Goal: Task Accomplishment & Management: Manage account settings

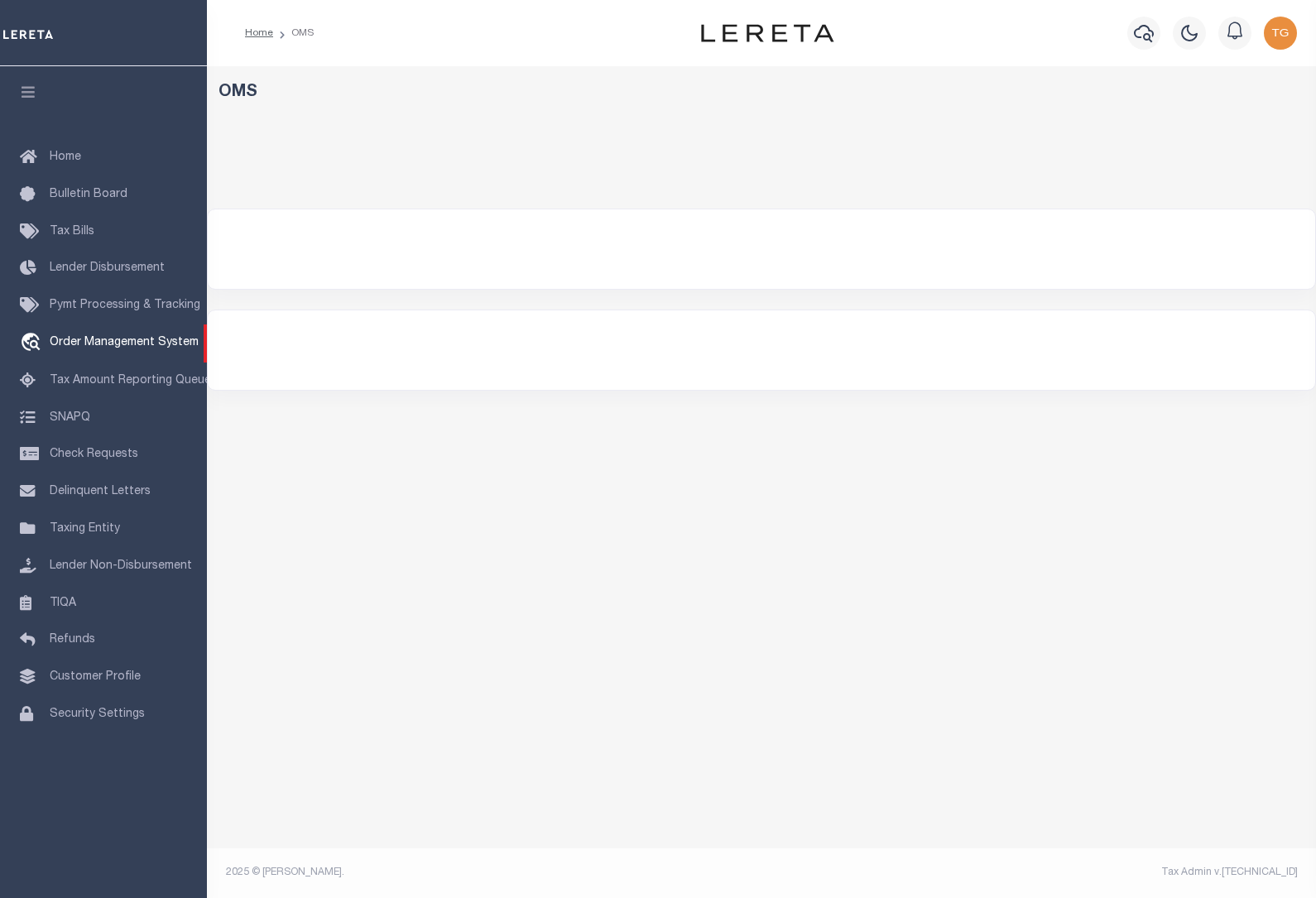
select select "200"
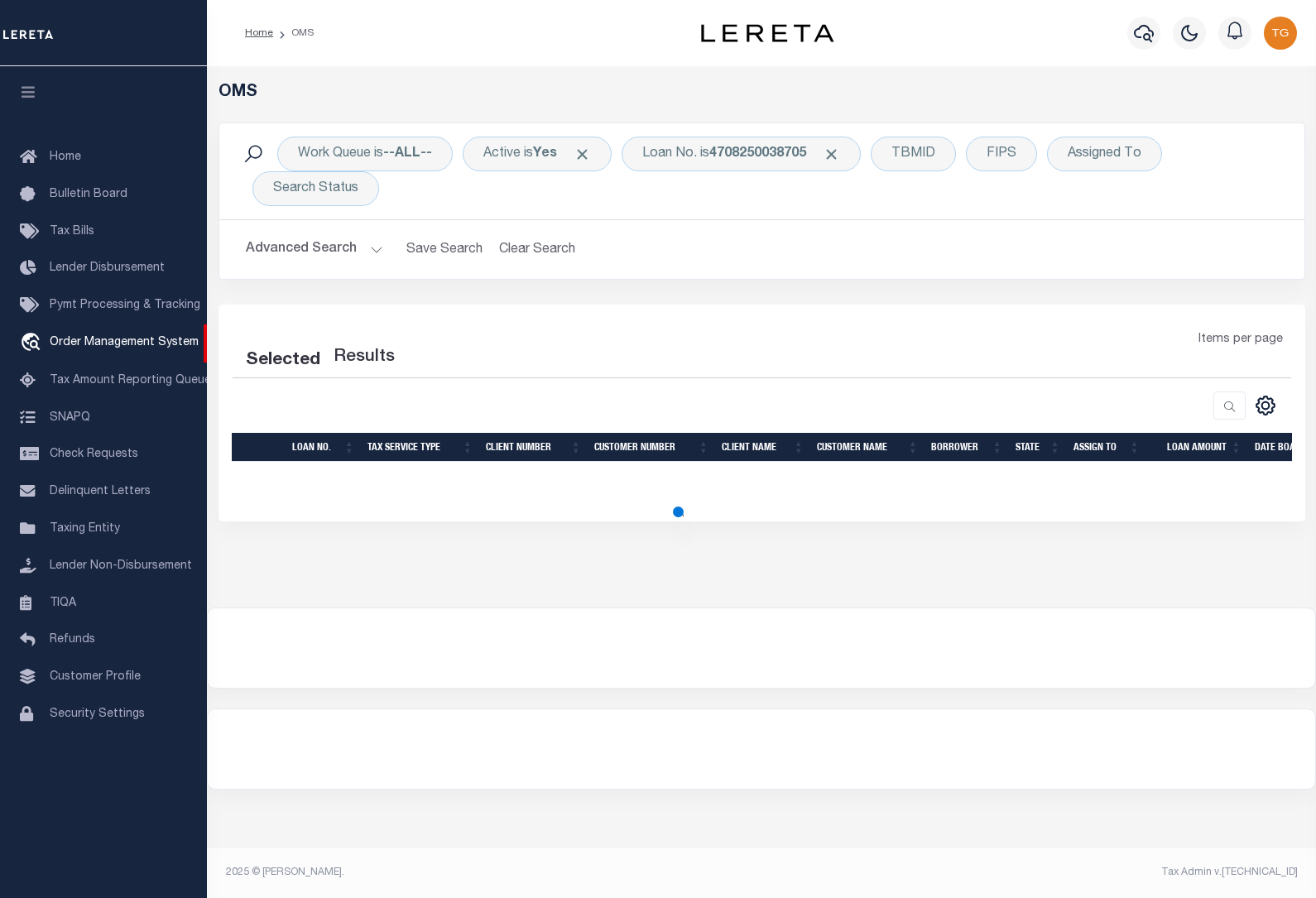
select select "200"
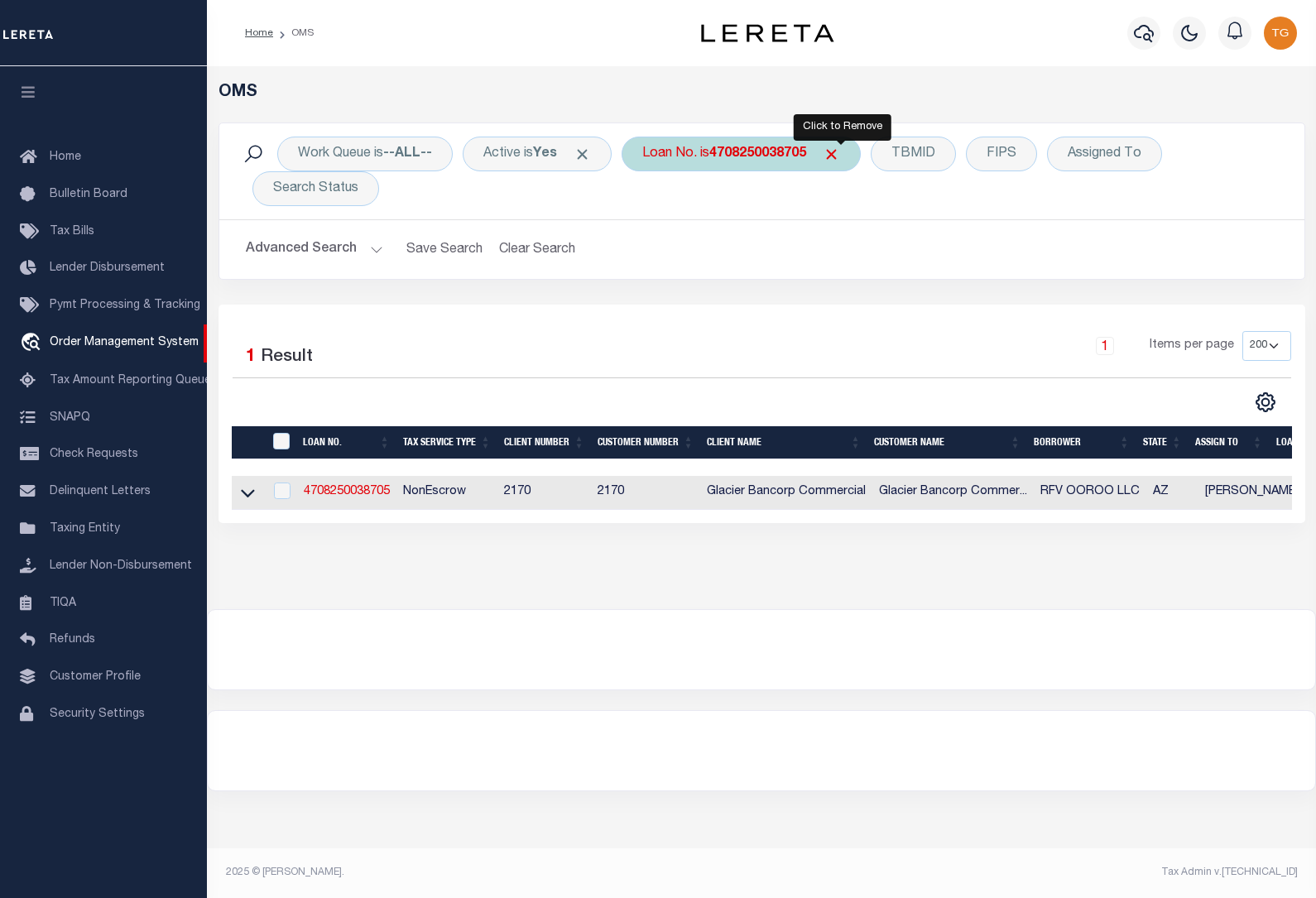
click at [840, 150] on span "Click to Remove" at bounding box center [831, 154] width 17 height 17
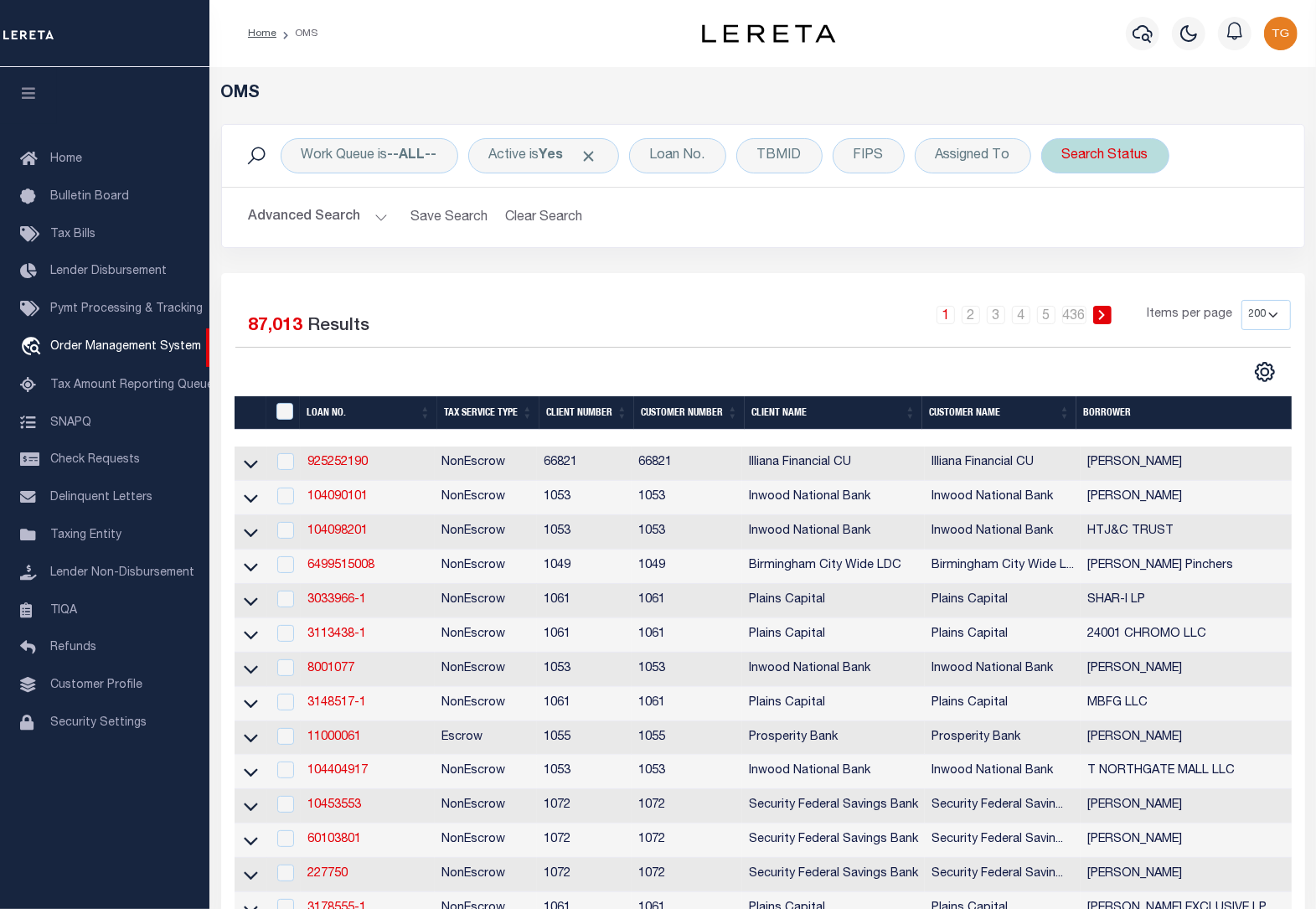
click at [1107, 160] on div "Search Status" at bounding box center [1105, 155] width 128 height 35
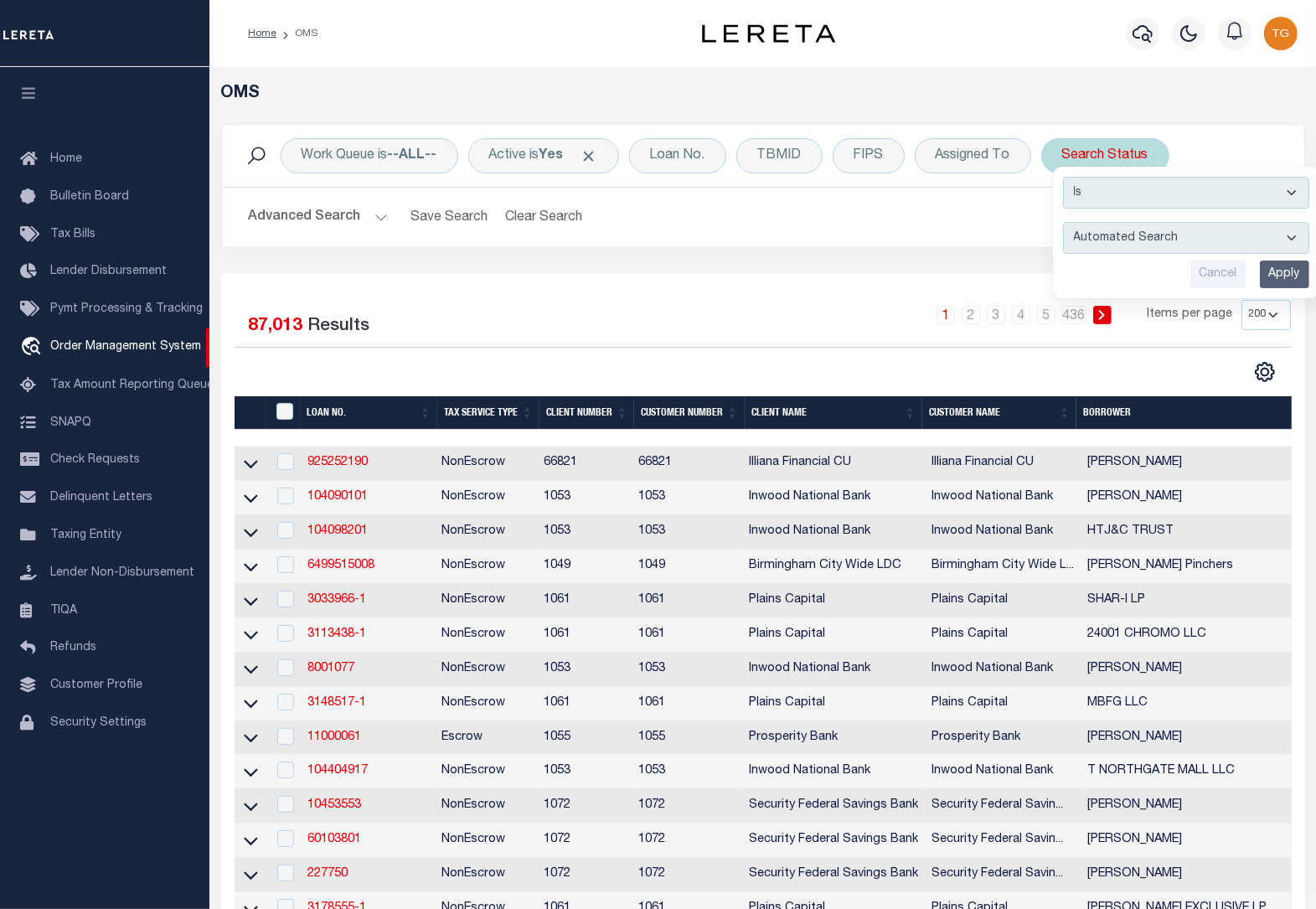
click at [1144, 241] on select "Automated Search Bad Parcel Complete Duplicate Parcel High Dollar Reporting In …" at bounding box center [1187, 238] width 246 height 32
select select "BP"
click at [1066, 223] on select "Automated Search Bad Parcel Complete Duplicate Parcel High Dollar Reporting In …" at bounding box center [1187, 238] width 246 height 32
click at [1286, 277] on input "Apply" at bounding box center [1284, 274] width 49 height 28
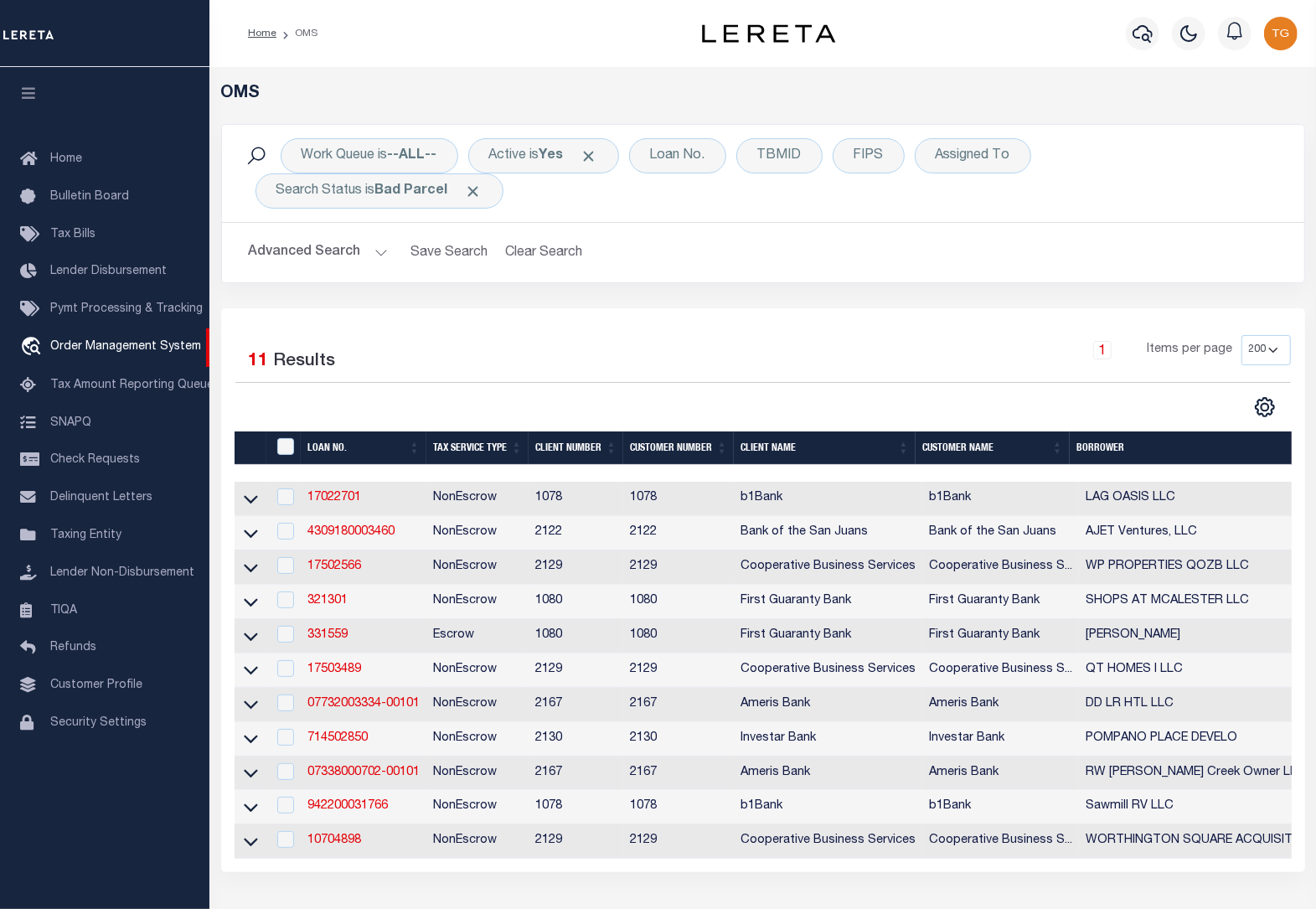
click at [25, 95] on icon "button" at bounding box center [28, 92] width 19 height 15
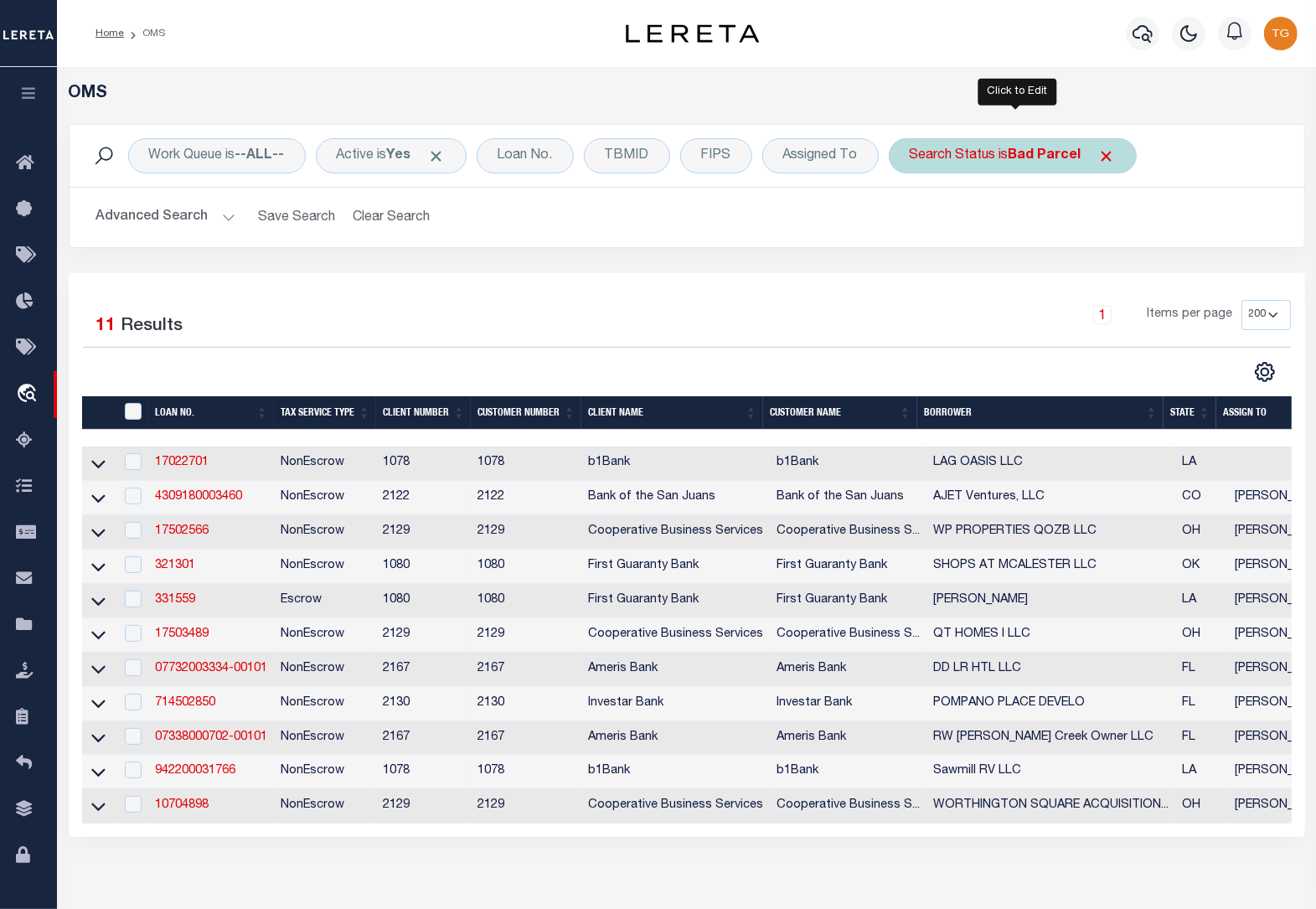
click at [1041, 155] on b "Bad Parcel" at bounding box center [1045, 156] width 73 height 14
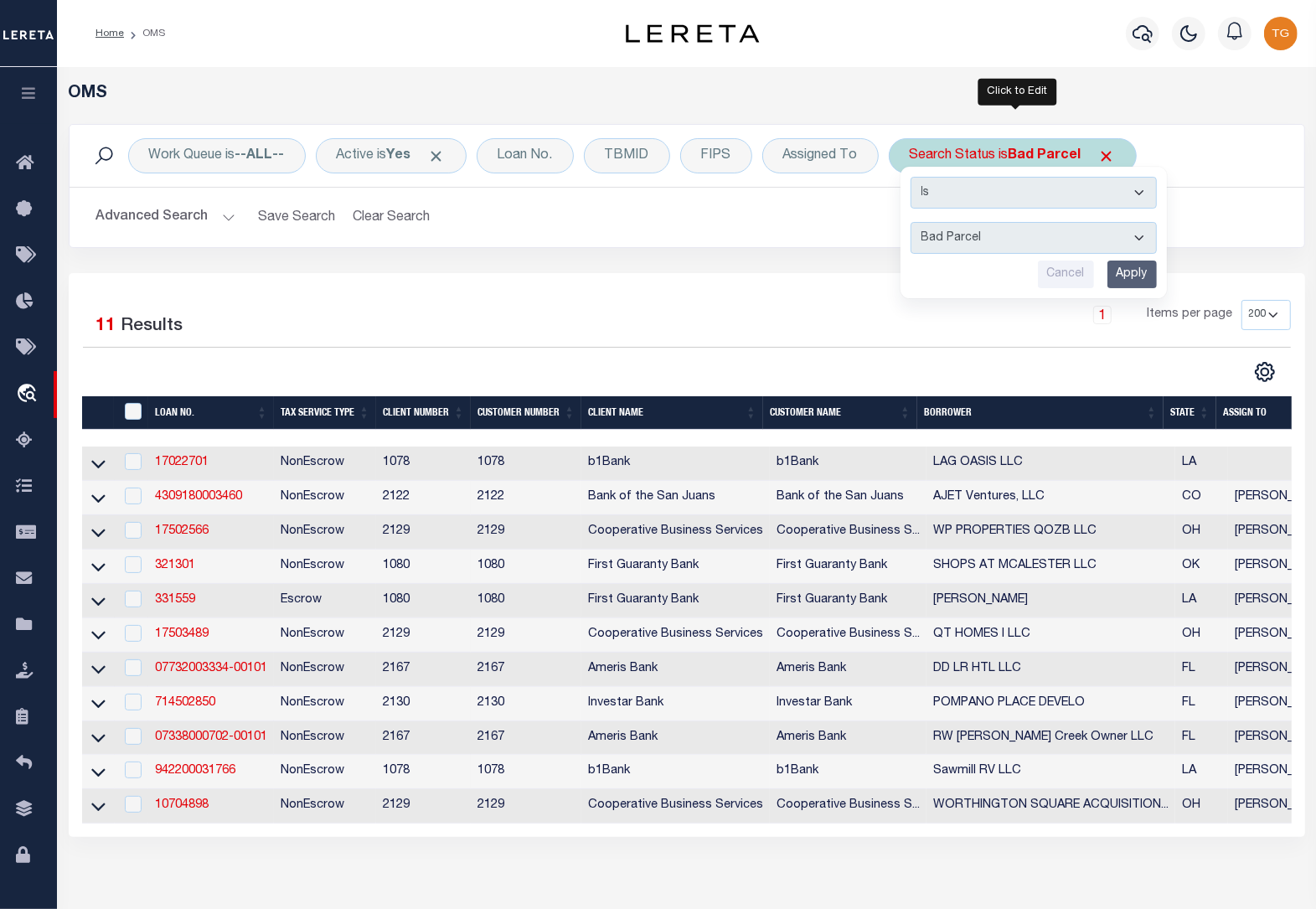
click at [1048, 246] on select "Automated Search Bad Parcel Complete Duplicate Parcel High Dollar Reporting In …" at bounding box center [1034, 238] width 246 height 32
select select "QC"
click at [914, 223] on select "Automated Search Bad Parcel Complete Duplicate Parcel High Dollar Reporting In …" at bounding box center [1034, 238] width 246 height 32
click at [1133, 278] on input "Apply" at bounding box center [1132, 274] width 49 height 28
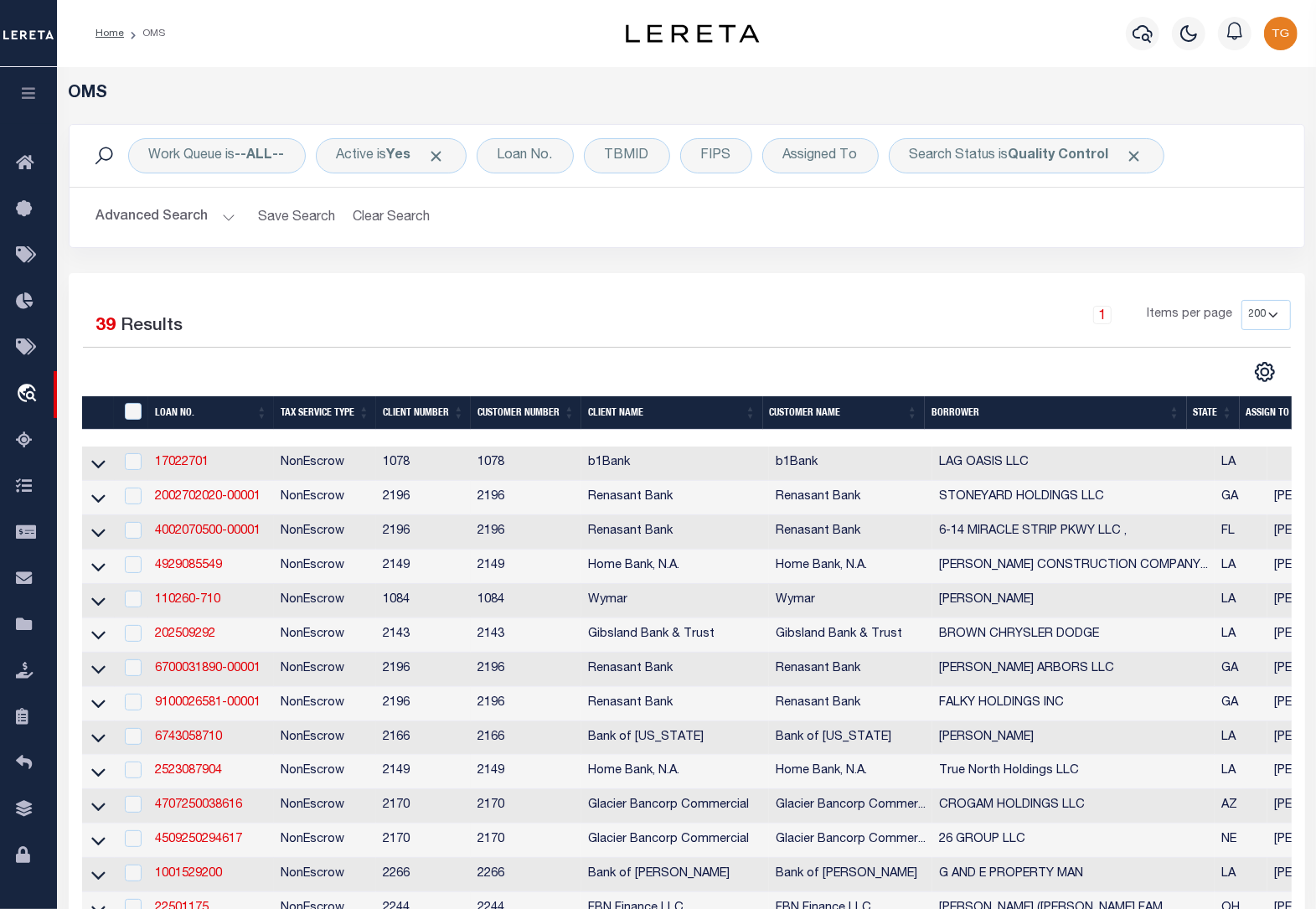
click at [1204, 412] on th "State" at bounding box center [1213, 414] width 53 height 34
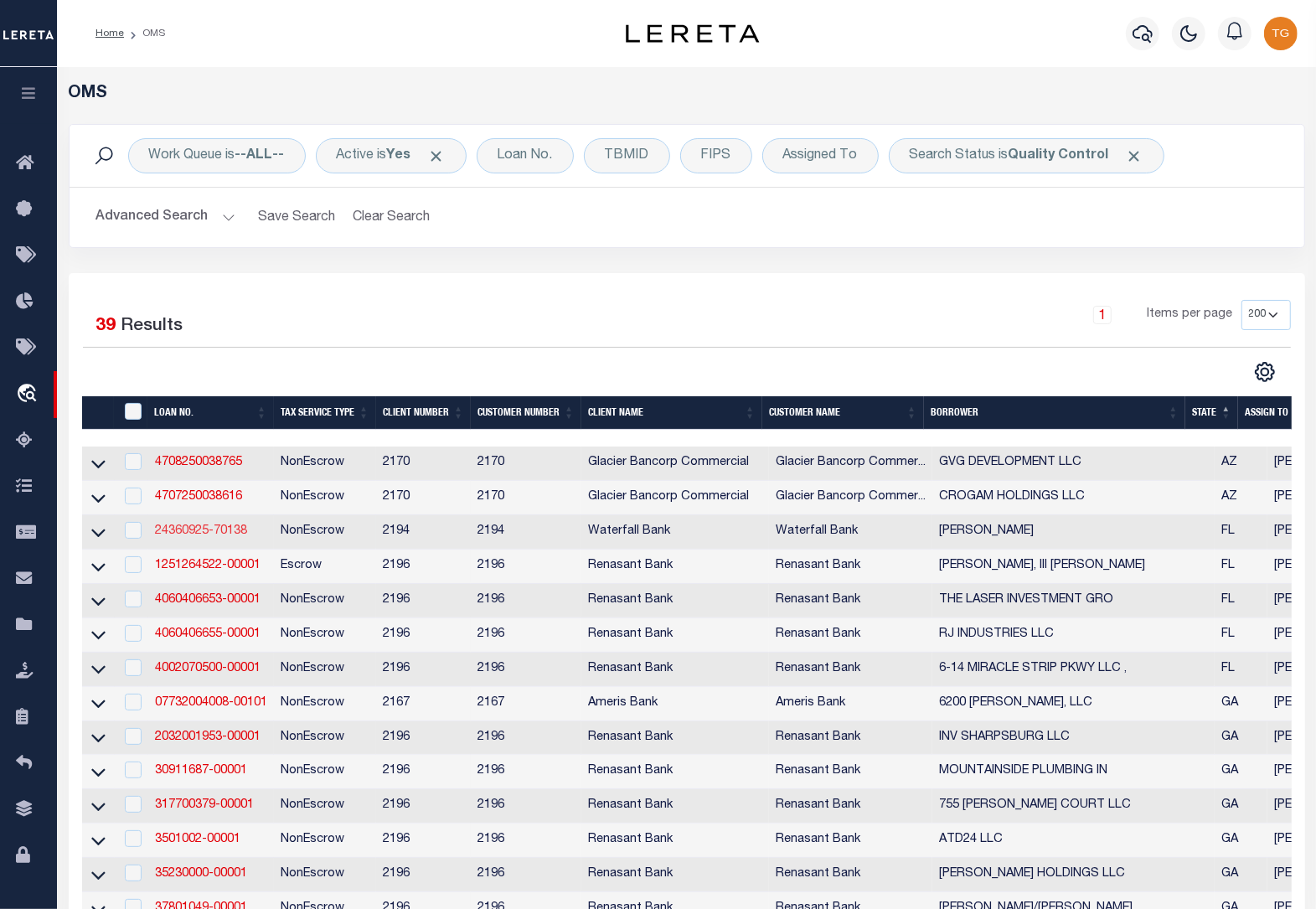
click at [221, 537] on link "24360925-70138" at bounding box center [201, 531] width 92 height 12
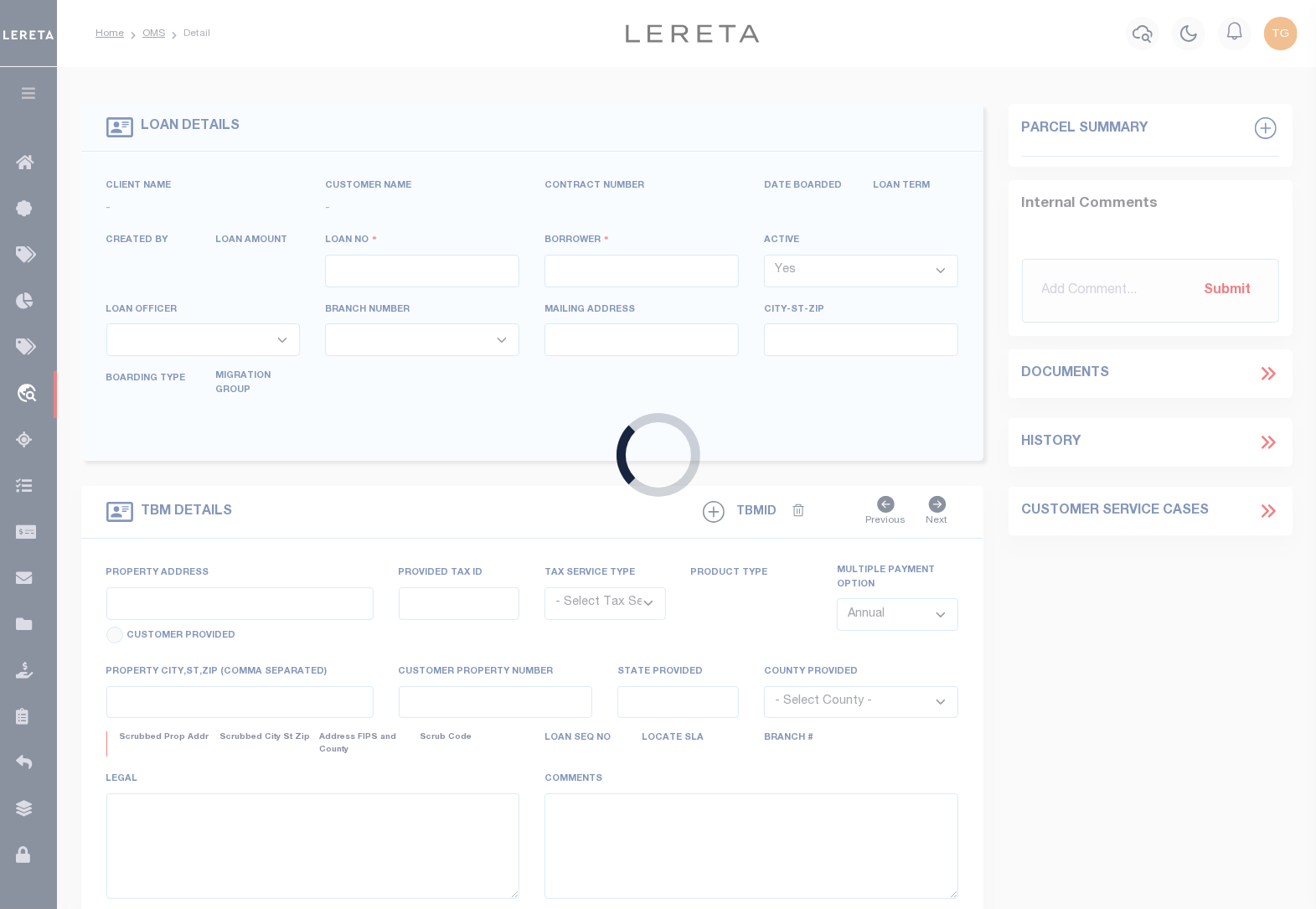
type input "24360925-70138"
type input "[PERSON_NAME]"
select select
type input "[STREET_ADDRESS]"
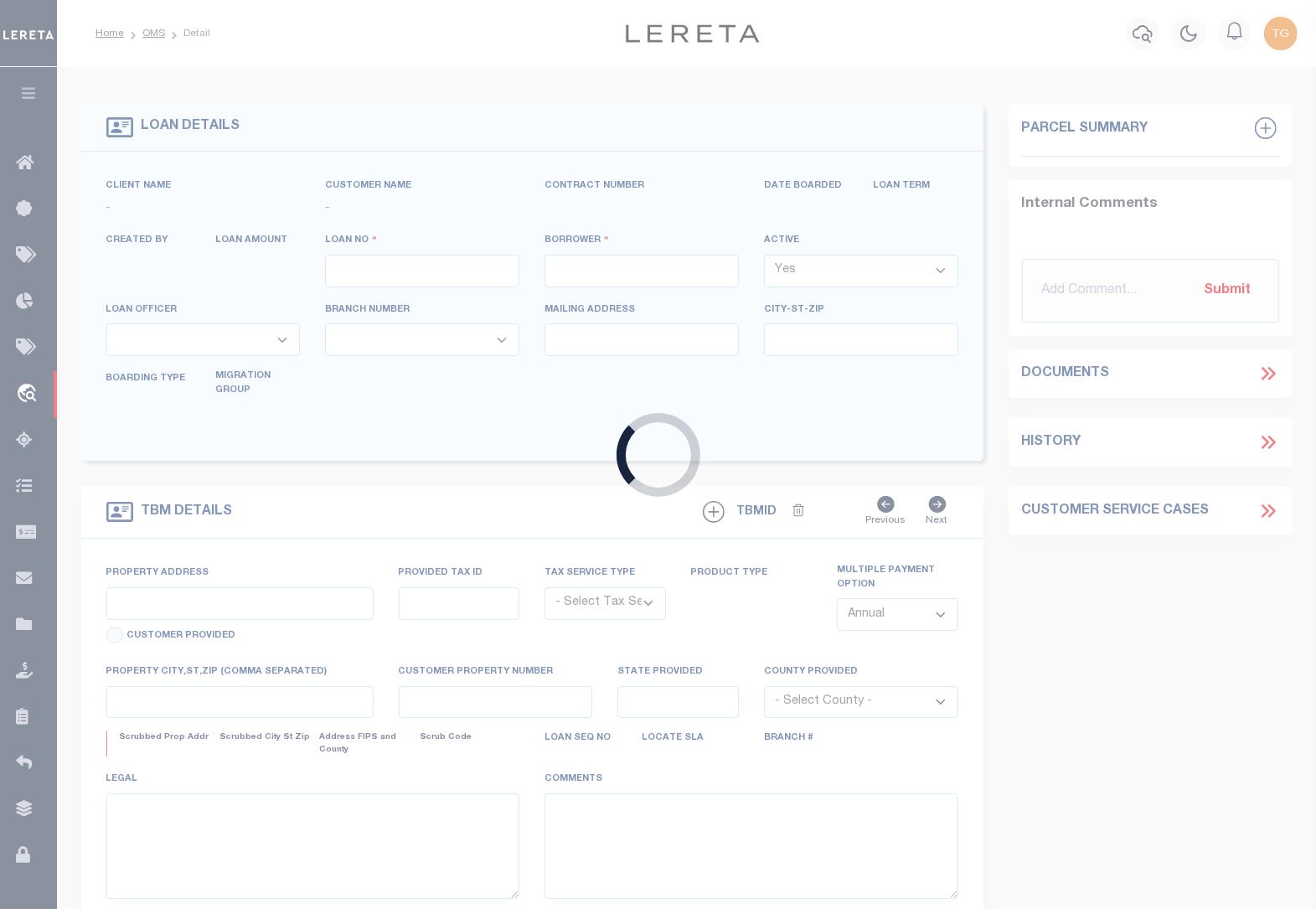
type input "[GEOGRAPHIC_DATA]-3339"
type input "[DATE]"
select select "400"
select select "20"
select select "NonEscrow"
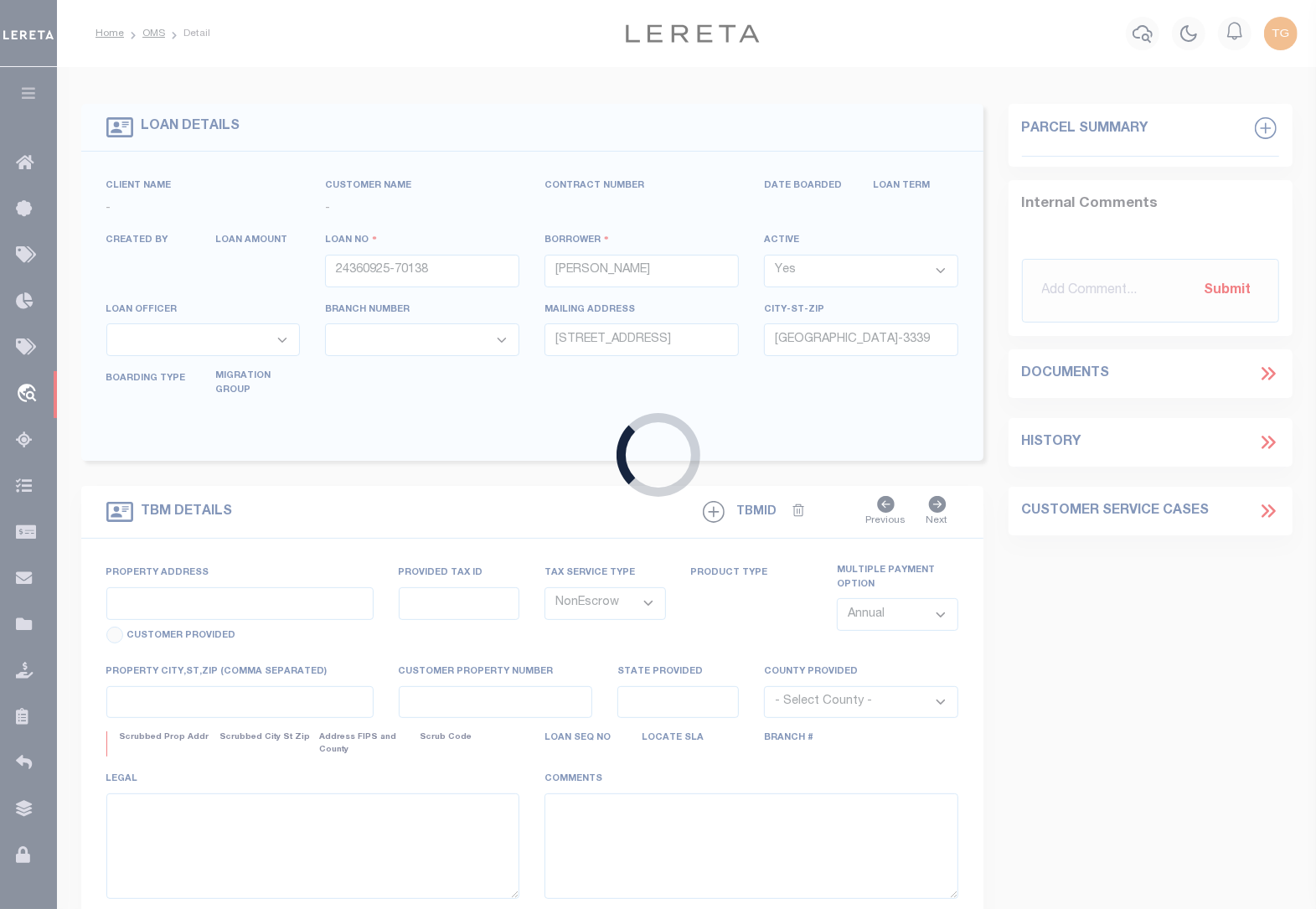
type input "[STREET_ADDRESS]"
select select
type input "[GEOGRAPHIC_DATA][PERSON_NAME] FL 34668-6634"
type input "32-25-16-0270-00300-0080"
type input "FL"
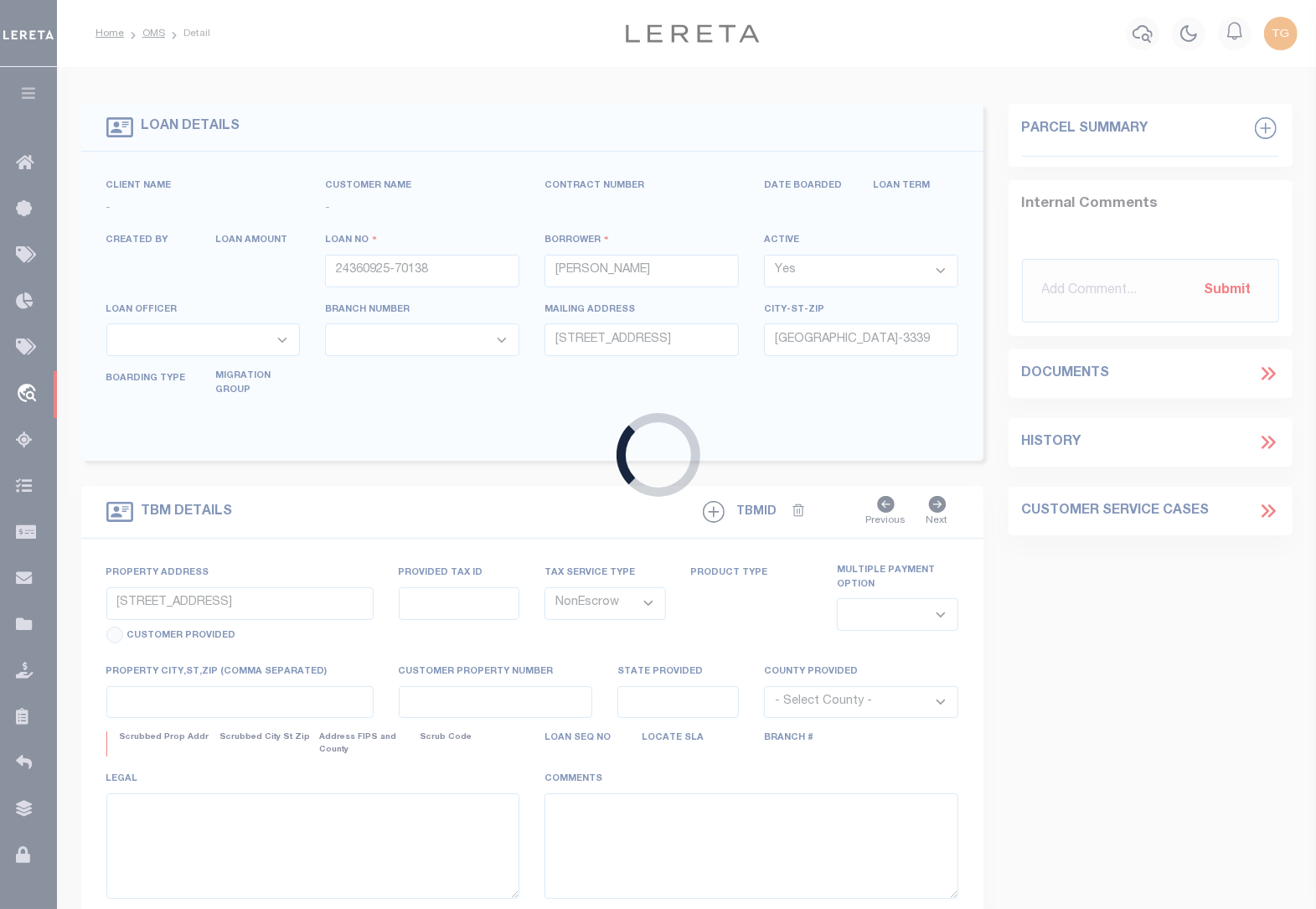
select select
select select "53802"
select select "5527"
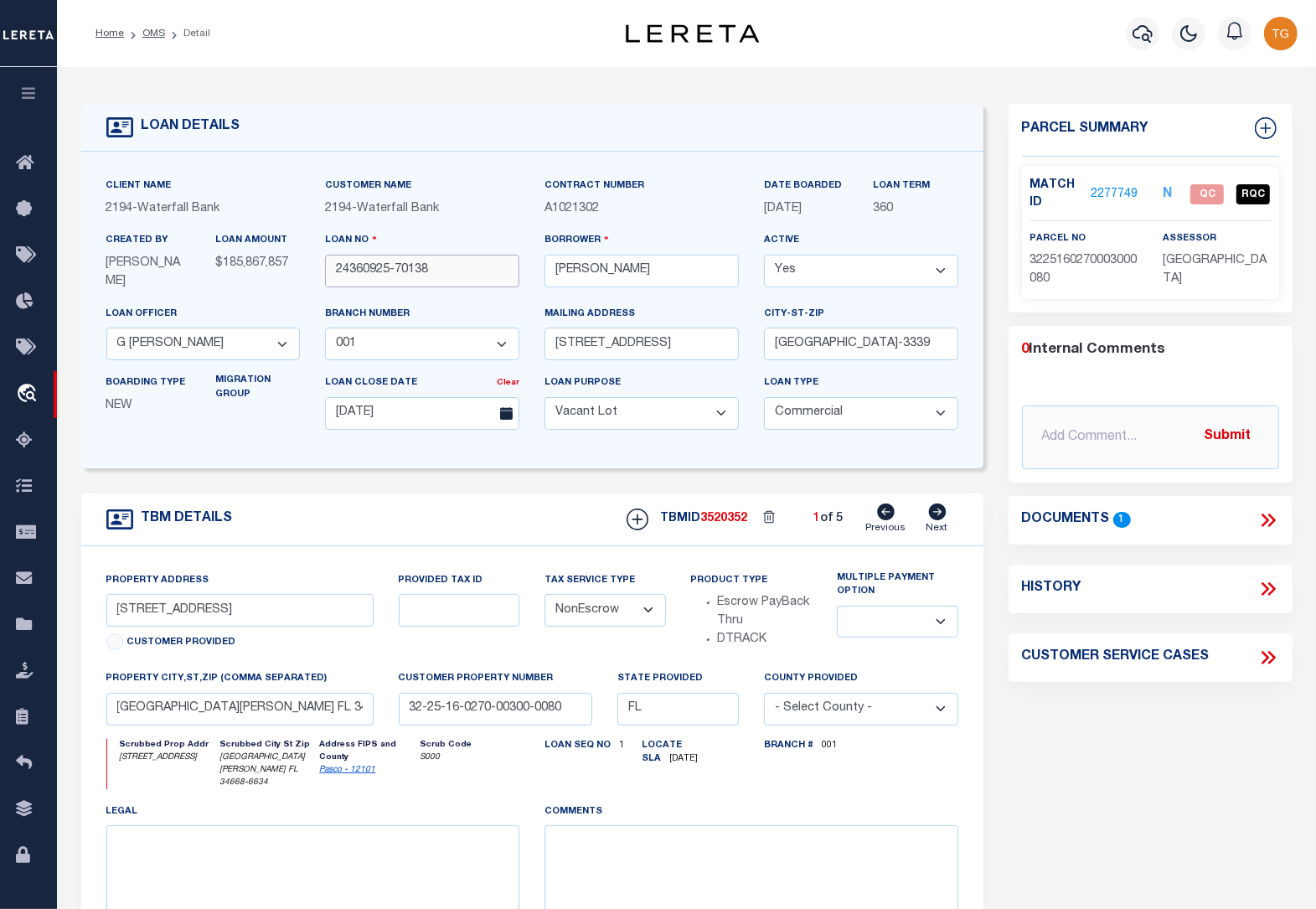
drag, startPoint x: 445, startPoint y: 277, endPoint x: 329, endPoint y: 273, distance: 116.1
click at [329, 273] on input "24360925-70138" at bounding box center [422, 271] width 195 height 33
click at [1120, 191] on link "2277749" at bounding box center [1114, 195] width 47 height 17
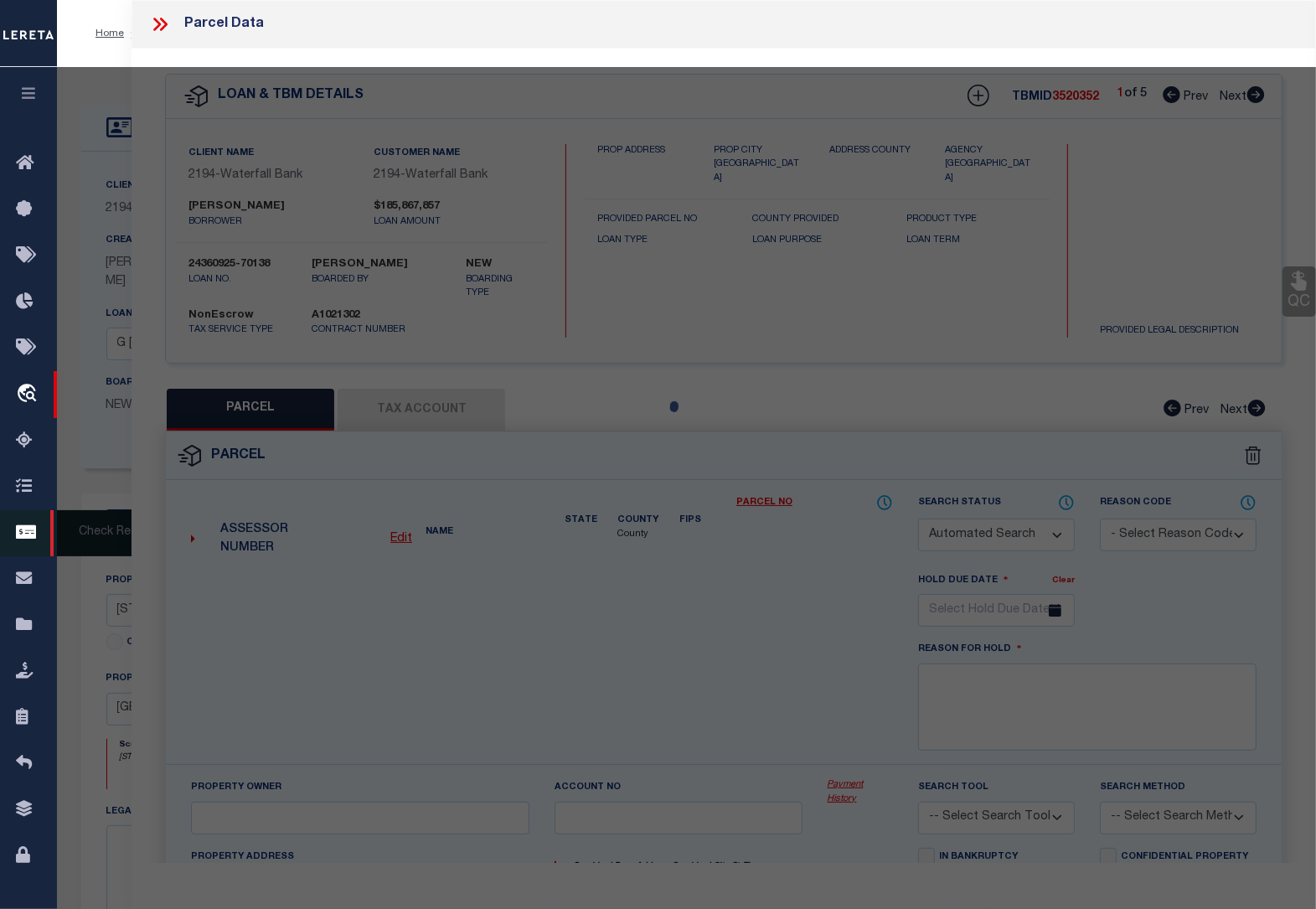
checkbox input "false"
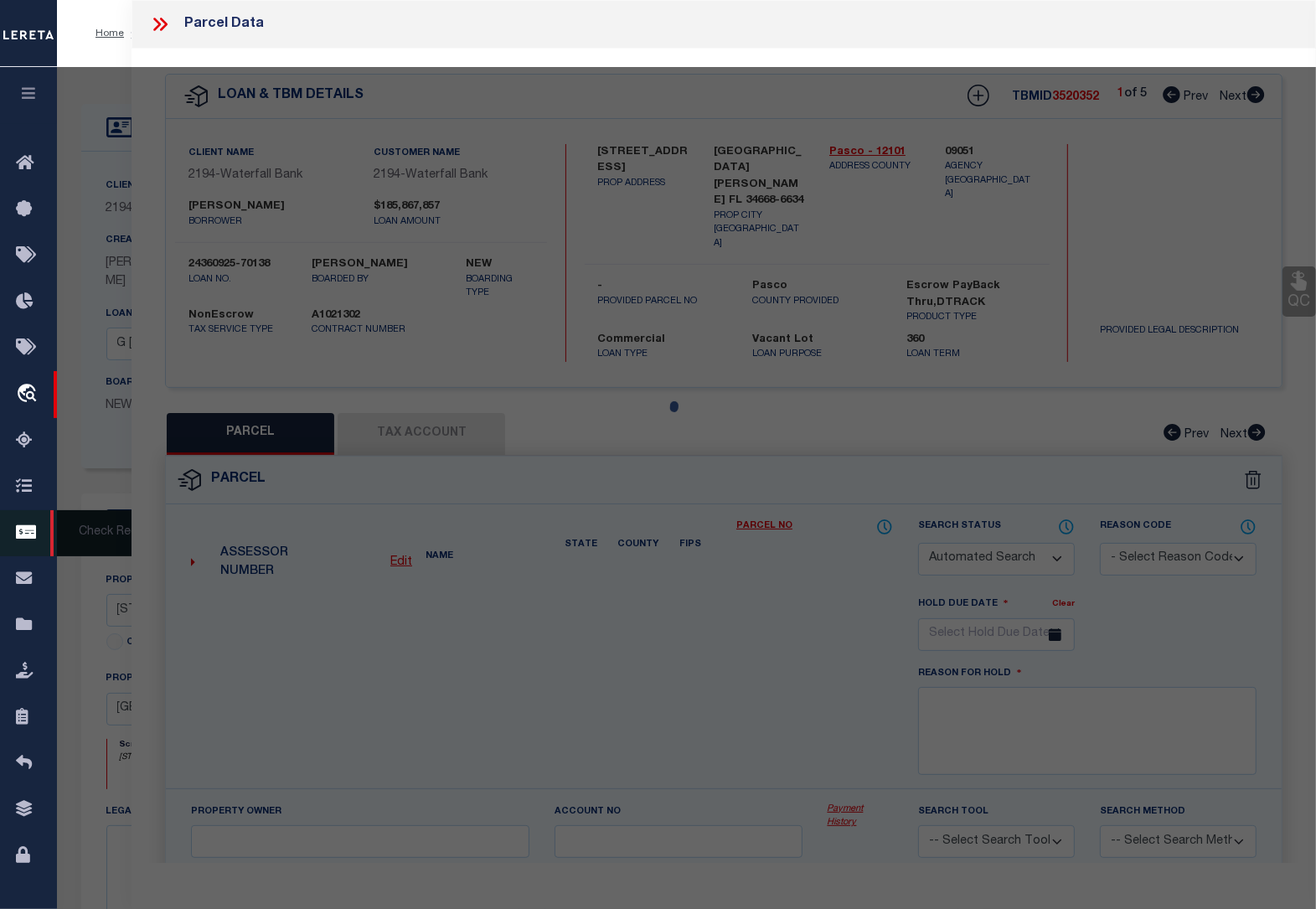
select select "QC"
type input "SPECIALTY PORT [PERSON_NAME] LLC"
select select "AGW"
select select "LEG"
type input "[STREET_ADDRESS]"
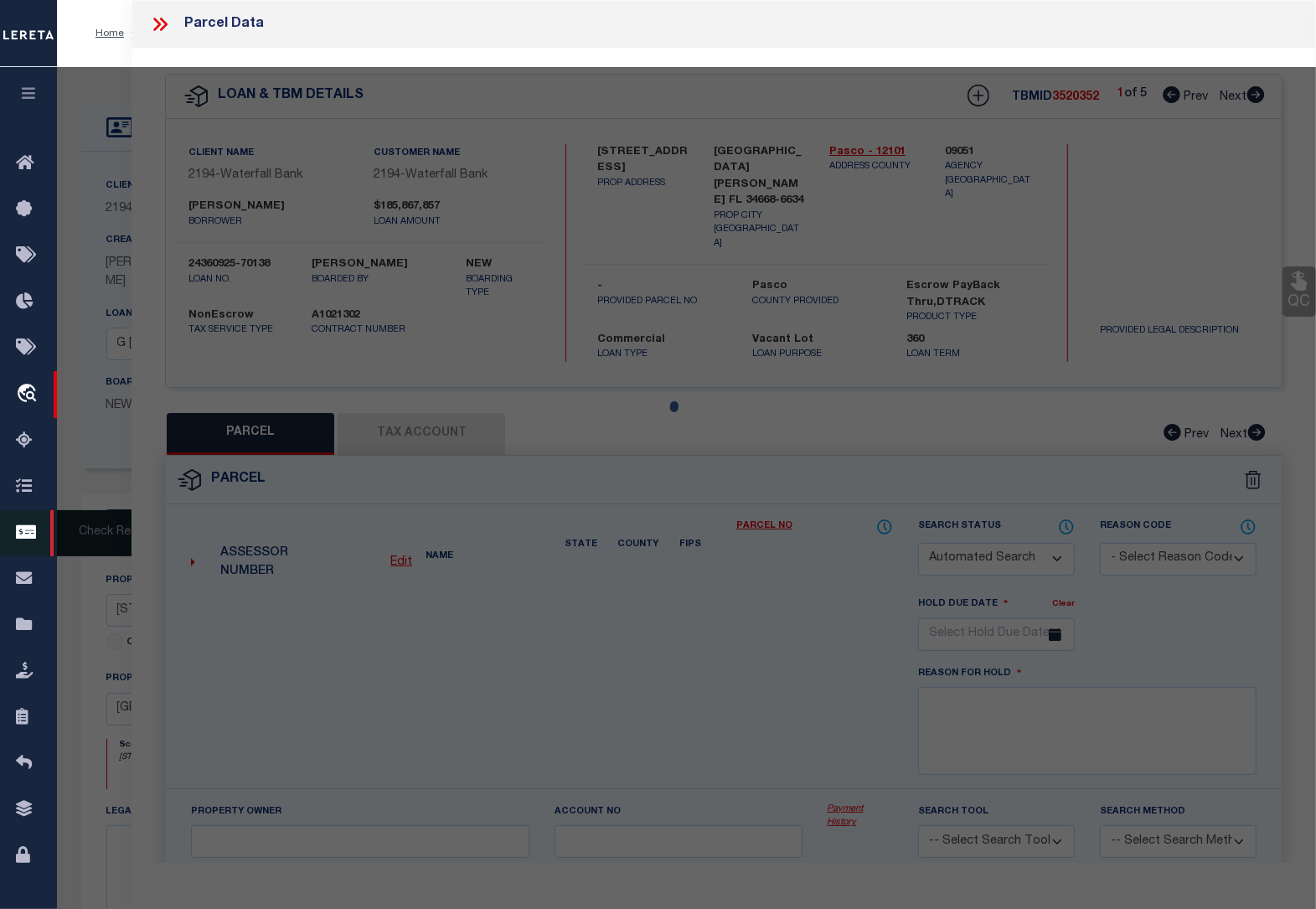
type input "[GEOGRAPHIC_DATA][PERSON_NAME]"
type textarea "[PERSON_NAME] SUB PB 2 PG 25 BLOCK 3 NORTH 53.46 FT OF LOT 8 LYING WEST OF US H…"
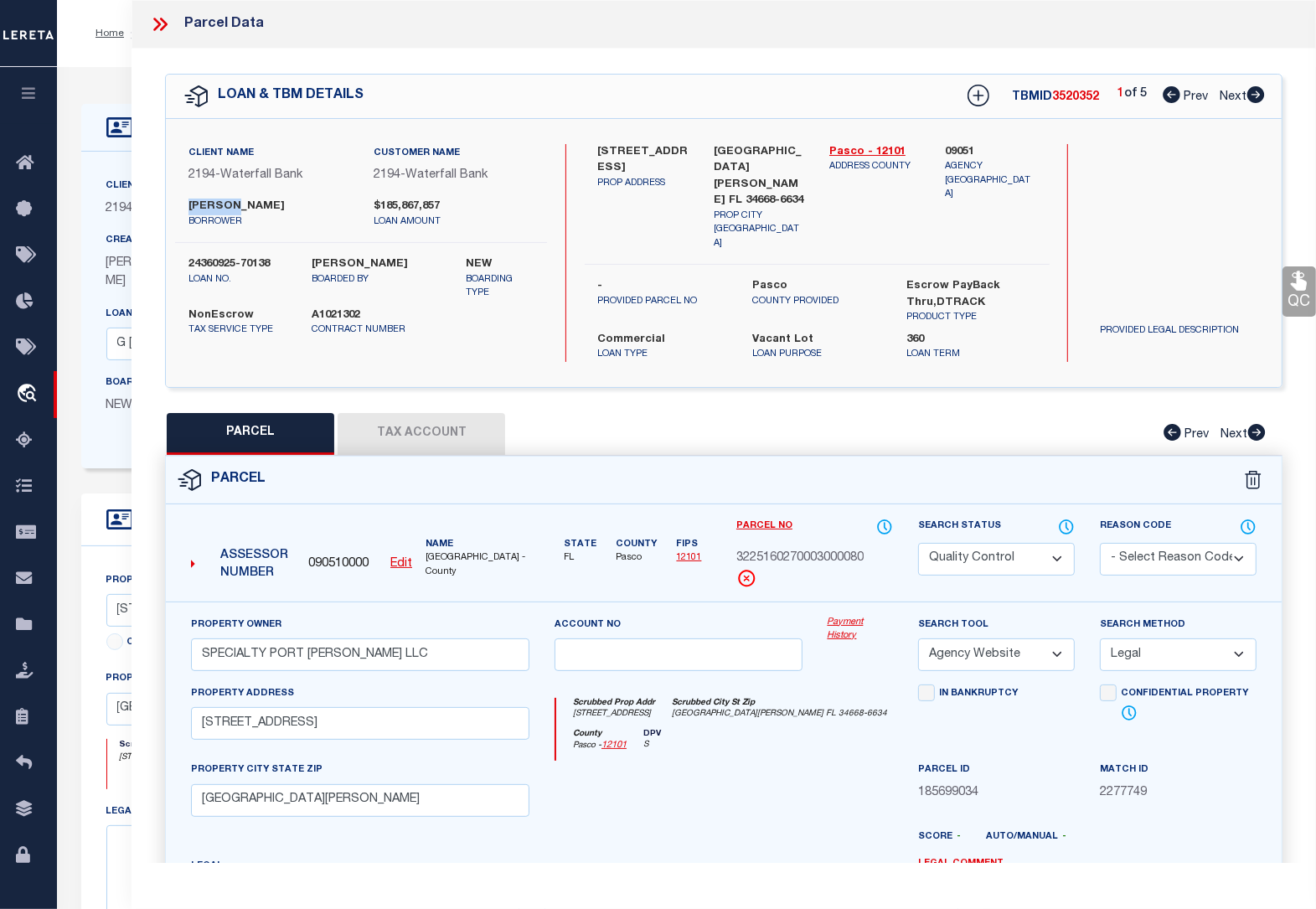
drag, startPoint x: 228, startPoint y: 199, endPoint x: 186, endPoint y: 199, distance: 42.0
click at [186, 199] on div "[PERSON_NAME]" at bounding box center [268, 213] width 185 height 30
copy label "[PERSON_NAME]"
click at [391, 413] on button "Tax Account" at bounding box center [421, 433] width 167 height 42
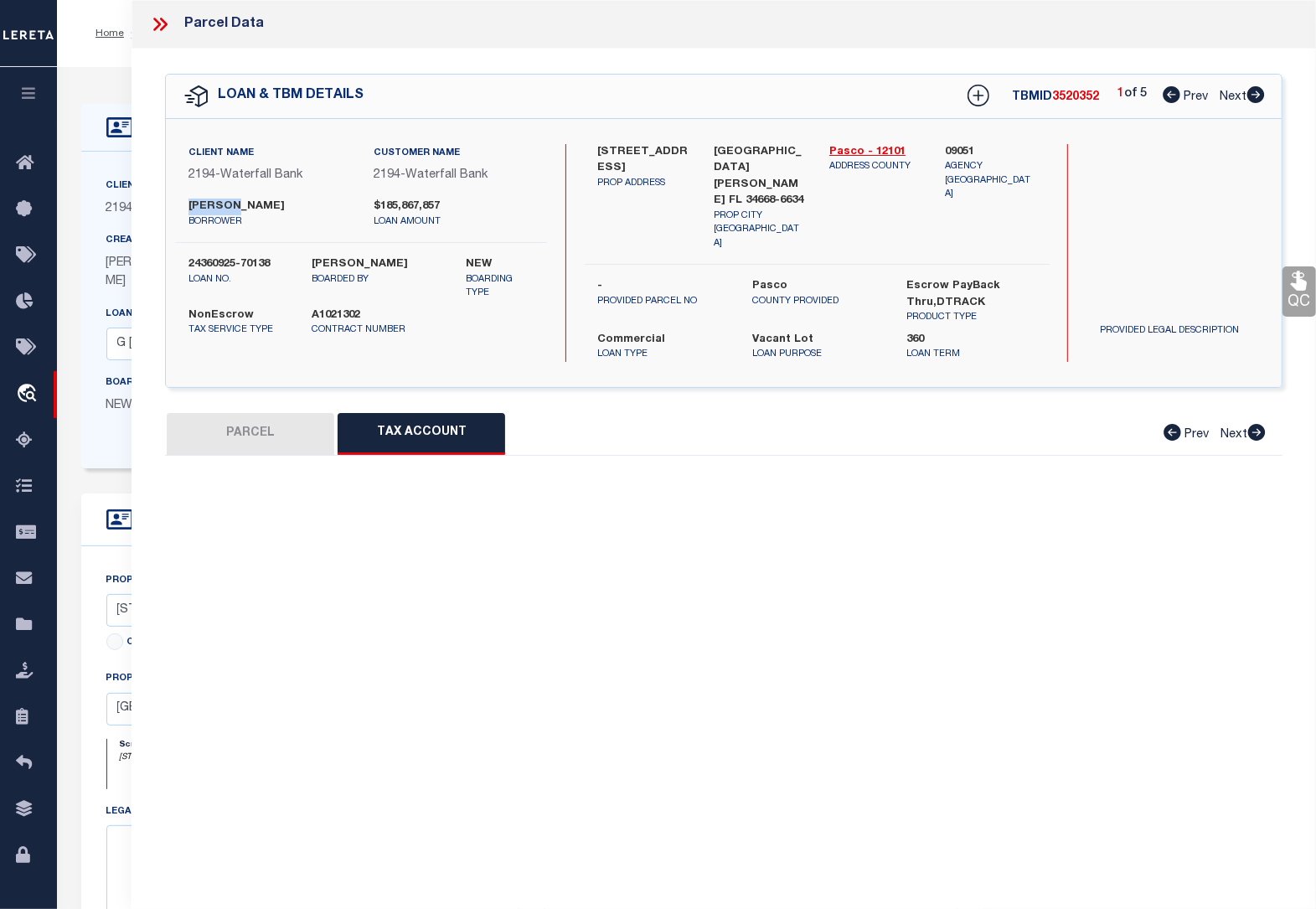
select select "100"
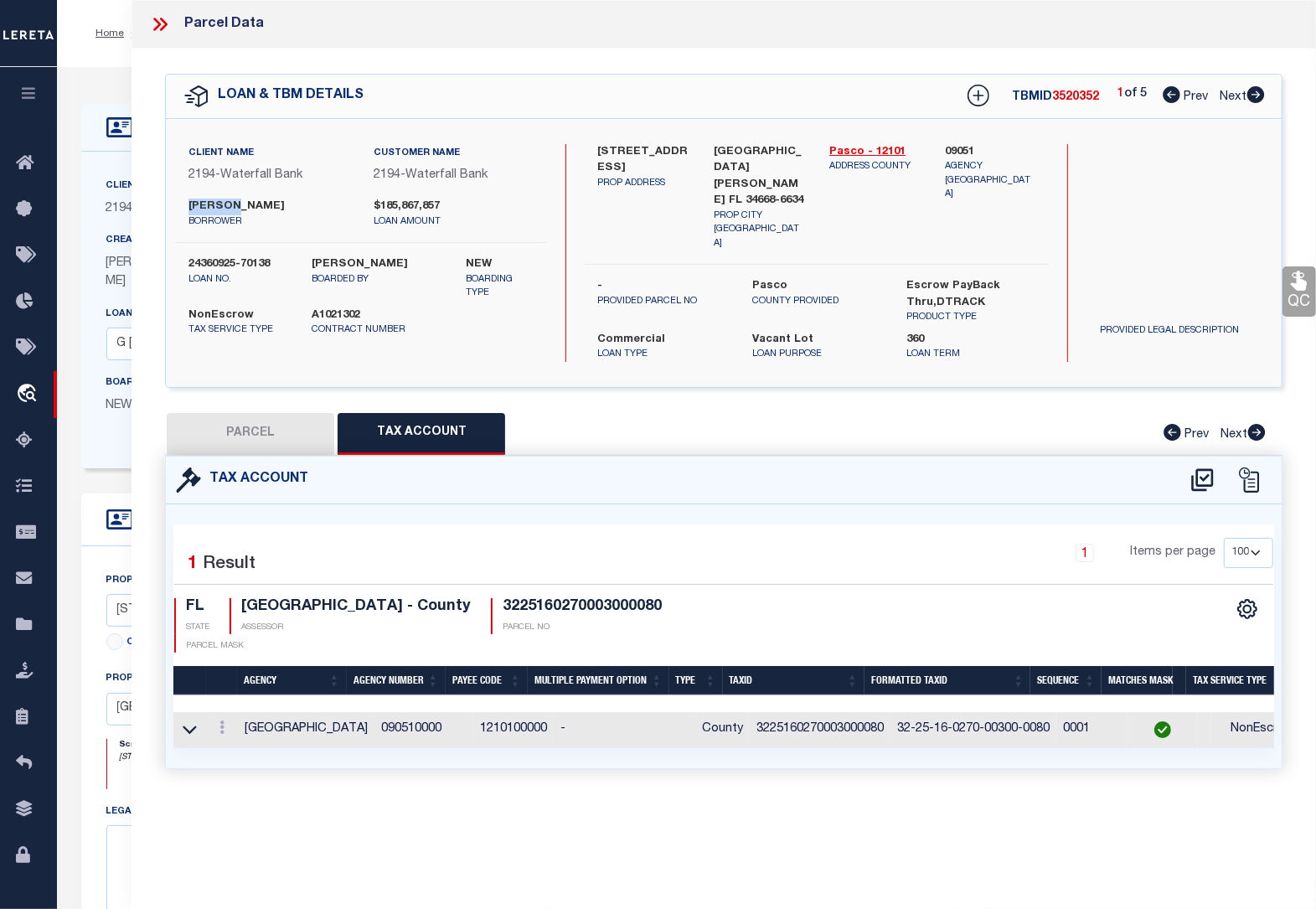
click at [1305, 284] on icon at bounding box center [1299, 281] width 16 height 19
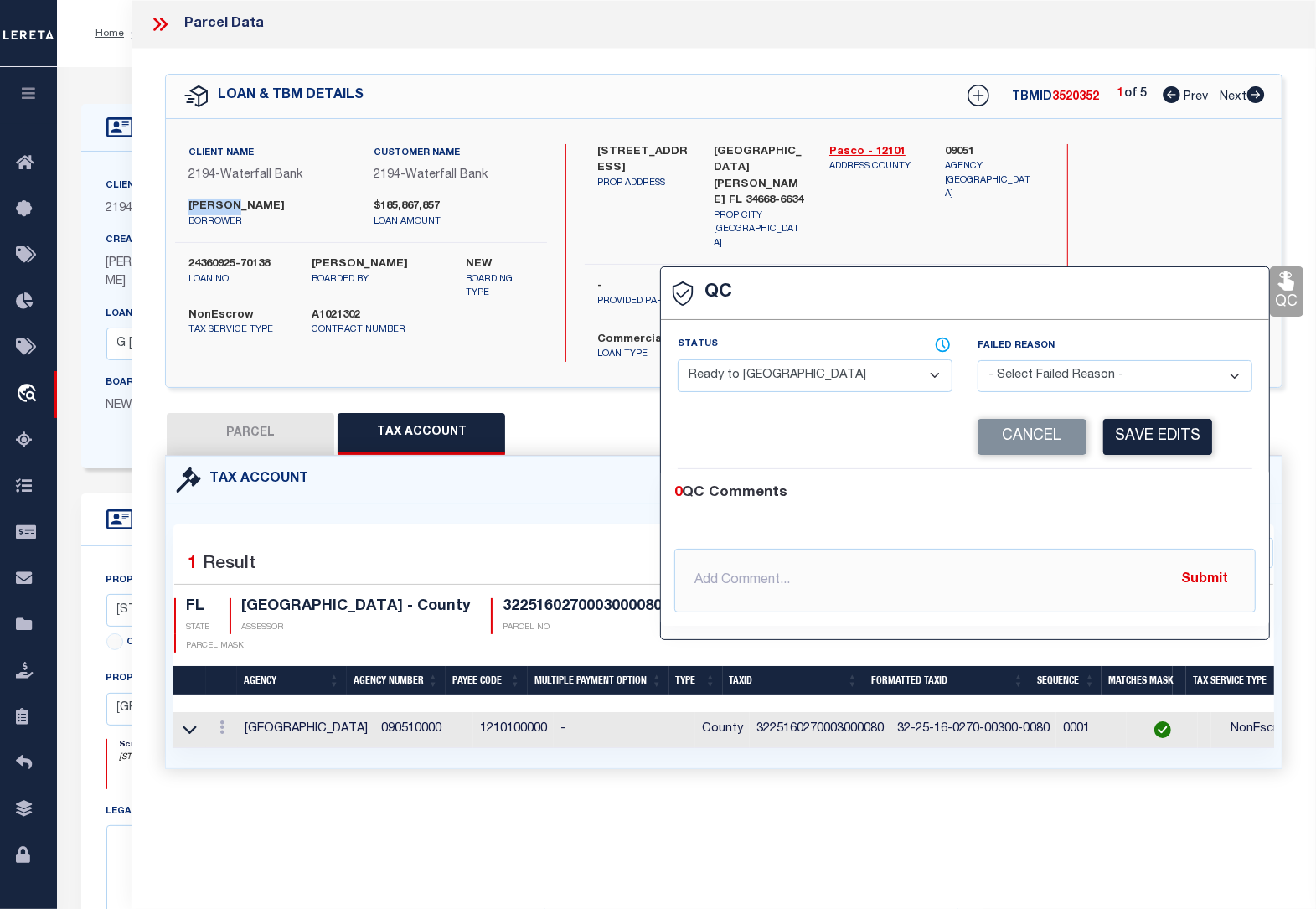
click at [825, 378] on select "- Select Status - Ready to QC Correct Incorrect" at bounding box center [814, 376] width 275 height 33
select select "COR"
click at [677, 361] on select "- Select Status - Ready to QC Correct Incorrect" at bounding box center [814, 376] width 275 height 33
click at [1183, 429] on button "Save Edits" at bounding box center [1157, 437] width 109 height 36
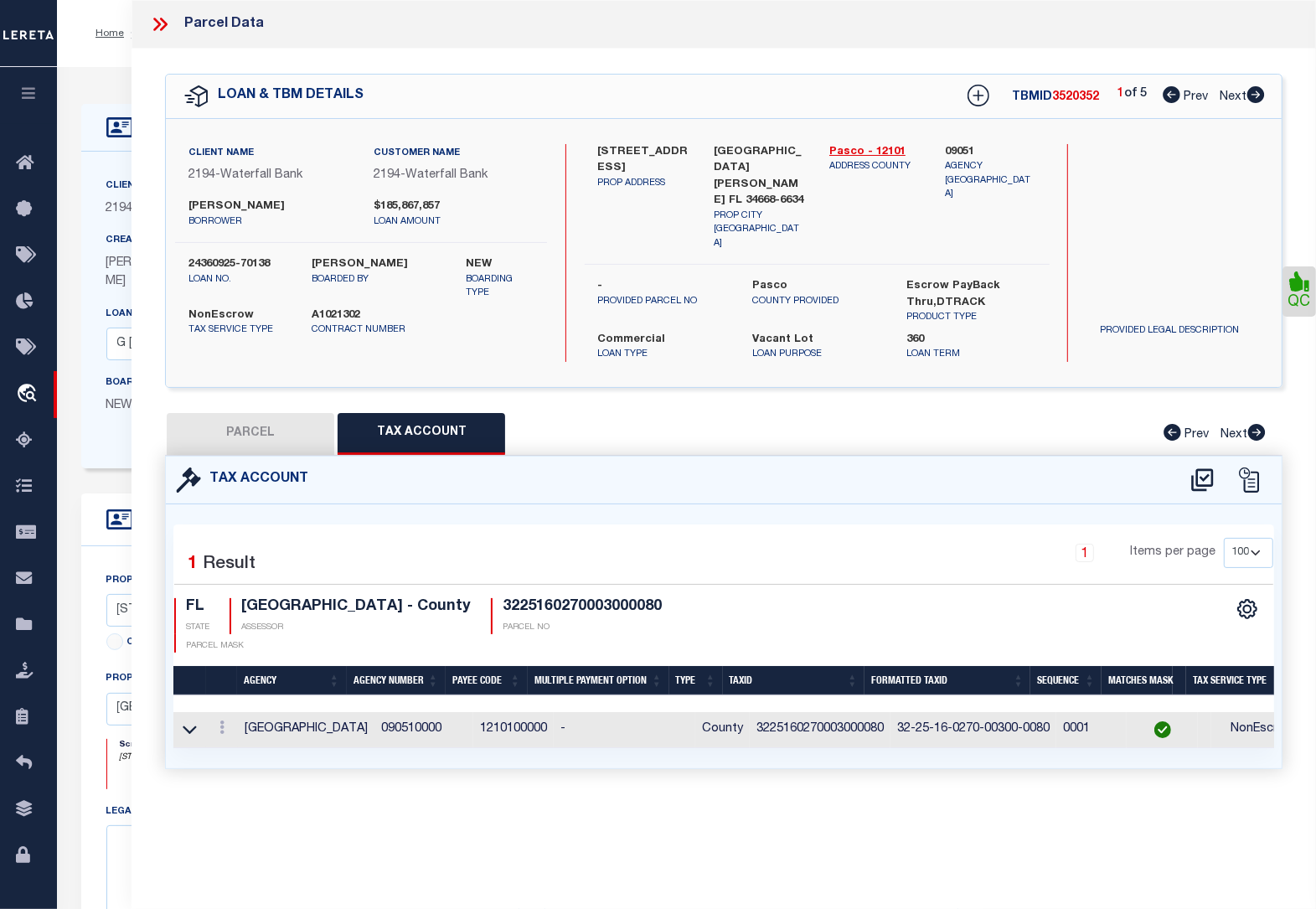
click at [157, 22] on icon at bounding box center [159, 24] width 22 height 22
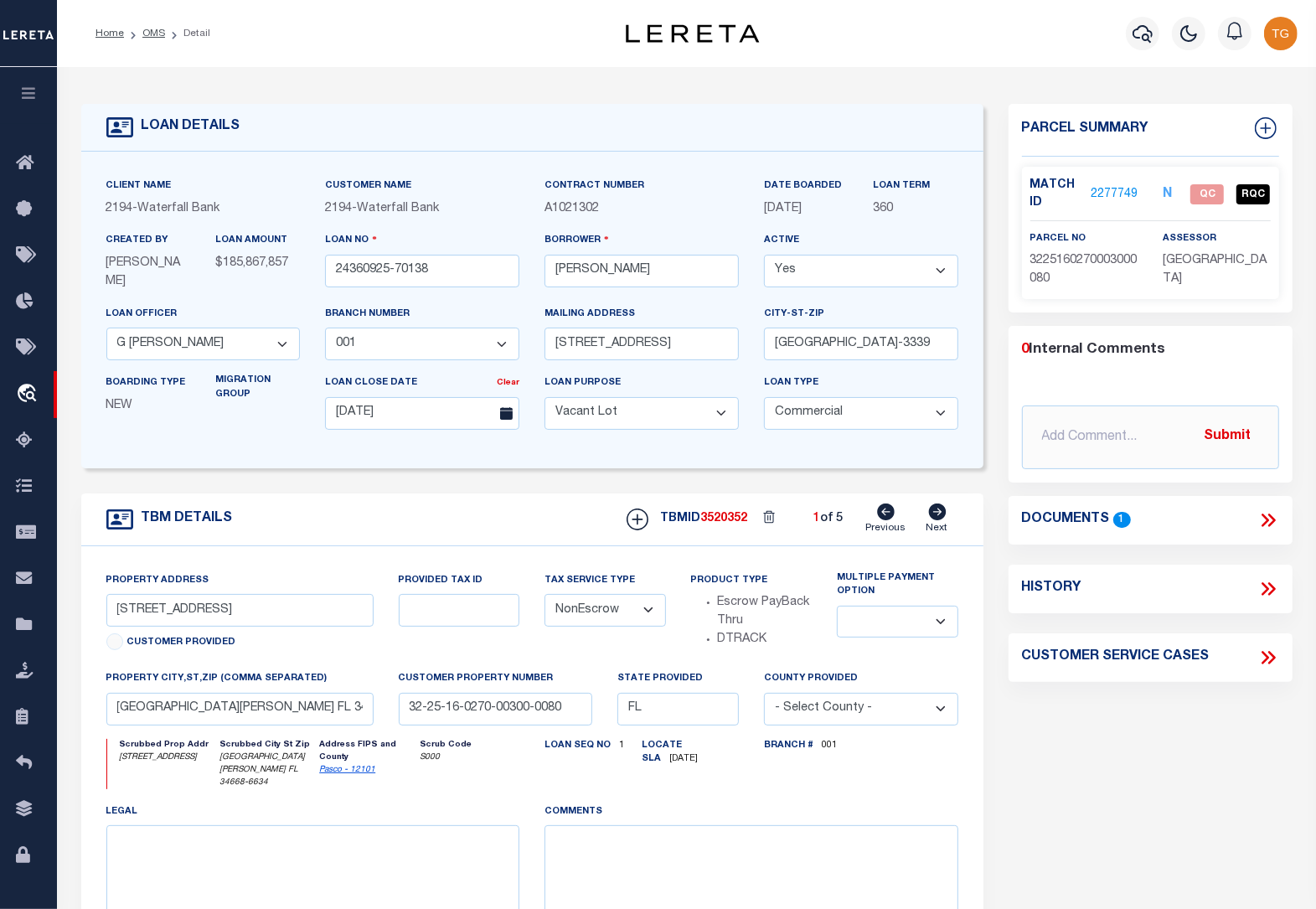
click at [1120, 190] on link "2277749" at bounding box center [1114, 195] width 47 height 17
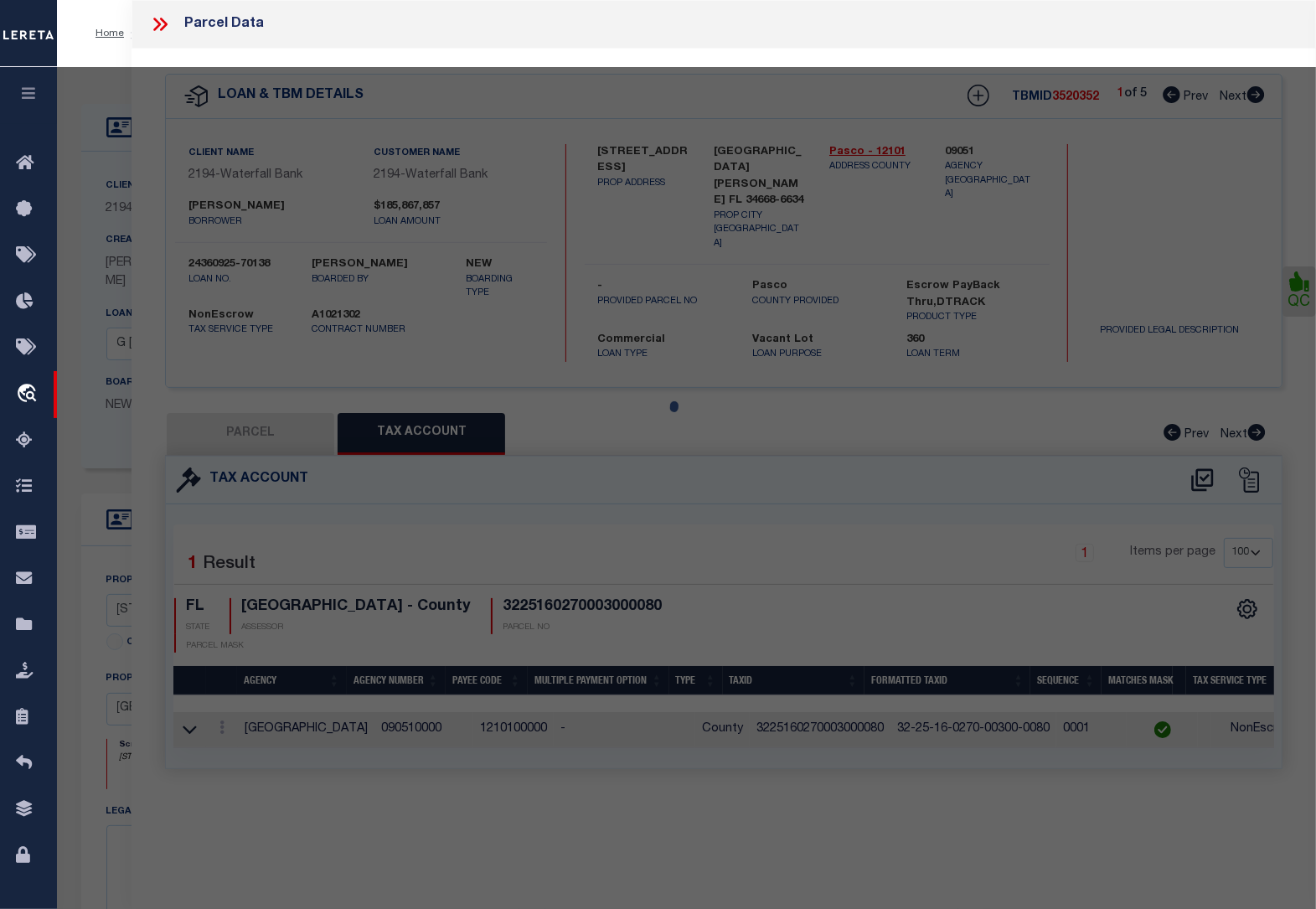
select select "AS"
select select
checkbox input "false"
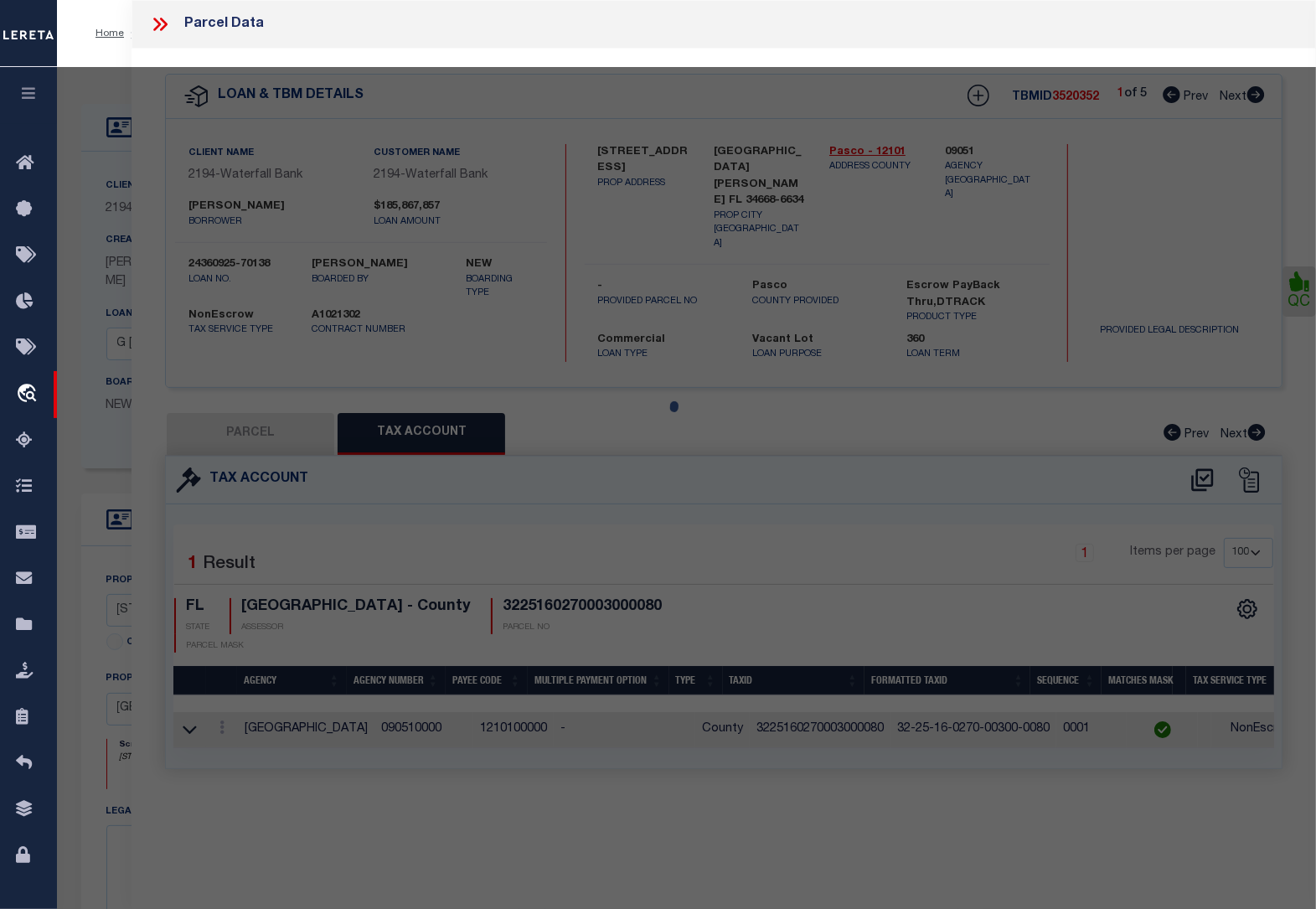
select select "QC"
type input "SPECIALTY PORT [PERSON_NAME] LLC"
select select "AGW"
select select "LEG"
type input "[STREET_ADDRESS]"
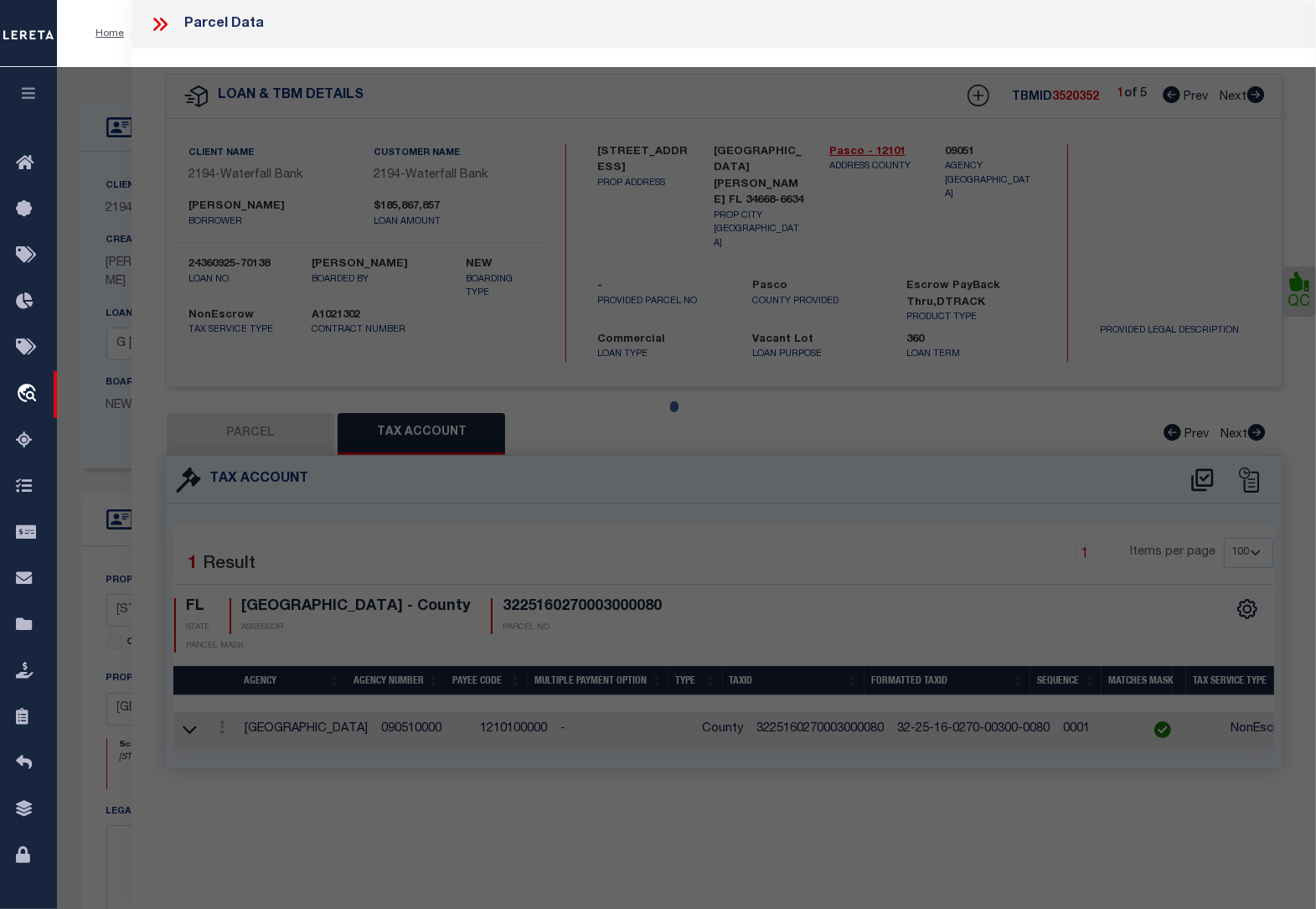
type input "[GEOGRAPHIC_DATA][PERSON_NAME]"
type textarea "[PERSON_NAME] SUB PB 2 PG 25 BLOCK 3 NORTH 53.46 FT OF LOT 8 LYING WEST OF US H…"
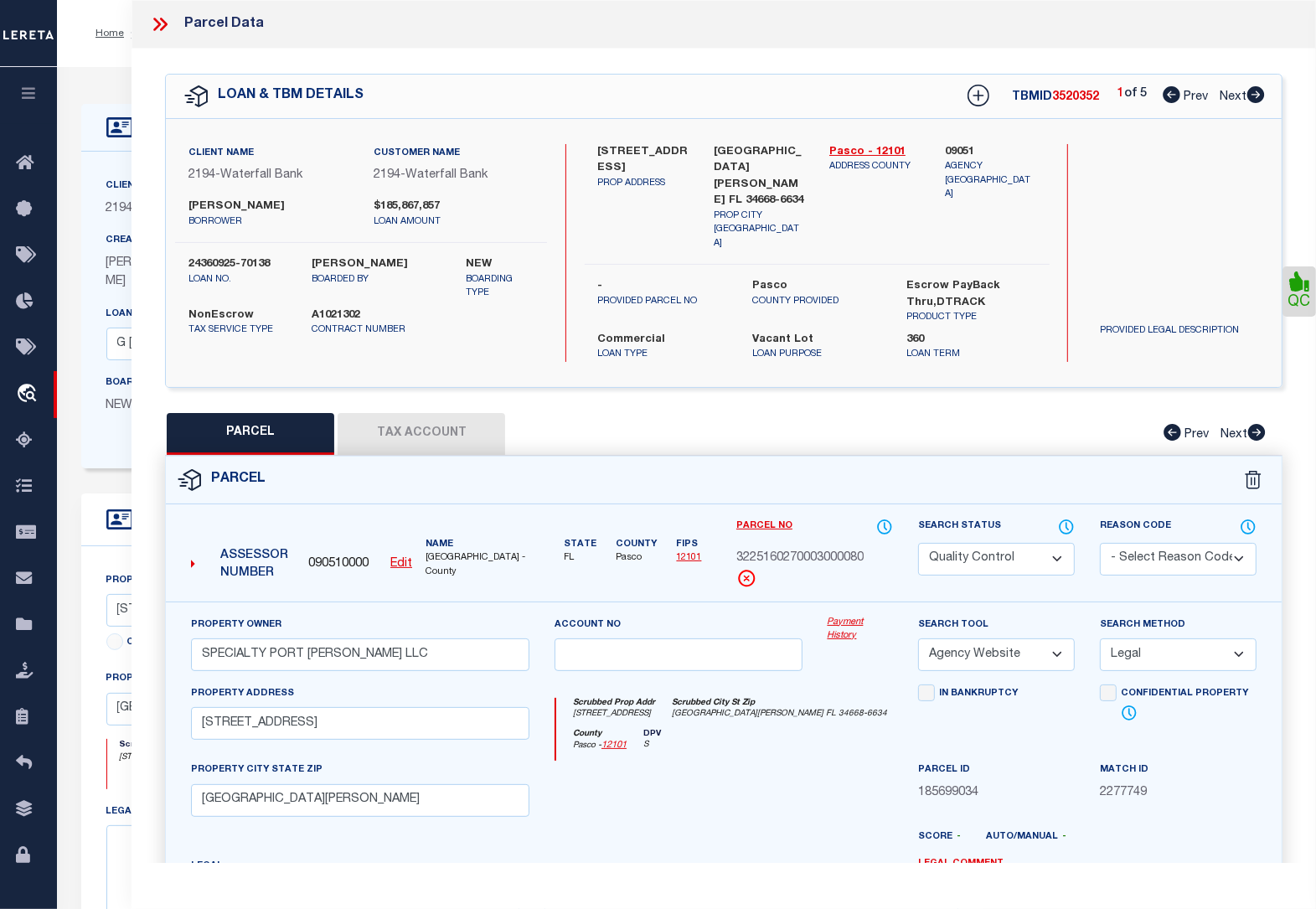
click at [995, 543] on select "Automated Search Bad Parcel Complete Duplicate Parcel High Dollar Reporting In …" at bounding box center [996, 559] width 157 height 33
click at [918, 543] on select "Automated Search Bad Parcel Complete Duplicate Parcel High Dollar Reporting In …" at bounding box center [996, 559] width 157 height 33
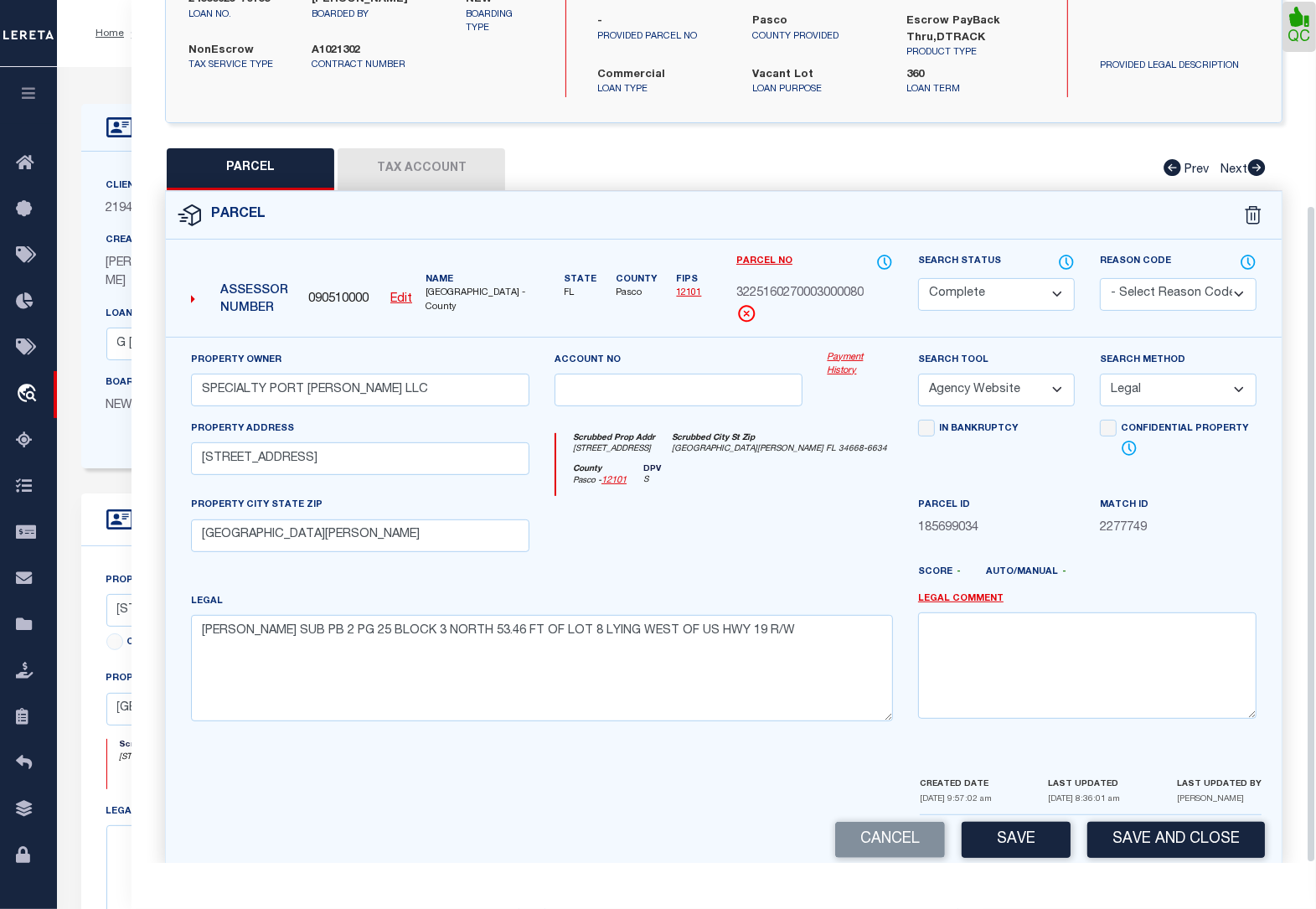
scroll to position [268, 0]
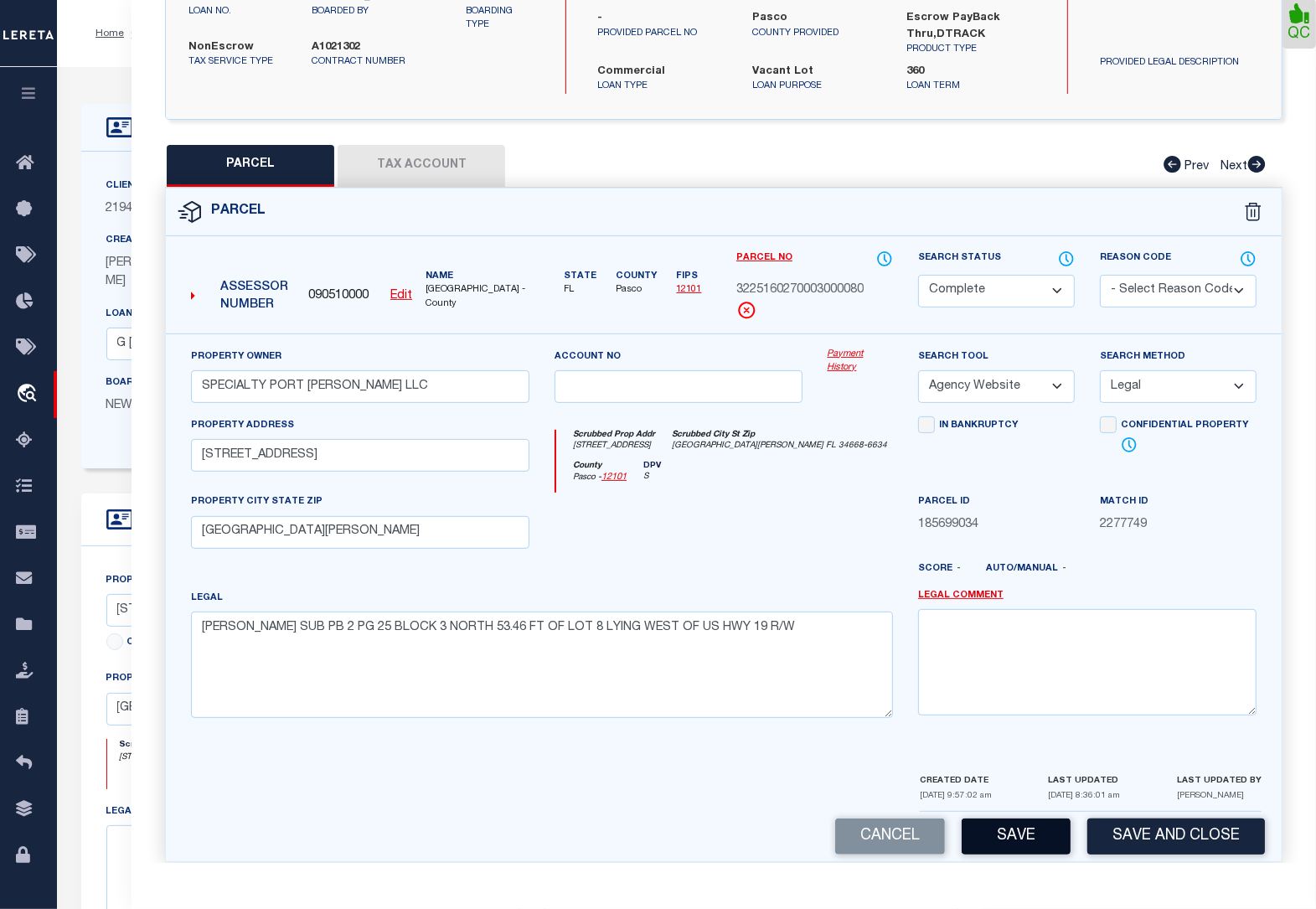
click at [1027, 819] on button "Save" at bounding box center [1016, 837] width 109 height 36
select select "AS"
select select
checkbox input "false"
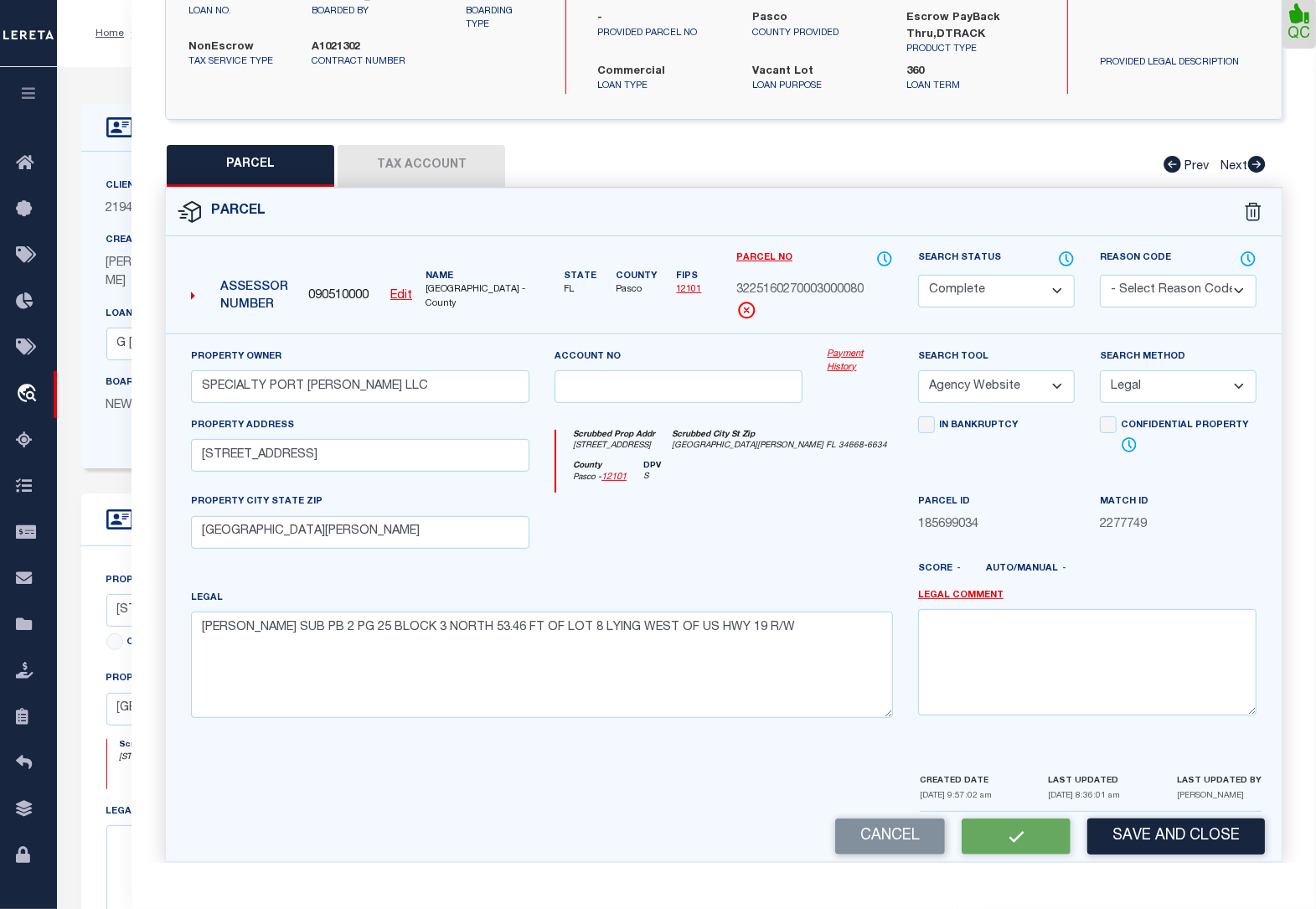
checkbox input "false"
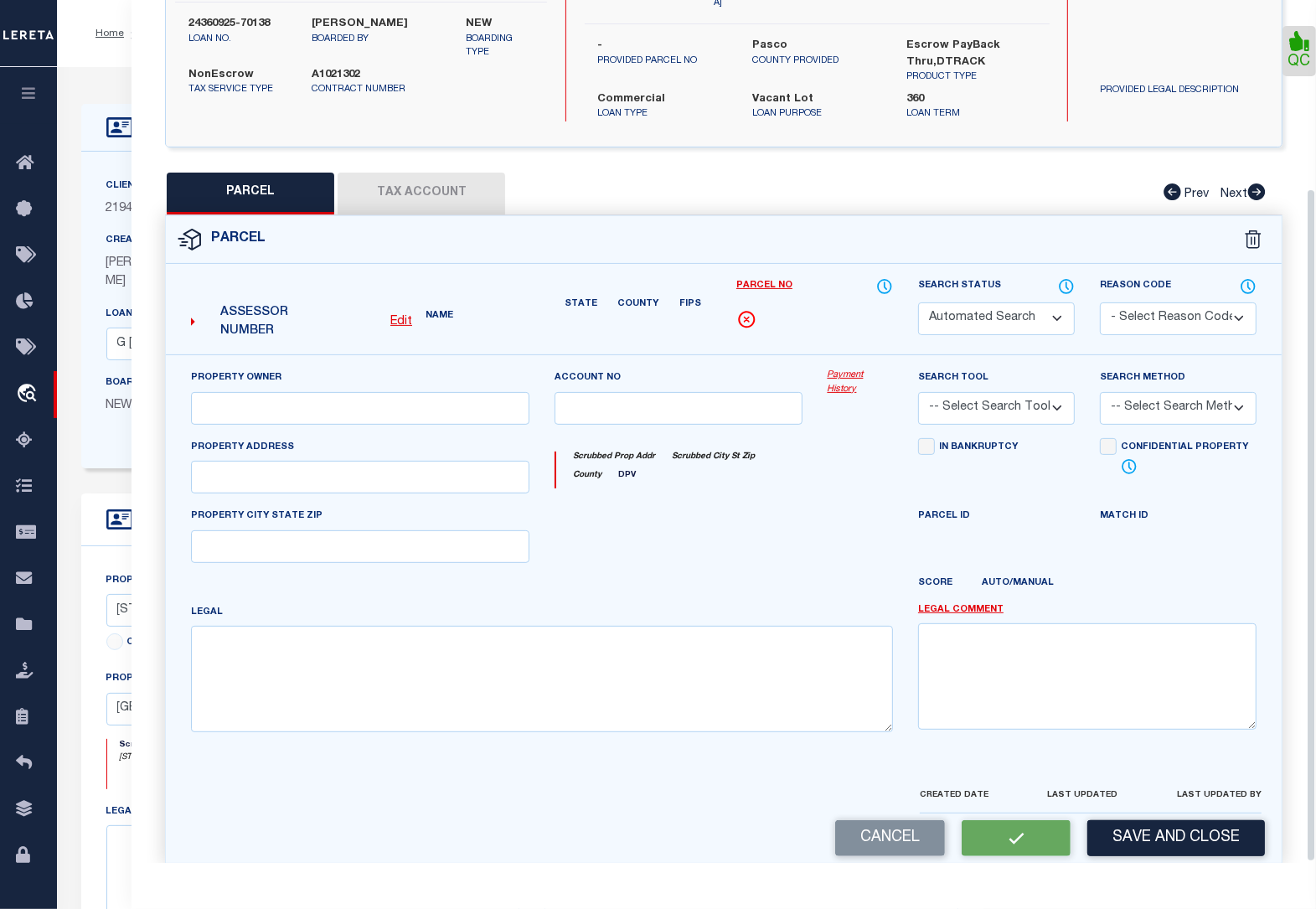
select select "CP"
type input "SPECIALTY PORT [PERSON_NAME] LLC"
select select "AGW"
select select "LEG"
type input "[STREET_ADDRESS]"
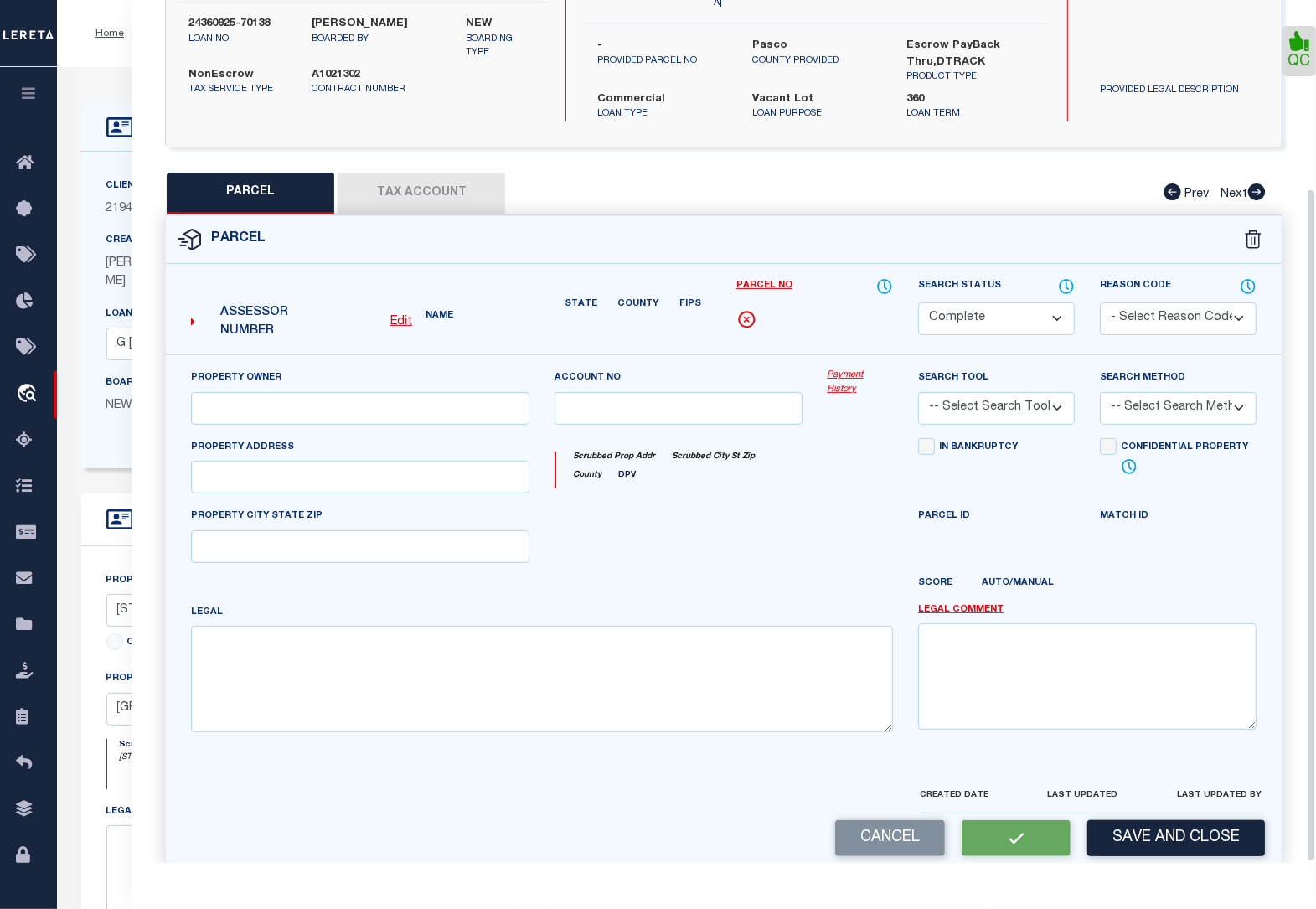
type input "[GEOGRAPHIC_DATA][PERSON_NAME]"
type textarea "[PERSON_NAME] SUB PB 2 PG 25 BLOCK 3 NORTH 53.46 FT OF LOT 8 LYING WEST OF US H…"
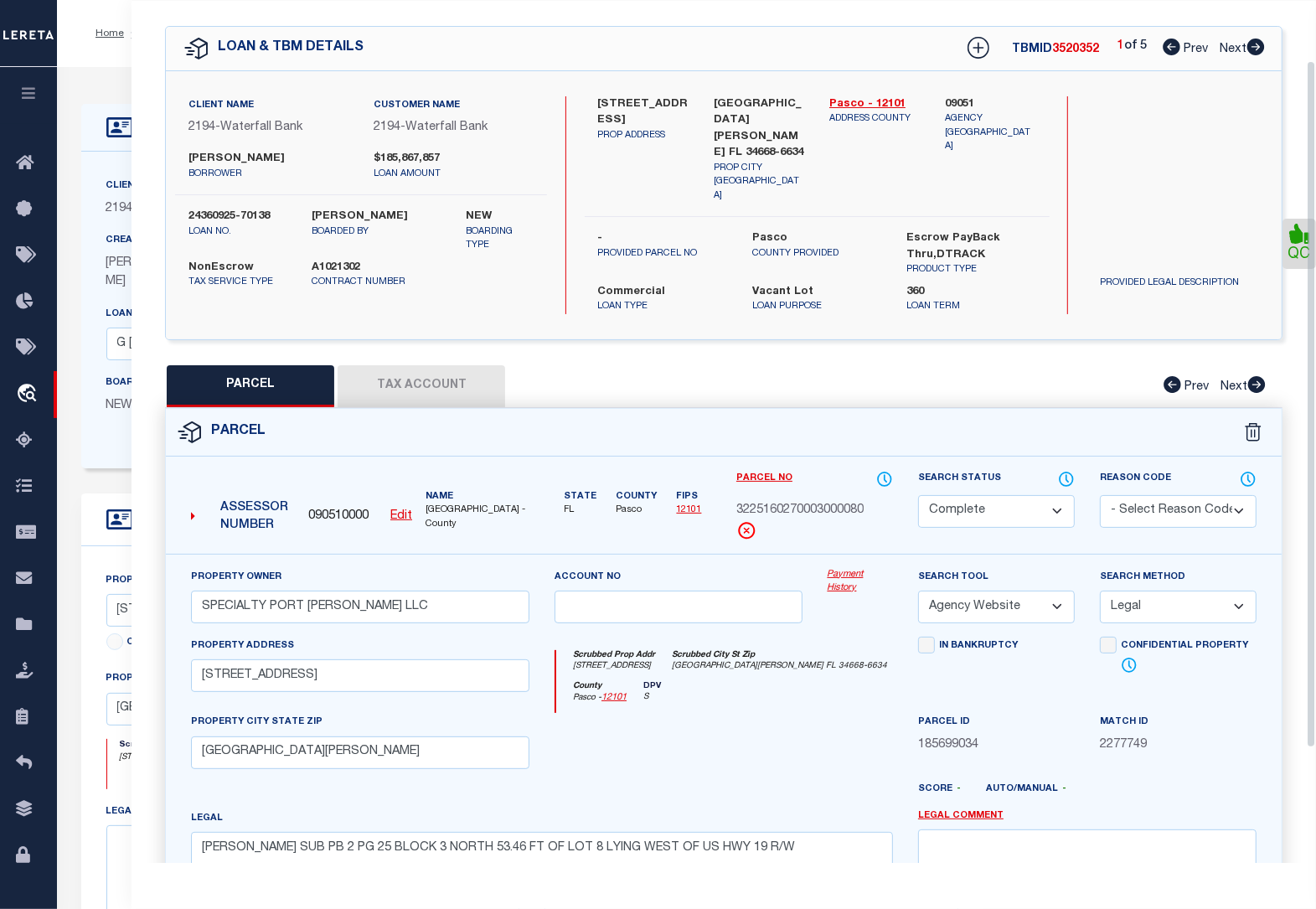
scroll to position [0, 0]
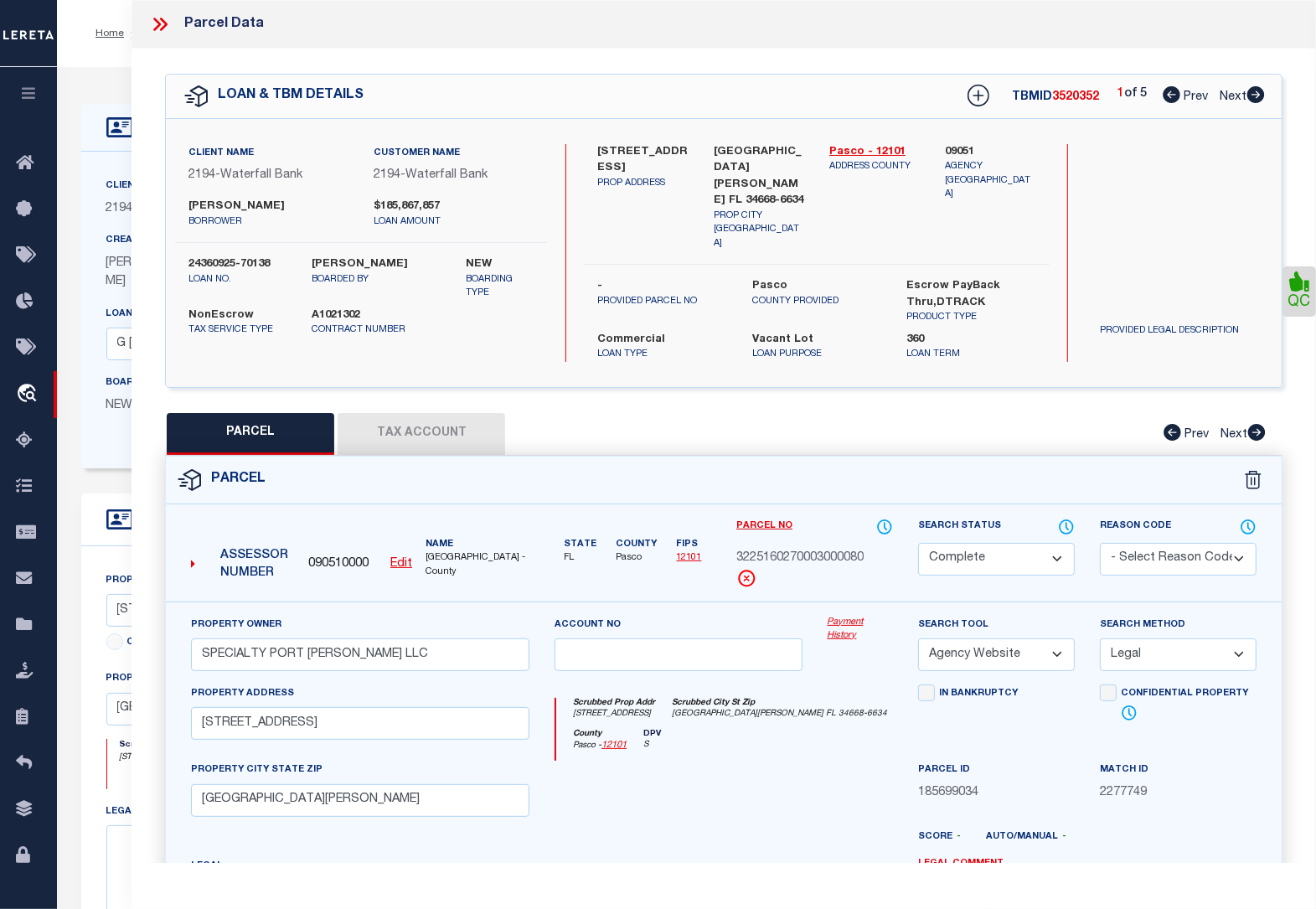
click at [1254, 98] on icon at bounding box center [1256, 94] width 17 height 16
select select "AS"
select select
checkbox input "false"
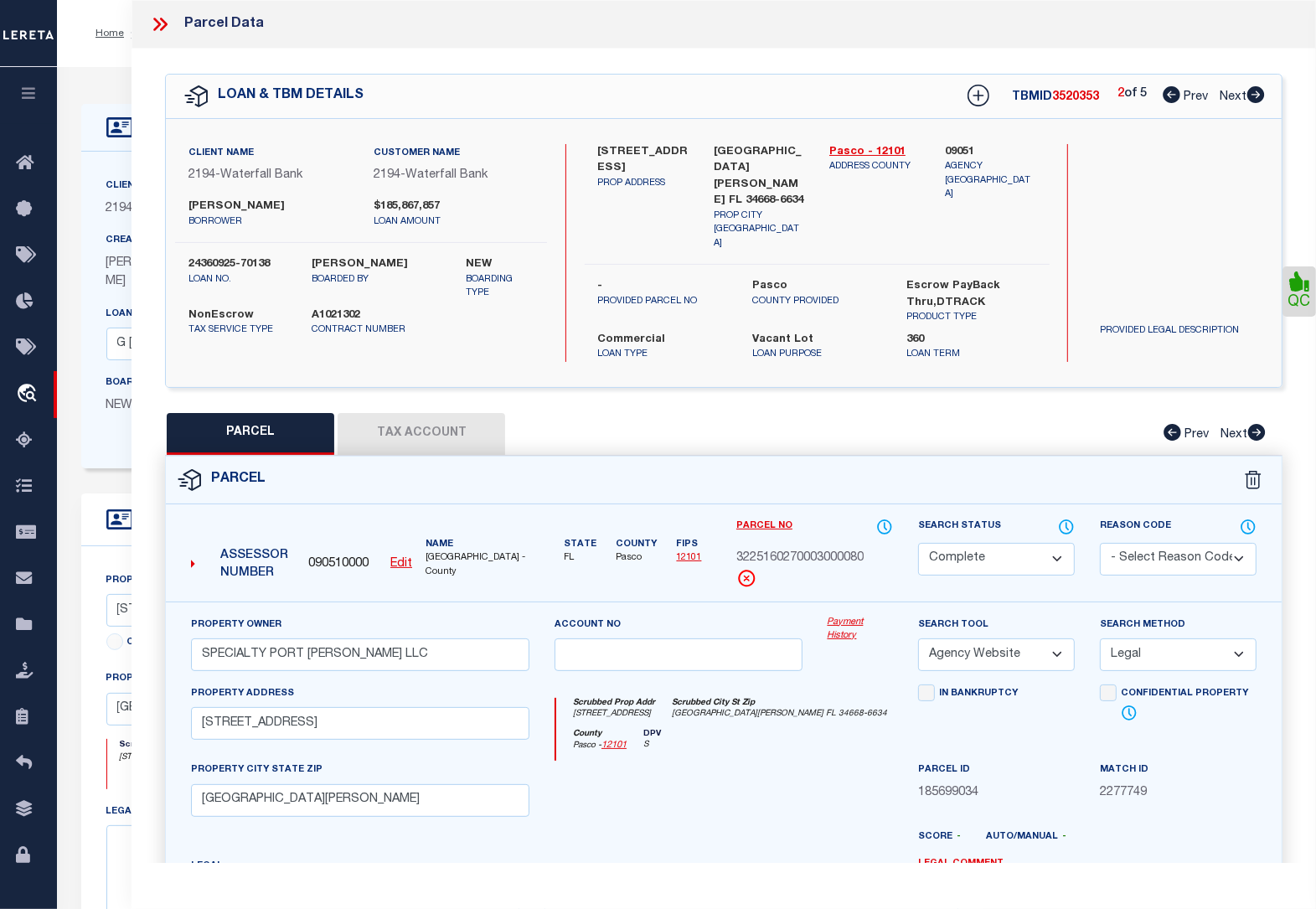
checkbox input "false"
select select "QC"
type input "SPECIALTY PORT [PERSON_NAME] LLC"
select select "AGW"
select select "LEG"
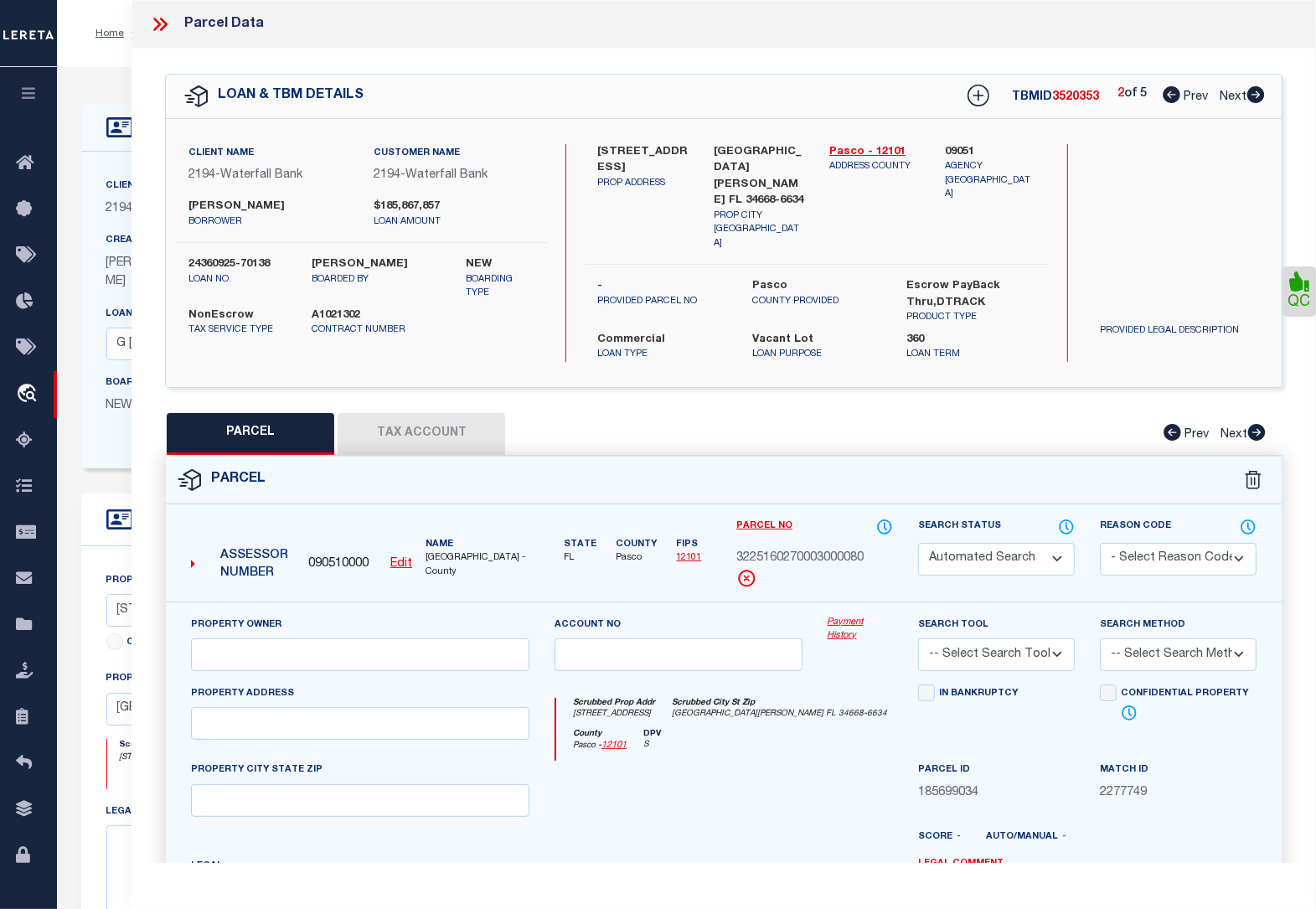
type input "[STREET_ADDRESS]"
type input "[GEOGRAPHIC_DATA][PERSON_NAME]"
type textarea "[PERSON_NAME] SUB PB 2 PG 25 BLK 3 THAT PART LOTS 1 THRU 8 EXC NORTH 53.46 FT O…"
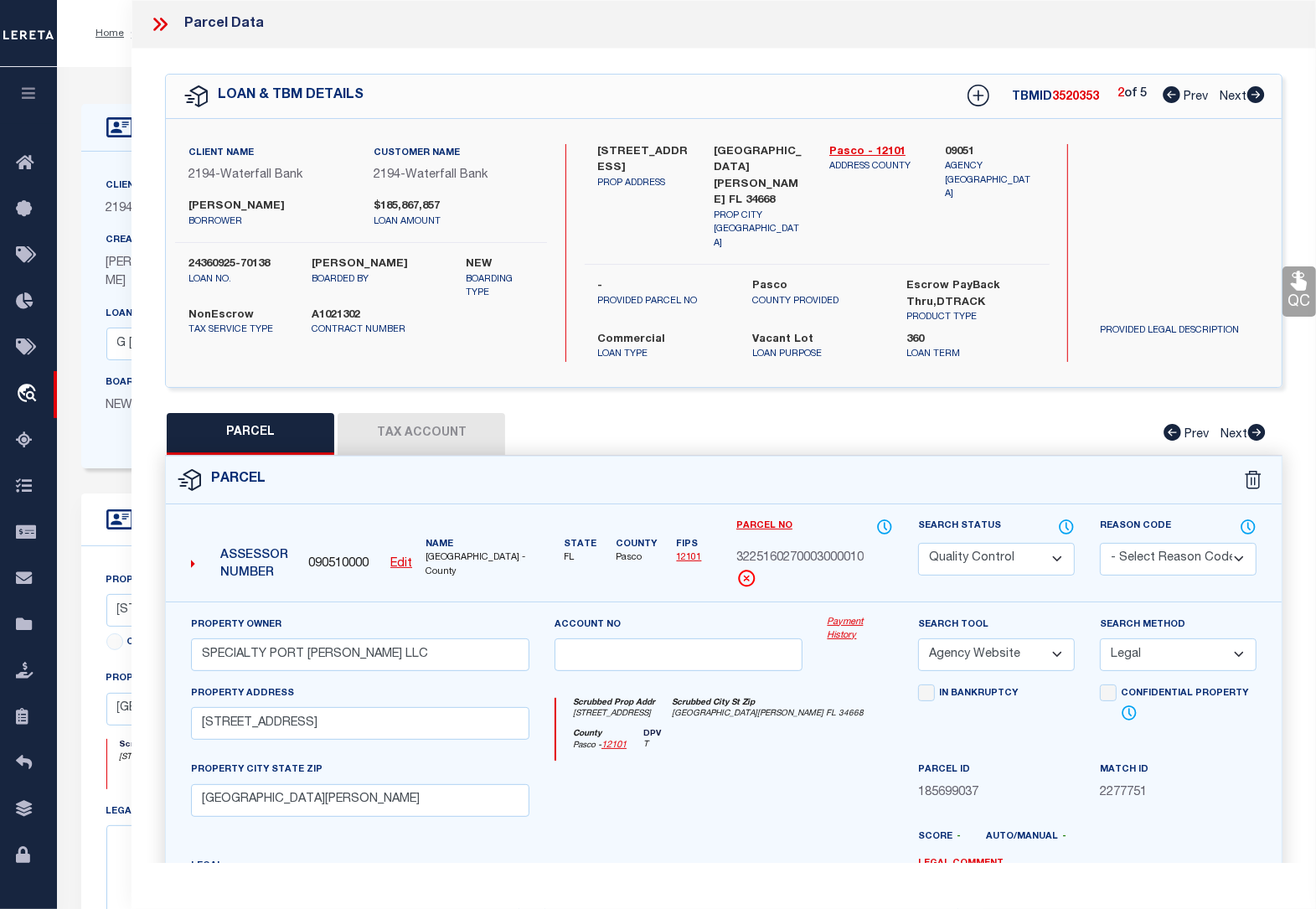
click at [473, 413] on button "Tax Account" at bounding box center [421, 433] width 167 height 42
select select "100"
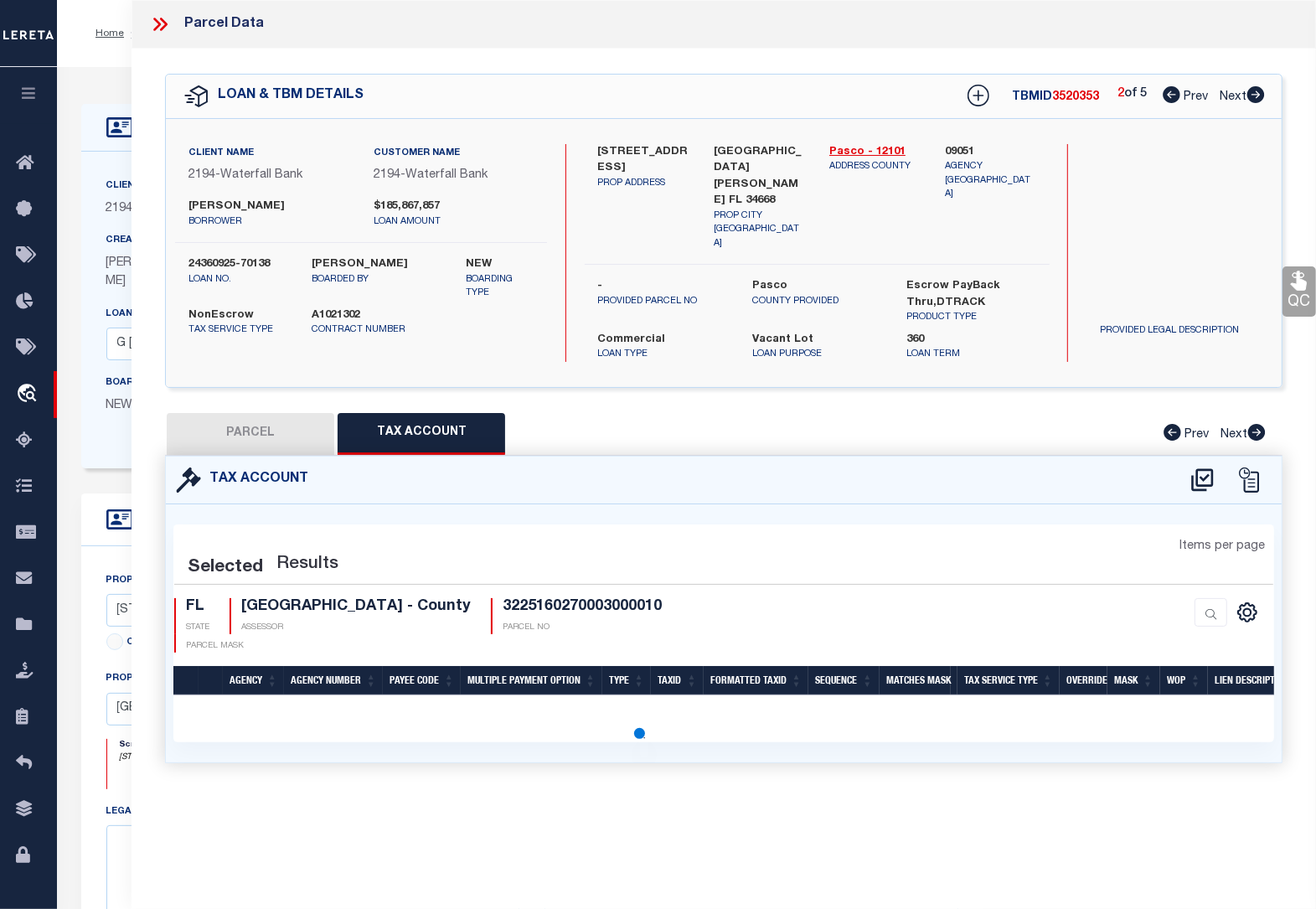
select select "100"
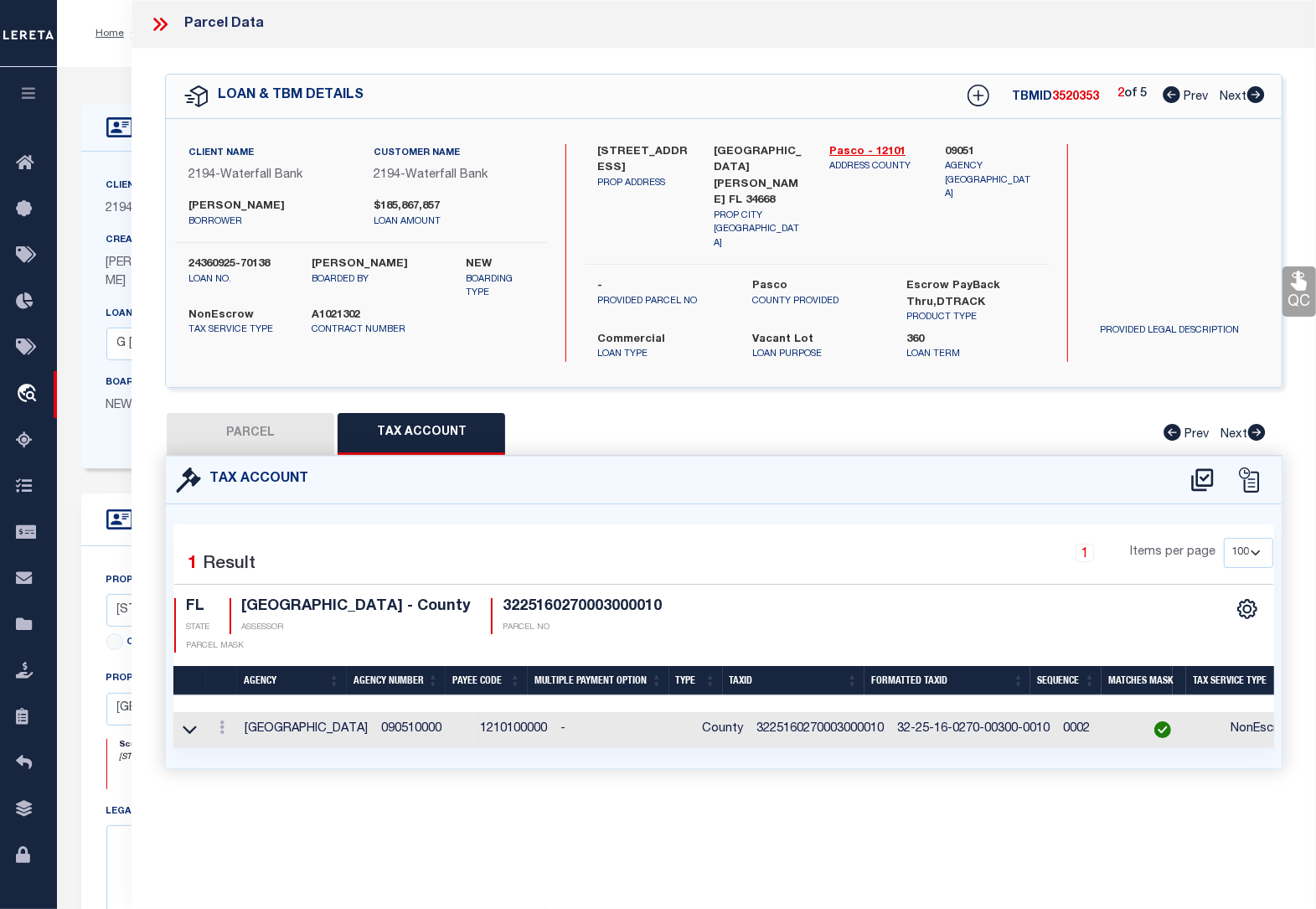
click at [1286, 287] on link "QC" at bounding box center [1299, 291] width 34 height 50
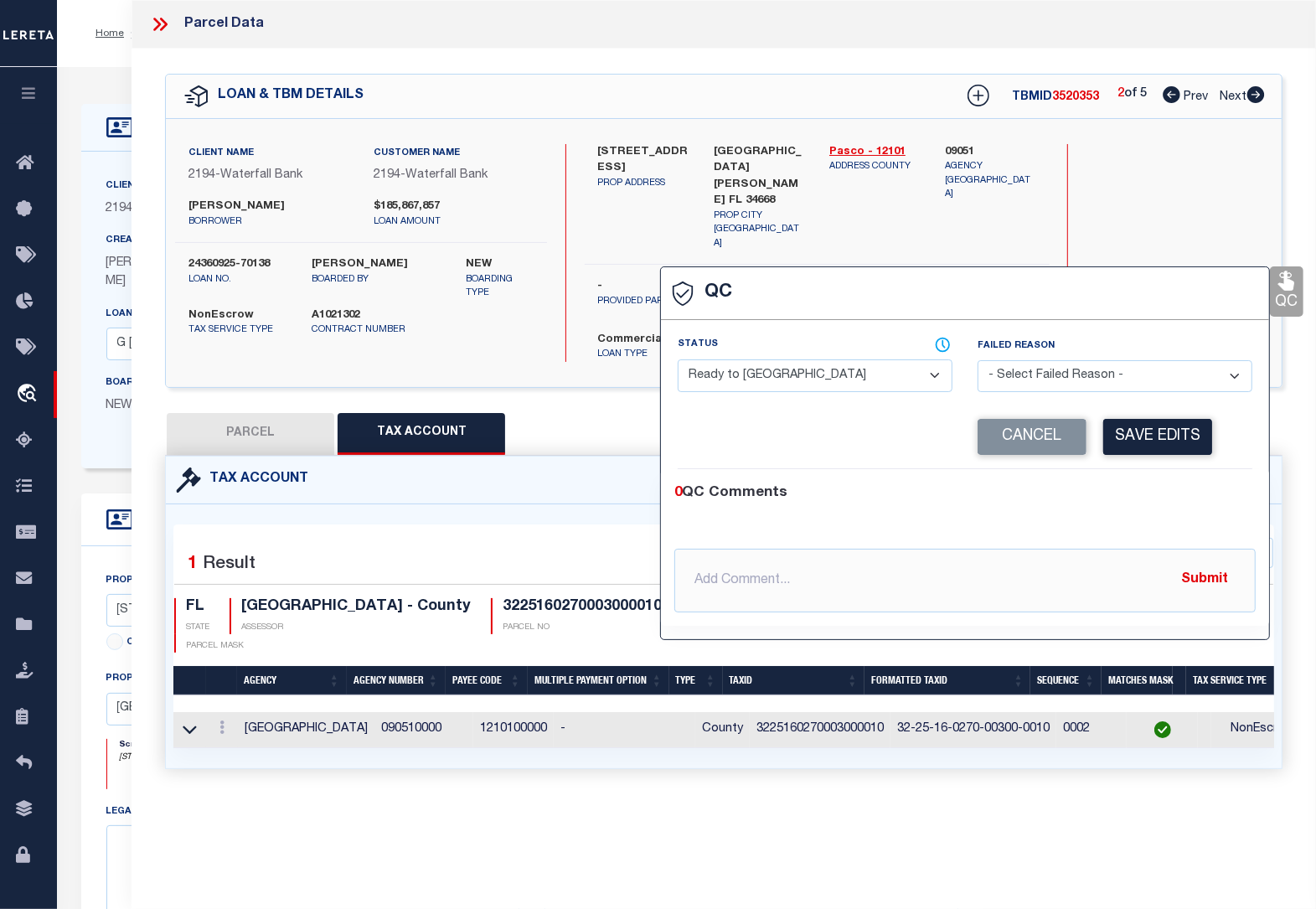
click at [826, 377] on select "- Select Status - Ready to QC Correct Incorrect" at bounding box center [814, 376] width 275 height 33
select select "COR"
click at [677, 361] on select "- Select Status - Ready to QC Correct Incorrect" at bounding box center [814, 376] width 275 height 33
click at [1152, 439] on button "Save Edits" at bounding box center [1157, 437] width 109 height 36
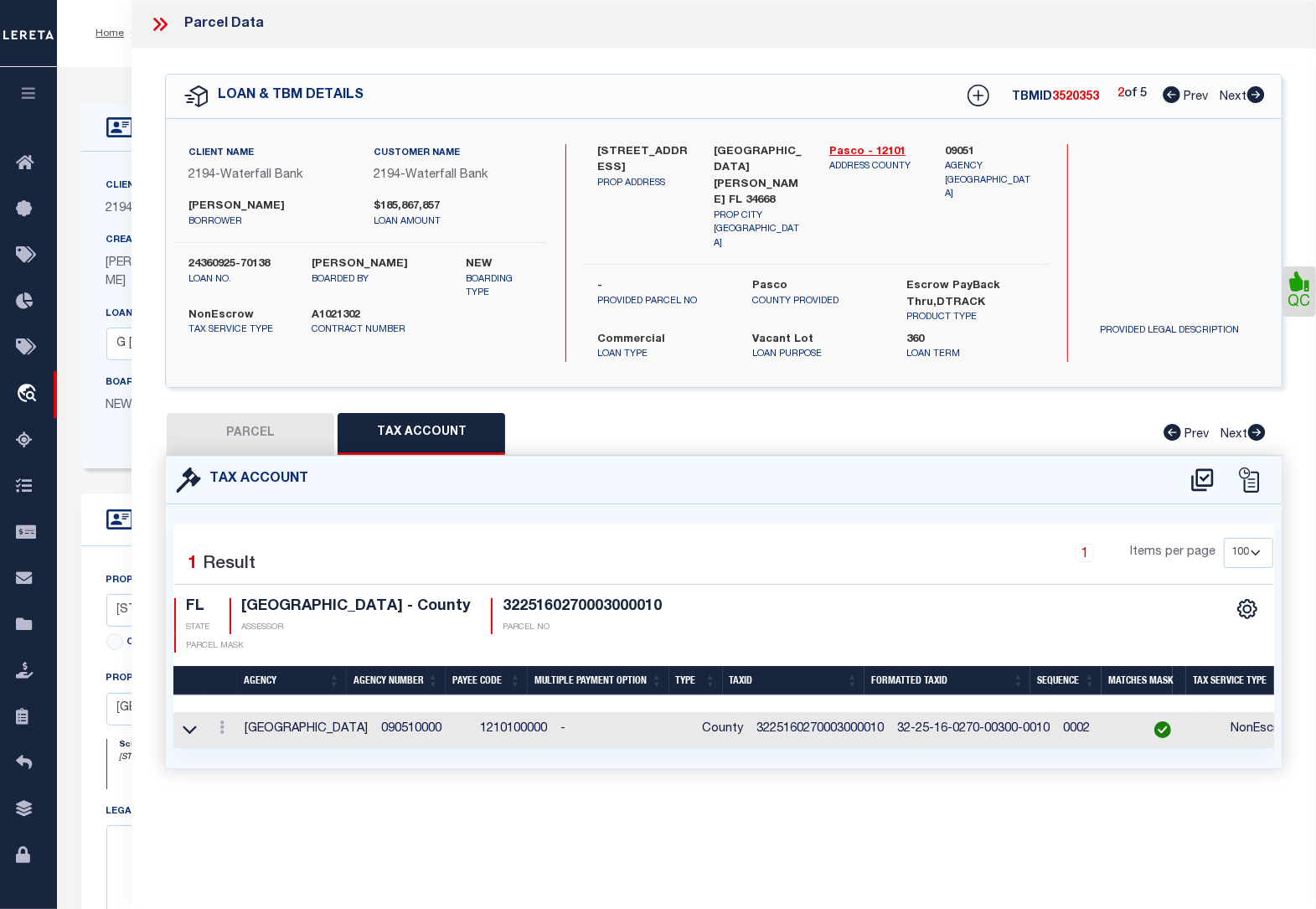
click at [274, 413] on button "PARCEL" at bounding box center [250, 433] width 167 height 42
select select "AS"
select select
checkbox input "false"
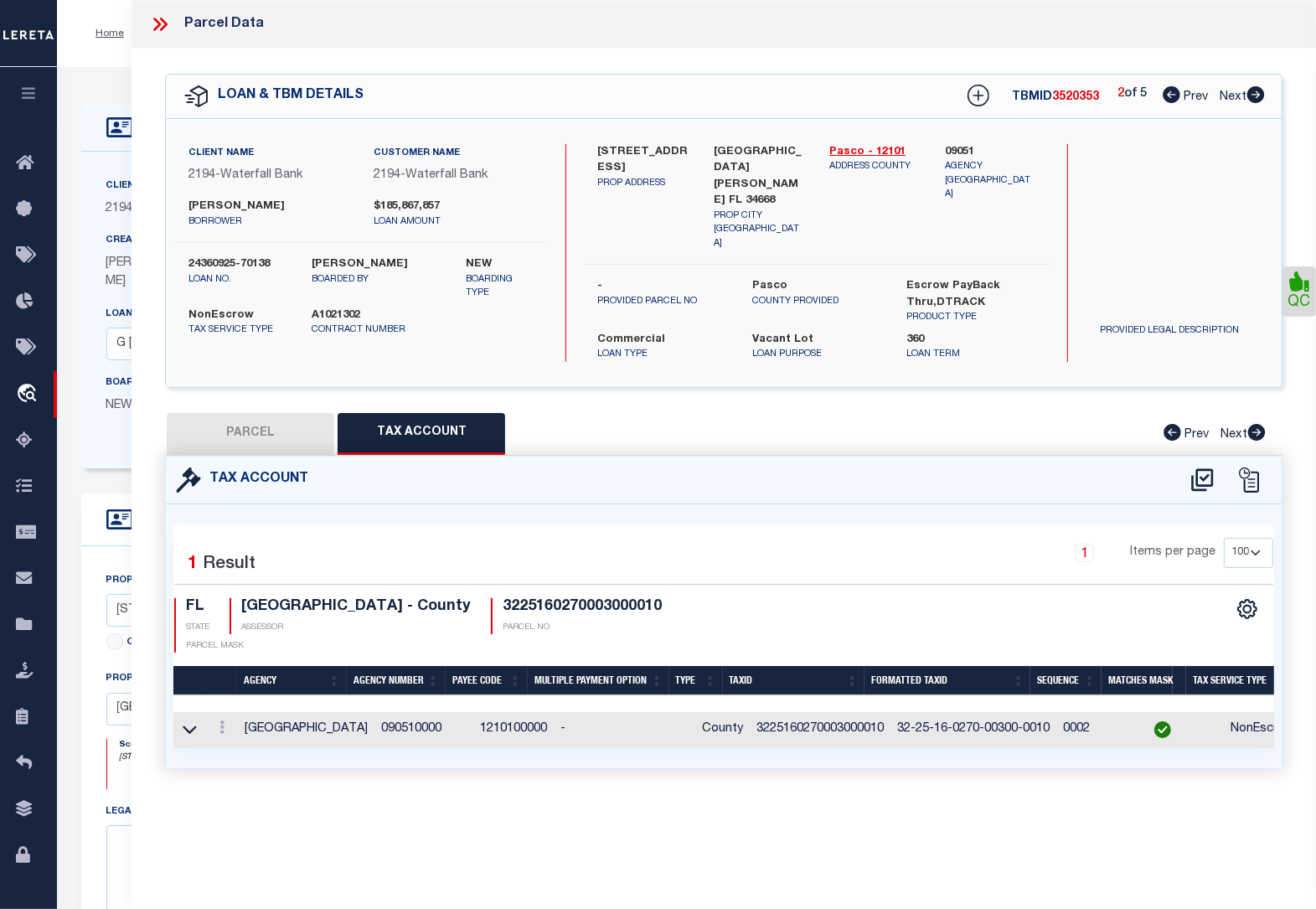
checkbox input "false"
select select "QC"
type input "SPECIALTY PORT [PERSON_NAME] LLC"
select select "AGW"
select select "LEG"
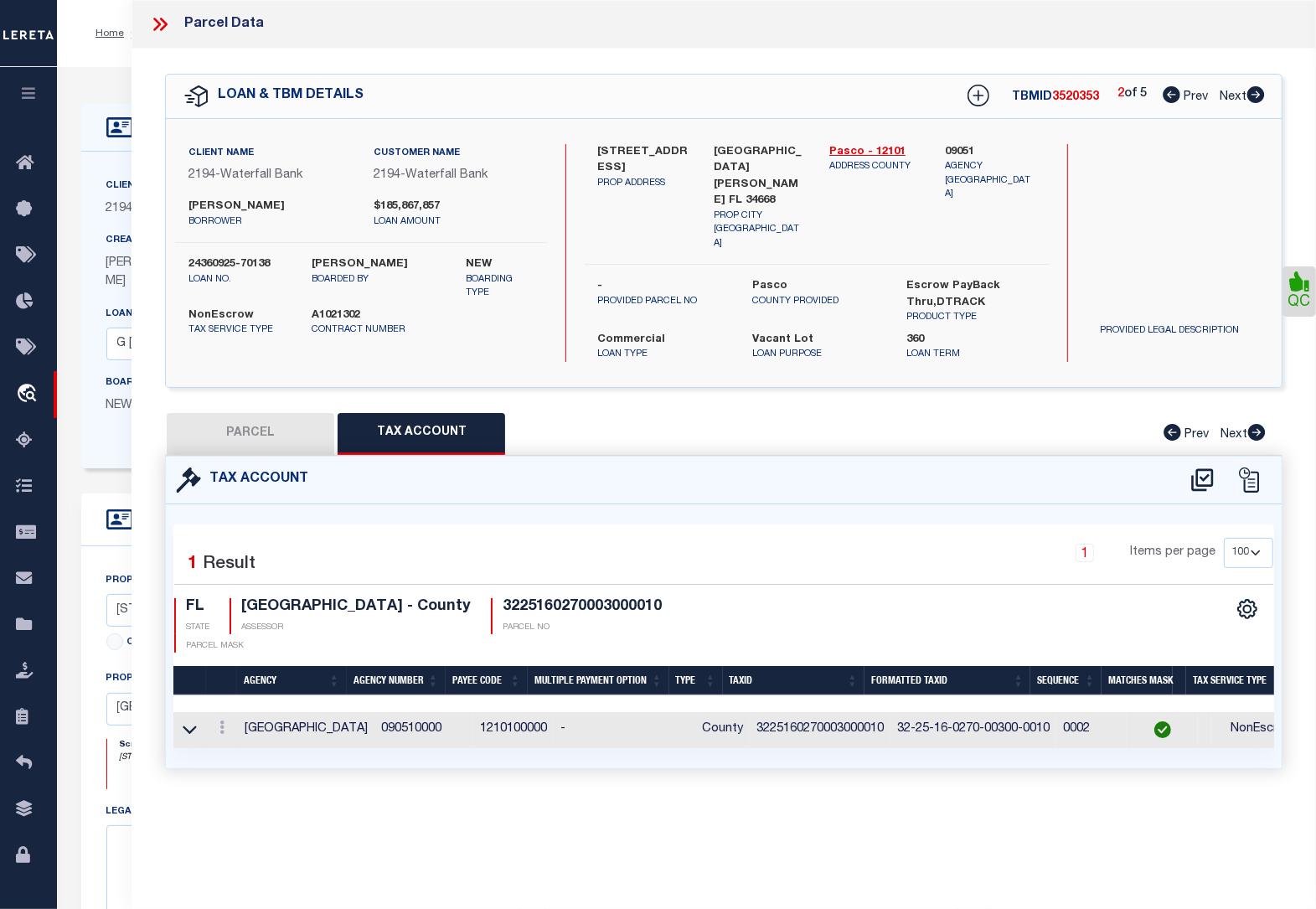
type input "[STREET_ADDRESS]"
type input "[GEOGRAPHIC_DATA][PERSON_NAME]"
type textarea "[PERSON_NAME] SUB PB 2 PG 25 BLK 3 THAT PART LOTS 1 THRU 8 EXC NORTH 53.46 FT O…"
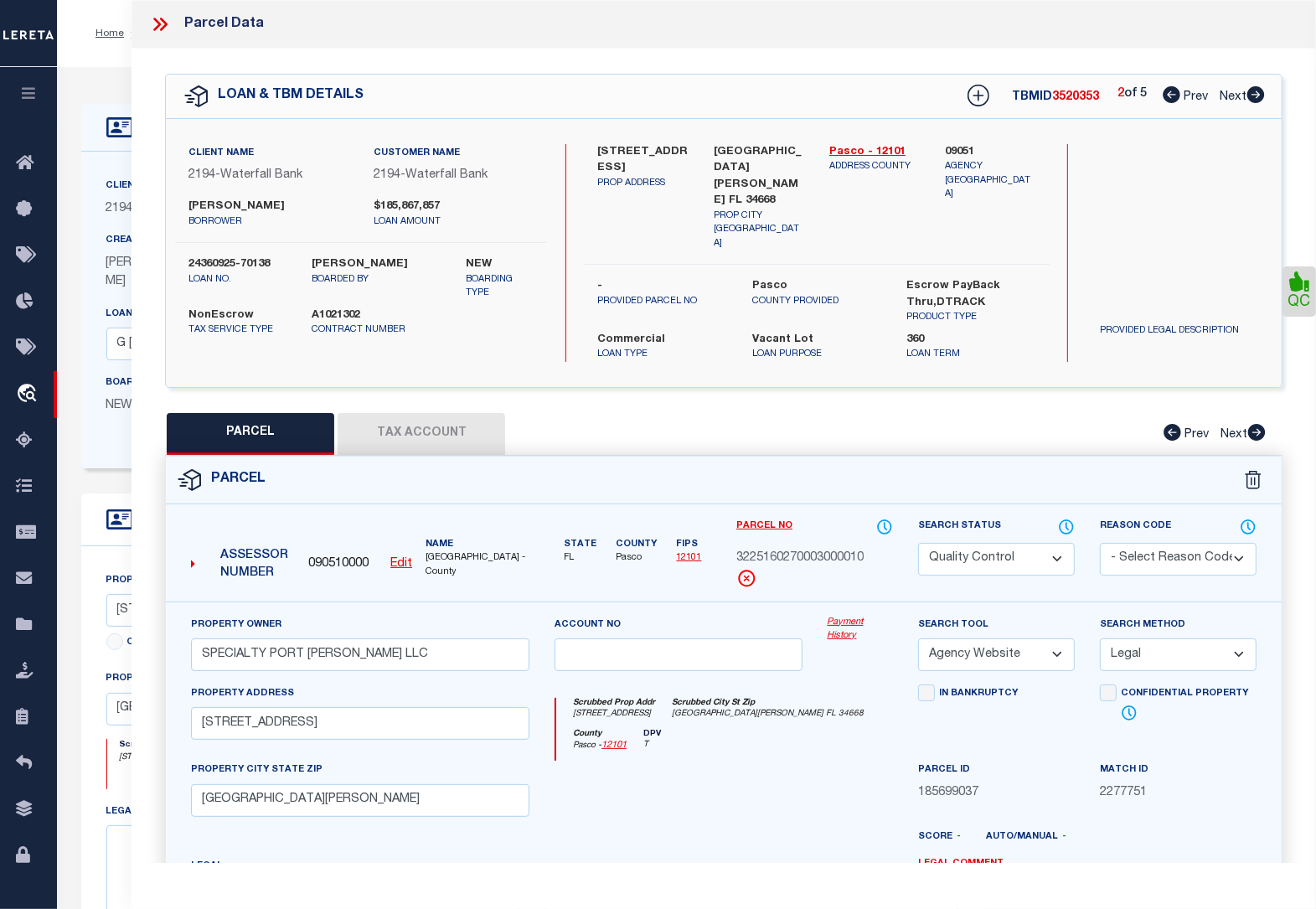
click at [1019, 543] on select "Automated Search Bad Parcel Complete Duplicate Parcel High Dollar Reporting In …" at bounding box center [996, 559] width 157 height 33
click at [918, 543] on select "Automated Search Bad Parcel Complete Duplicate Parcel High Dollar Reporting In …" at bounding box center [996, 559] width 157 height 33
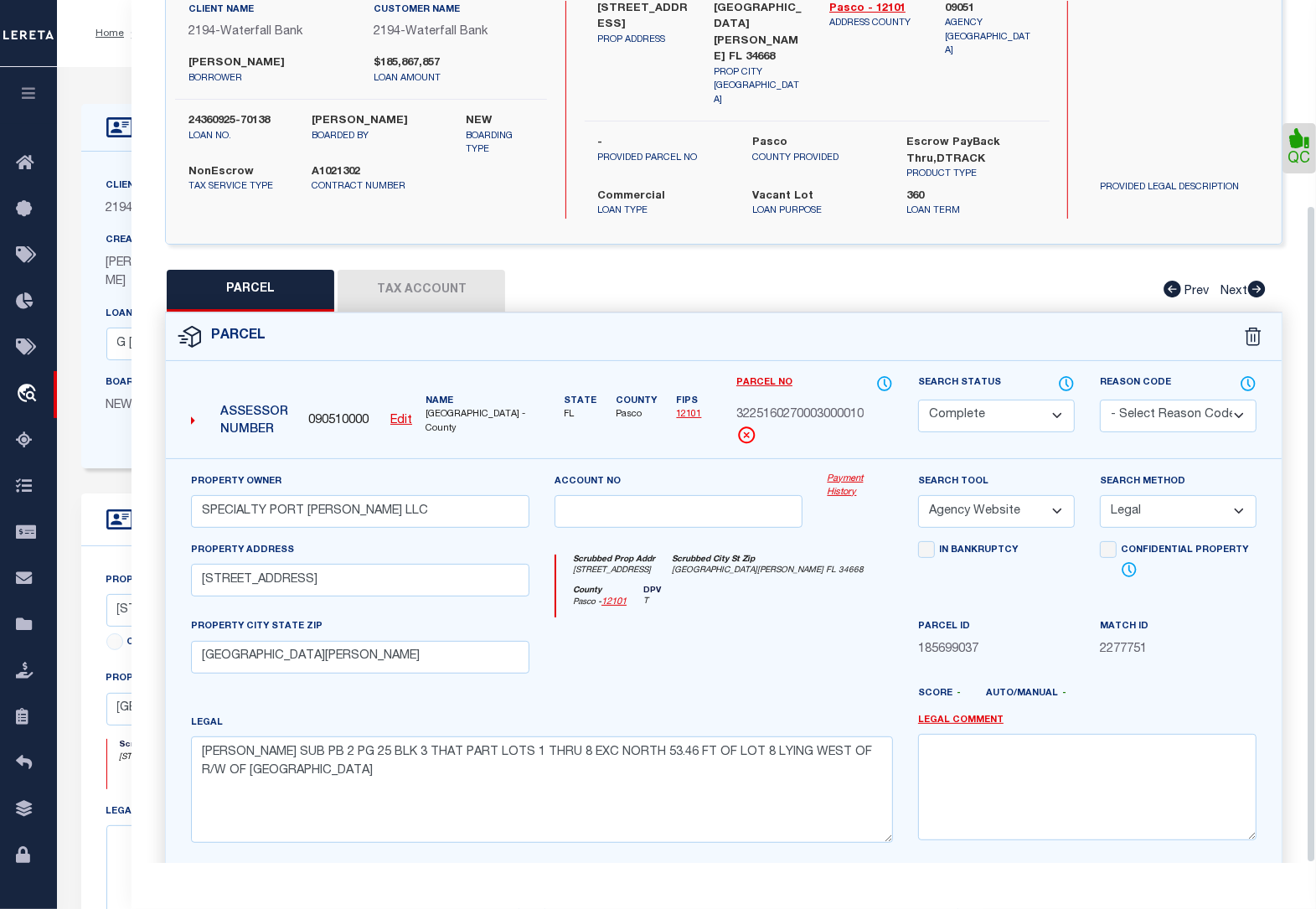
scroll to position [268, 0]
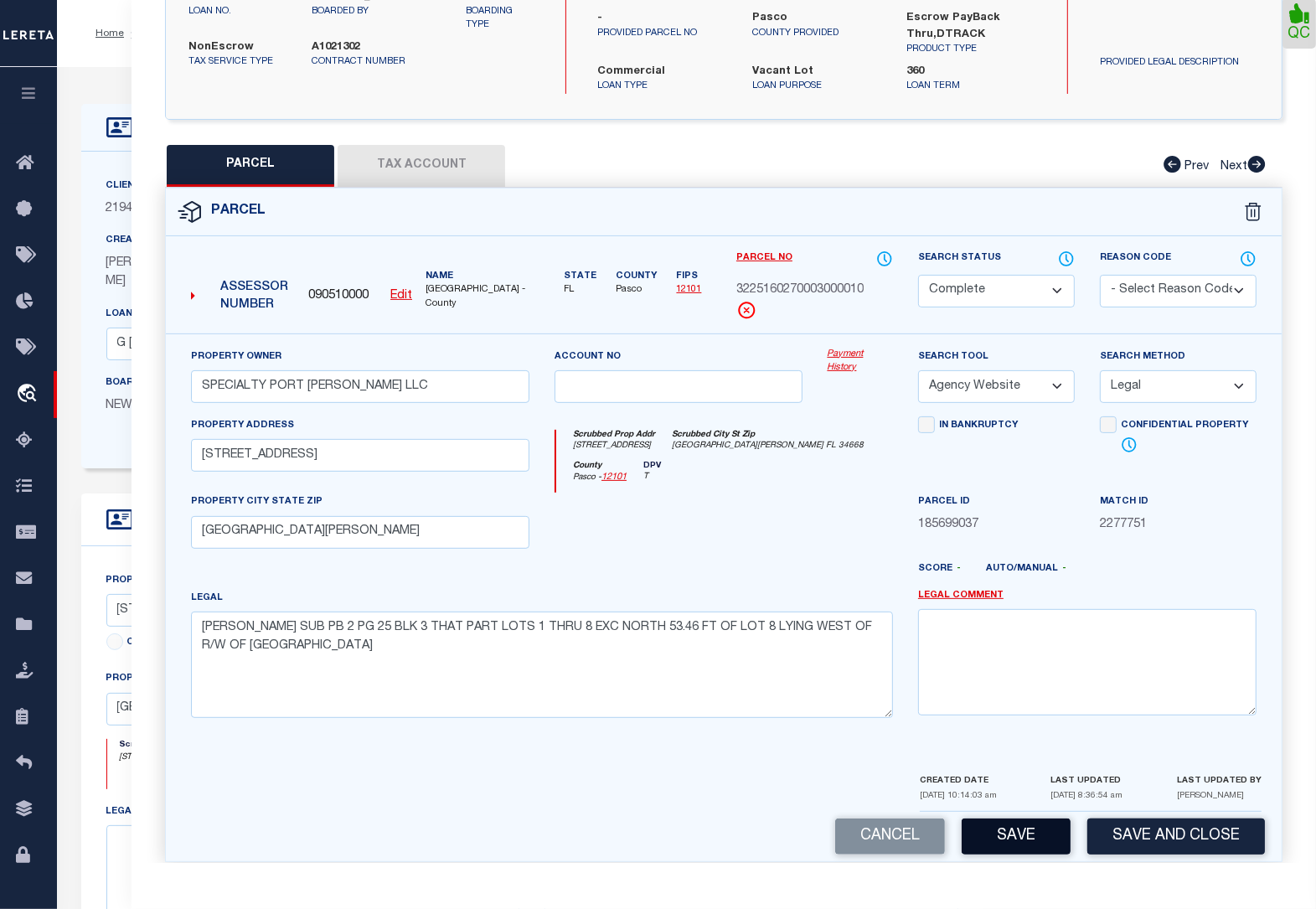
click at [1020, 821] on button "Save" at bounding box center [1016, 837] width 109 height 36
select select "AS"
select select
checkbox input "false"
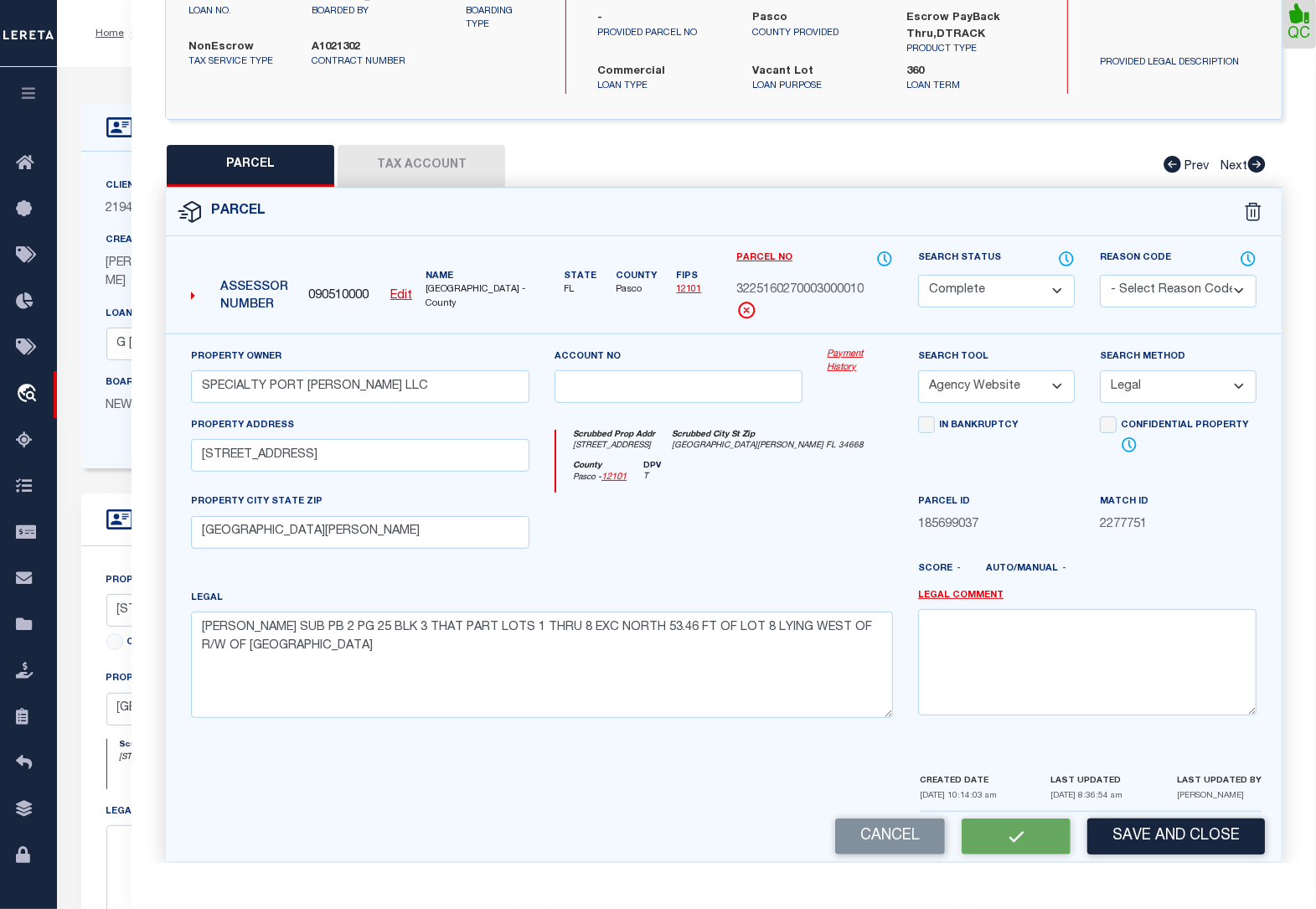
checkbox input "false"
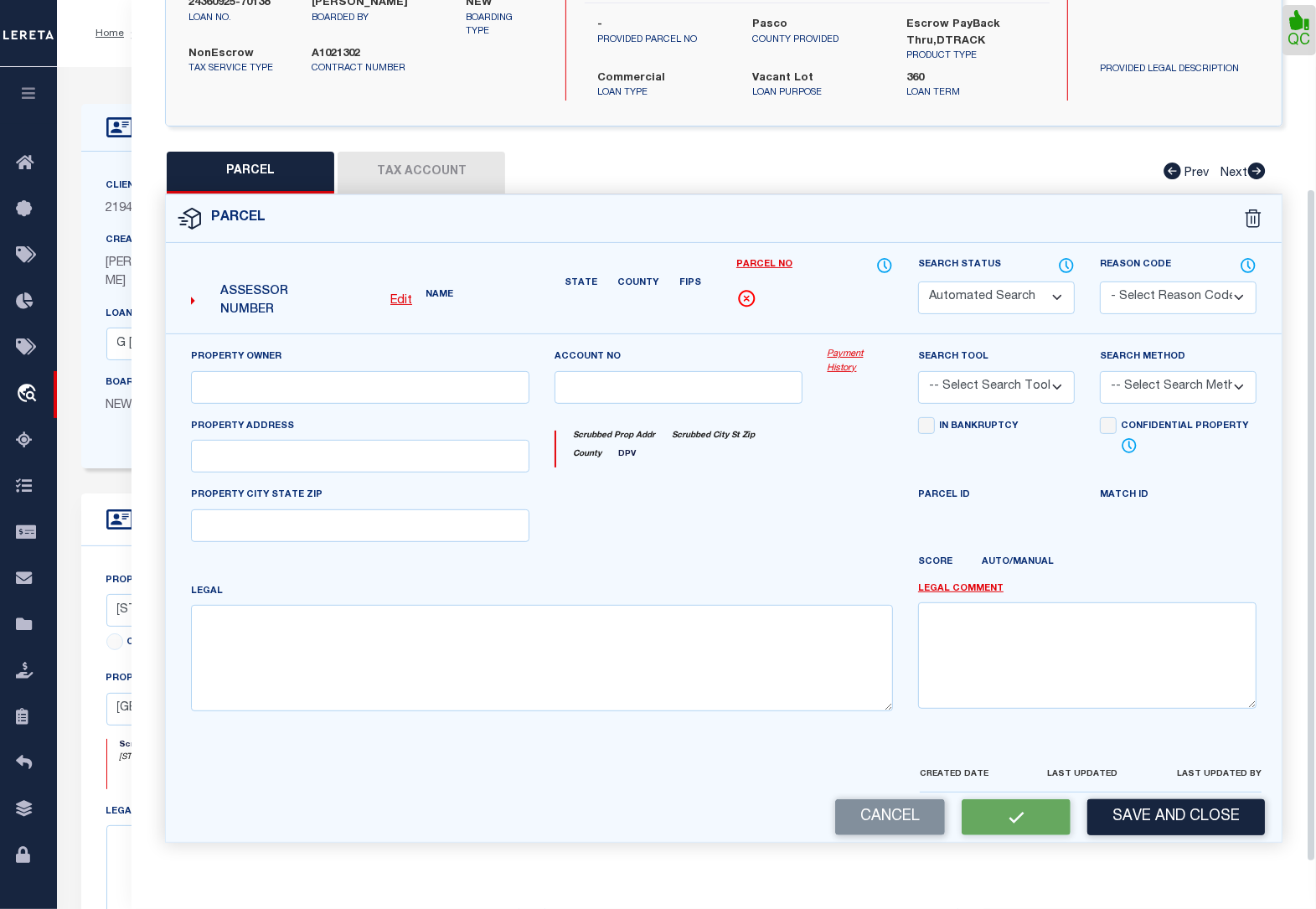
select select "CP"
type input "SPECIALTY PORT [PERSON_NAME] LLC"
select select "AGW"
select select "LEG"
type input "[STREET_ADDRESS]"
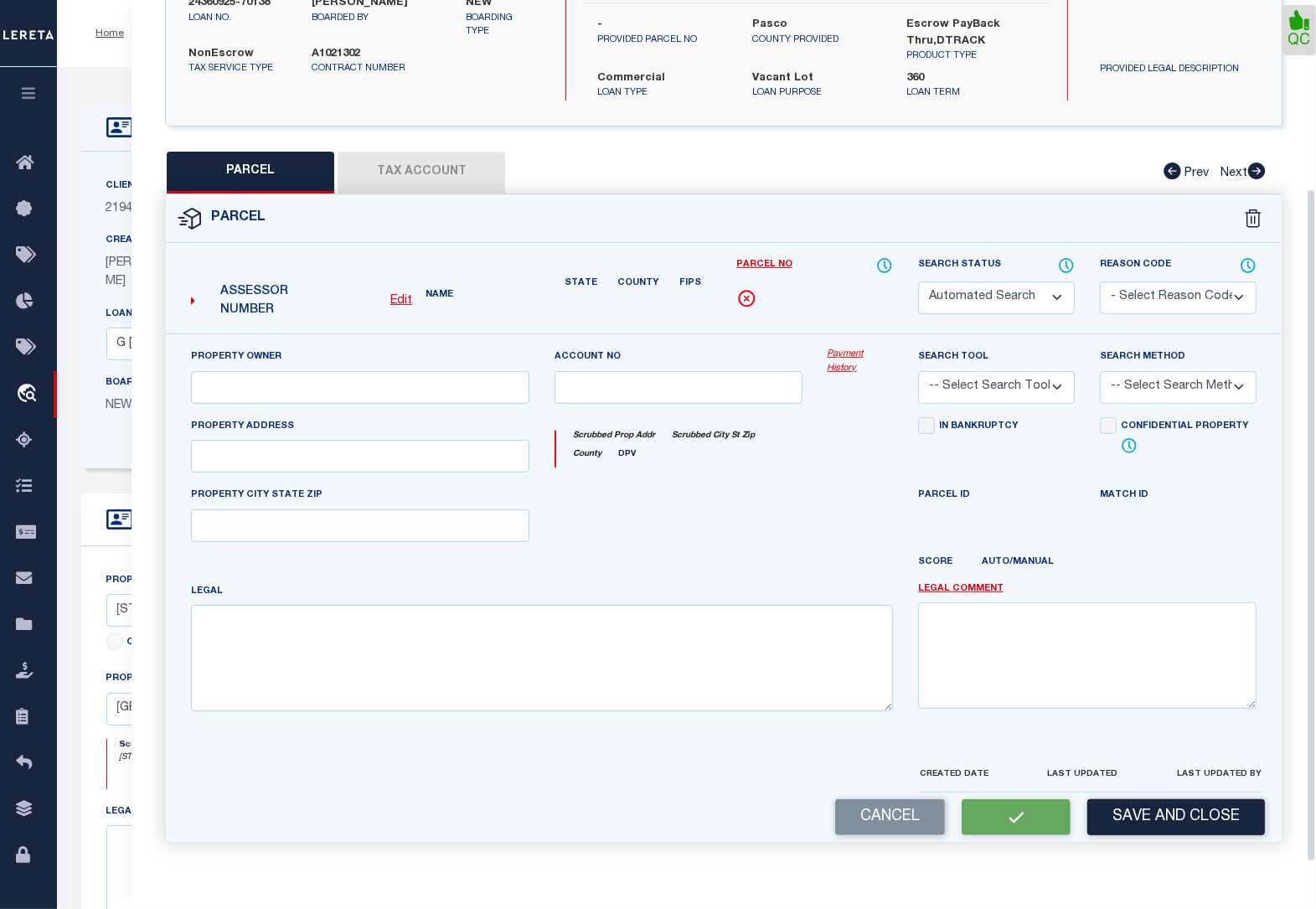
type input "[GEOGRAPHIC_DATA][PERSON_NAME]"
type textarea "[PERSON_NAME] SUB PB 2 PG 25 BLK 3 THAT PART LOTS 1 THRU 8 EXC NORTH 53.46 FT O…"
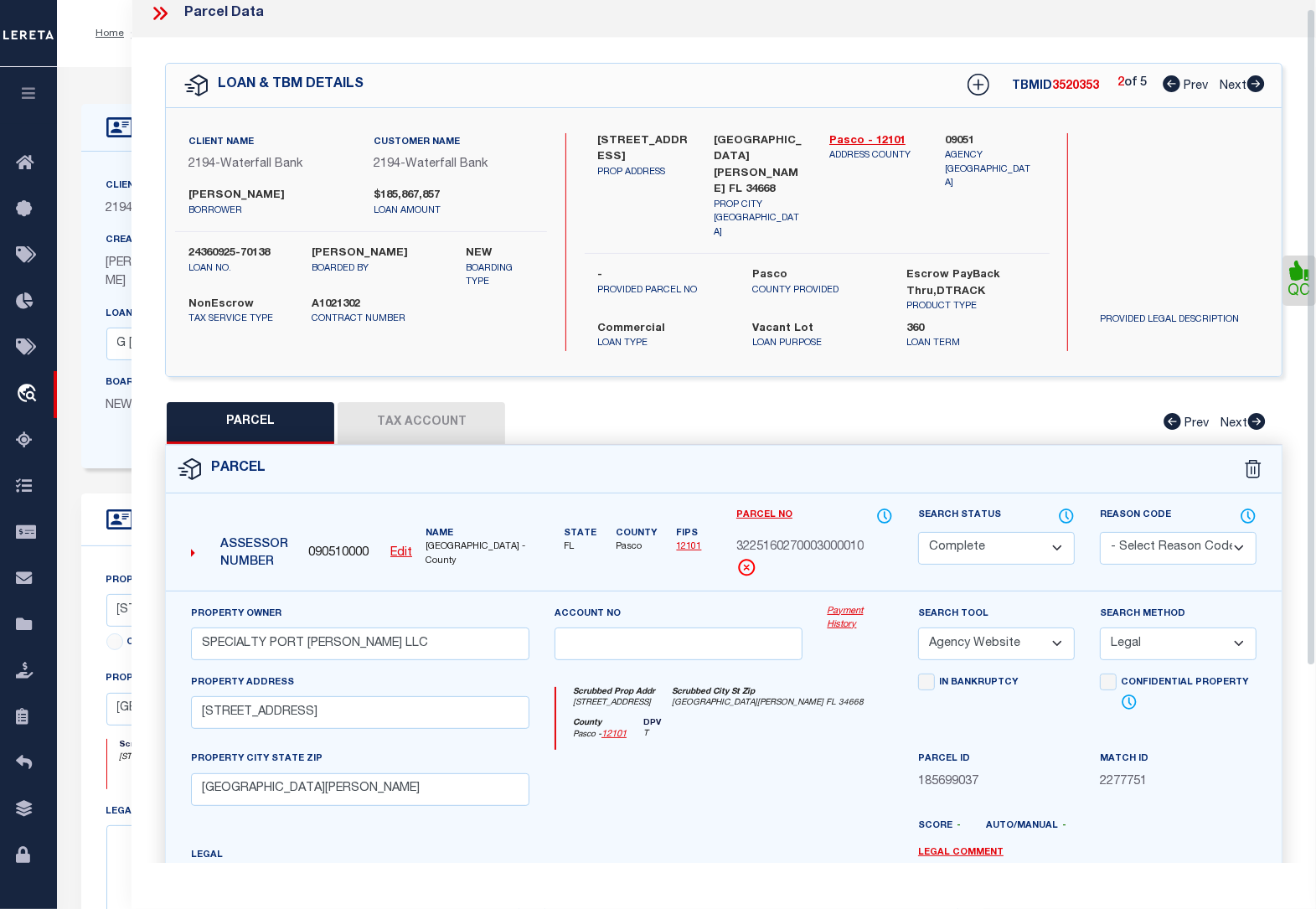
scroll to position [0, 0]
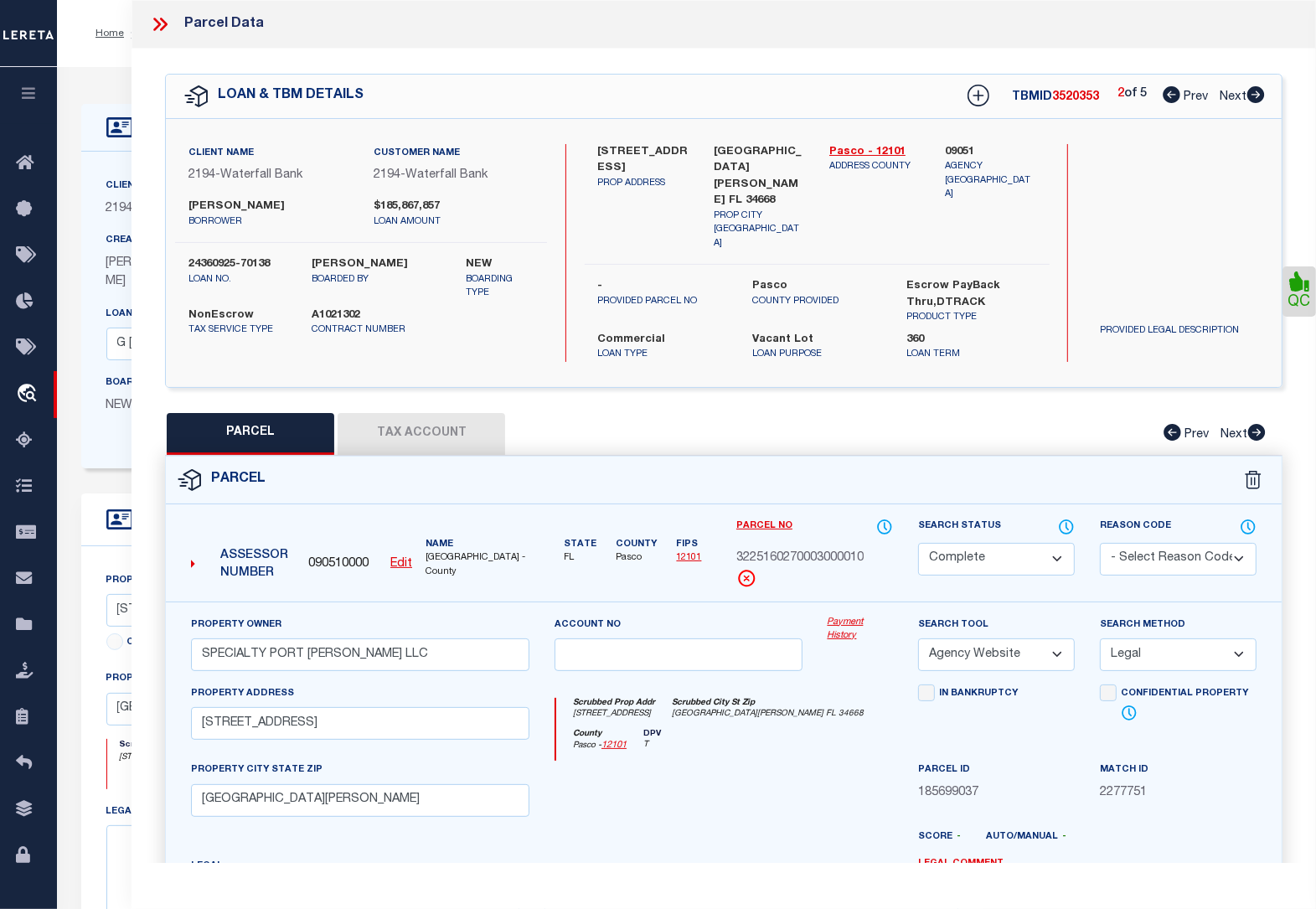
click at [1254, 98] on icon at bounding box center [1256, 94] width 17 height 16
select select "AS"
select select
checkbox input "false"
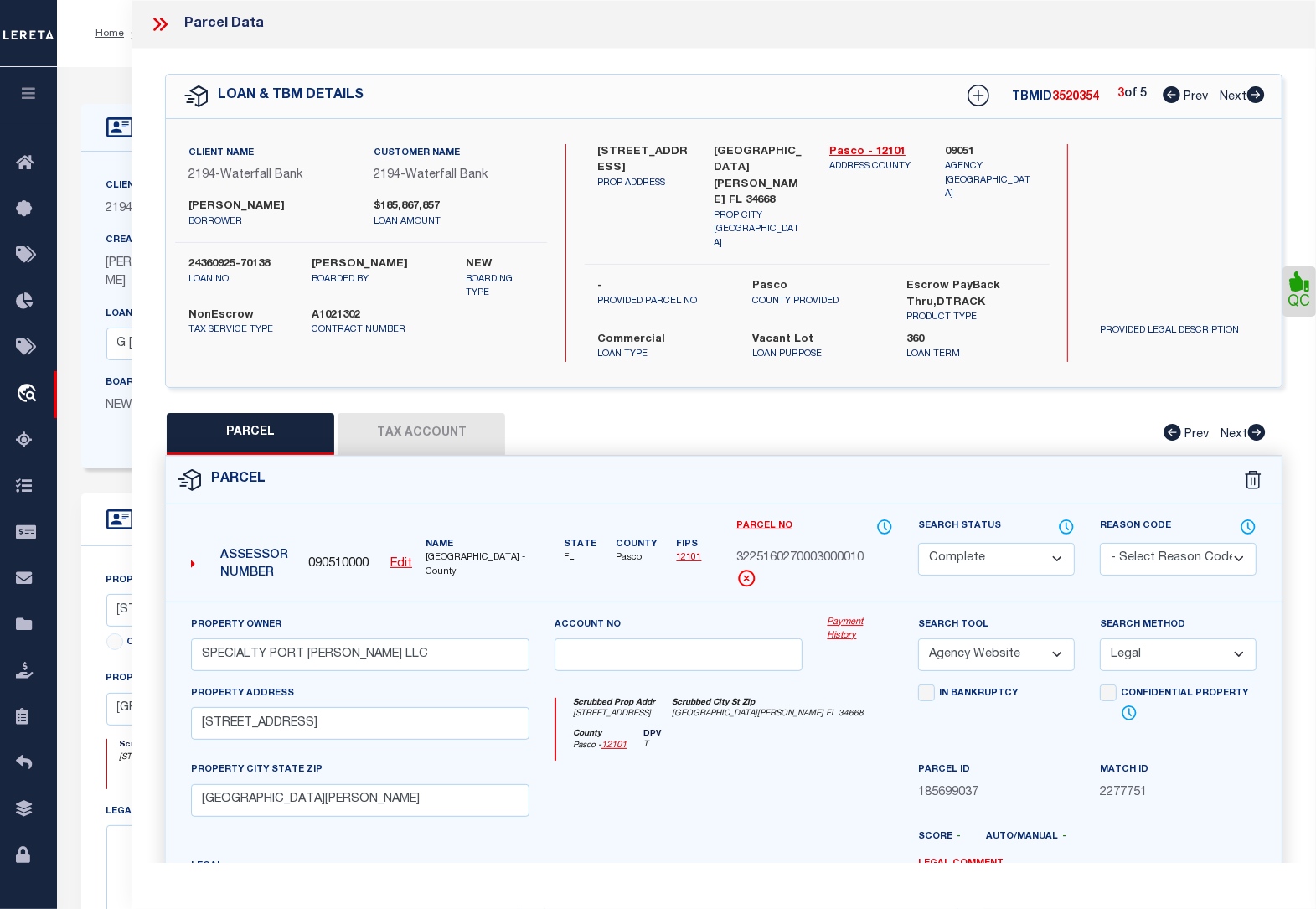
checkbox input "false"
select select "DP"
checkbox input "false"
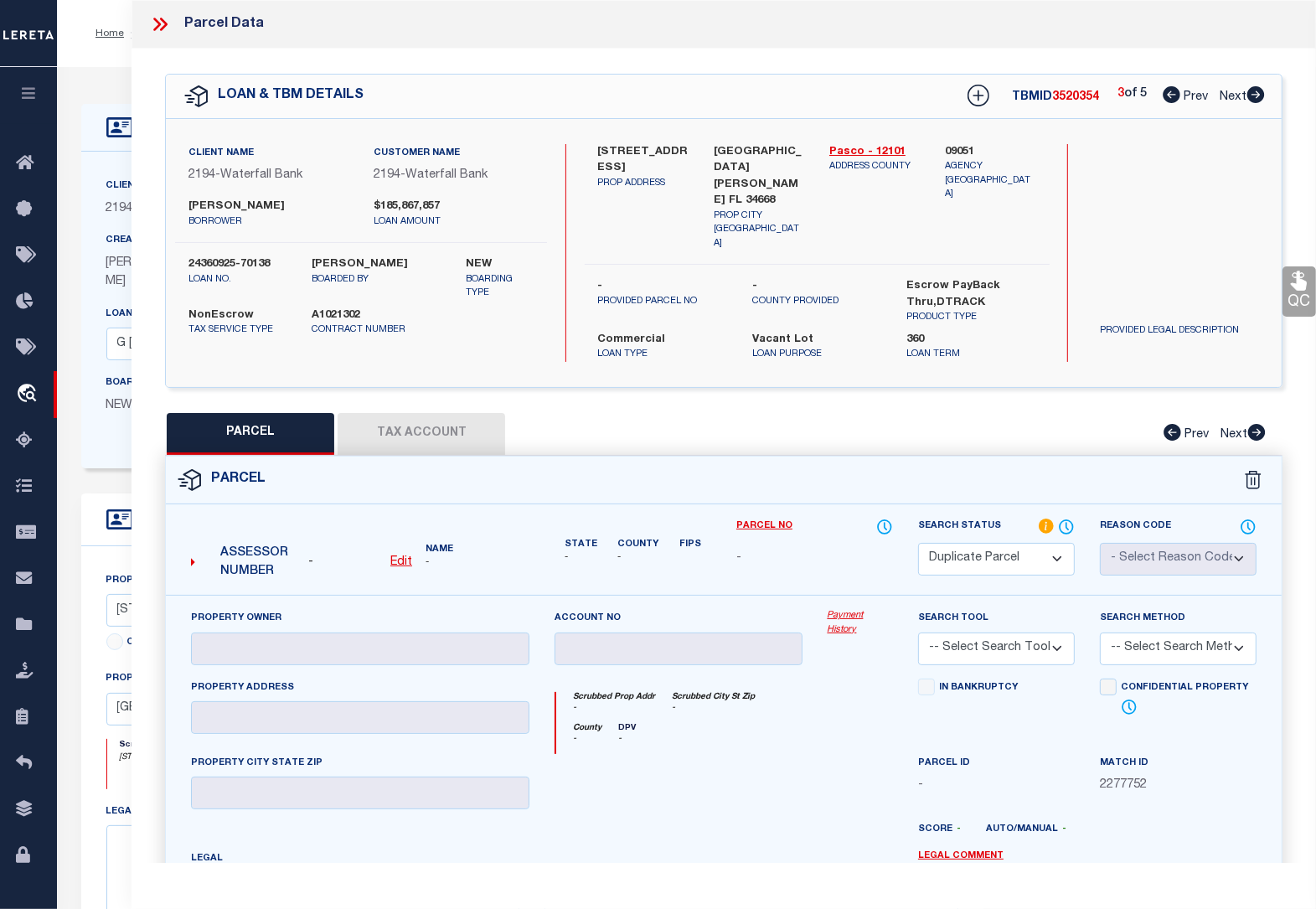
click at [1252, 98] on icon at bounding box center [1256, 94] width 17 height 16
select select "AS"
checkbox input "false"
select select "DP"
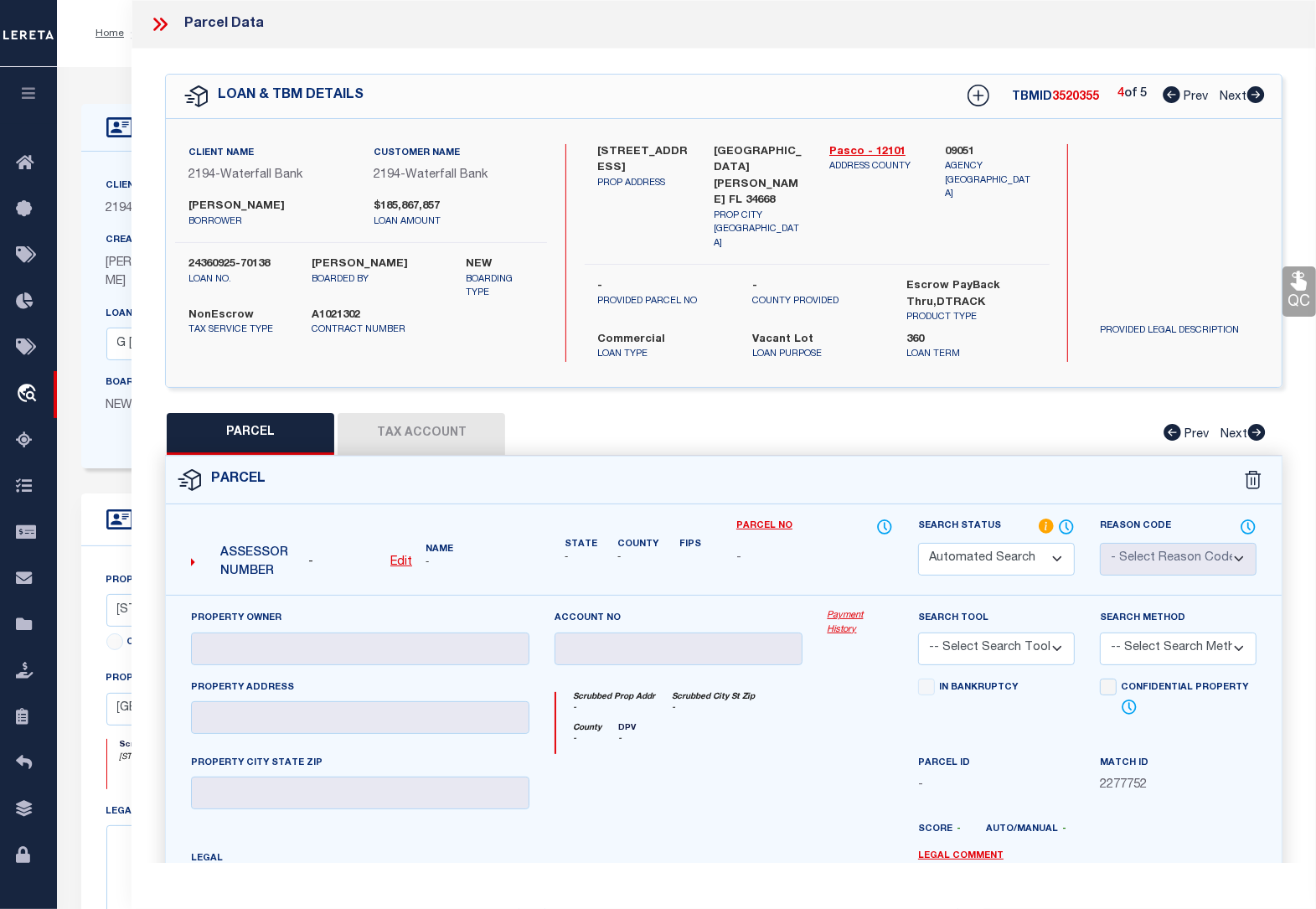
checkbox input "false"
click at [1252, 98] on icon at bounding box center [1256, 94] width 17 height 16
select select "AS"
checkbox input "false"
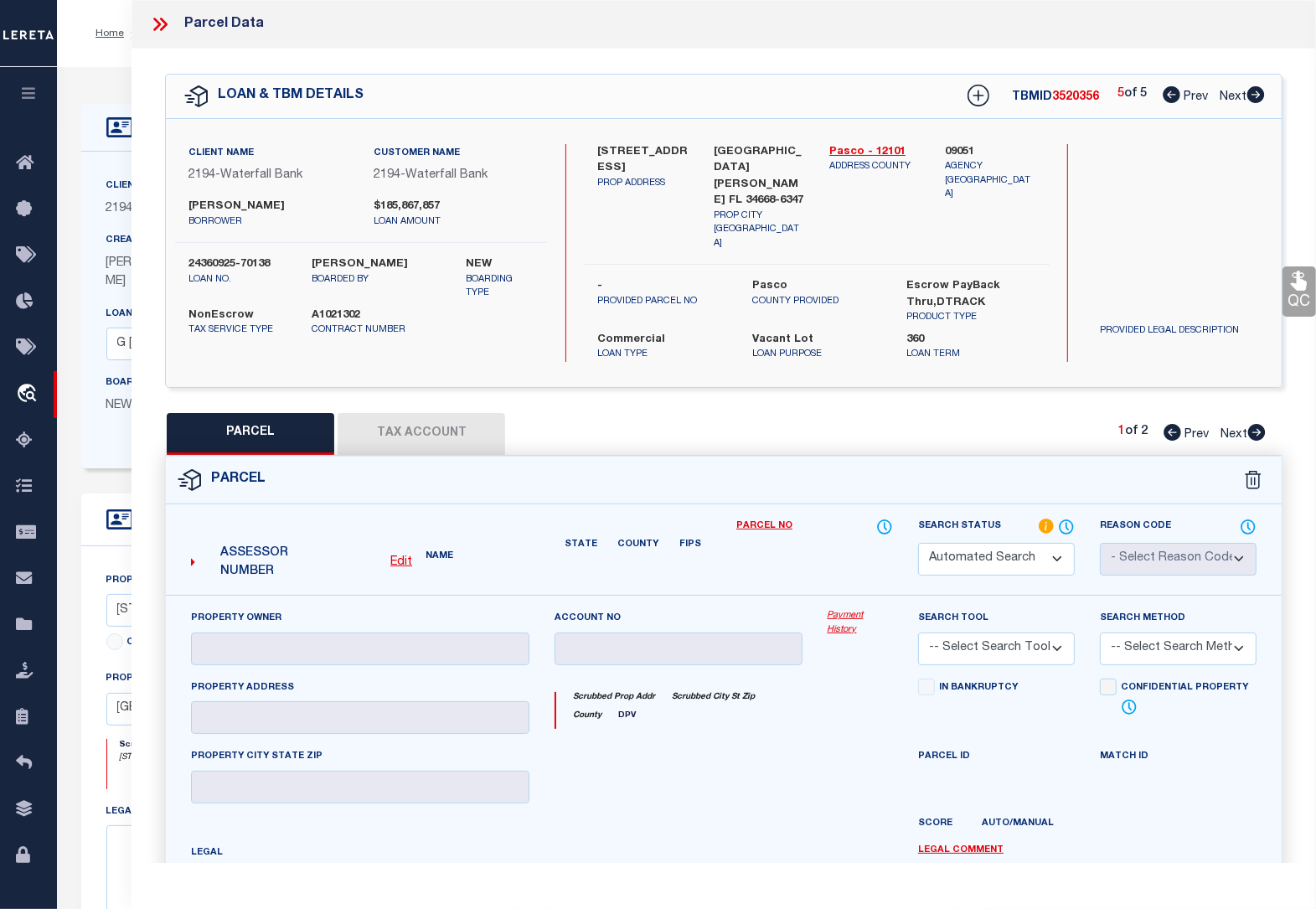
select select "QC"
type input "SPECIALTY PORT [PERSON_NAME] LLC"
select select "AGW"
select select "LEG"
type input "[STREET_ADDRESS]"
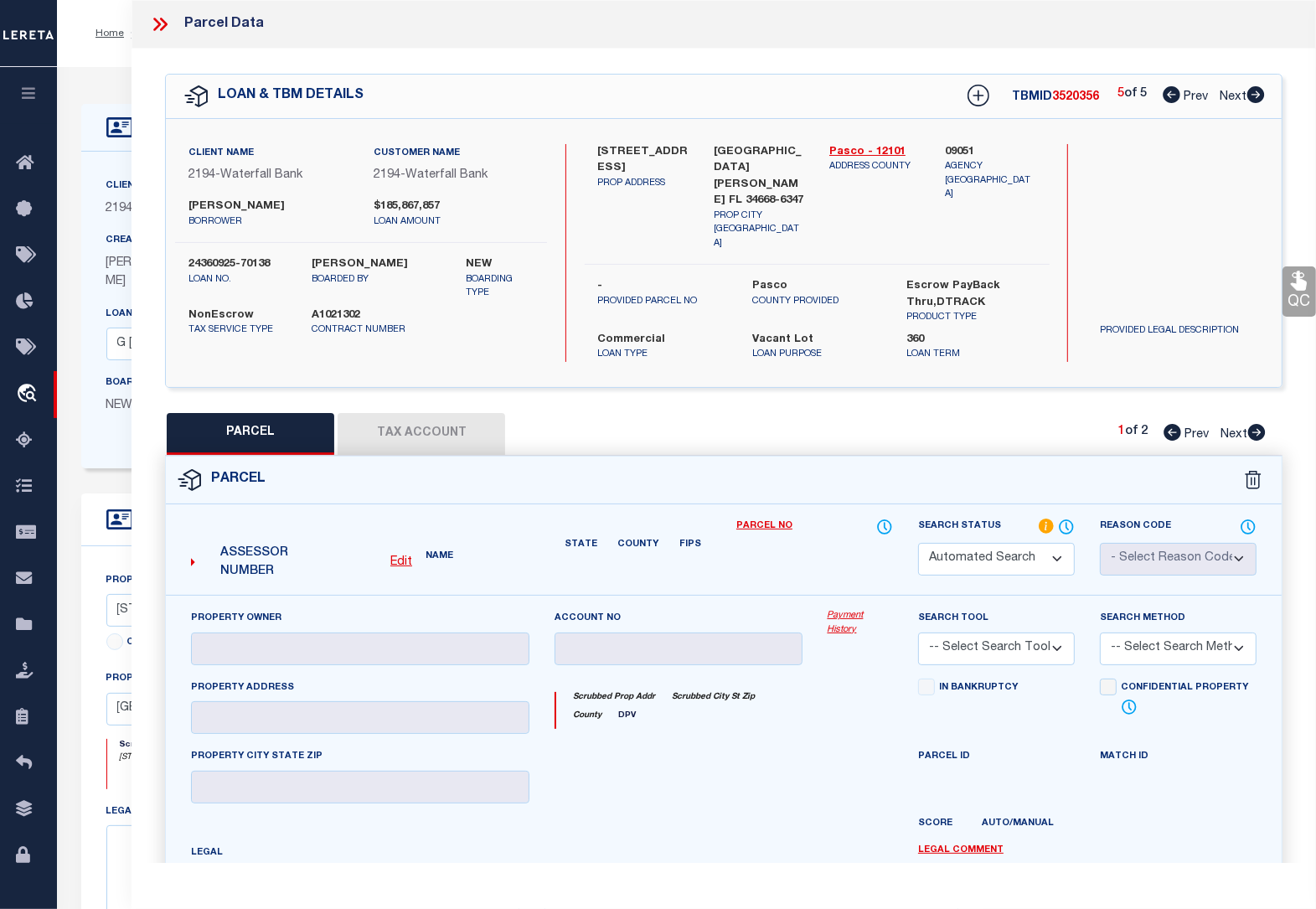
type input "[GEOGRAPHIC_DATA][PERSON_NAME]"
type textarea "PPOR OF NE1/4 OF NW1/4 OF SEC DESC AS COM AT NE COR OF LOT 8 BLOCK 1 OF H R NIC…"
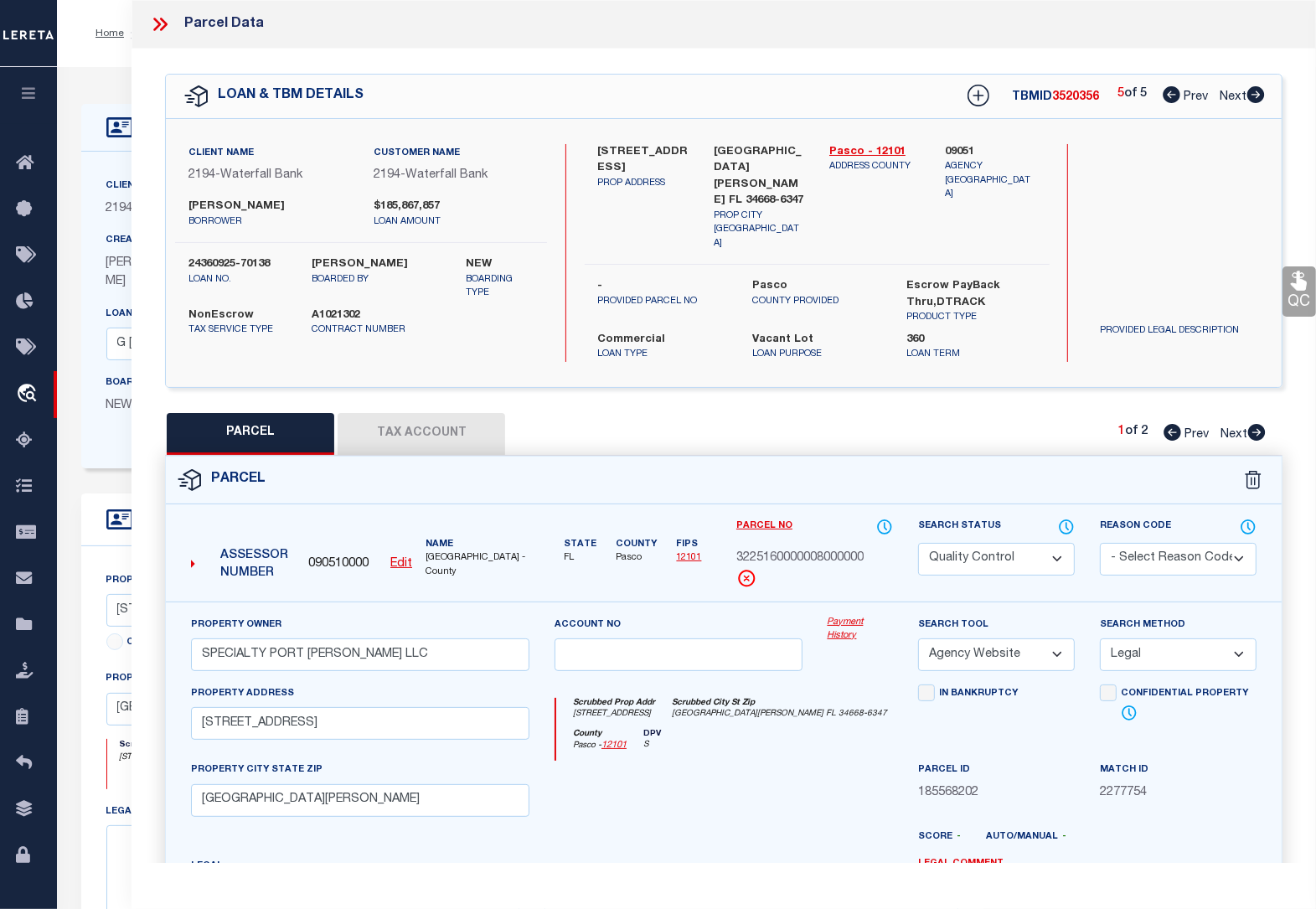
click at [459, 413] on button "Tax Account" at bounding box center [421, 433] width 167 height 42
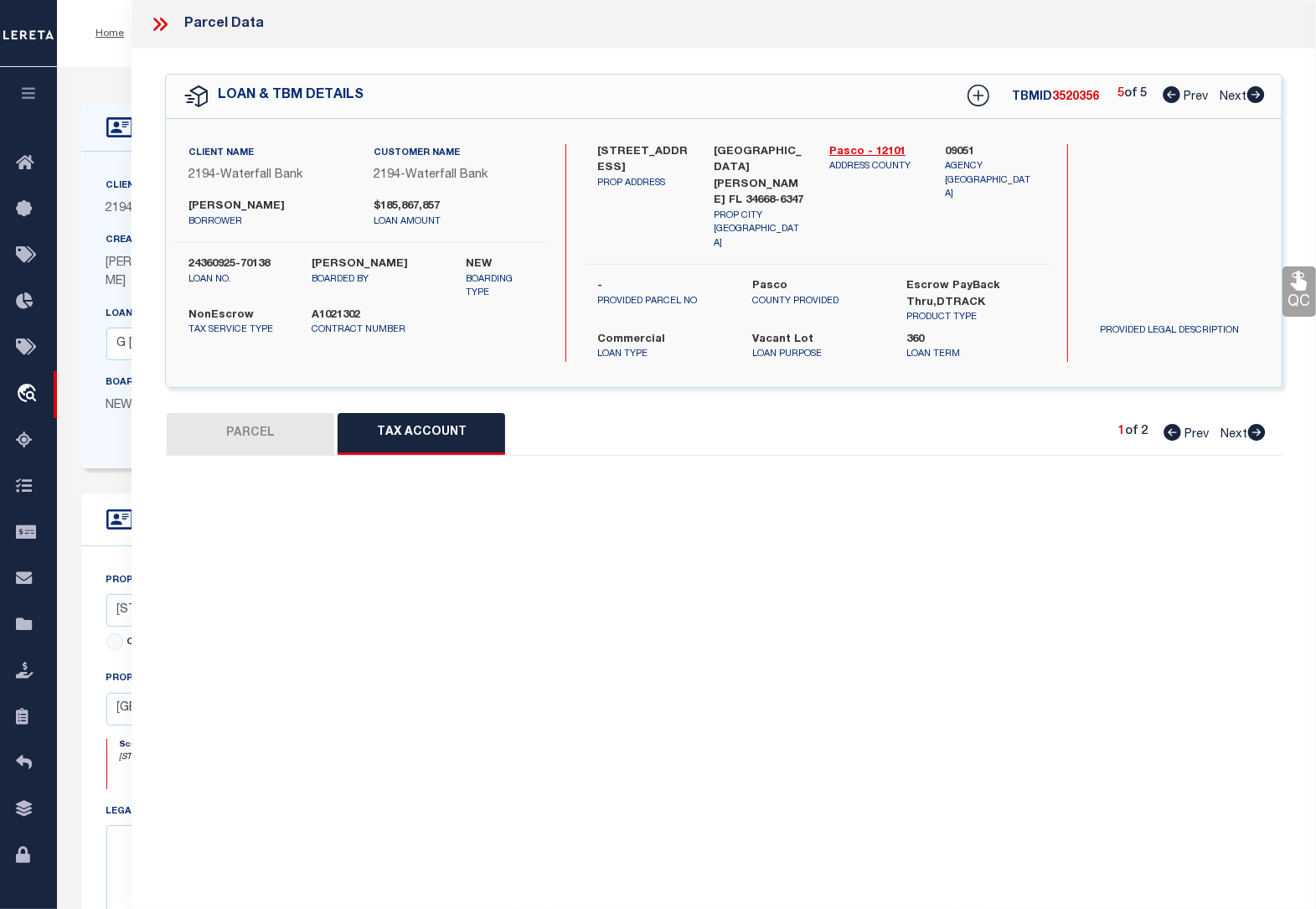
select select "100"
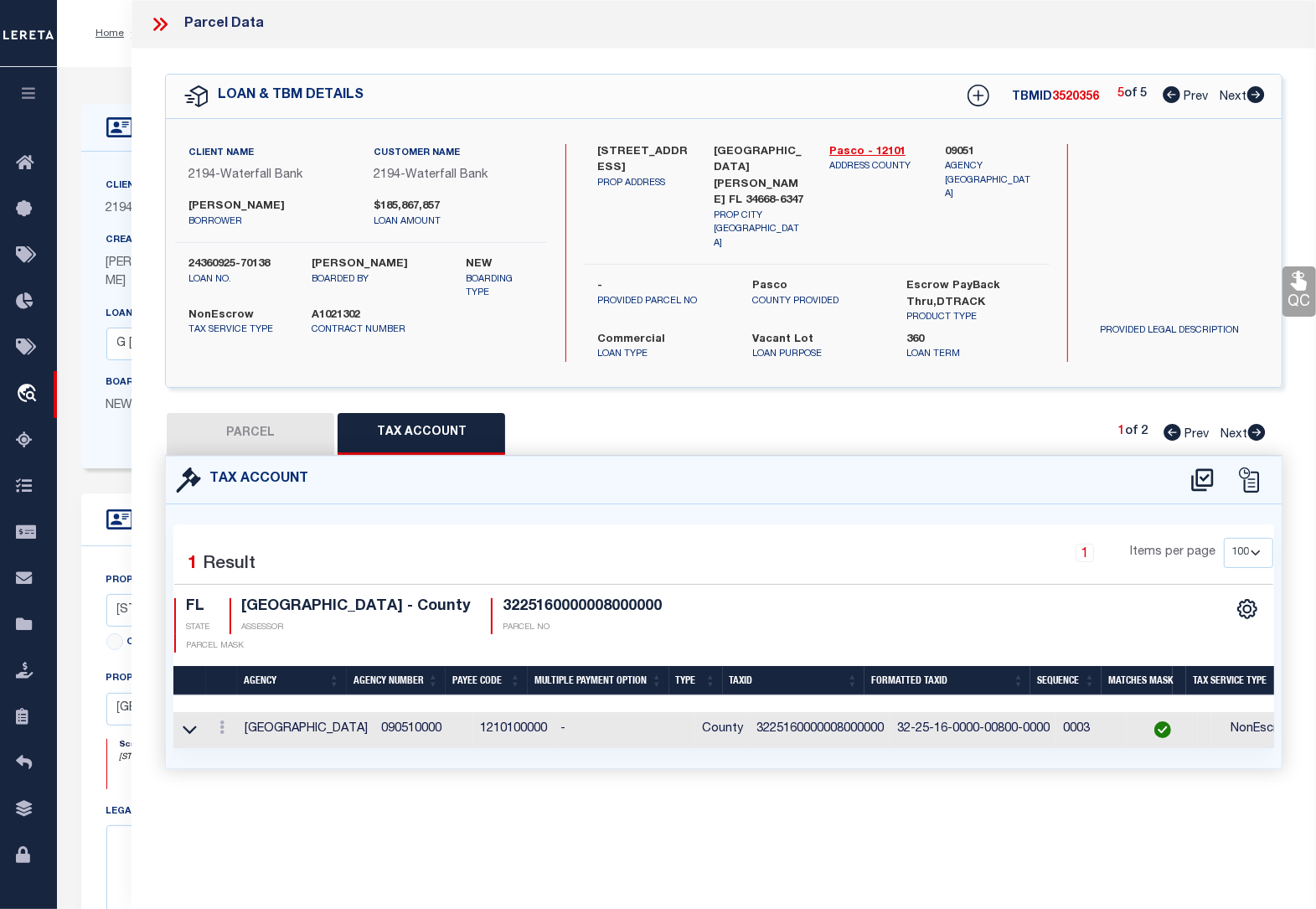
click at [290, 413] on button "PARCEL" at bounding box center [250, 433] width 167 height 42
select select "AS"
select select
checkbox input "false"
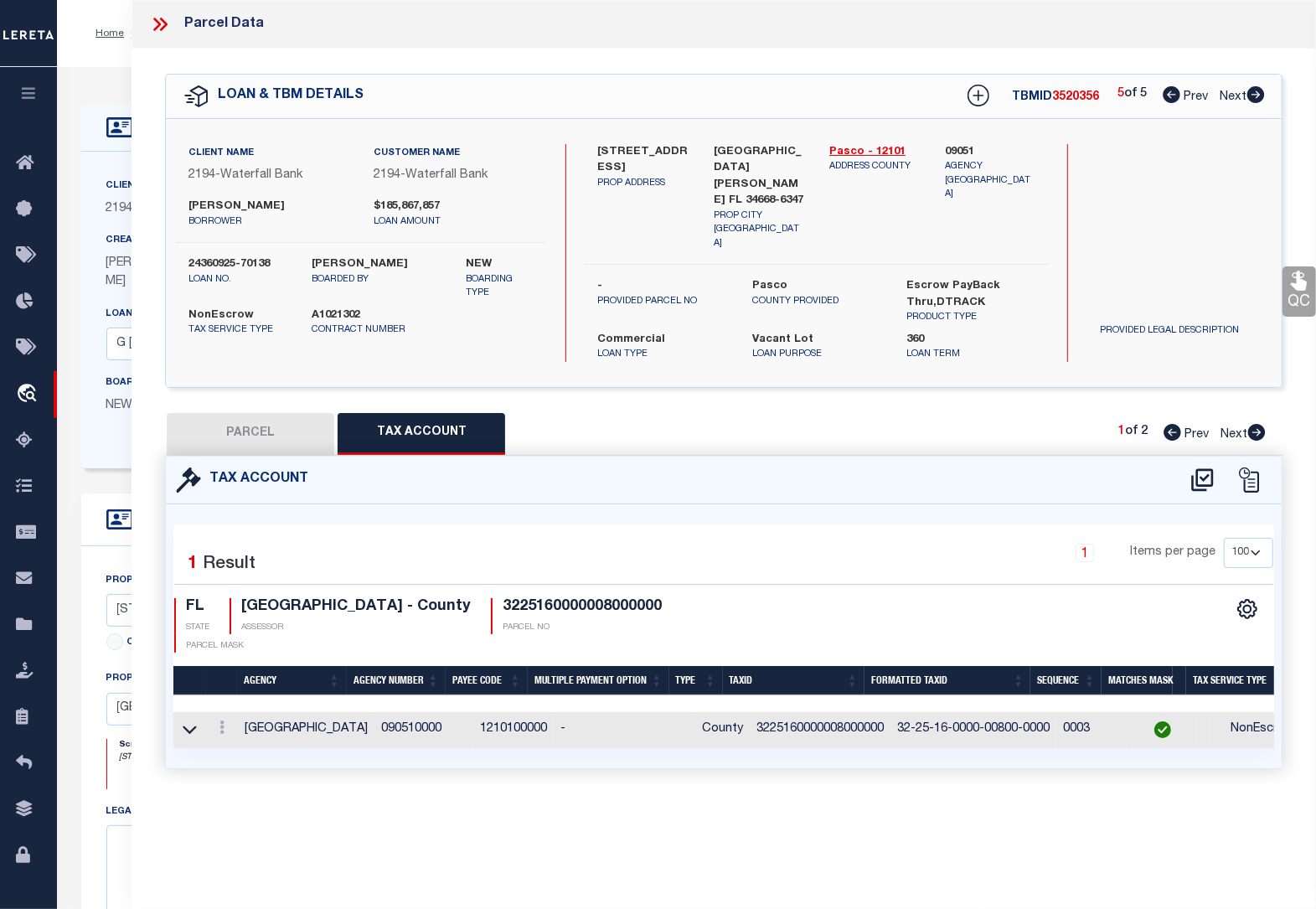
checkbox input "false"
select select "QC"
type input "SPECIALTY PORT [PERSON_NAME] LLC"
select select "AGW"
select select "LEG"
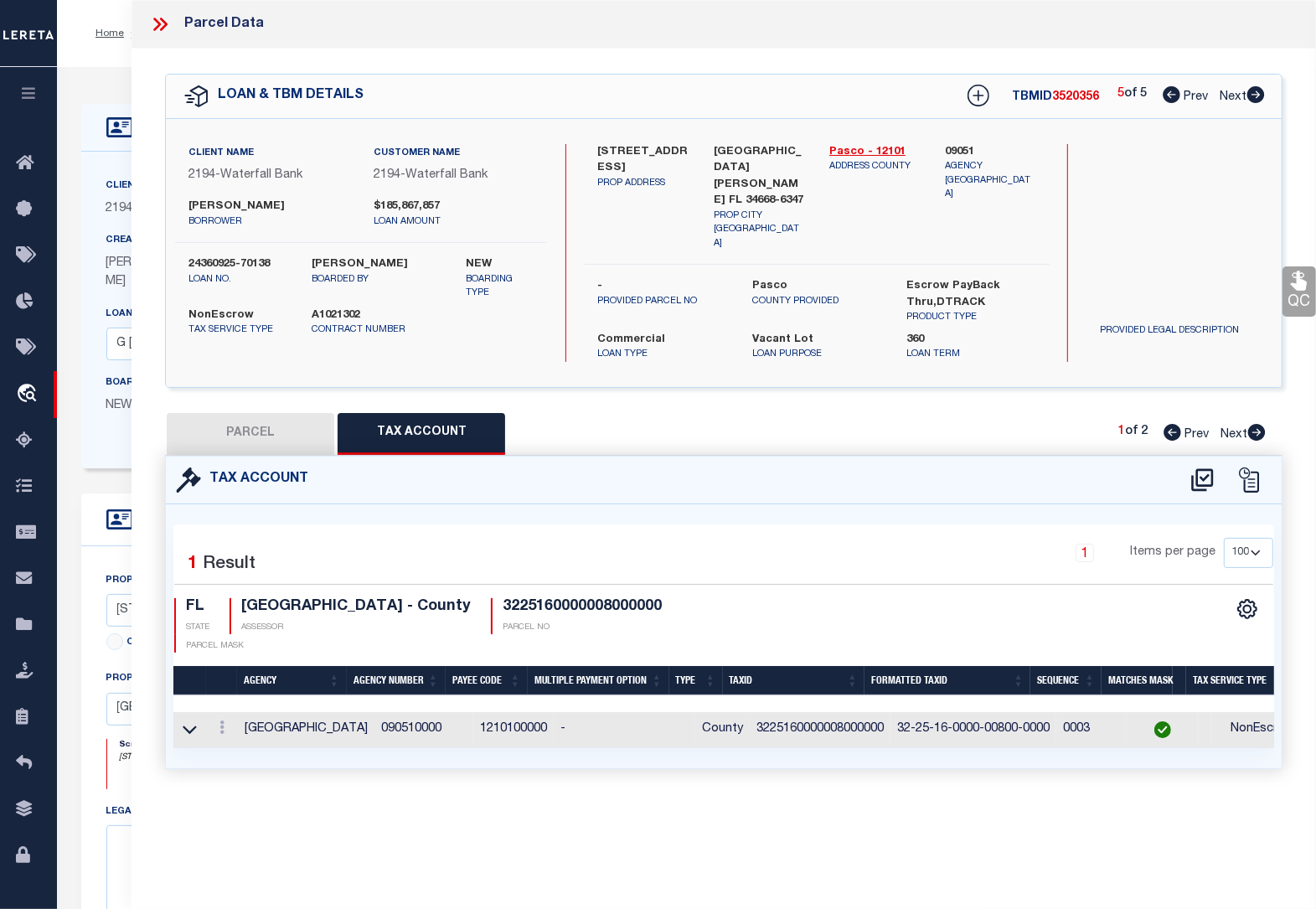
type input "[STREET_ADDRESS]"
type input "[GEOGRAPHIC_DATA][PERSON_NAME]"
type textarea "PPOR OF NE1/4 OF NW1/4 OF SEC DESC AS COM AT NE COR OF LOT 8 BLOCK 1 OF H R NIC…"
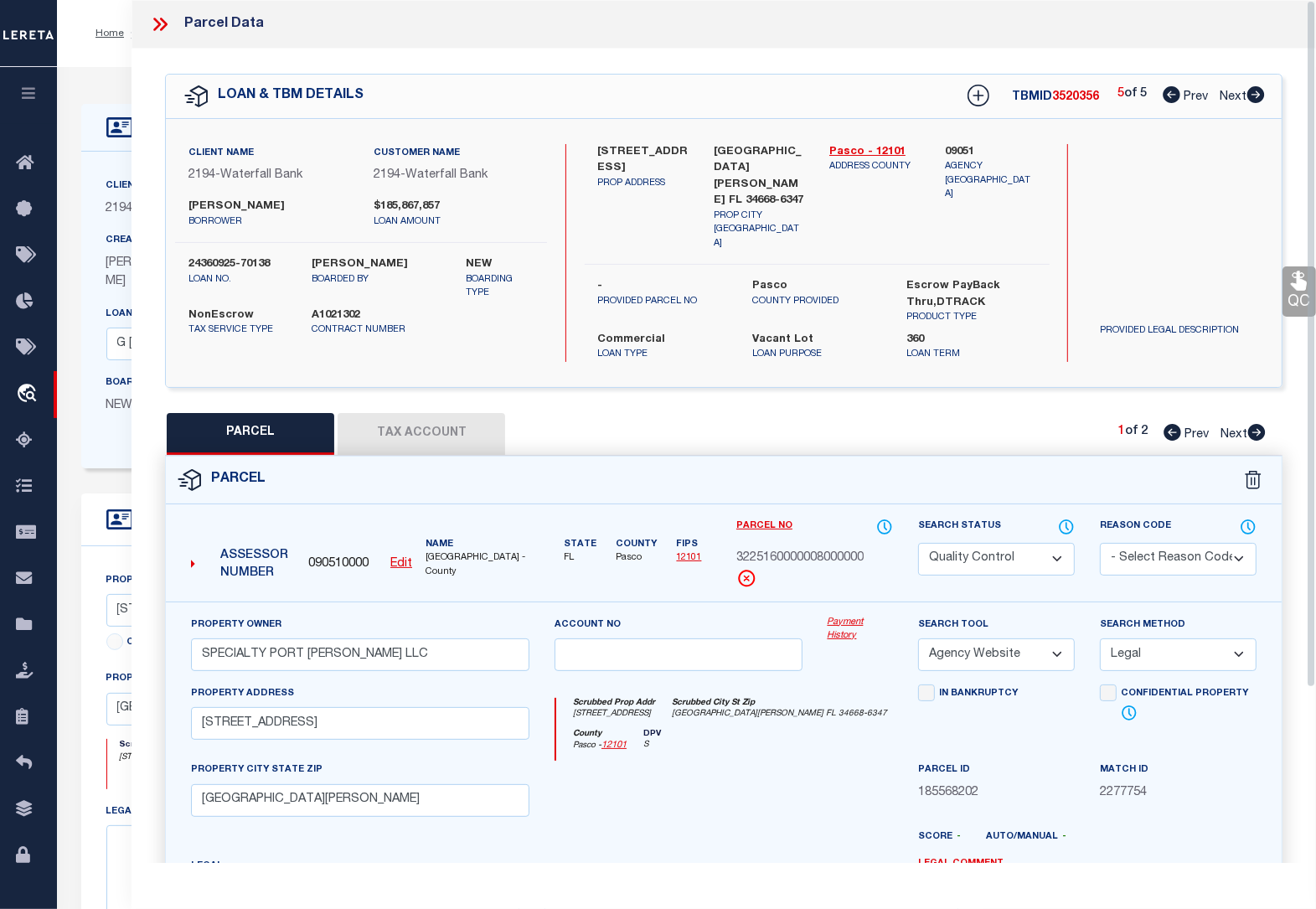
click at [1294, 290] on icon at bounding box center [1299, 280] width 22 height 22
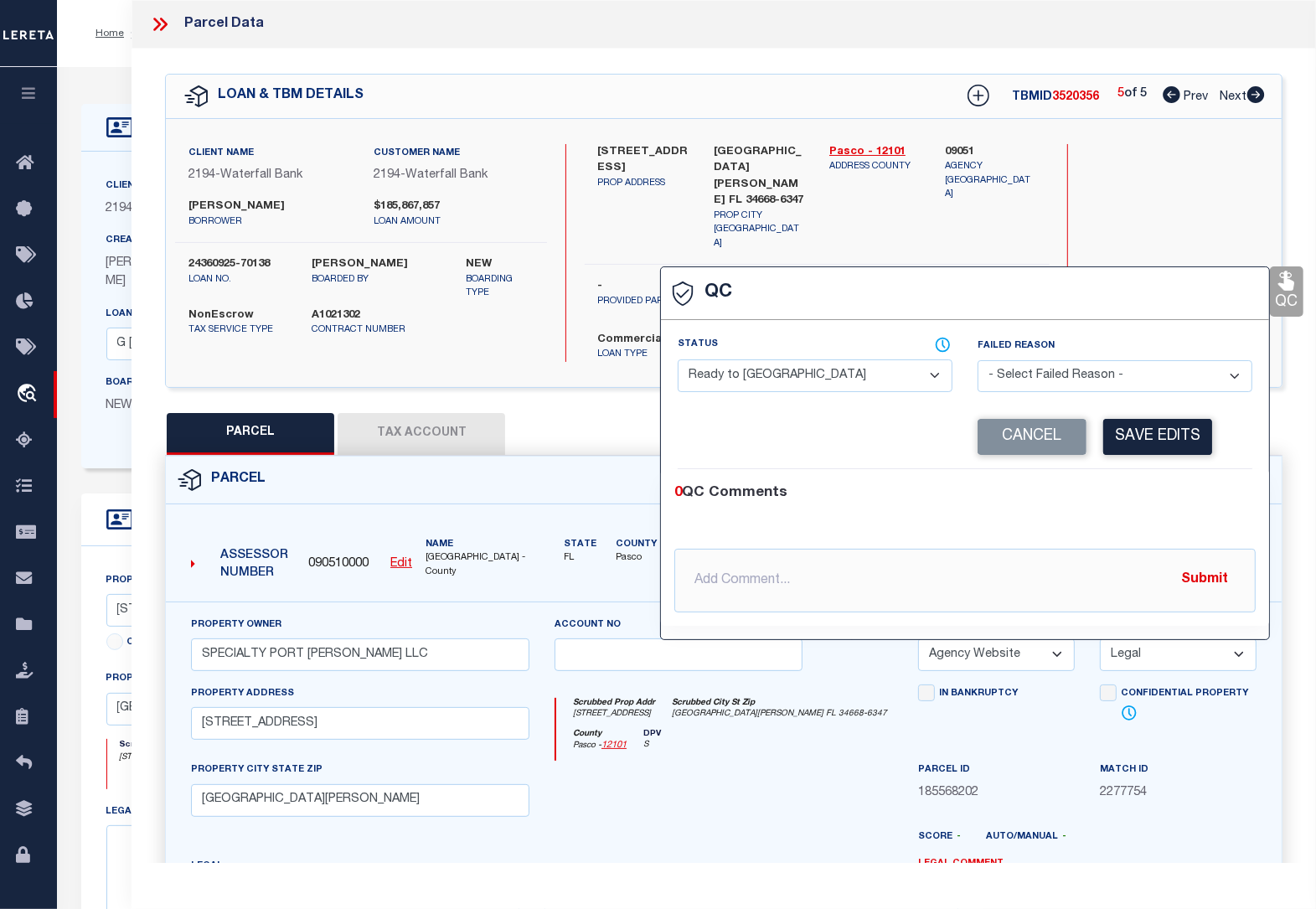
click at [814, 383] on select "- Select Status - Ready to QC Correct Incorrect" at bounding box center [814, 376] width 275 height 33
select select "COR"
click at [677, 361] on select "- Select Status - Ready to QC Correct Incorrect" at bounding box center [814, 376] width 275 height 33
click at [1146, 434] on button "Save Edits" at bounding box center [1157, 437] width 109 height 36
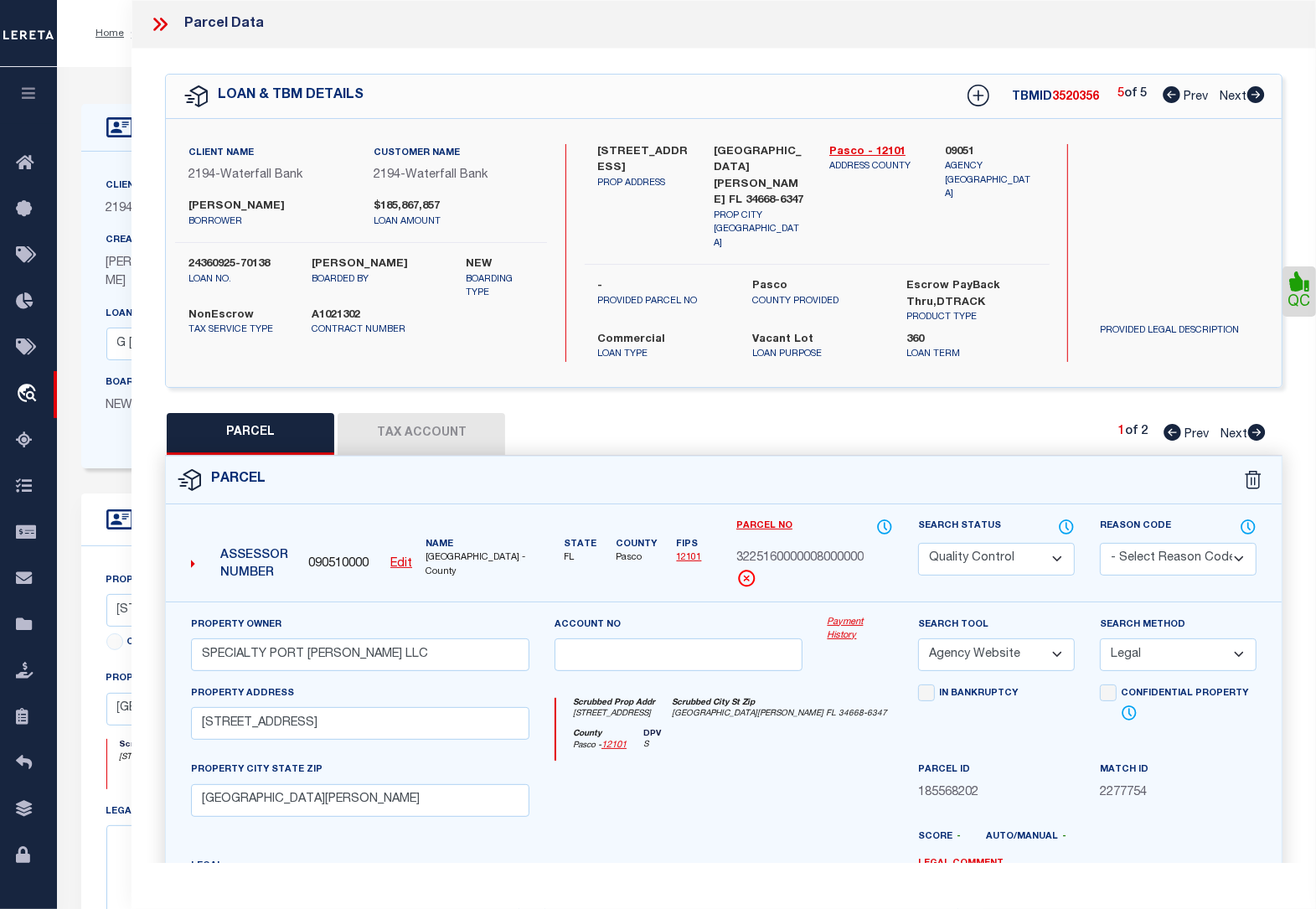
click at [1012, 543] on select "Automated Search Bad Parcel Complete Duplicate Parcel High Dollar Reporting In …" at bounding box center [996, 559] width 157 height 33
click at [918, 543] on select "Automated Search Bad Parcel Complete Duplicate Parcel High Dollar Reporting In …" at bounding box center [996, 559] width 157 height 33
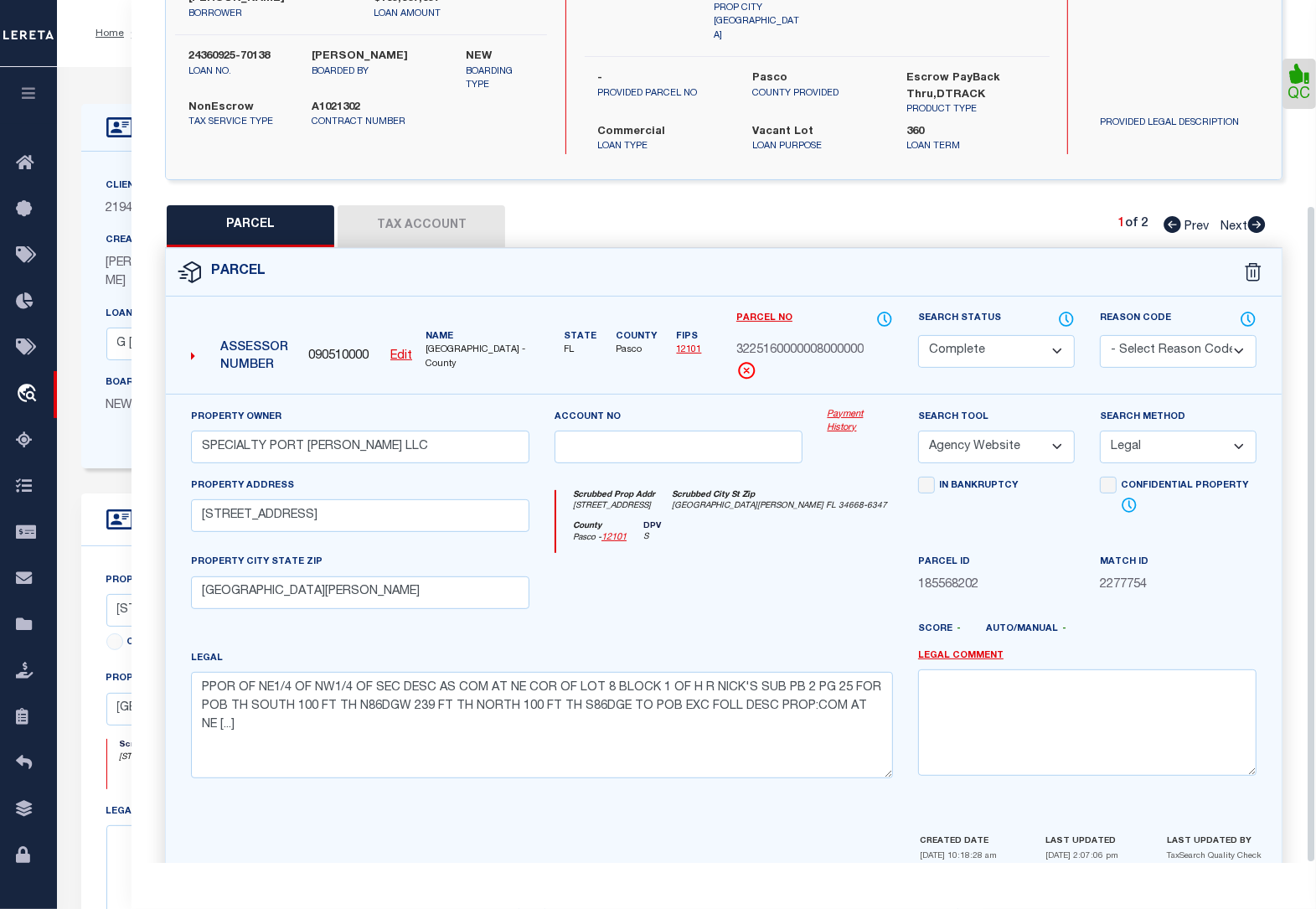
scroll to position [268, 0]
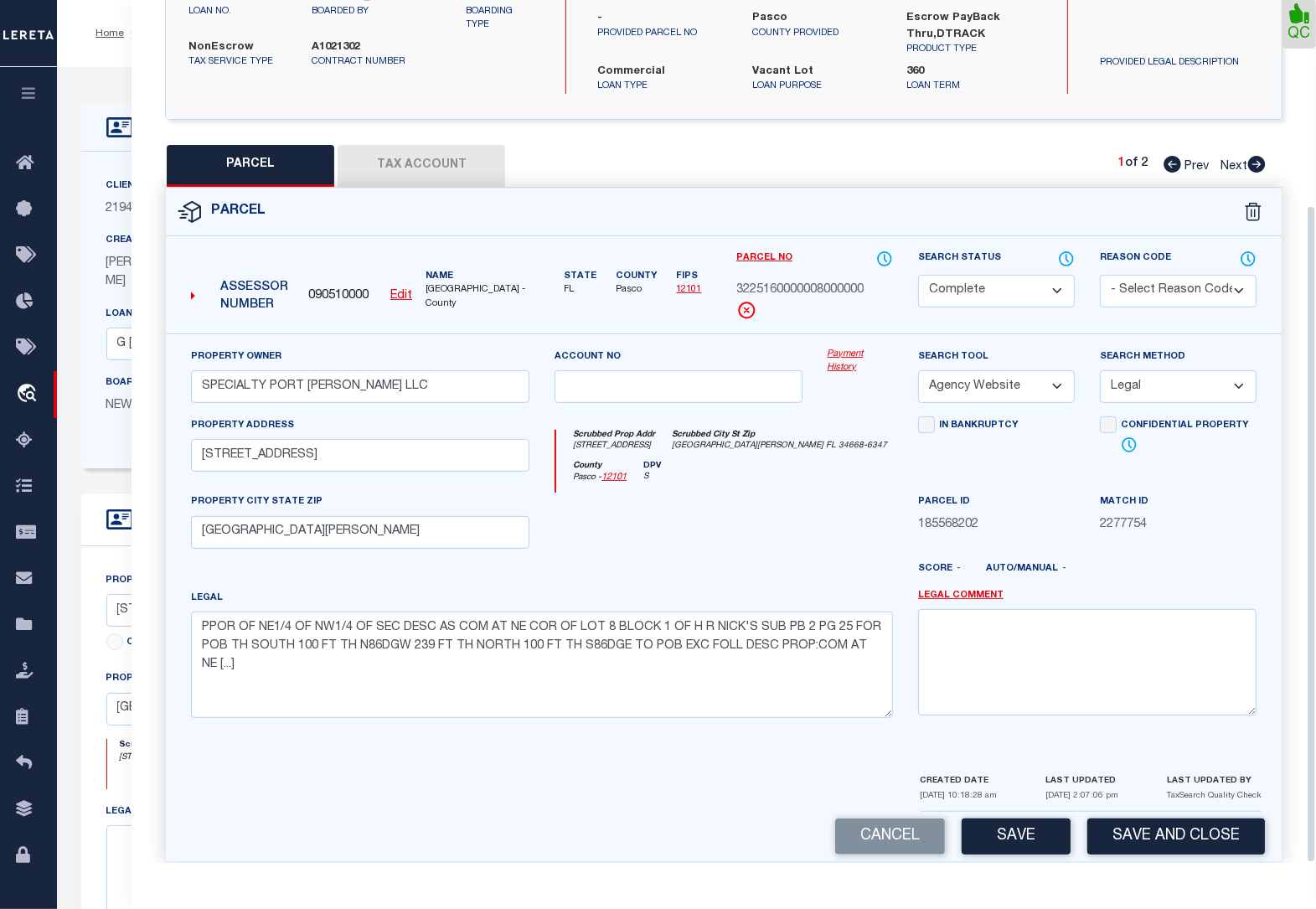
click at [1032, 819] on button "Save" at bounding box center [1016, 837] width 109 height 36
select select "AS"
select select
checkbox input "false"
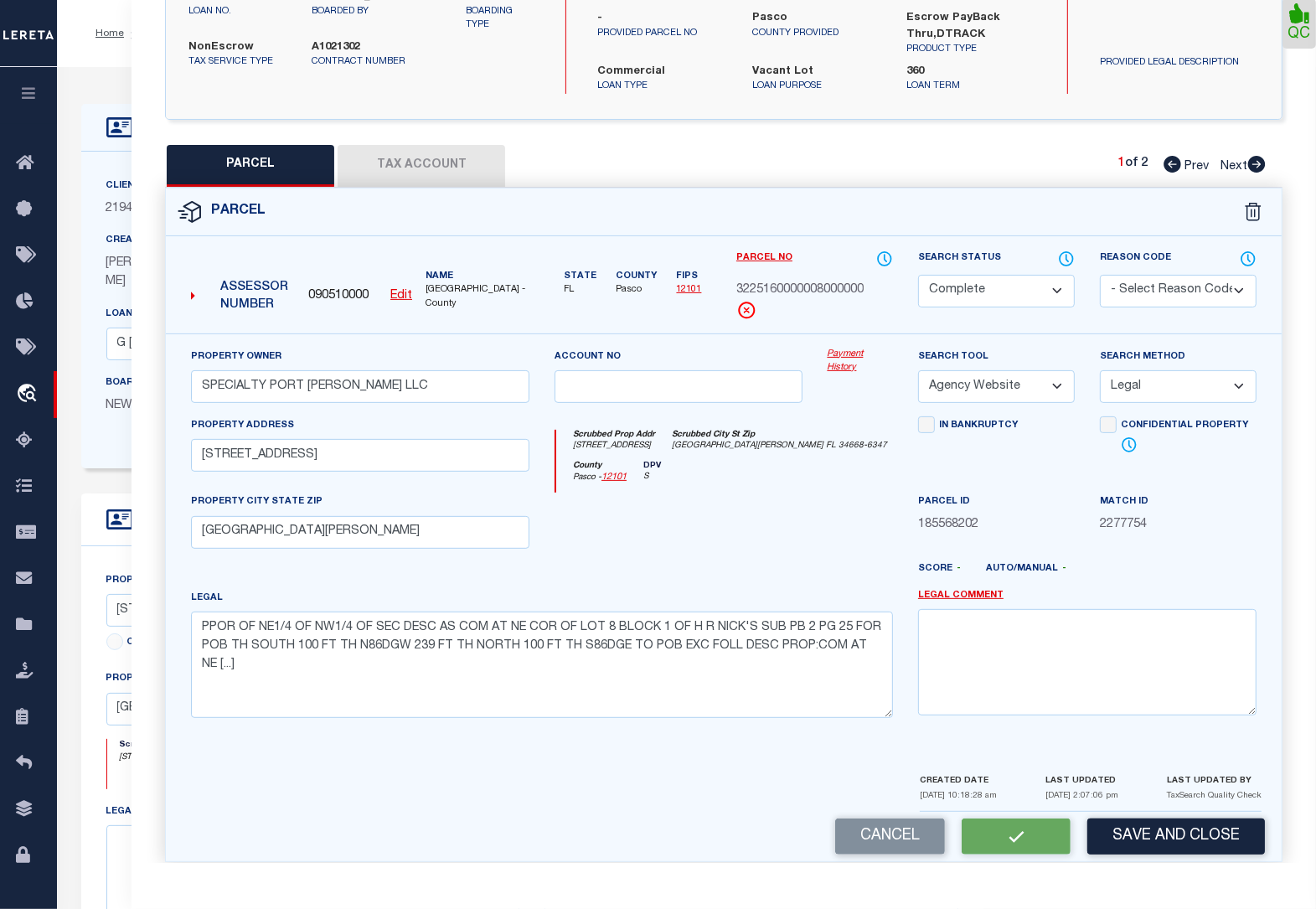
checkbox input "false"
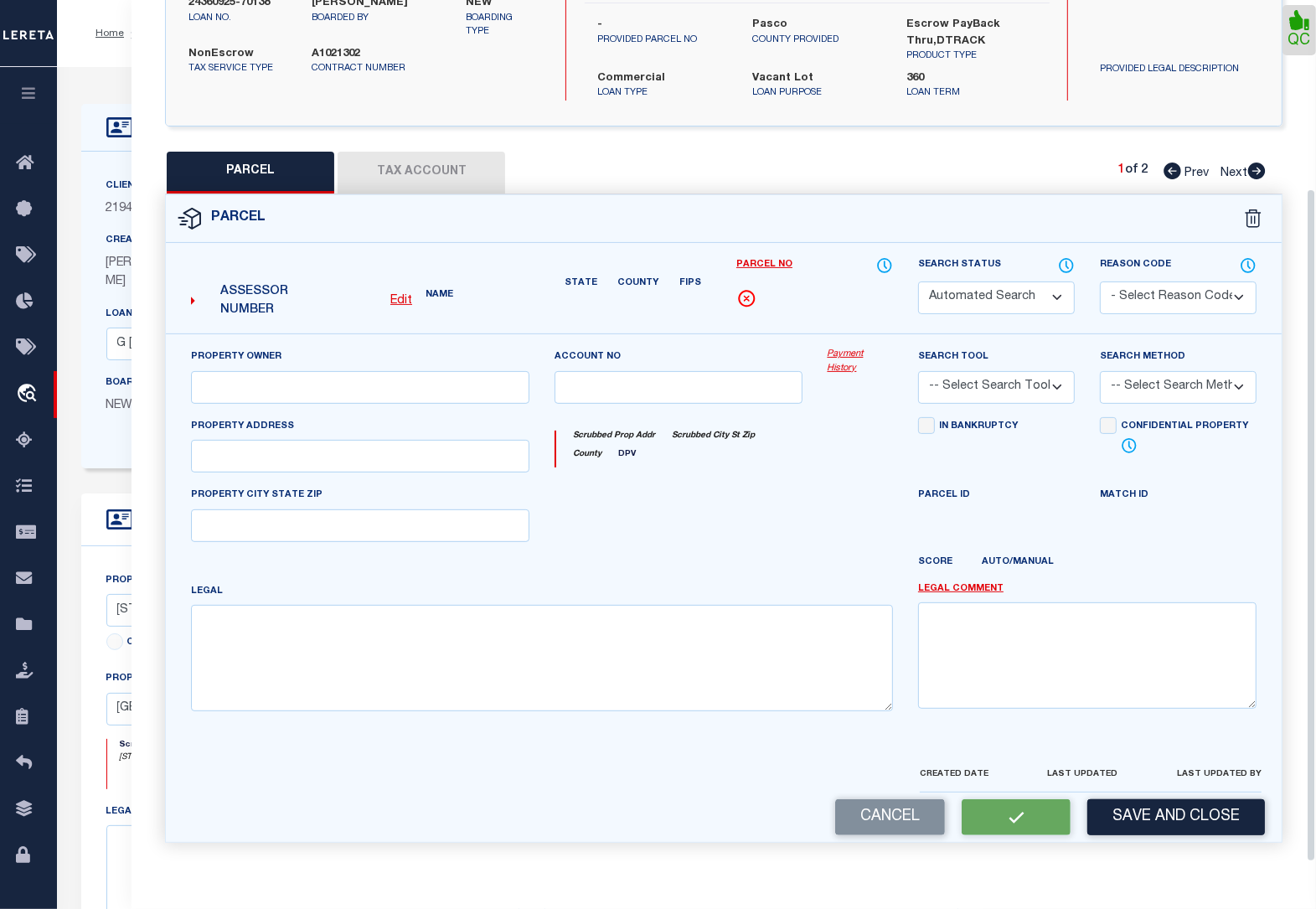
select select "CP"
type input "SPECIALTY PORT [PERSON_NAME] LLC"
select select "AGW"
select select "LEG"
type input "[STREET_ADDRESS]"
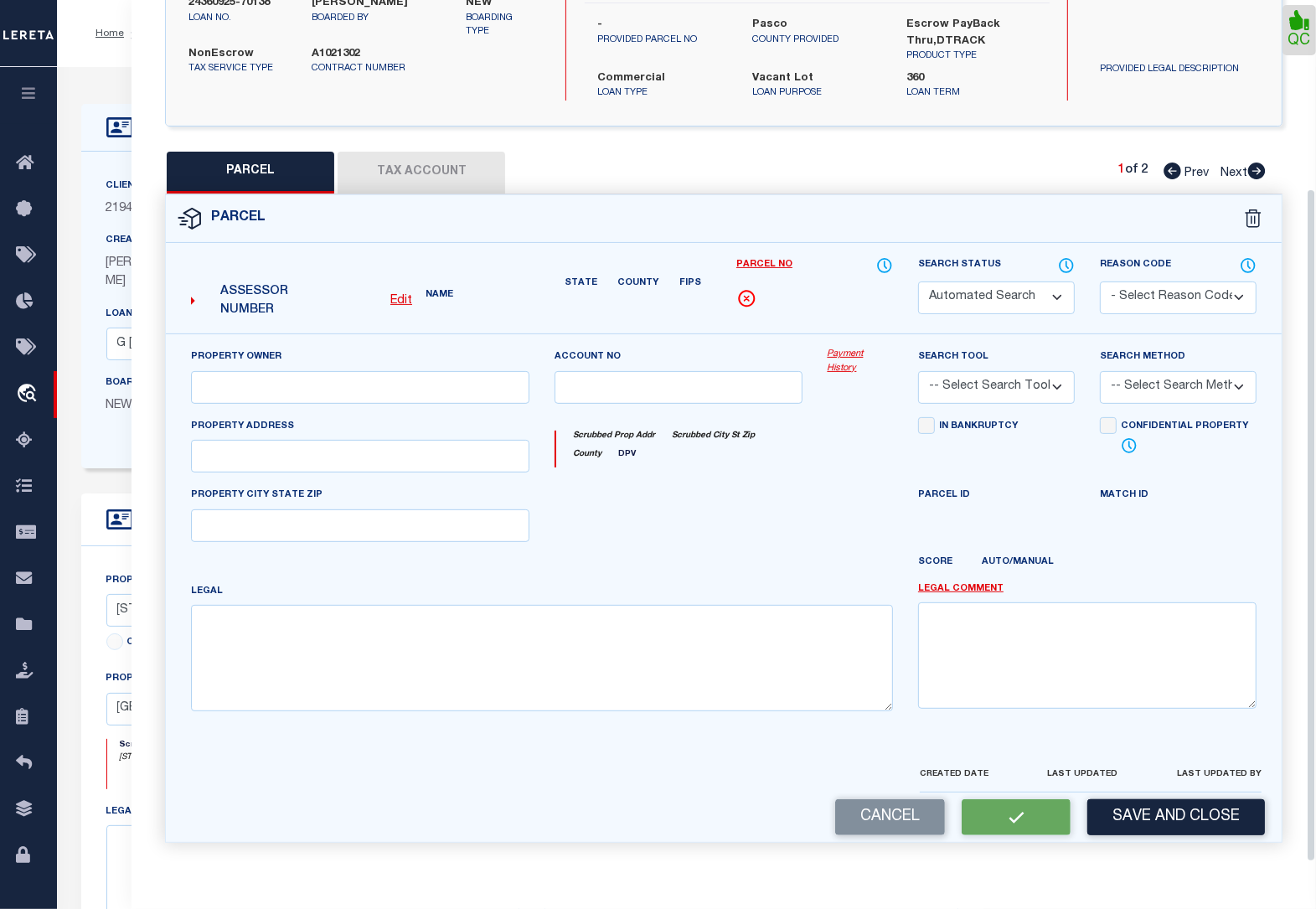
type input "[GEOGRAPHIC_DATA][PERSON_NAME]"
type textarea "PPOR OF NE1/4 OF NW1/4 OF SEC DESC AS COM AT NE COR OF LOT 8 BLOCK 1 OF H R NIC…"
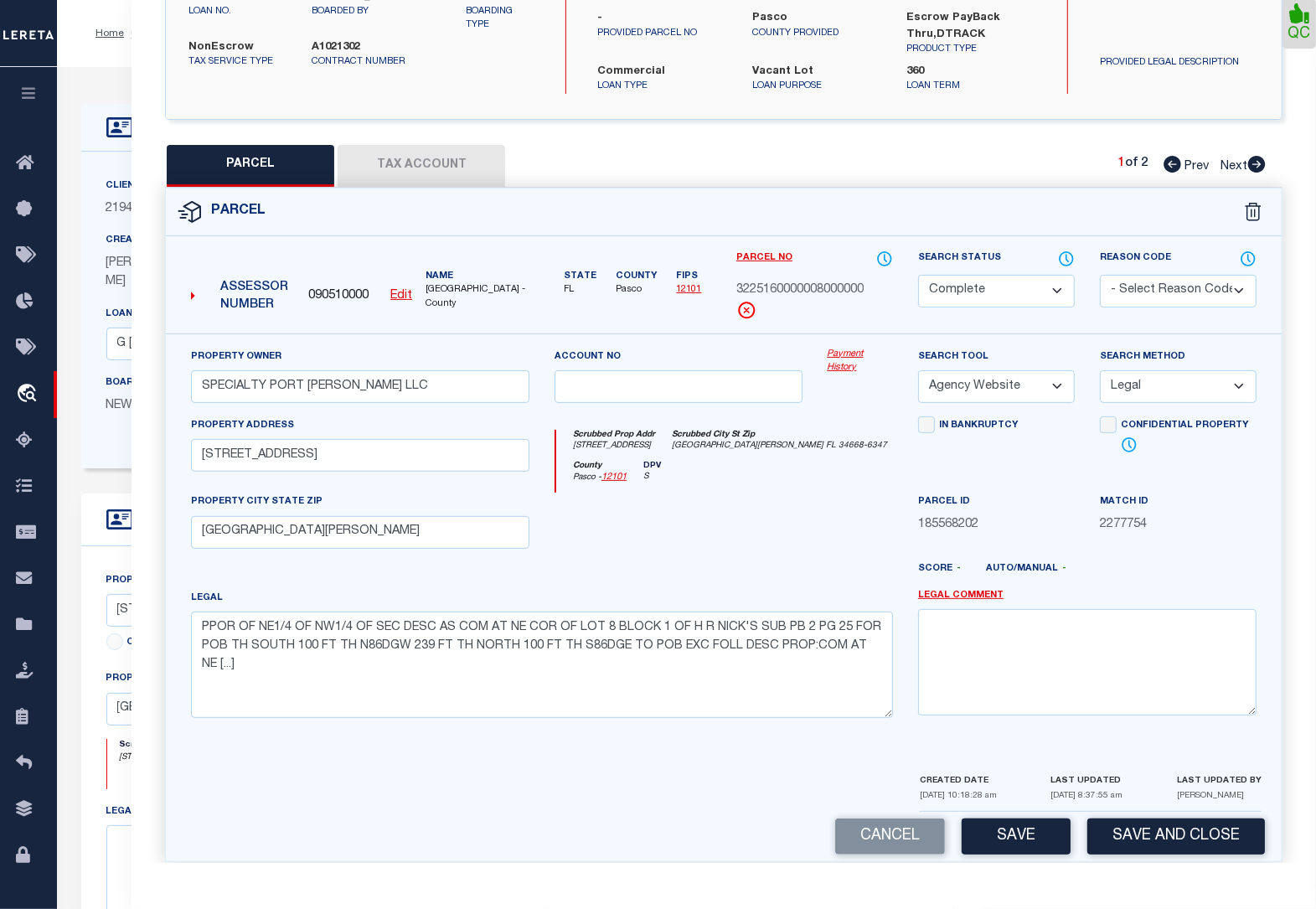
click at [1257, 156] on icon at bounding box center [1257, 164] width 17 height 16
select select "AS"
select select
checkbox input "false"
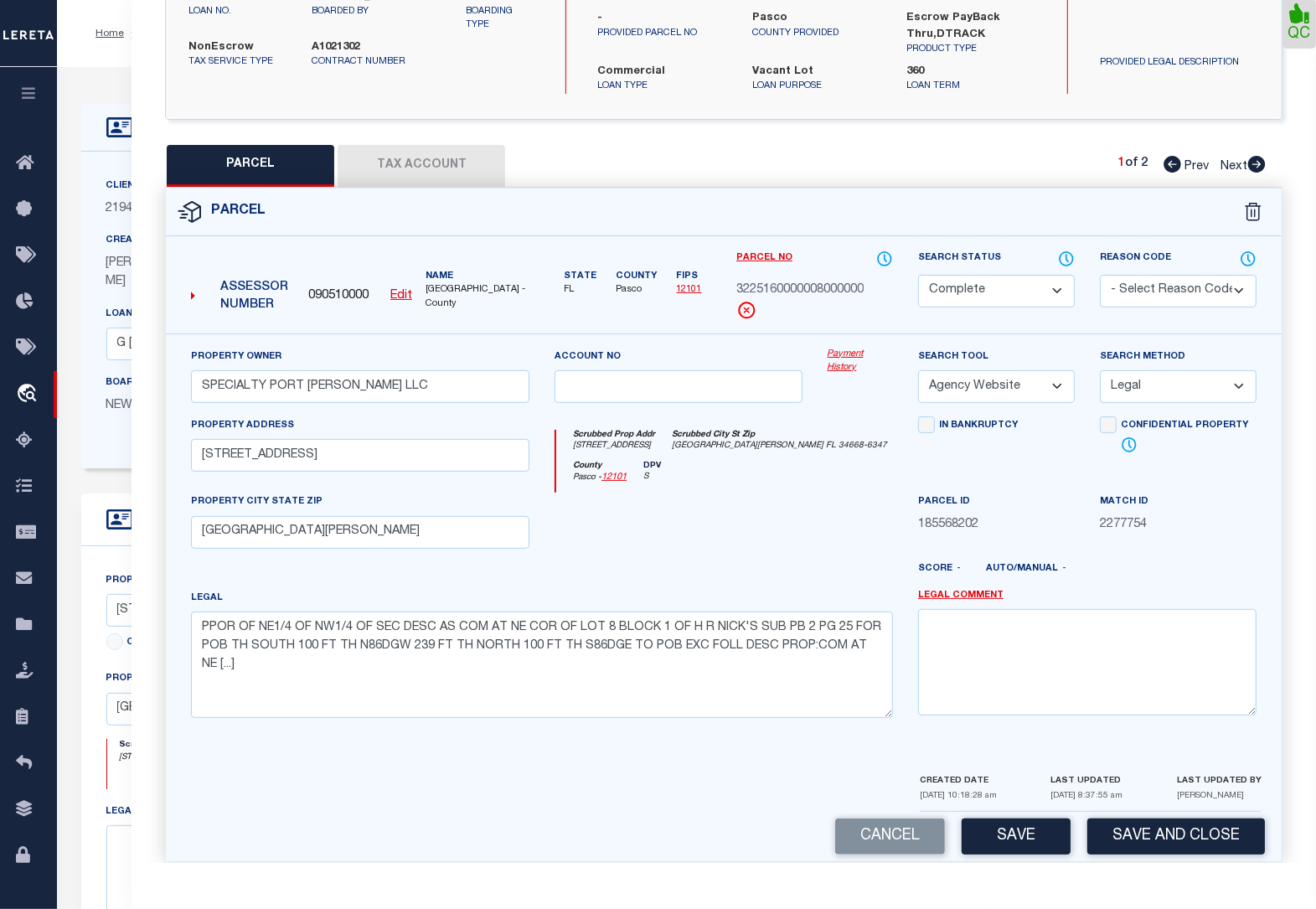
checkbox input "false"
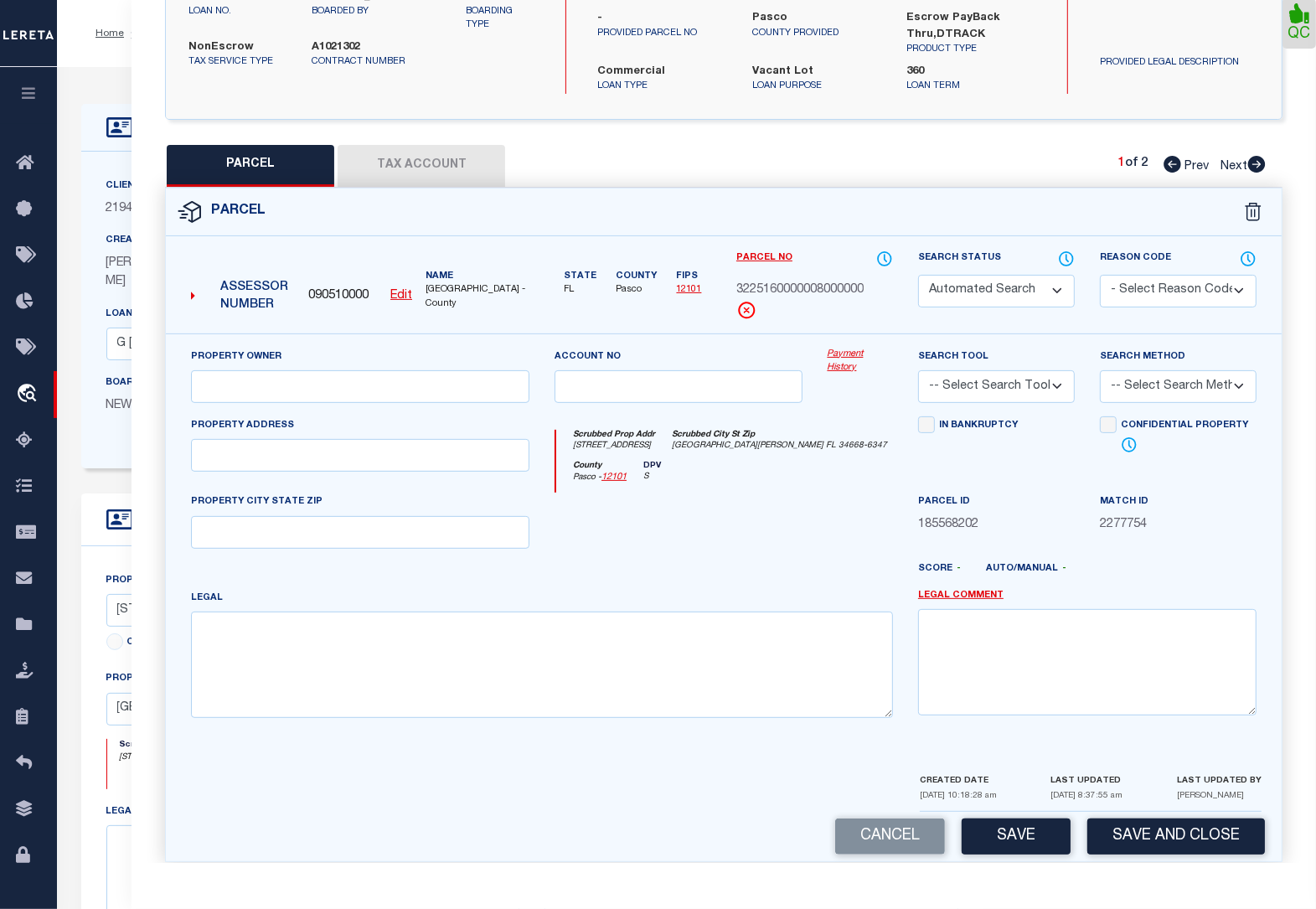
select select "PR"
select select "099"
type input "BASILIUS,KOLOKITHAS"
select select "ATL"
select select "ADD"
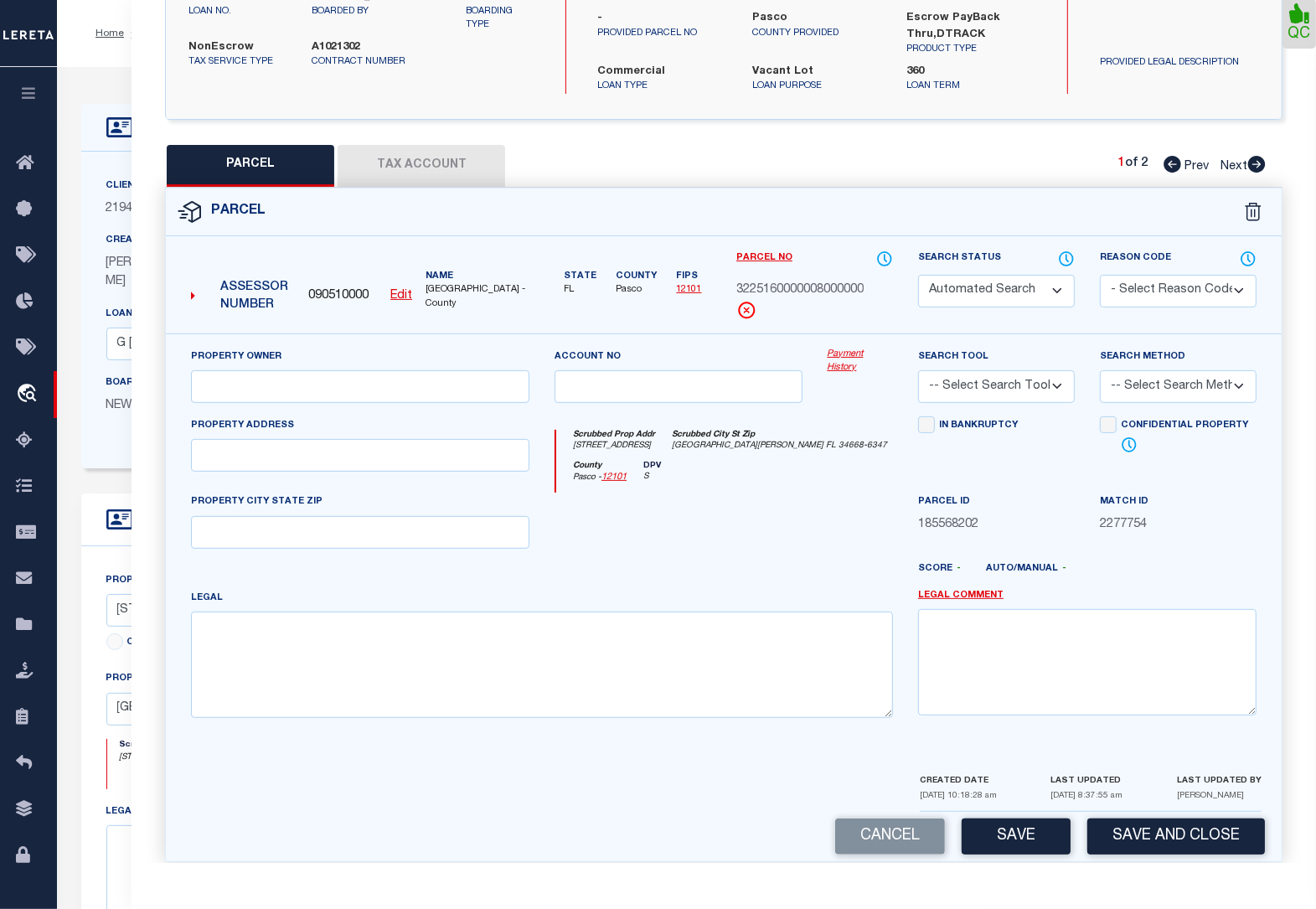
type input "[STREET_ADDRESS]"
type input "[GEOGRAPHIC_DATA][PERSON_NAME]"
type textarea "[PERSON_NAME] SUB PB 2 PG 25 SOUTH1/2 OF LOTS 1 2 & 3 BLOCK 2"
type textarea "parcel not needed"
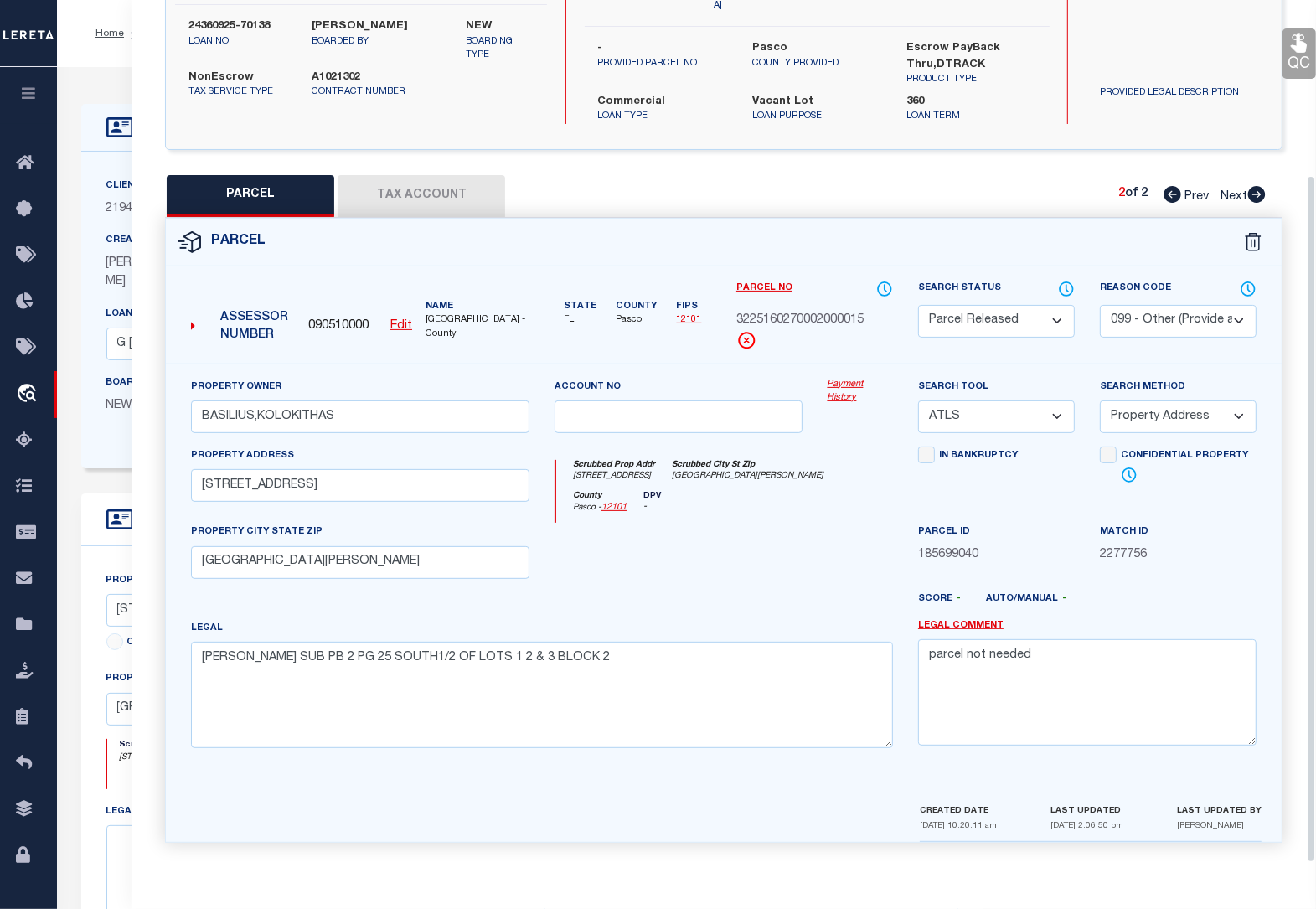
scroll to position [219, 0]
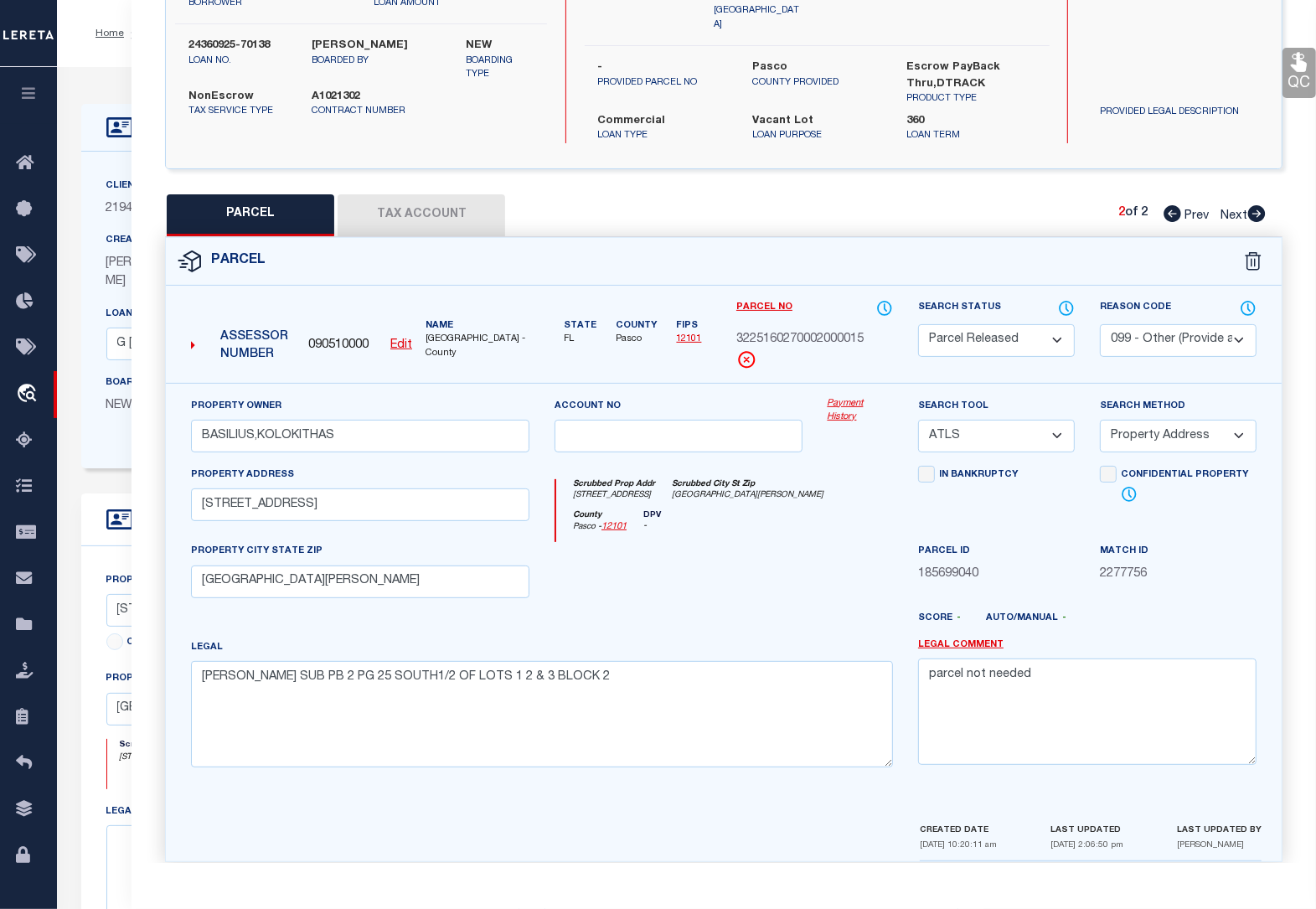
click at [1173, 205] on icon at bounding box center [1172, 213] width 17 height 16
select select "AS"
select select
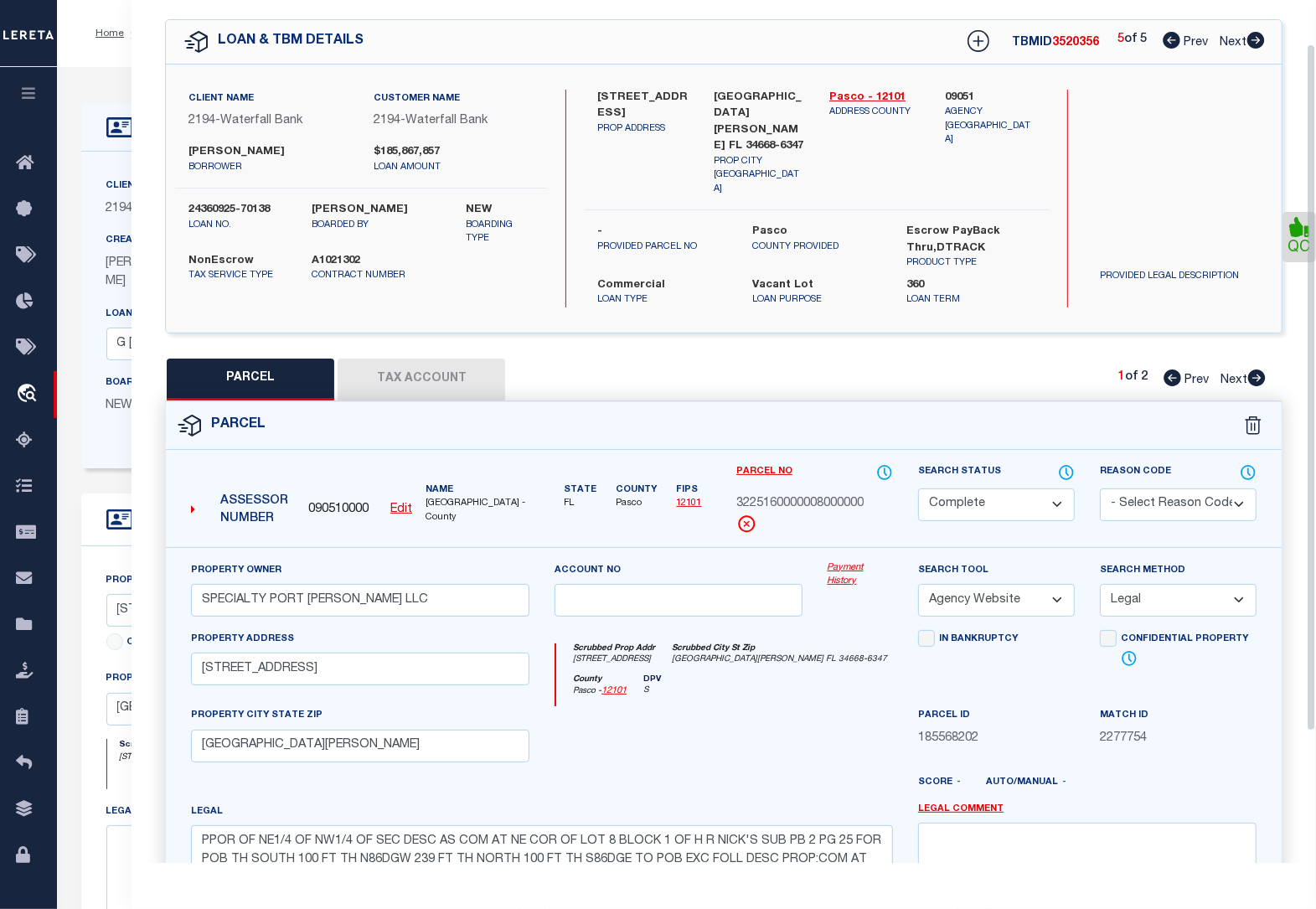
scroll to position [0, 0]
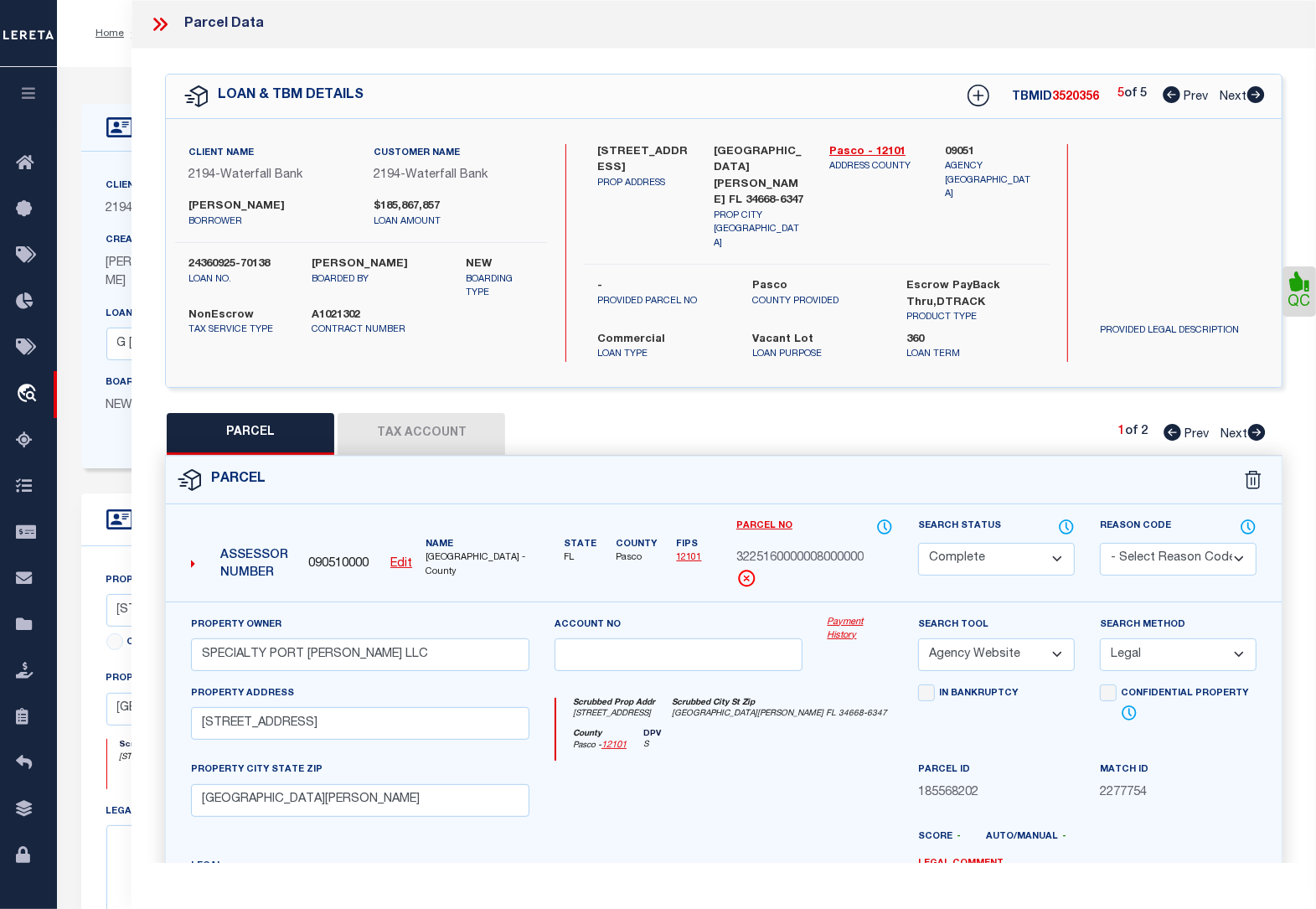
click at [157, 26] on icon at bounding box center [159, 24] width 22 height 22
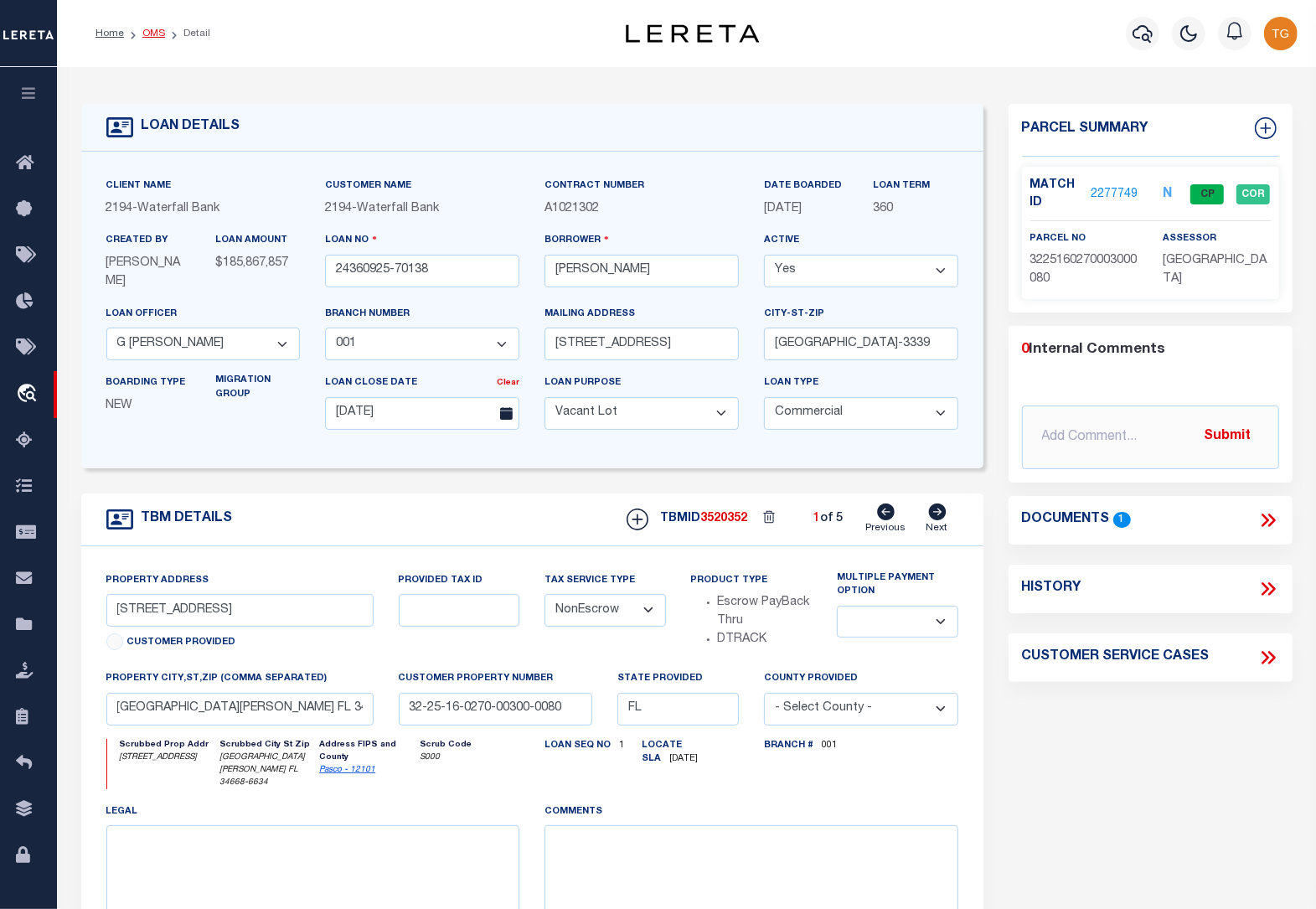
click at [158, 35] on link "OMS" at bounding box center [153, 34] width 22 height 10
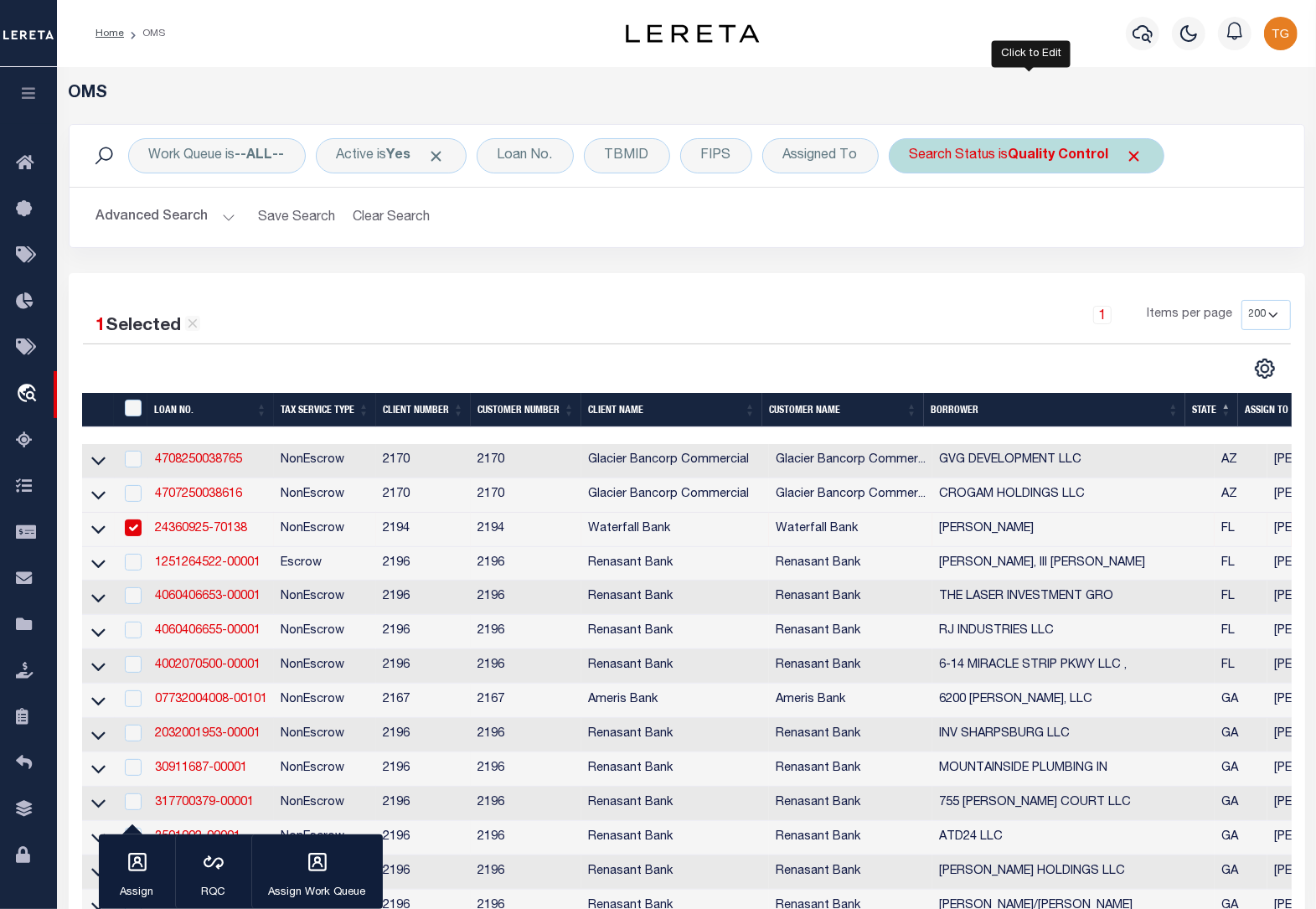
click at [1070, 152] on b "Quality Control" at bounding box center [1058, 156] width 101 height 14
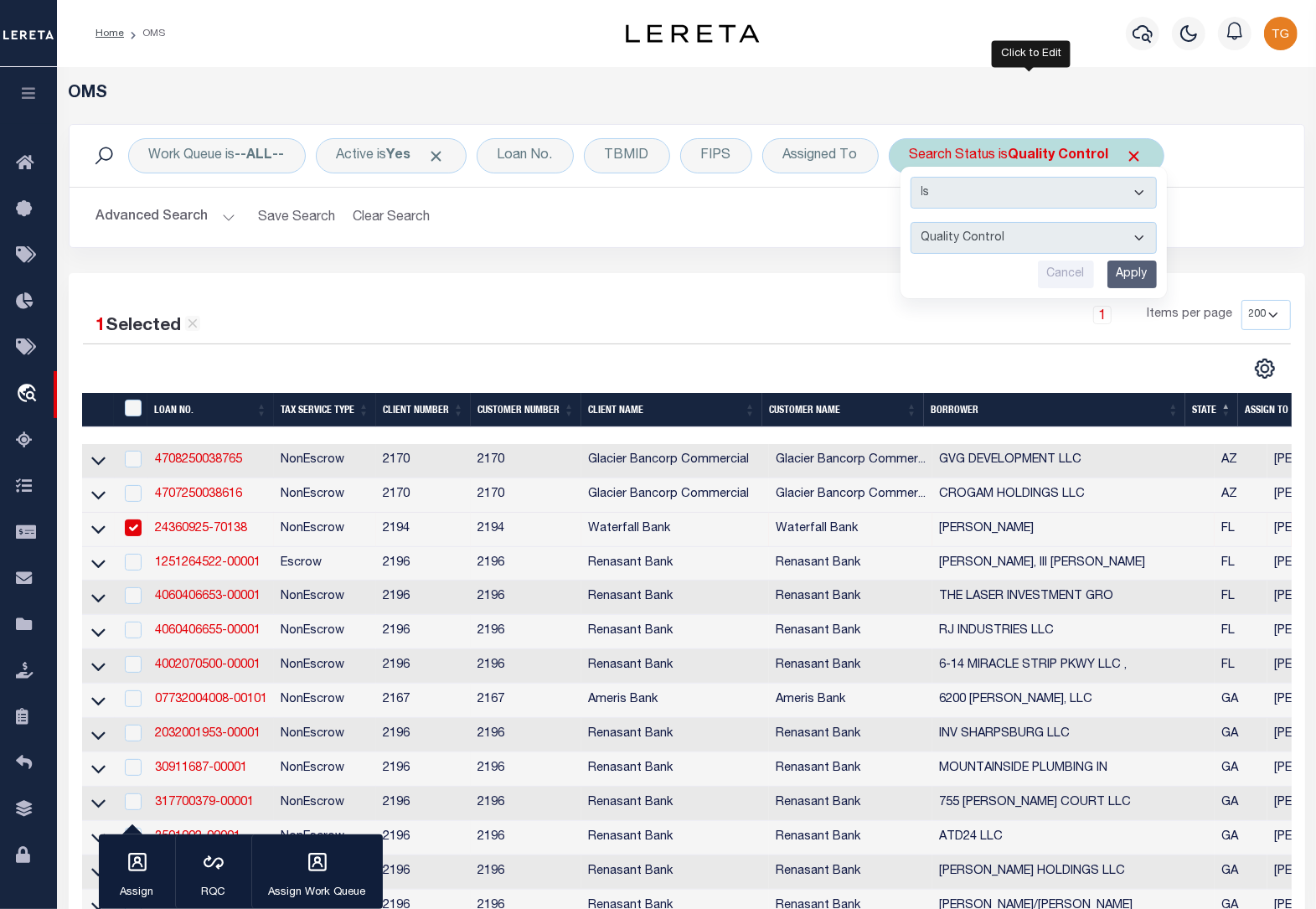
click at [1136, 279] on input "Apply" at bounding box center [1132, 274] width 49 height 28
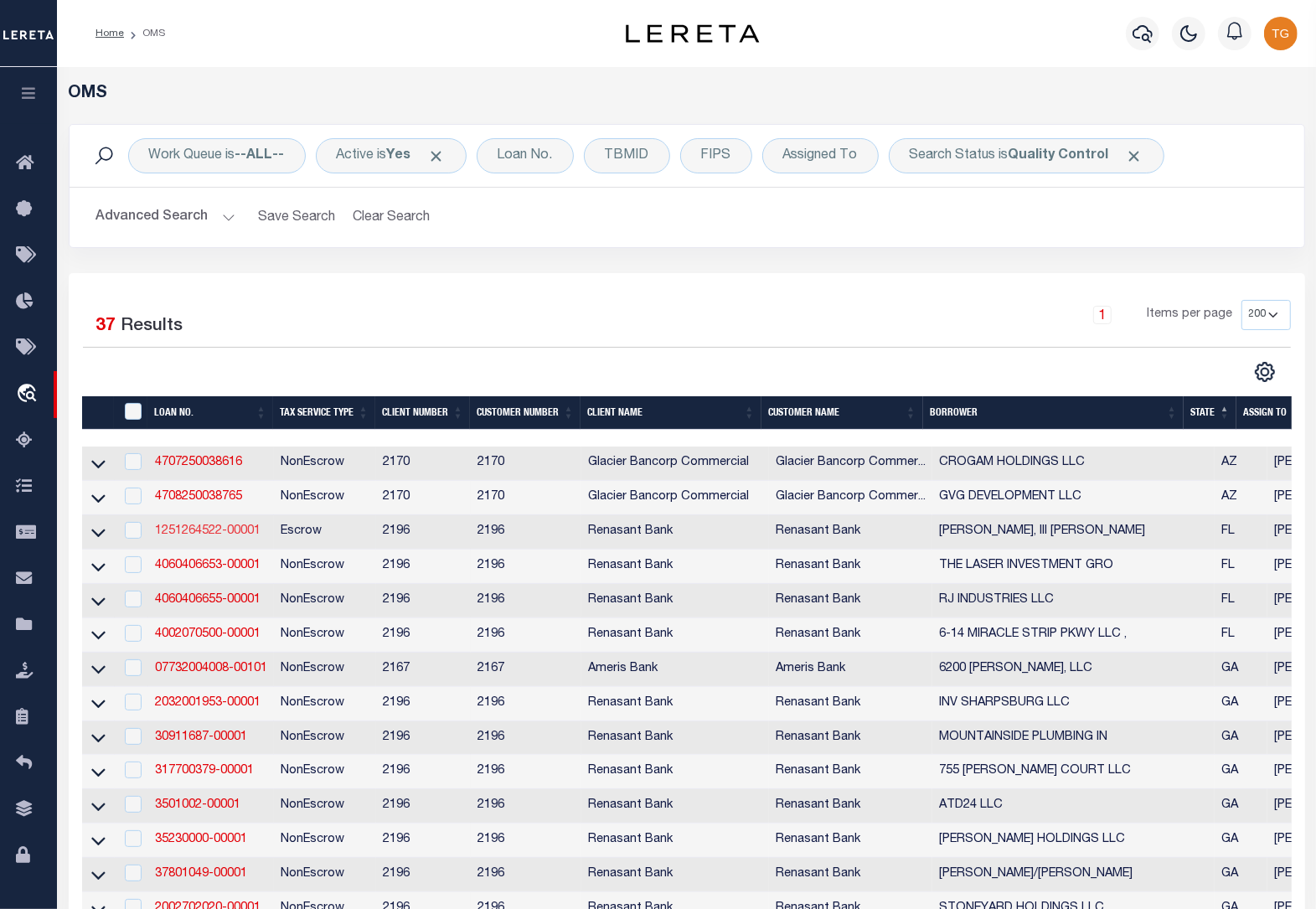
click at [239, 537] on link "1251264522-00001" at bounding box center [208, 531] width 105 height 12
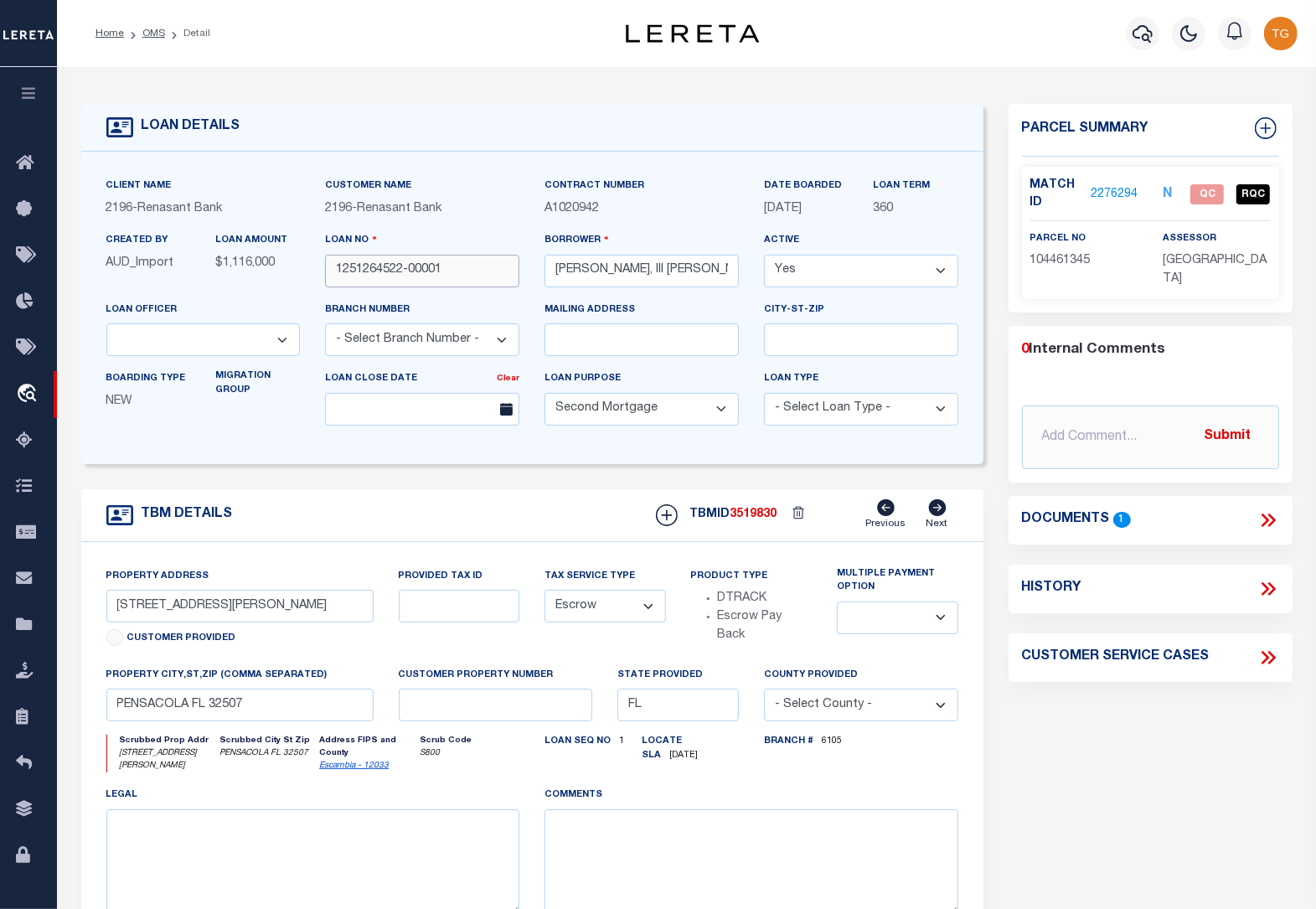
drag, startPoint x: 457, startPoint y: 273, endPoint x: 327, endPoint y: 268, distance: 130.1
click at [328, 268] on input "1251264522-00001" at bounding box center [422, 271] width 195 height 33
click at [1112, 195] on link "2276294" at bounding box center [1114, 195] width 47 height 17
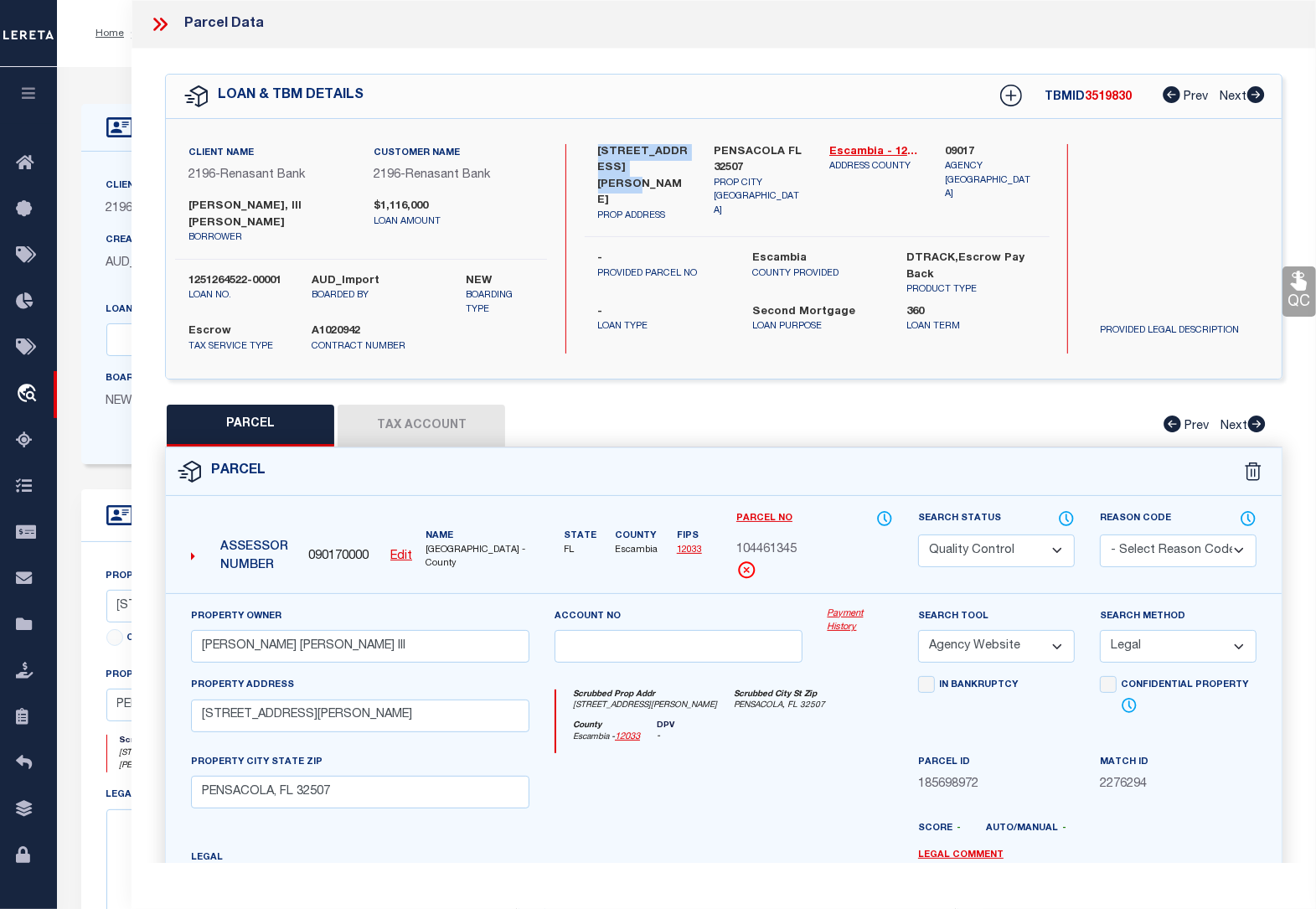
drag, startPoint x: 600, startPoint y: 152, endPoint x: 670, endPoint y: 184, distance: 77.0
click at [670, 184] on label "[STREET_ADDRESS][PERSON_NAME]" at bounding box center [643, 177] width 90 height 65
copy label "[STREET_ADDRESS][PERSON_NAME]"
click at [394, 415] on button "Tax Account" at bounding box center [421, 425] width 167 height 42
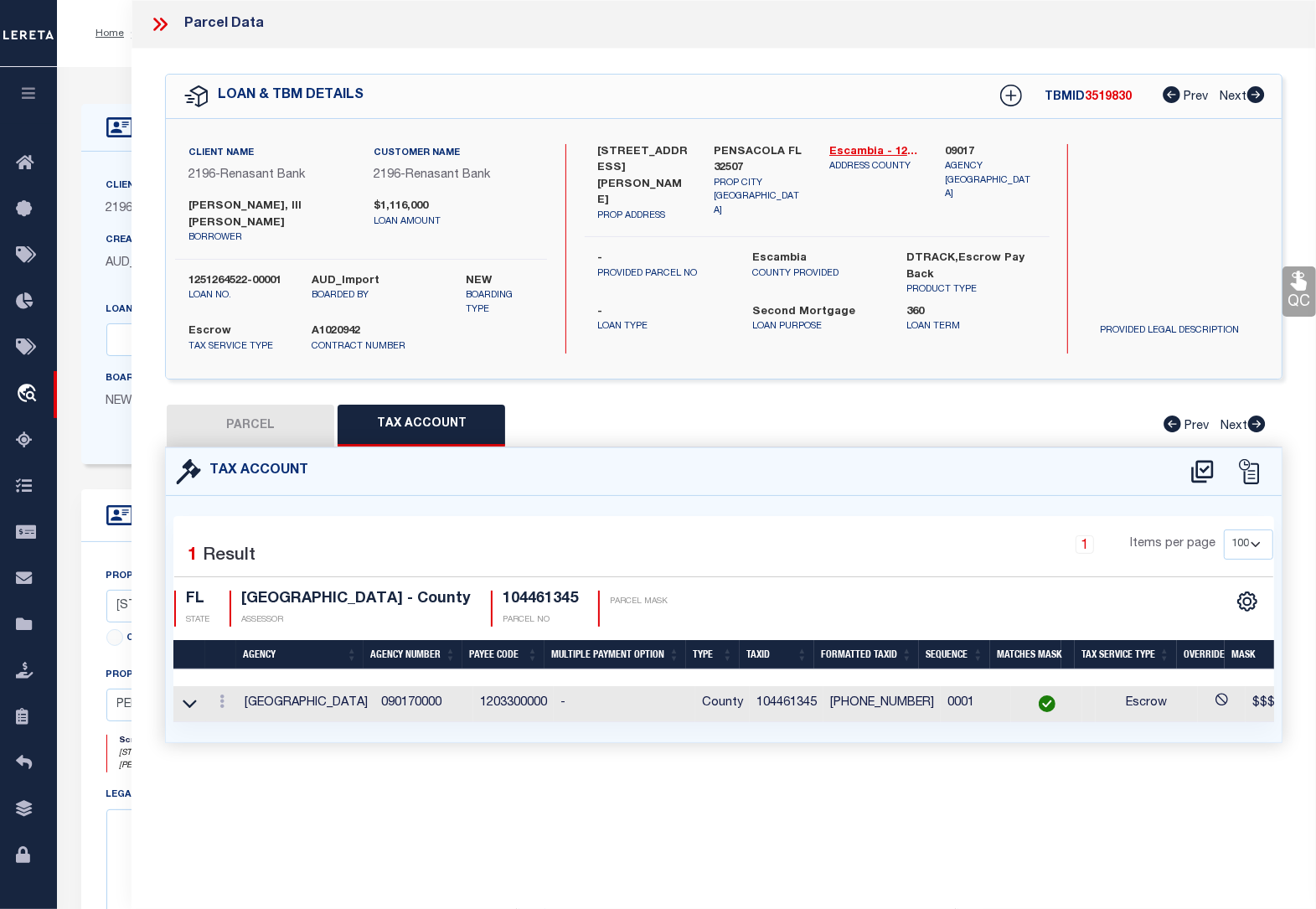
drag, startPoint x: 453, startPoint y: 718, endPoint x: 683, endPoint y: 719, distance: 230.0
click at [683, 719] on div "Selected 1 Result 1 Items per page 10 25 50 100 FL STATE" at bounding box center [723, 618] width 1116 height 246
click at [281, 404] on button "PARCEL" at bounding box center [250, 425] width 167 height 42
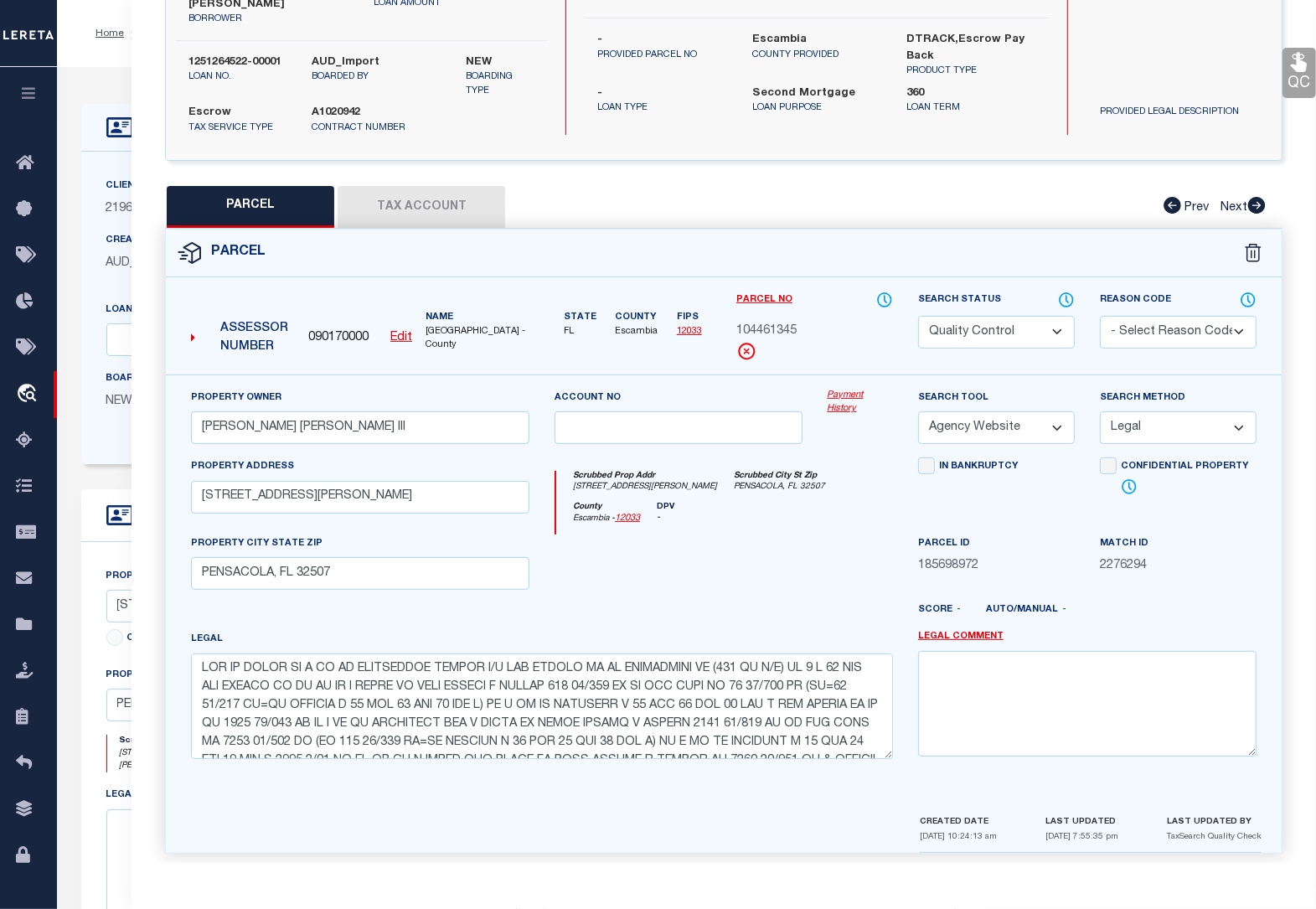
click at [1300, 80] on link "QC" at bounding box center [1299, 72] width 34 height 50
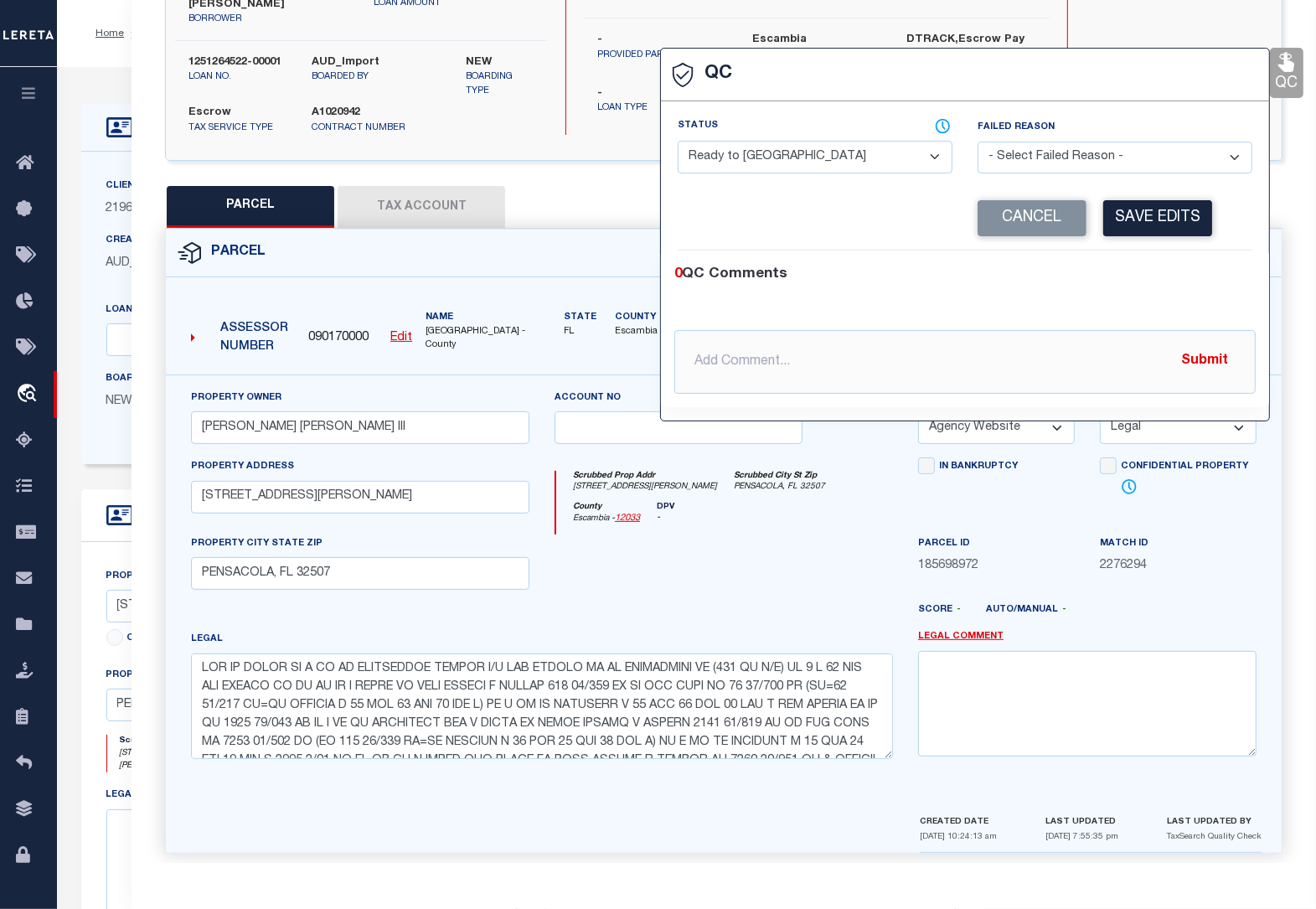
click at [802, 155] on select "- Select Status - Ready to QC Correct Incorrect" at bounding box center [814, 157] width 275 height 33
click at [677, 142] on select "- Select Status - Ready to QC Correct Incorrect" at bounding box center [814, 157] width 275 height 33
click at [1156, 215] on button "Save Edits" at bounding box center [1157, 218] width 109 height 36
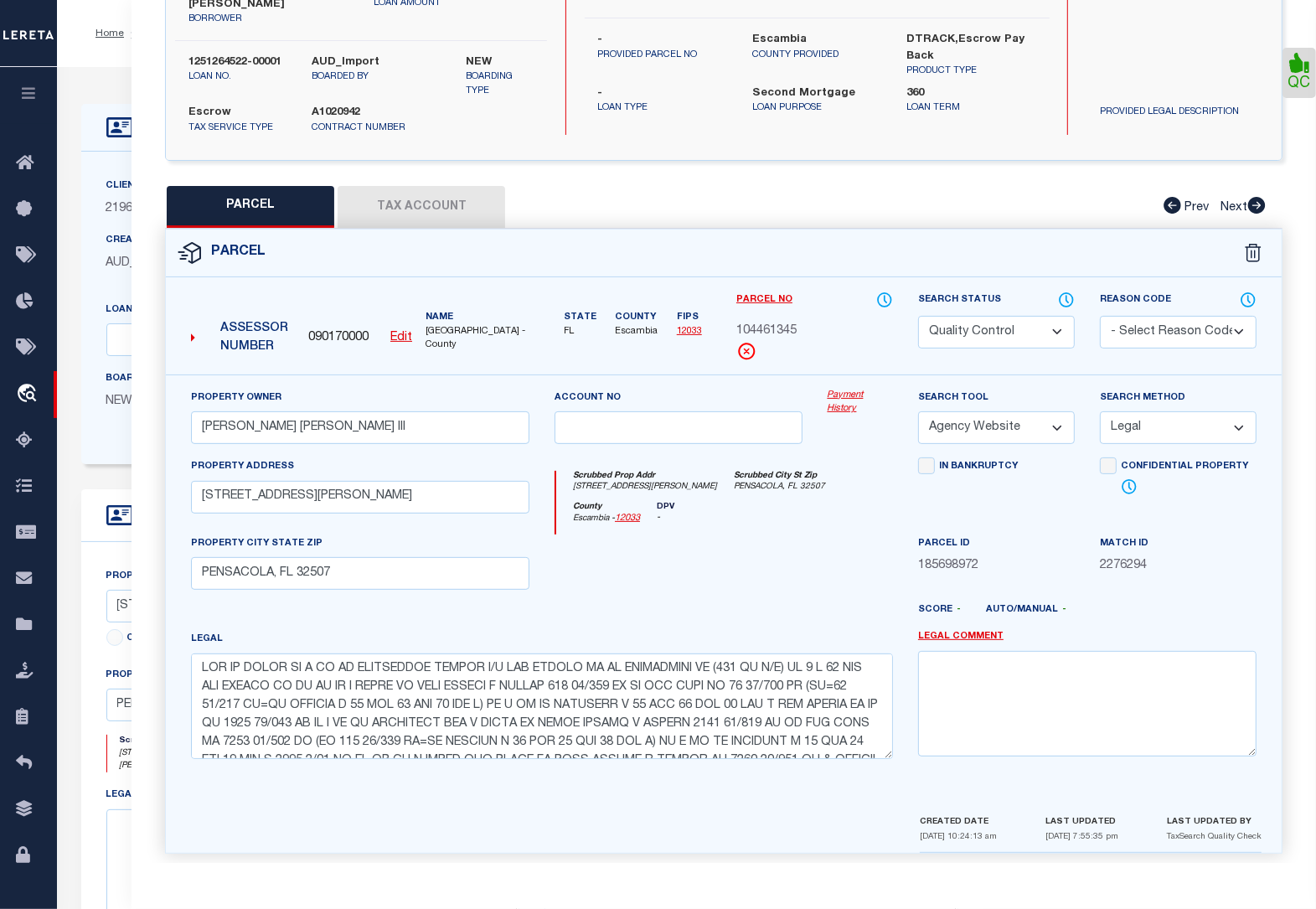
click at [1022, 316] on select "Automated Search Bad Parcel Complete Duplicate Parcel High Dollar Reporting In …" at bounding box center [996, 332] width 157 height 33
click at [918, 315] on select "Automated Search Bad Parcel Complete Duplicate Parcel High Dollar Reporting In …" at bounding box center [996, 332] width 157 height 33
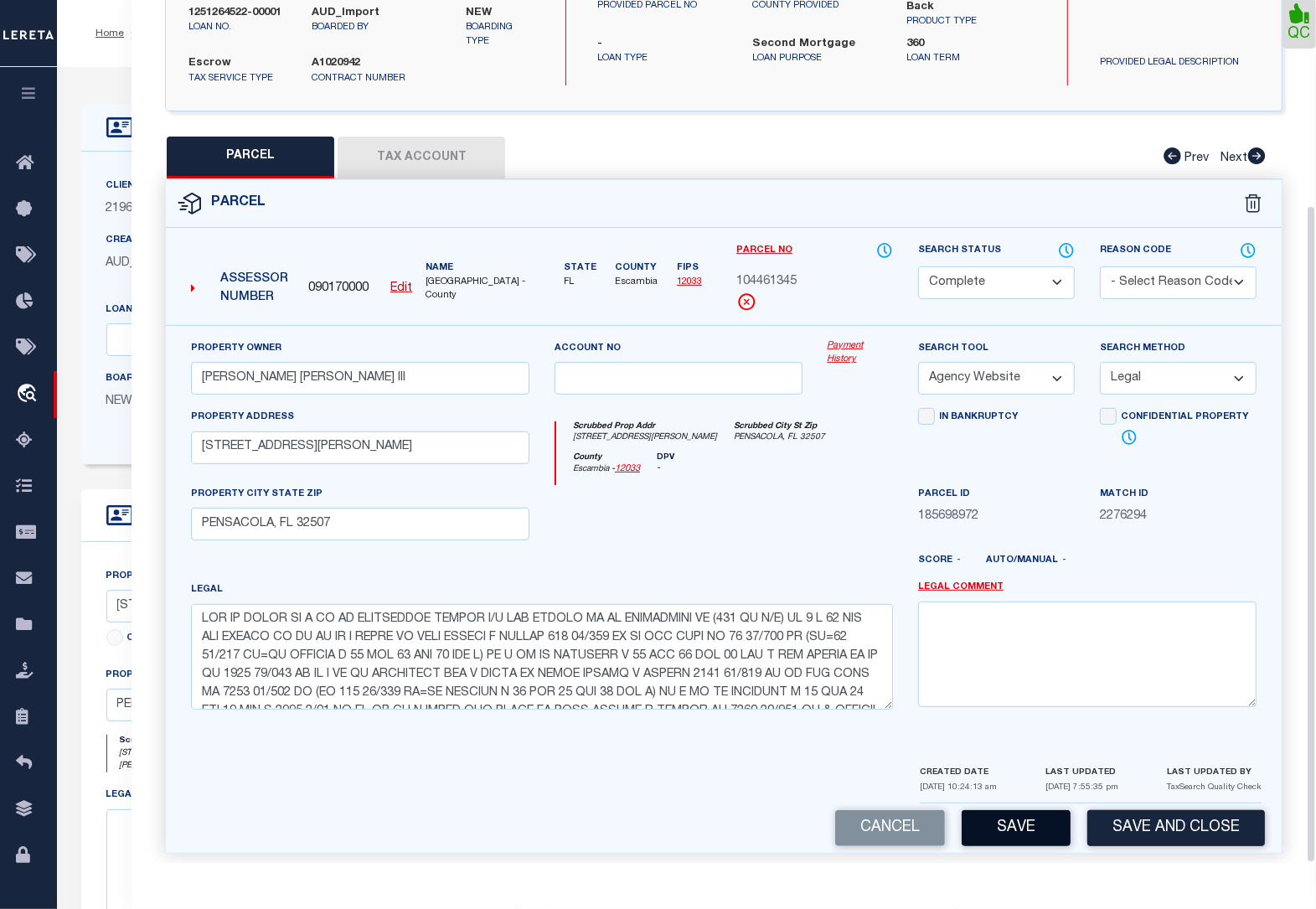
click at [1038, 814] on button "Save" at bounding box center [1016, 828] width 109 height 36
click at [1029, 811] on button "Save" at bounding box center [1016, 828] width 109 height 36
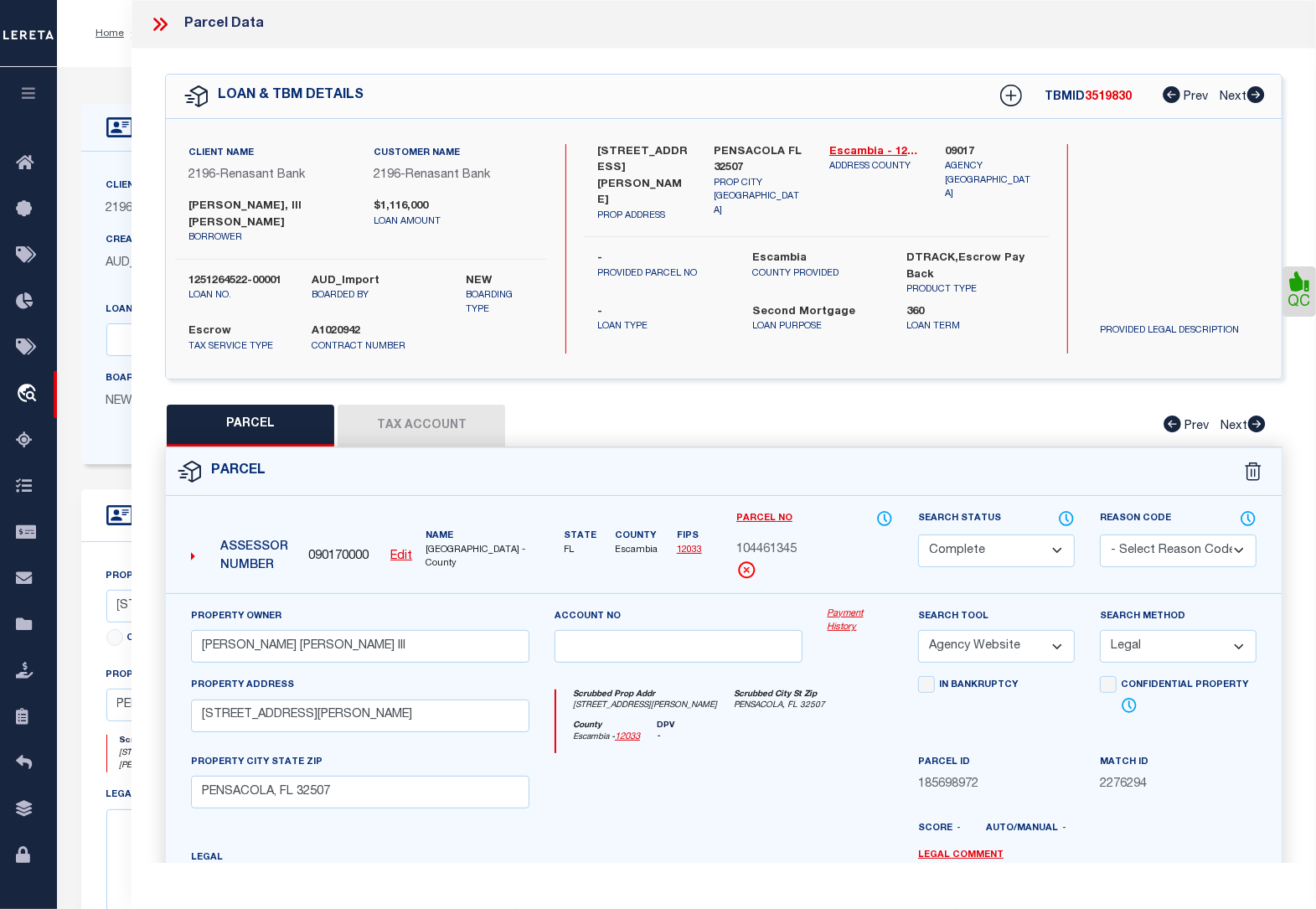
click at [164, 27] on icon at bounding box center [159, 24] width 22 height 22
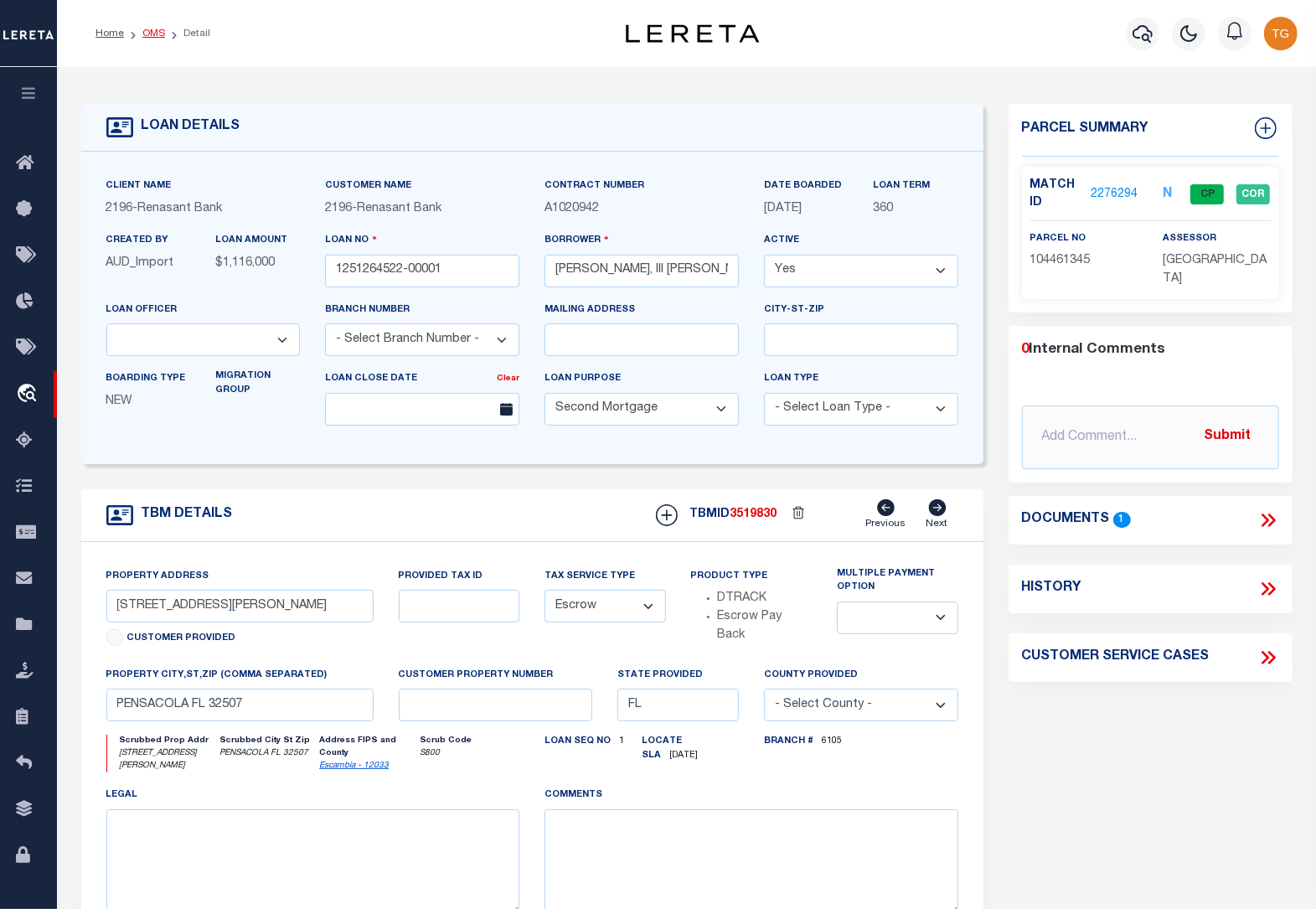
click at [151, 34] on link "OMS" at bounding box center [153, 34] width 22 height 10
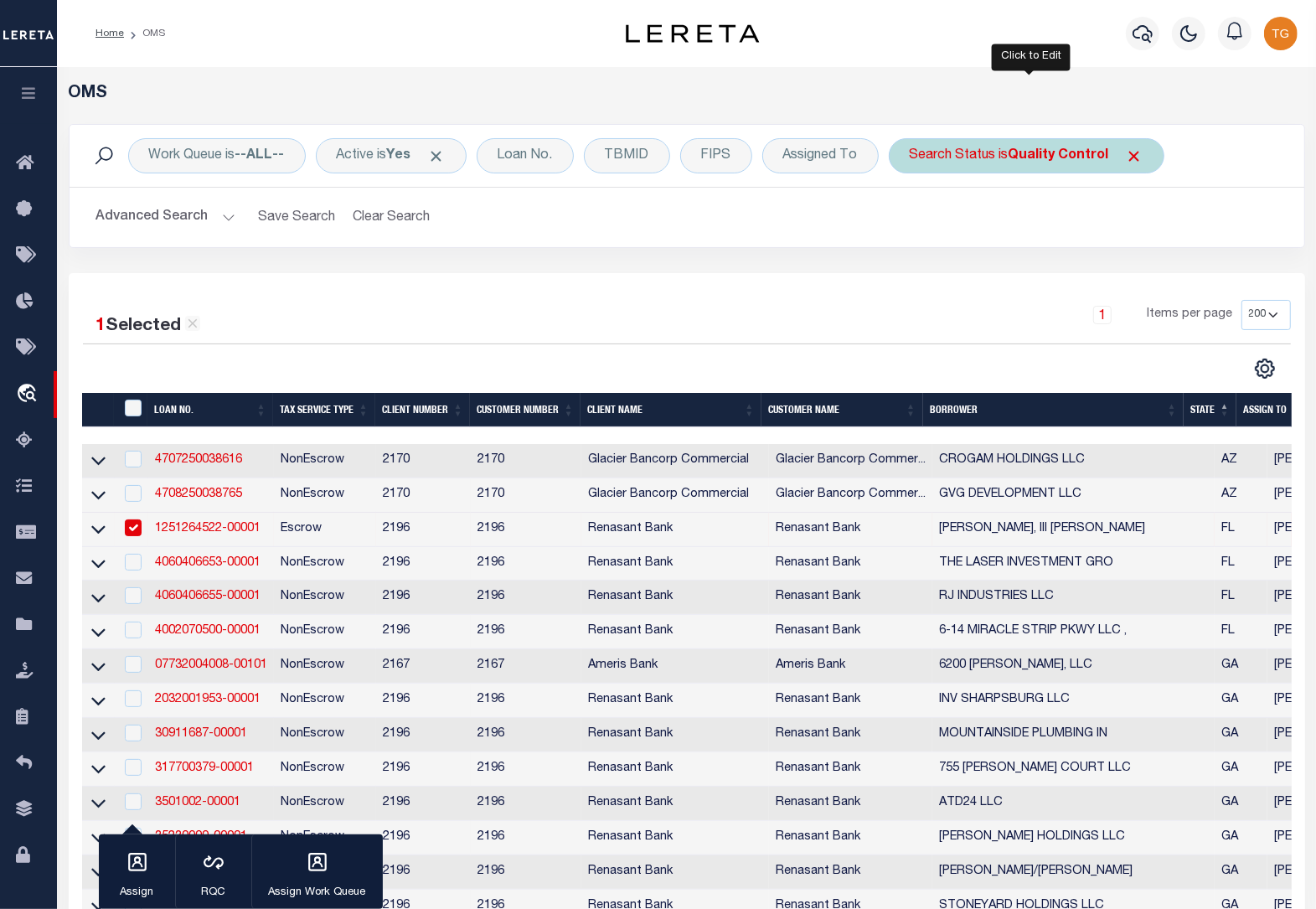
click at [1065, 165] on div "Search Status is Quality Control" at bounding box center [1026, 155] width 276 height 35
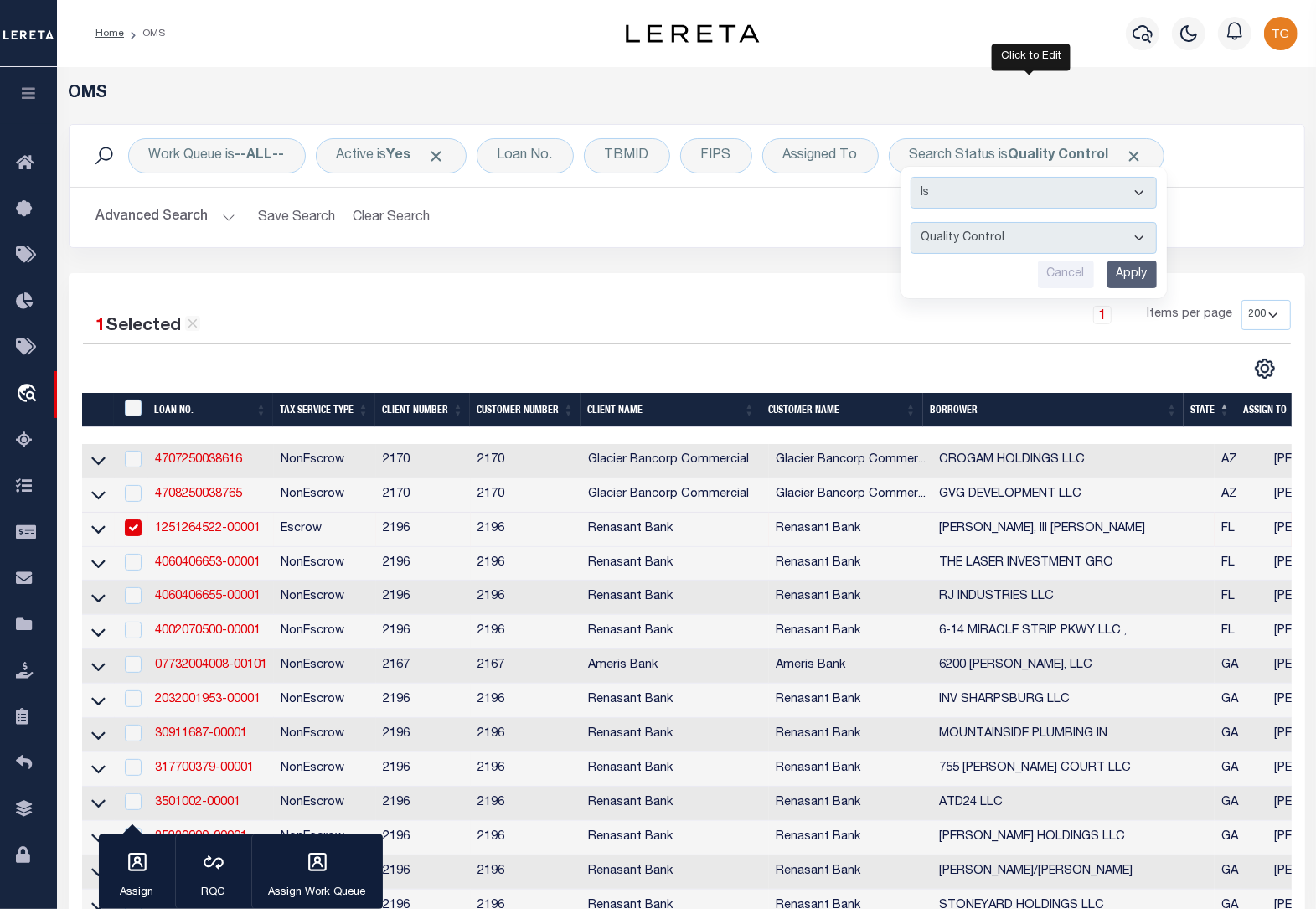
click at [1128, 277] on input "Apply" at bounding box center [1132, 274] width 49 height 28
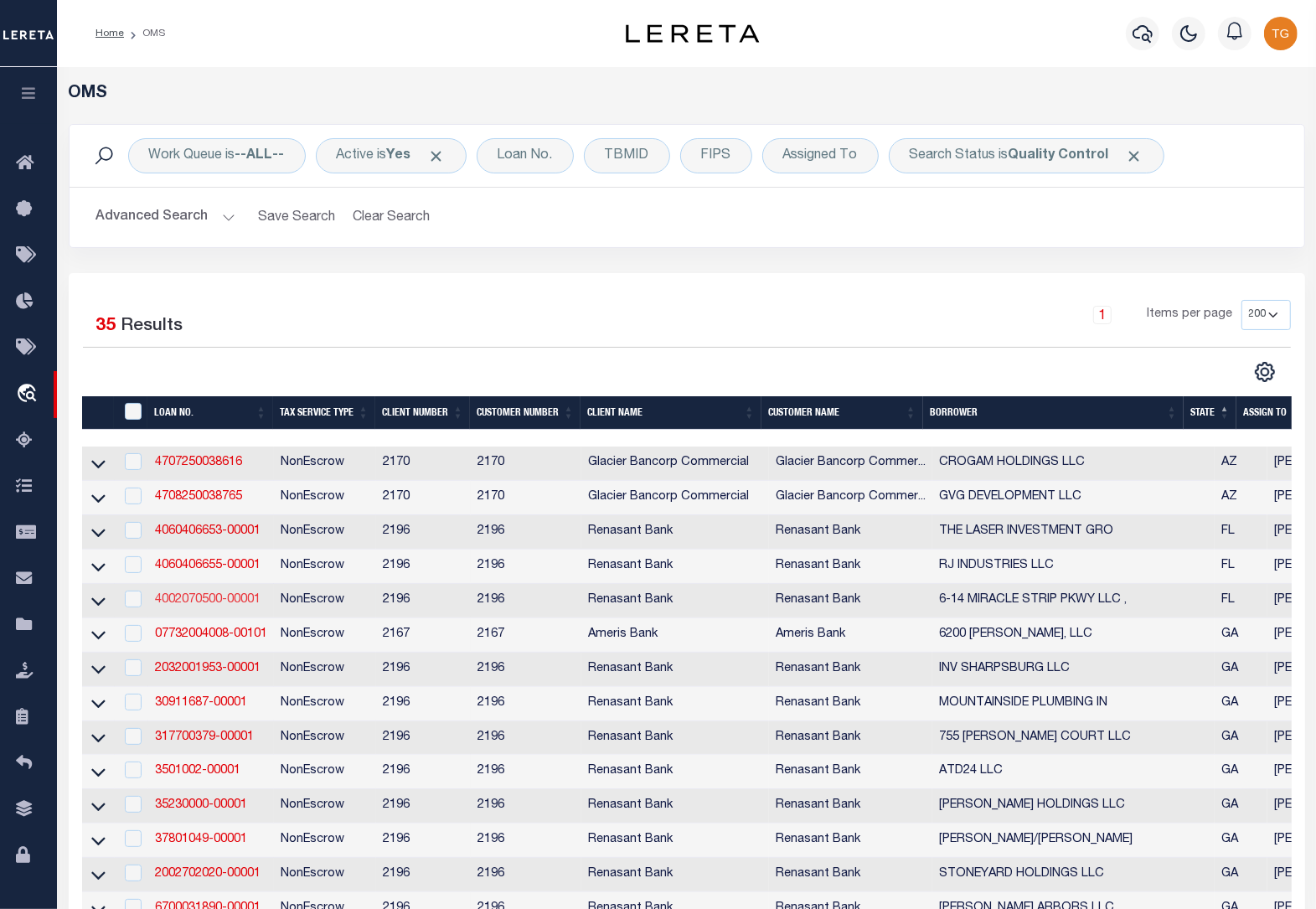
click at [206, 606] on link "4002070500-00001" at bounding box center [208, 600] width 105 height 12
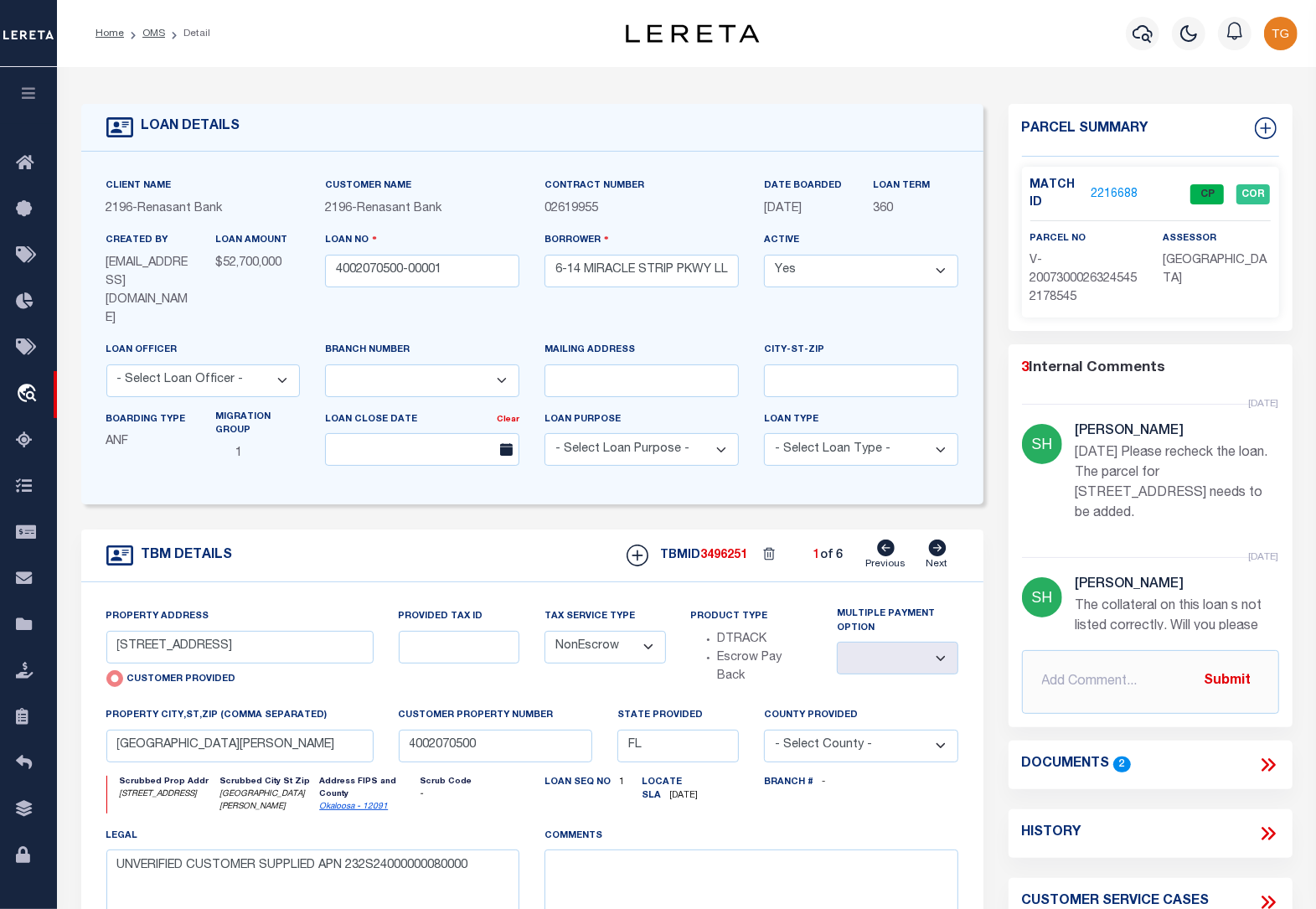
click at [1127, 195] on link "2216688" at bounding box center [1114, 195] width 47 height 17
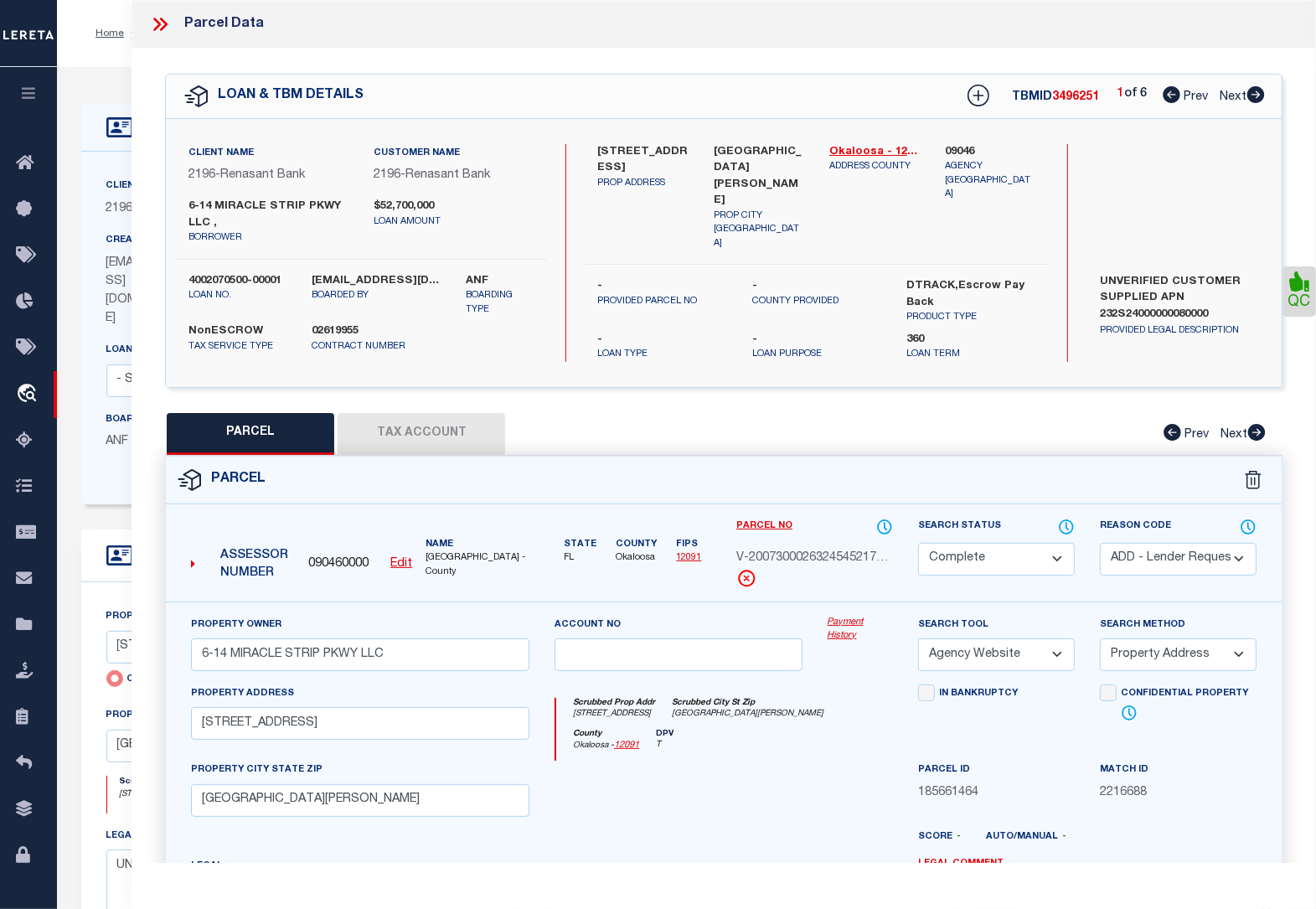
click at [1258, 92] on icon at bounding box center [1256, 94] width 17 height 16
click at [1258, 97] on icon at bounding box center [1255, 94] width 18 height 16
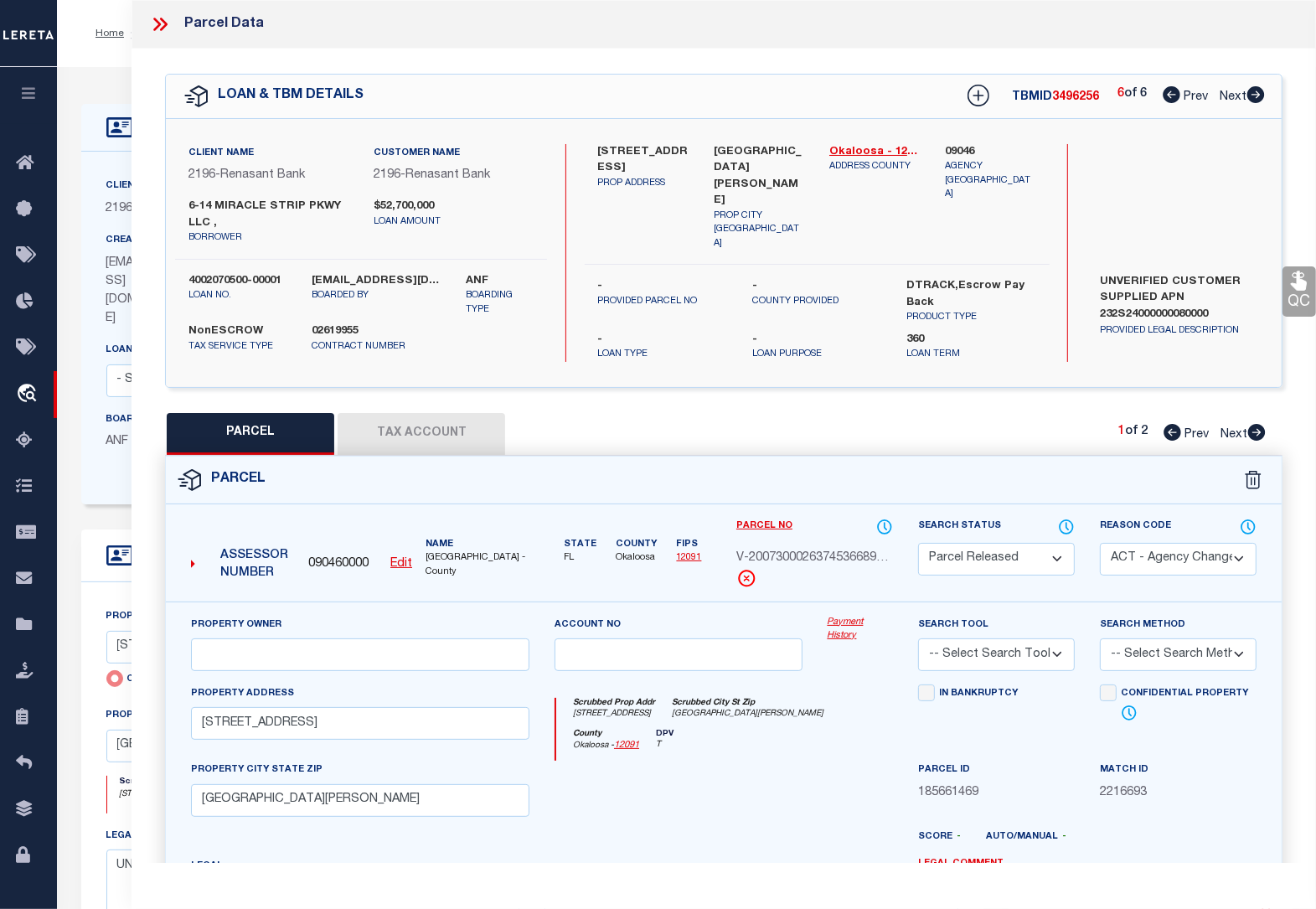
click at [1255, 424] on icon at bounding box center [1257, 432] width 17 height 16
click at [1165, 95] on icon at bounding box center [1171, 94] width 17 height 16
click at [1254, 425] on icon at bounding box center [1257, 432] width 17 height 16
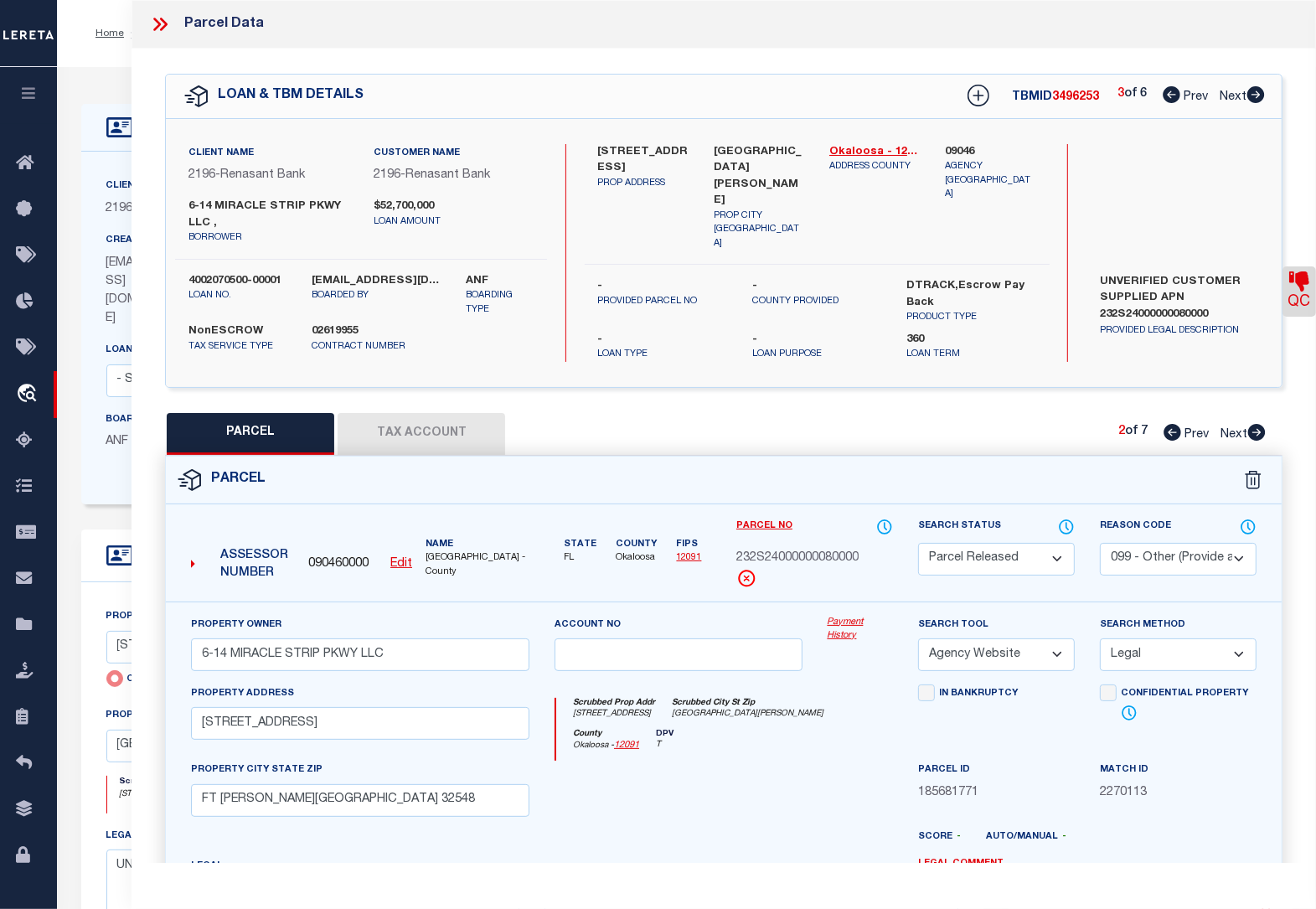
click at [1254, 425] on icon at bounding box center [1257, 432] width 17 height 16
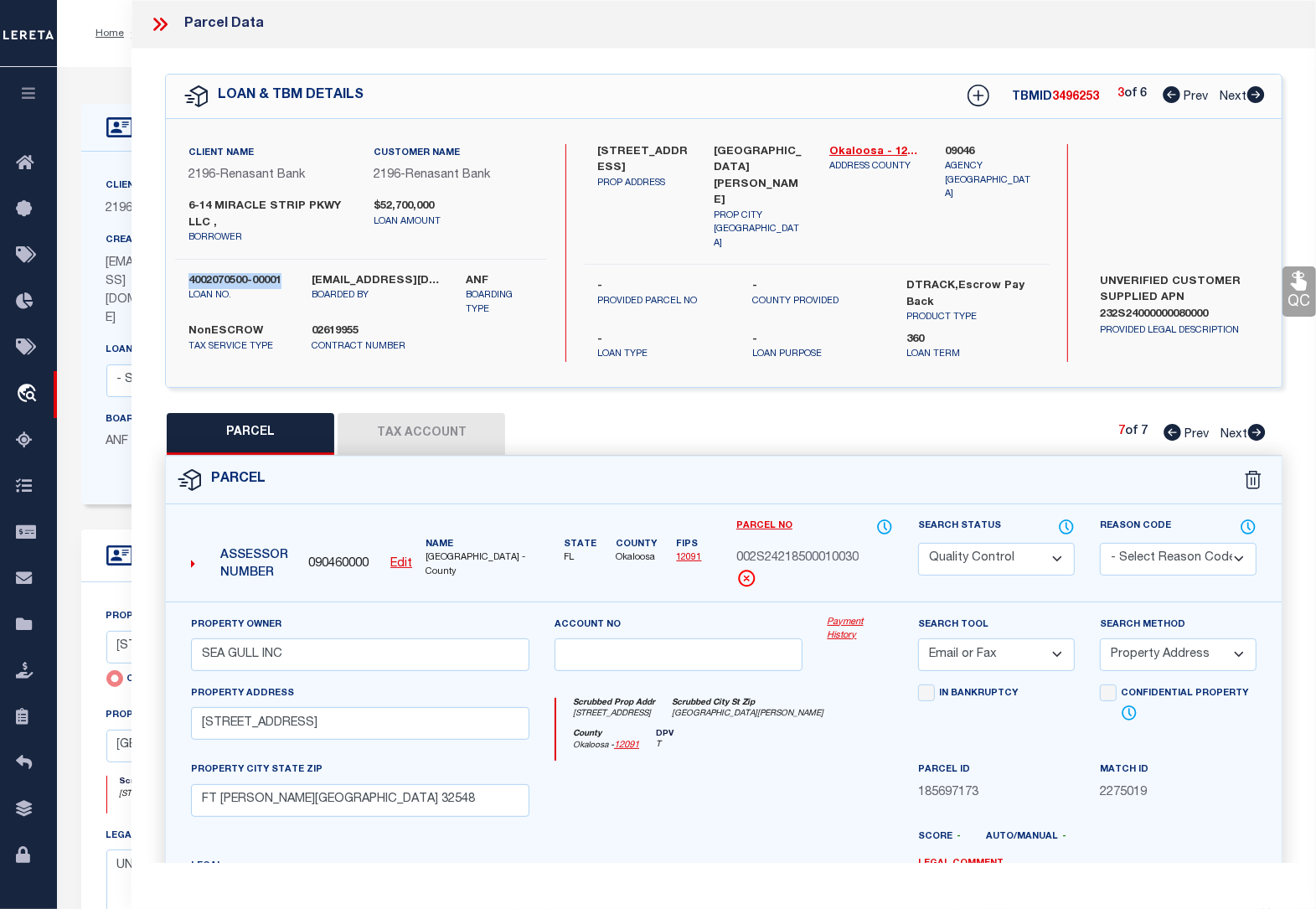
drag, startPoint x: 290, startPoint y: 279, endPoint x: 190, endPoint y: 279, distance: 100.0
click at [190, 279] on div "4002070500-00001 loan no." at bounding box center [237, 296] width 123 height 45
copy label "4002070500-00001"
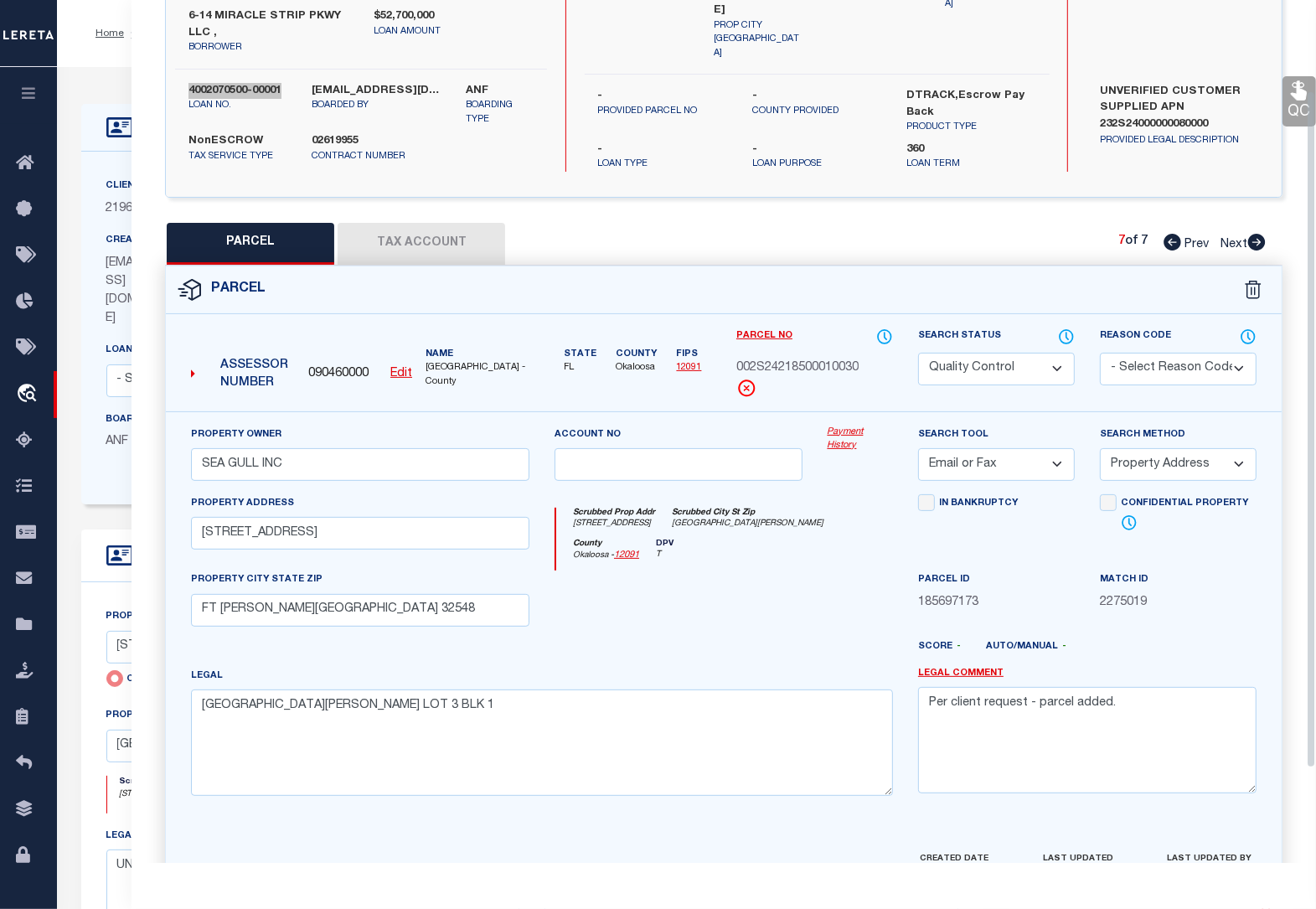
scroll to position [235, 0]
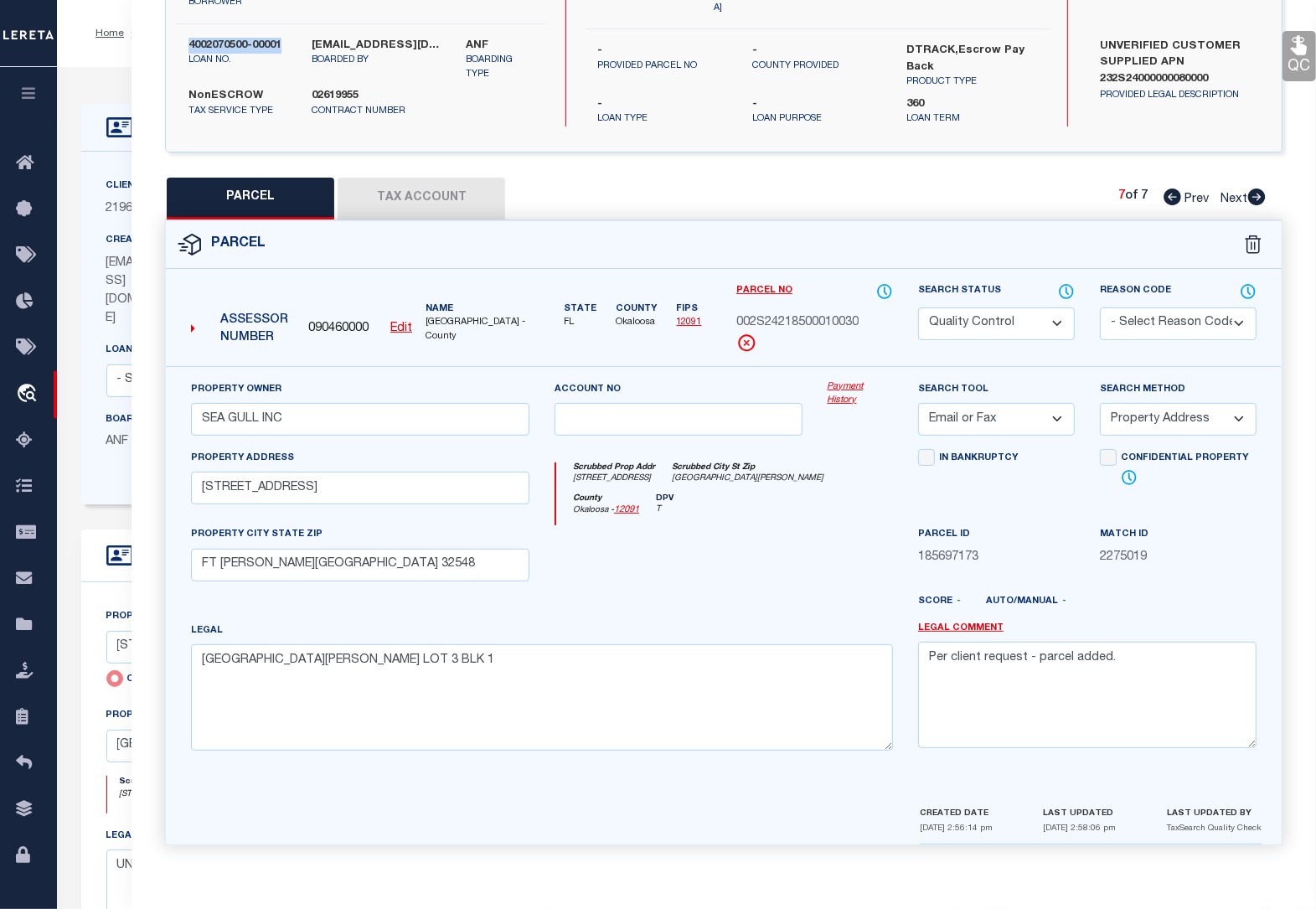
click at [412, 186] on button "Tax Account" at bounding box center [421, 198] width 167 height 42
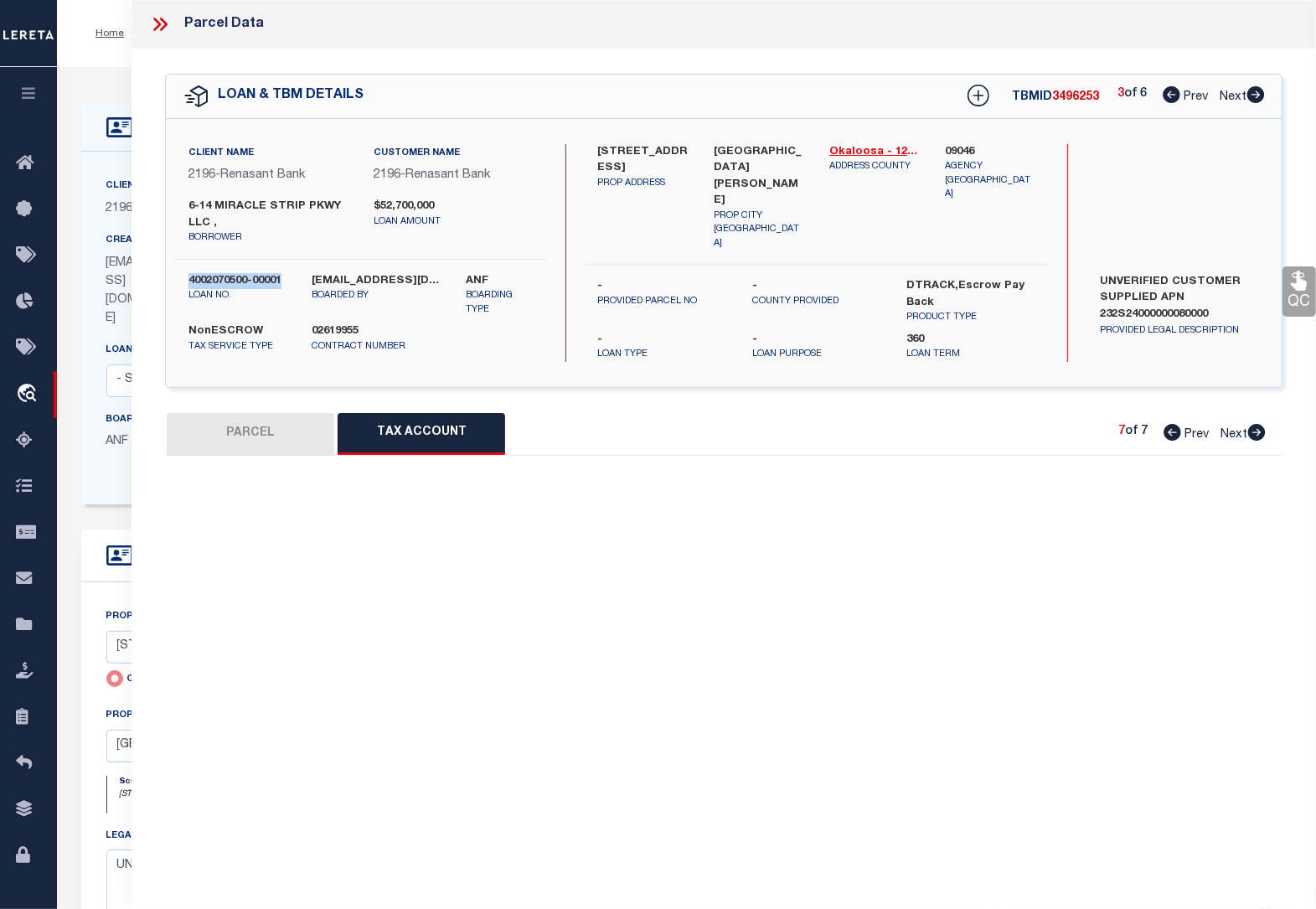
scroll to position [0, 0]
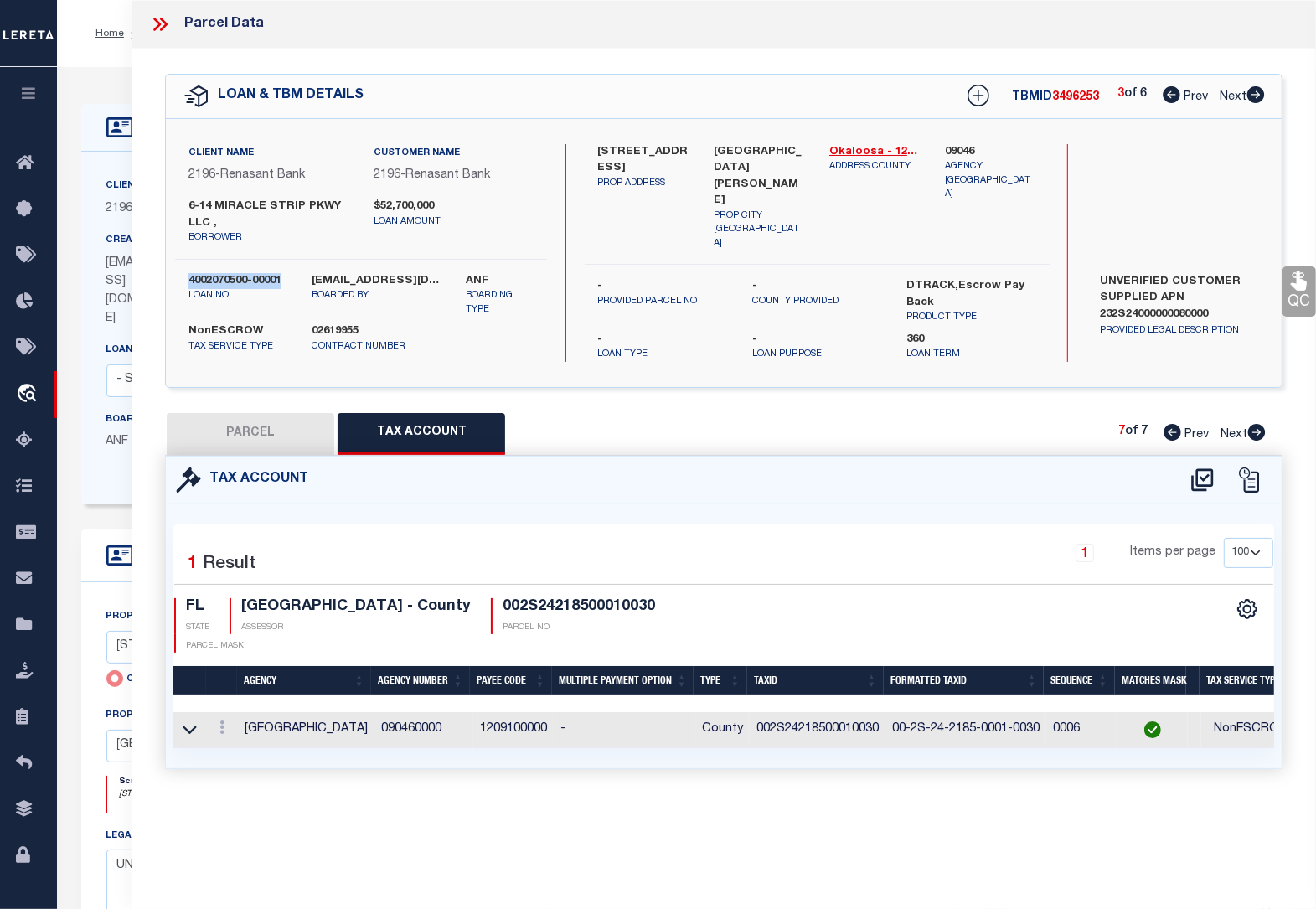
click at [1299, 298] on link "QC" at bounding box center [1299, 291] width 34 height 50
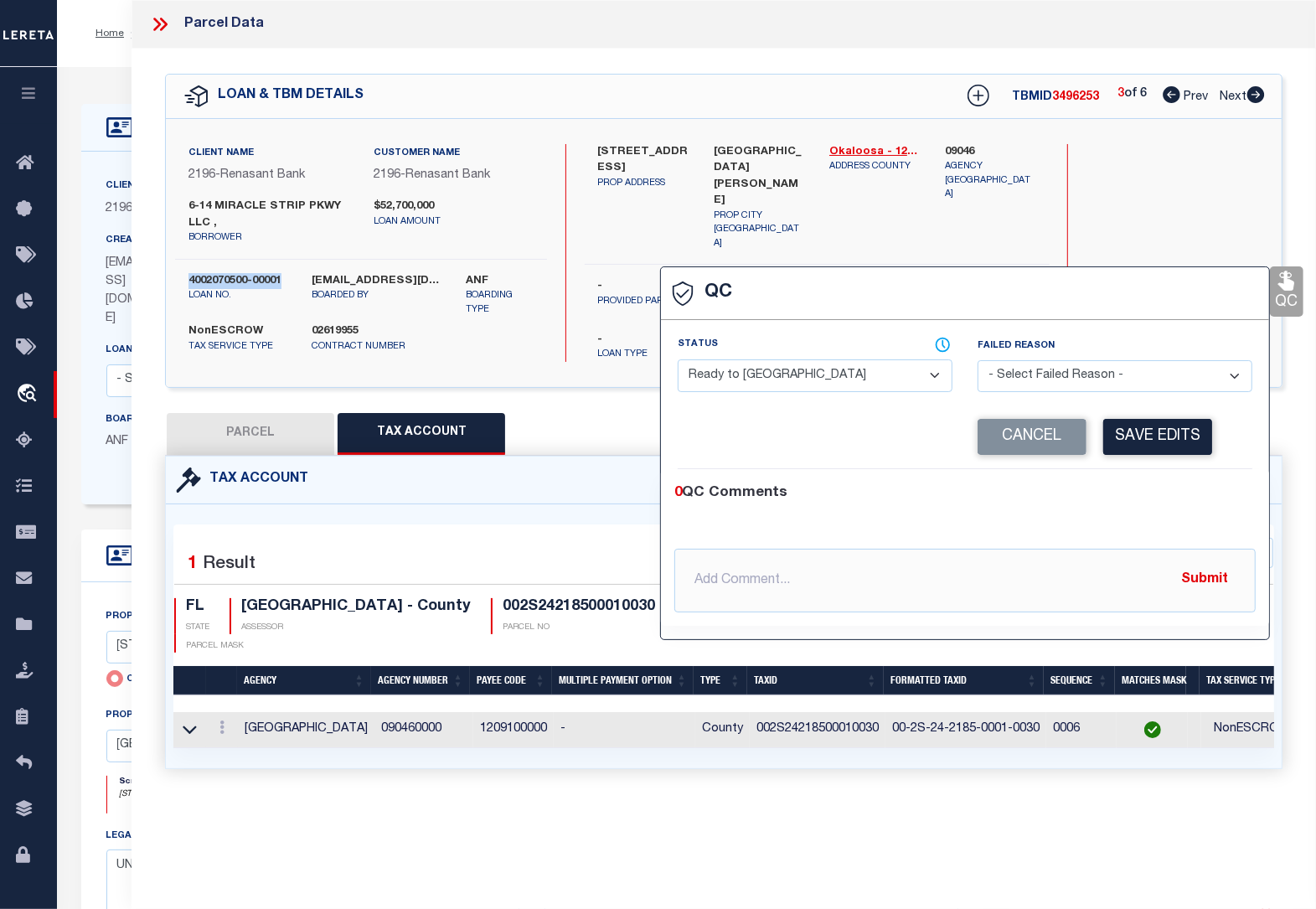
click at [722, 374] on select "- Select Status - Ready to QC Correct Incorrect" at bounding box center [814, 376] width 275 height 33
click at [677, 361] on select "- Select Status - Ready to QC Correct Incorrect" at bounding box center [814, 376] width 275 height 33
click at [1146, 438] on button "Save Edits" at bounding box center [1157, 437] width 109 height 36
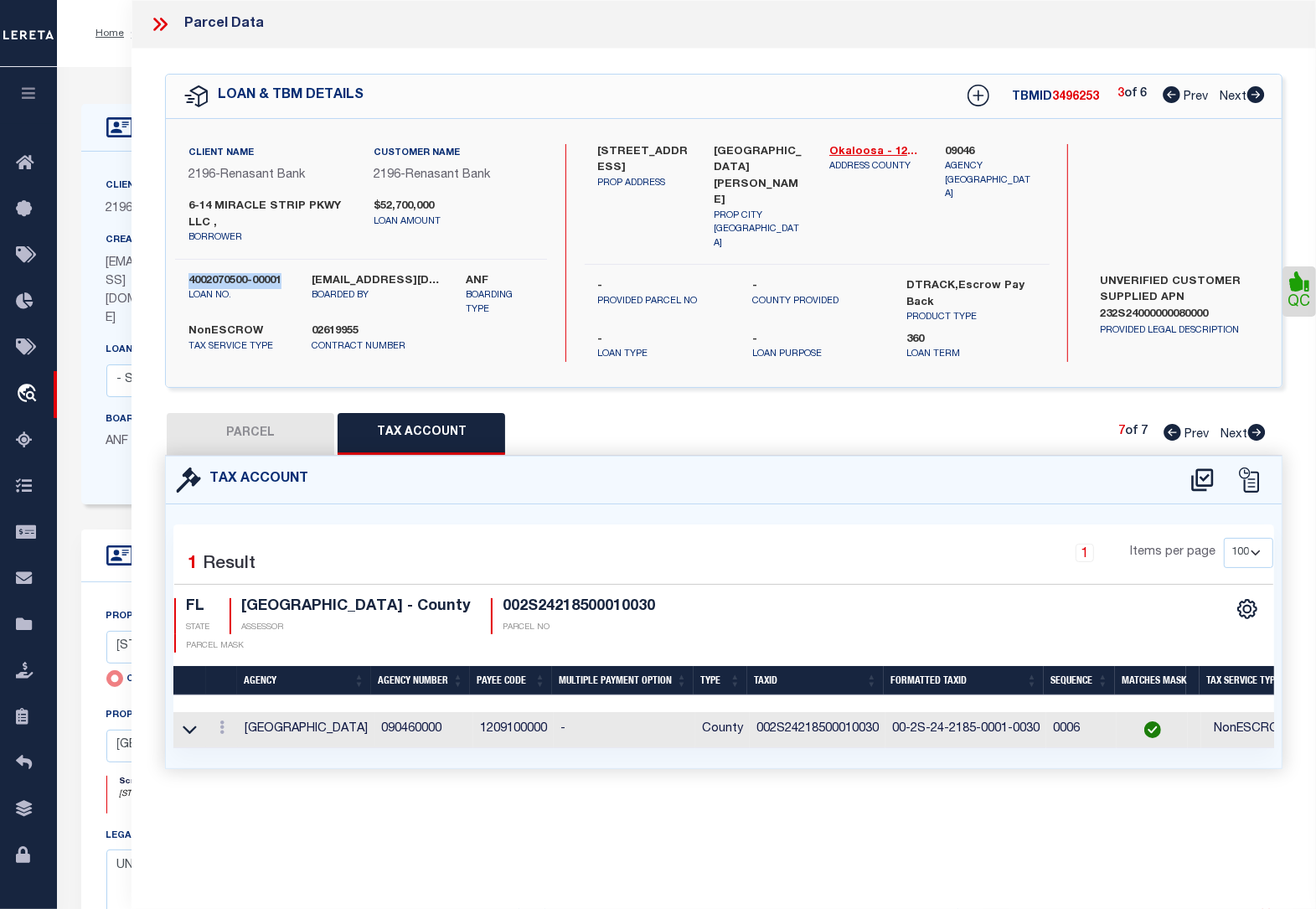
click at [231, 423] on button "PARCEL" at bounding box center [250, 433] width 167 height 42
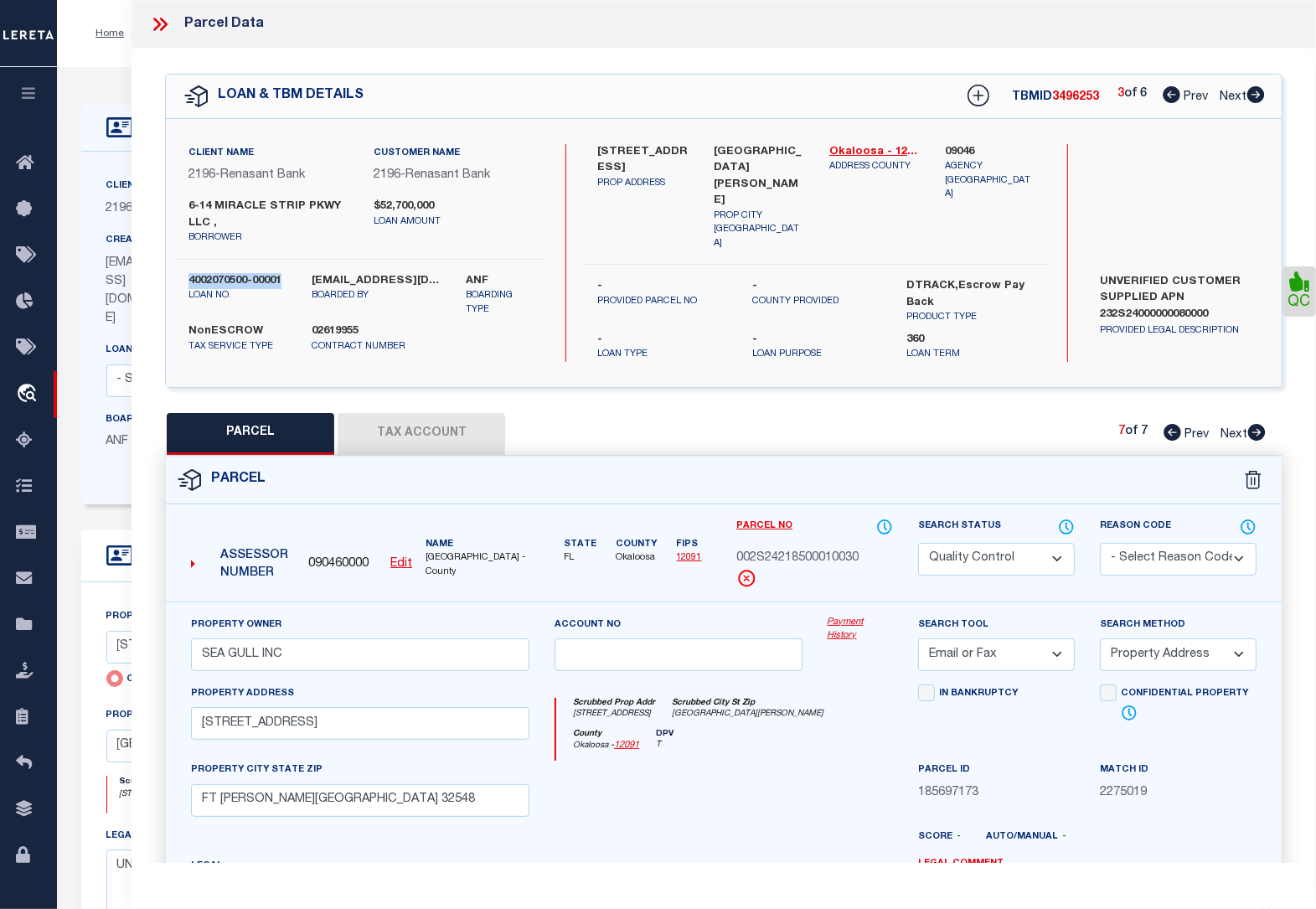
click at [974, 554] on select "Automated Search Bad Parcel Complete Duplicate Parcel High Dollar Reporting In …" at bounding box center [996, 559] width 157 height 33
click at [918, 543] on select "Automated Search Bad Parcel Complete Duplicate Parcel High Dollar Reporting In …" at bounding box center [996, 559] width 157 height 33
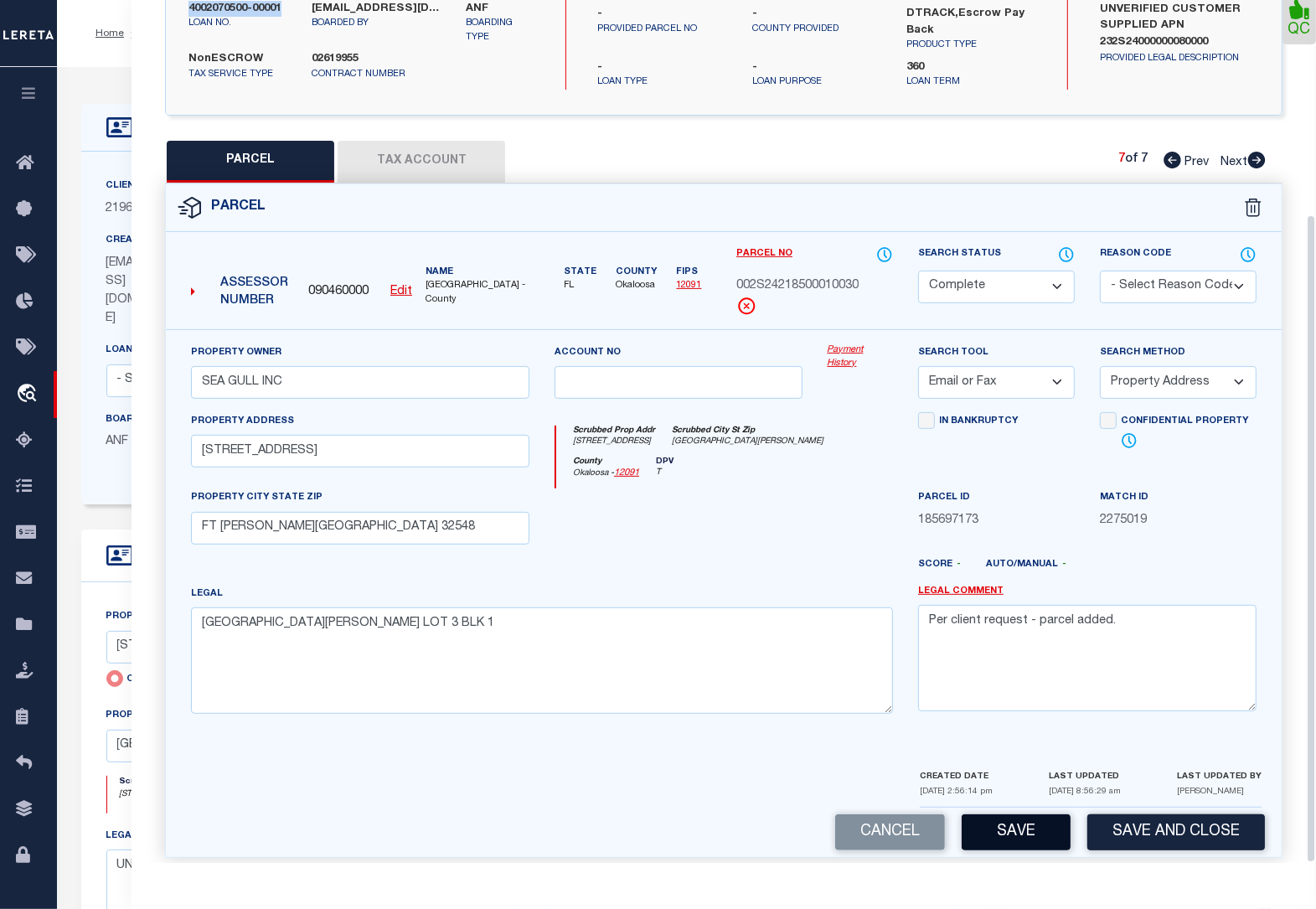
scroll to position [284, 0]
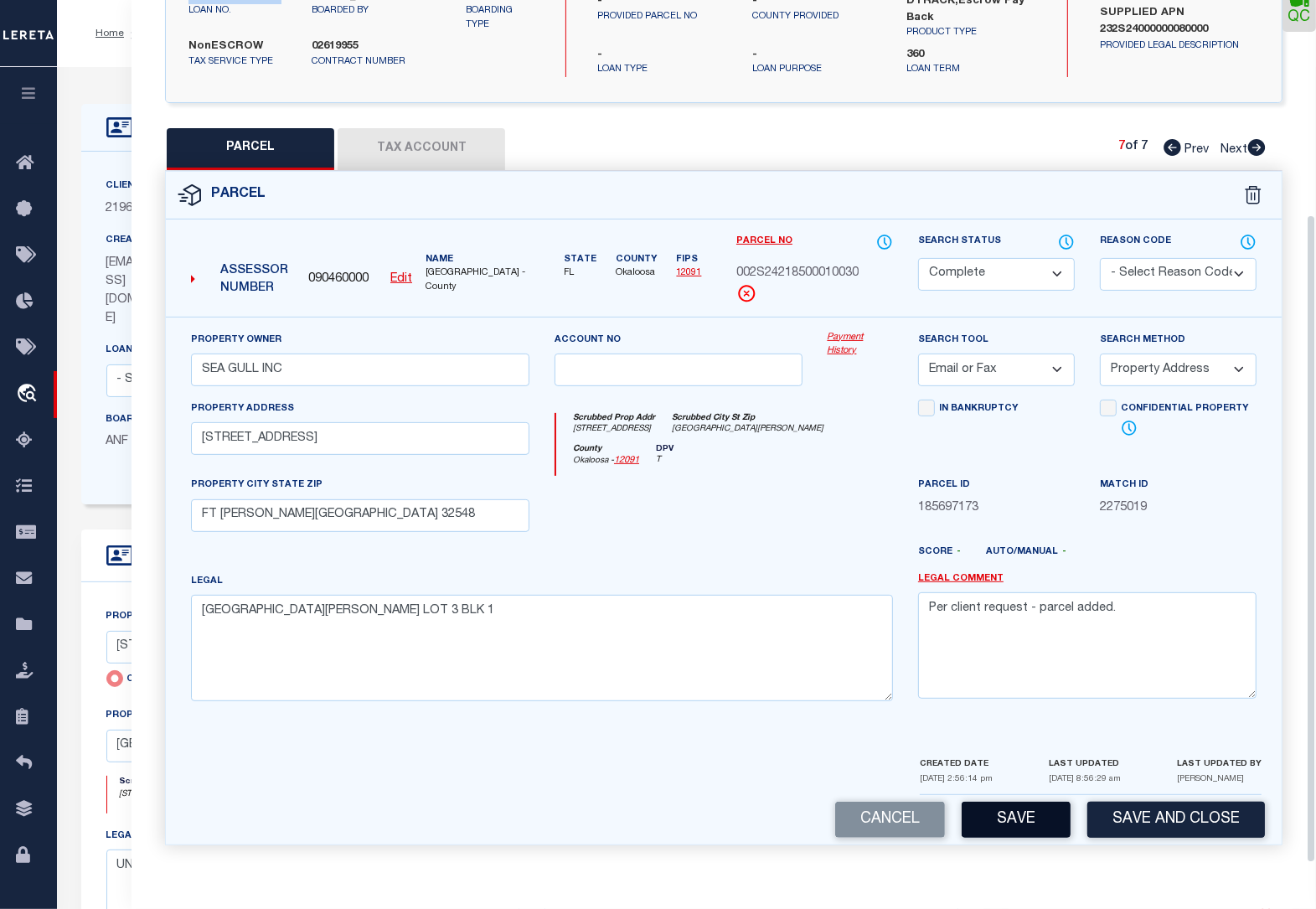
click at [1014, 829] on button "Save" at bounding box center [1016, 819] width 109 height 36
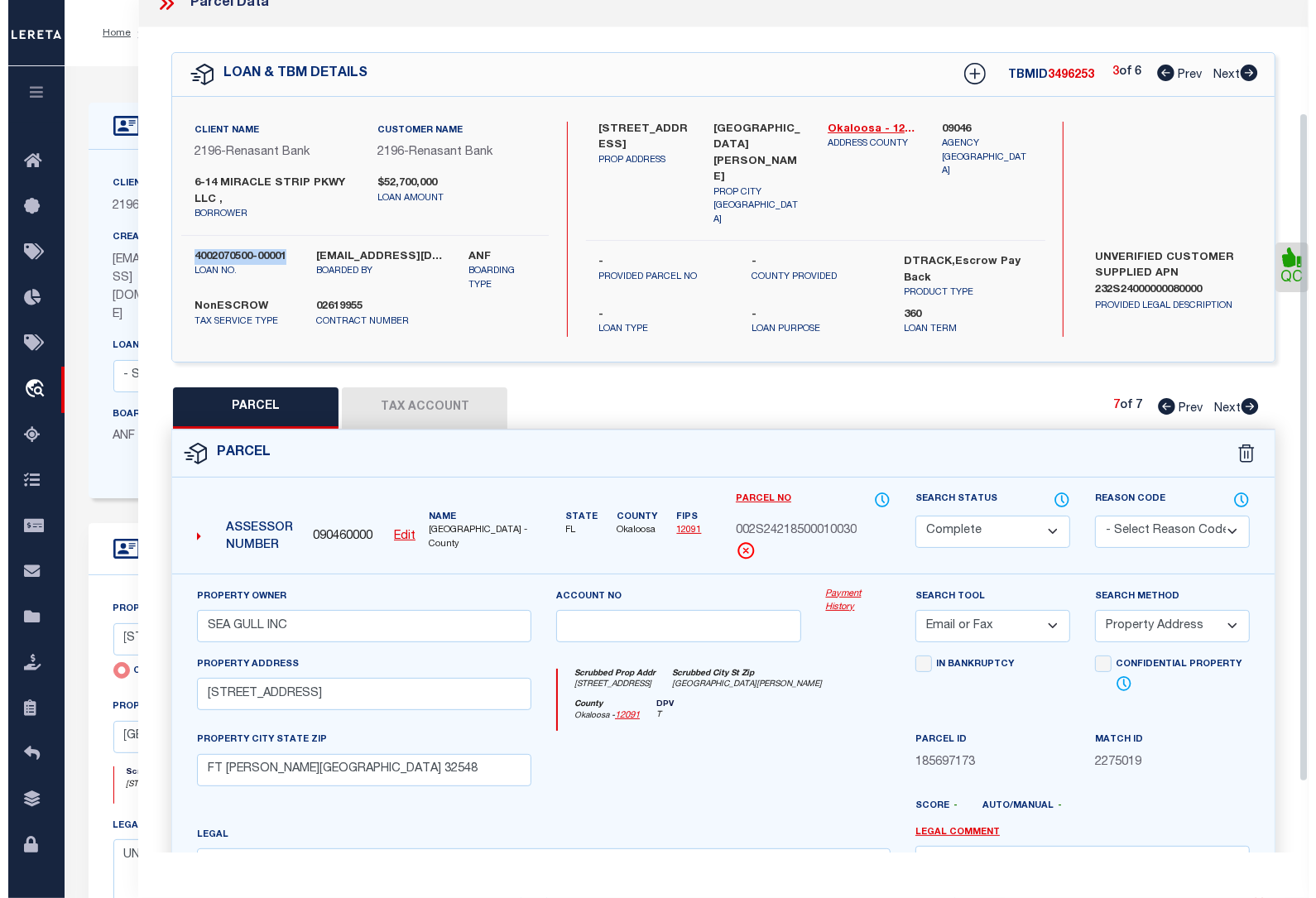
scroll to position [0, 0]
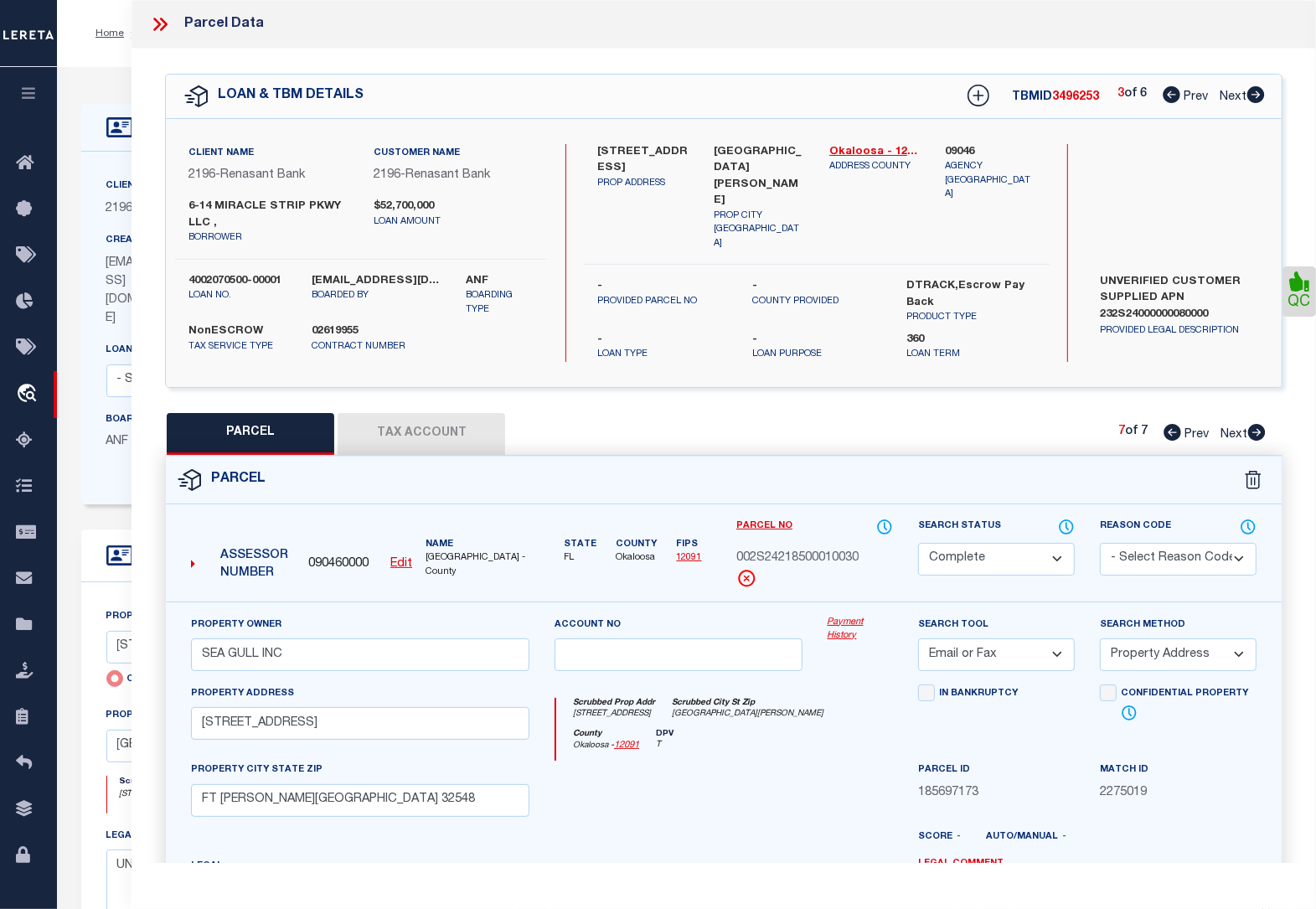
click at [165, 22] on icon at bounding box center [164, 24] width 8 height 14
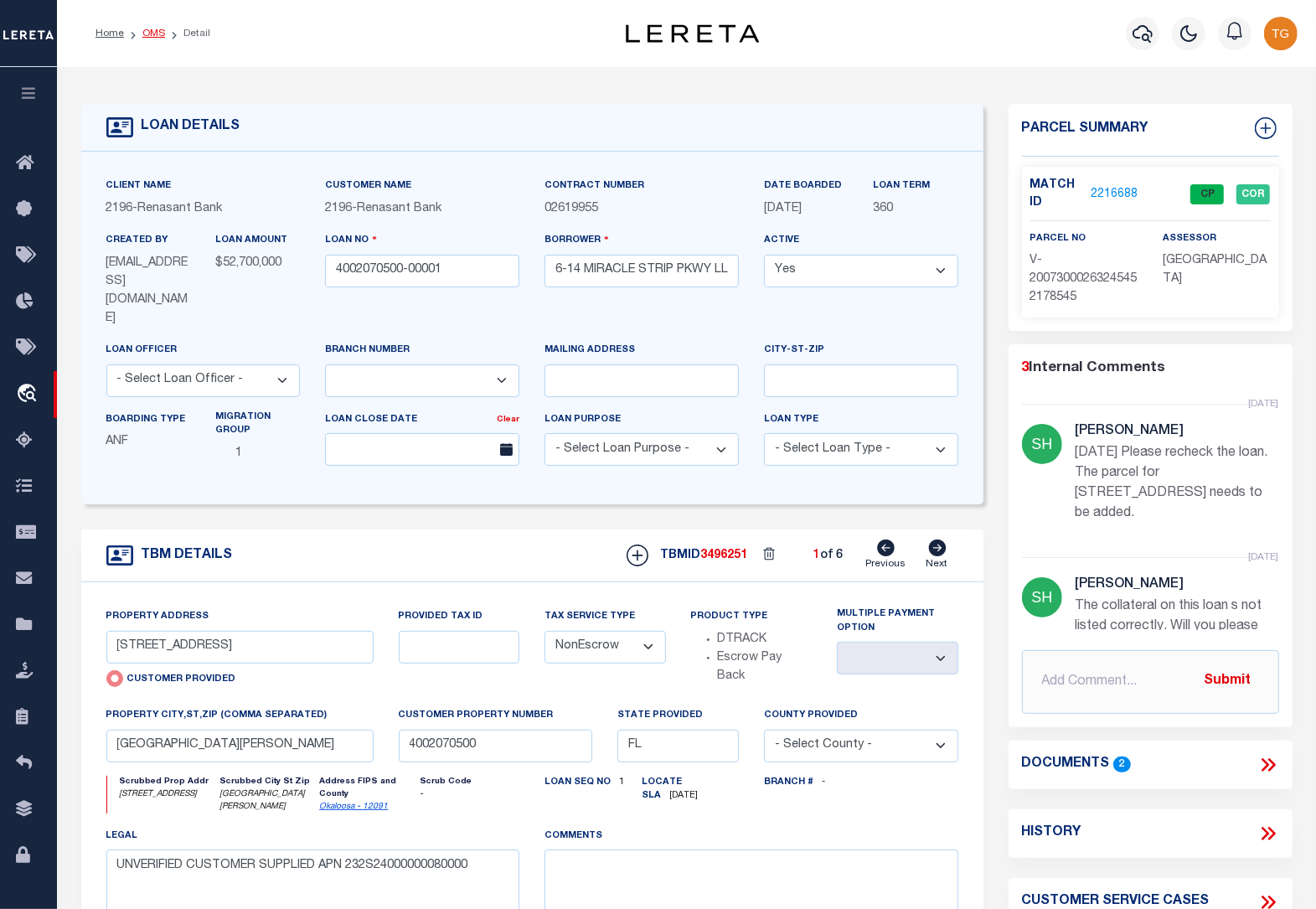
click at [145, 32] on link "OMS" at bounding box center [153, 34] width 22 height 10
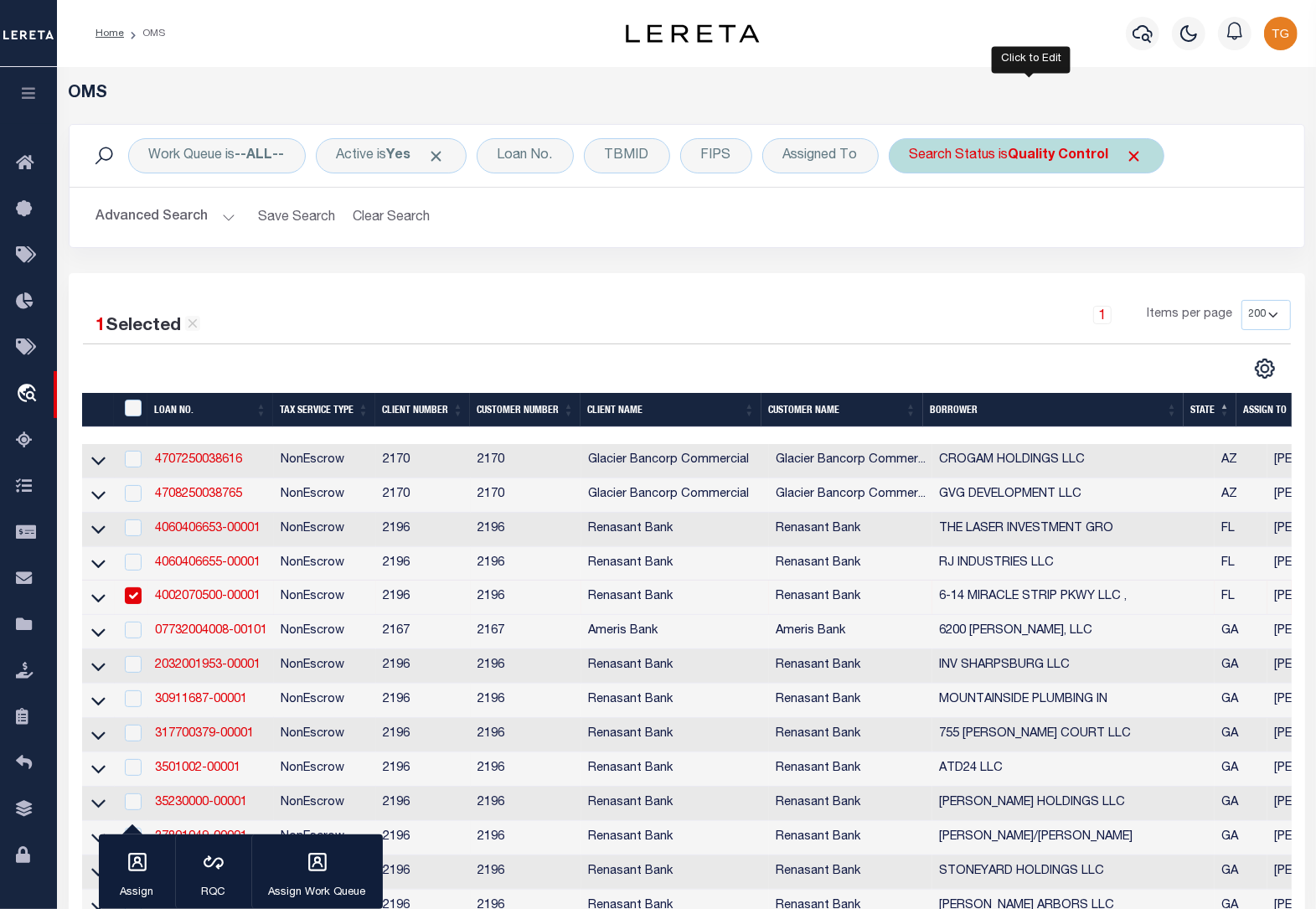
click at [1057, 153] on b "Quality Control" at bounding box center [1058, 156] width 101 height 14
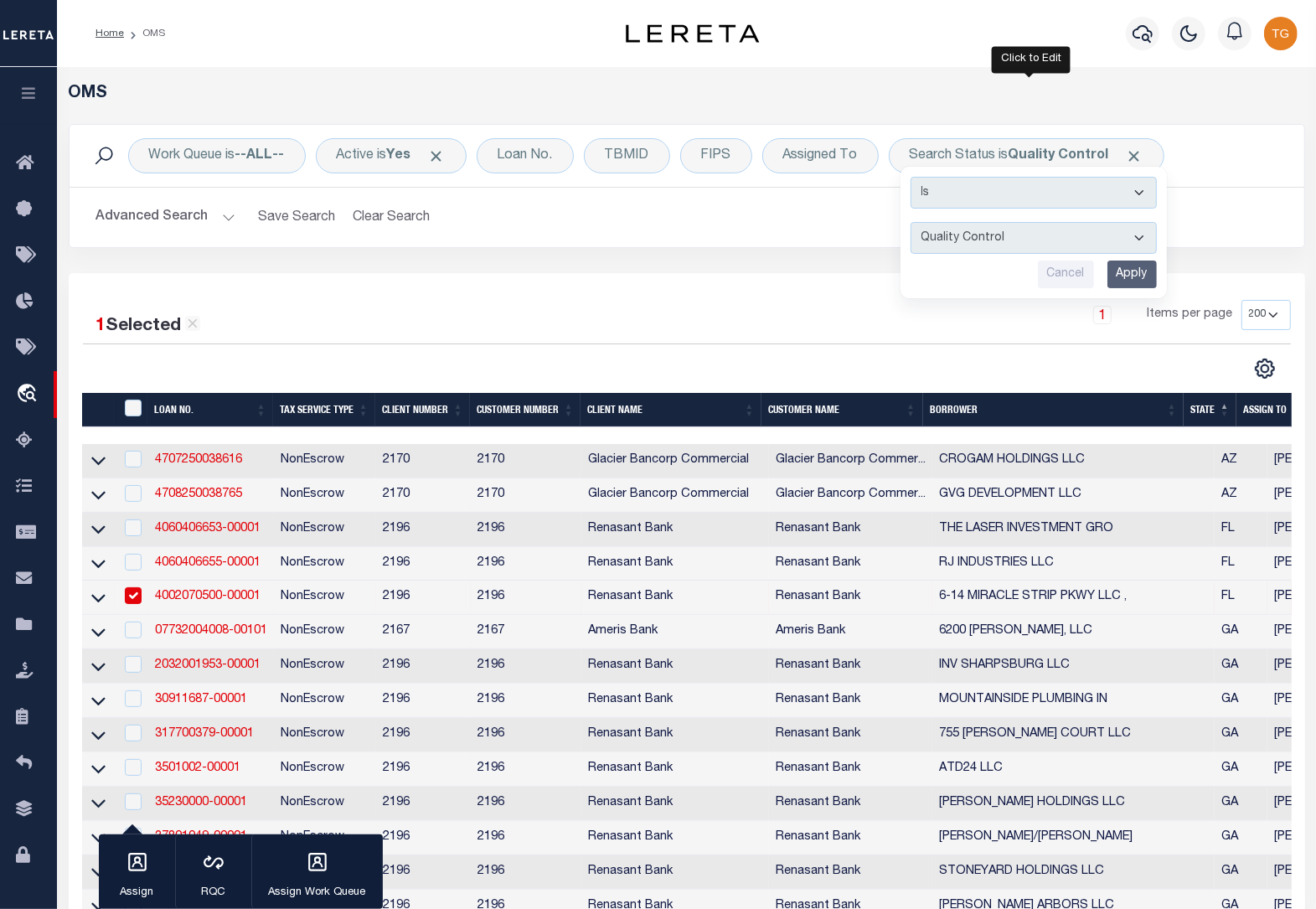
click at [1148, 275] on input "Apply" at bounding box center [1132, 274] width 49 height 28
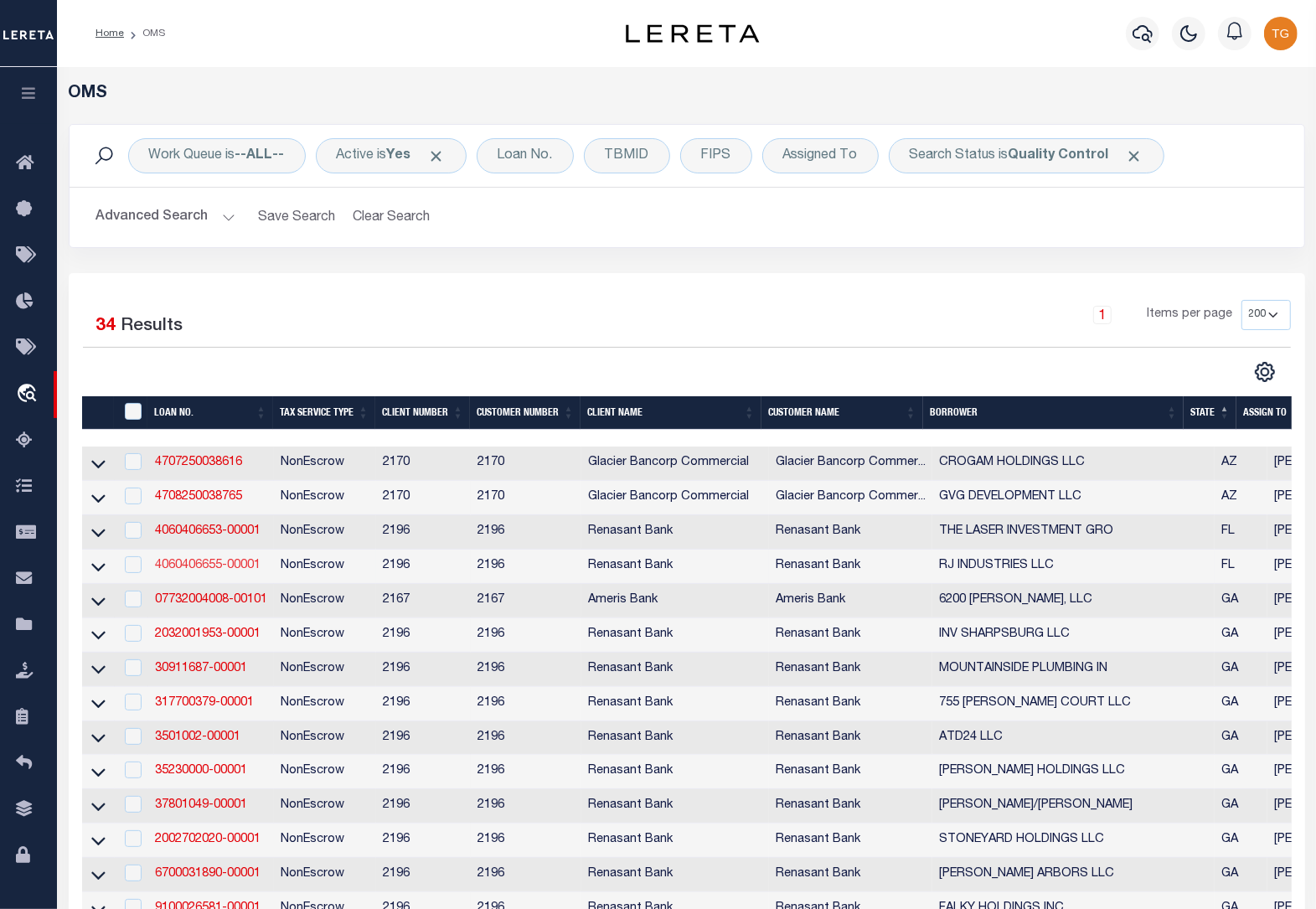
click at [210, 570] on link "4060406655-00001" at bounding box center [208, 565] width 105 height 12
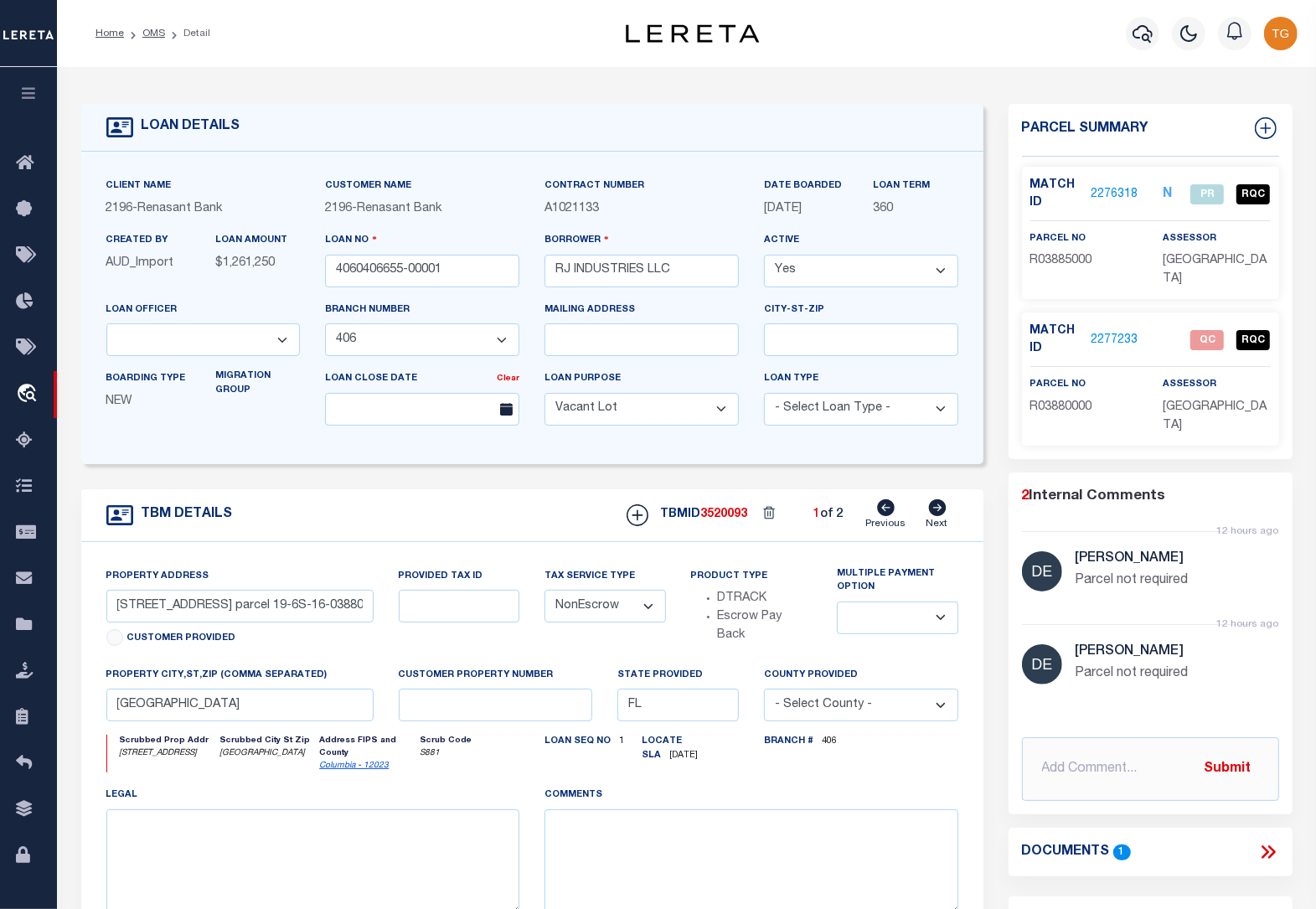
click at [1269, 849] on icon at bounding box center [1268, 851] width 22 height 22
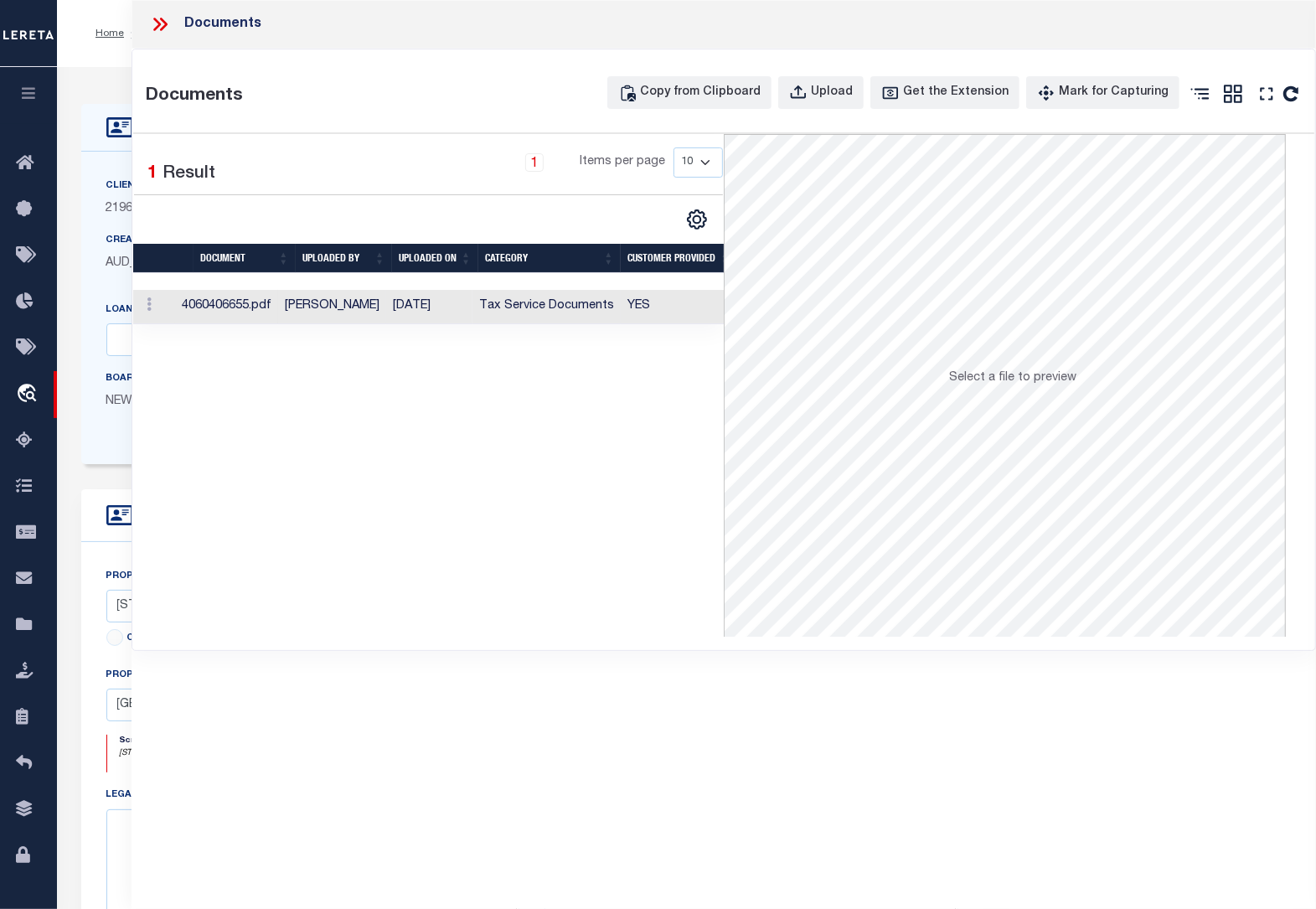
click at [579, 308] on td "Tax Service Documents" at bounding box center [546, 307] width 148 height 34
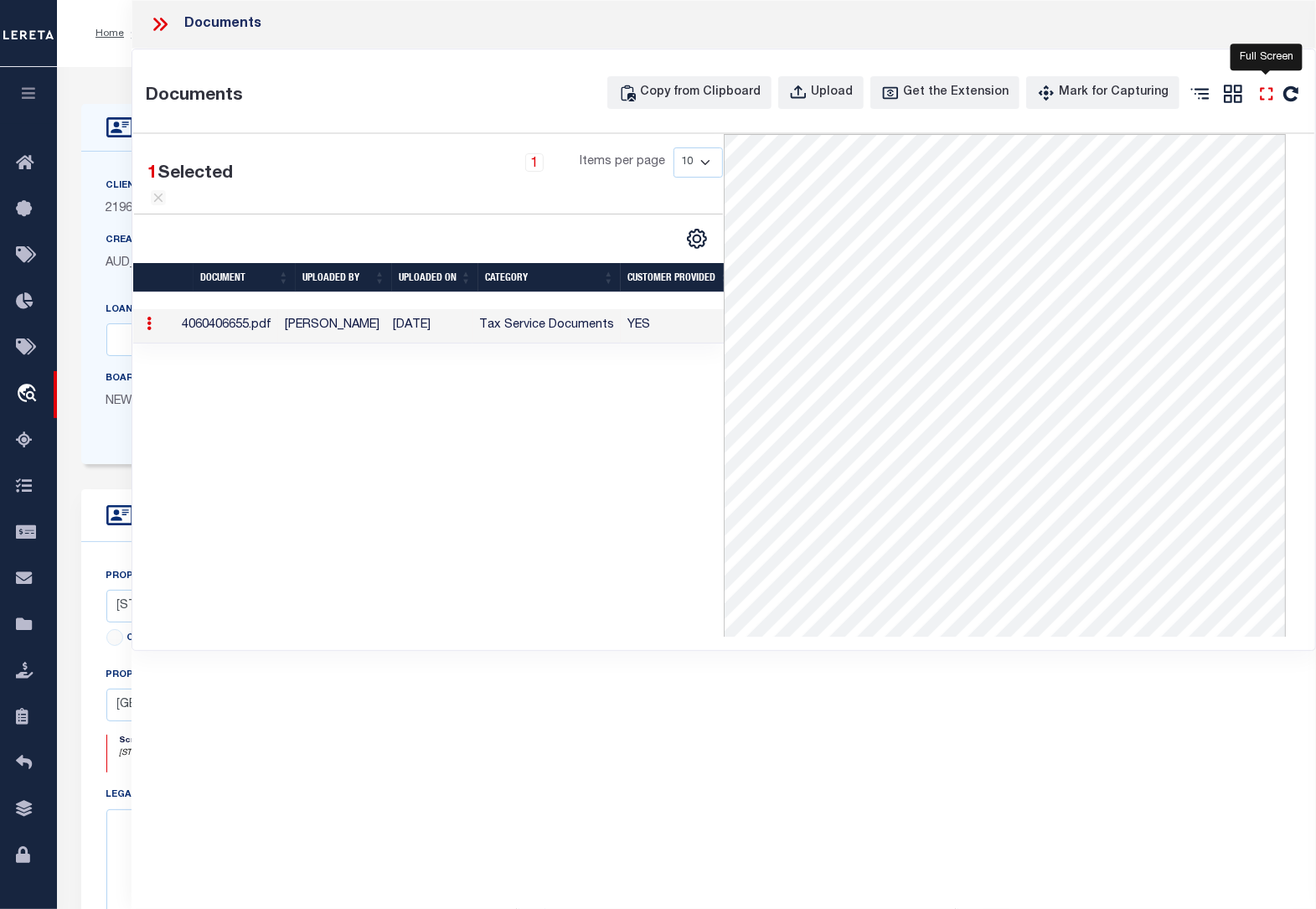
click at [1267, 97] on icon "" at bounding box center [1266, 93] width 22 height 22
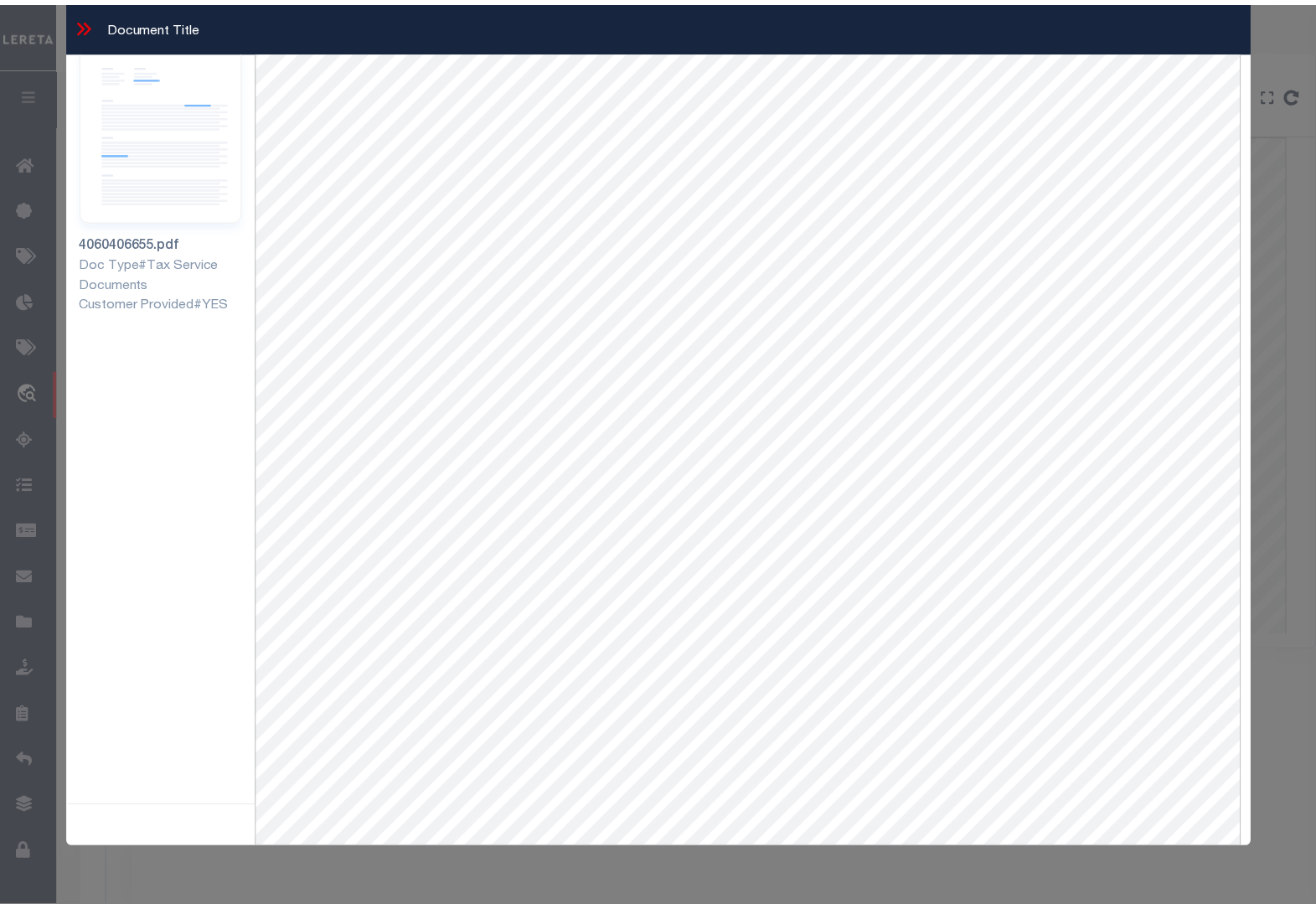
scroll to position [72, 0]
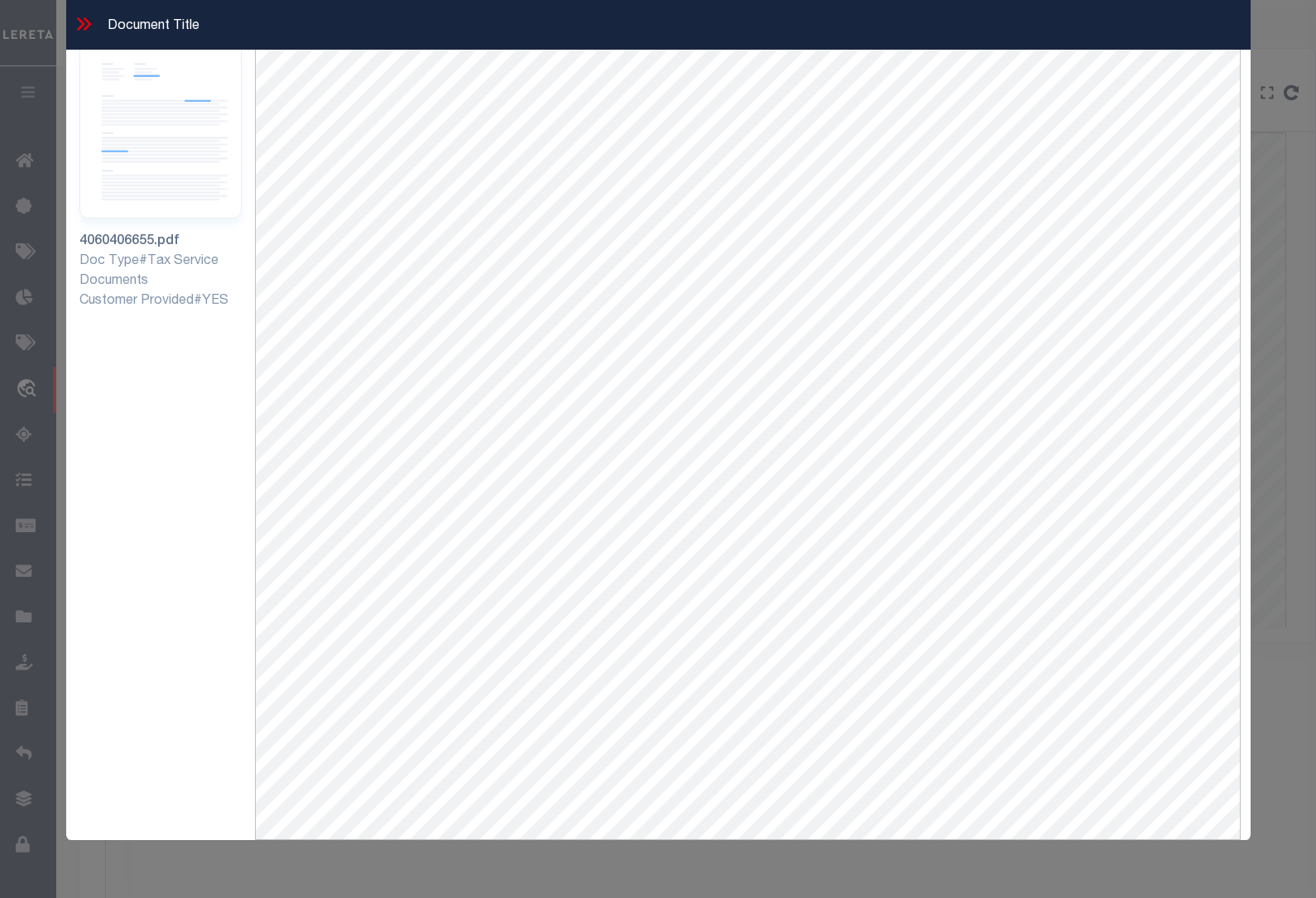
click at [84, 30] on icon at bounding box center [86, 24] width 8 height 14
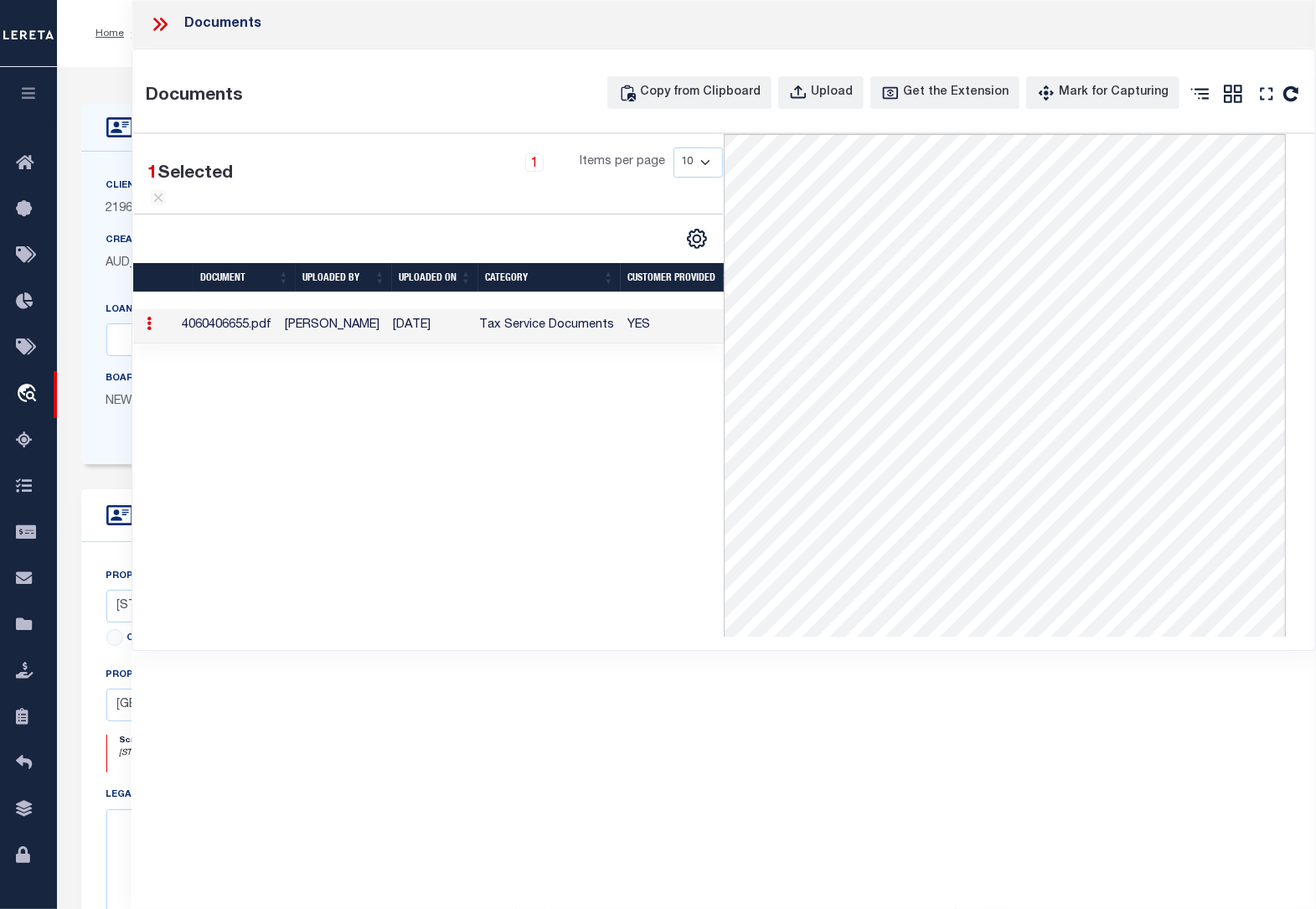
click at [156, 19] on icon at bounding box center [157, 24] width 8 height 14
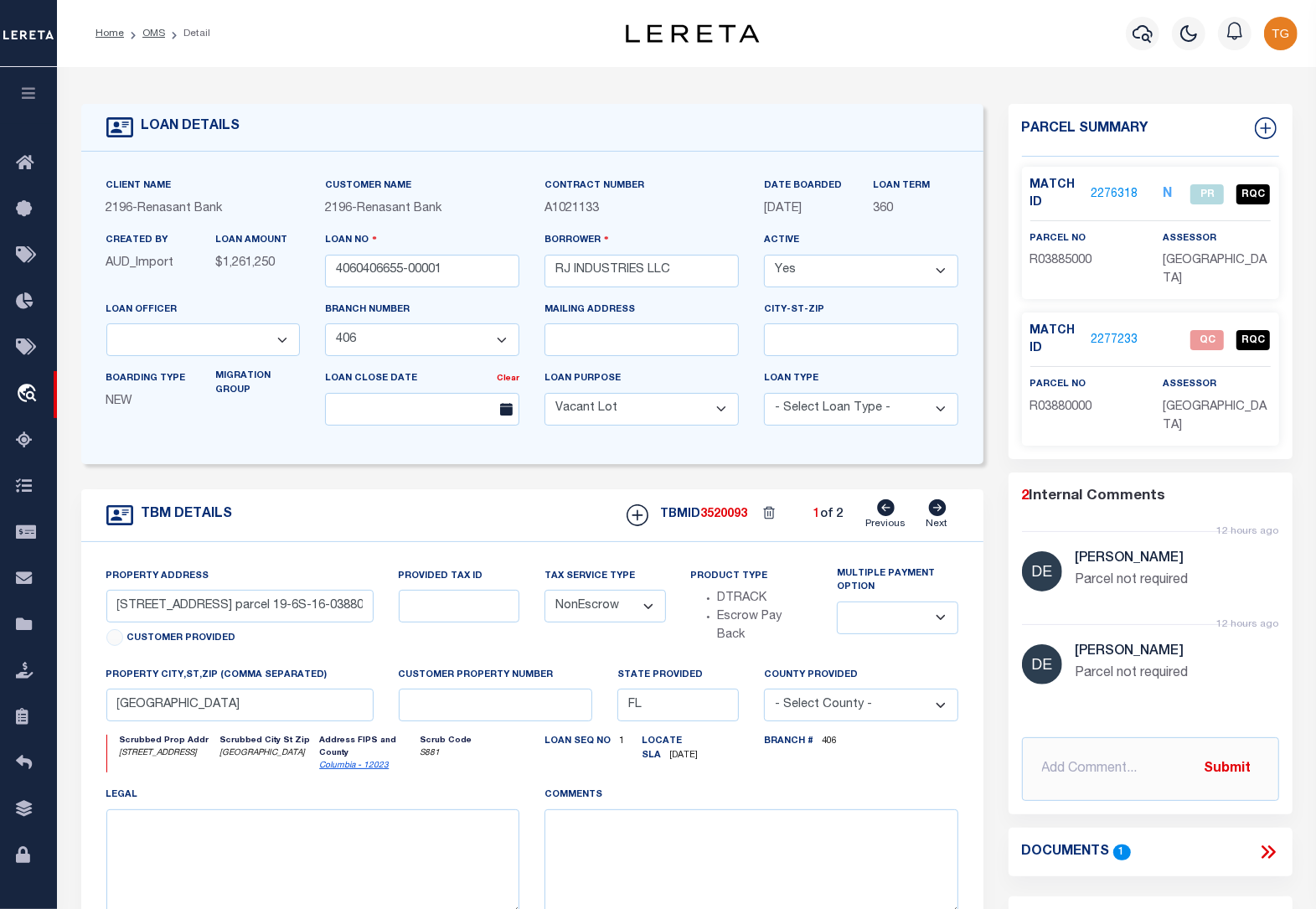
click at [1120, 194] on link "2276318" at bounding box center [1114, 195] width 47 height 17
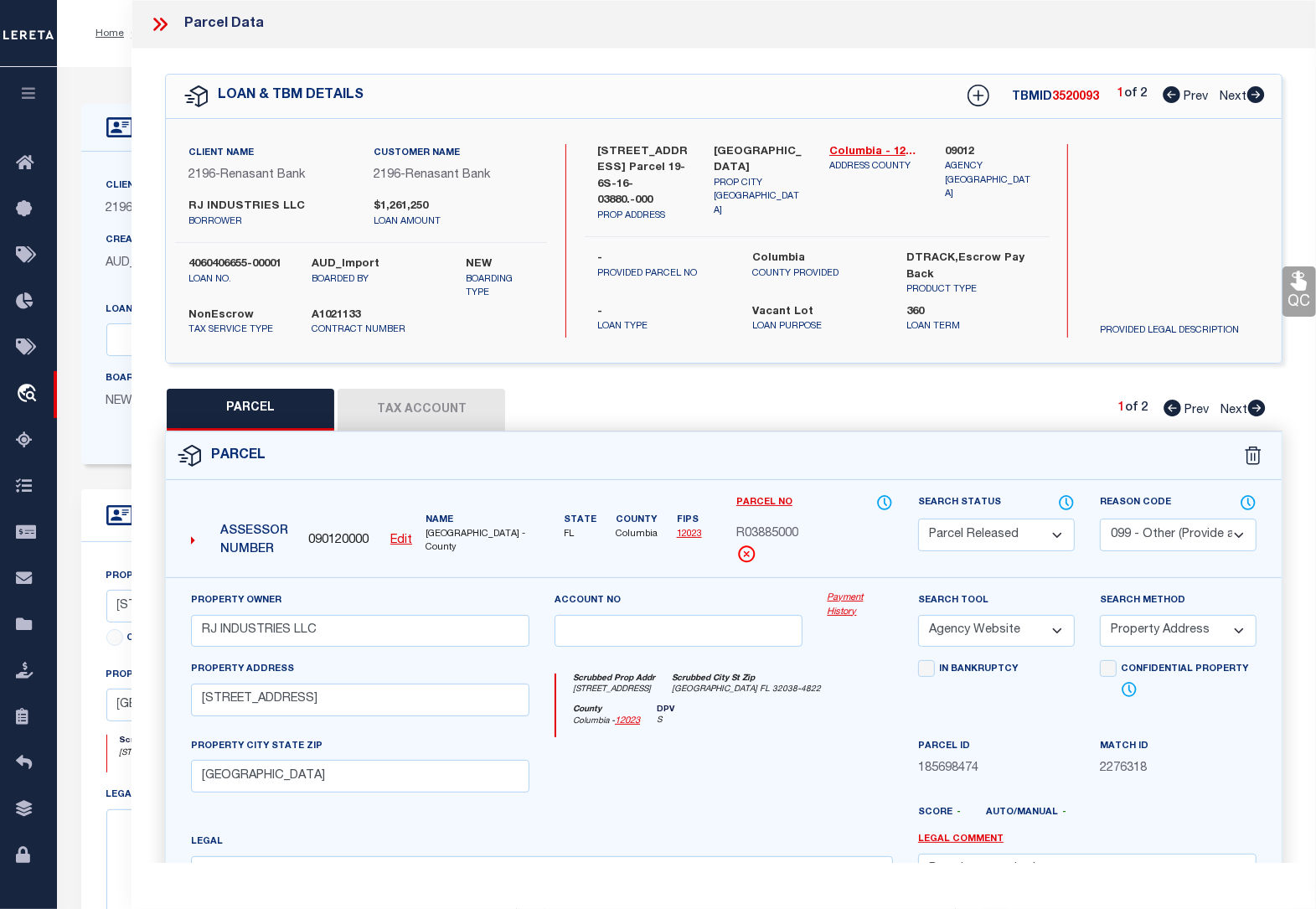
click at [1253, 89] on icon at bounding box center [1256, 94] width 17 height 16
click at [1259, 411] on icon at bounding box center [1257, 408] width 17 height 16
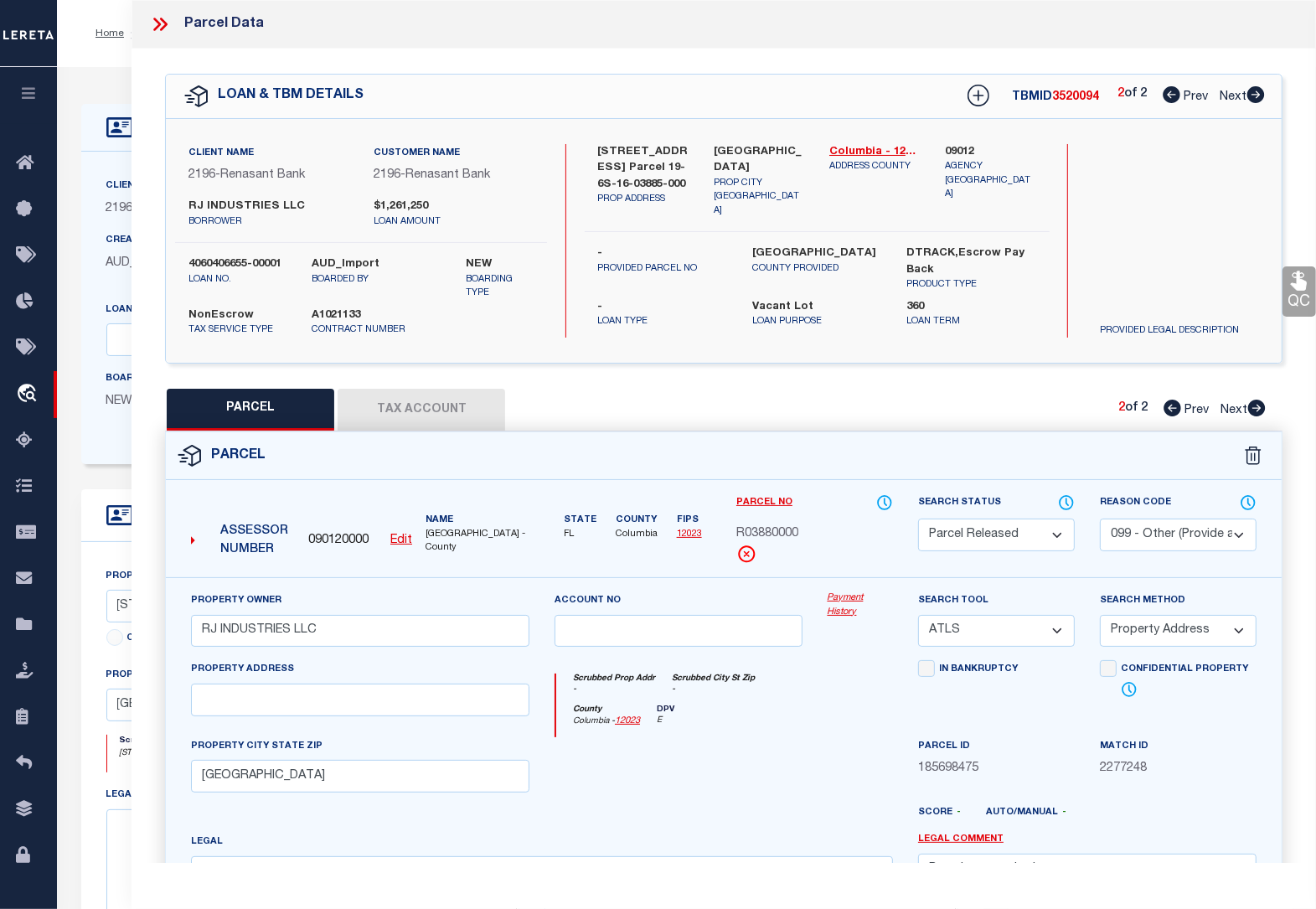
click at [1165, 408] on icon at bounding box center [1172, 408] width 17 height 16
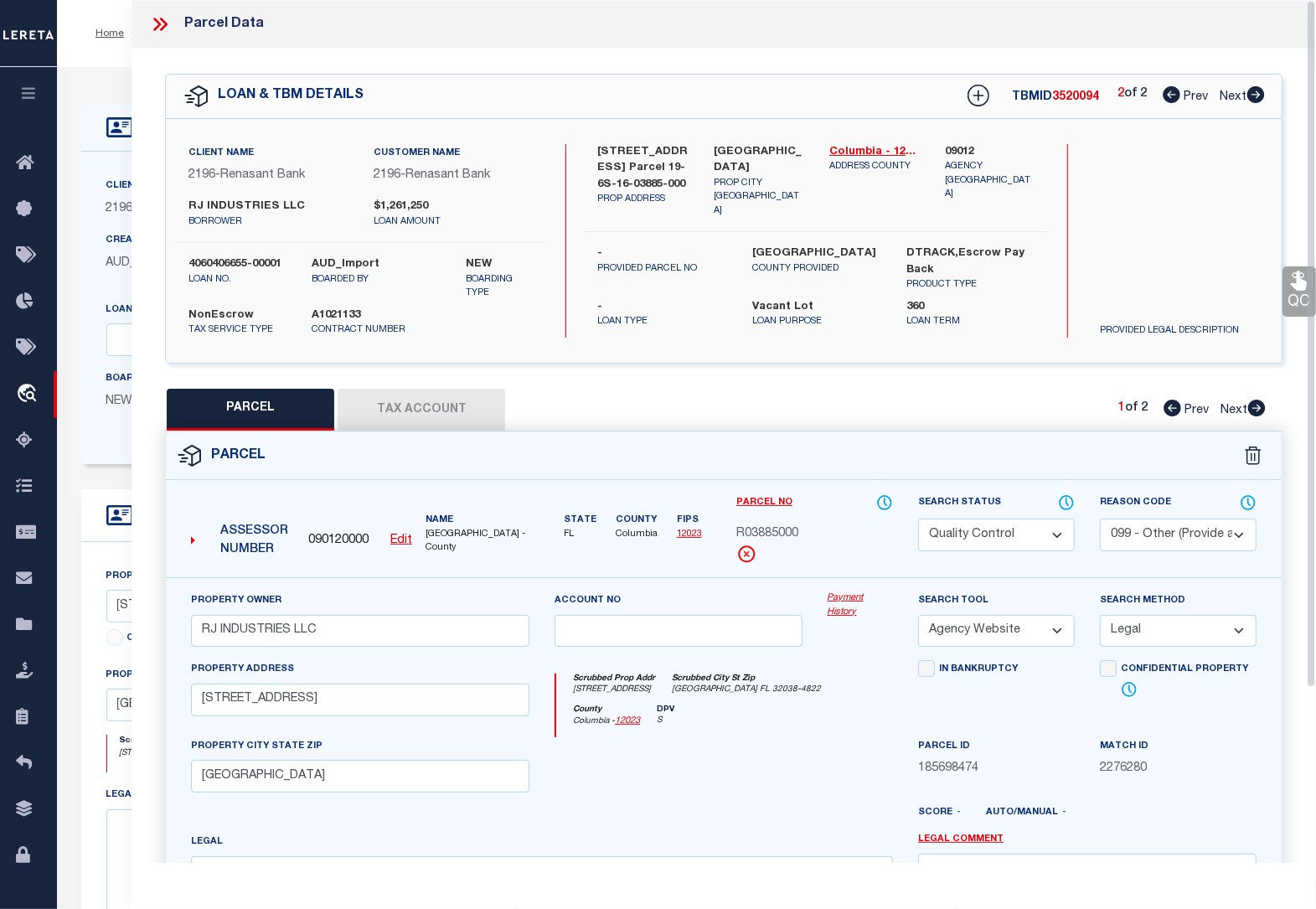
click at [415, 407] on button "Tax Account" at bounding box center [421, 409] width 167 height 42
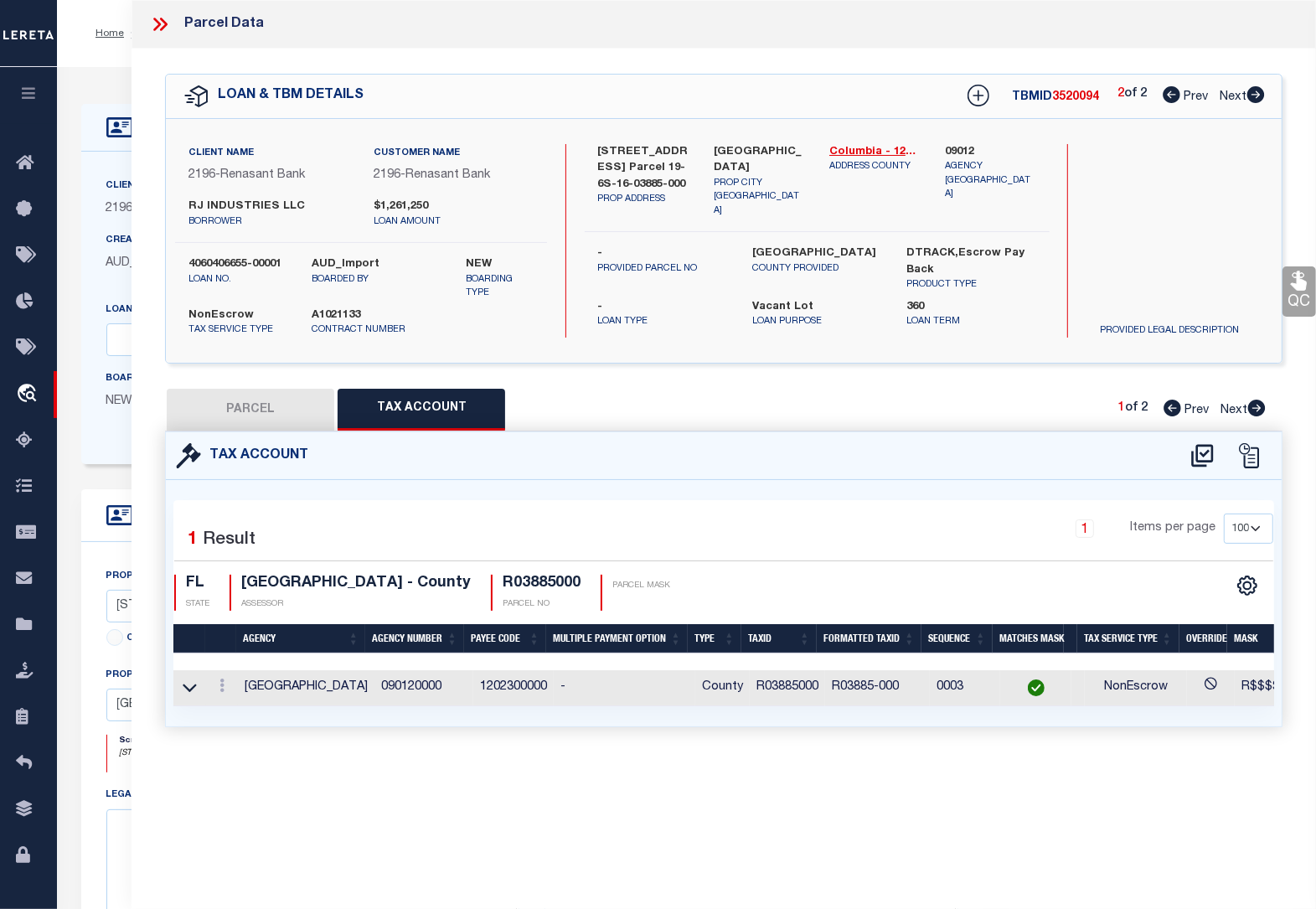
click at [273, 403] on button "PARCEL" at bounding box center [250, 409] width 167 height 42
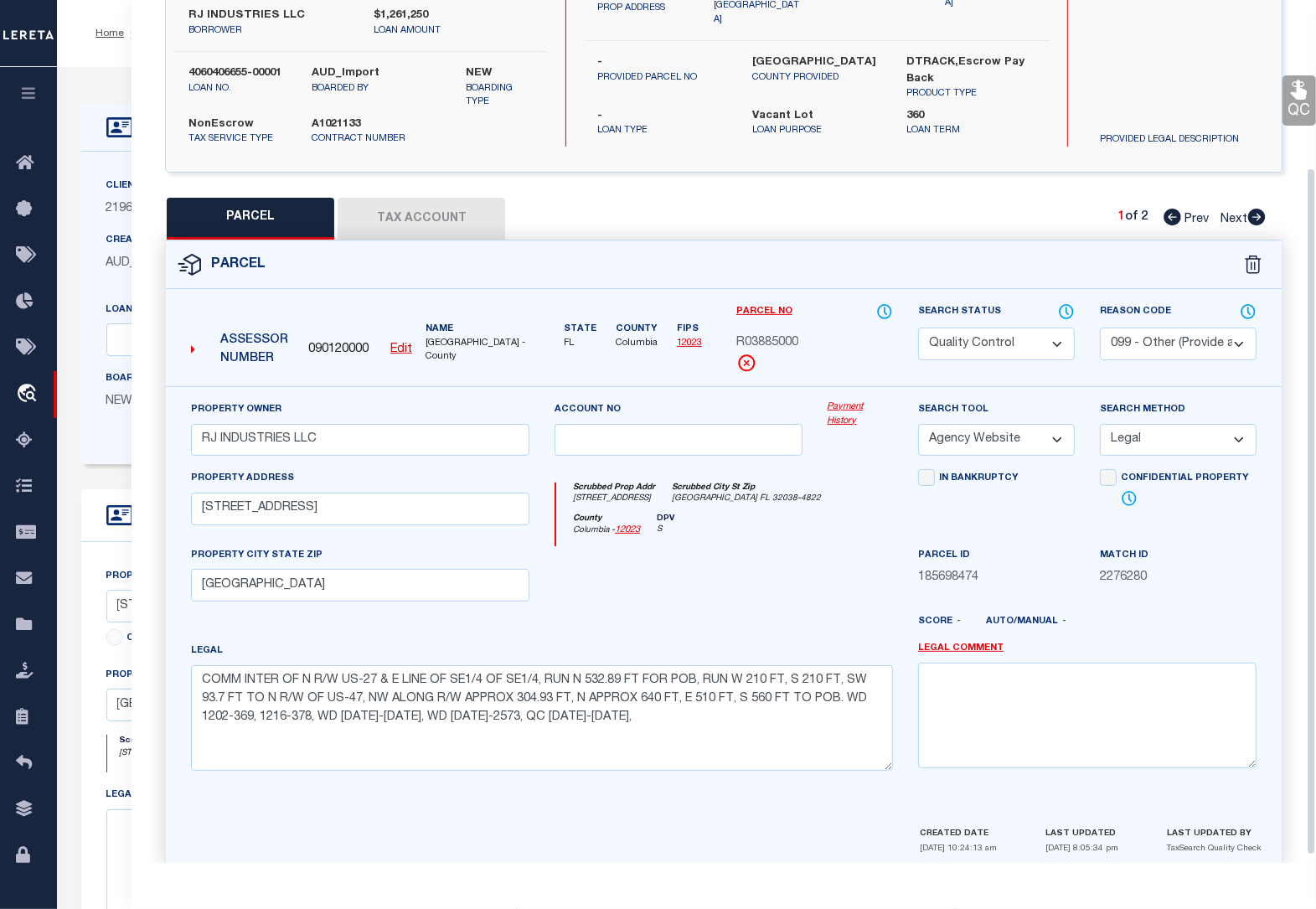
scroll to position [209, 0]
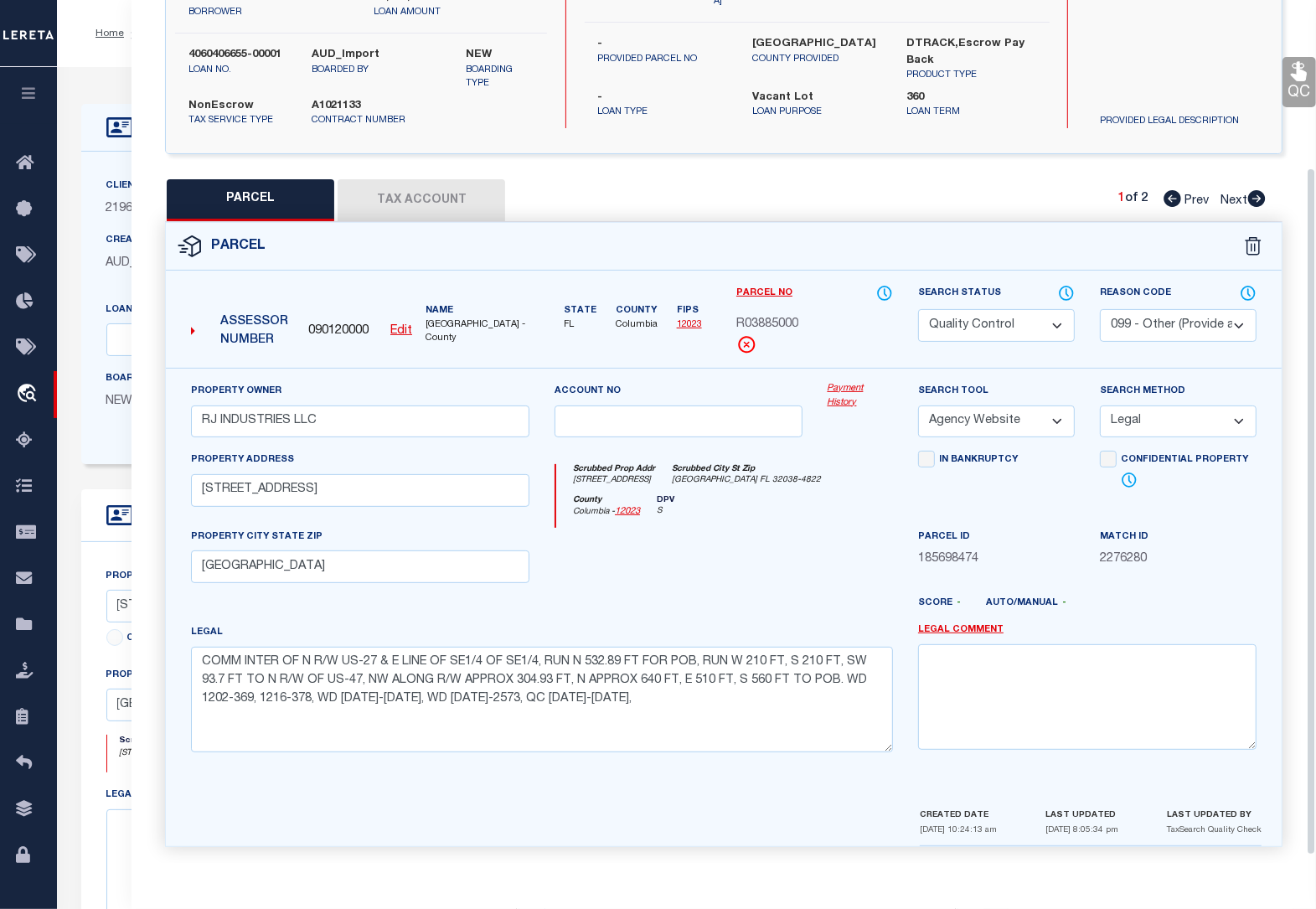
click at [1305, 81] on icon at bounding box center [1299, 72] width 16 height 19
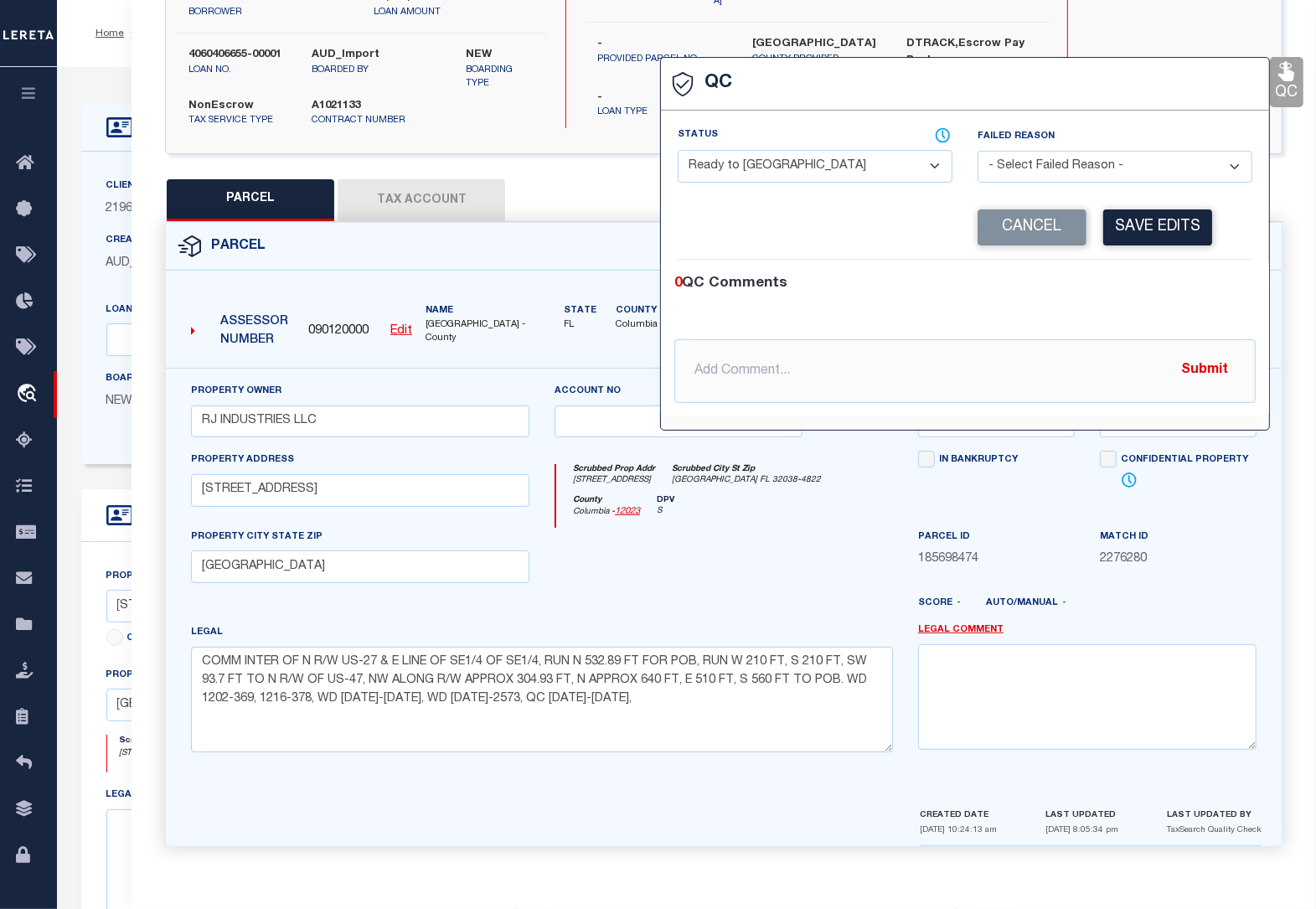
click at [794, 162] on select "- Select Status - Ready to QC Correct Incorrect" at bounding box center [814, 166] width 275 height 33
click at [677, 152] on select "- Select Status - Ready to QC Correct Incorrect" at bounding box center [814, 166] width 275 height 33
click at [1183, 221] on button "Save Edits" at bounding box center [1157, 227] width 109 height 36
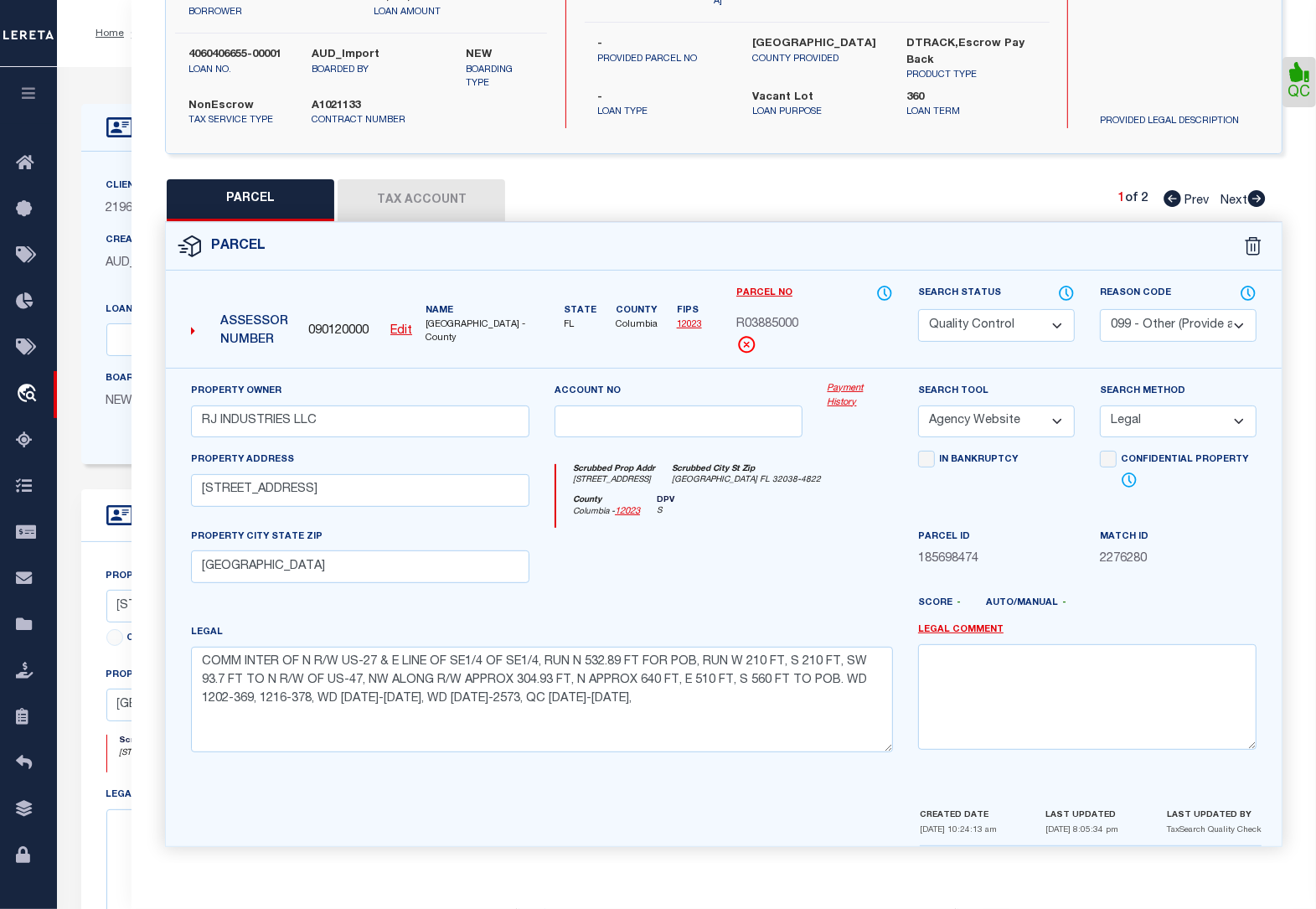
click at [978, 327] on select "Automated Search Bad Parcel Complete Duplicate Parcel High Dollar Reporting In …" at bounding box center [996, 326] width 157 height 33
click at [918, 309] on select "Automated Search Bad Parcel Complete Duplicate Parcel High Dollar Reporting In …" at bounding box center [996, 326] width 157 height 33
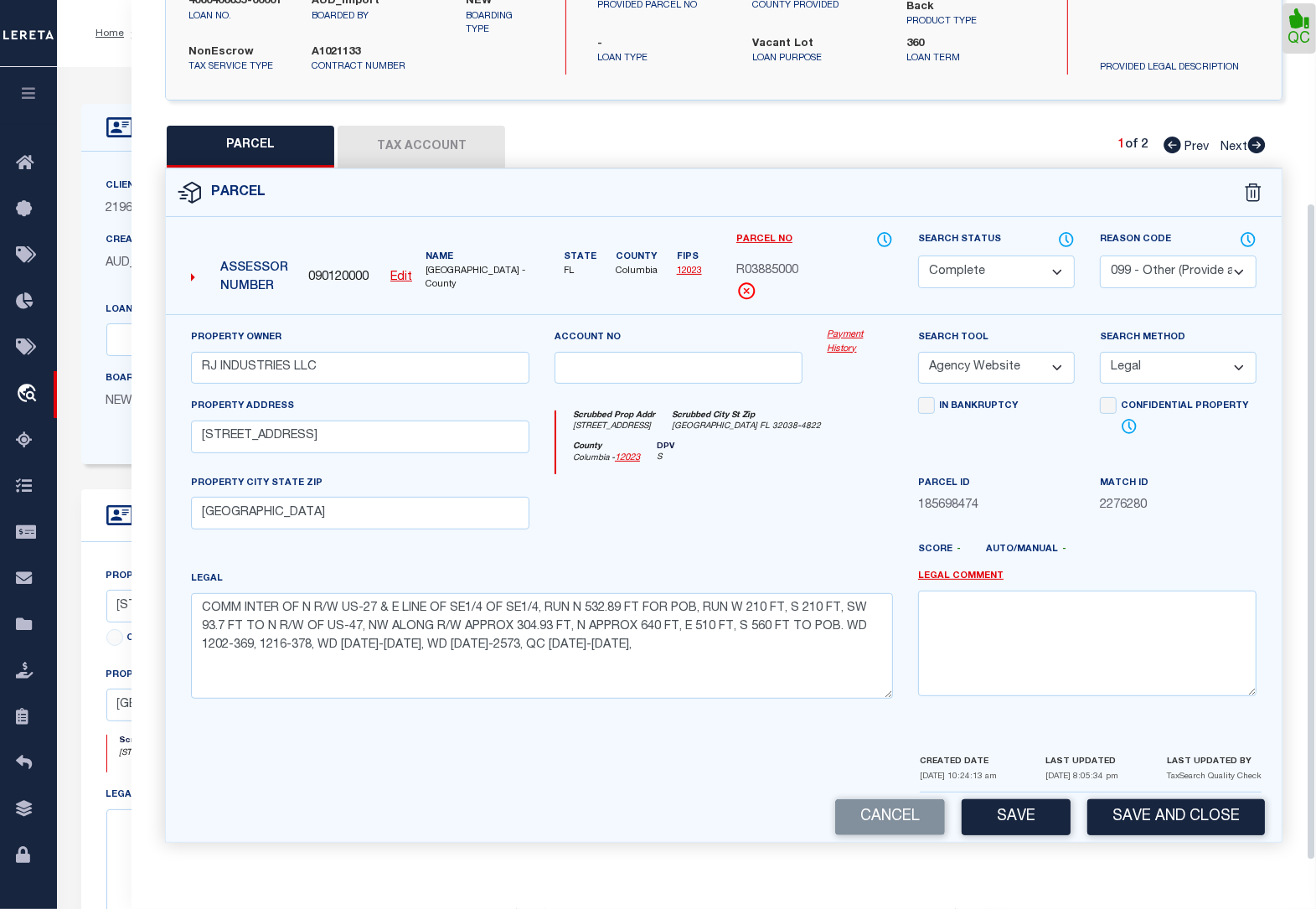
scroll to position [268, 0]
click at [1032, 813] on button "Save" at bounding box center [1016, 817] width 109 height 36
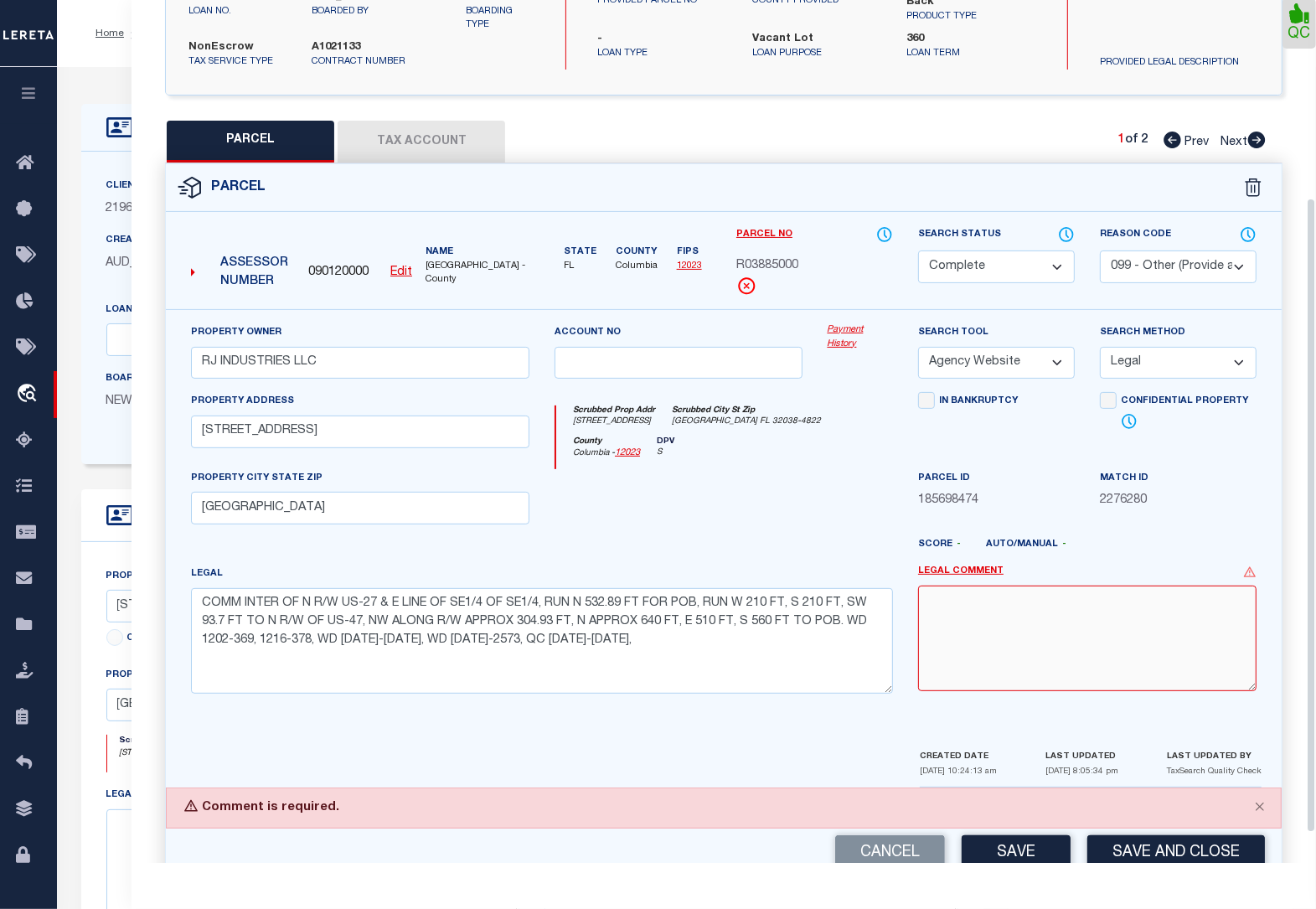
click at [1003, 615] on textarea at bounding box center [1087, 638] width 339 height 105
paste textarea "COMM INTER OF N R/W US-27 & E"
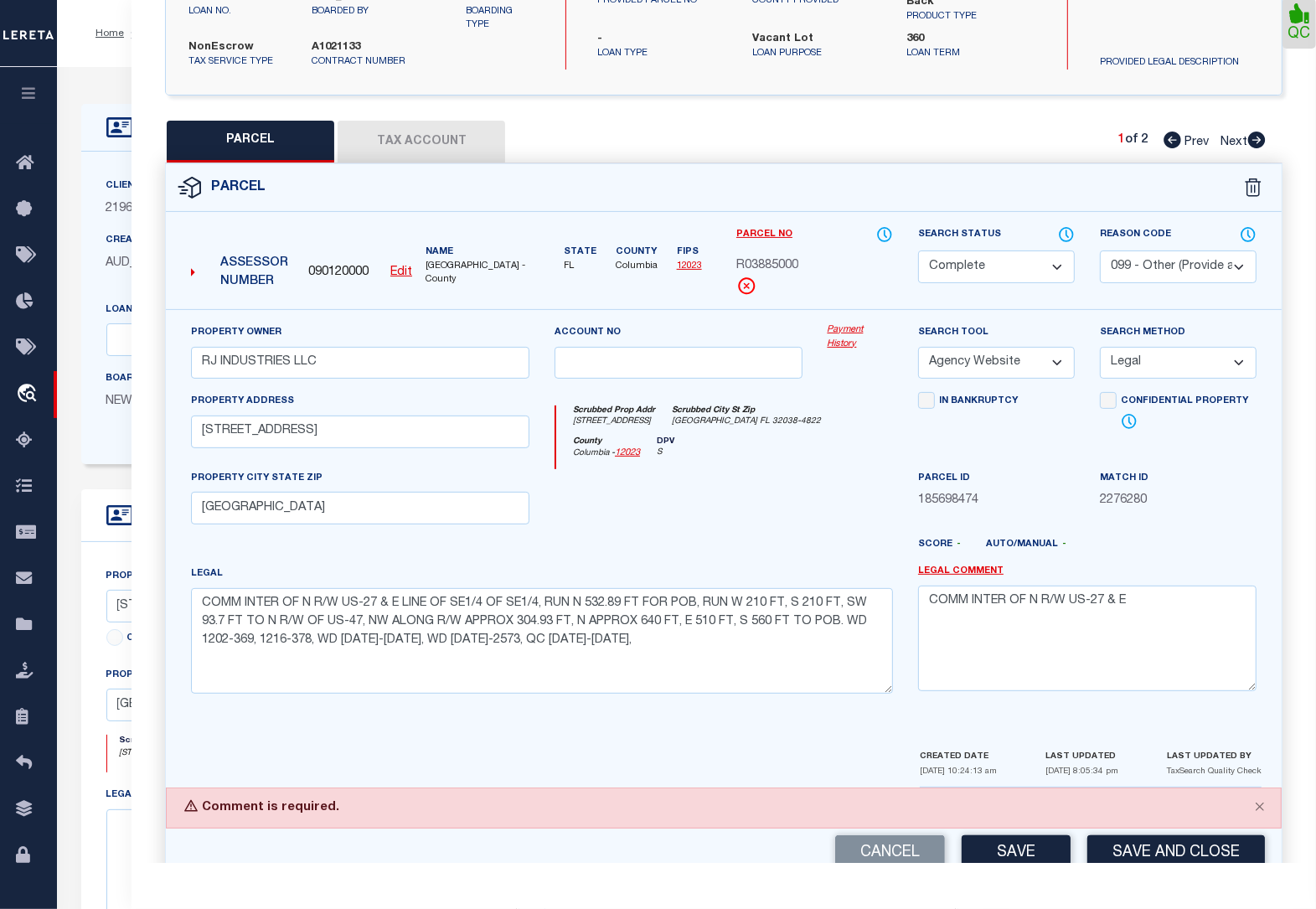
click at [1014, 850] on button "Save" at bounding box center [1016, 853] width 109 height 36
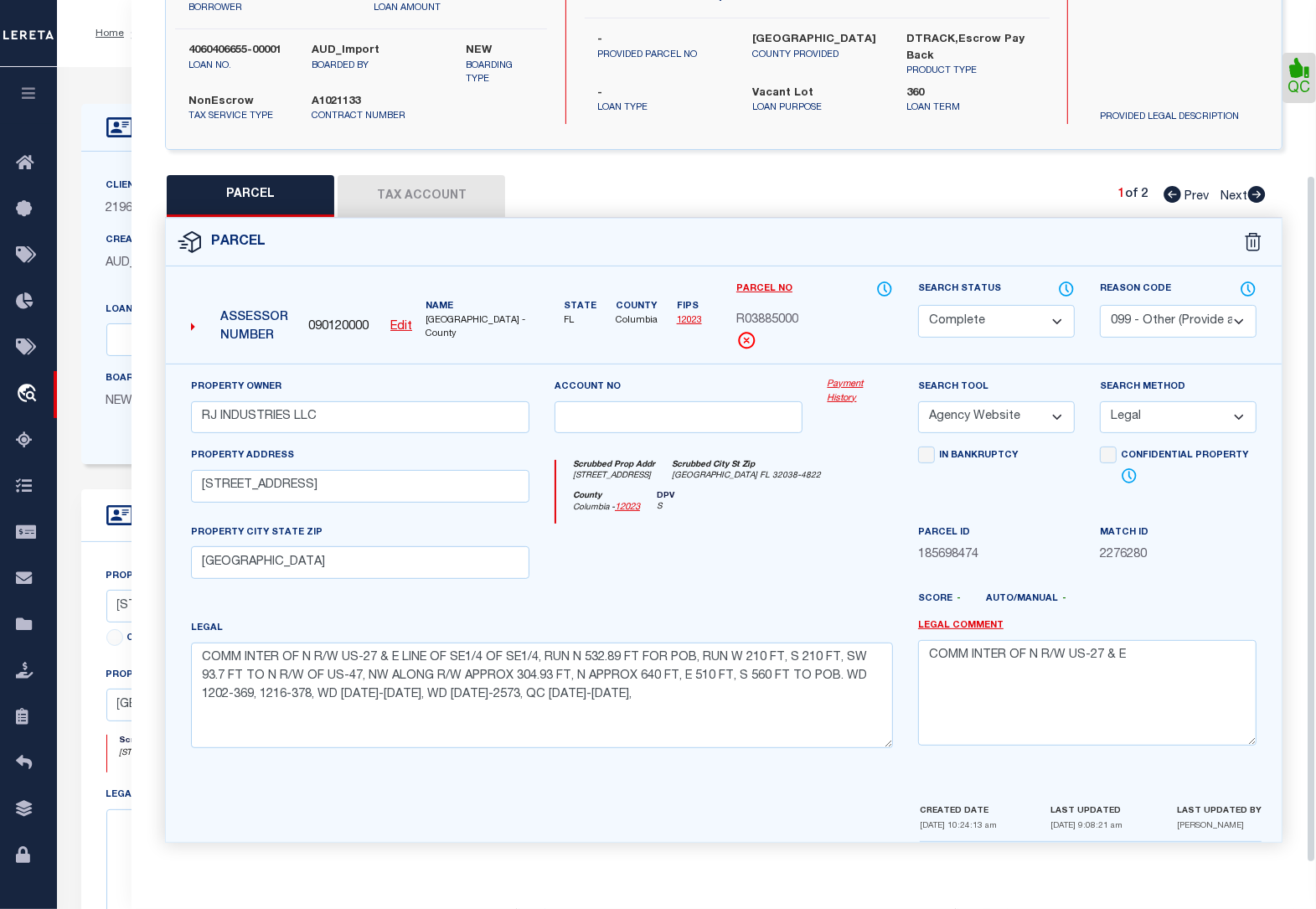
scroll to position [219, 0]
click at [1261, 190] on icon at bounding box center [1256, 194] width 18 height 16
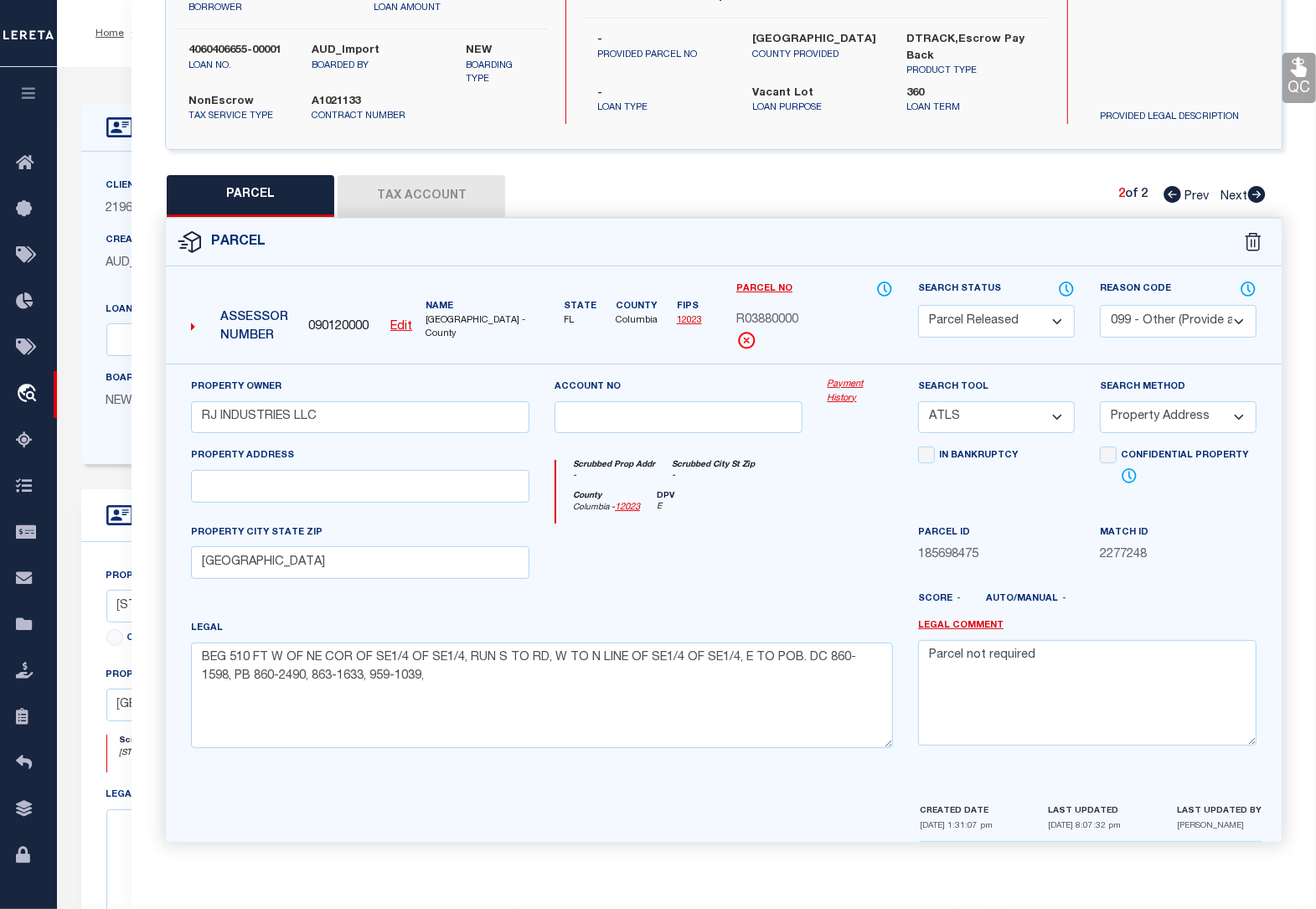
click at [1167, 186] on icon at bounding box center [1172, 194] width 17 height 16
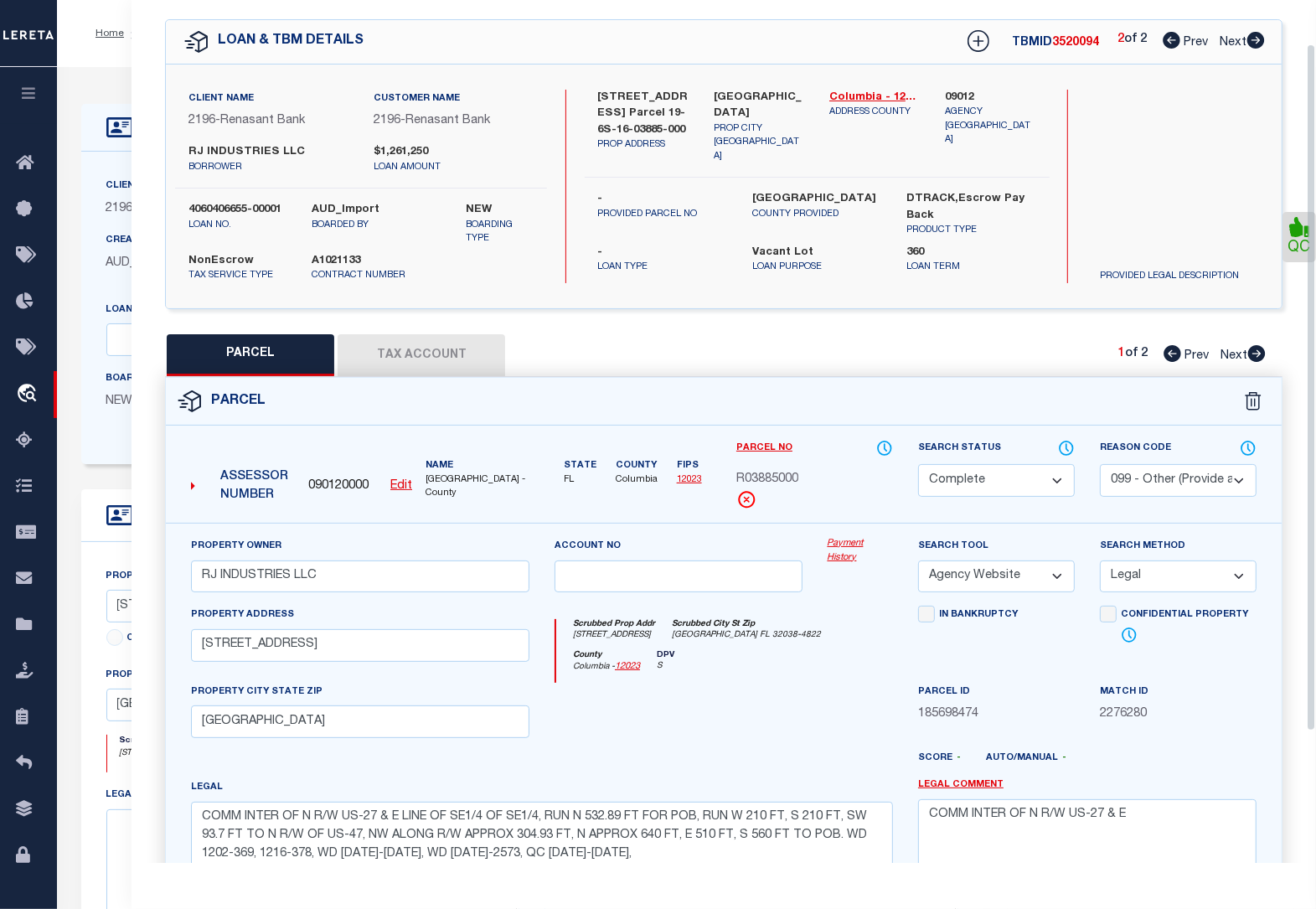
scroll to position [0, 0]
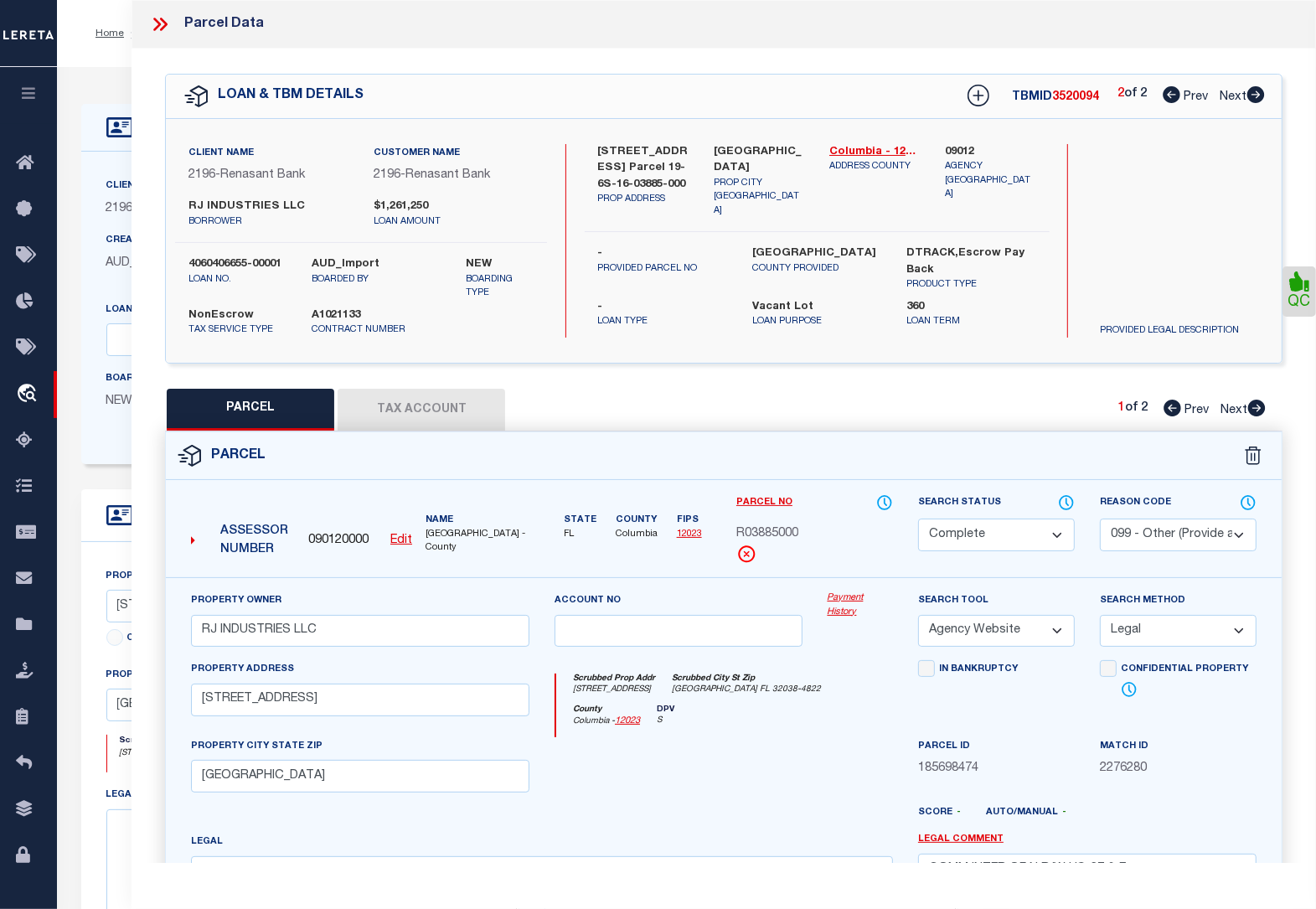
click at [1169, 97] on icon at bounding box center [1171, 94] width 17 height 16
click at [1259, 414] on icon at bounding box center [1257, 408] width 17 height 16
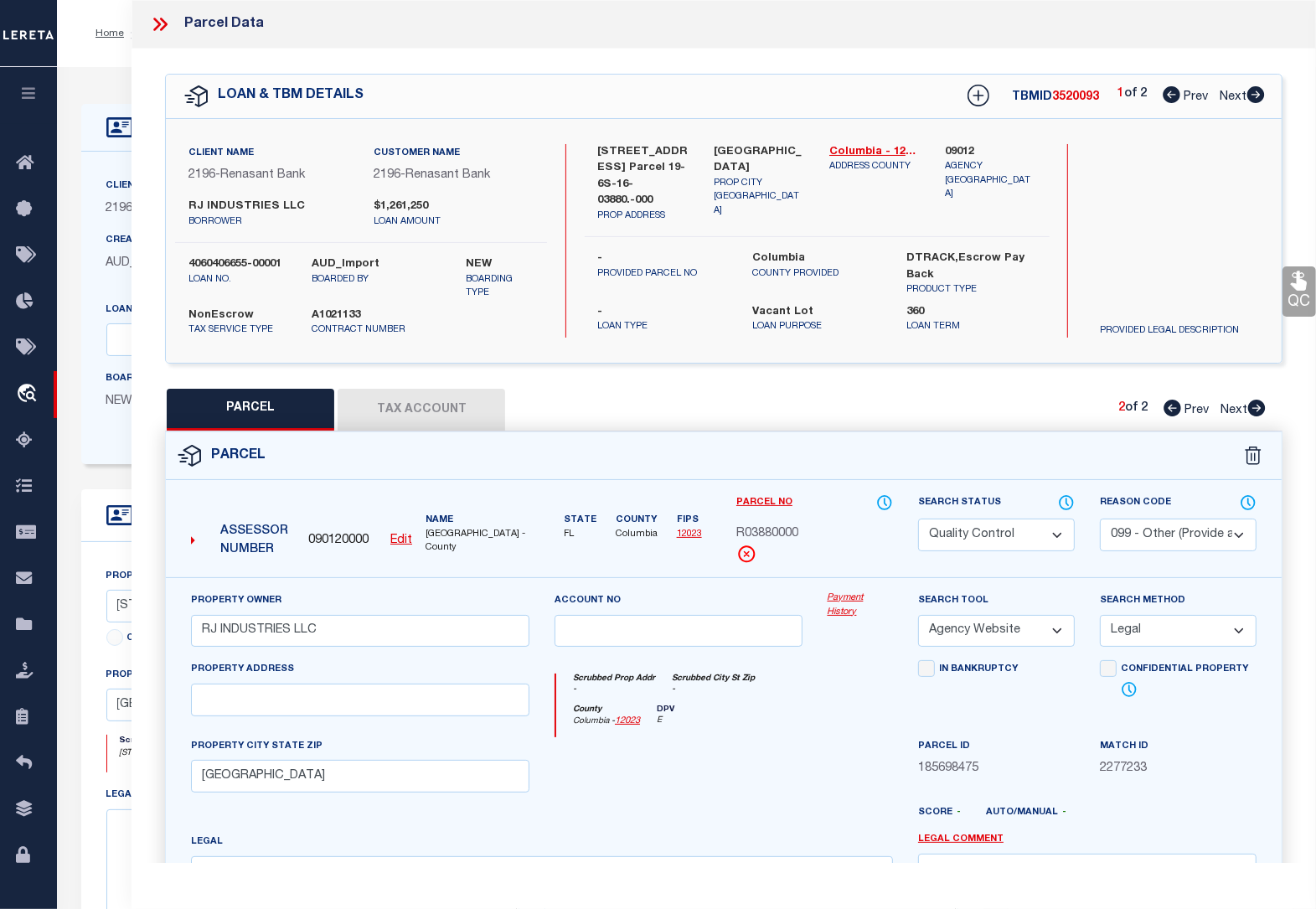
click at [1183, 540] on select "- Select Reason Code - 099 - Other (Provide additional detail) ACT - Agency Cha…" at bounding box center [1178, 535] width 157 height 33
click at [1100, 519] on select "- Select Reason Code - 099 - Other (Provide additional detail) ACT - Agency Cha…" at bounding box center [1178, 535] width 157 height 33
click at [1035, 532] on select "Automated Search Bad Parcel Complete Duplicate Parcel High Dollar Reporting In …" at bounding box center [996, 535] width 157 height 33
click at [918, 519] on select "Automated Search Bad Parcel Complete Duplicate Parcel High Dollar Reporting In …" at bounding box center [996, 535] width 157 height 33
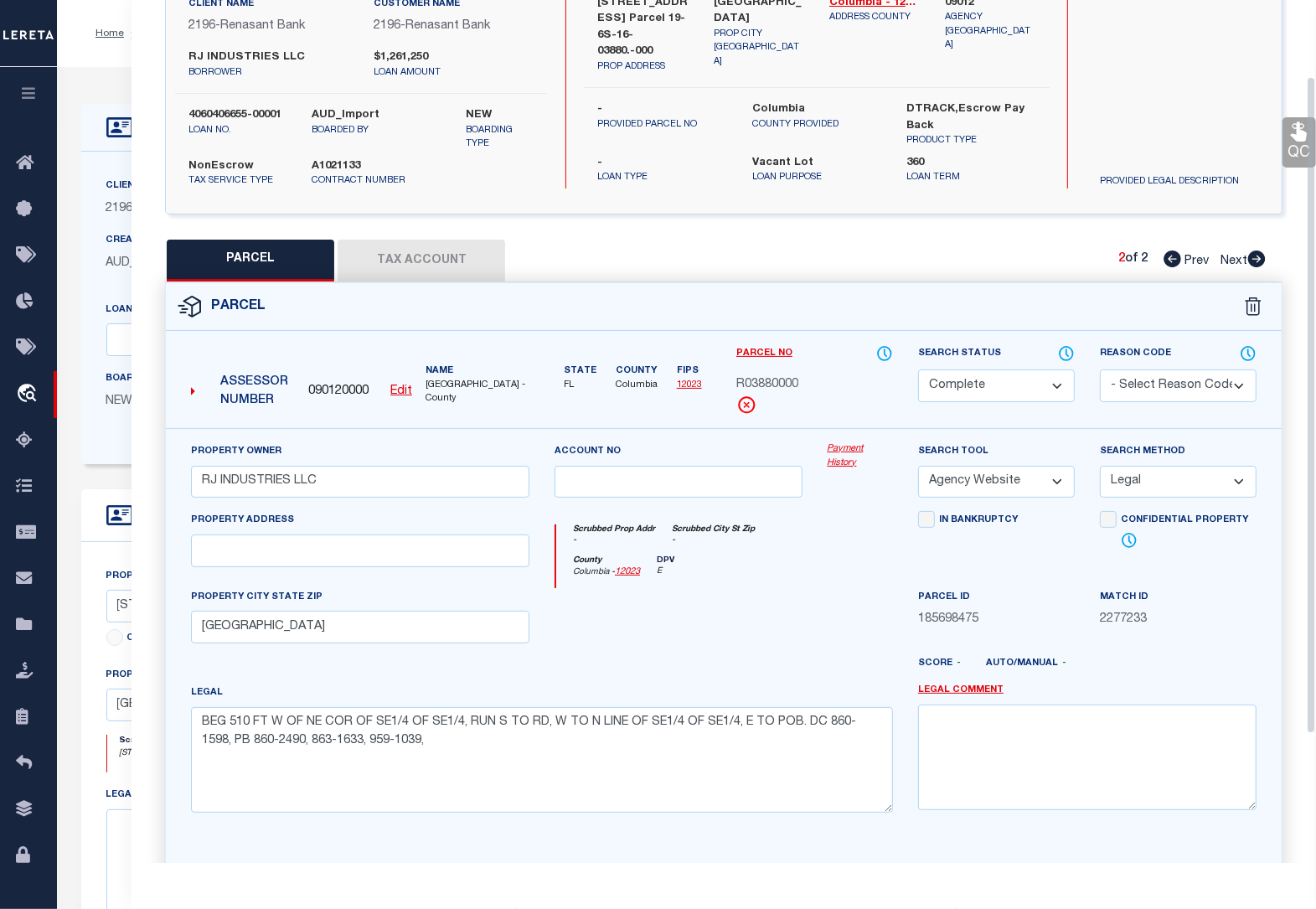
scroll to position [268, 0]
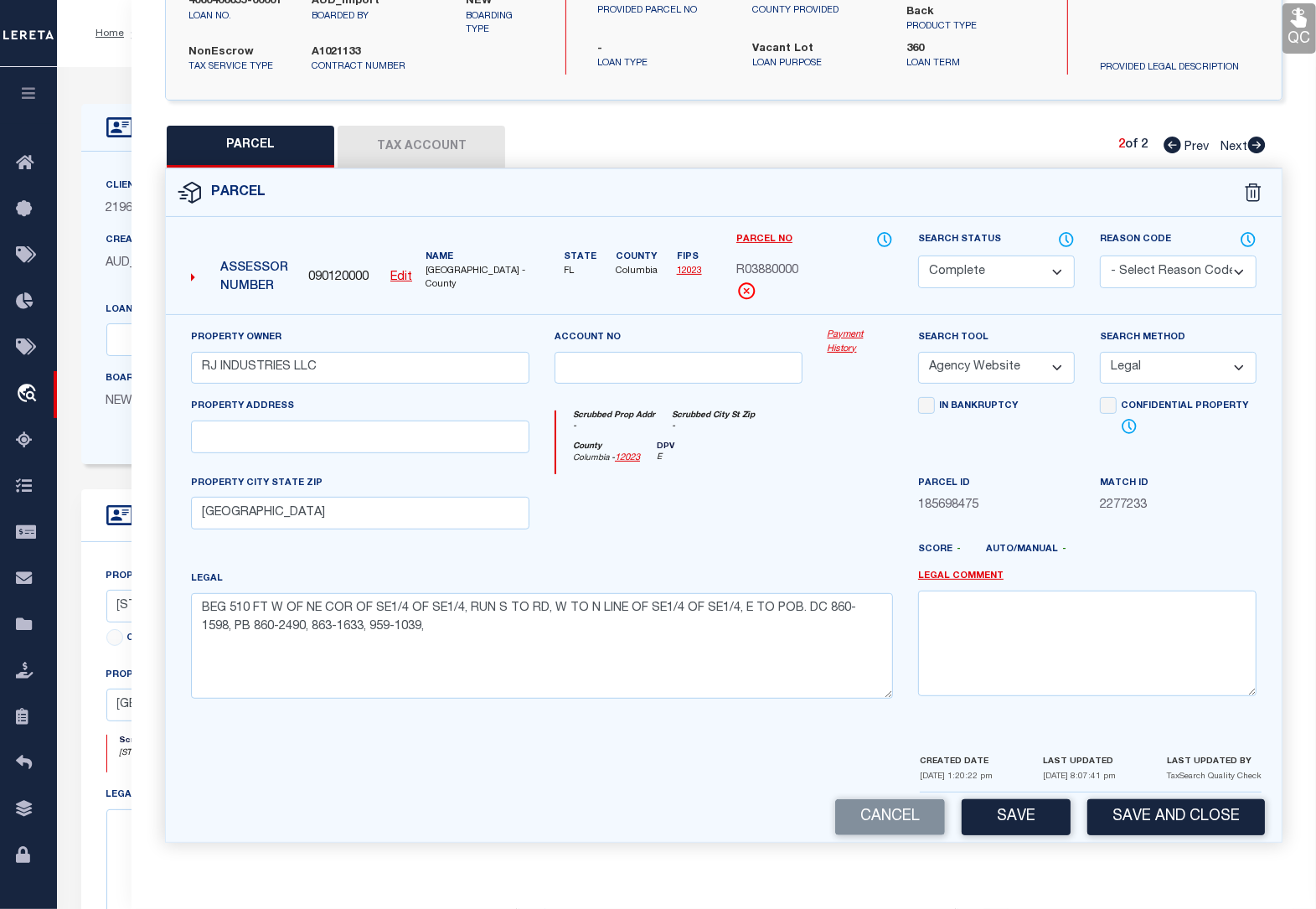
click at [1300, 22] on icon at bounding box center [1299, 18] width 16 height 19
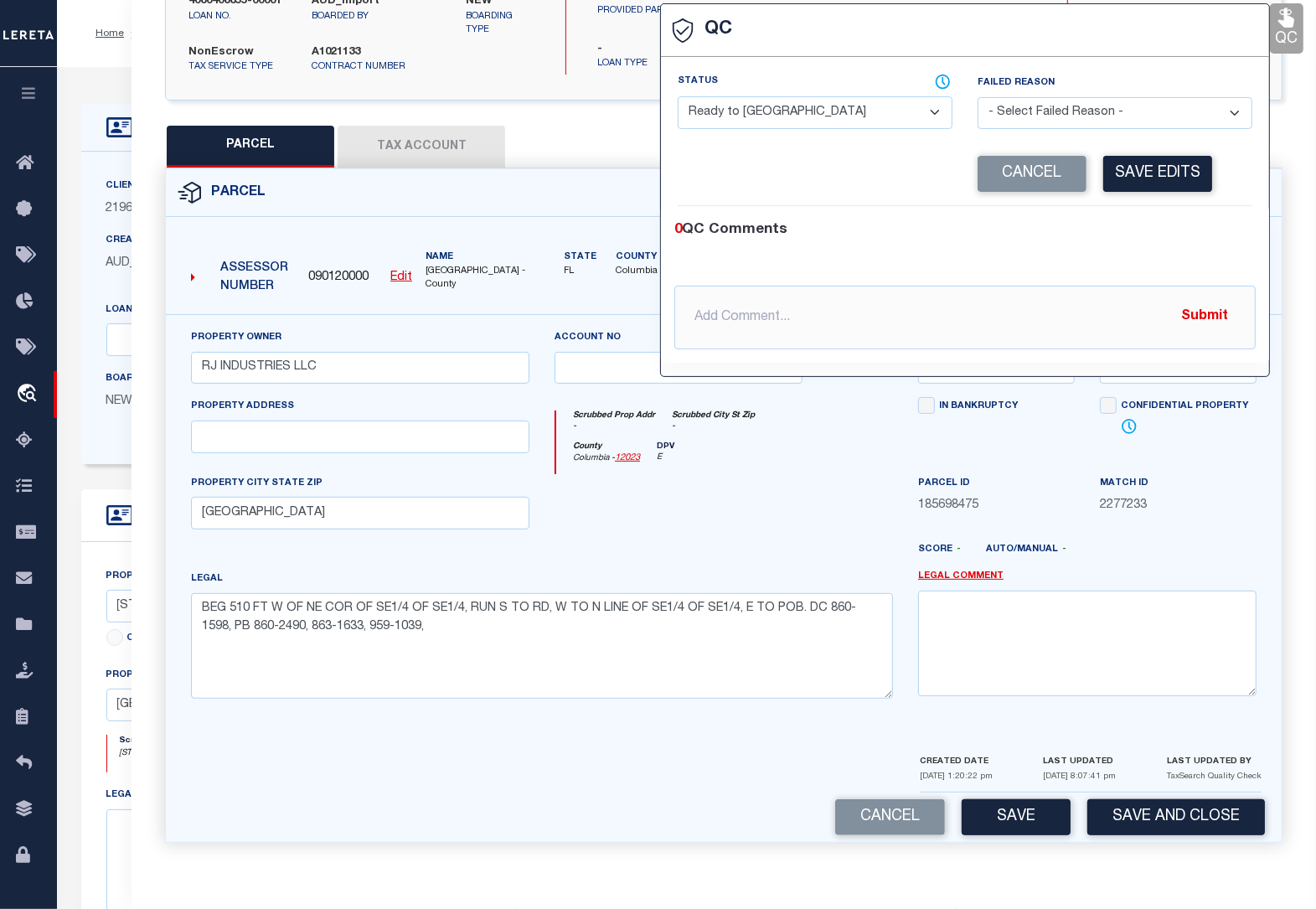
click at [818, 109] on select "- Select Status - Ready to QC Correct Incorrect" at bounding box center [814, 113] width 275 height 33
click at [677, 97] on select "- Select Status - Ready to QC Correct Incorrect" at bounding box center [814, 113] width 275 height 33
click at [1161, 161] on button "Save Edits" at bounding box center [1157, 174] width 109 height 36
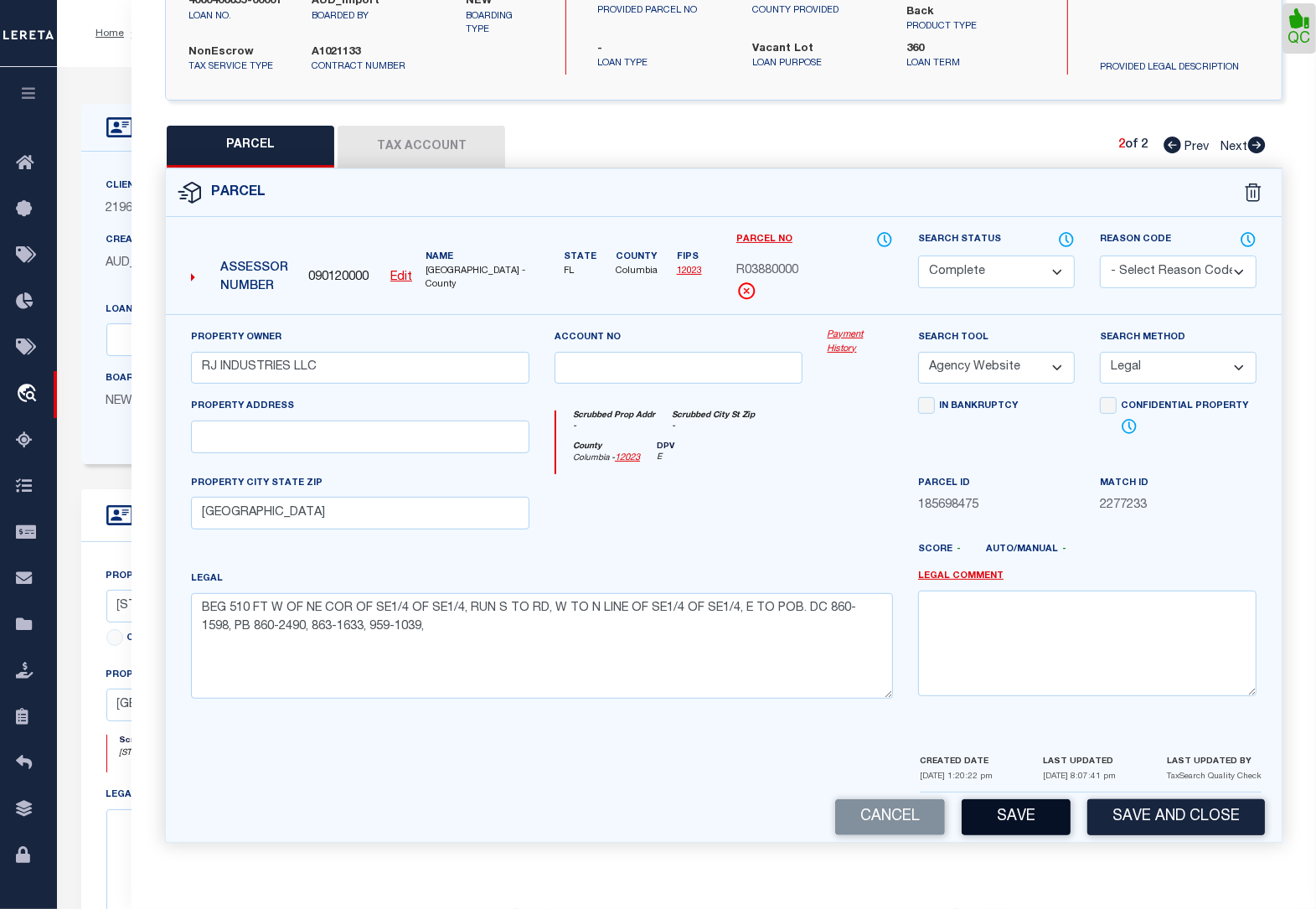
click at [1027, 804] on button "Save" at bounding box center [1016, 817] width 109 height 36
click at [395, 140] on button "Tax Account" at bounding box center [421, 146] width 167 height 42
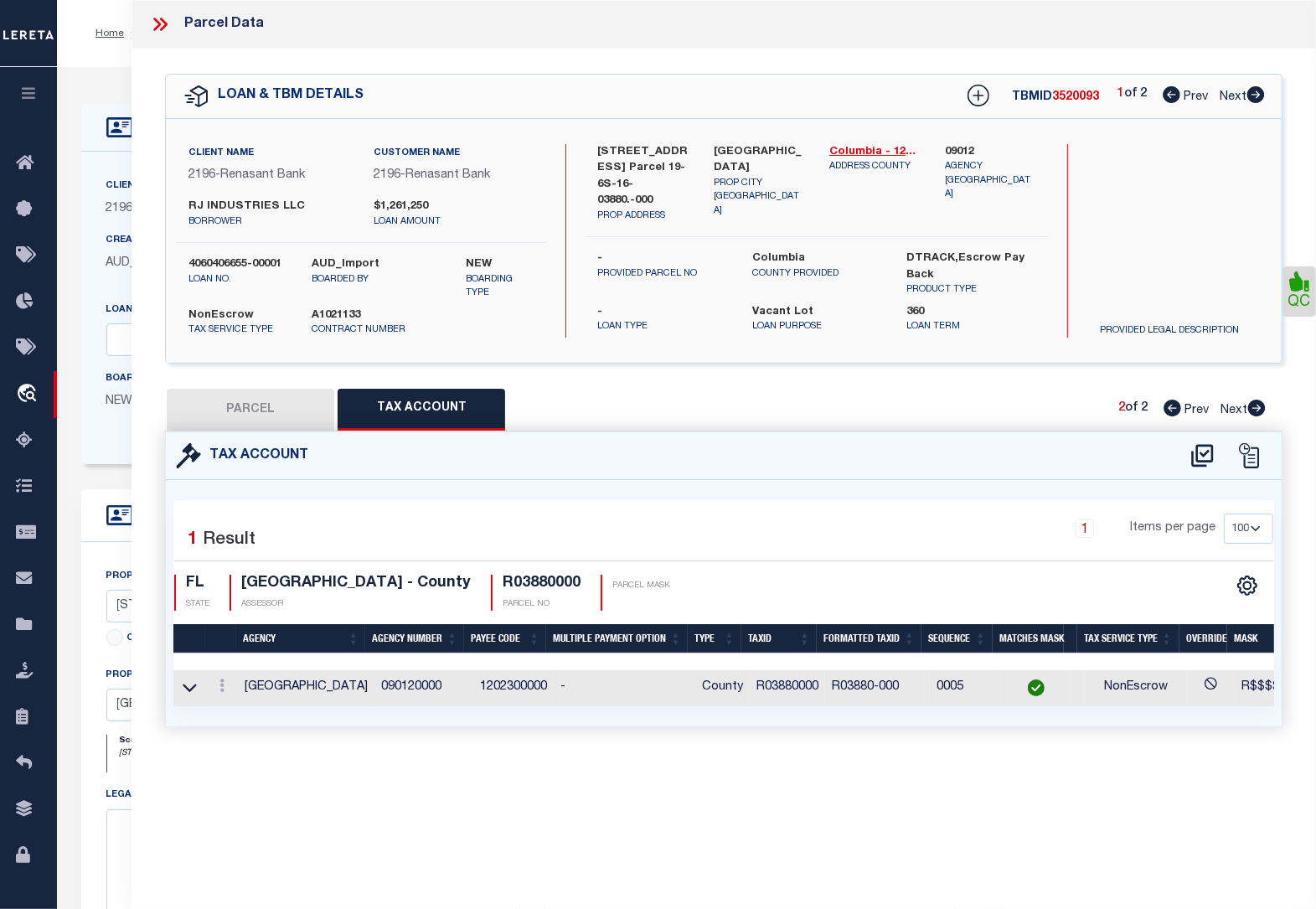
scroll to position [0, 0]
drag, startPoint x: 290, startPoint y: 411, endPoint x: 945, endPoint y: 528, distance: 665.4
click at [290, 411] on button "PARCEL" at bounding box center [250, 409] width 167 height 42
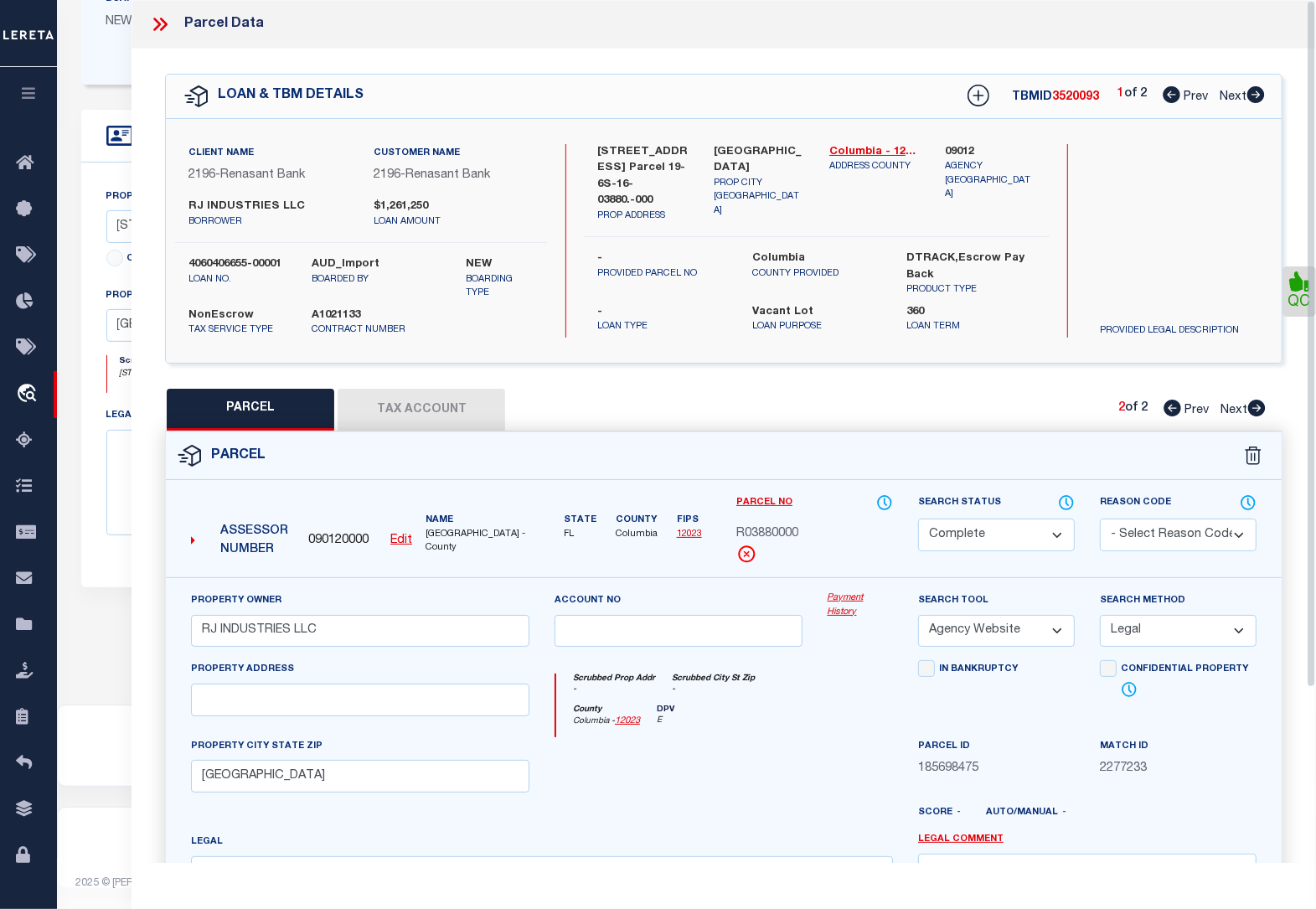
click at [165, 27] on icon at bounding box center [164, 24] width 8 height 14
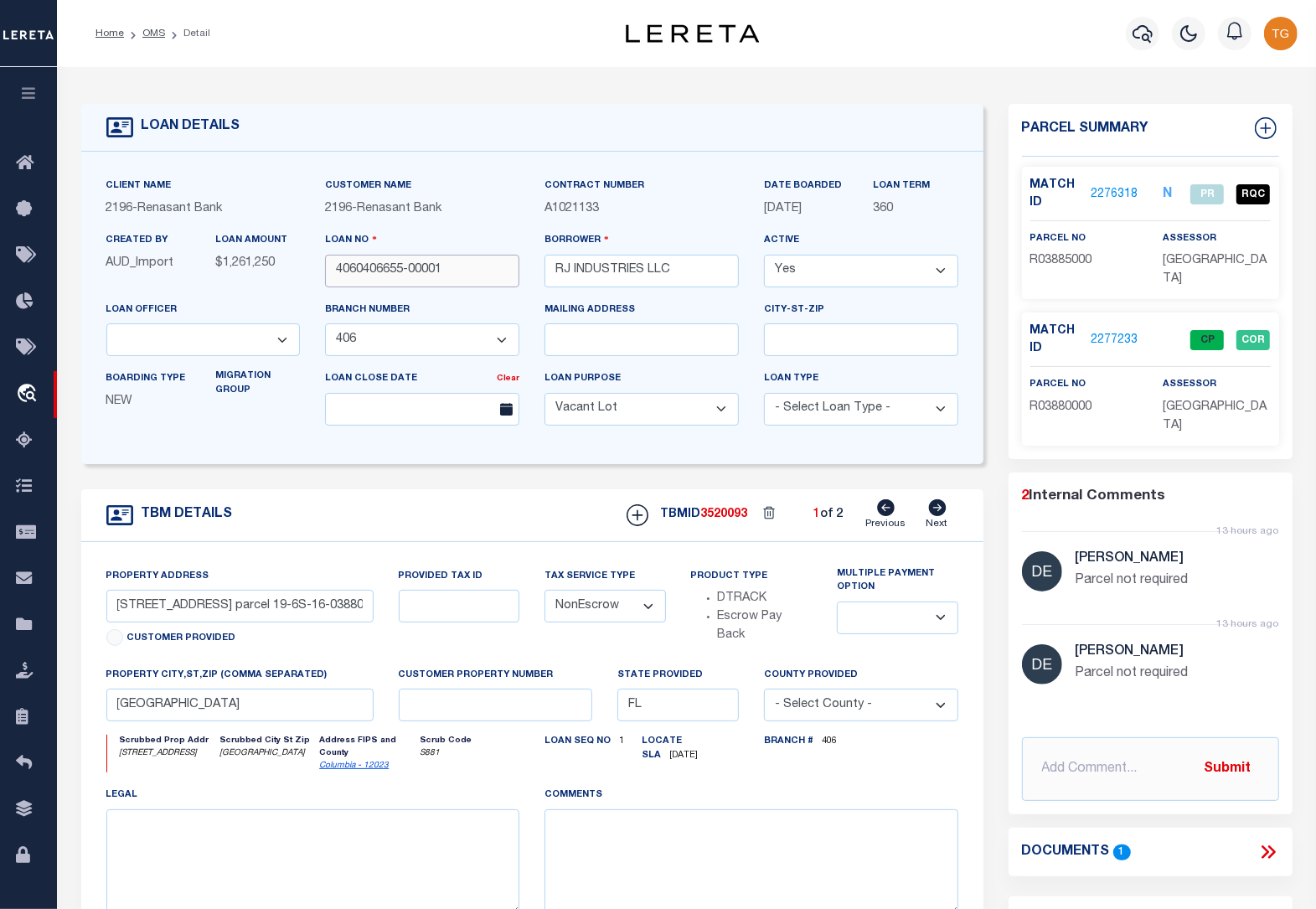
drag, startPoint x: 458, startPoint y: 277, endPoint x: 340, endPoint y: 277, distance: 118.0
click at [340, 277] on input "4060406655-00001" at bounding box center [422, 271] width 195 height 33
click at [144, 29] on link "OMS" at bounding box center [153, 34] width 22 height 10
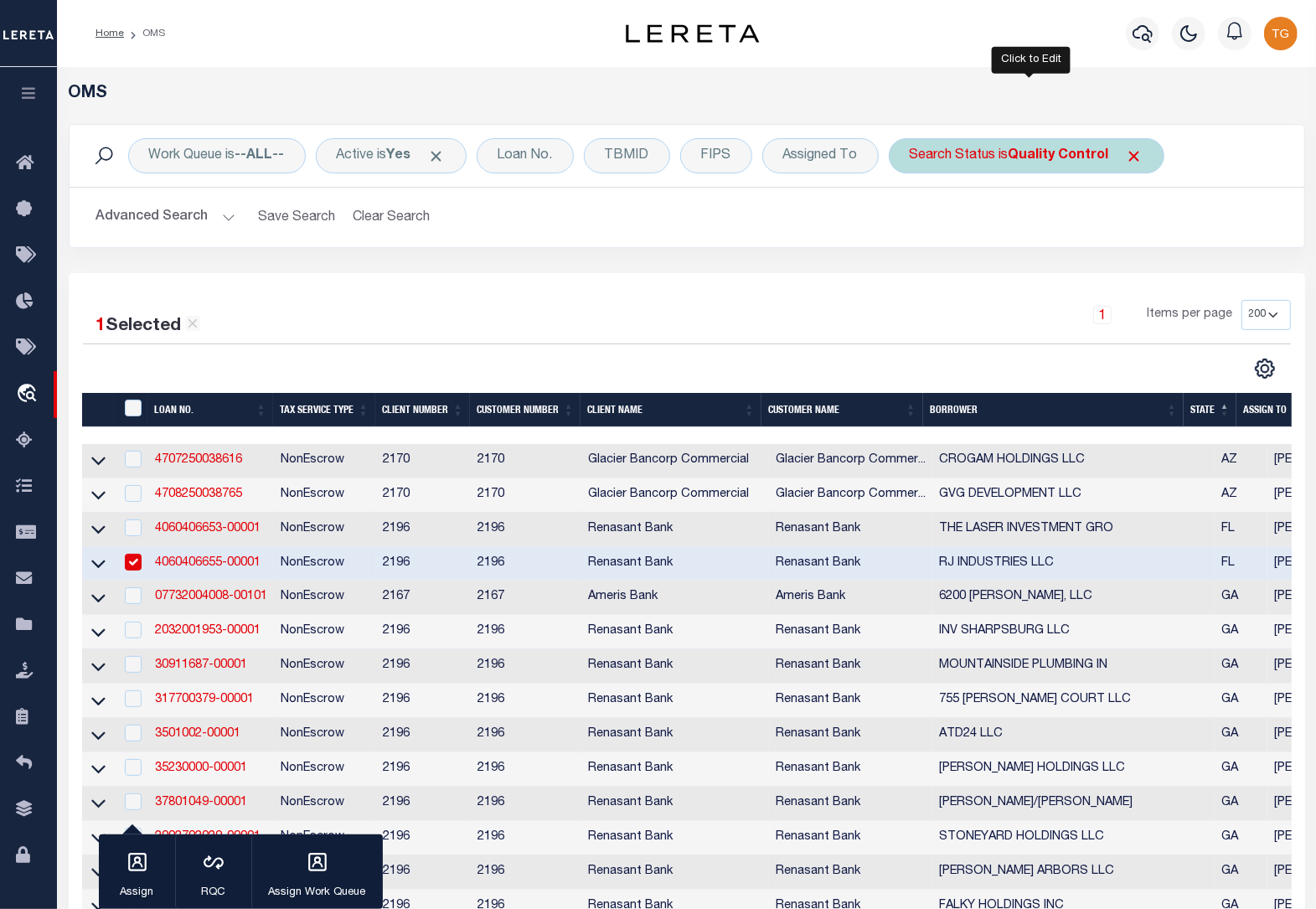
click at [1098, 158] on b "Quality Control" at bounding box center [1058, 156] width 101 height 14
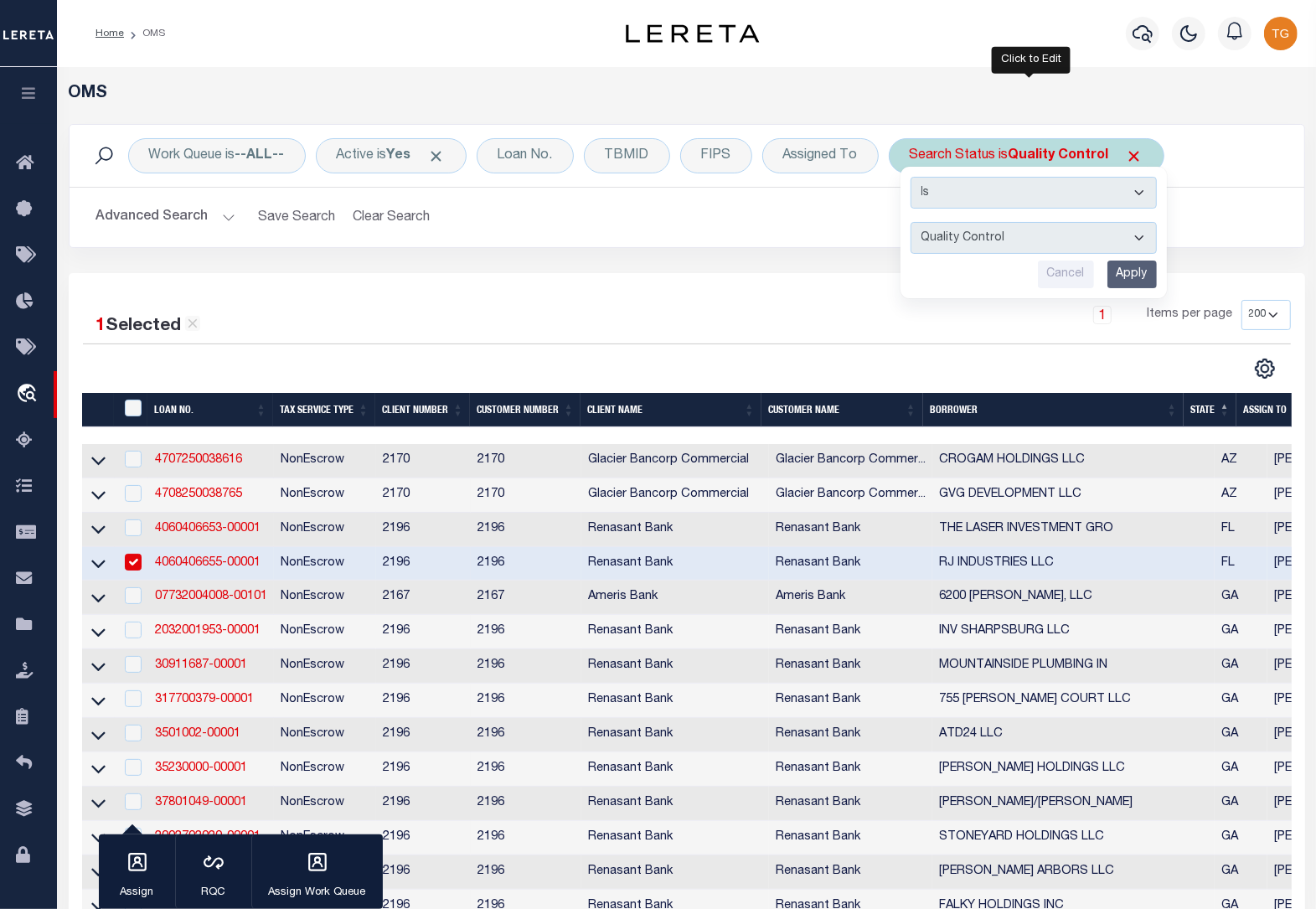
click at [1142, 279] on input "Apply" at bounding box center [1132, 274] width 49 height 28
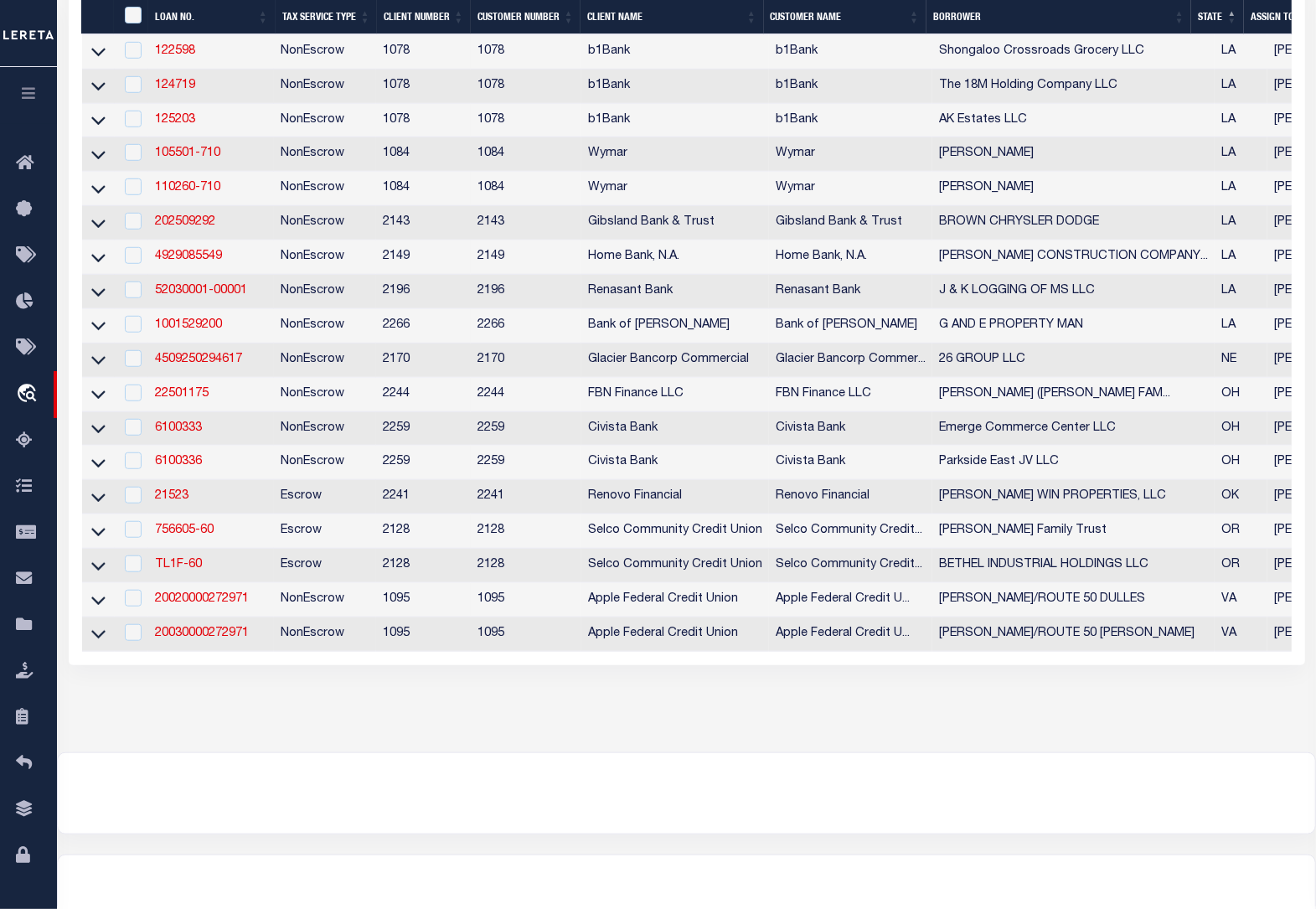
scroll to position [1013, 0]
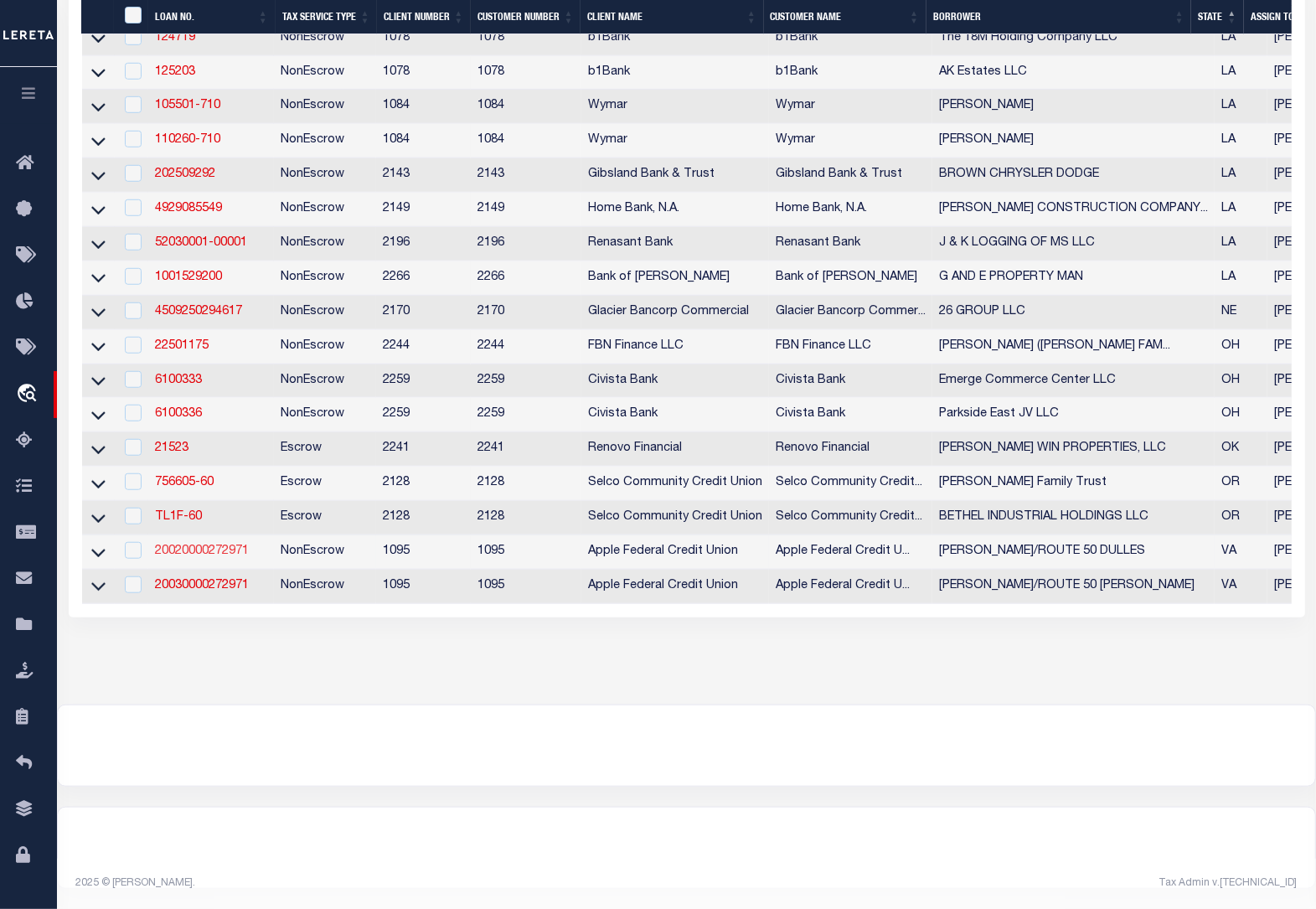
click at [195, 545] on link "20020000272971" at bounding box center [202, 551] width 94 height 12
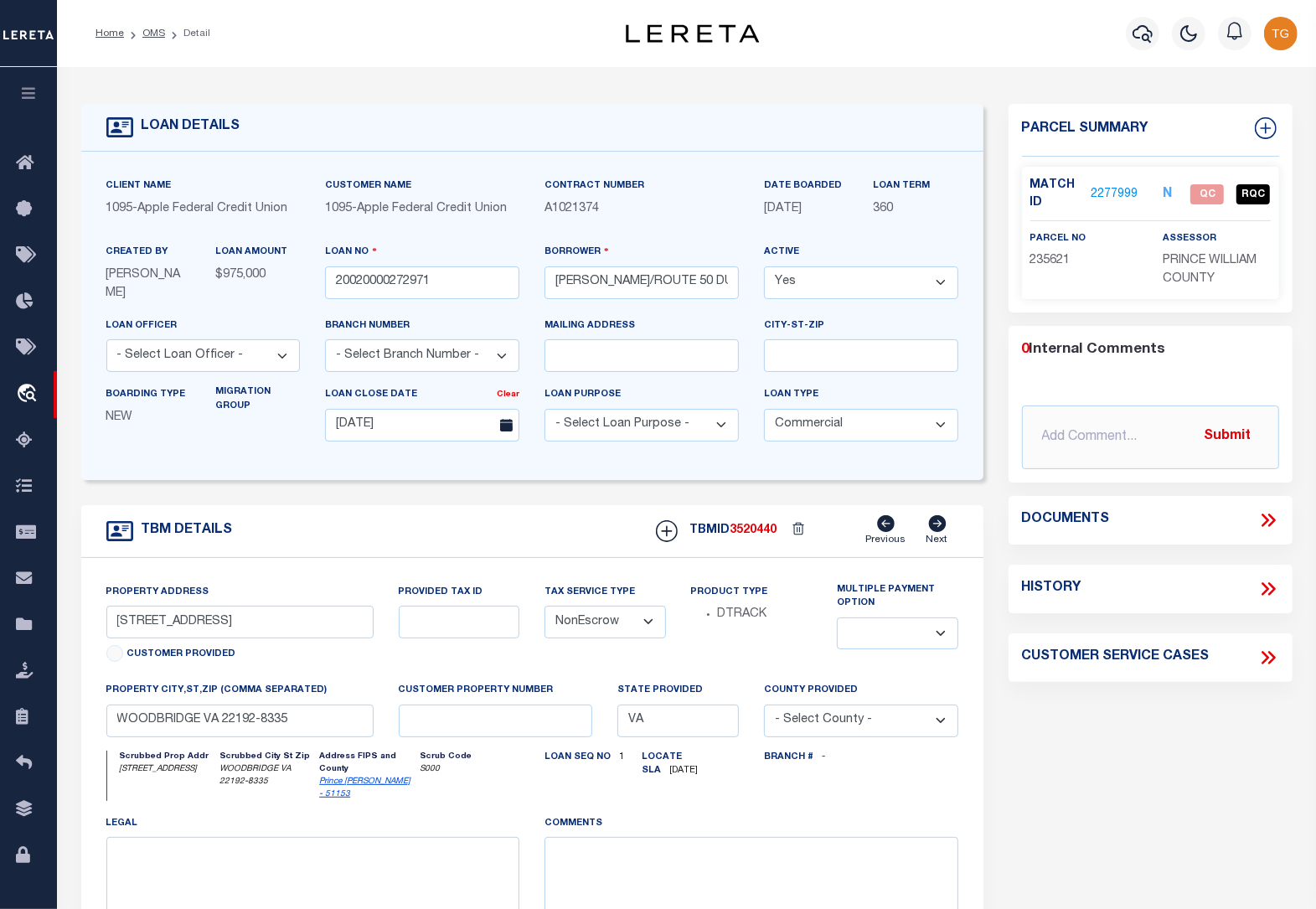
click at [1129, 190] on link "2277999" at bounding box center [1114, 195] width 47 height 17
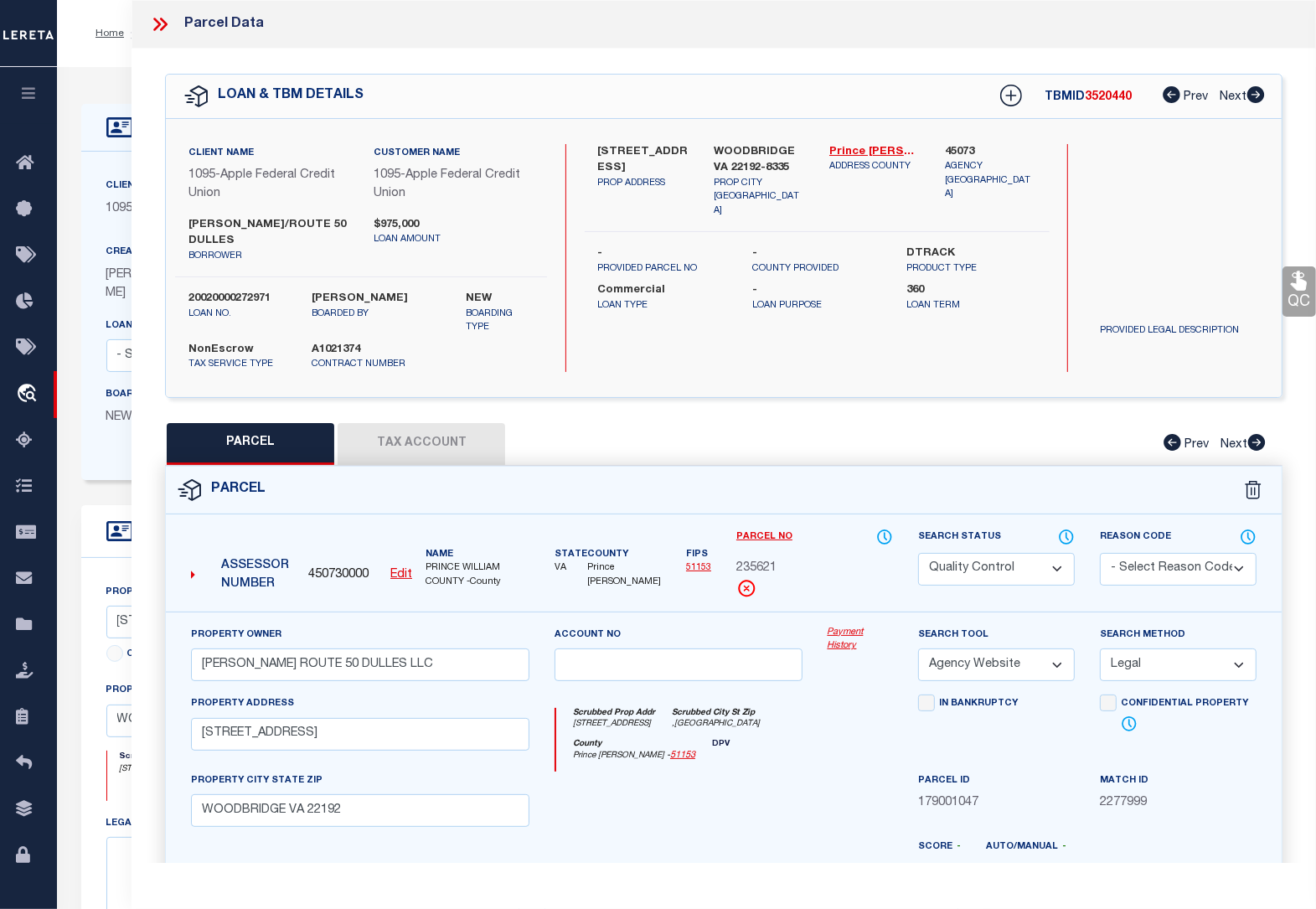
click at [402, 432] on button "Tax Account" at bounding box center [421, 444] width 167 height 42
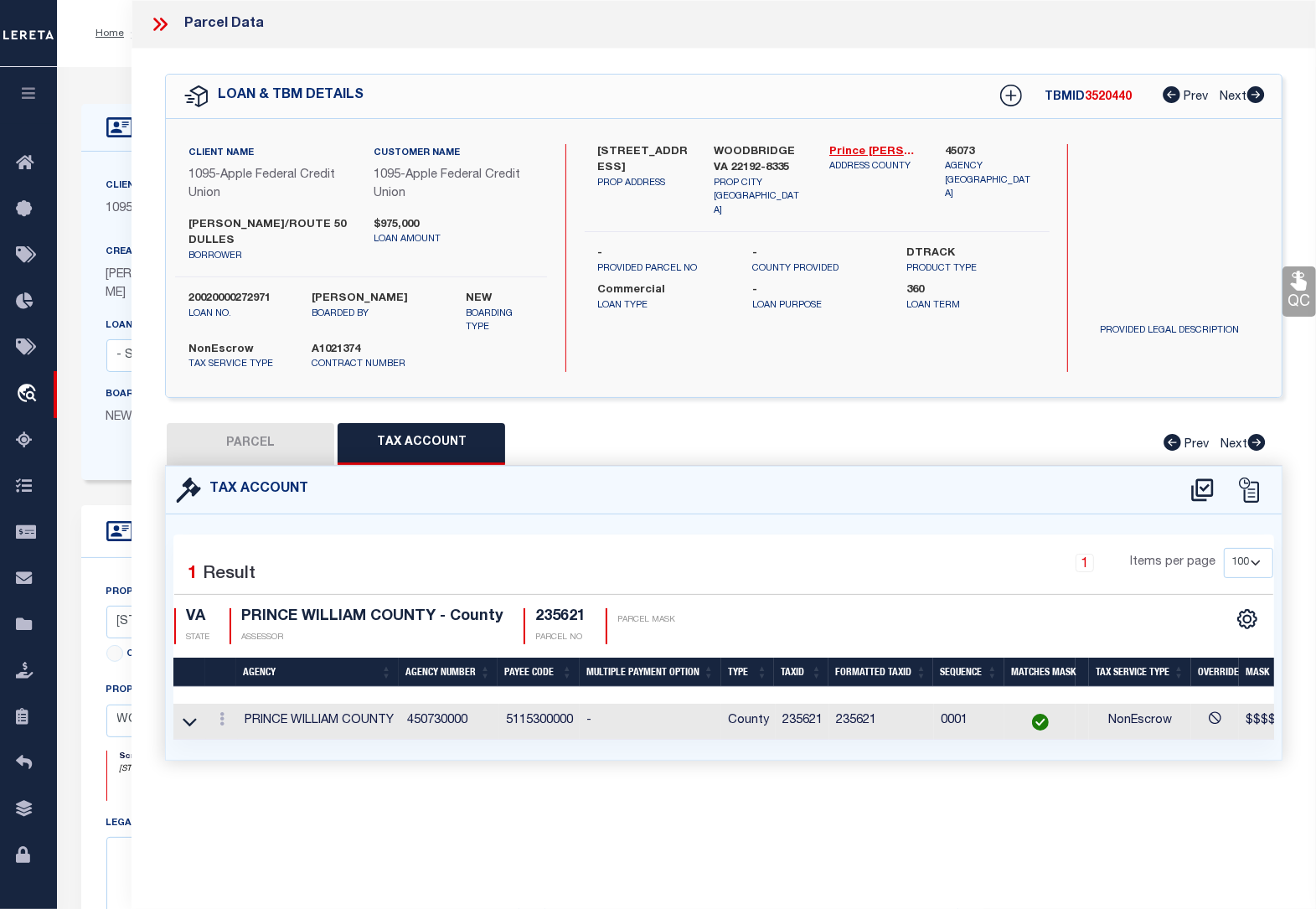
click at [245, 423] on button "PARCEL" at bounding box center [250, 444] width 167 height 42
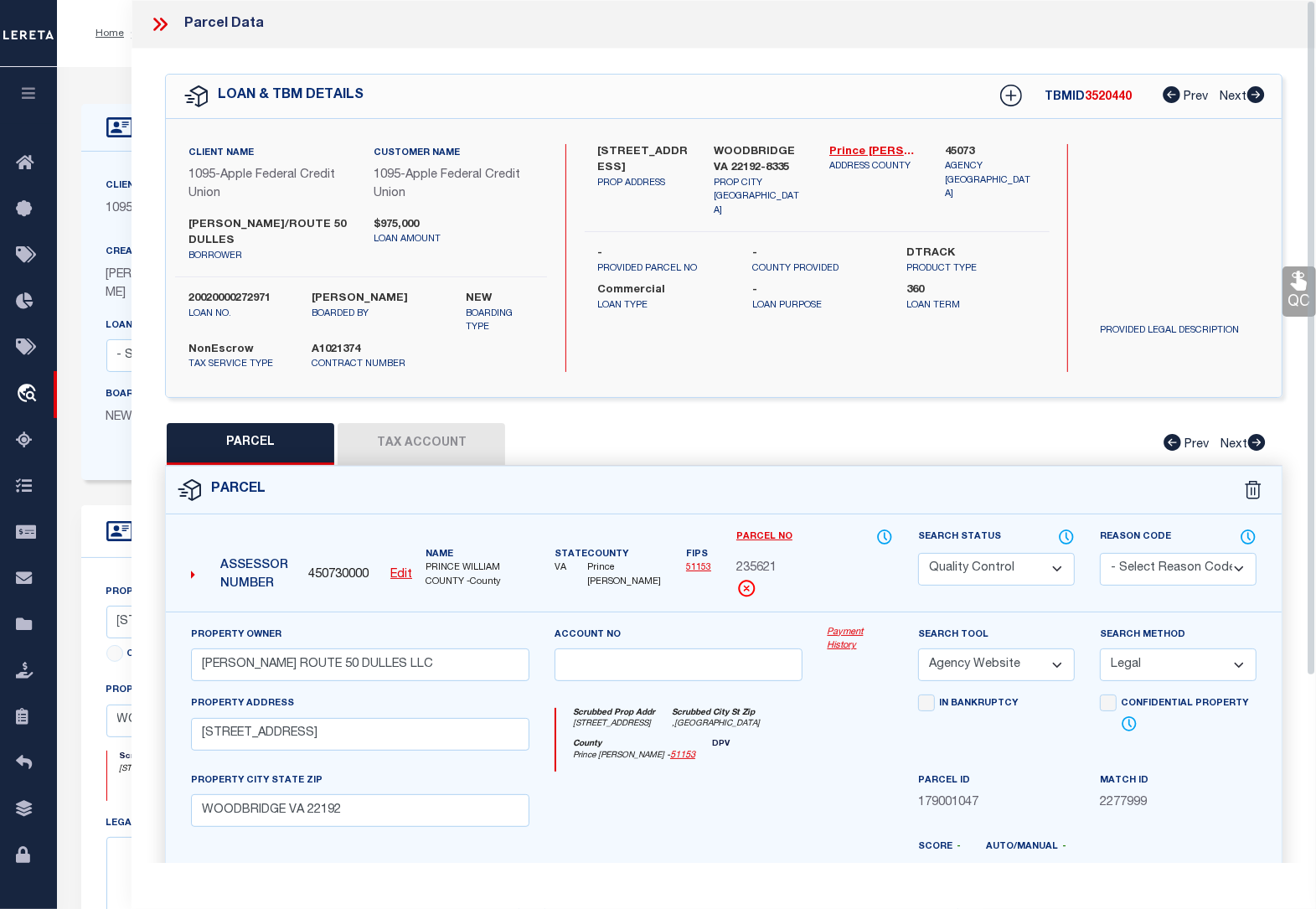
click at [158, 23] on icon at bounding box center [159, 24] width 22 height 22
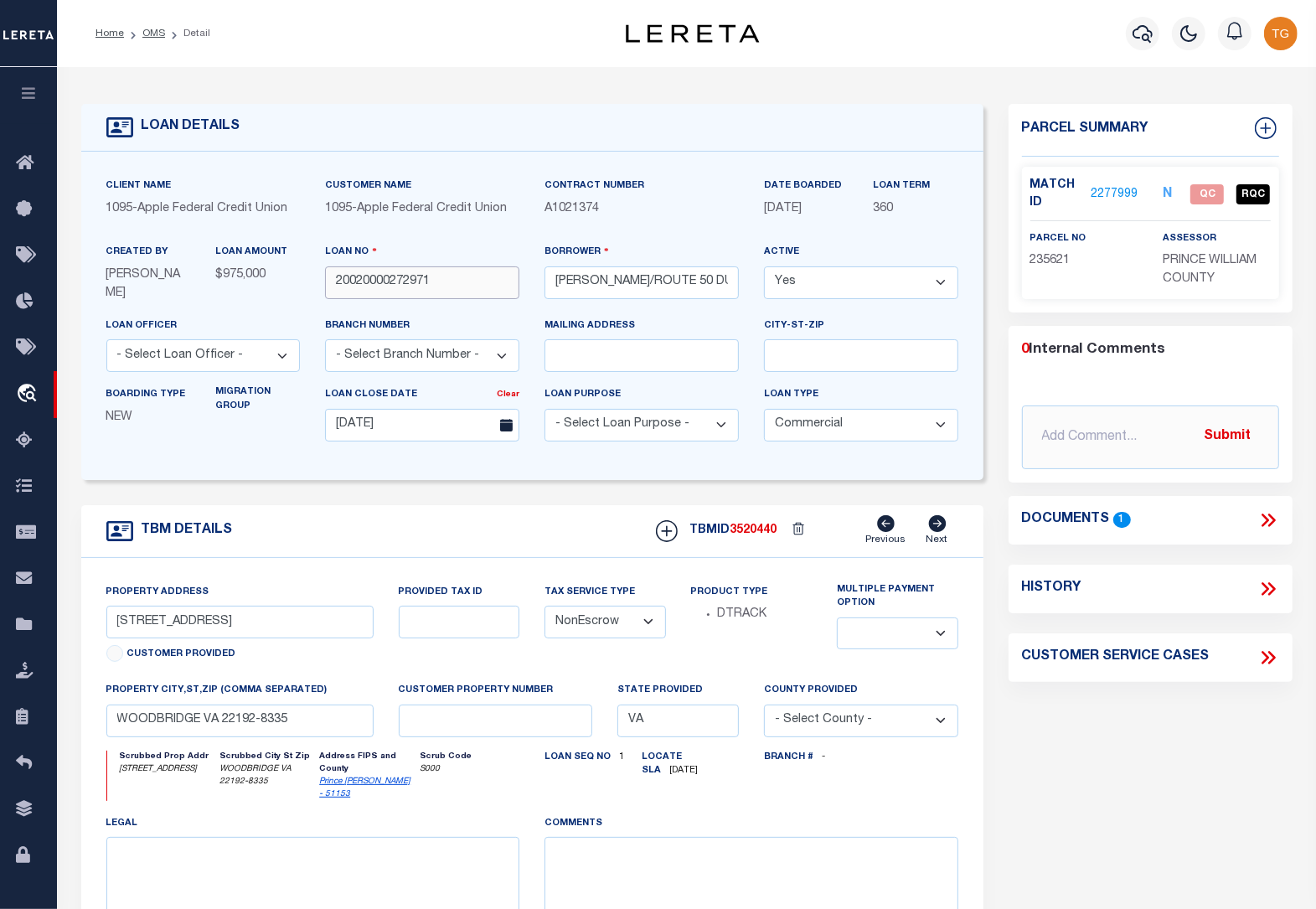
drag, startPoint x: 465, startPoint y: 279, endPoint x: 333, endPoint y: 284, distance: 132.1
click at [333, 284] on input "20020000272971" at bounding box center [422, 283] width 195 height 33
click at [1108, 190] on link "2277999" at bounding box center [1114, 195] width 47 height 17
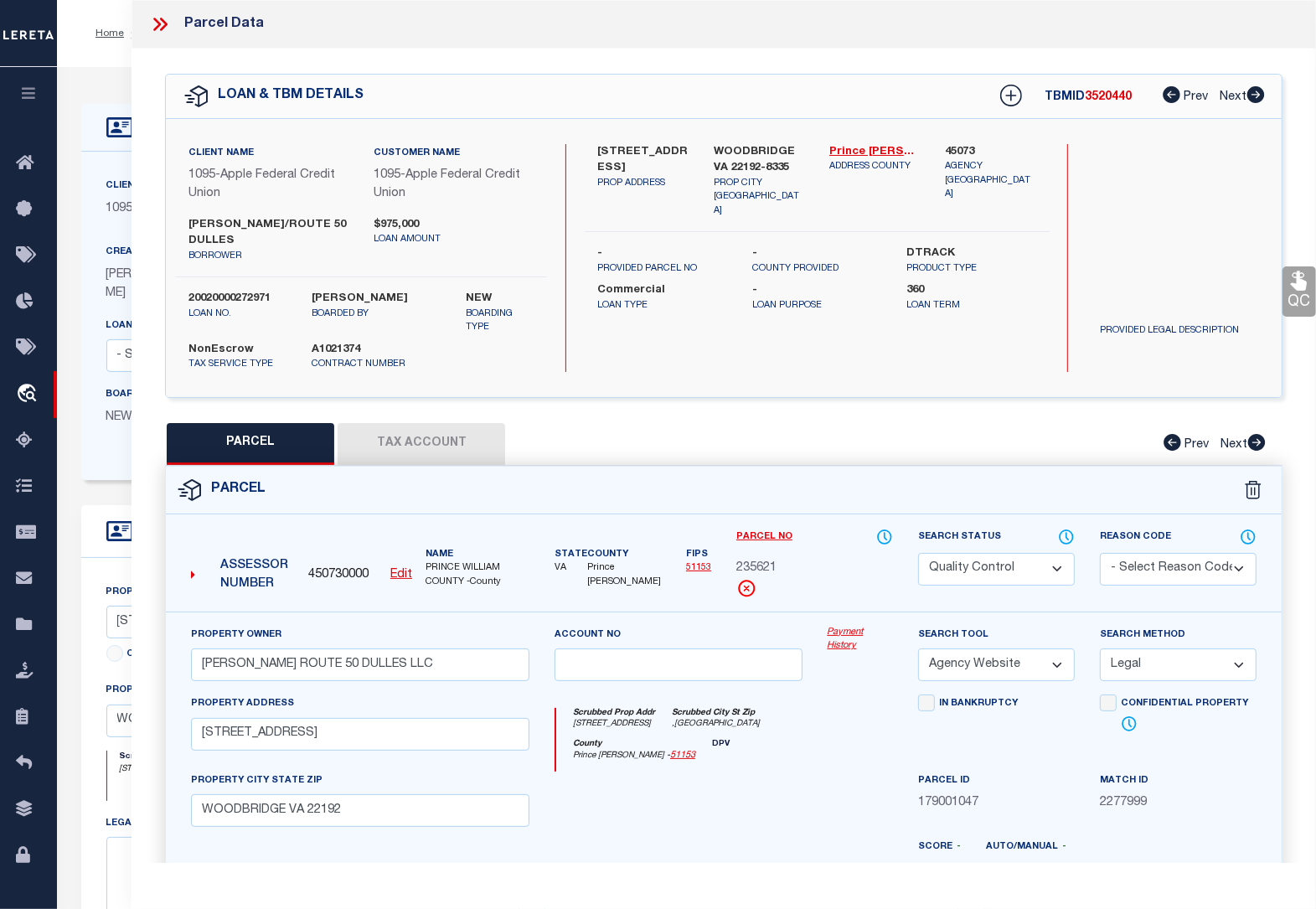
click at [455, 430] on button "Tax Account" at bounding box center [421, 444] width 167 height 42
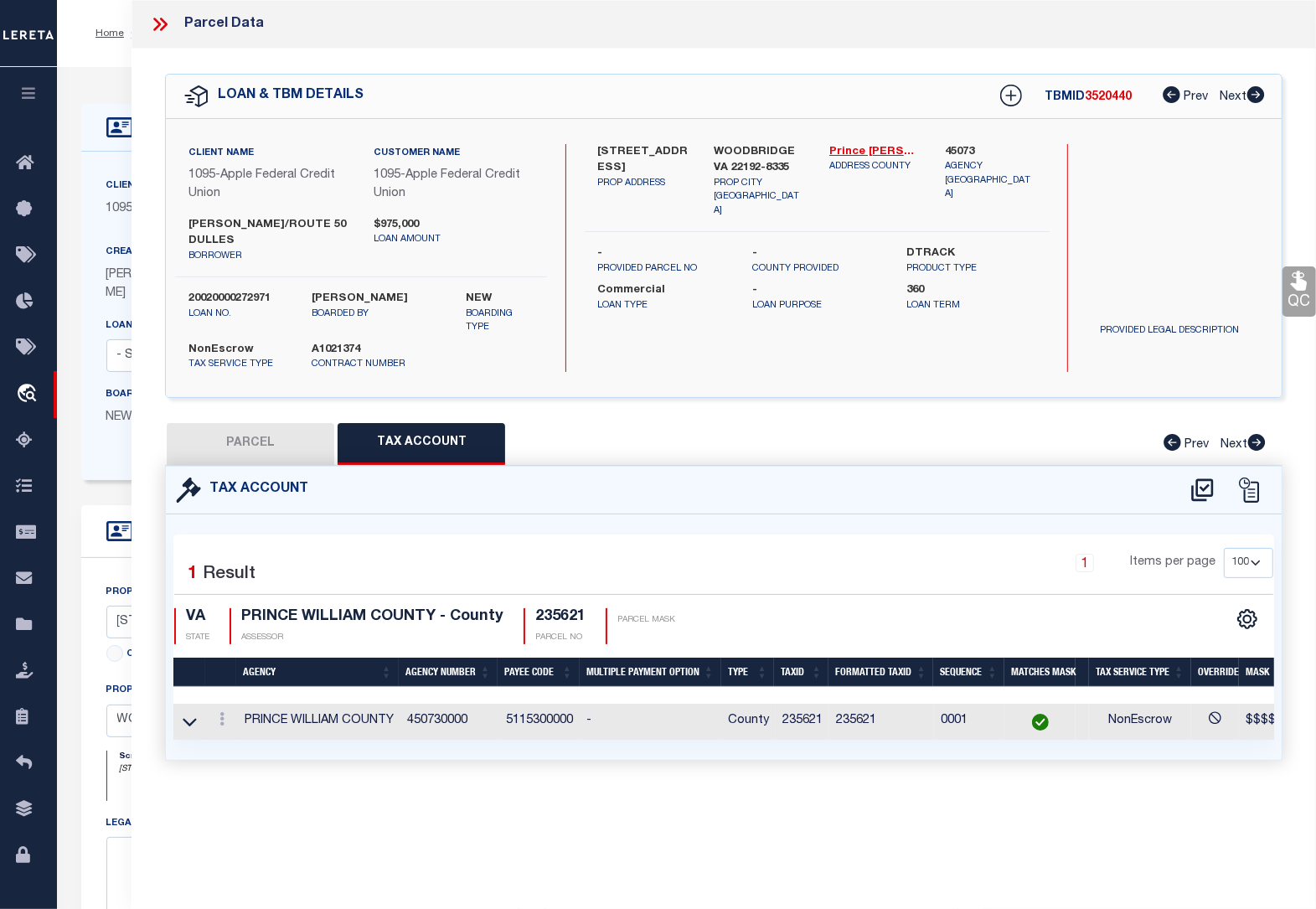
click at [1292, 290] on icon at bounding box center [1299, 280] width 22 height 22
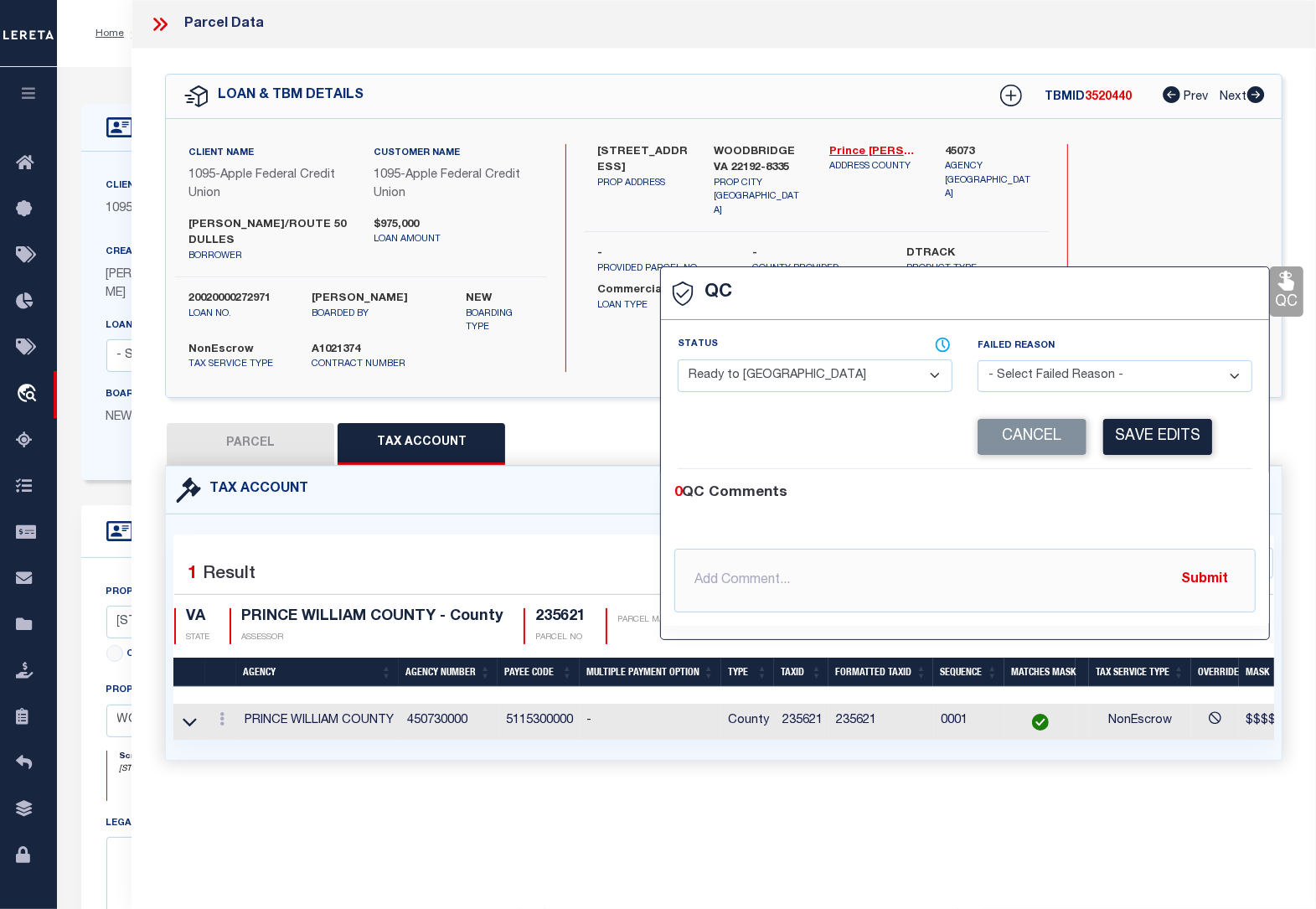
click at [857, 375] on select "- Select Status - Ready to QC Correct Incorrect" at bounding box center [814, 376] width 275 height 33
click at [677, 361] on select "- Select Status - Ready to QC Correct Incorrect" at bounding box center [814, 376] width 275 height 33
click at [1128, 434] on button "Save Edits" at bounding box center [1157, 437] width 109 height 36
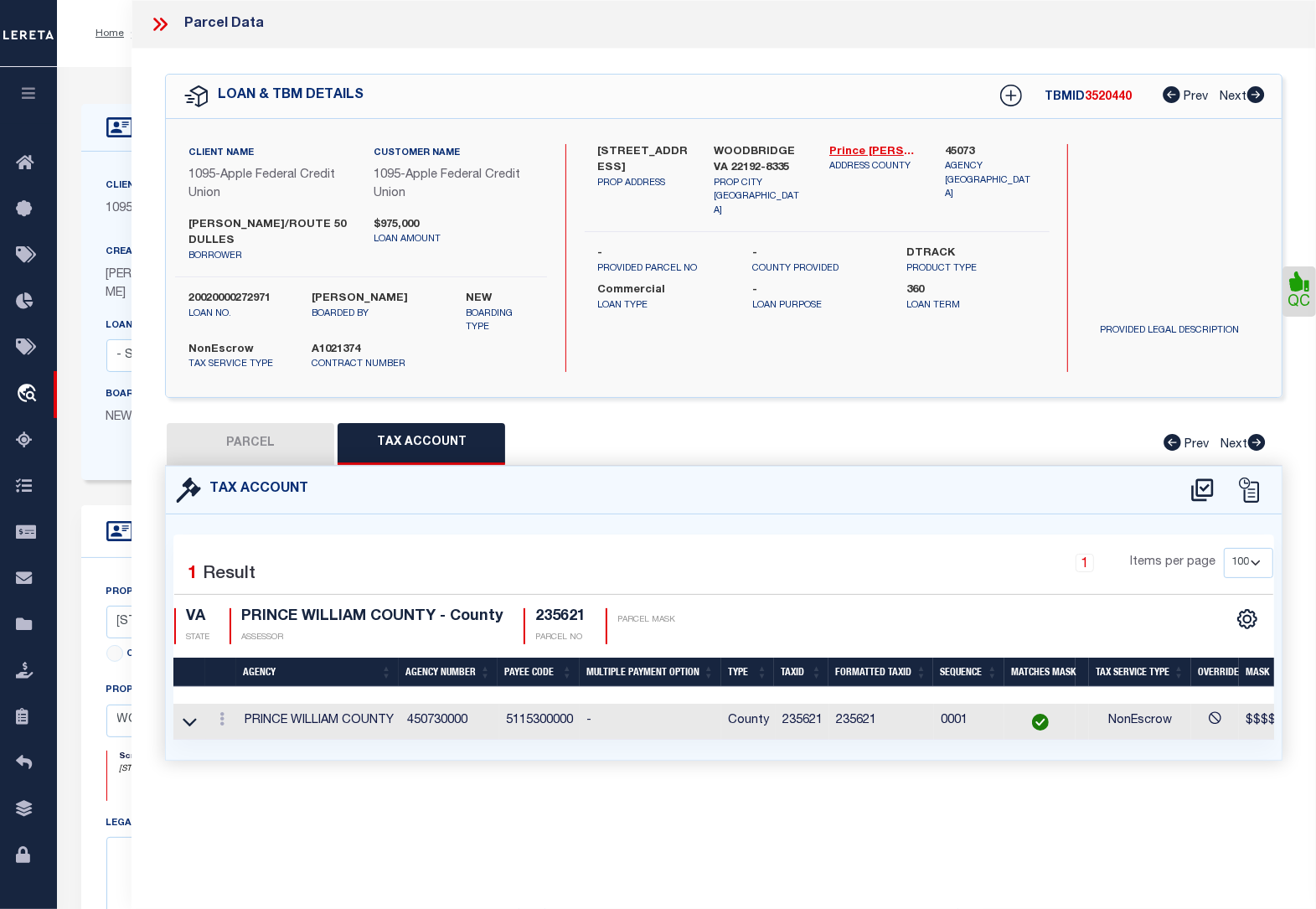
click at [304, 432] on button "PARCEL" at bounding box center [250, 444] width 167 height 42
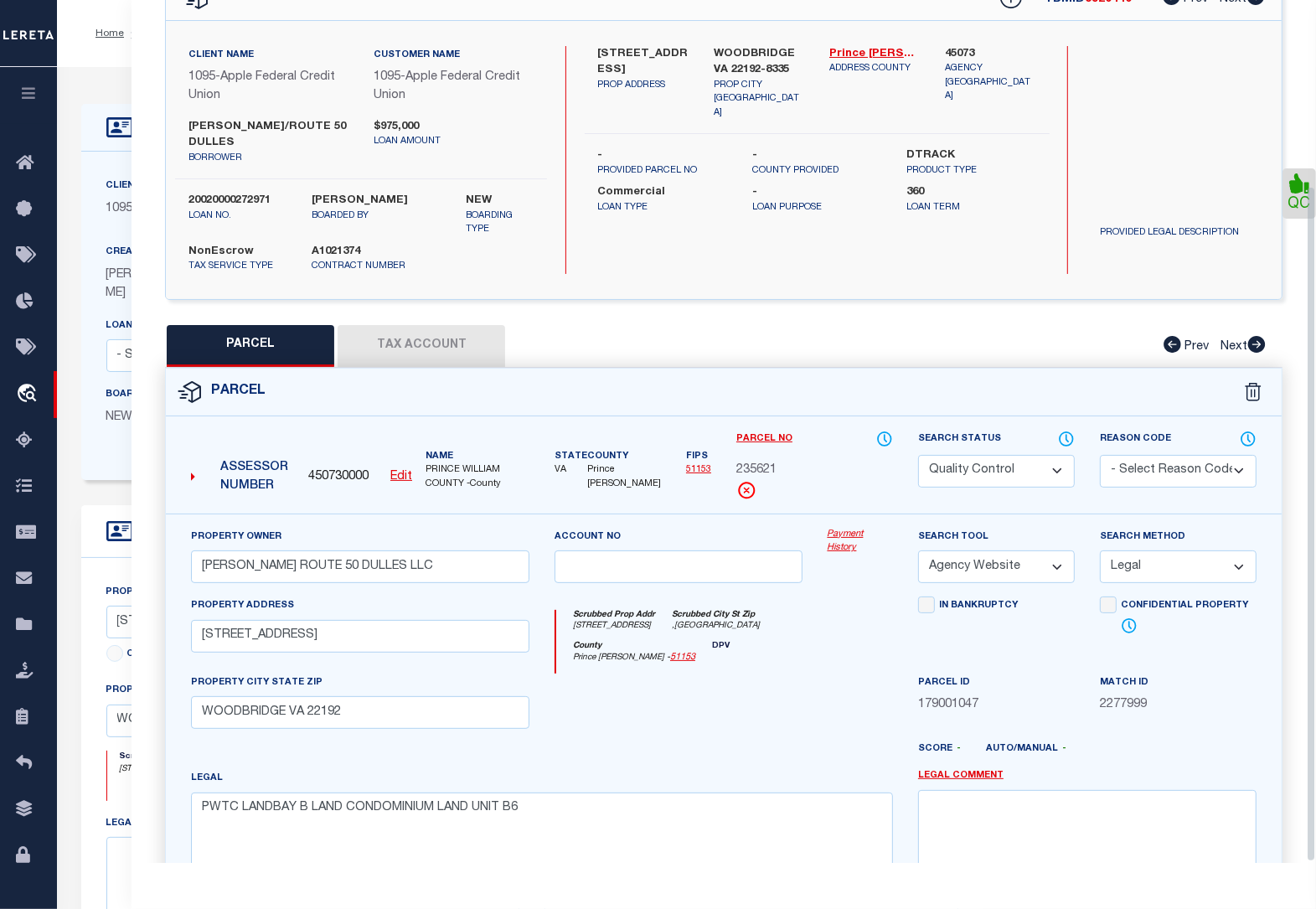
scroll to position [236, 0]
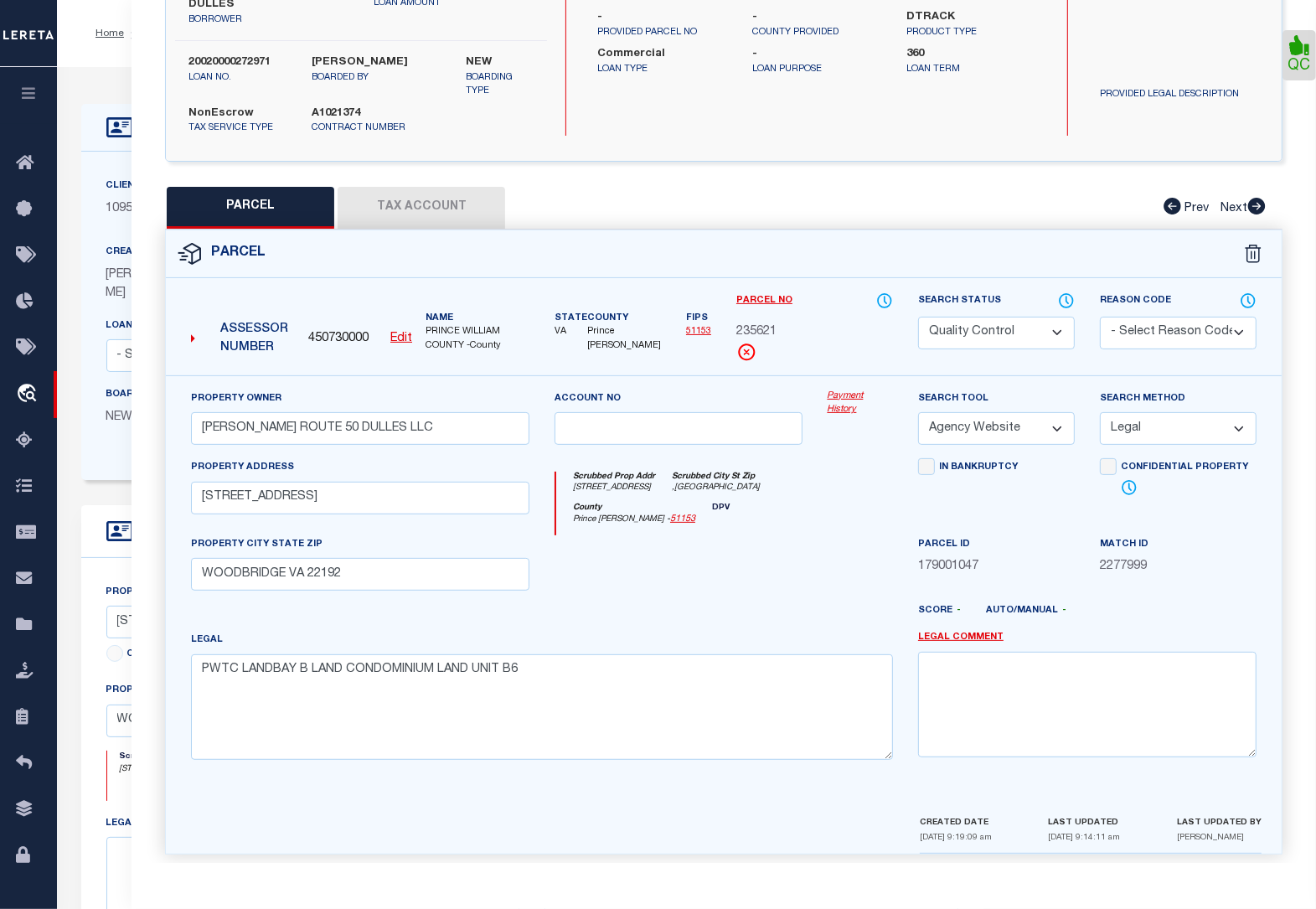
click at [989, 316] on select "Automated Search Bad Parcel Complete Duplicate Parcel High Dollar Reporting In …" at bounding box center [996, 333] width 157 height 33
click at [918, 316] on select "Automated Search Bad Parcel Complete Duplicate Parcel High Dollar Reporting In …" at bounding box center [996, 333] width 157 height 33
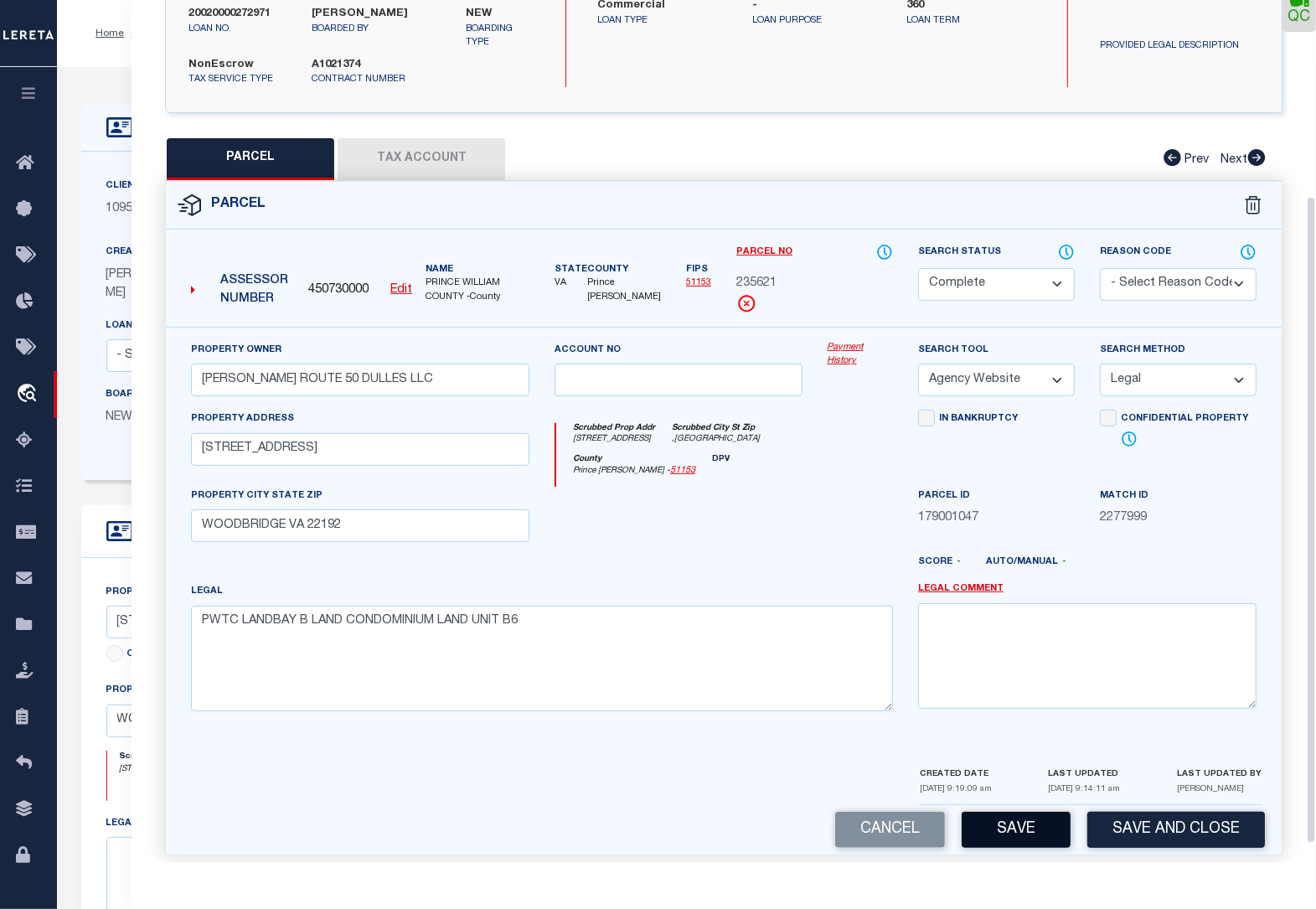
scroll to position [286, 0]
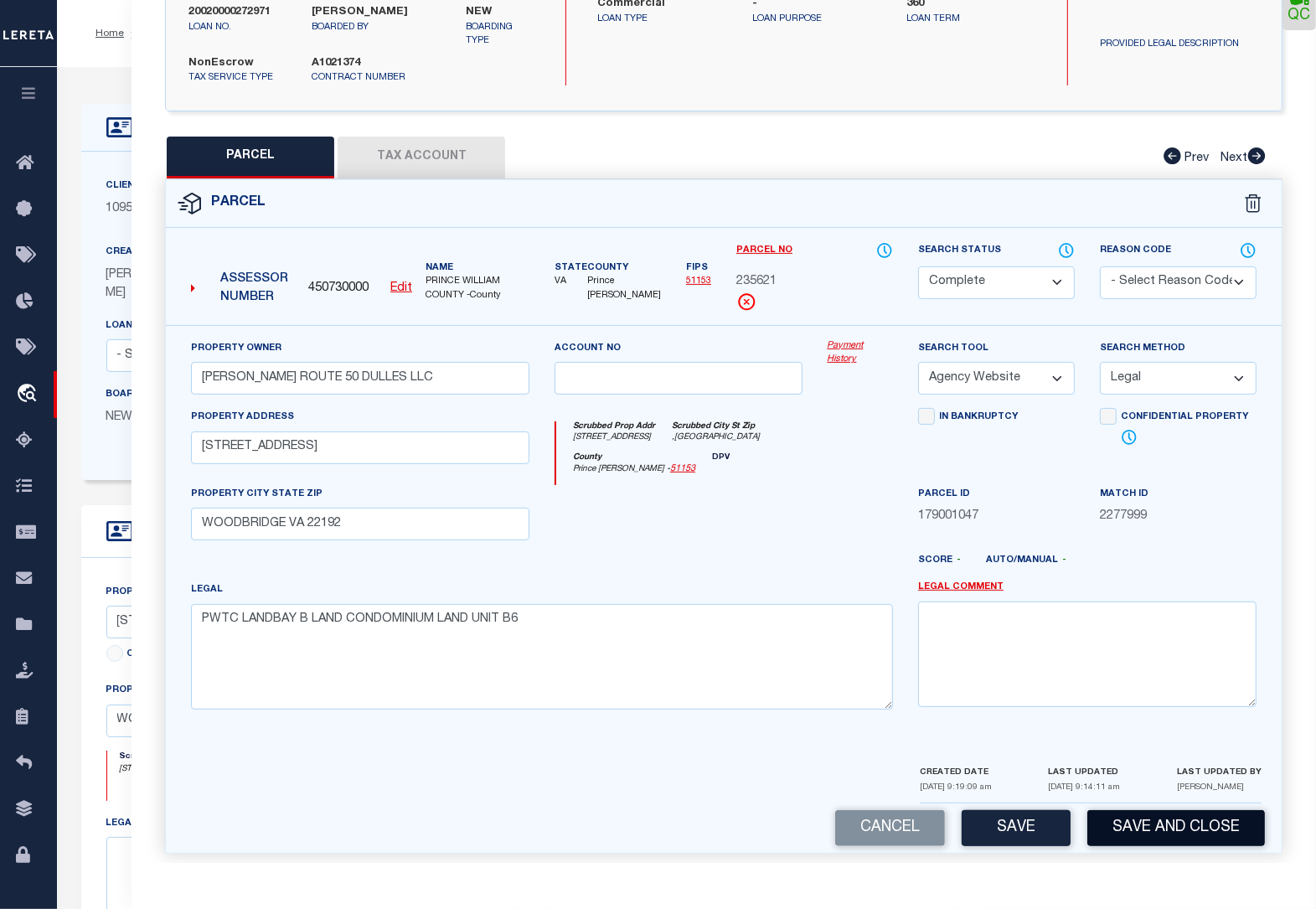
click at [1119, 819] on button "Save and Close" at bounding box center [1176, 828] width 178 height 36
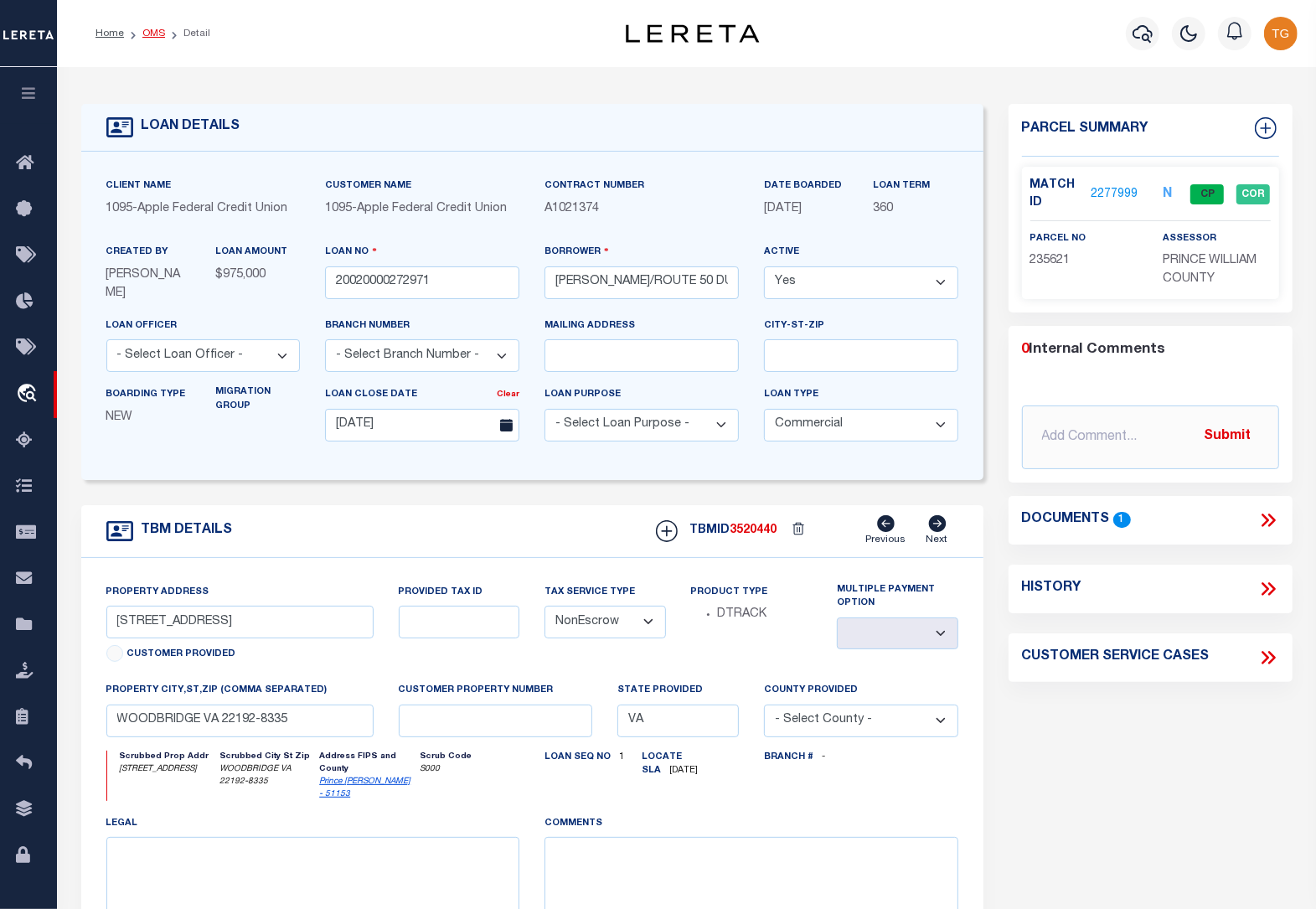
click at [158, 31] on link "OMS" at bounding box center [153, 34] width 22 height 10
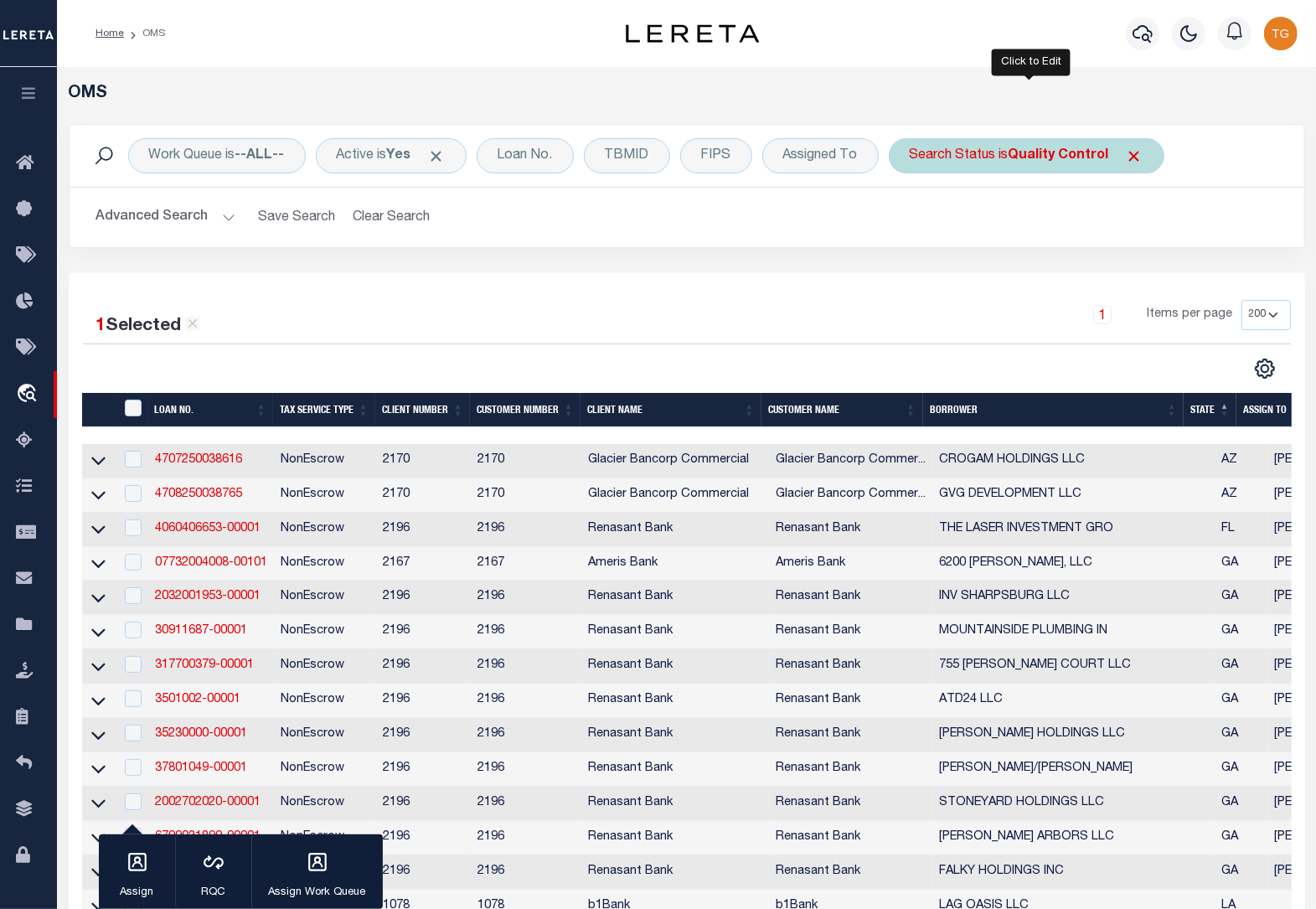
click at [1049, 159] on b "Quality Control" at bounding box center [1058, 156] width 101 height 14
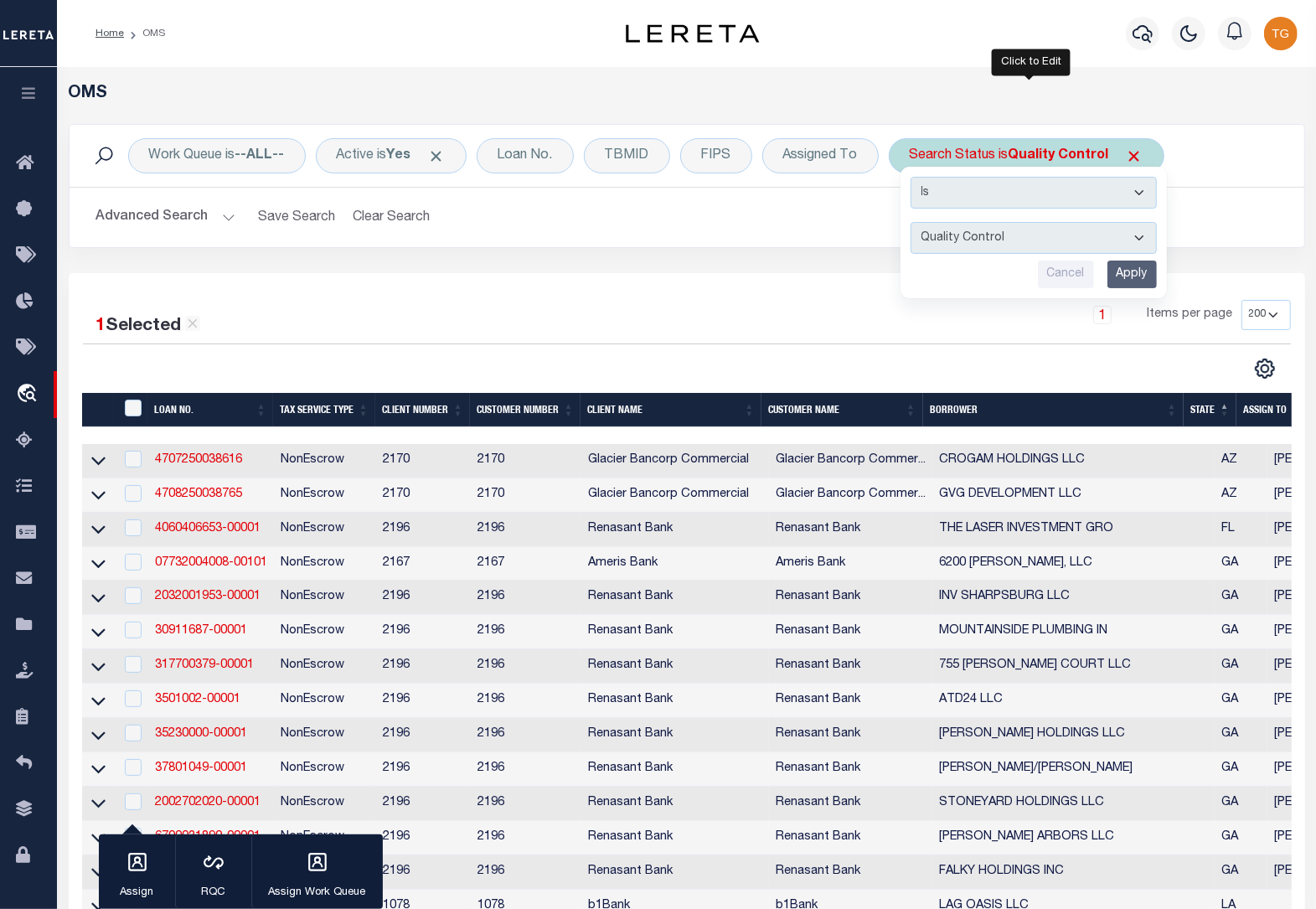
click at [1145, 281] on input "Apply" at bounding box center [1132, 274] width 49 height 28
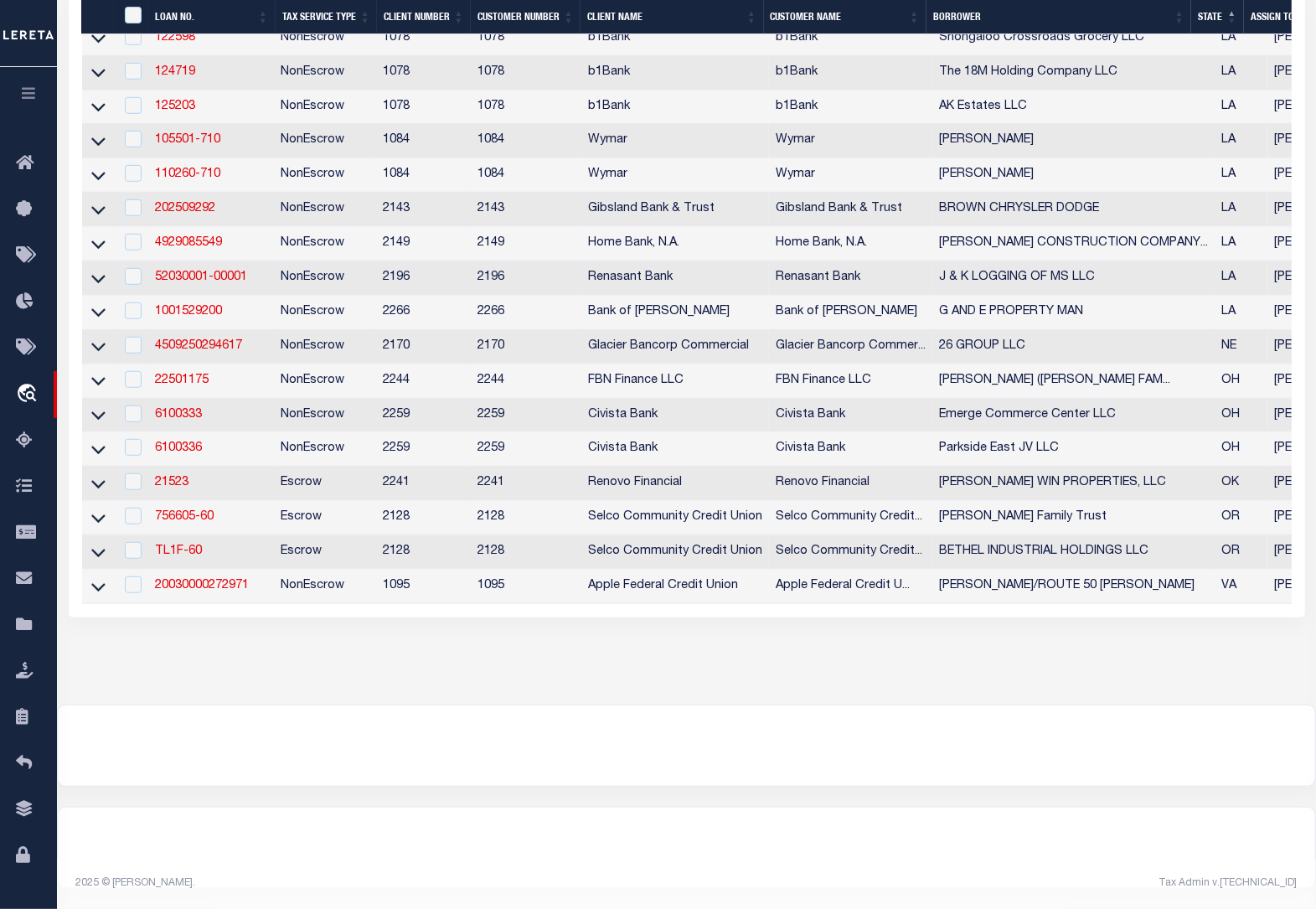
scroll to position [977, 0]
click at [203, 580] on link "20030000272971" at bounding box center [202, 586] width 94 height 12
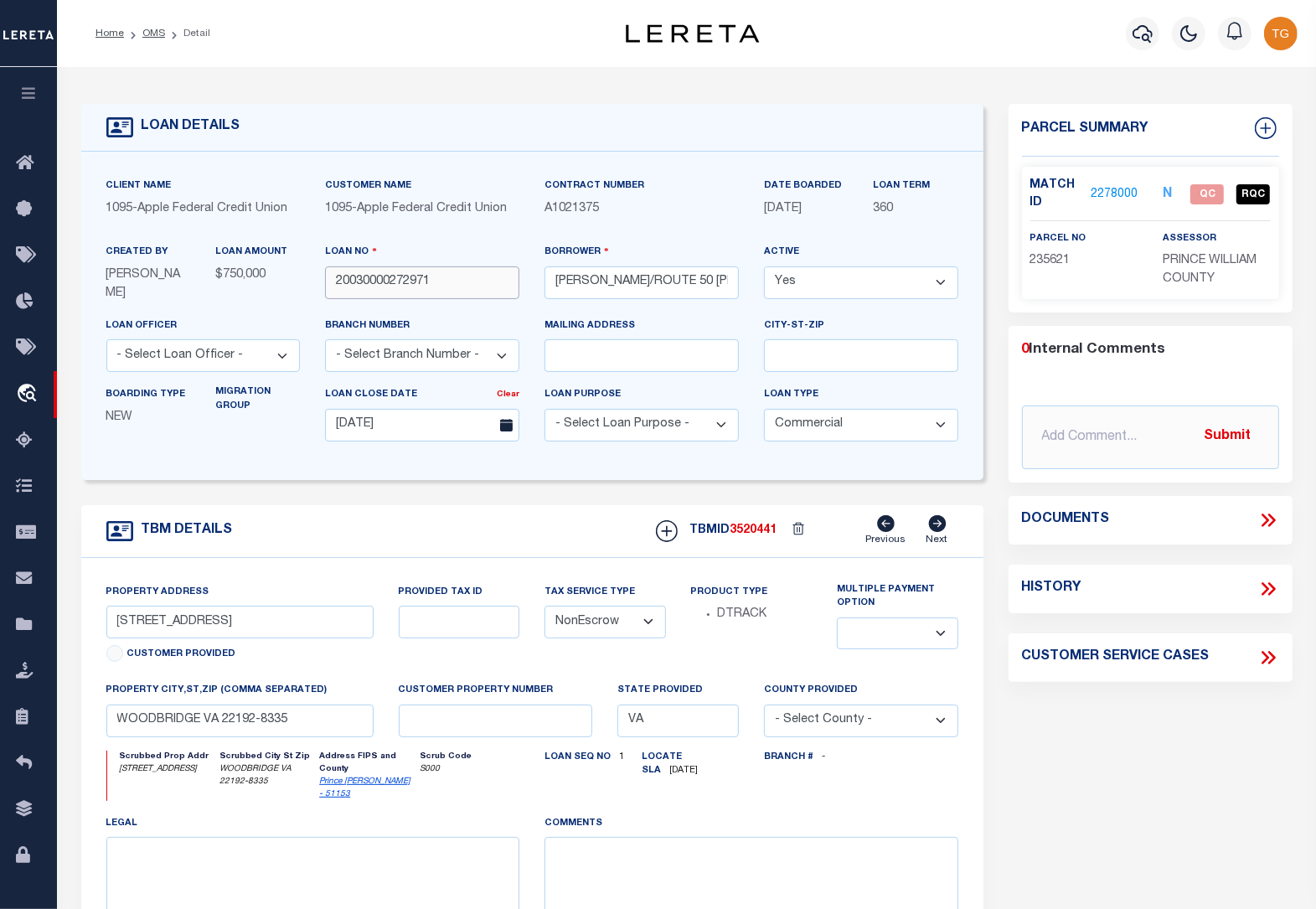
drag, startPoint x: 444, startPoint y: 285, endPoint x: 337, endPoint y: 287, distance: 107.0
click at [337, 287] on input "20030000272971" at bounding box center [422, 283] width 195 height 33
click at [1110, 186] on link "2278000" at bounding box center [1114, 195] width 47 height 17
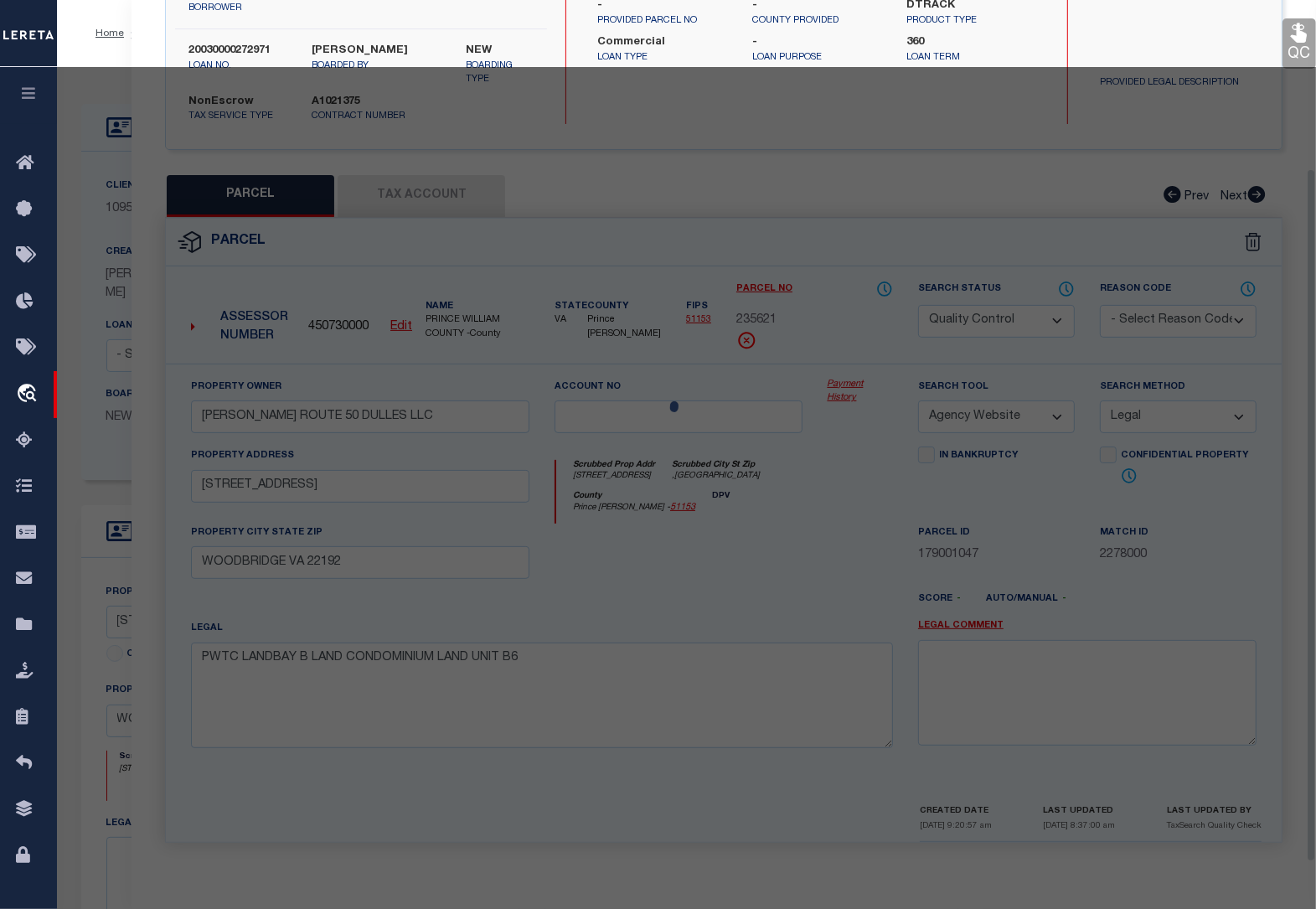
scroll to position [236, 0]
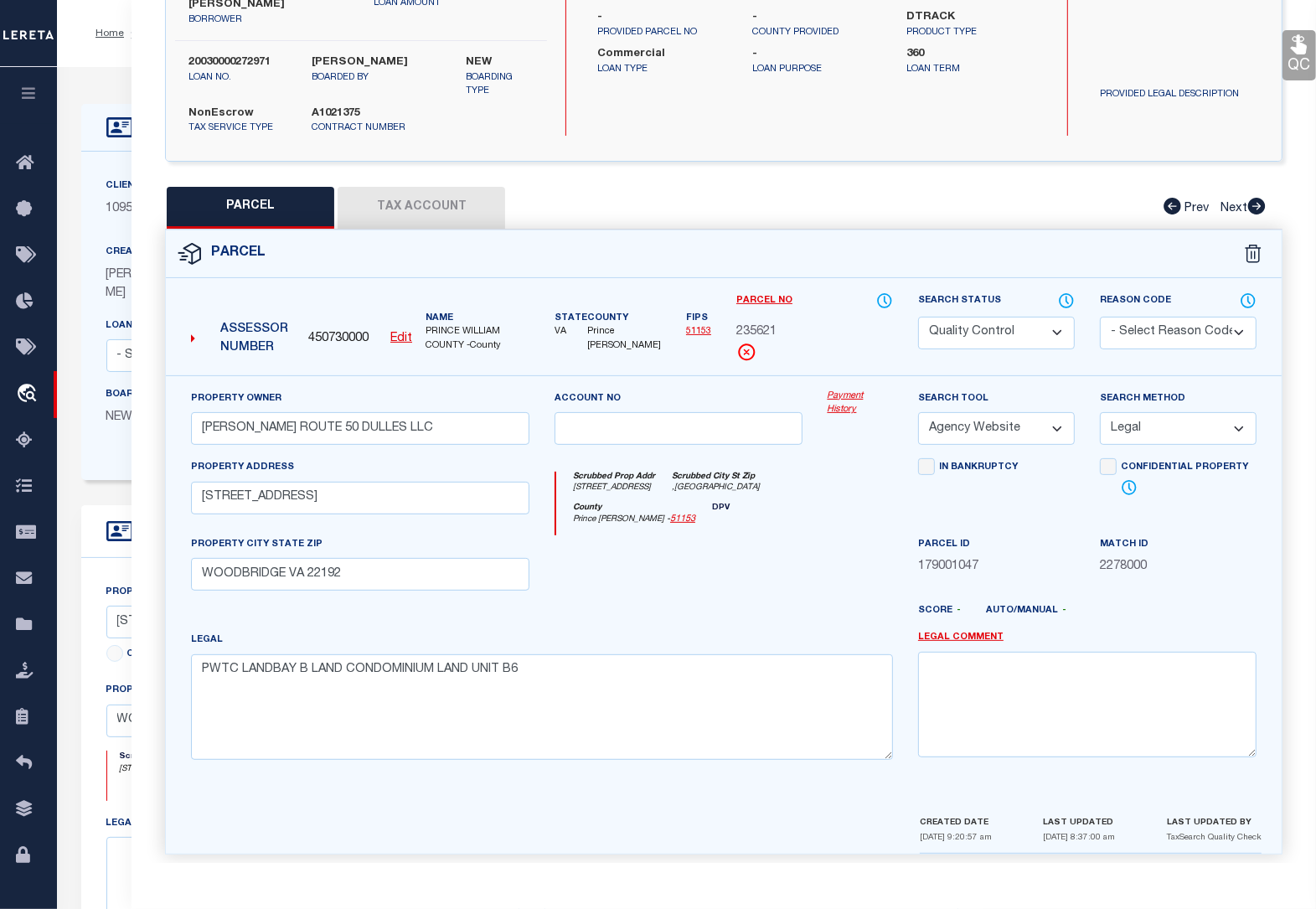
click at [1014, 316] on select "Automated Search Bad Parcel Complete Duplicate Parcel High Dollar Reporting In …" at bounding box center [996, 333] width 157 height 33
click at [918, 316] on select "Automated Search Bad Parcel Complete Duplicate Parcel High Dollar Reporting In …" at bounding box center [996, 333] width 157 height 33
click at [1294, 61] on link "QC" at bounding box center [1299, 55] width 34 height 50
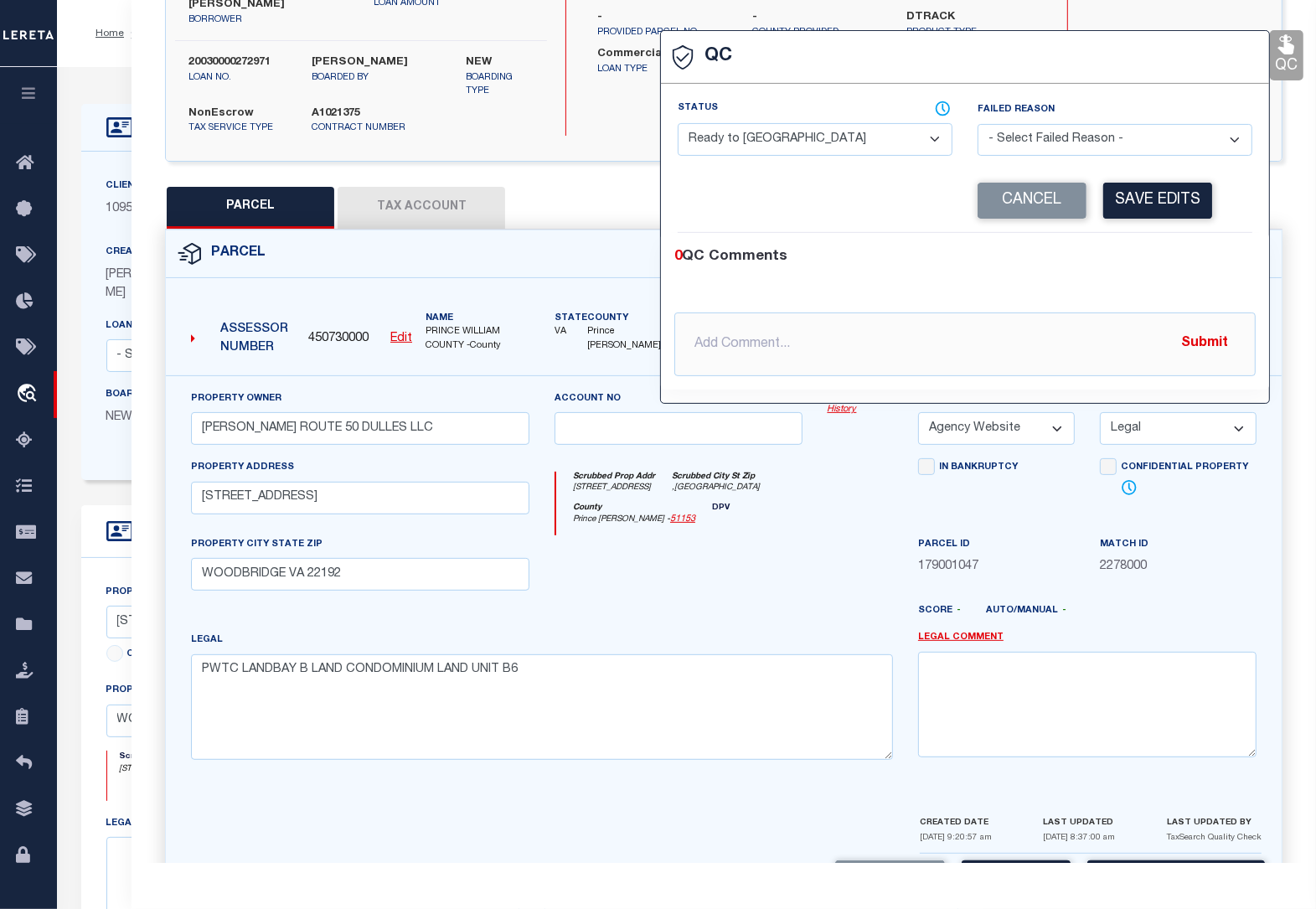
click at [880, 133] on select "- Select Status - Ready to QC Correct Incorrect" at bounding box center [814, 140] width 275 height 33
click at [677, 125] on select "- Select Status - Ready to QC Correct Incorrect" at bounding box center [814, 140] width 275 height 33
click at [1157, 190] on button "Save Edits" at bounding box center [1157, 201] width 109 height 36
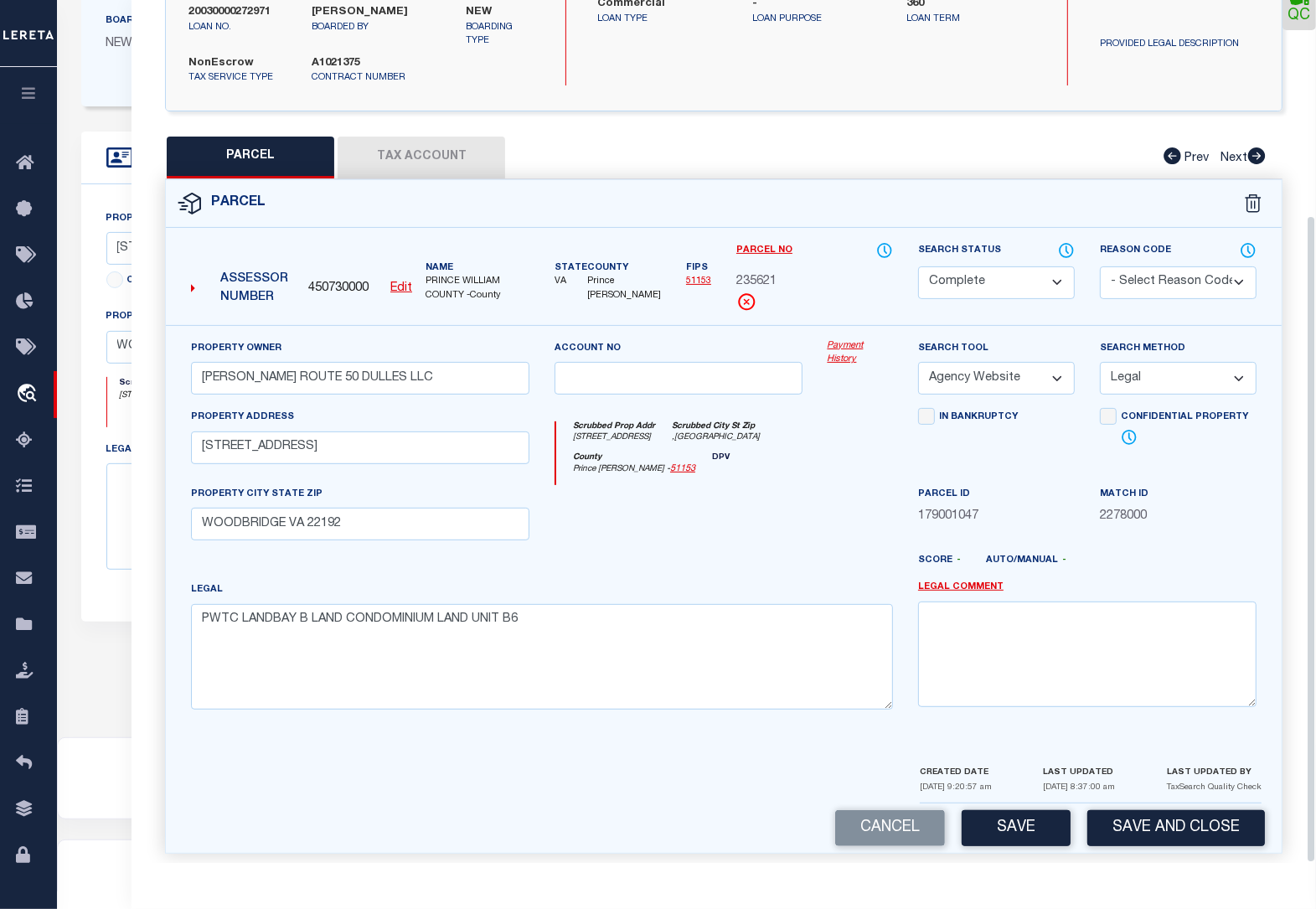
scroll to position [399, 0]
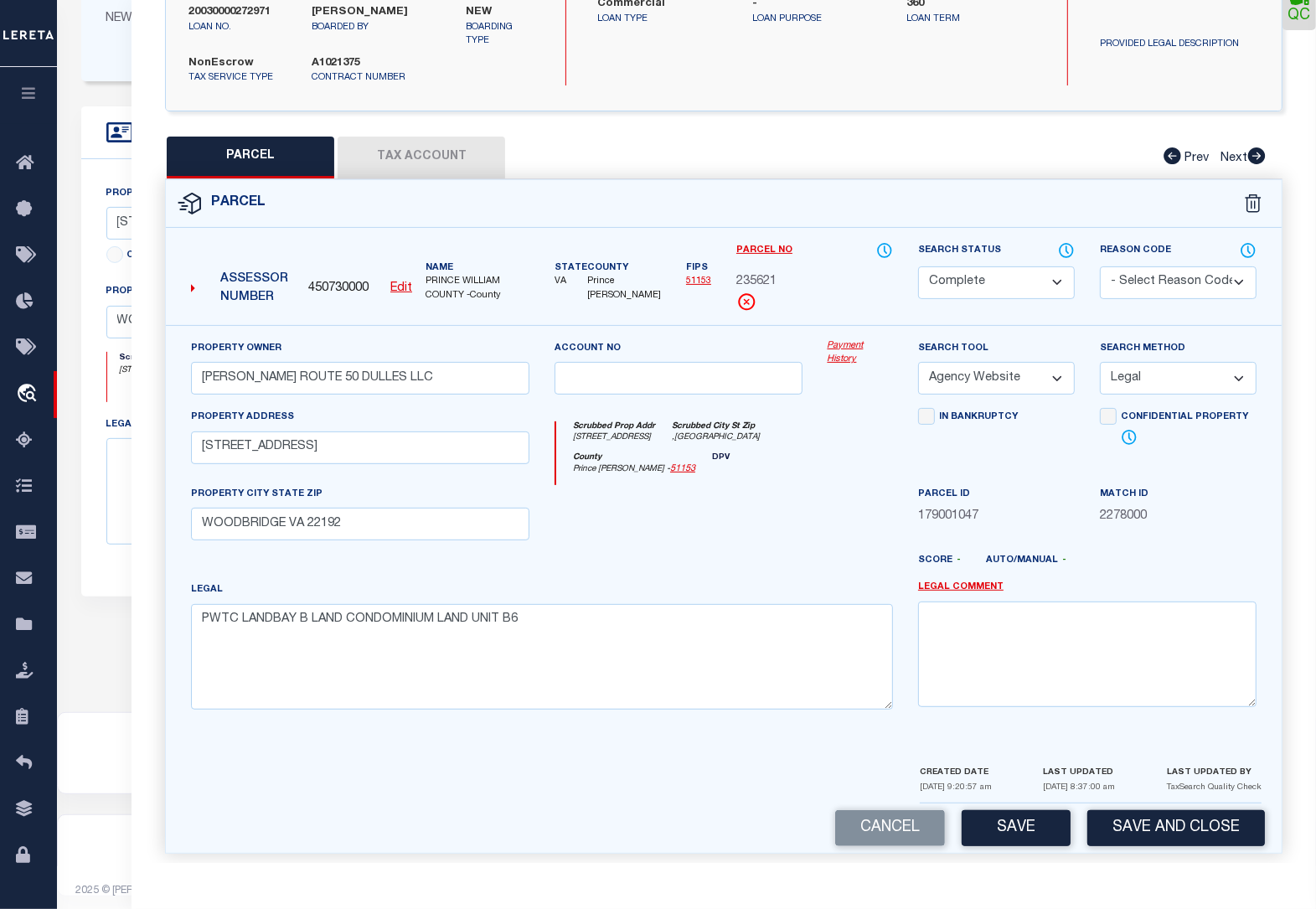
click at [1011, 819] on button "Save" at bounding box center [1016, 828] width 109 height 36
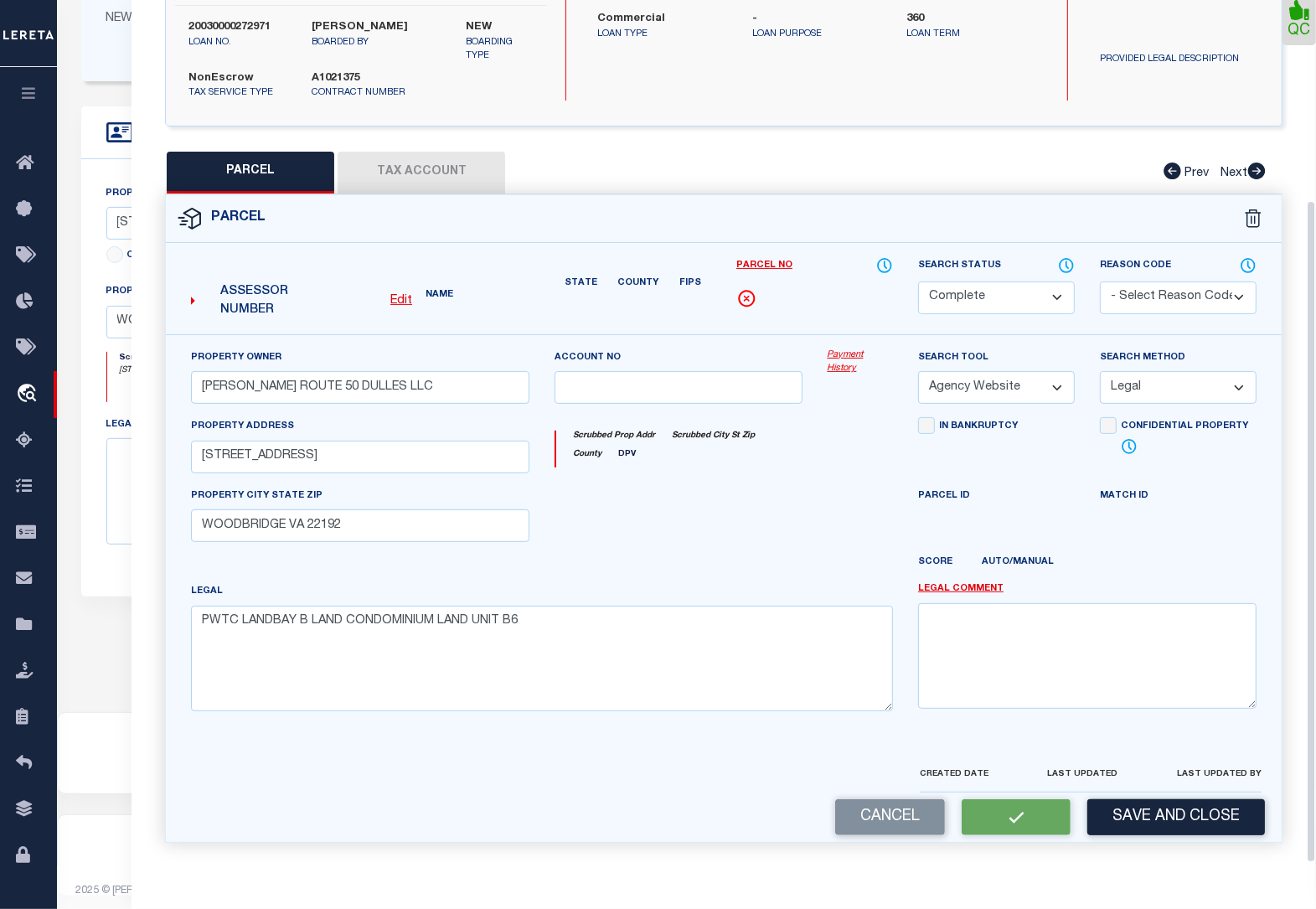
scroll to position [259, 0]
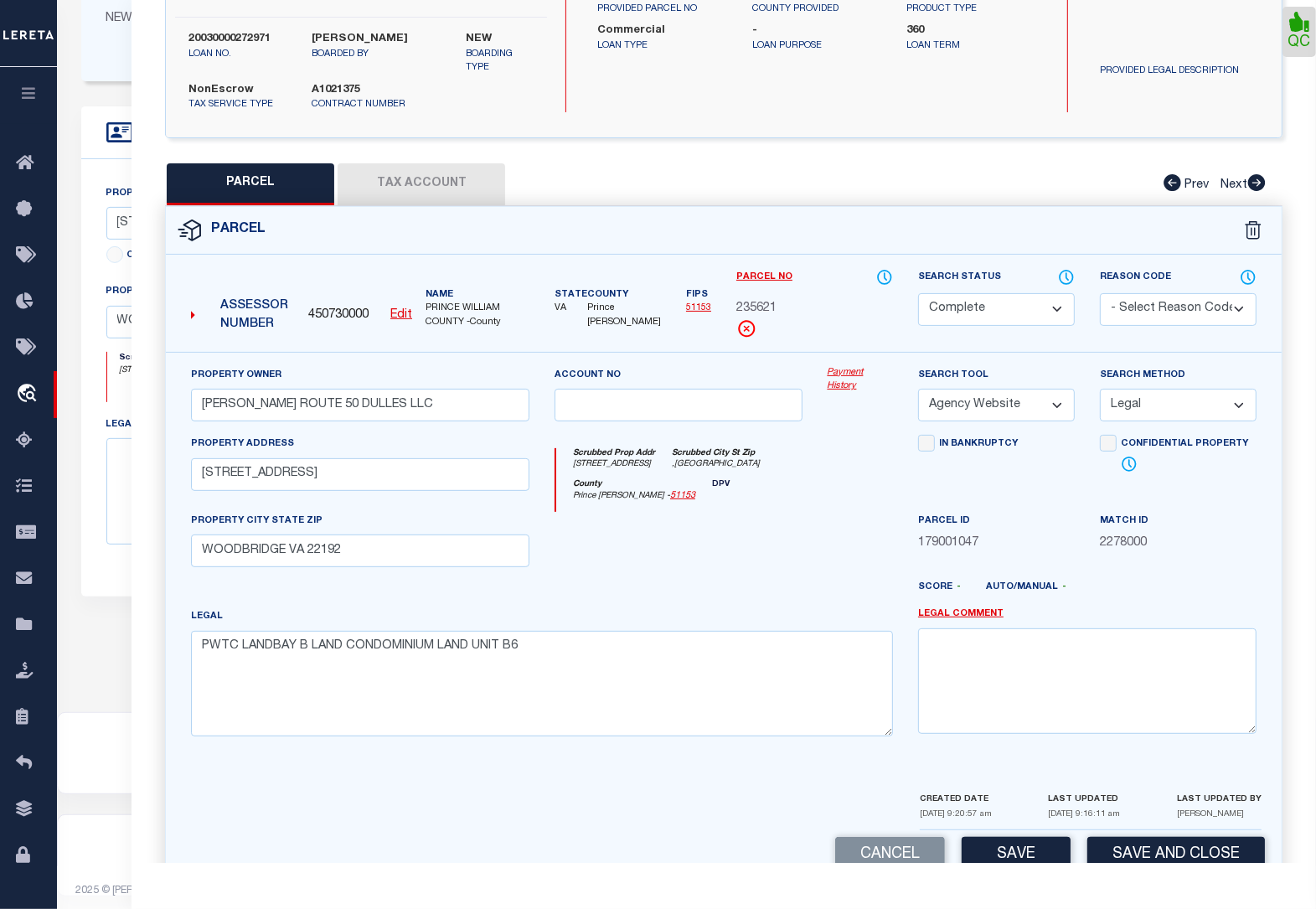
click at [1126, 842] on button "Save and Close" at bounding box center [1176, 855] width 178 height 36
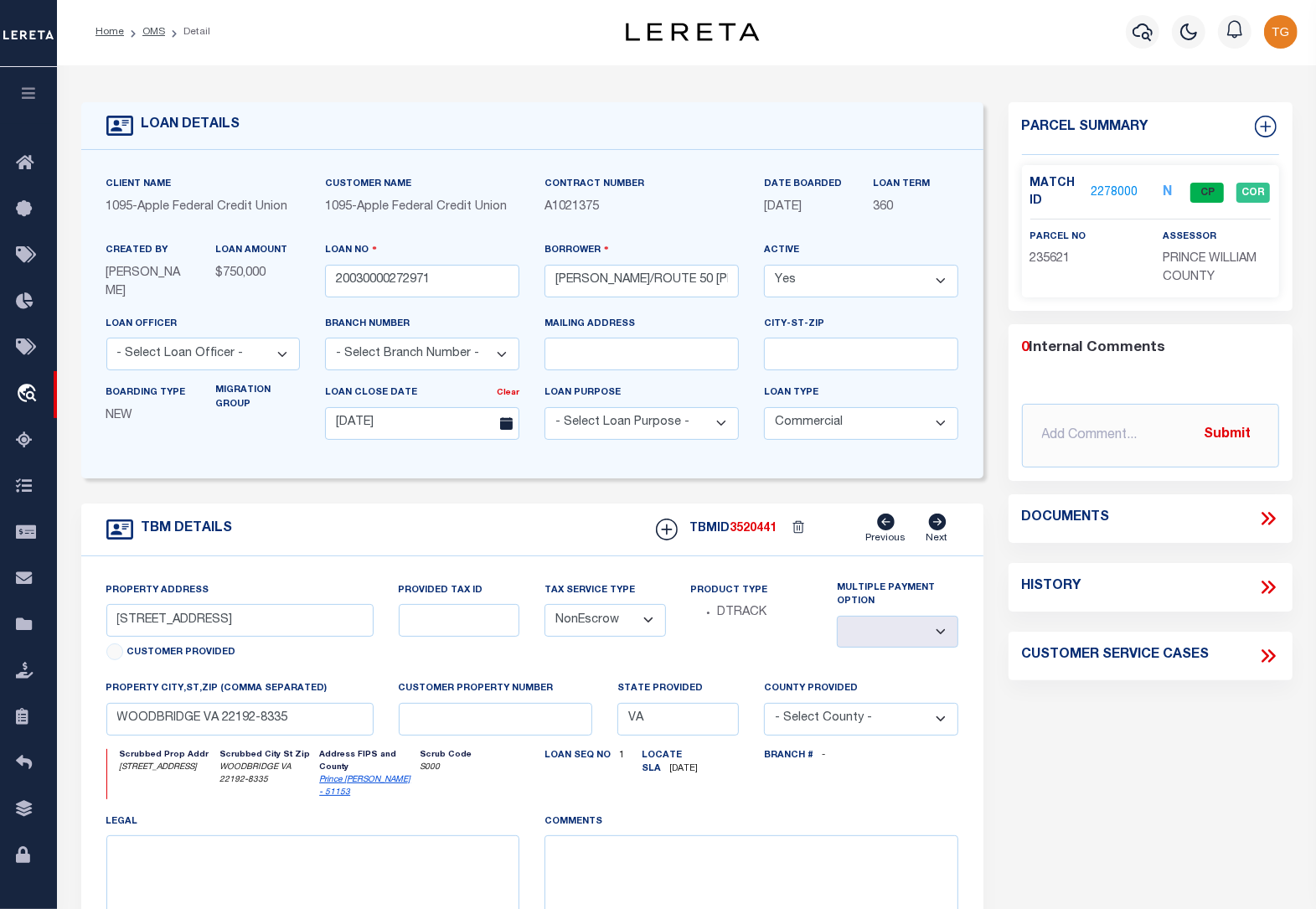
scroll to position [0, 0]
click at [152, 32] on link "OMS" at bounding box center [153, 34] width 22 height 10
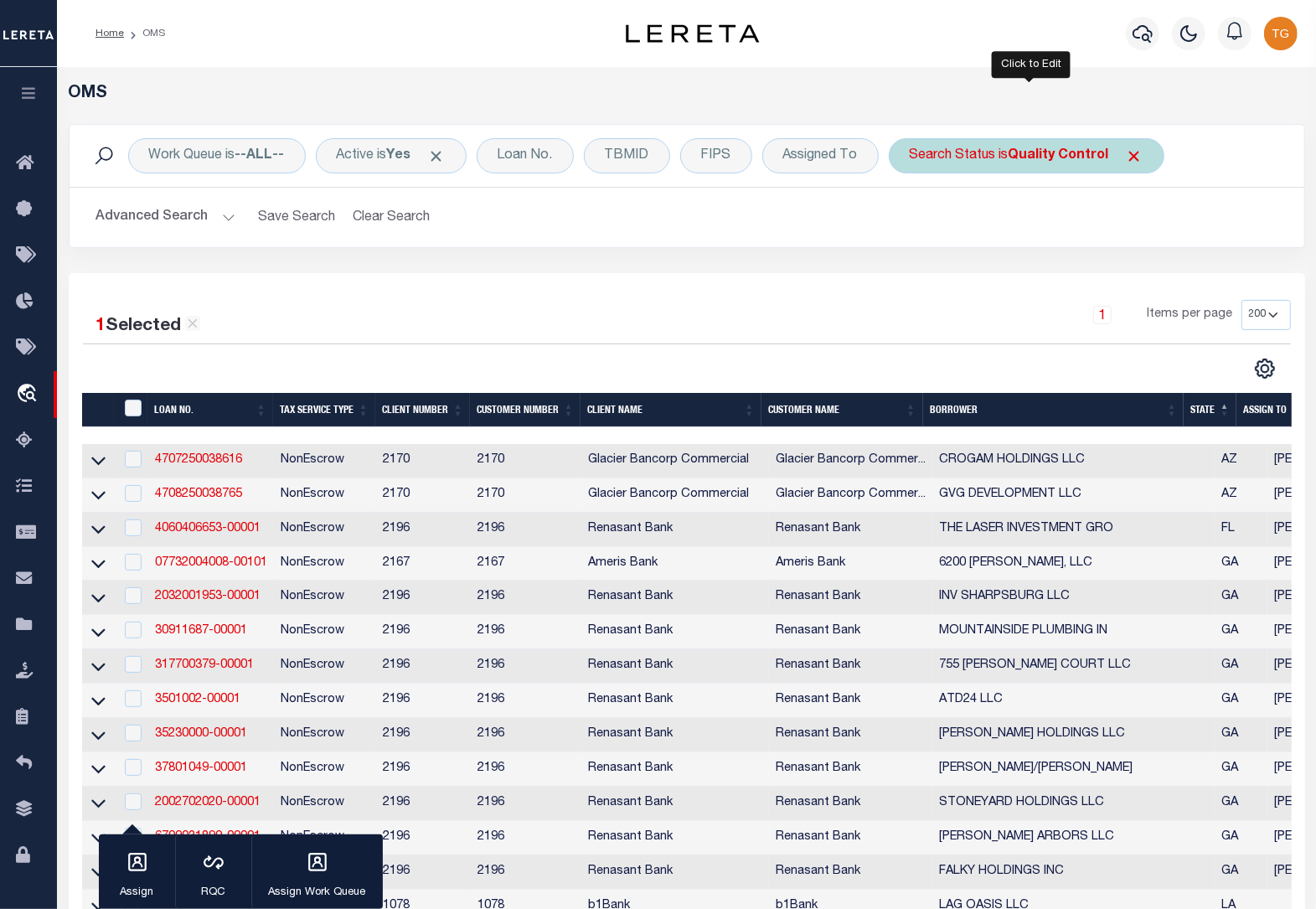
click at [1073, 156] on b "Quality Control" at bounding box center [1058, 156] width 101 height 14
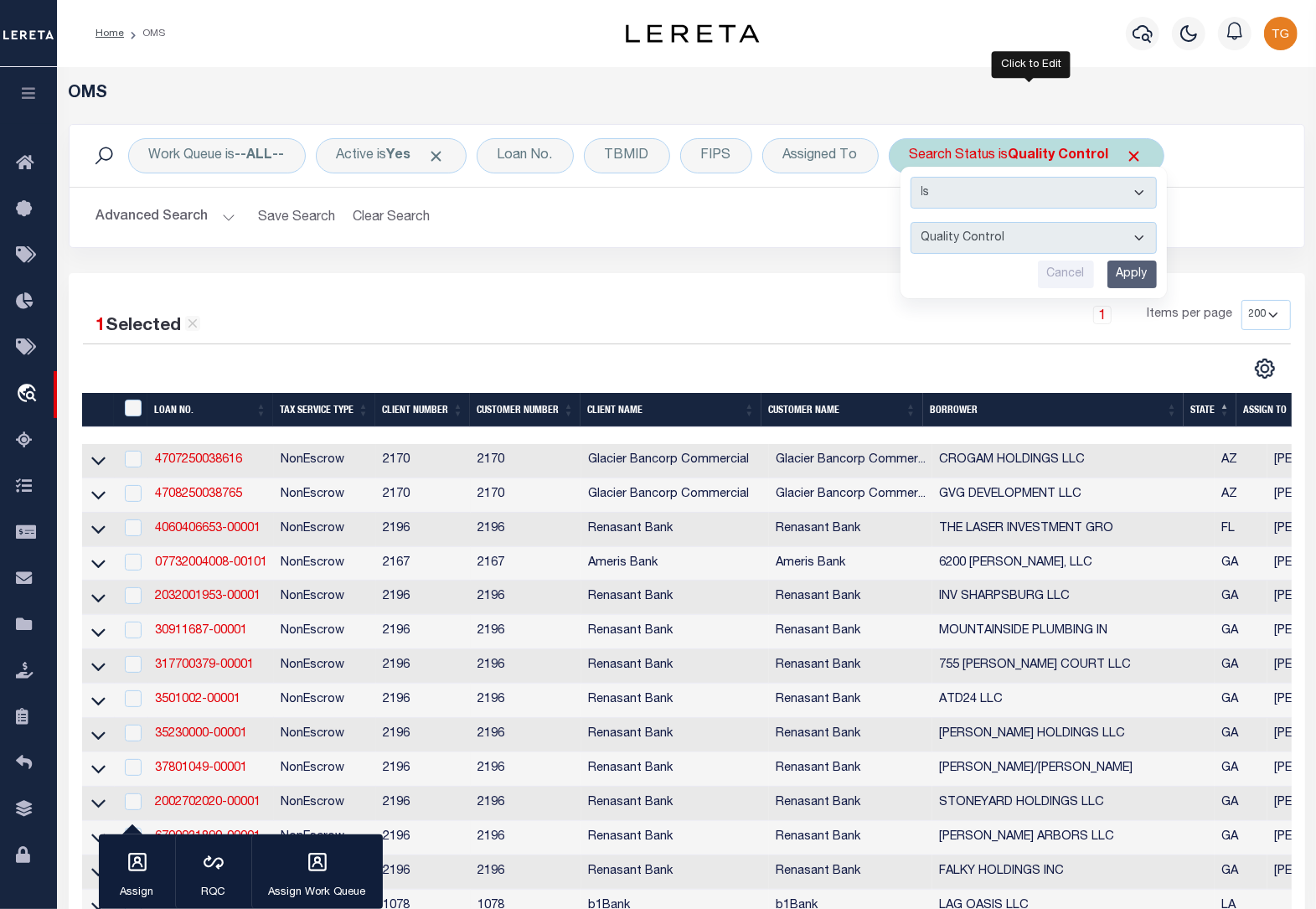
click at [1133, 283] on input "Apply" at bounding box center [1132, 274] width 49 height 28
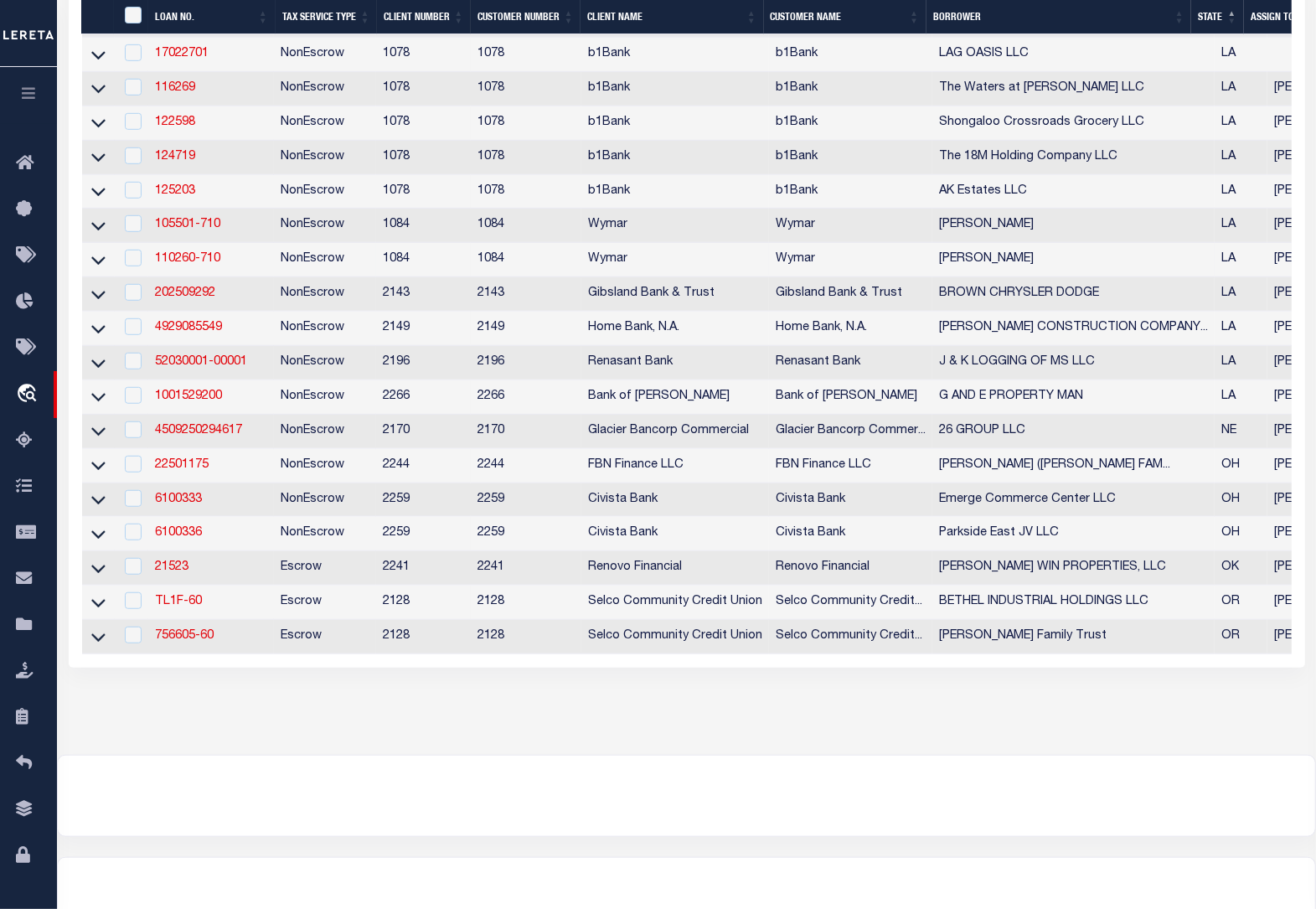
scroll to position [943, 0]
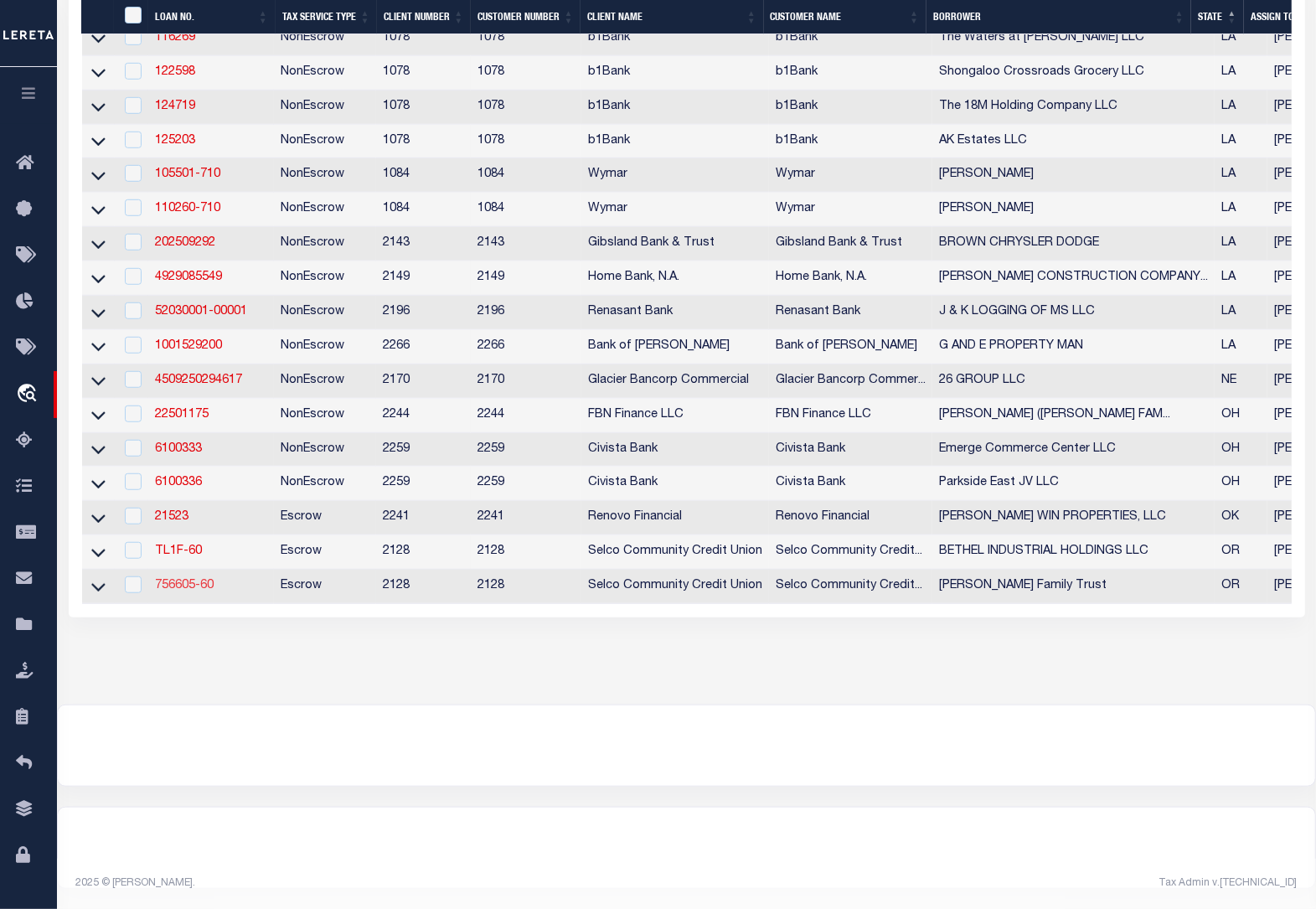
click at [176, 580] on link "756605-60" at bounding box center [184, 586] width 59 height 12
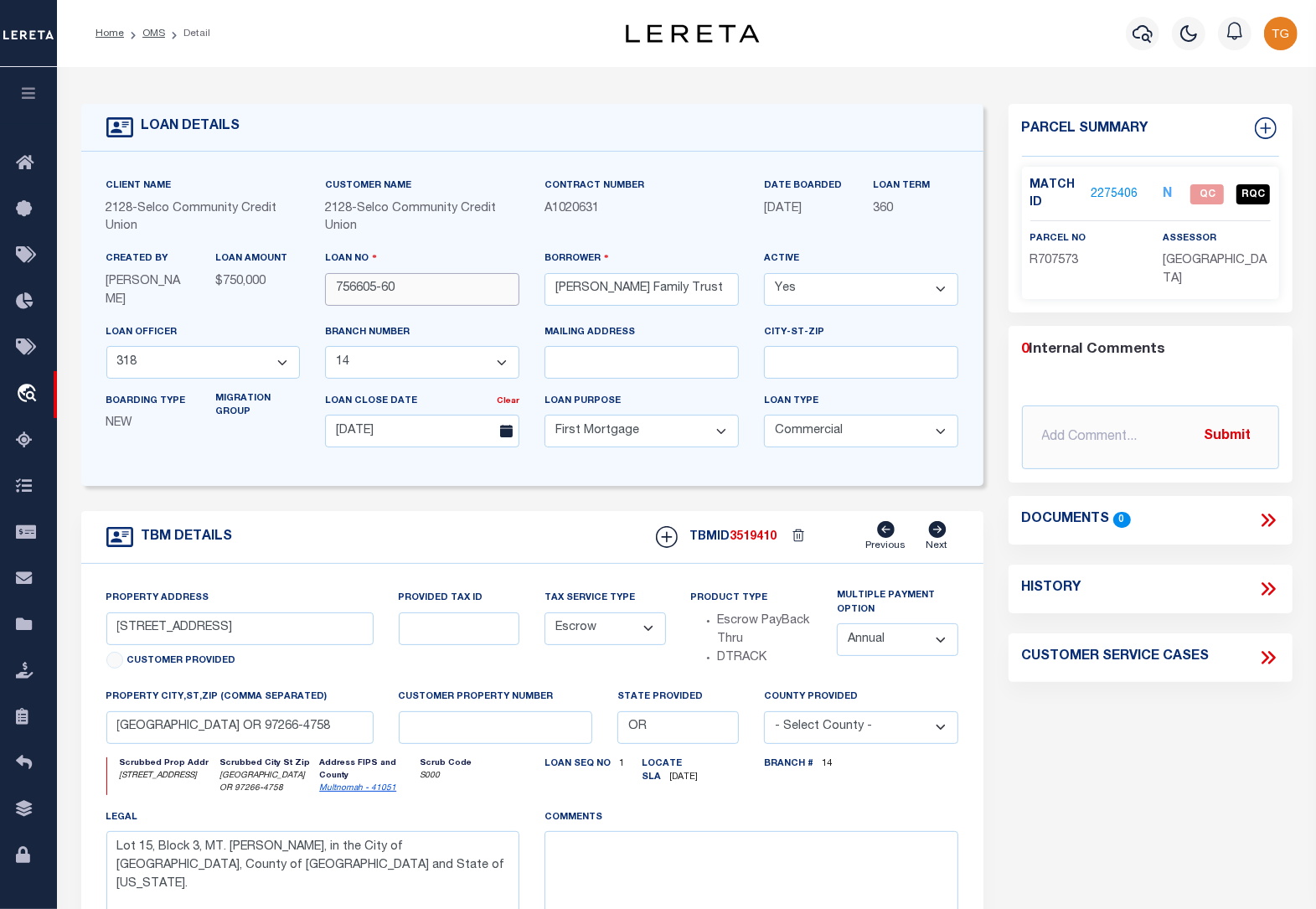
drag, startPoint x: 415, startPoint y: 290, endPoint x: 334, endPoint y: 290, distance: 81.0
click at [334, 290] on input "756605-60" at bounding box center [422, 290] width 195 height 33
click at [1104, 191] on link "2275406" at bounding box center [1114, 195] width 47 height 17
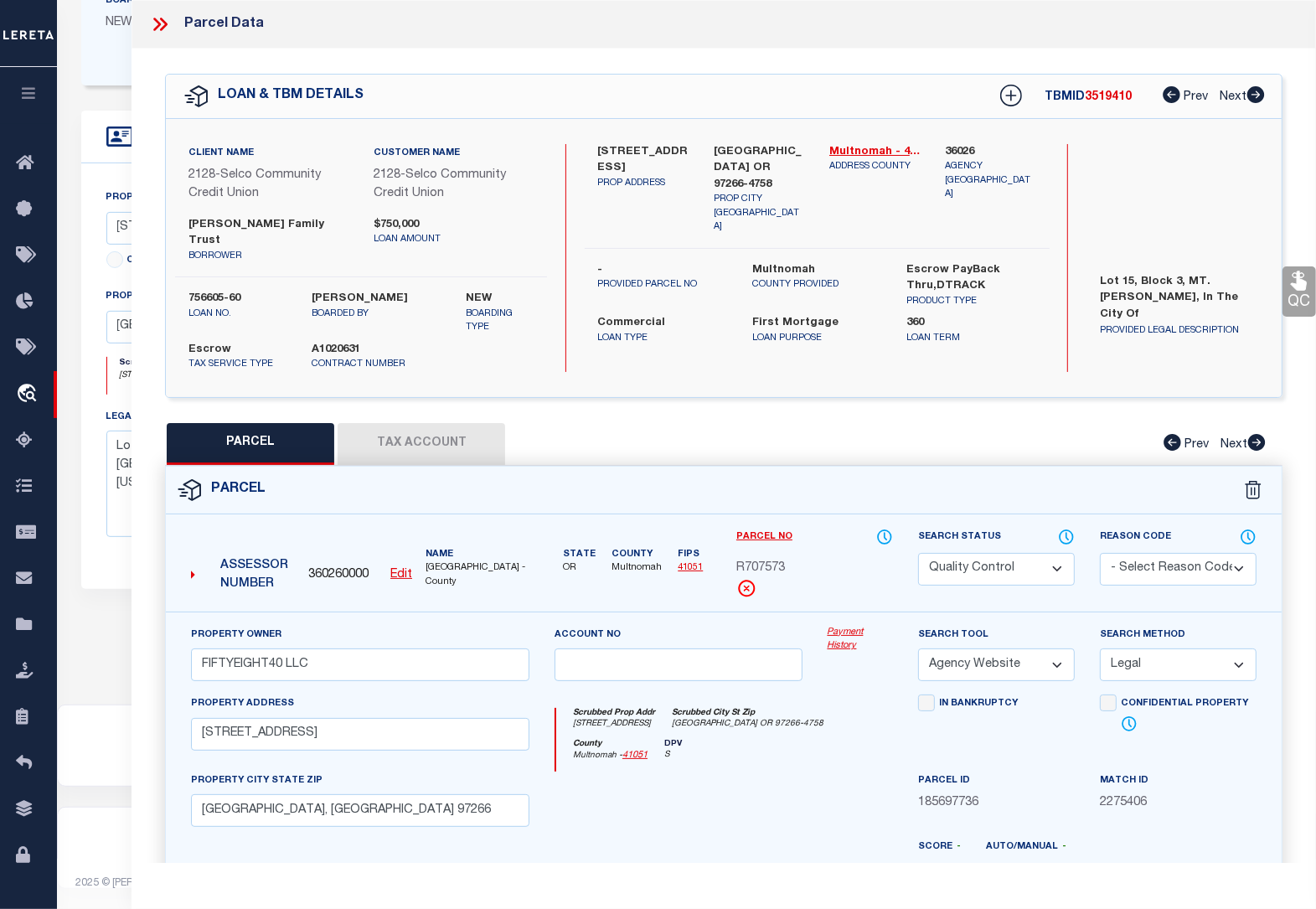
click at [159, 21] on icon at bounding box center [159, 24] width 22 height 22
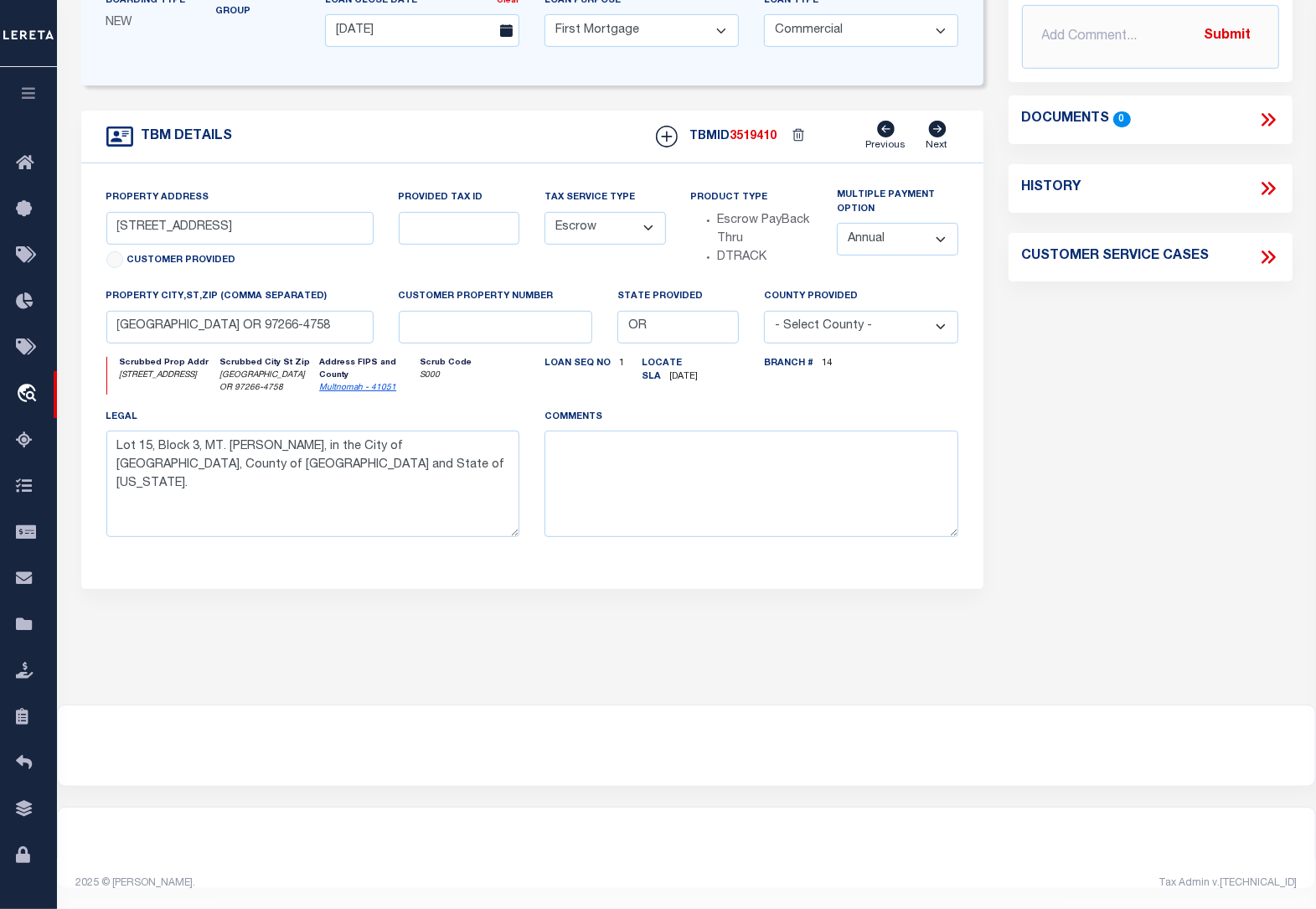
click at [1266, 115] on icon at bounding box center [1268, 119] width 22 height 22
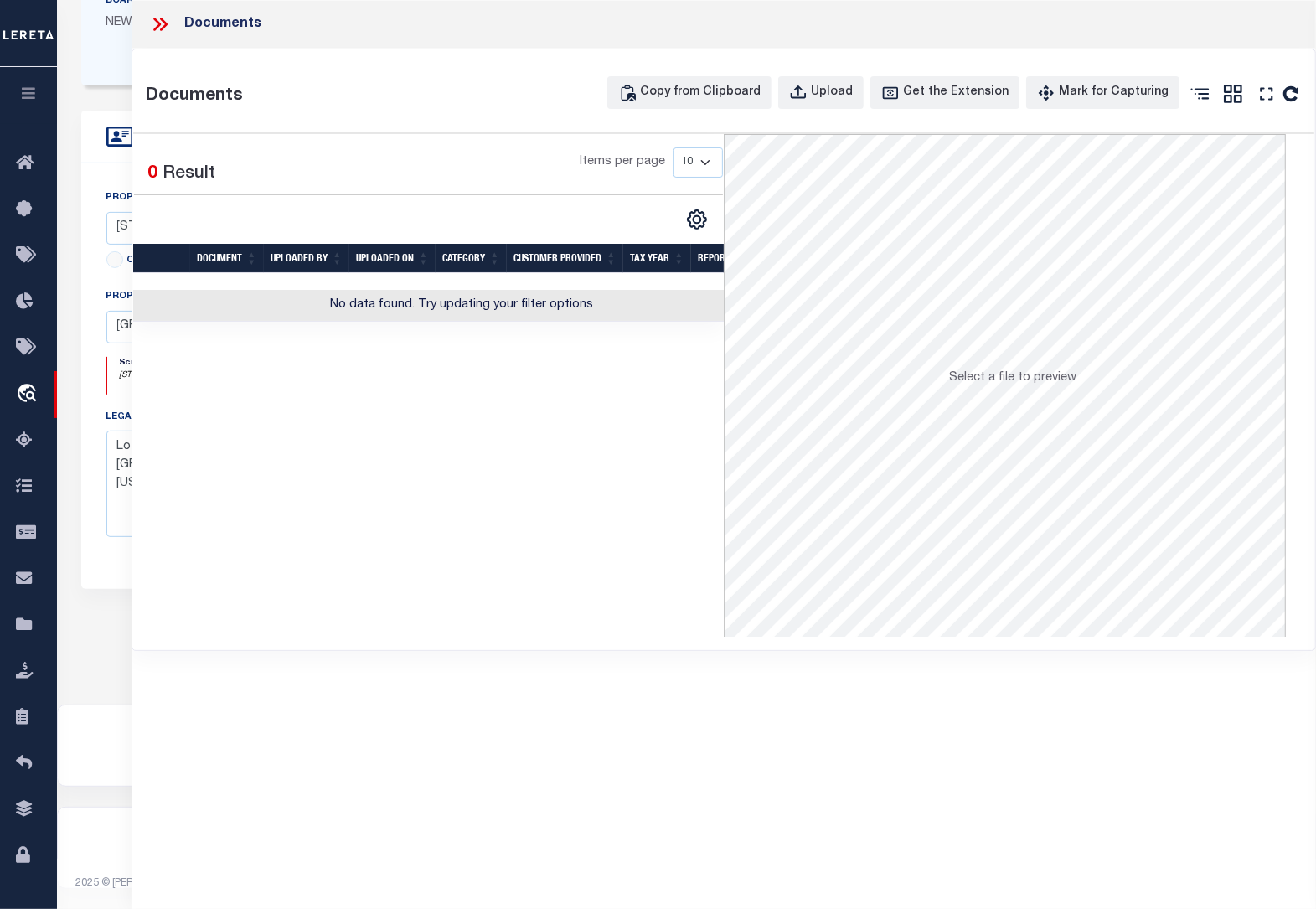
click at [153, 25] on icon at bounding box center [159, 24] width 22 height 22
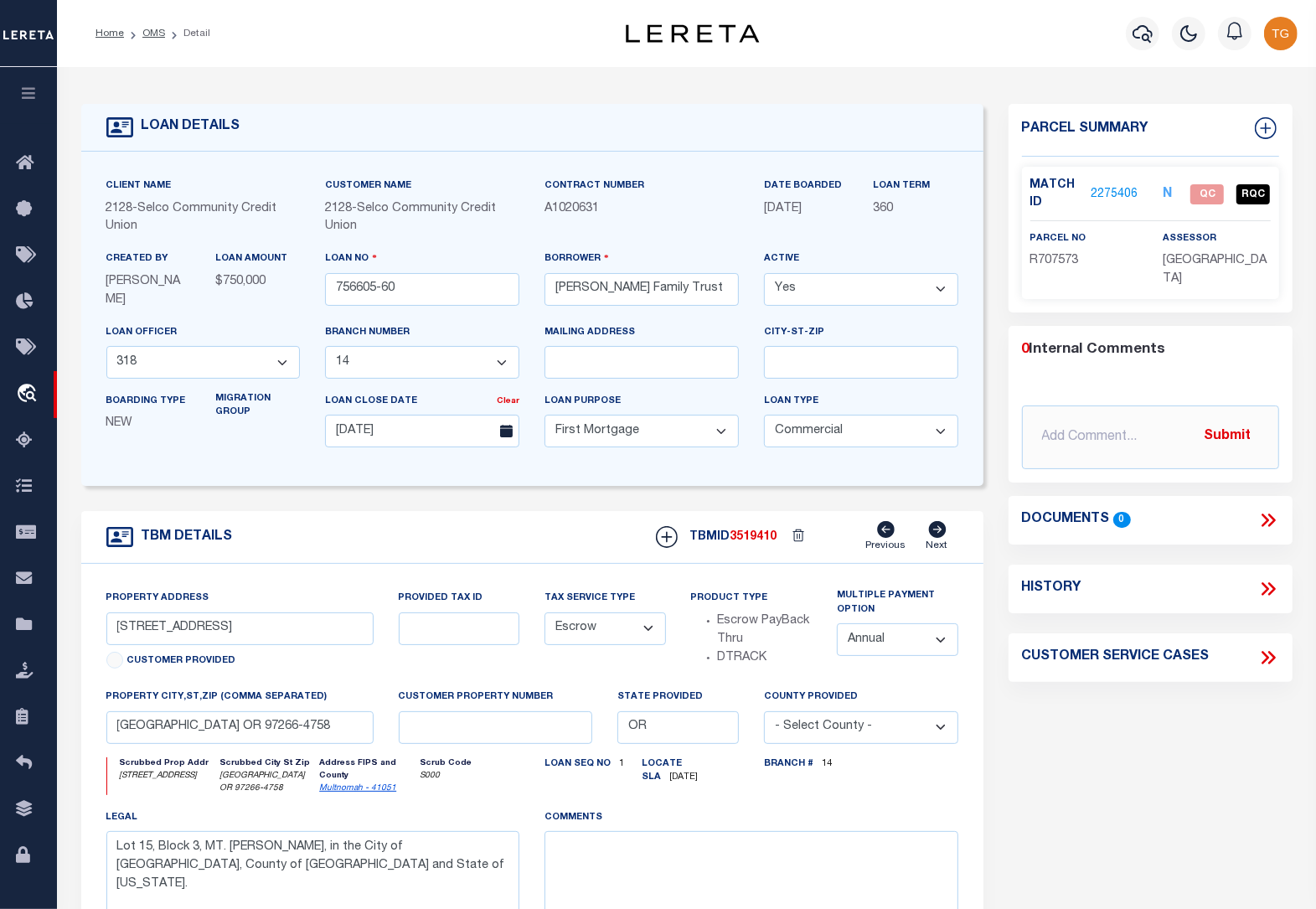
click at [1131, 185] on p "2275406" at bounding box center [1114, 194] width 47 height 18
click at [1113, 191] on link "2275406" at bounding box center [1114, 195] width 47 height 17
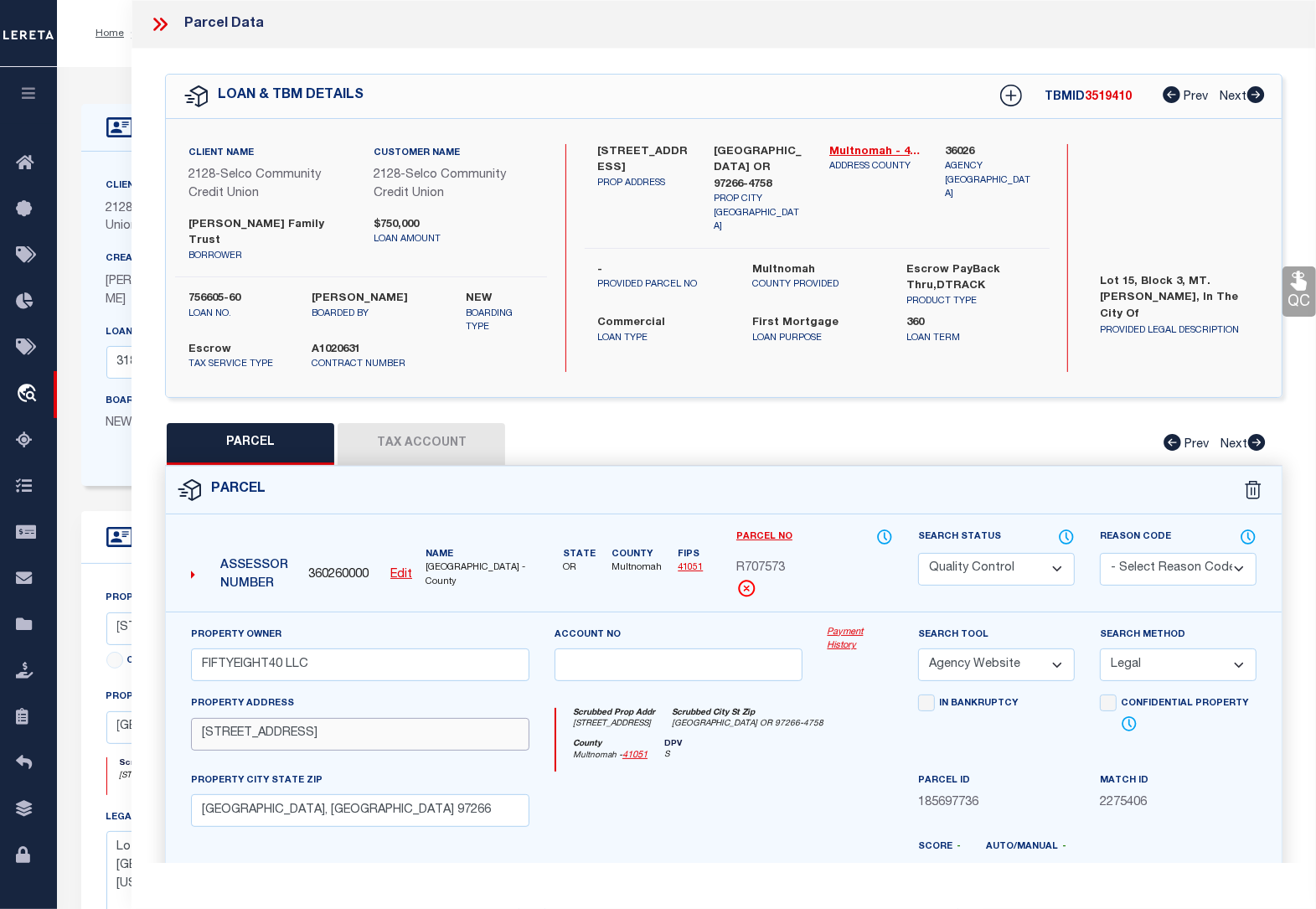
drag, startPoint x: 308, startPoint y: 718, endPoint x: 203, endPoint y: 718, distance: 105.0
click at [203, 718] on input "[STREET_ADDRESS]" at bounding box center [360, 734] width 339 height 33
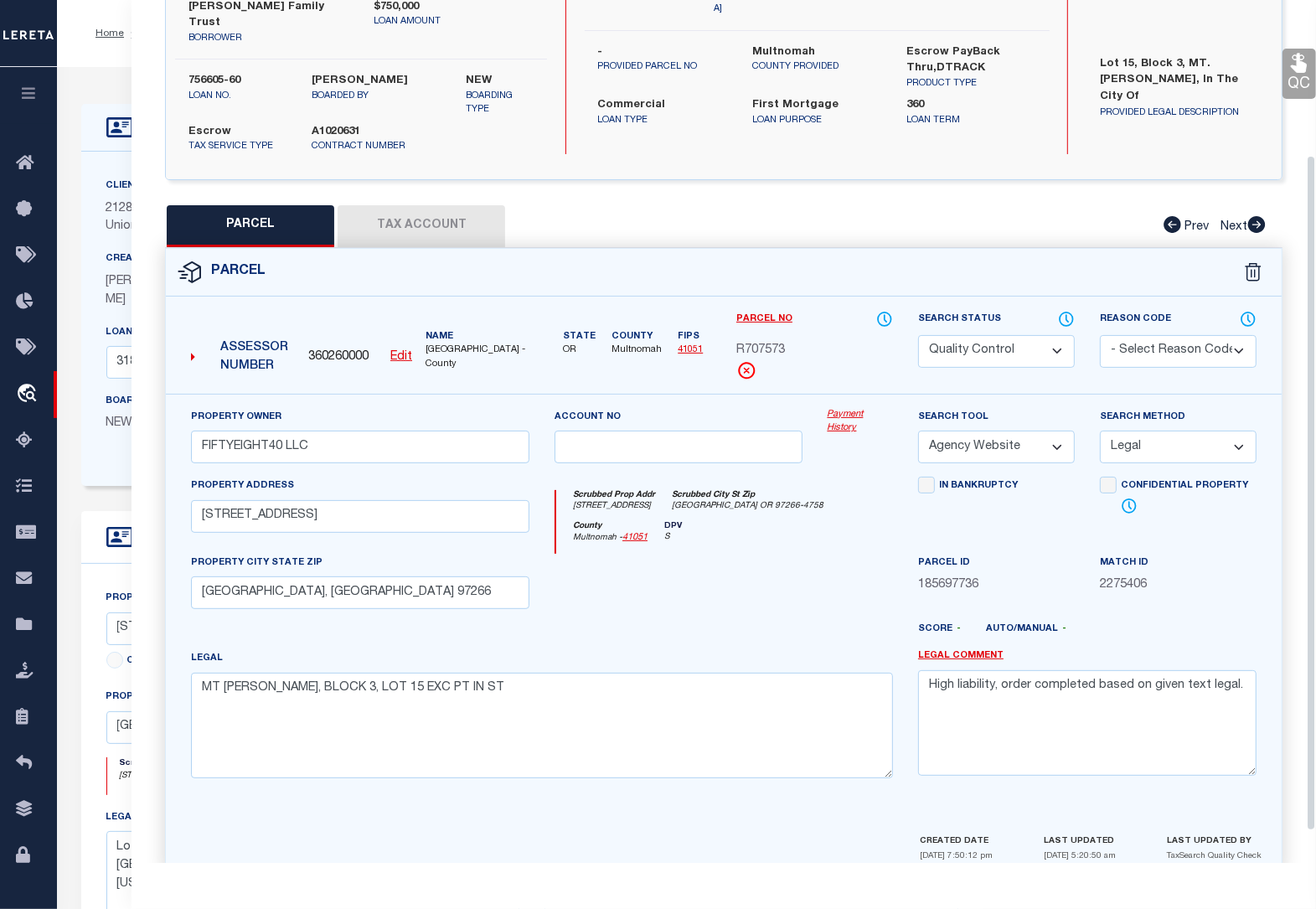
scroll to position [236, 0]
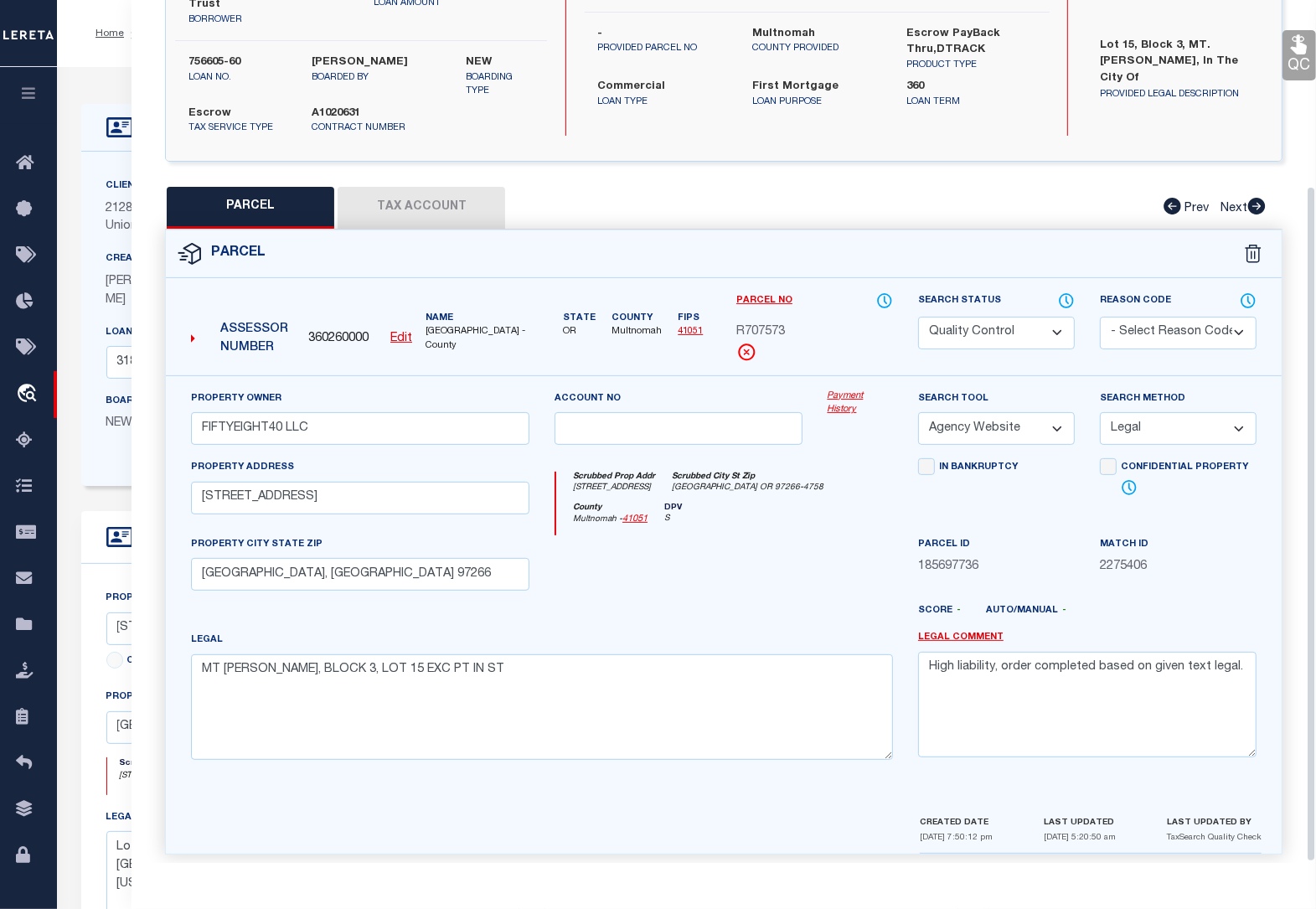
click at [1293, 53] on icon at bounding box center [1299, 44] width 22 height 22
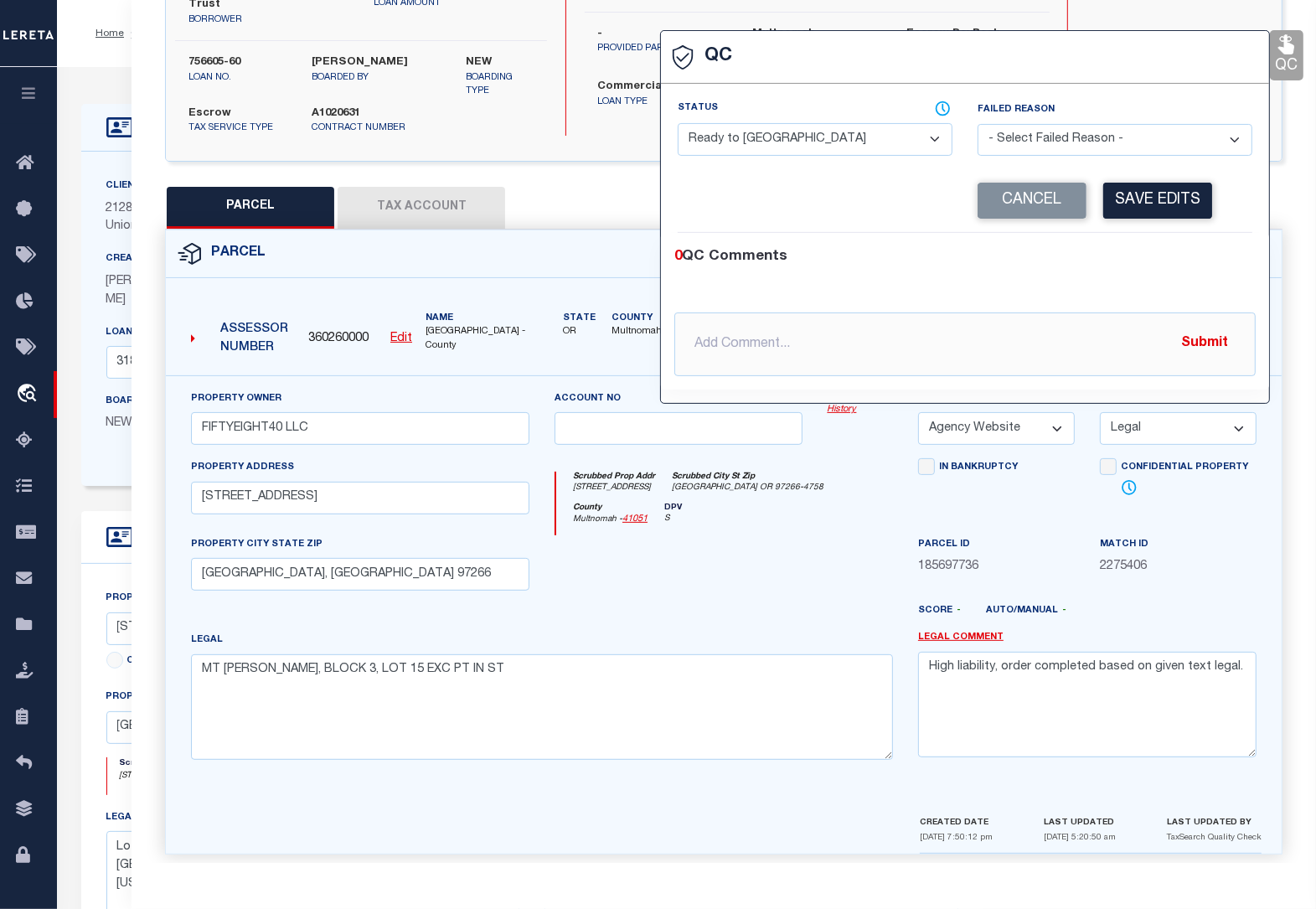
click at [811, 148] on select "- Select Status - Ready to QC Correct Incorrect" at bounding box center [814, 140] width 275 height 33
click at [677, 125] on select "- Select Status - Ready to QC Correct Incorrect" at bounding box center [814, 140] width 275 height 33
click at [1142, 193] on button "Save Edits" at bounding box center [1157, 201] width 109 height 36
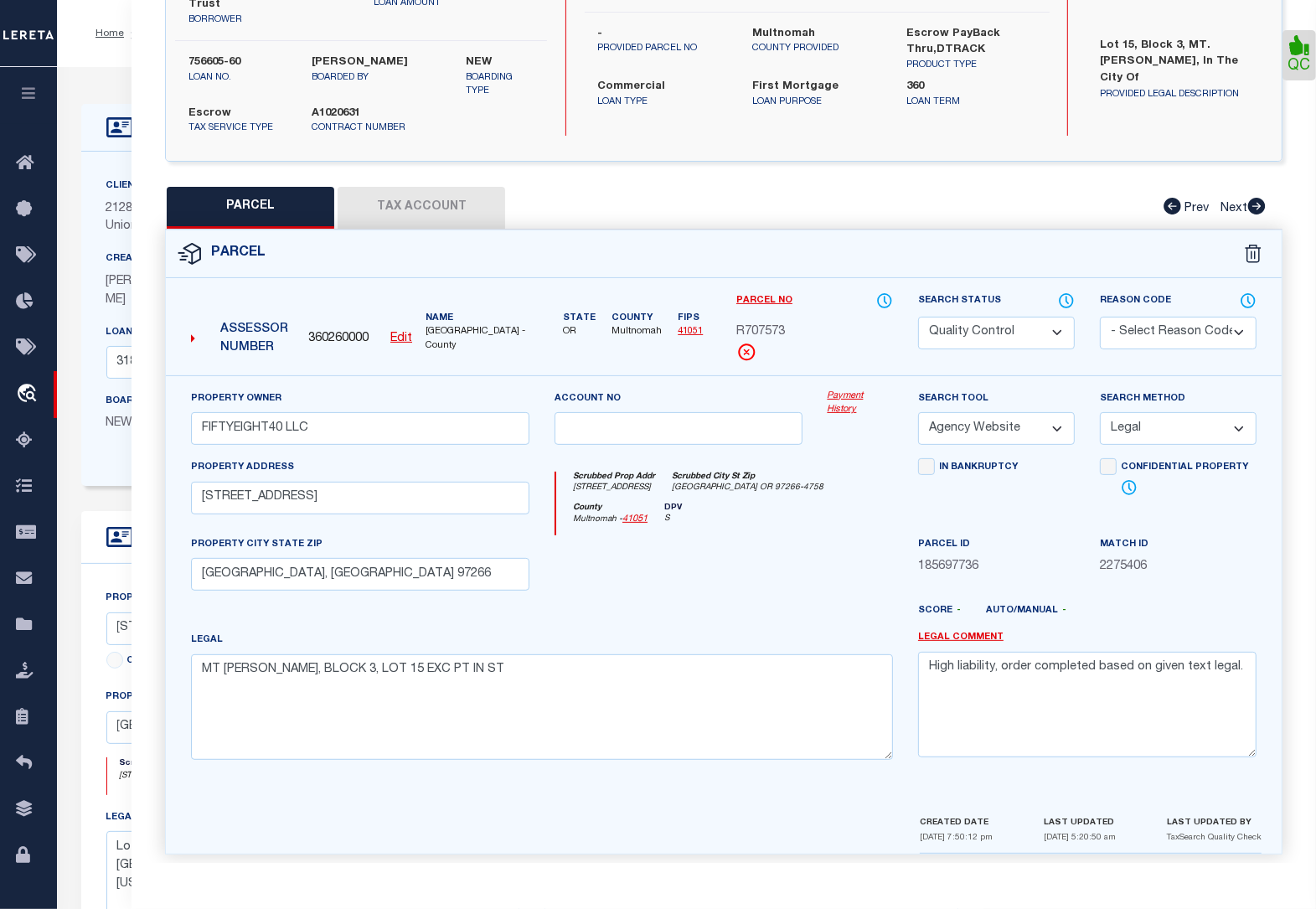
click at [964, 323] on select "Automated Search Bad Parcel Complete Duplicate Parcel High Dollar Reporting In …" at bounding box center [996, 333] width 157 height 33
click at [918, 316] on select "Automated Search Bad Parcel Complete Duplicate Parcel High Dollar Reporting In …" at bounding box center [996, 333] width 157 height 33
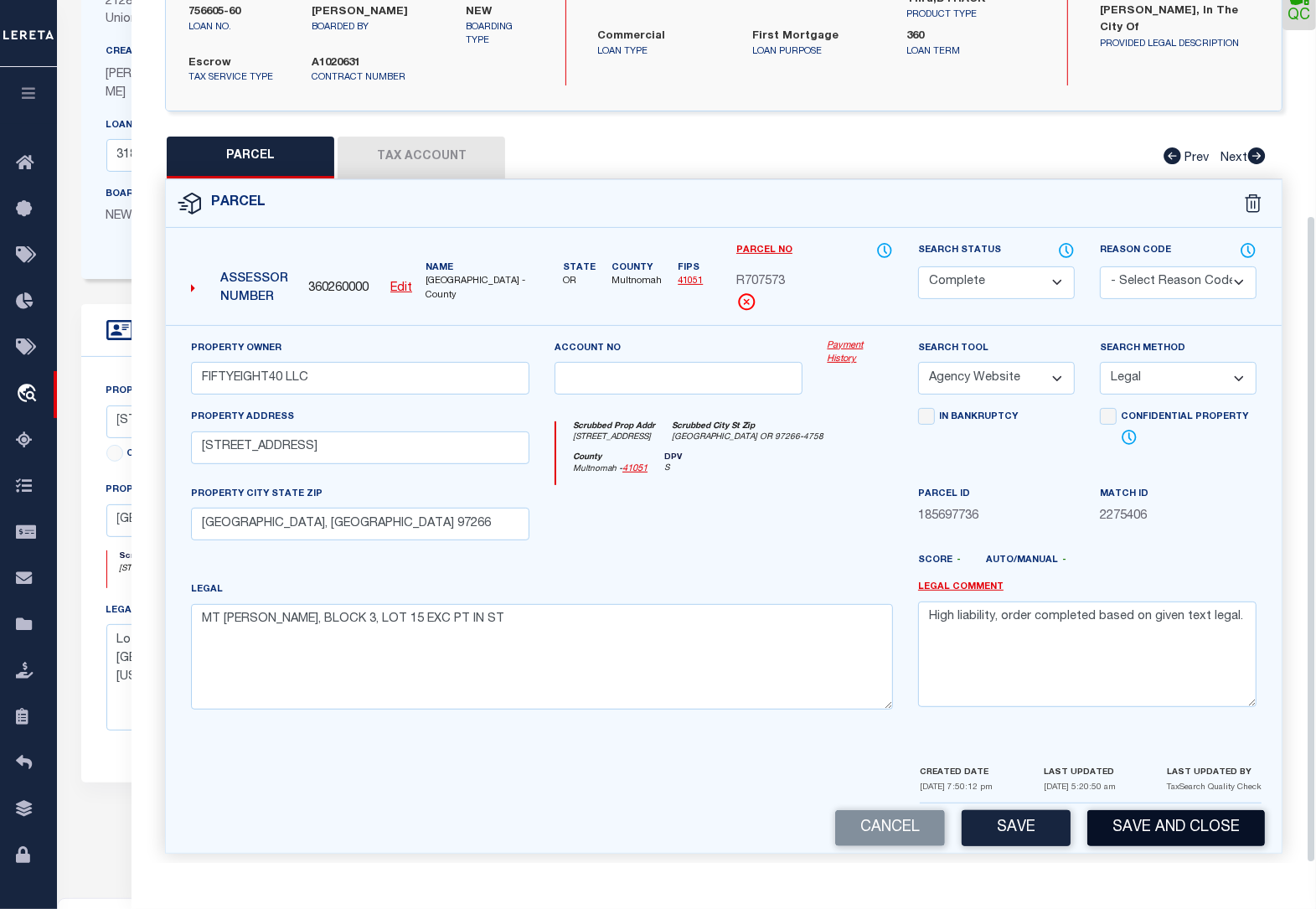
scroll to position [209, 0]
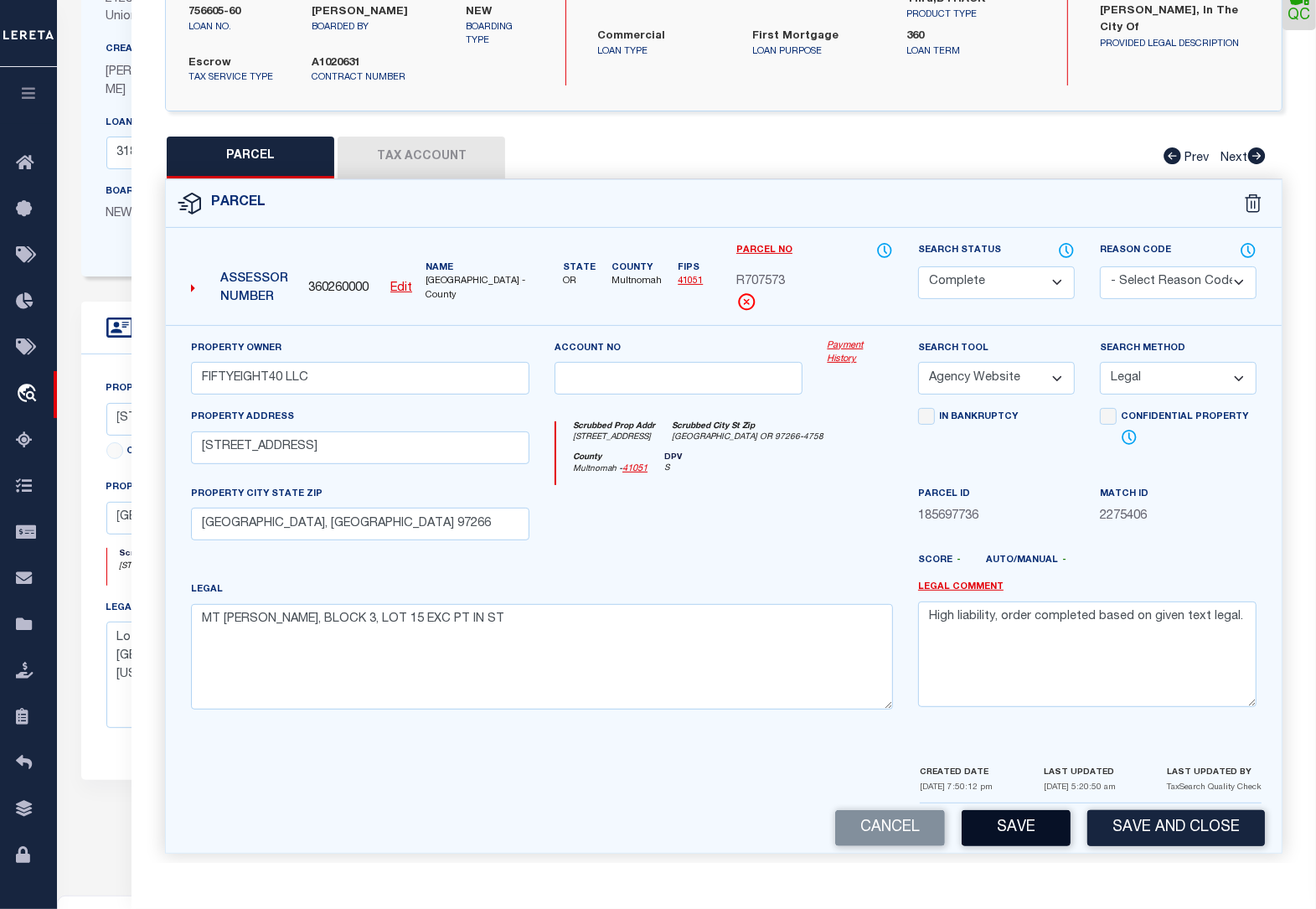
click at [1009, 810] on button "Save" at bounding box center [1016, 828] width 109 height 36
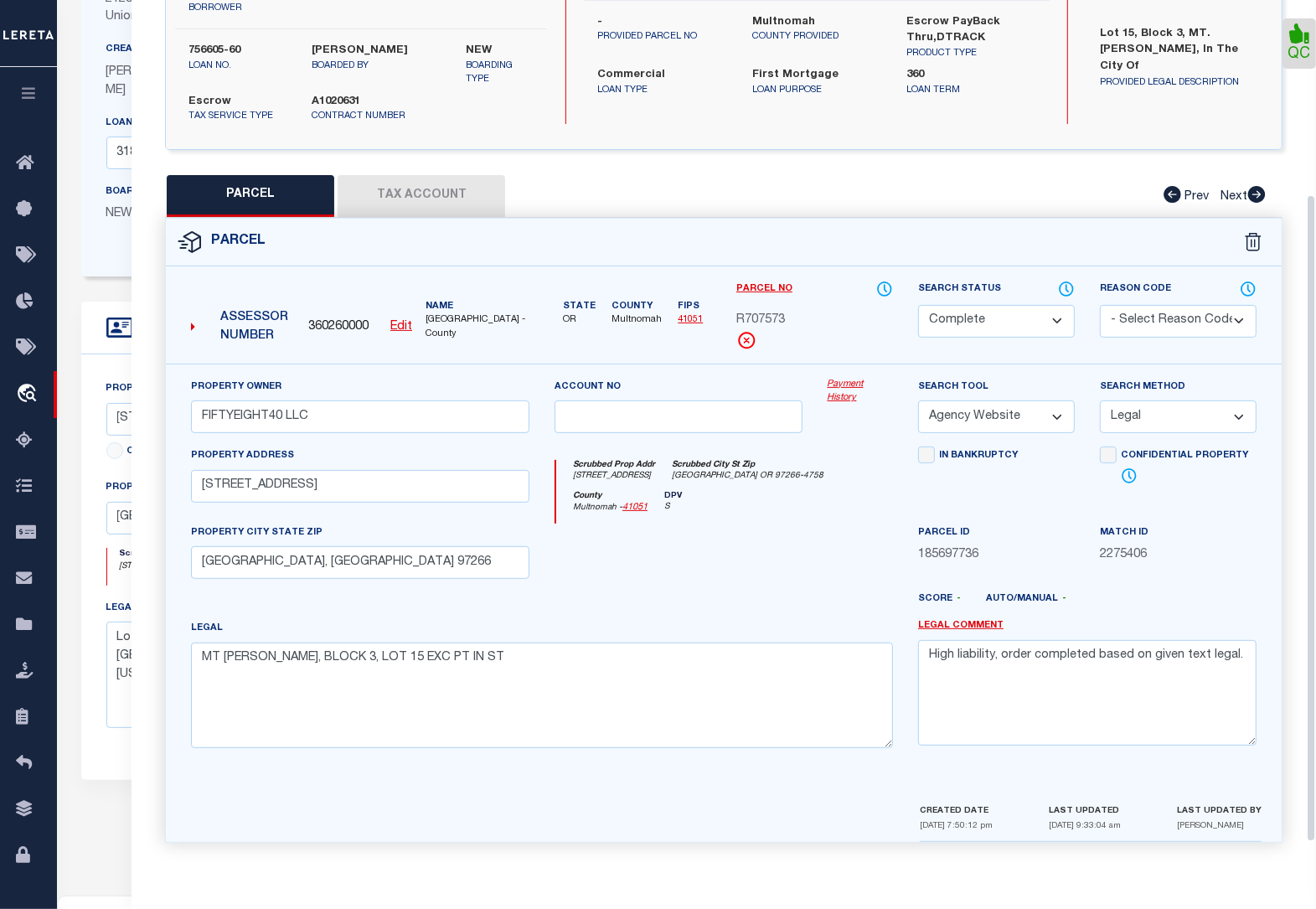
scroll to position [236, 0]
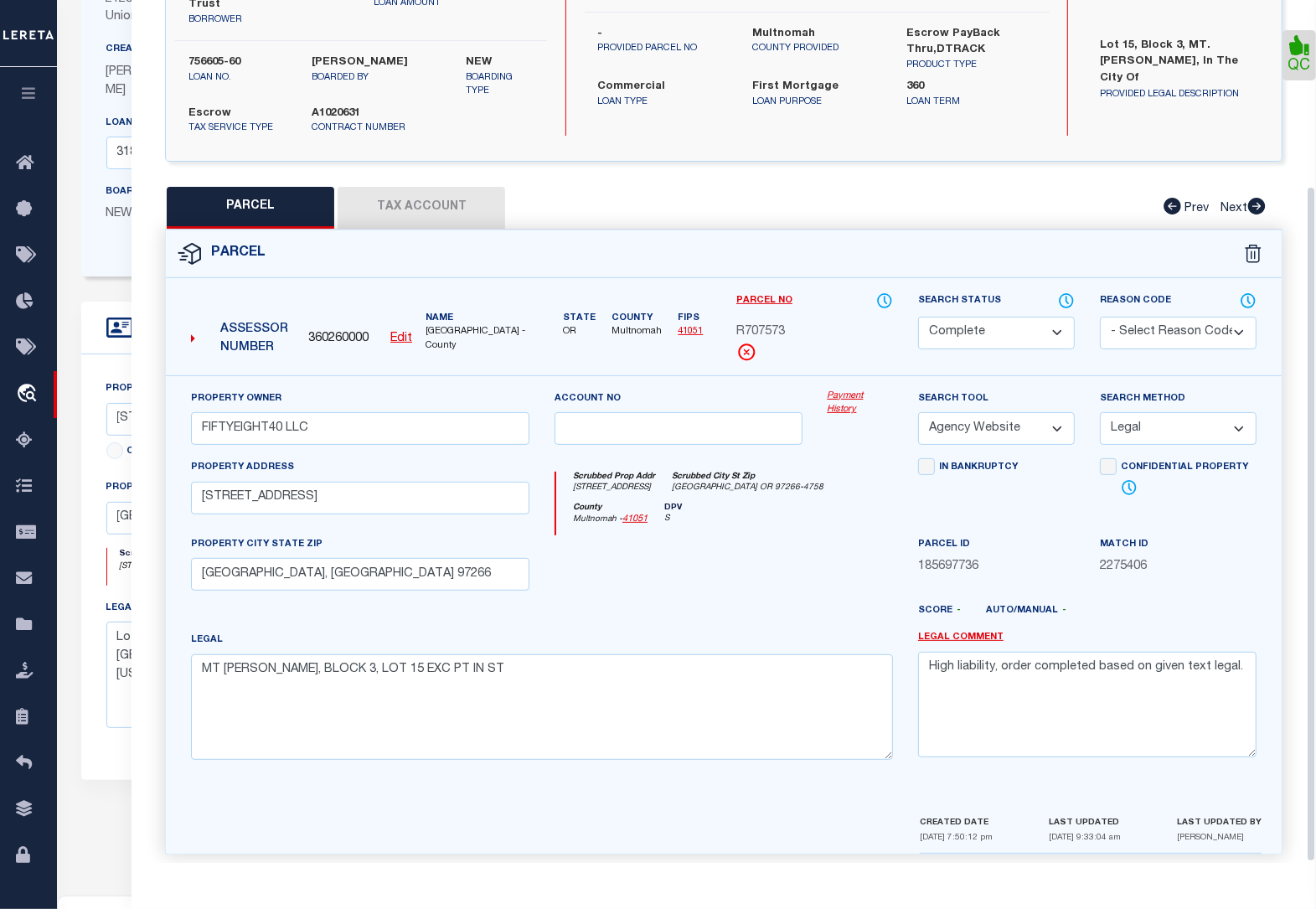
click at [403, 187] on button "Tax Account" at bounding box center [421, 208] width 167 height 42
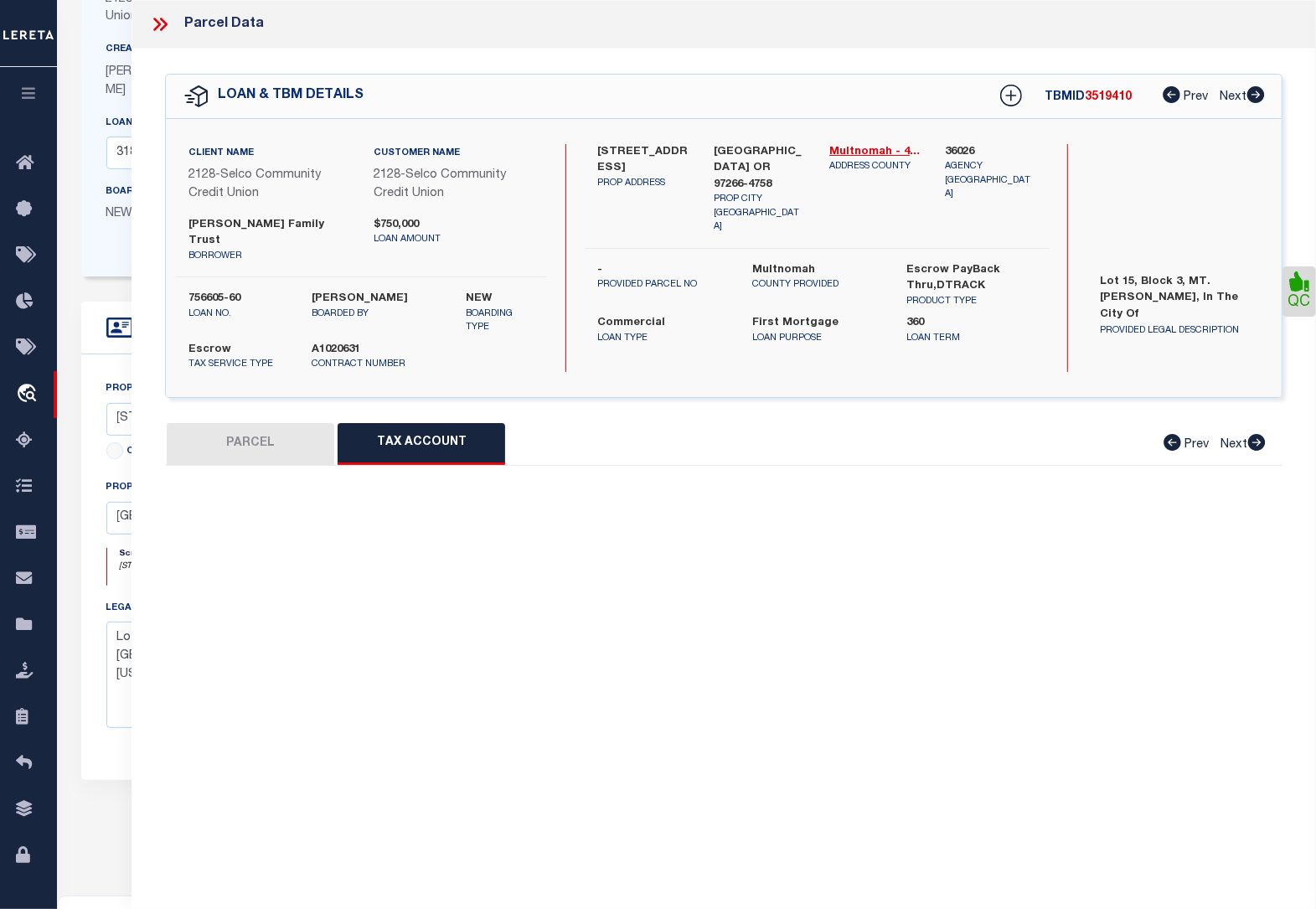
scroll to position [0, 0]
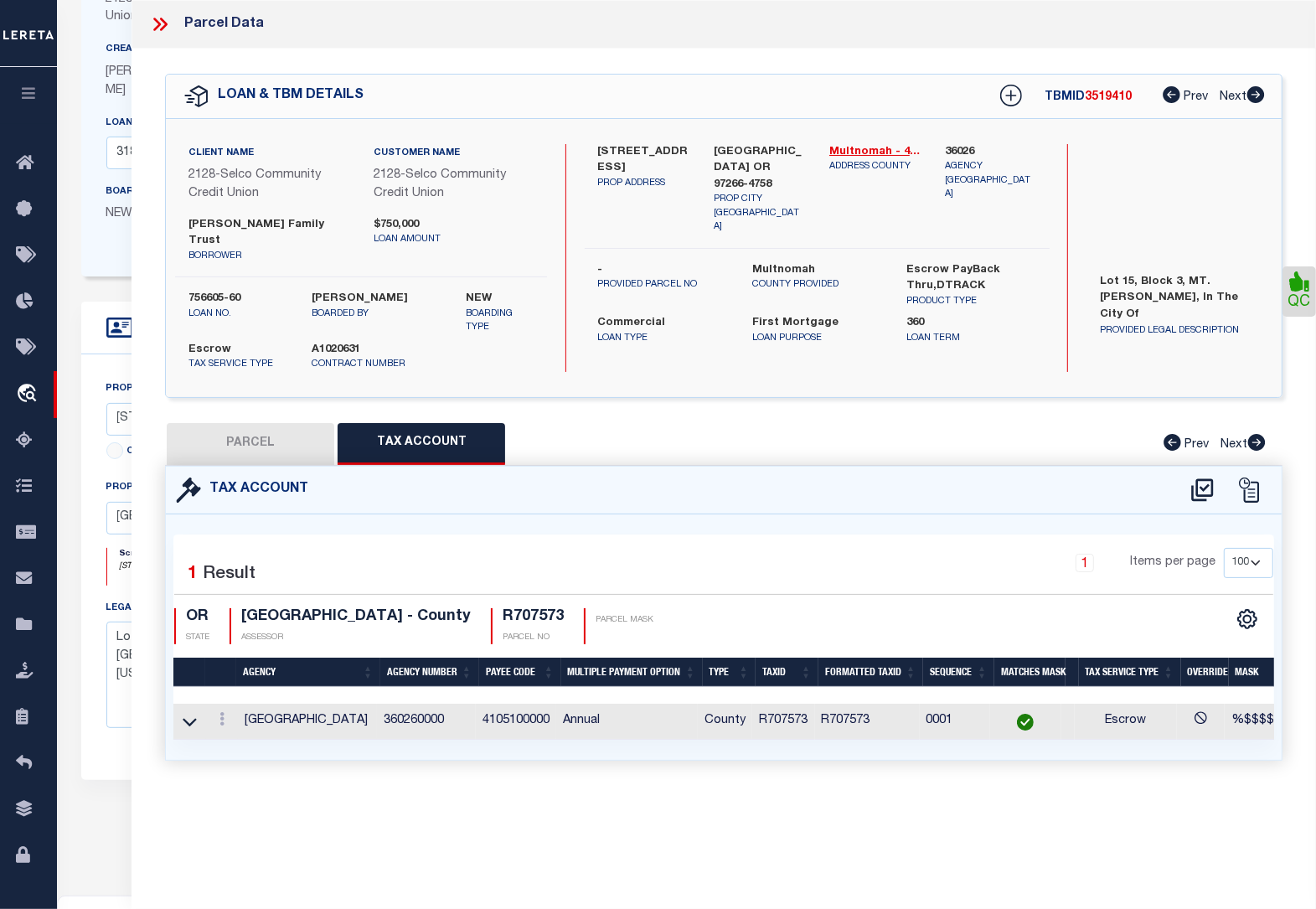
click at [241, 423] on button "PARCEL" at bounding box center [250, 444] width 167 height 42
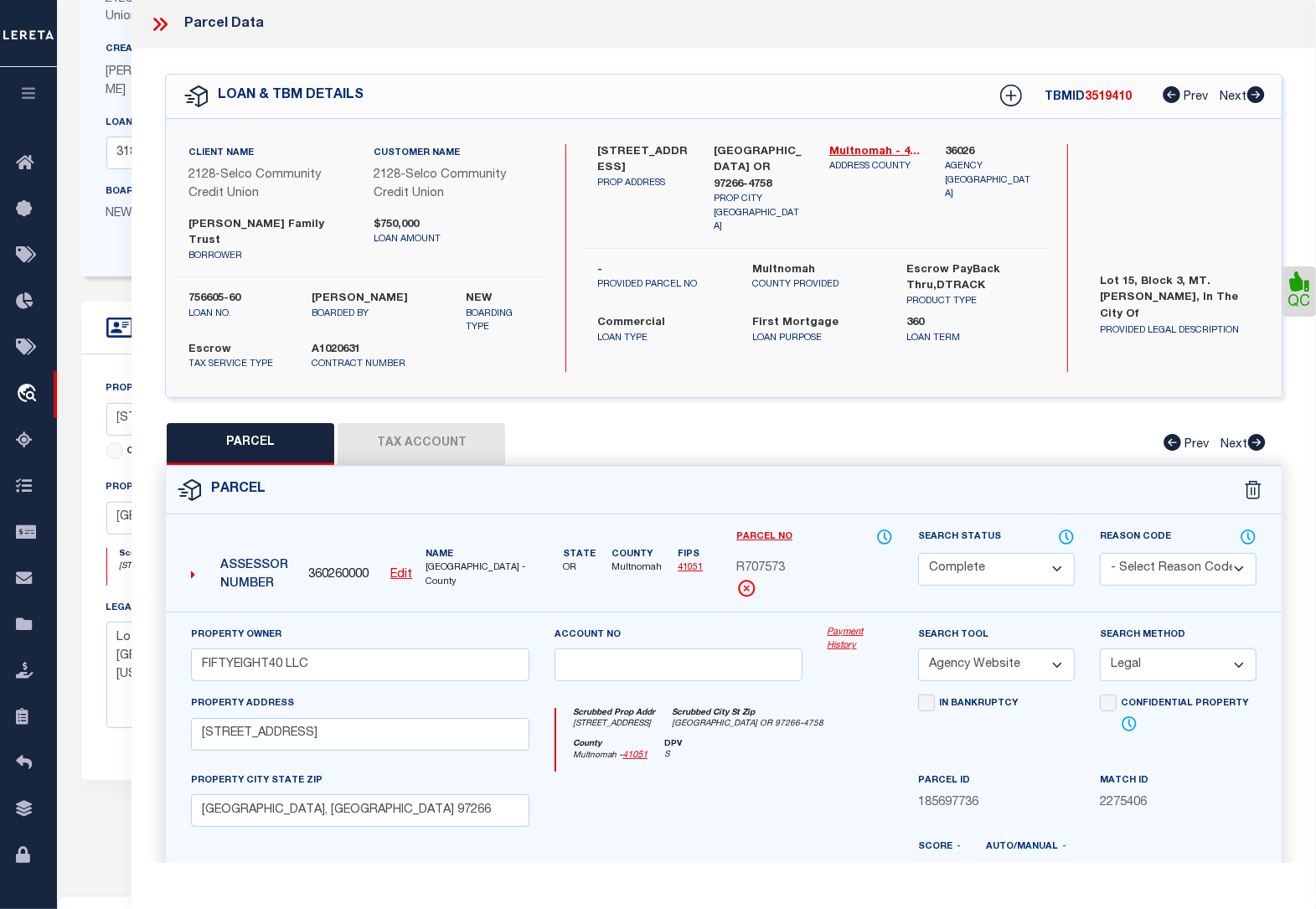
click at [164, 22] on icon at bounding box center [164, 24] width 8 height 14
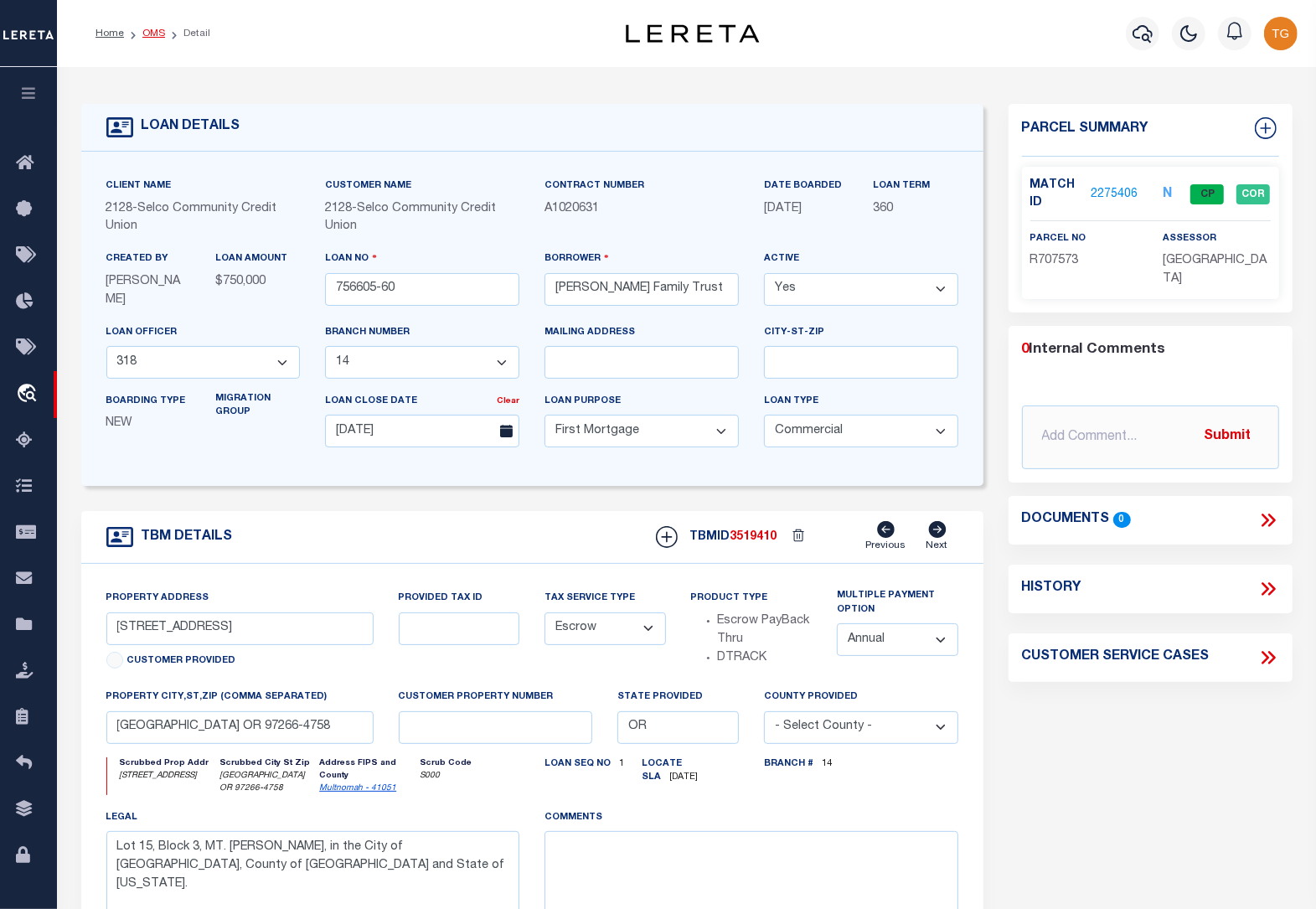
click at [147, 36] on link "OMS" at bounding box center [153, 34] width 22 height 10
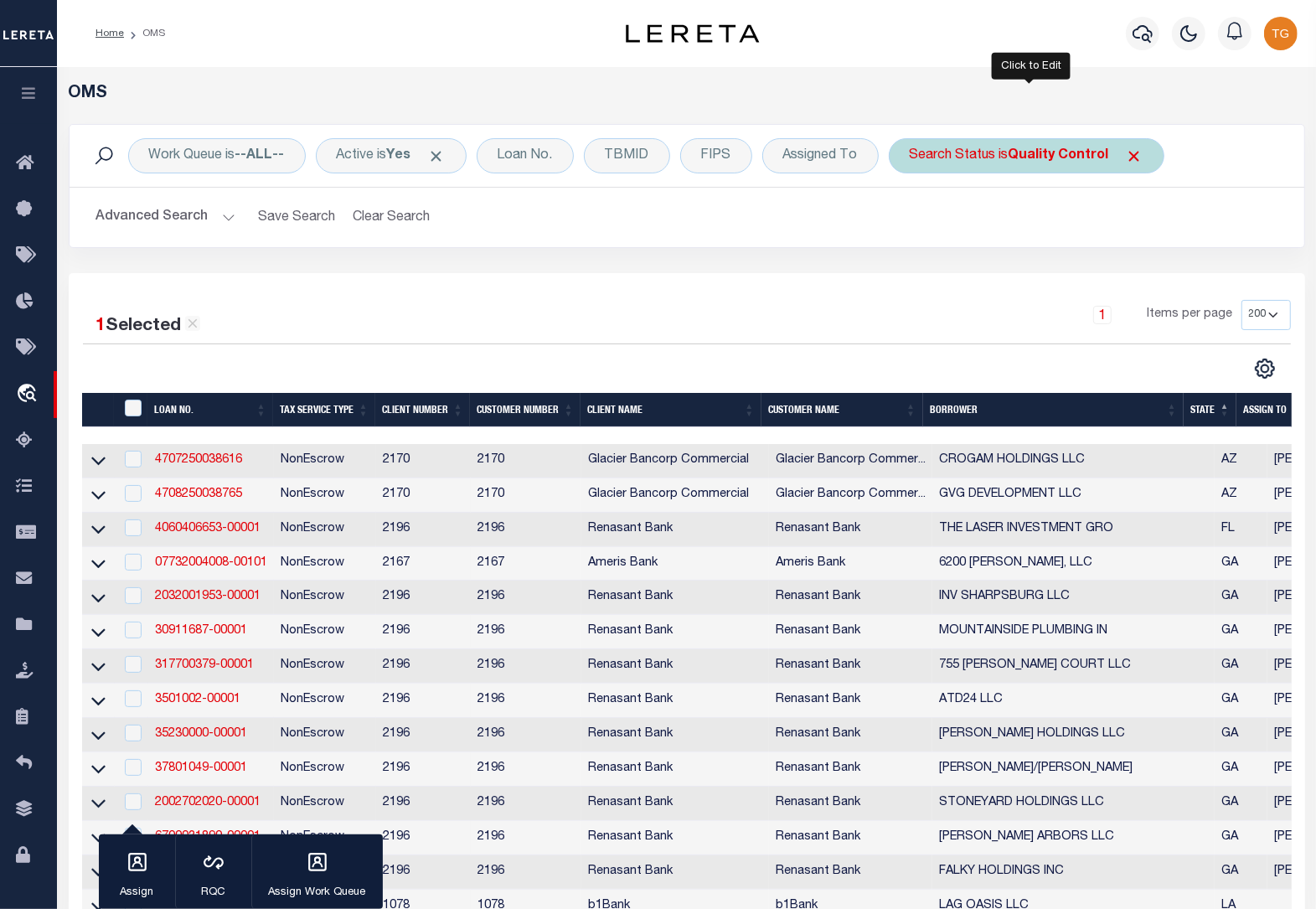
click at [1075, 158] on b "Quality Control" at bounding box center [1058, 156] width 101 height 14
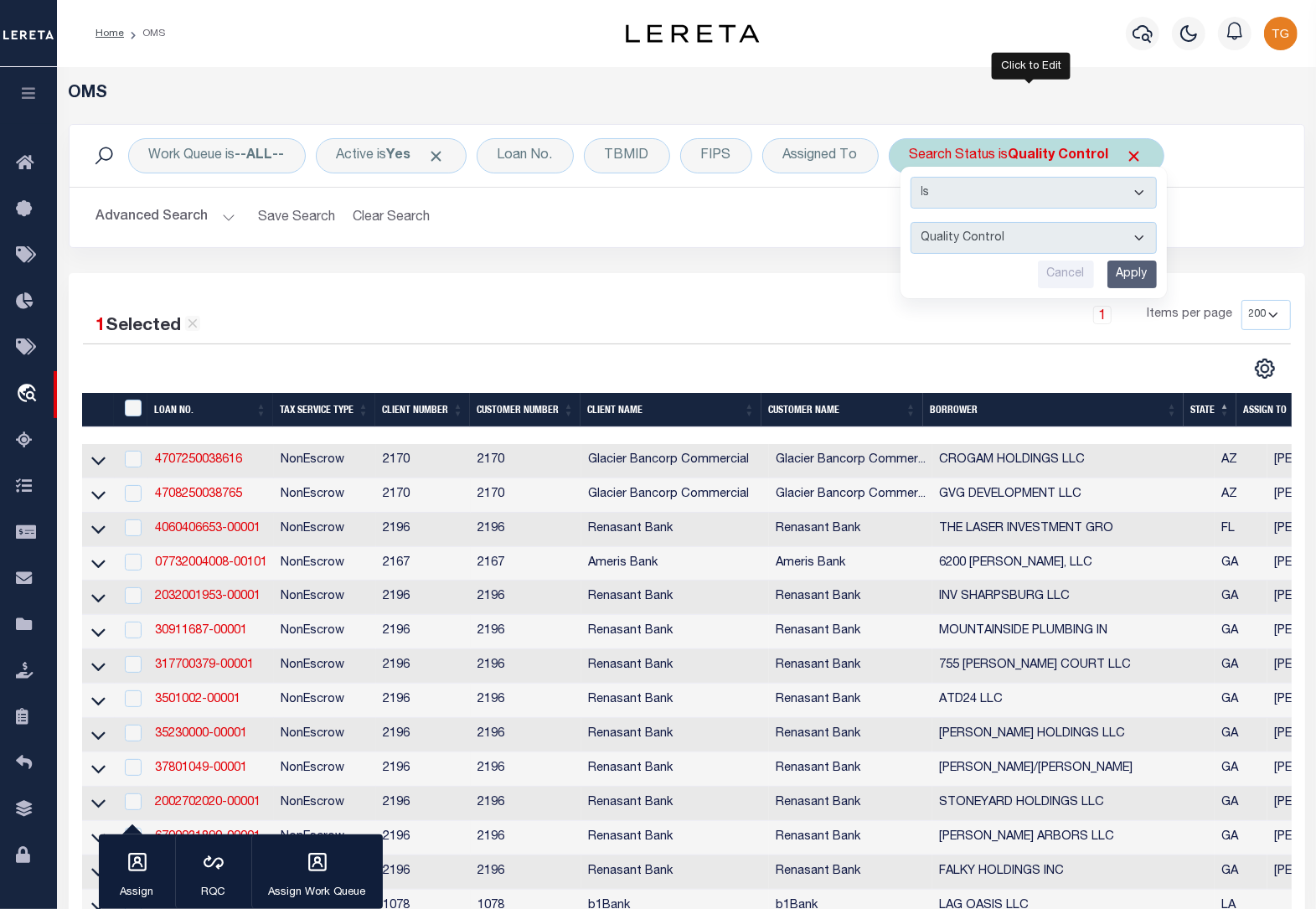
click at [1124, 279] on input "Apply" at bounding box center [1132, 274] width 49 height 28
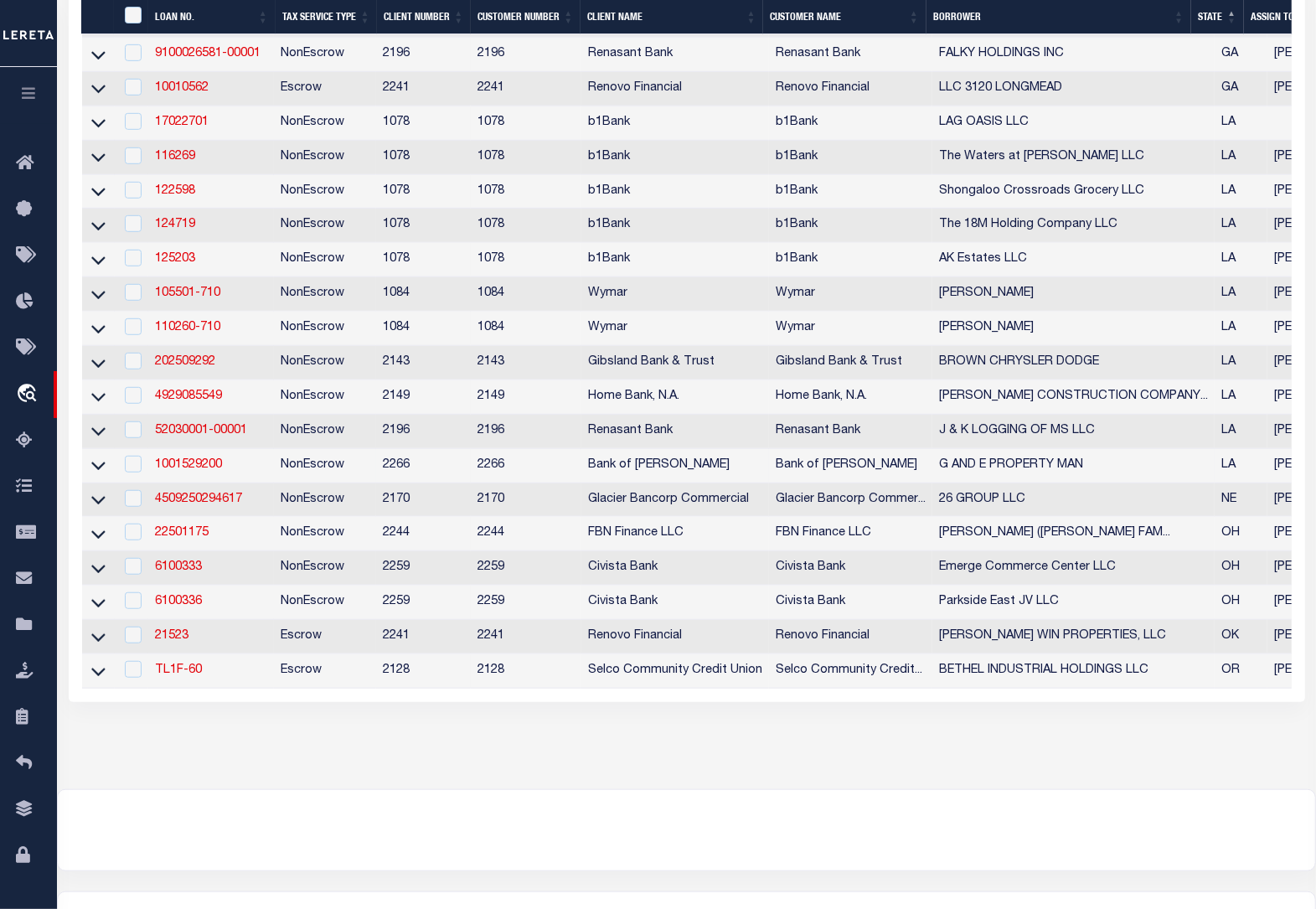
scroll to position [977, 0]
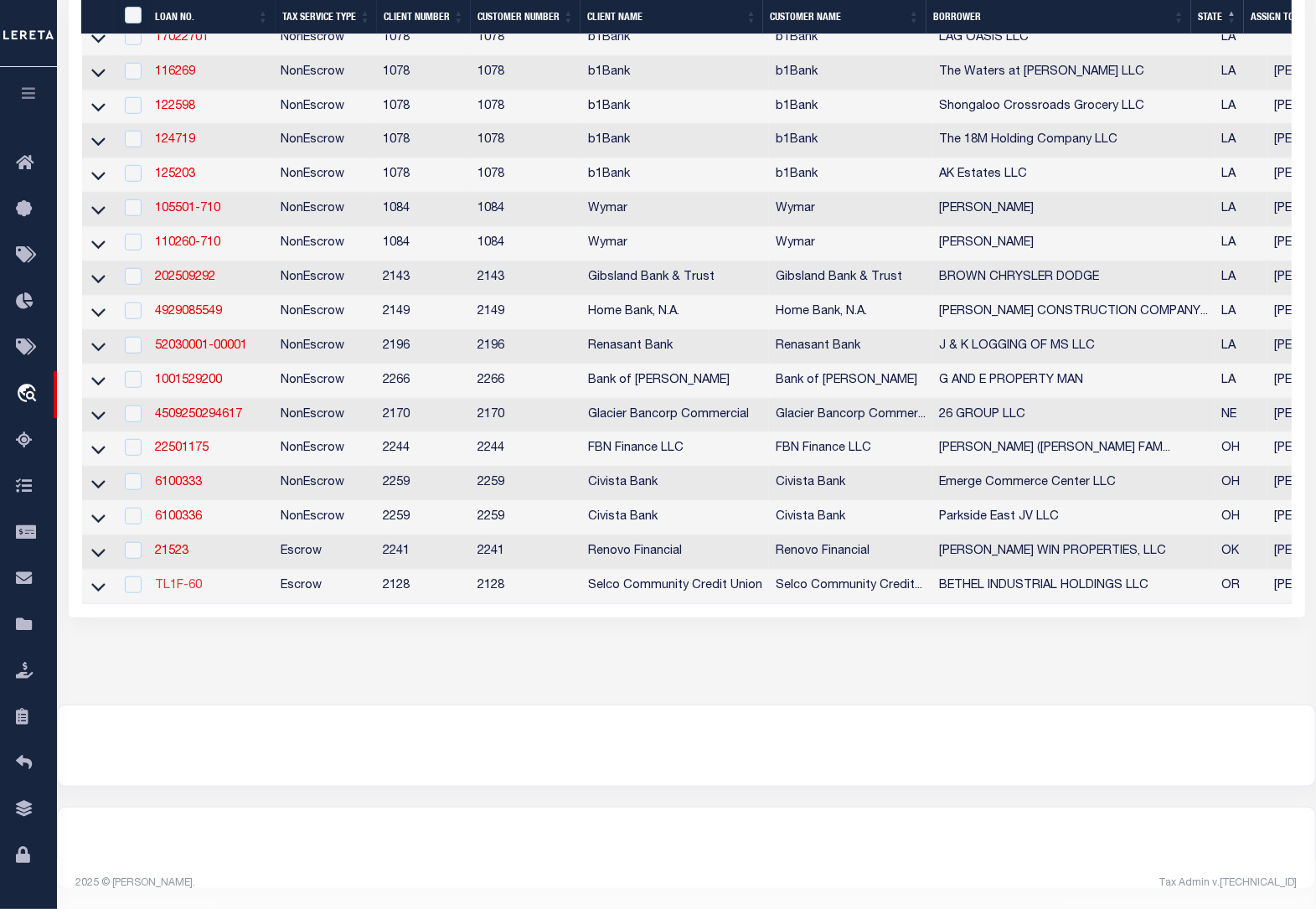
click at [185, 580] on link "TL1F-60" at bounding box center [178, 586] width 47 height 12
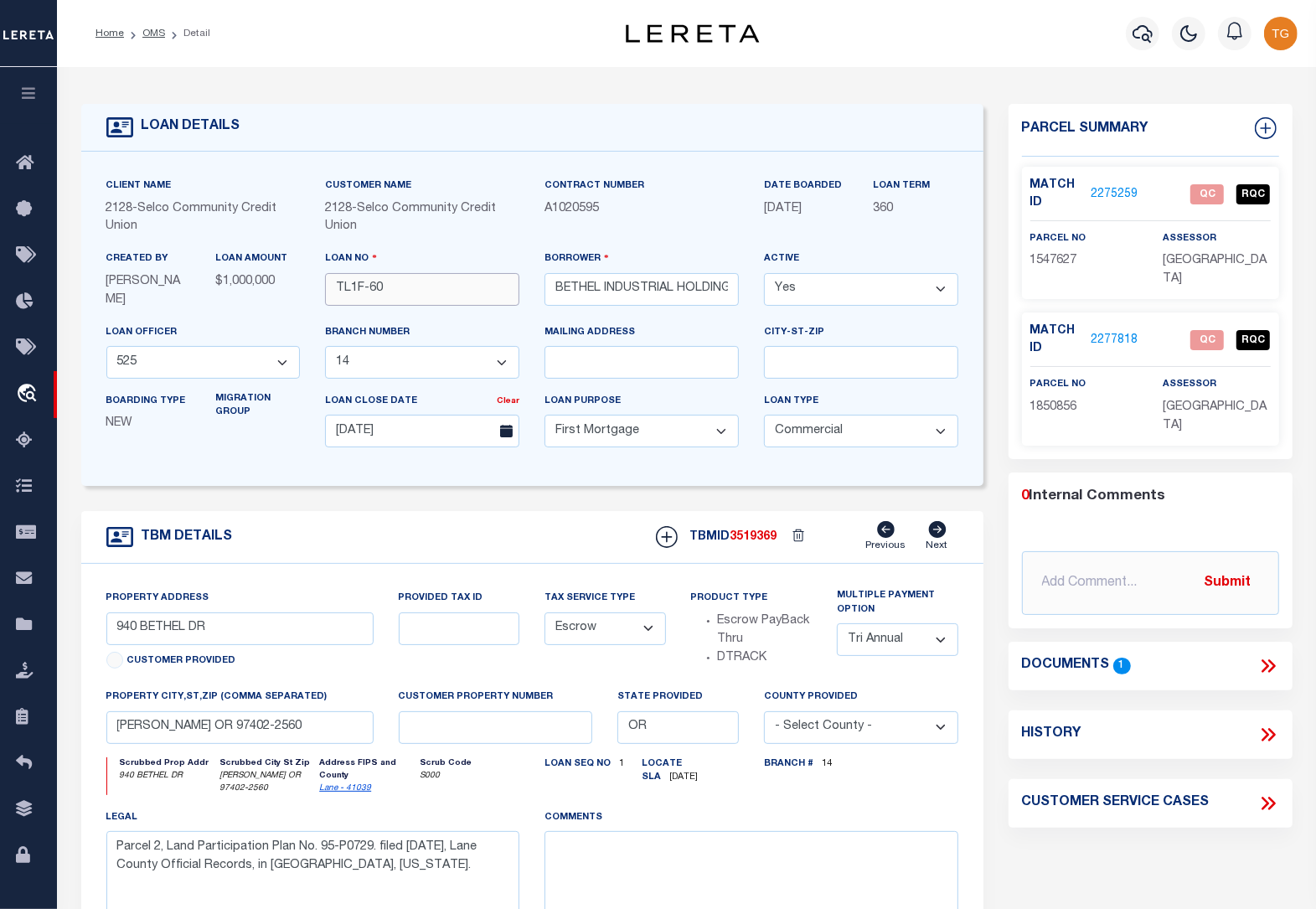
drag, startPoint x: 396, startPoint y: 287, endPoint x: 327, endPoint y: 291, distance: 69.1
click at [327, 291] on input "TL1F-60" at bounding box center [422, 290] width 195 height 33
click at [1116, 195] on link "2275259" at bounding box center [1114, 195] width 47 height 17
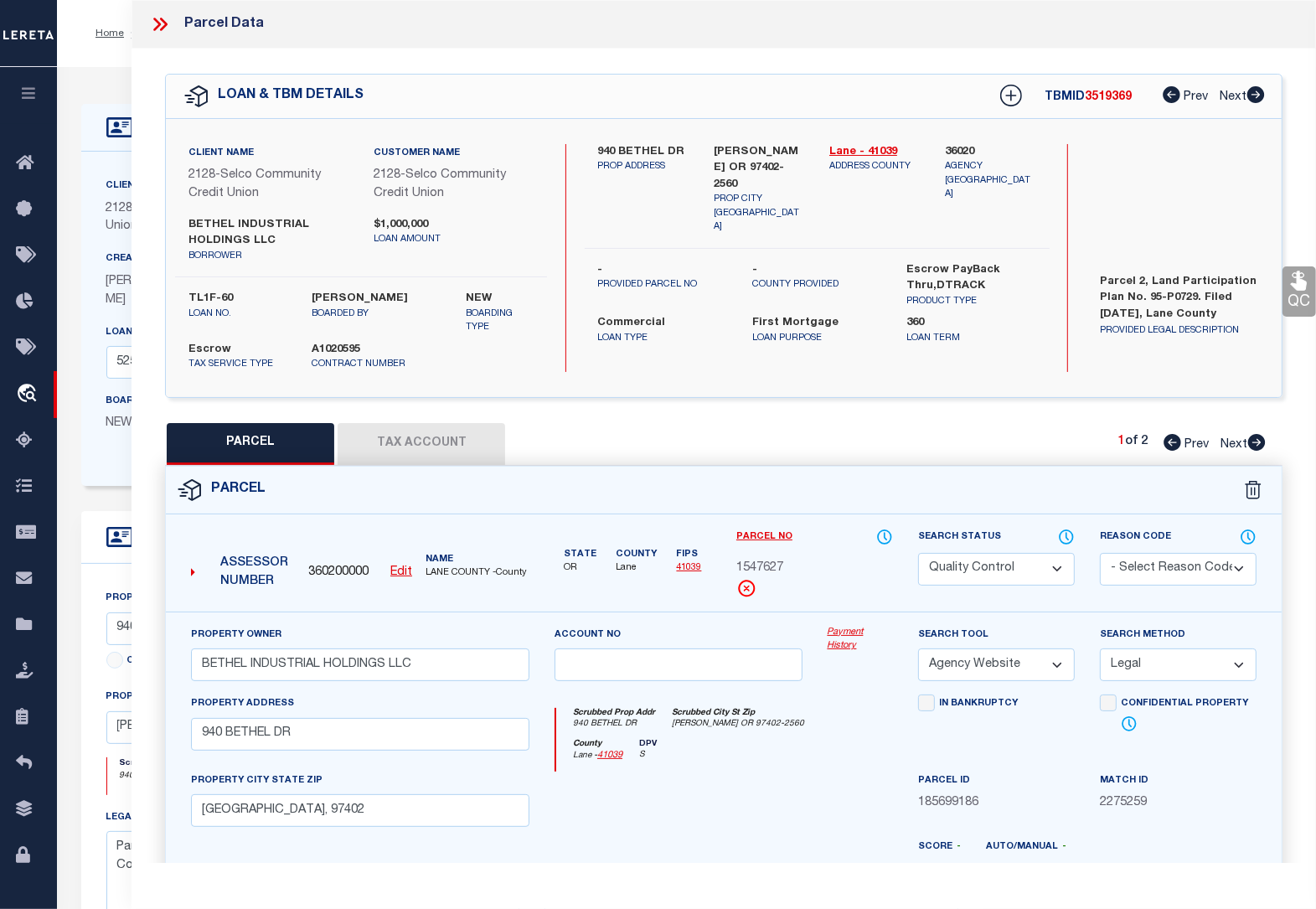
click at [1254, 445] on icon at bounding box center [1257, 442] width 17 height 16
click at [1300, 289] on icon at bounding box center [1299, 281] width 16 height 19
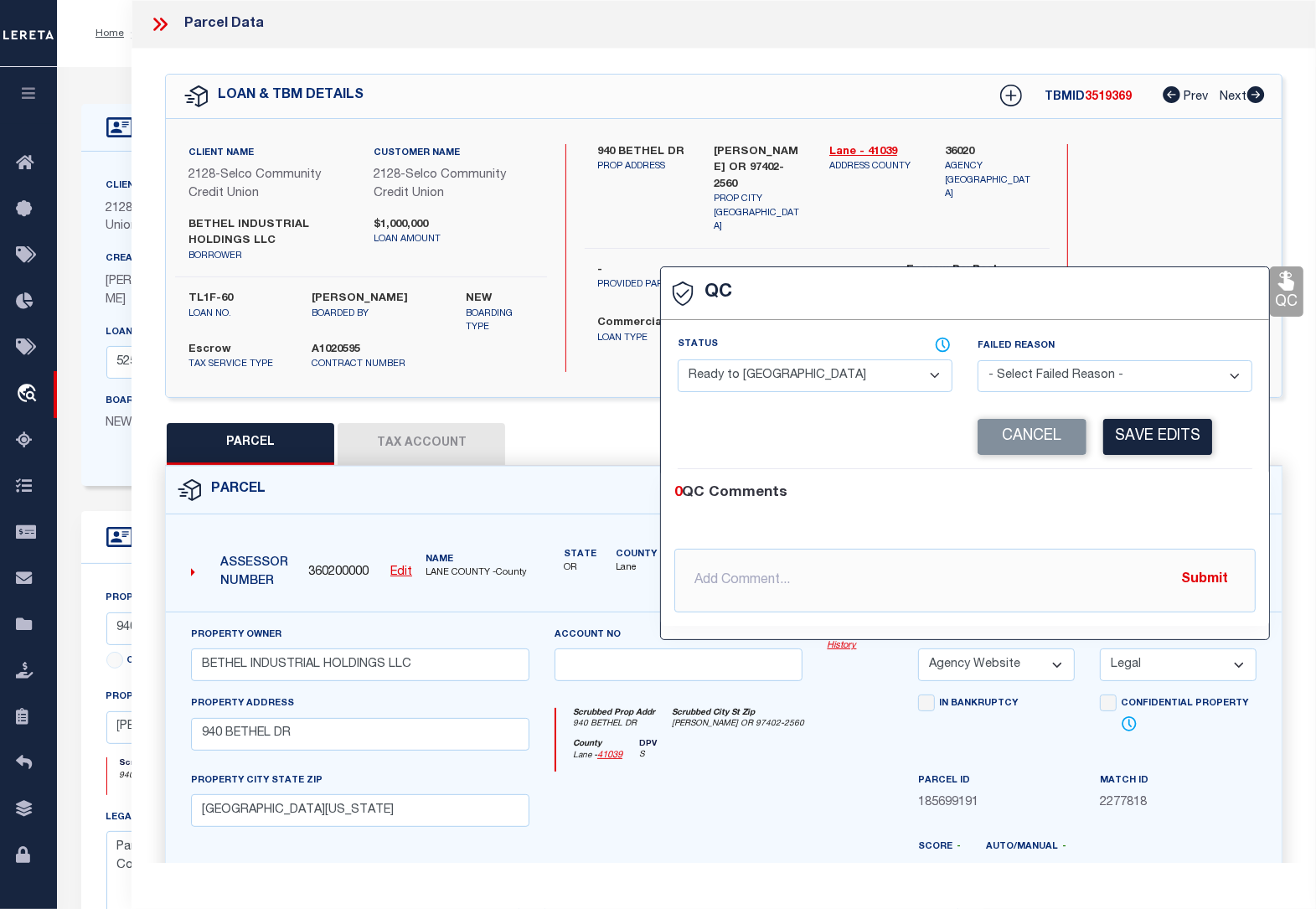
click at [819, 373] on select "- Select Status - Ready to QC Correct Incorrect" at bounding box center [814, 376] width 275 height 33
click at [677, 361] on select "- Select Status - Ready to QC Correct Incorrect" at bounding box center [814, 376] width 275 height 33
click at [1173, 435] on button "Save Edits" at bounding box center [1157, 437] width 109 height 36
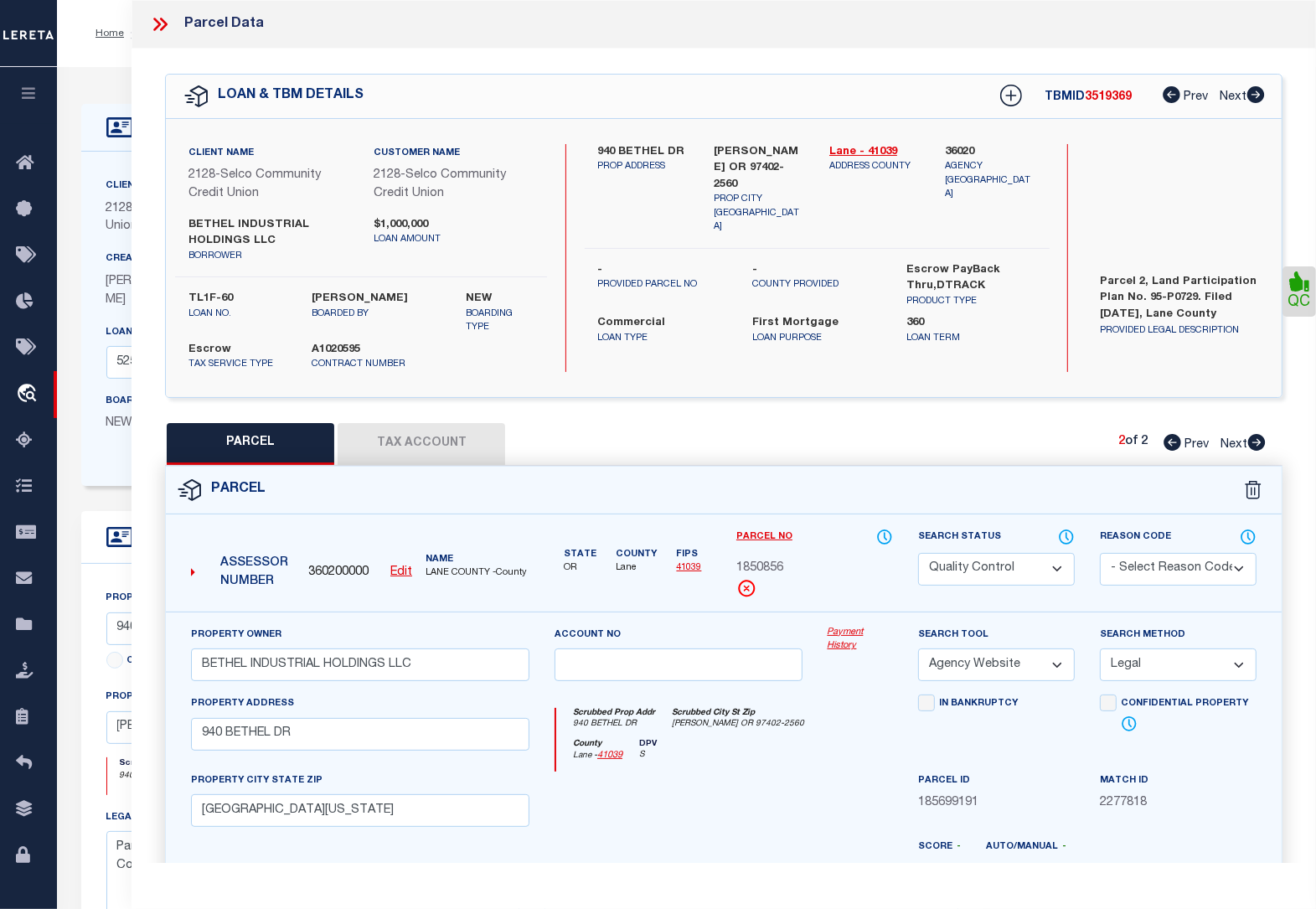
click at [1005, 562] on select "Automated Search Bad Parcel Complete Duplicate Parcel High Dollar Reporting In …" at bounding box center [996, 570] width 157 height 33
click at [918, 553] on select "Automated Search Bad Parcel Complete Duplicate Parcel High Dollar Reporting In …" at bounding box center [996, 570] width 157 height 33
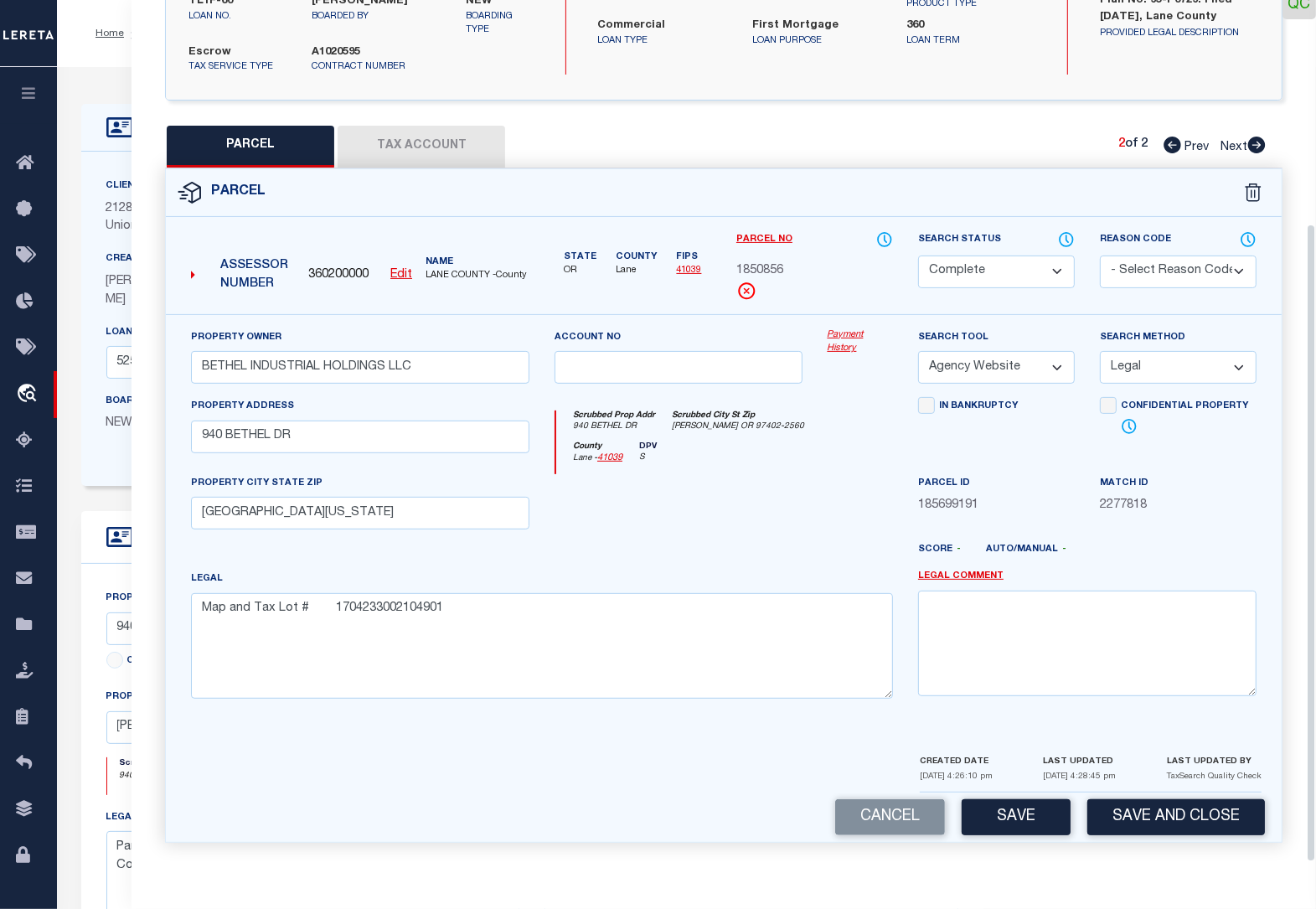
scroll to position [209, 0]
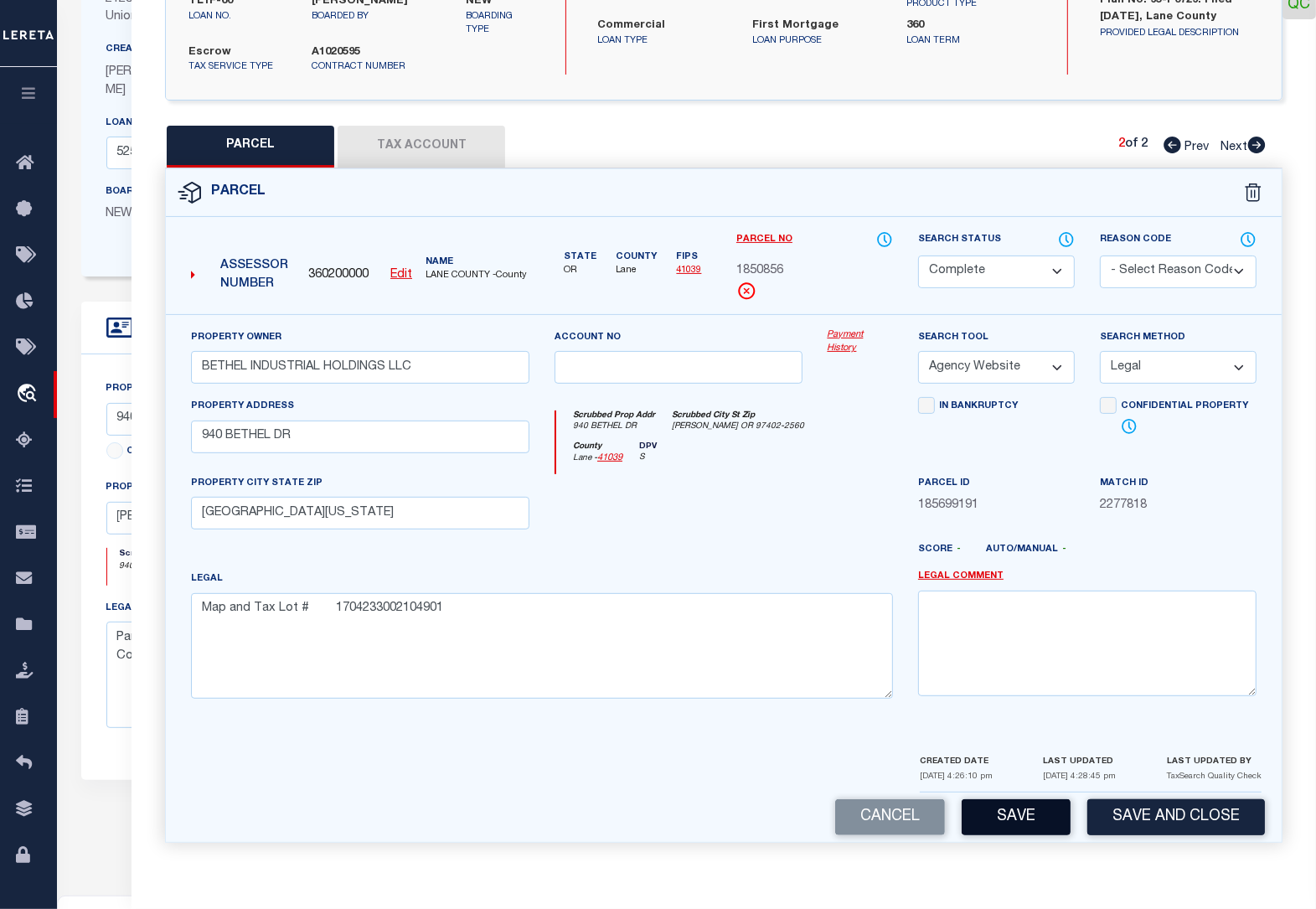
click at [1011, 822] on button "Save" at bounding box center [1016, 817] width 109 height 36
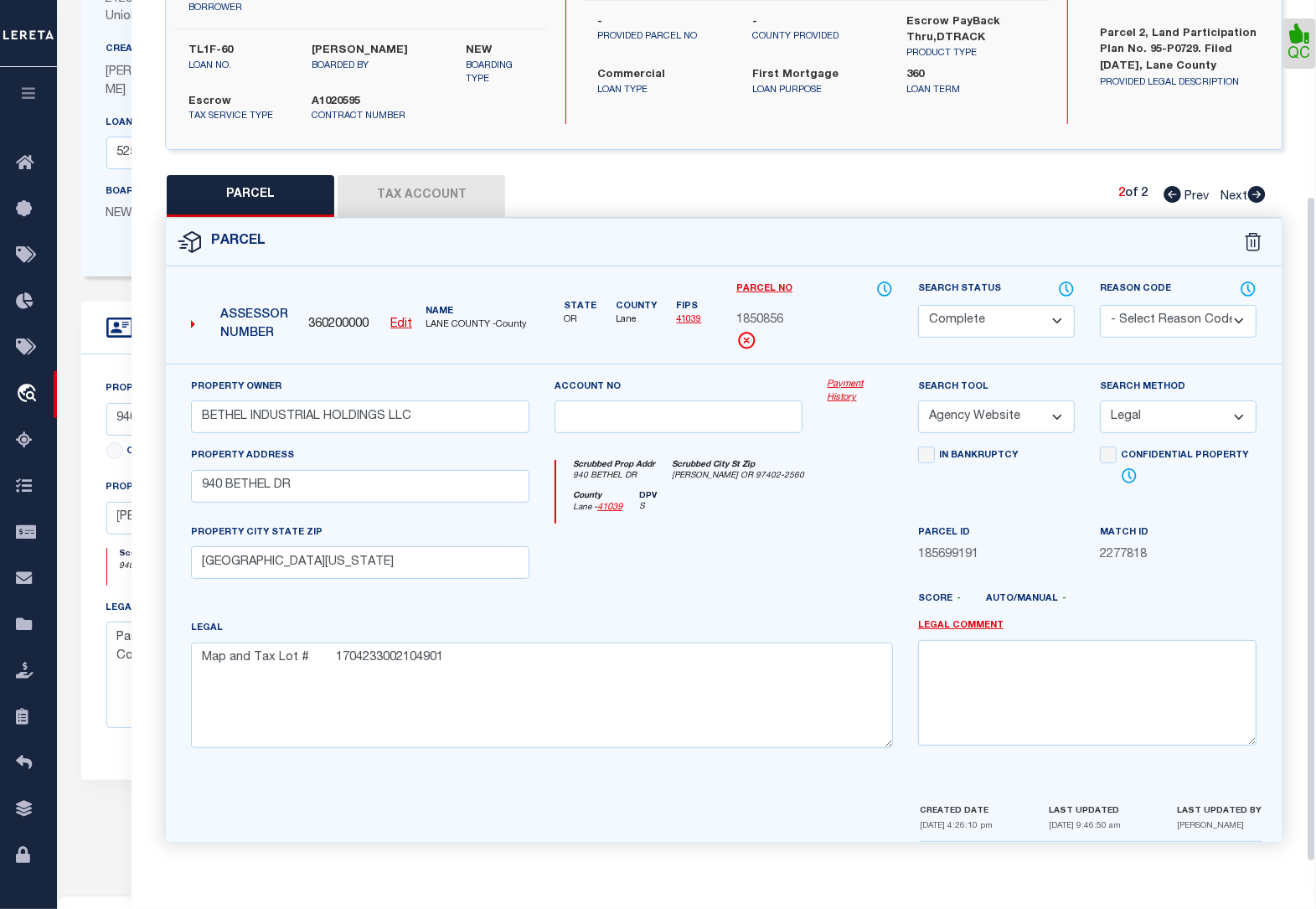
scroll to position [253, 0]
click at [421, 189] on button "Tax Account" at bounding box center [421, 196] width 167 height 42
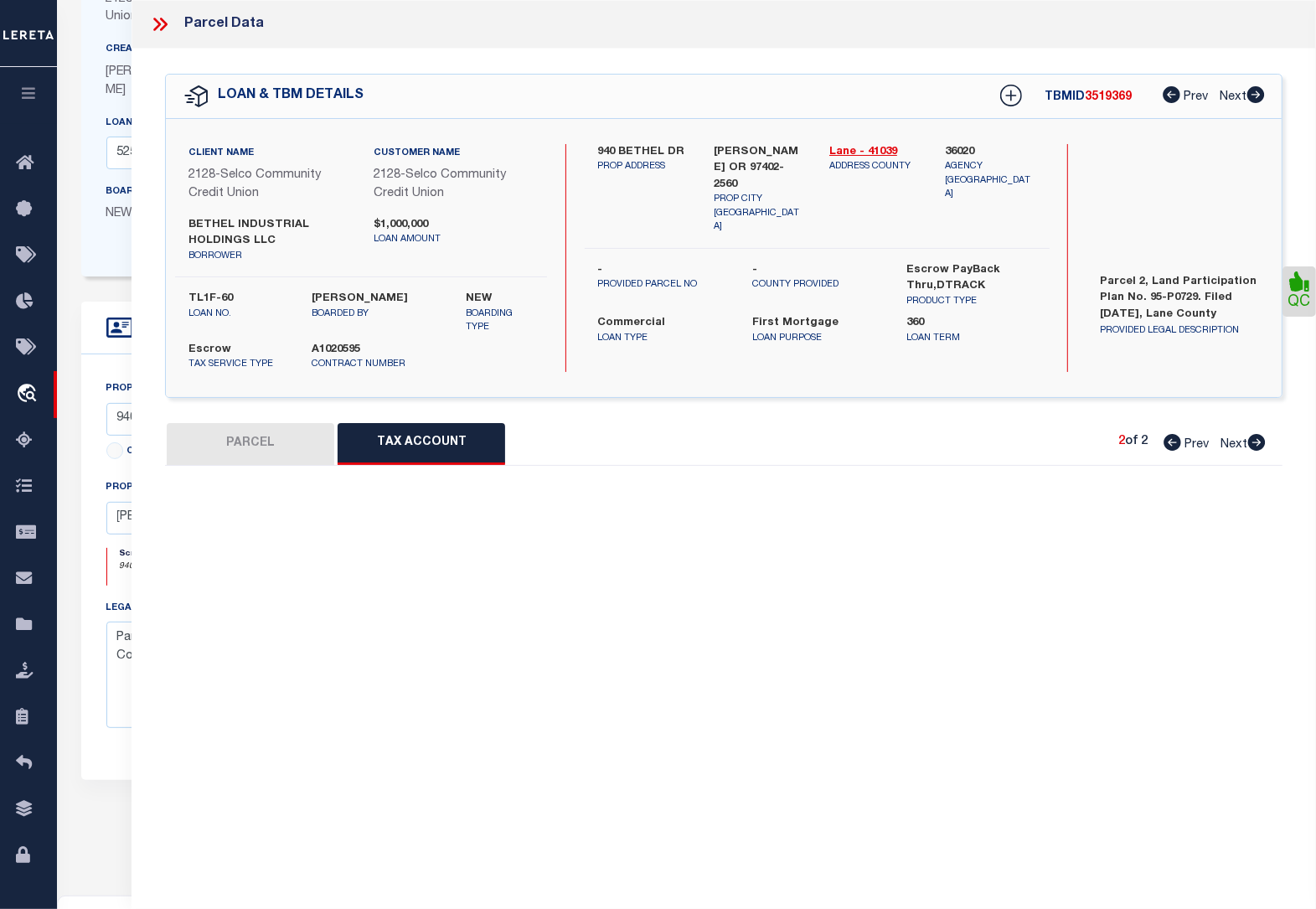
scroll to position [0, 0]
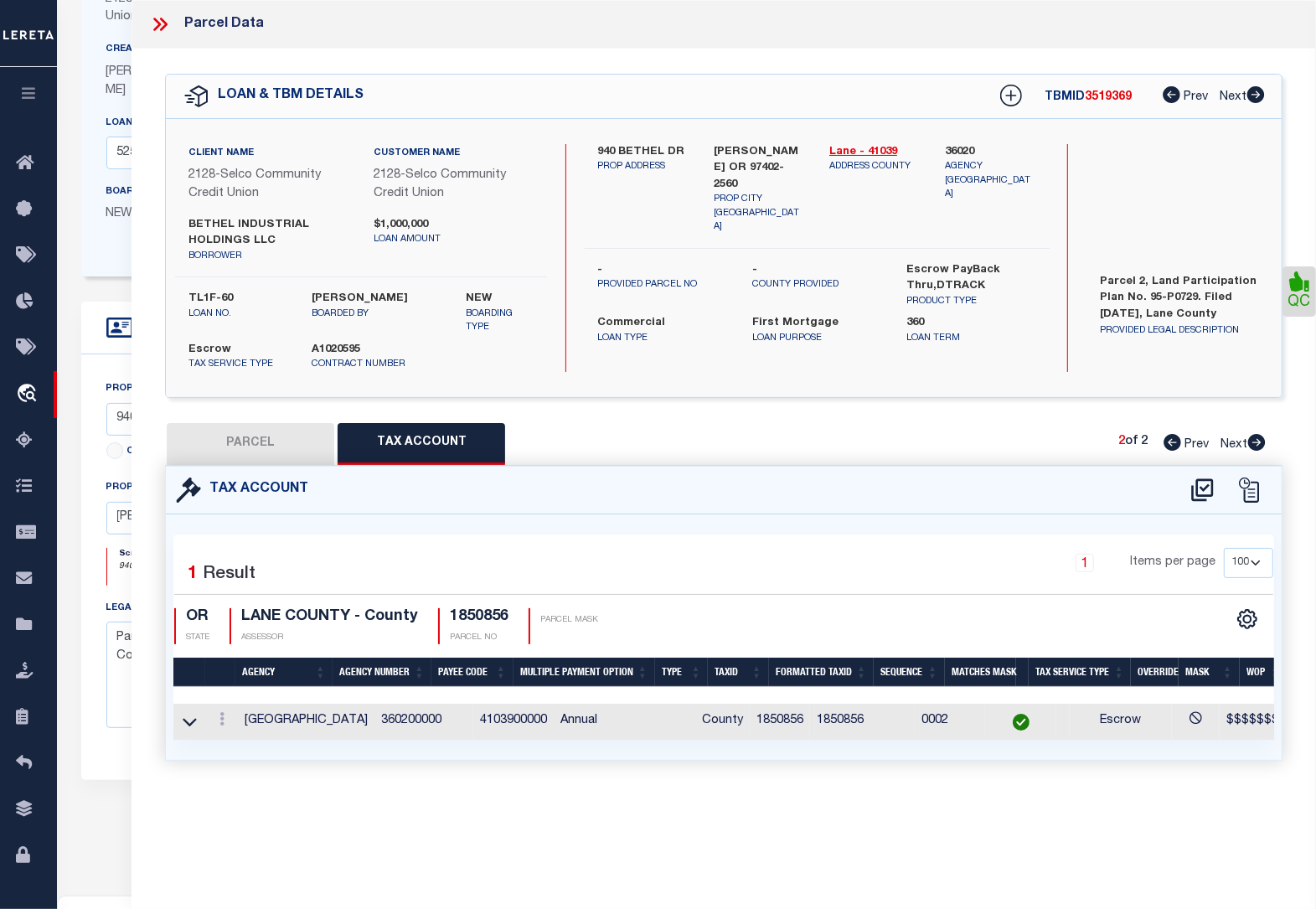
click at [294, 433] on button "PARCEL" at bounding box center [250, 444] width 167 height 42
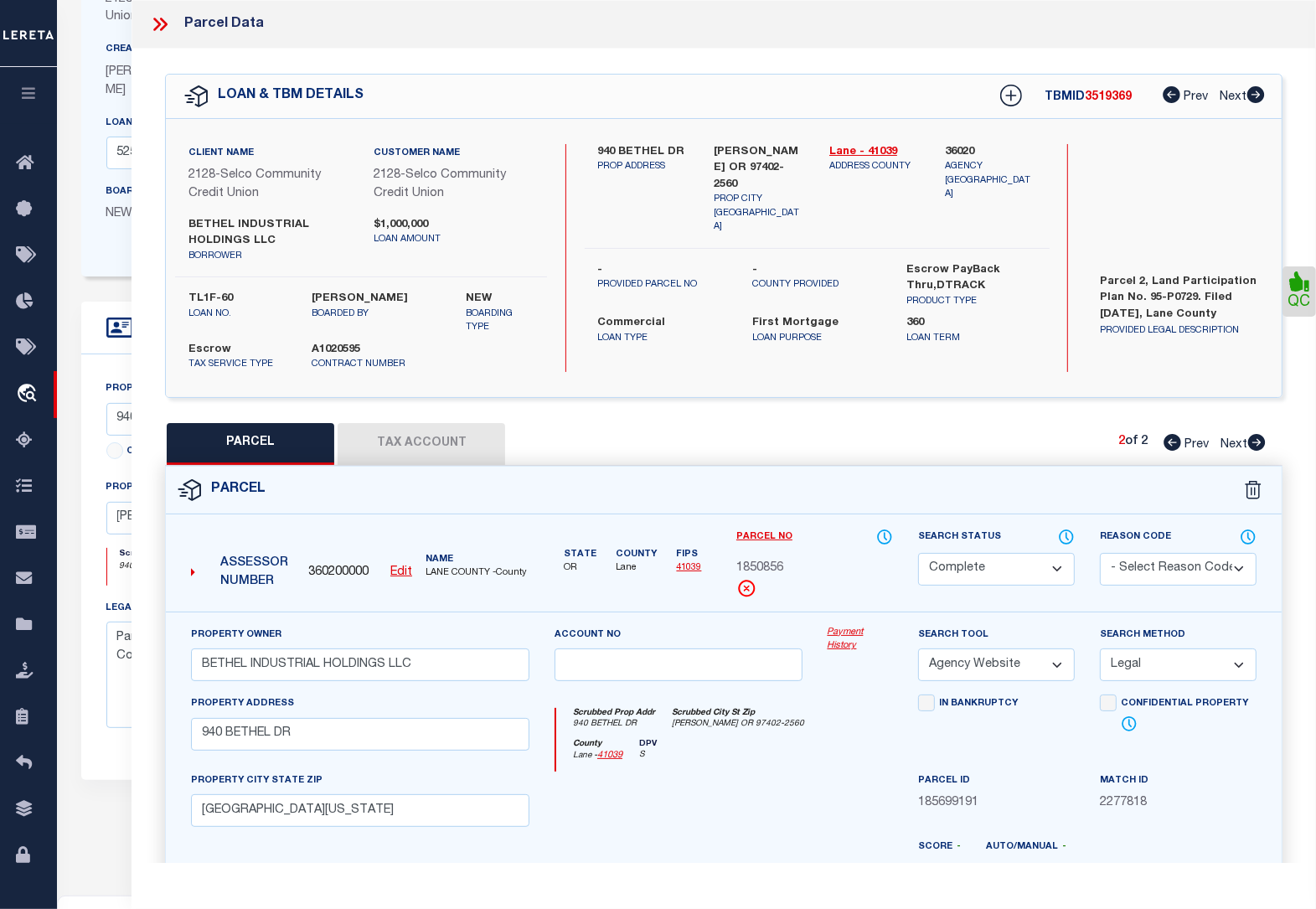
click at [1174, 446] on icon at bounding box center [1172, 442] width 17 height 16
click at [981, 571] on select "Automated Search Bad Parcel Complete Duplicate Parcel High Dollar Reporting In …" at bounding box center [996, 570] width 157 height 33
click at [918, 553] on select "Automated Search Bad Parcel Complete Duplicate Parcel High Dollar Reporting In …" at bounding box center [996, 570] width 157 height 33
click at [1300, 298] on link "QC" at bounding box center [1299, 291] width 34 height 50
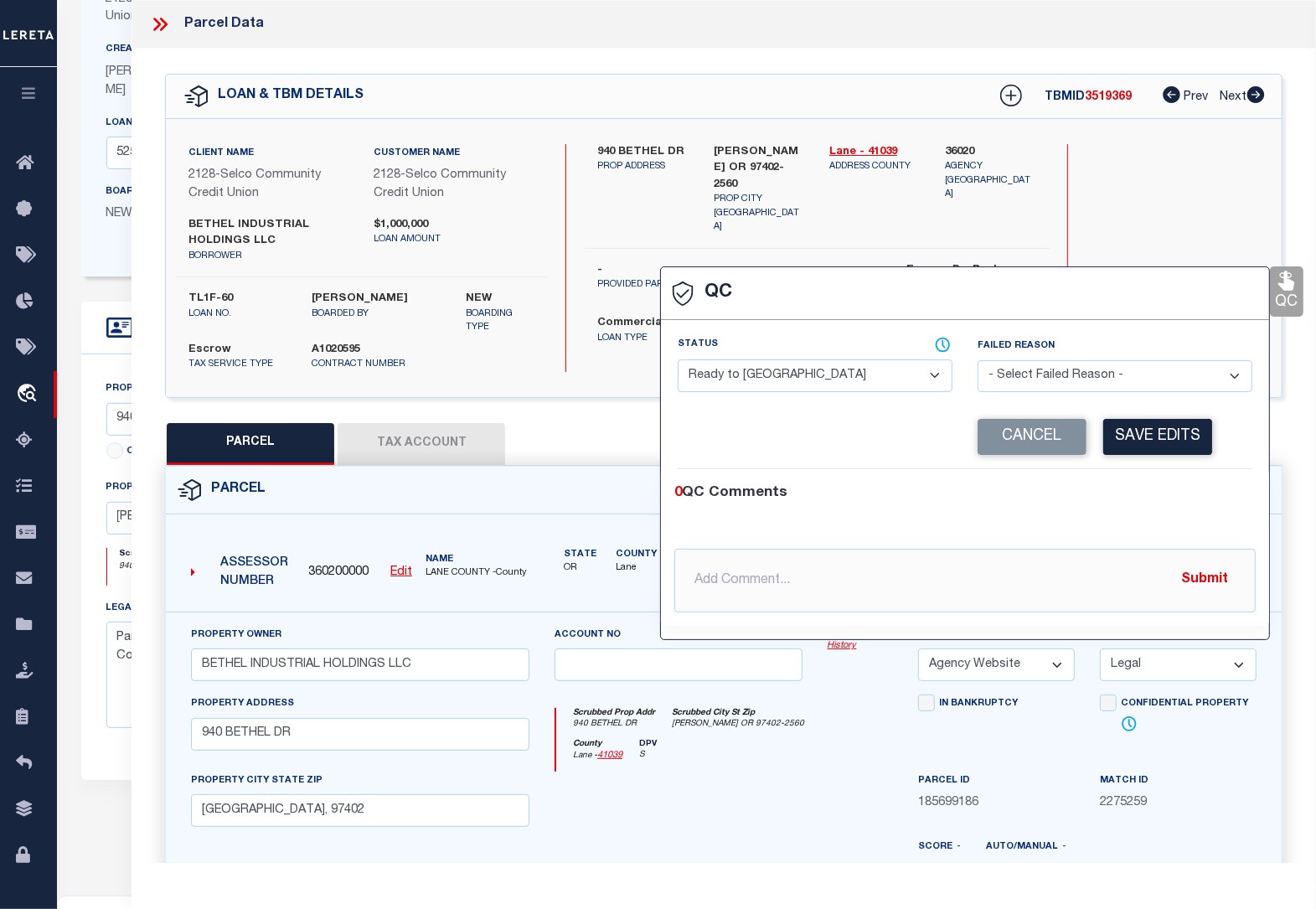
click at [797, 381] on select "- Select Status - Ready to QC Correct Incorrect" at bounding box center [814, 376] width 275 height 33
click at [677, 361] on select "- Select Status - Ready to QC Correct Incorrect" at bounding box center [814, 376] width 275 height 33
click at [1156, 437] on button "Save Edits" at bounding box center [1157, 437] width 109 height 36
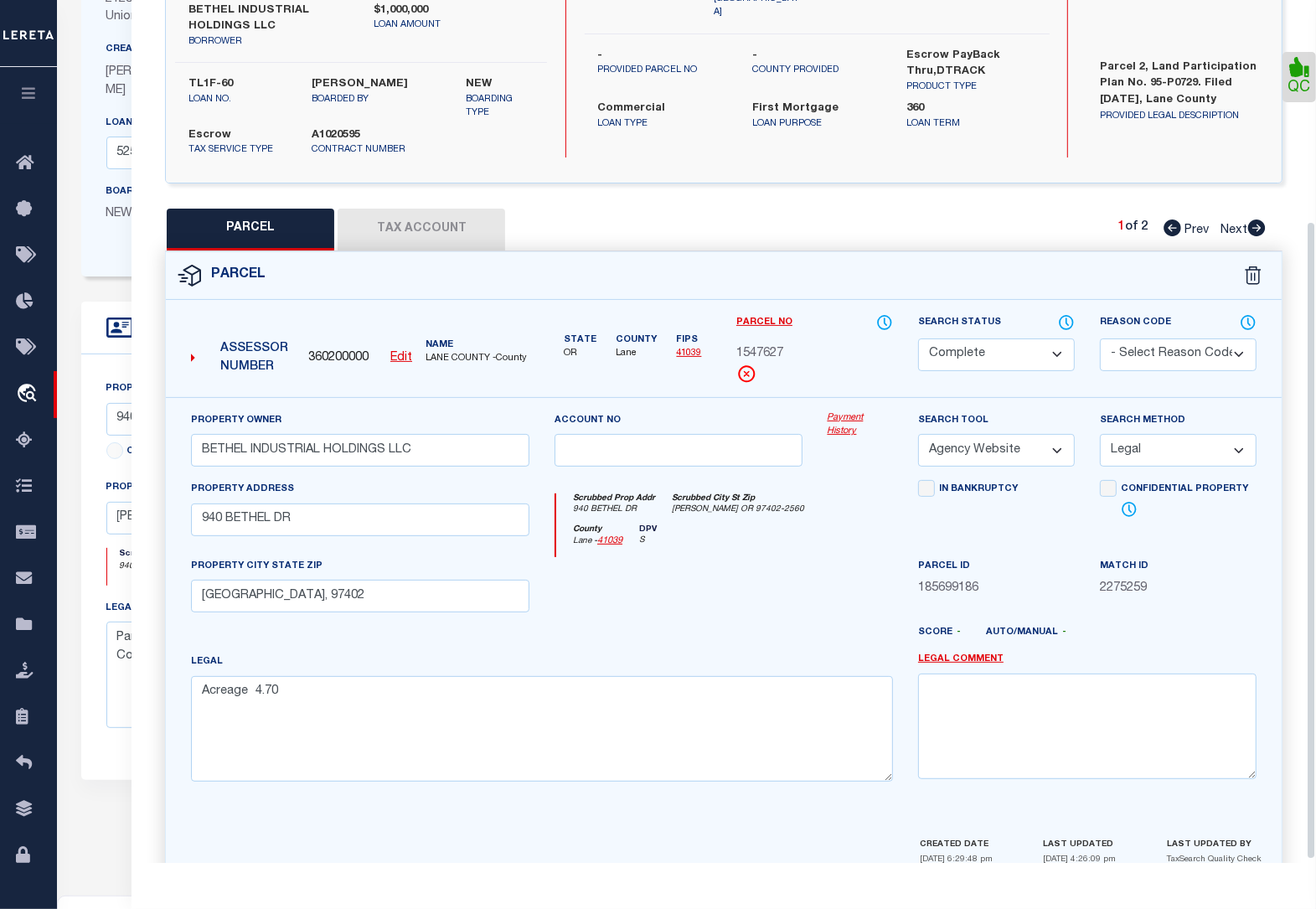
scroll to position [302, 0]
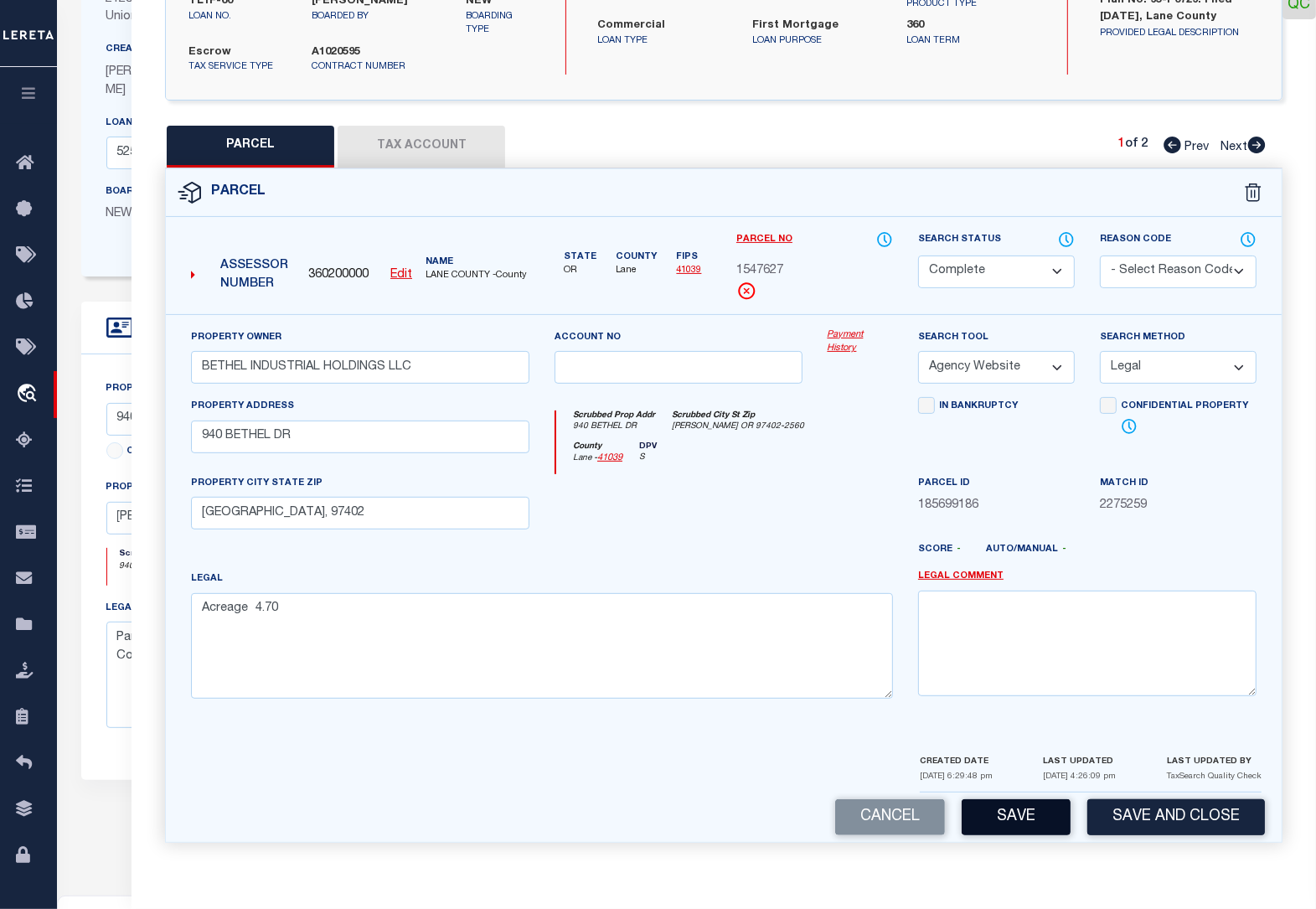
click at [1032, 818] on button "Save" at bounding box center [1016, 817] width 109 height 36
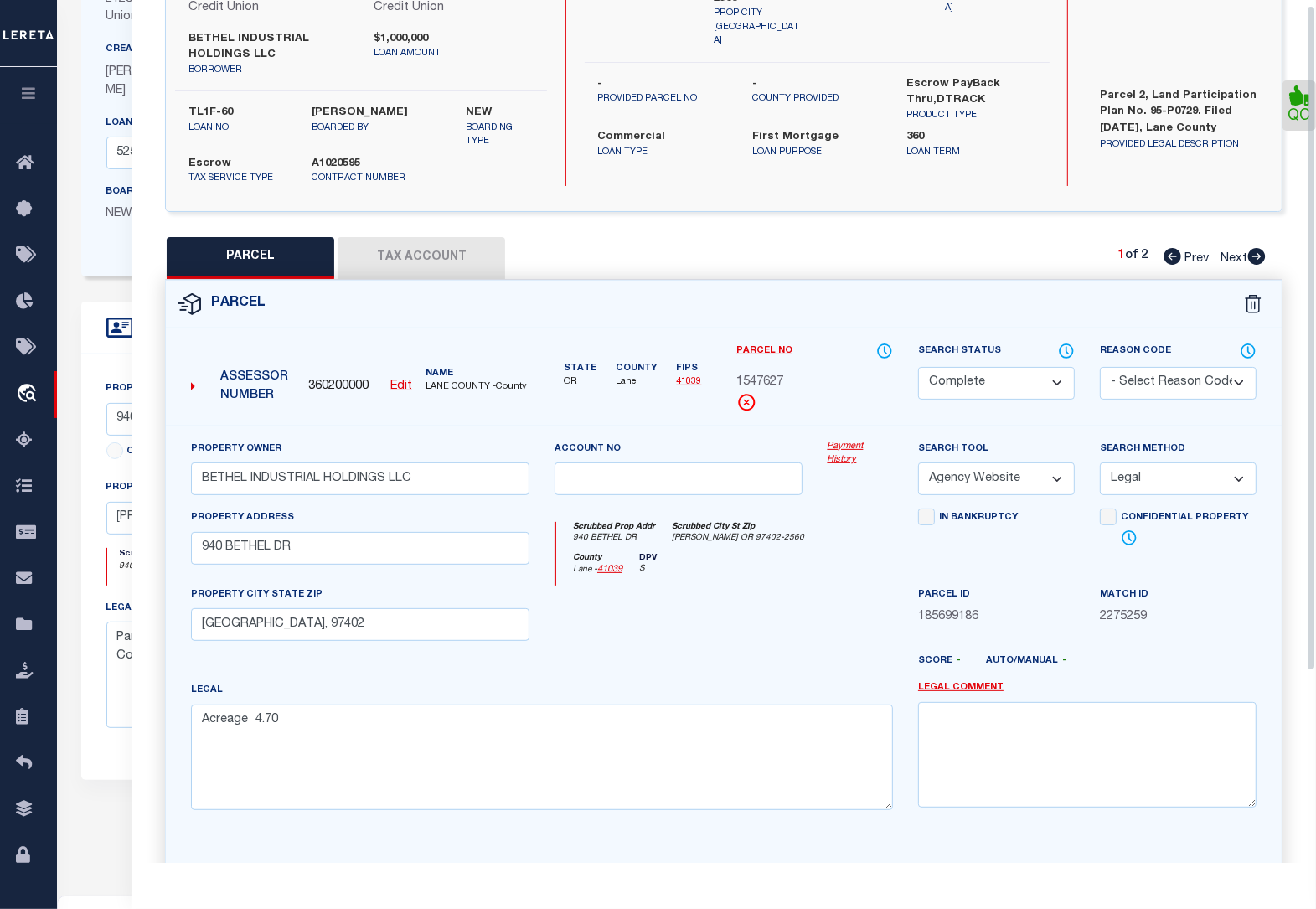
scroll to position [0, 0]
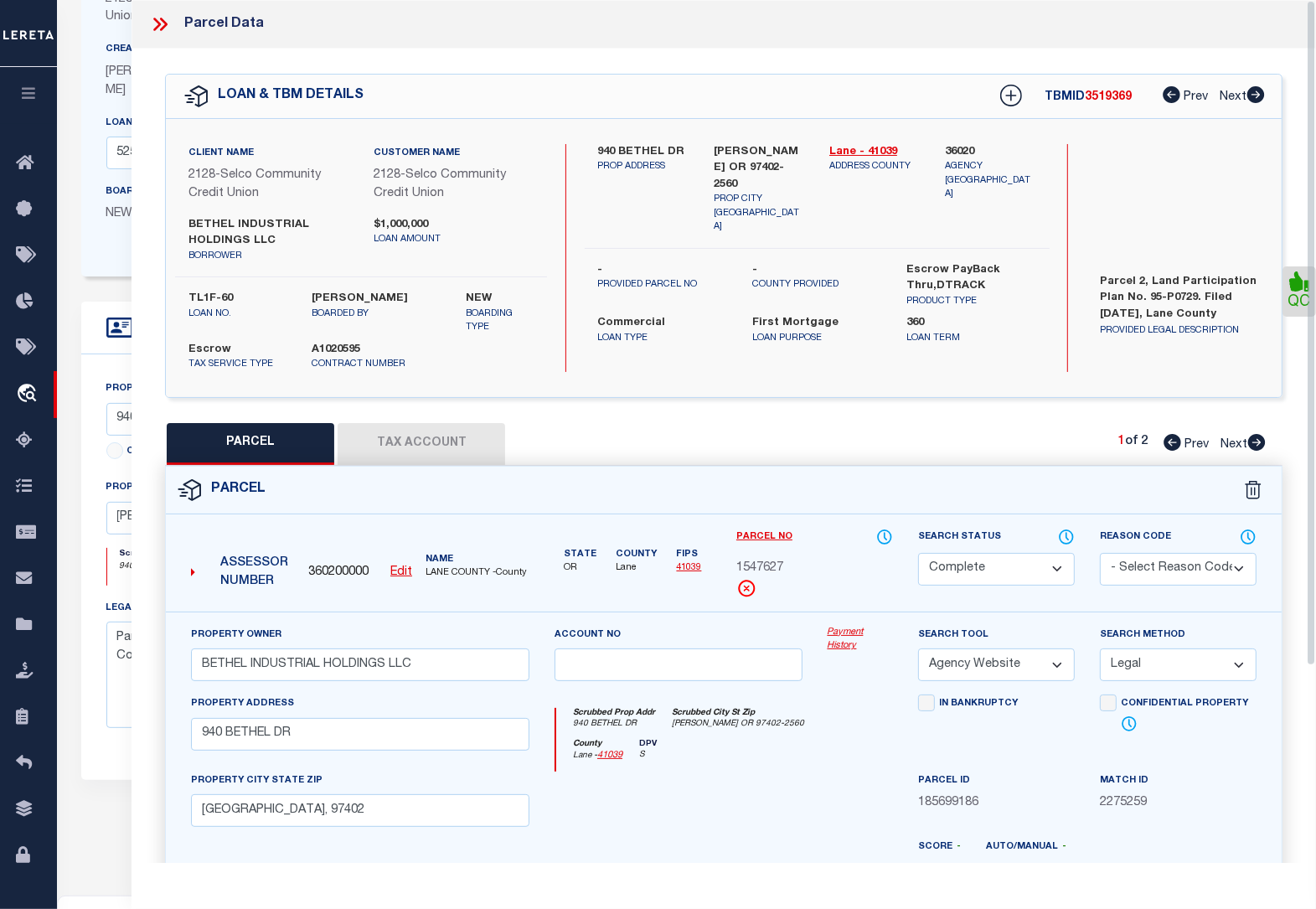
click at [159, 29] on icon at bounding box center [159, 24] width 22 height 22
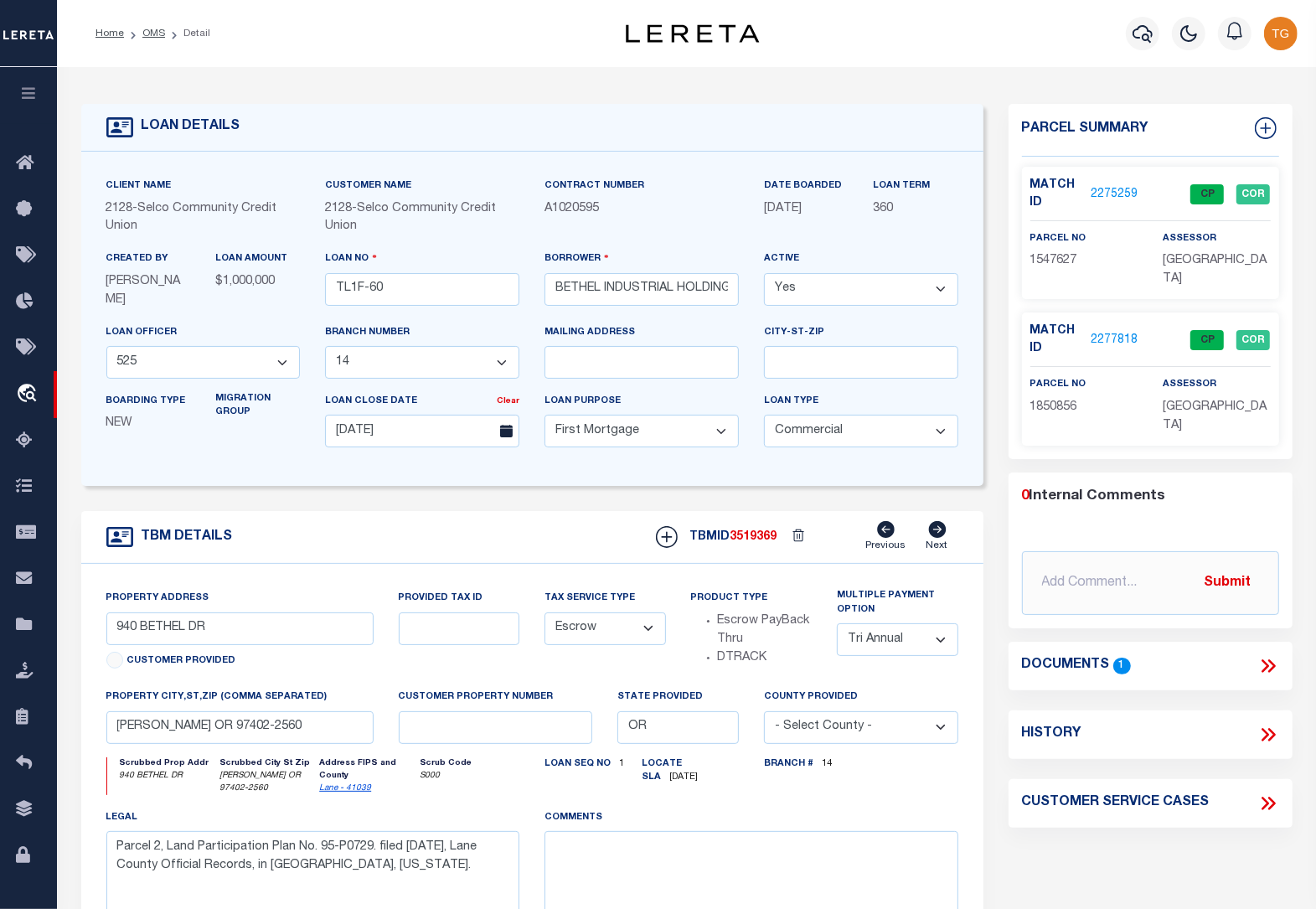
click at [153, 23] on ol "Home OMS Detail" at bounding box center [153, 33] width 141 height 35
click at [157, 30] on link "OMS" at bounding box center [153, 34] width 22 height 10
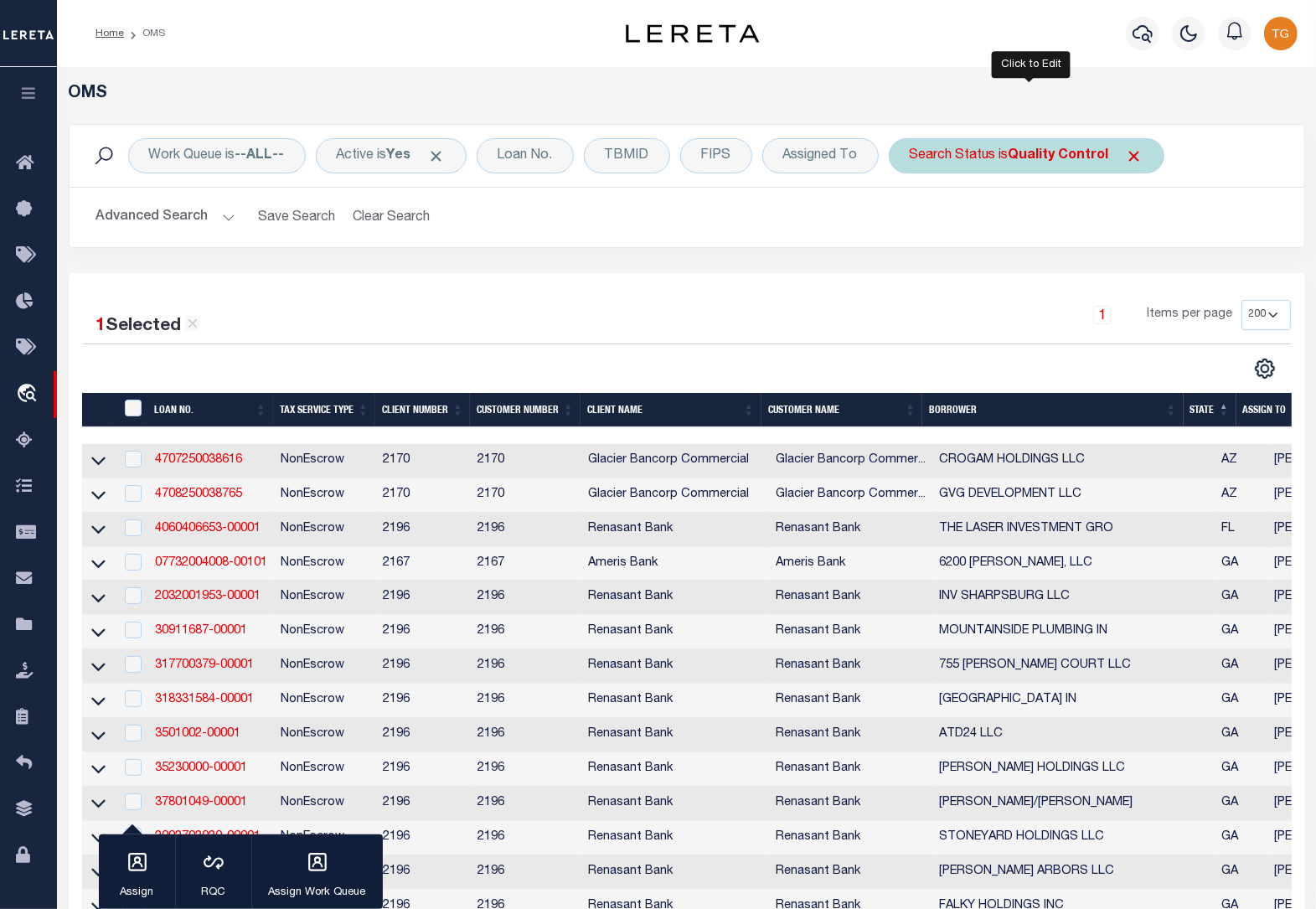
click at [1085, 163] on b "Quality Control" at bounding box center [1058, 156] width 101 height 14
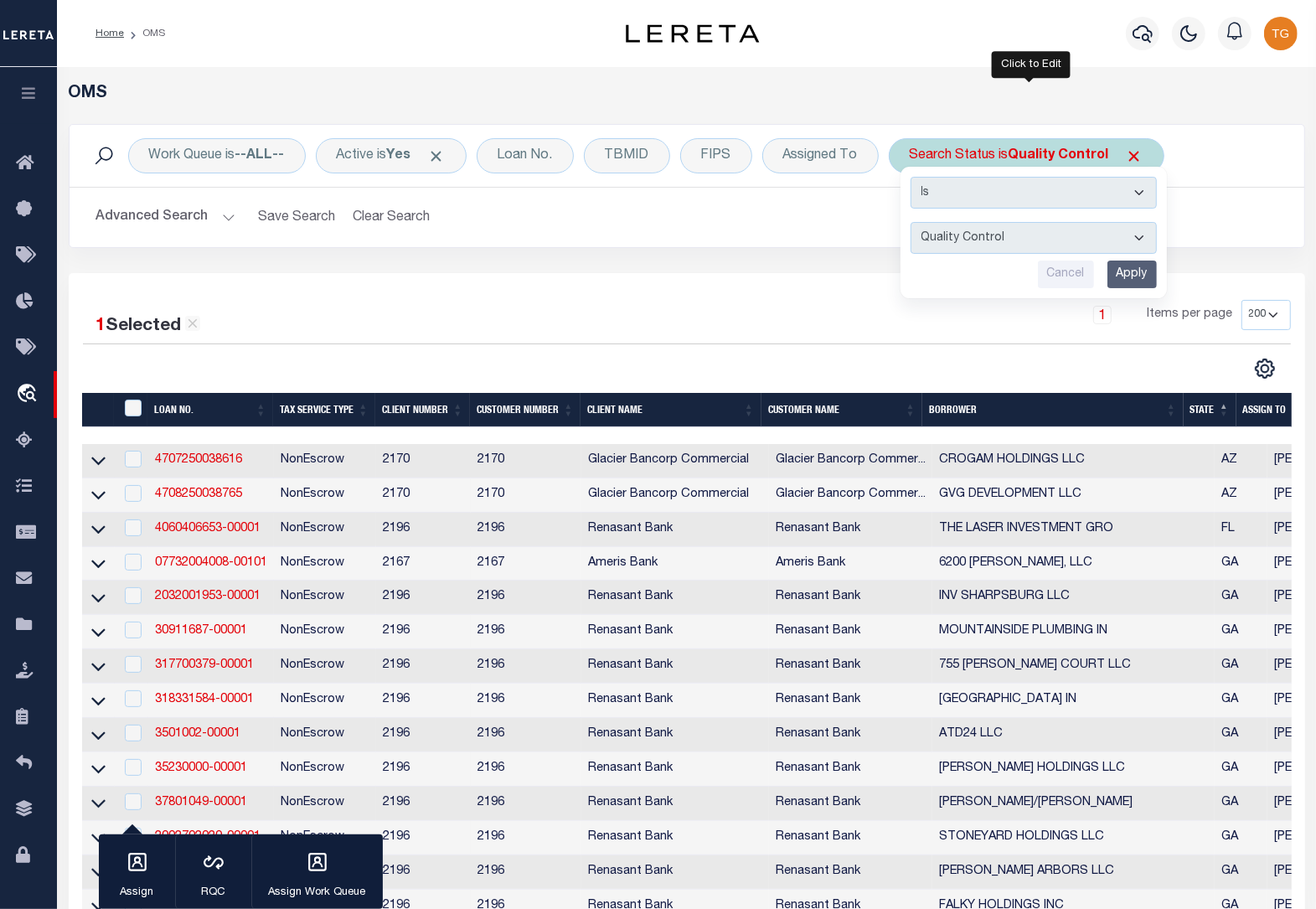
click at [1132, 277] on input "Apply" at bounding box center [1132, 274] width 49 height 28
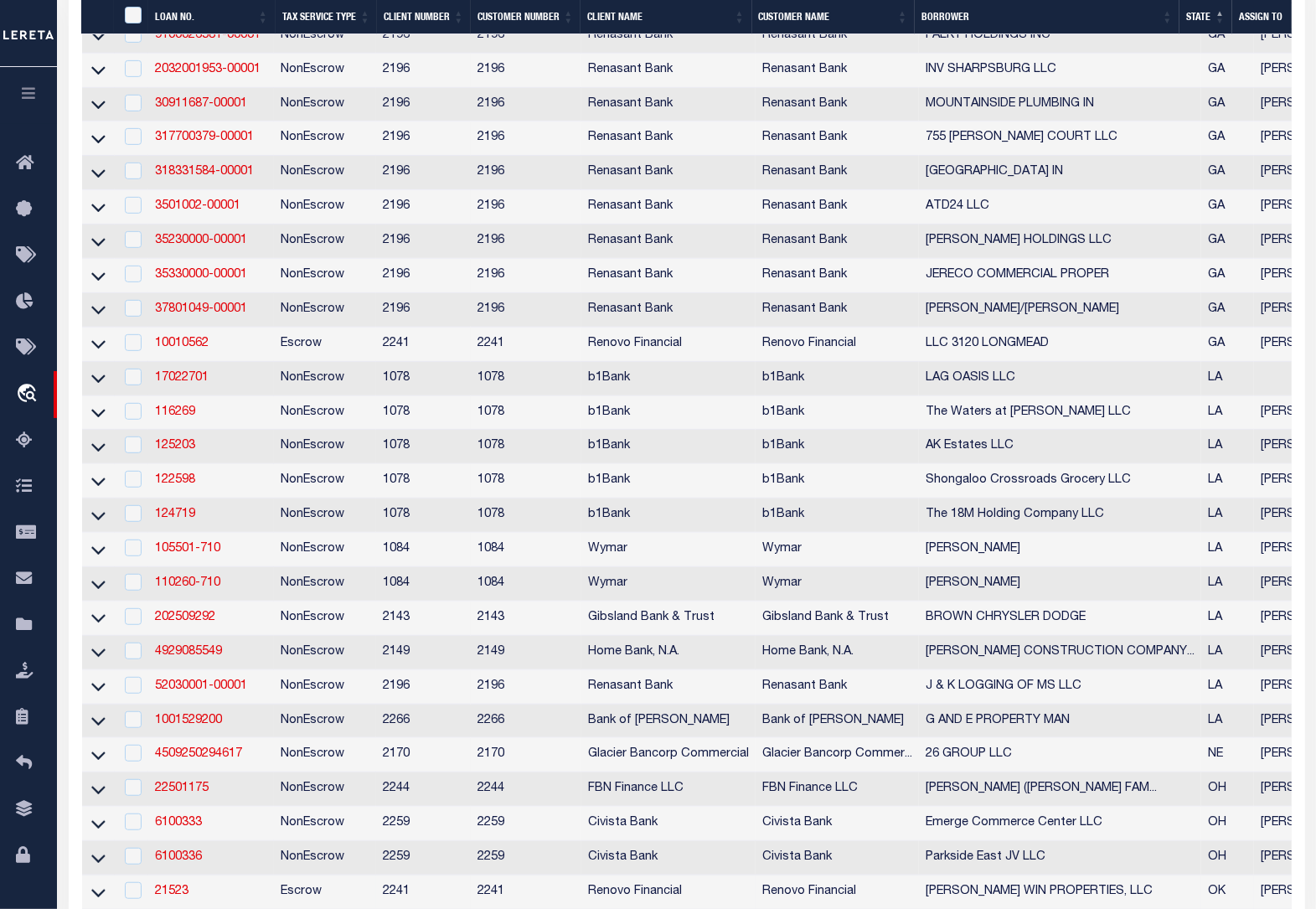
scroll to position [977, 0]
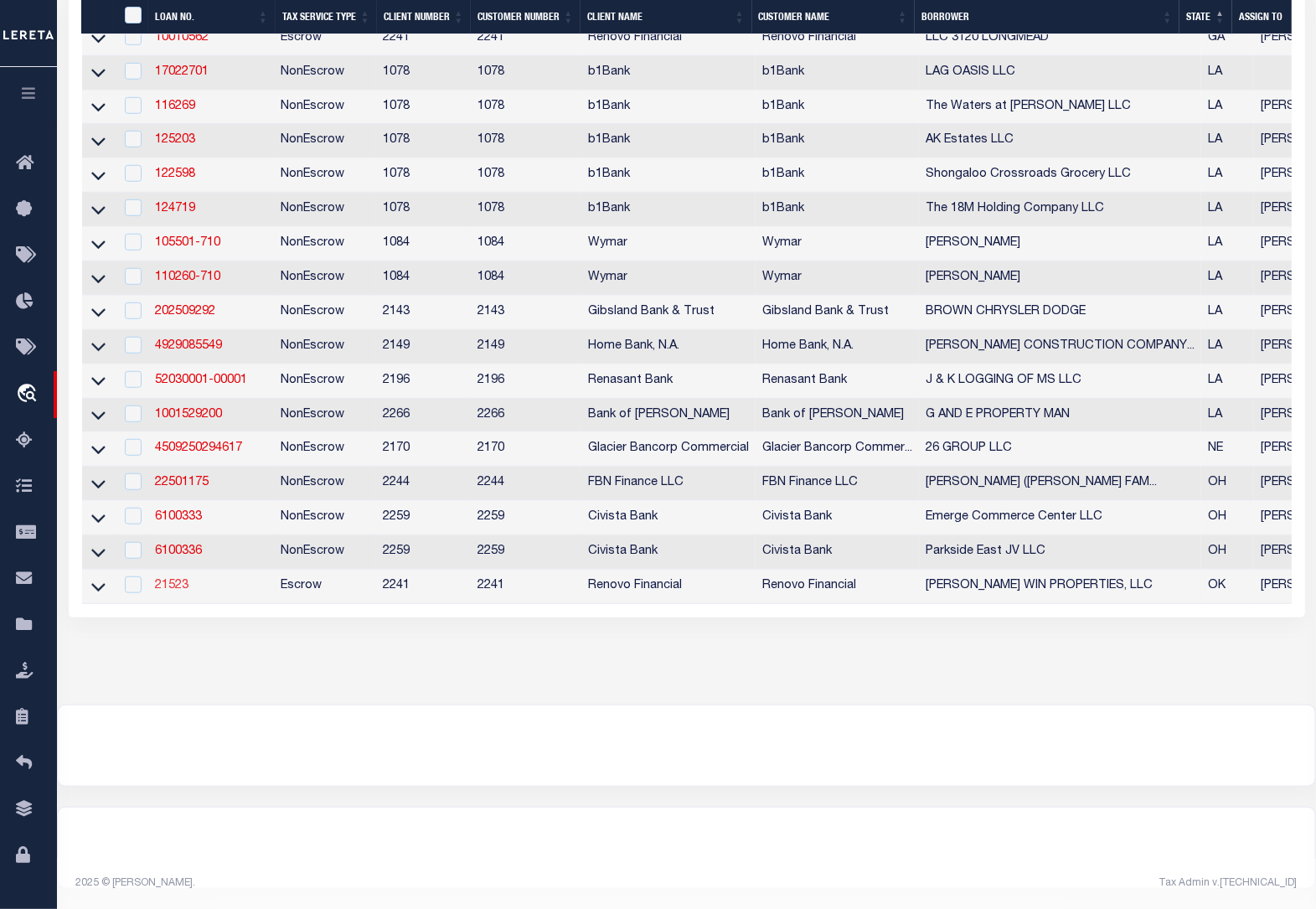
click at [167, 580] on link "21523" at bounding box center [172, 586] width 34 height 12
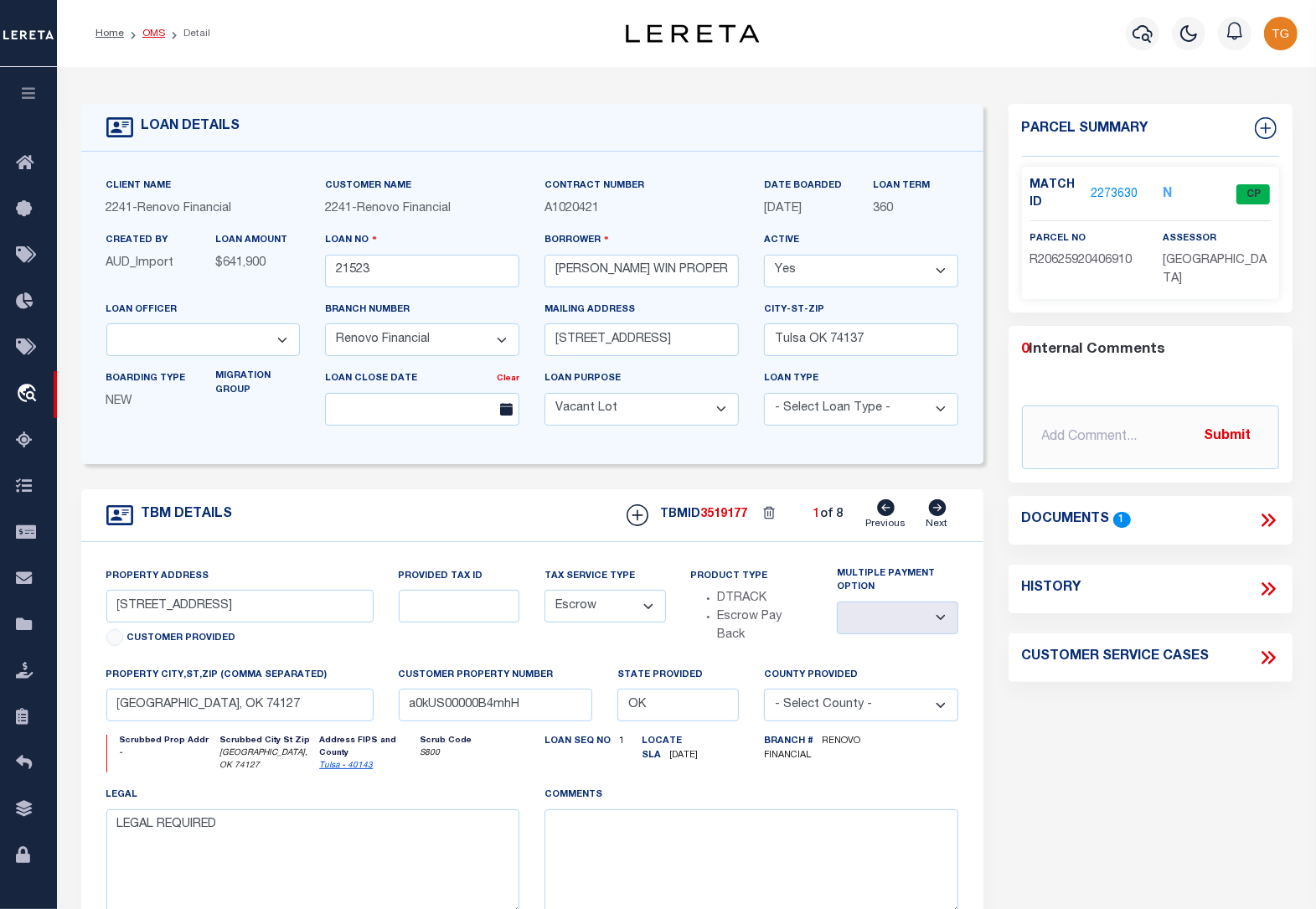
click at [148, 34] on link "OMS" at bounding box center [153, 34] width 22 height 10
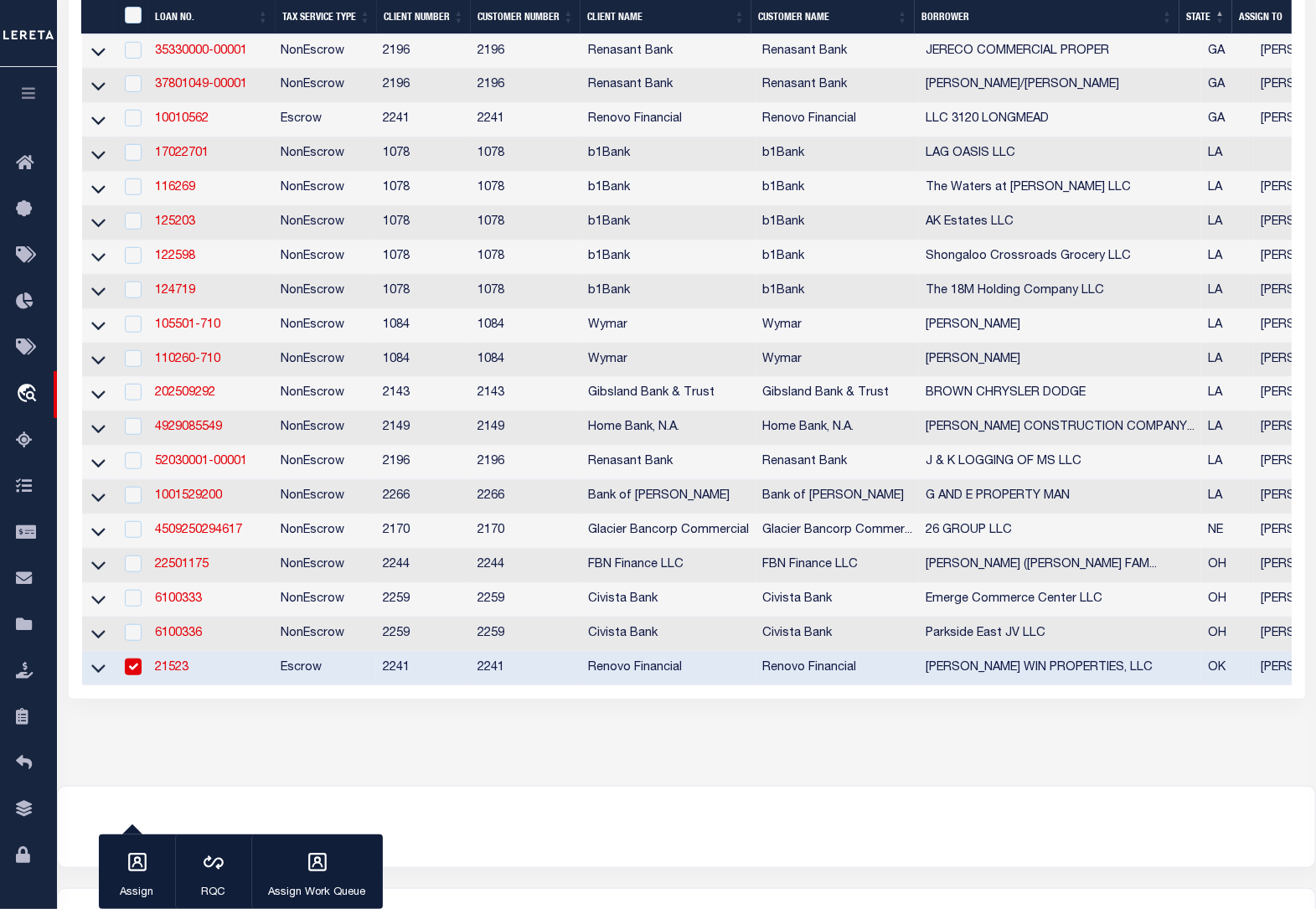
scroll to position [974, 0]
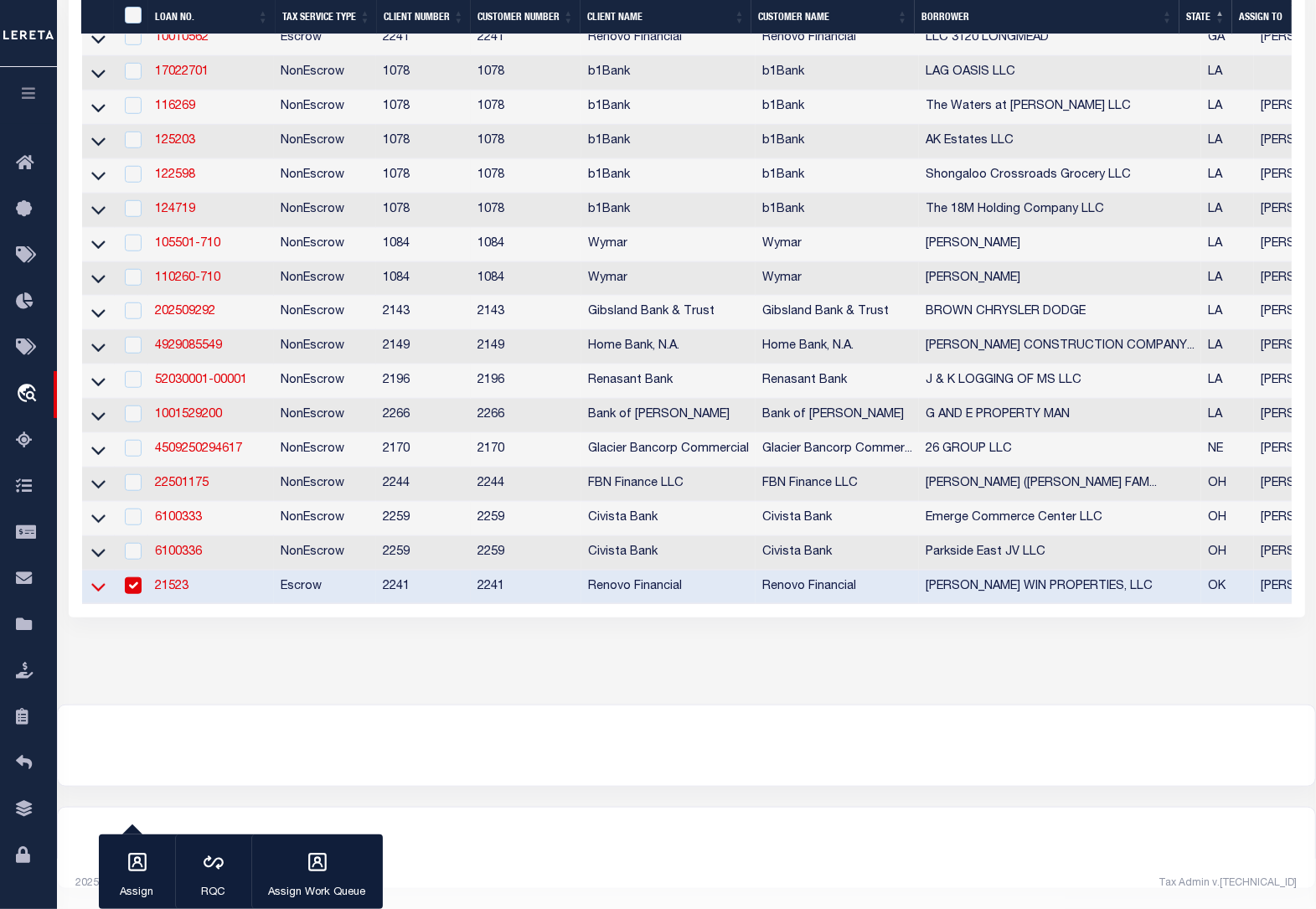
click at [98, 584] on icon at bounding box center [98, 588] width 15 height 9
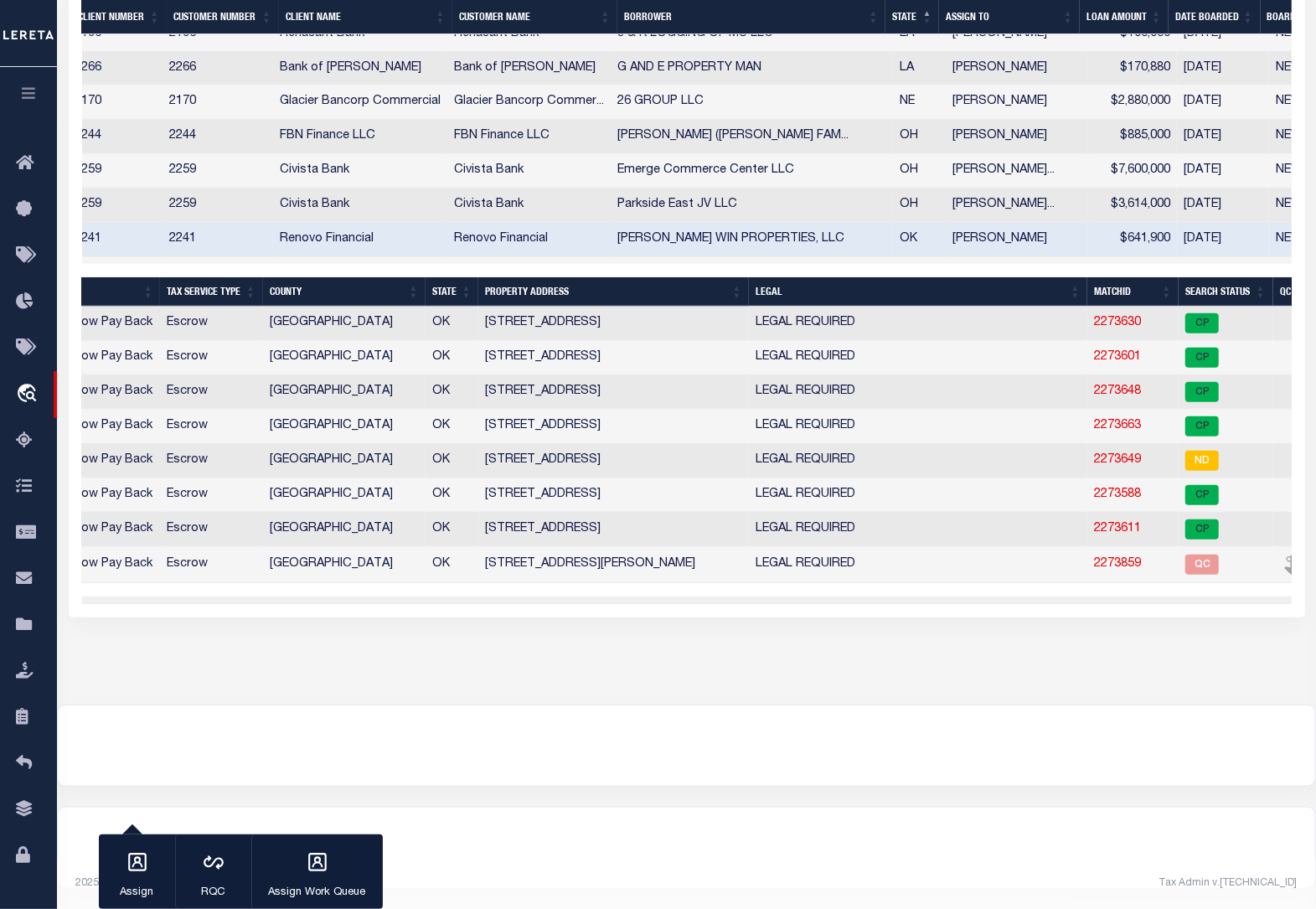
scroll to position [0, 501]
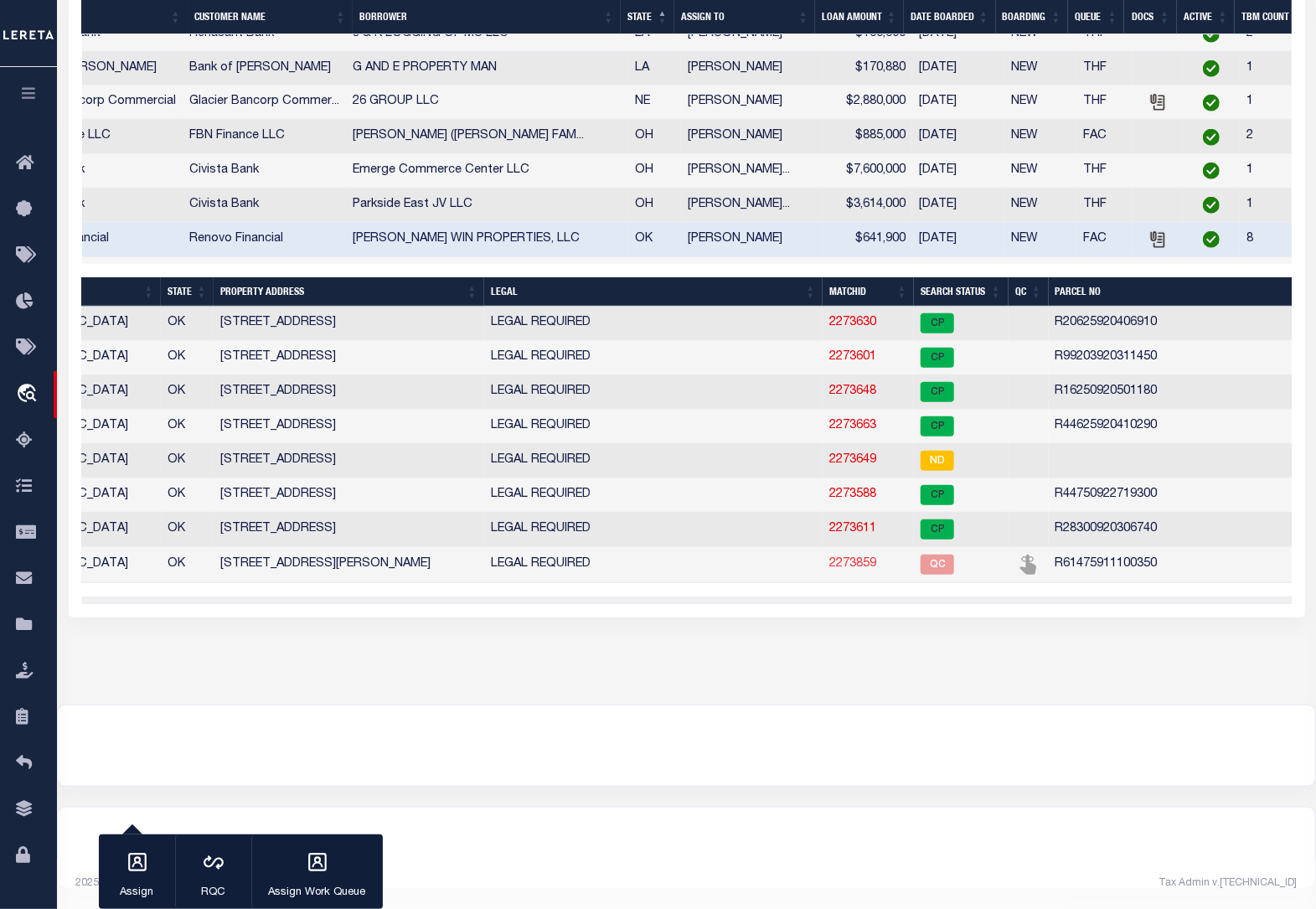
click at [839, 557] on link "2273859" at bounding box center [852, 563] width 47 height 12
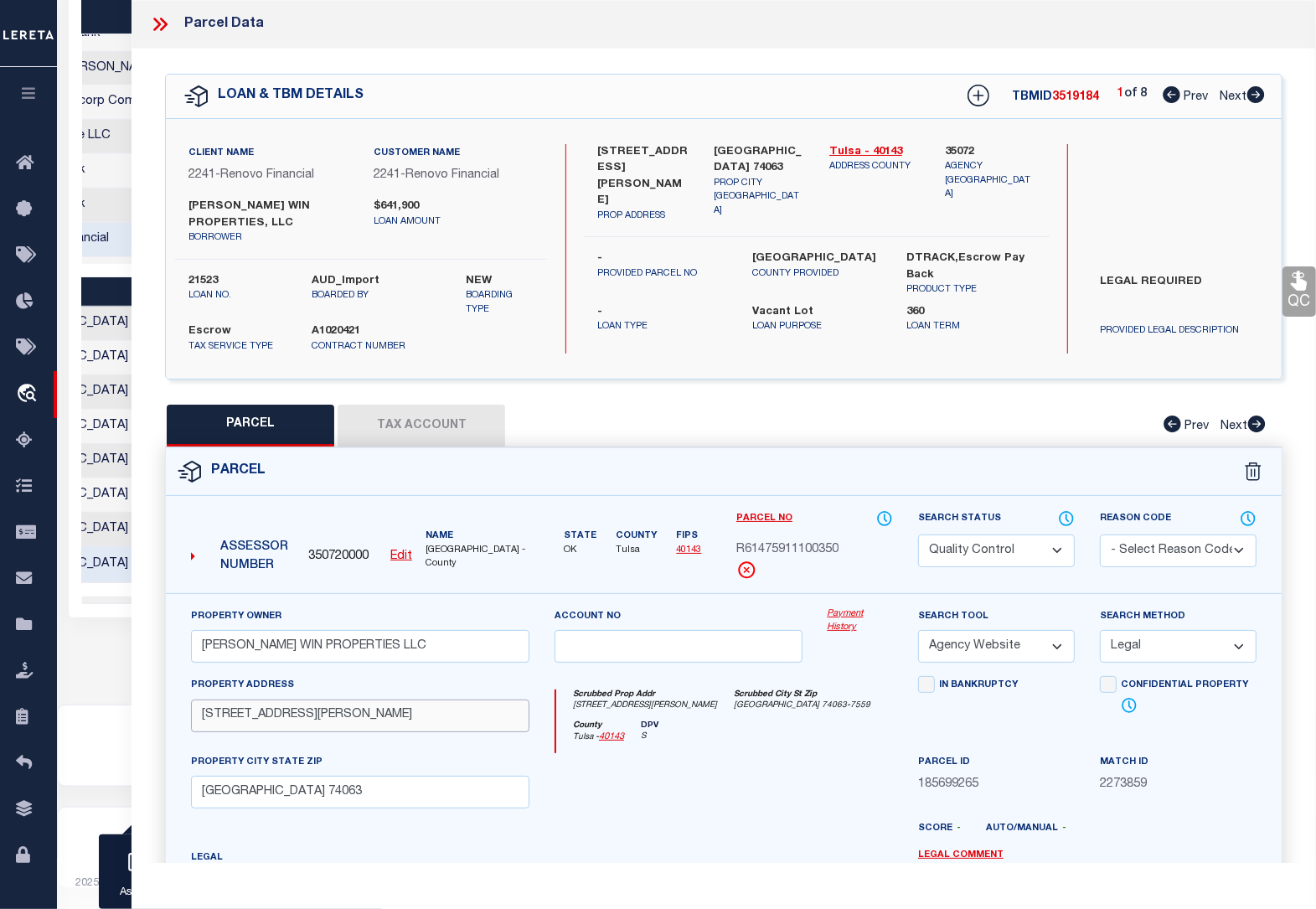
drag, startPoint x: 352, startPoint y: 718, endPoint x: 198, endPoint y: 714, distance: 154.1
click at [198, 714] on input "[STREET_ADDRESS][PERSON_NAME]" at bounding box center [360, 716] width 339 height 33
click at [1057, 554] on select "Automated Search Bad Parcel Complete Duplicate Parcel High Dollar Reporting In …" at bounding box center [996, 551] width 157 height 33
click at [918, 534] on select "Automated Search Bad Parcel Complete Duplicate Parcel High Dollar Reporting In …" at bounding box center [996, 551] width 157 height 33
click at [1288, 294] on link "QC" at bounding box center [1299, 291] width 34 height 50
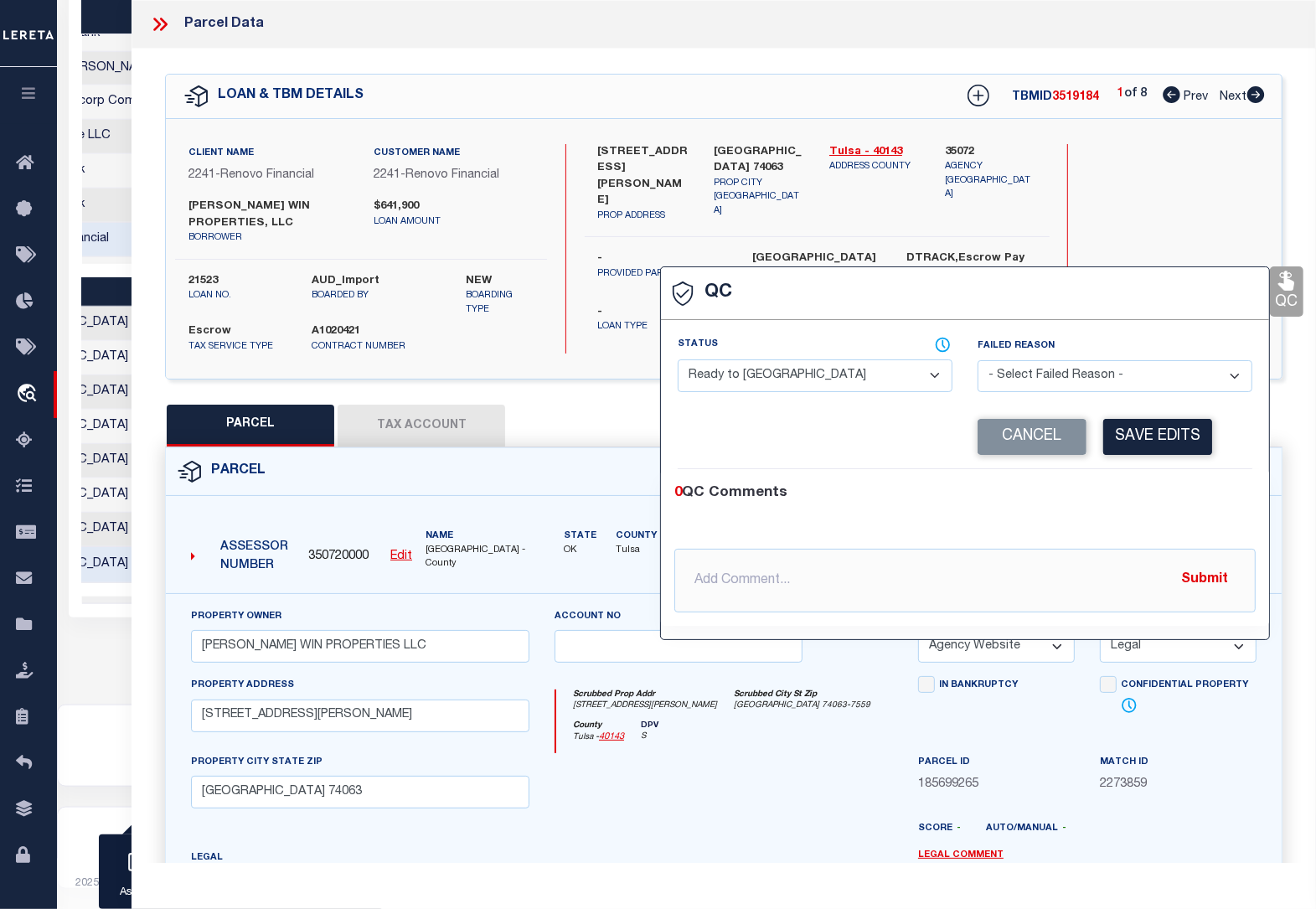
click at [833, 377] on select "- Select Status - Ready to QC Correct Incorrect" at bounding box center [814, 376] width 275 height 33
click at [677, 361] on select "- Select Status - Ready to QC Correct Incorrect" at bounding box center [814, 376] width 275 height 33
click at [1153, 439] on button "Save Edits" at bounding box center [1157, 437] width 109 height 36
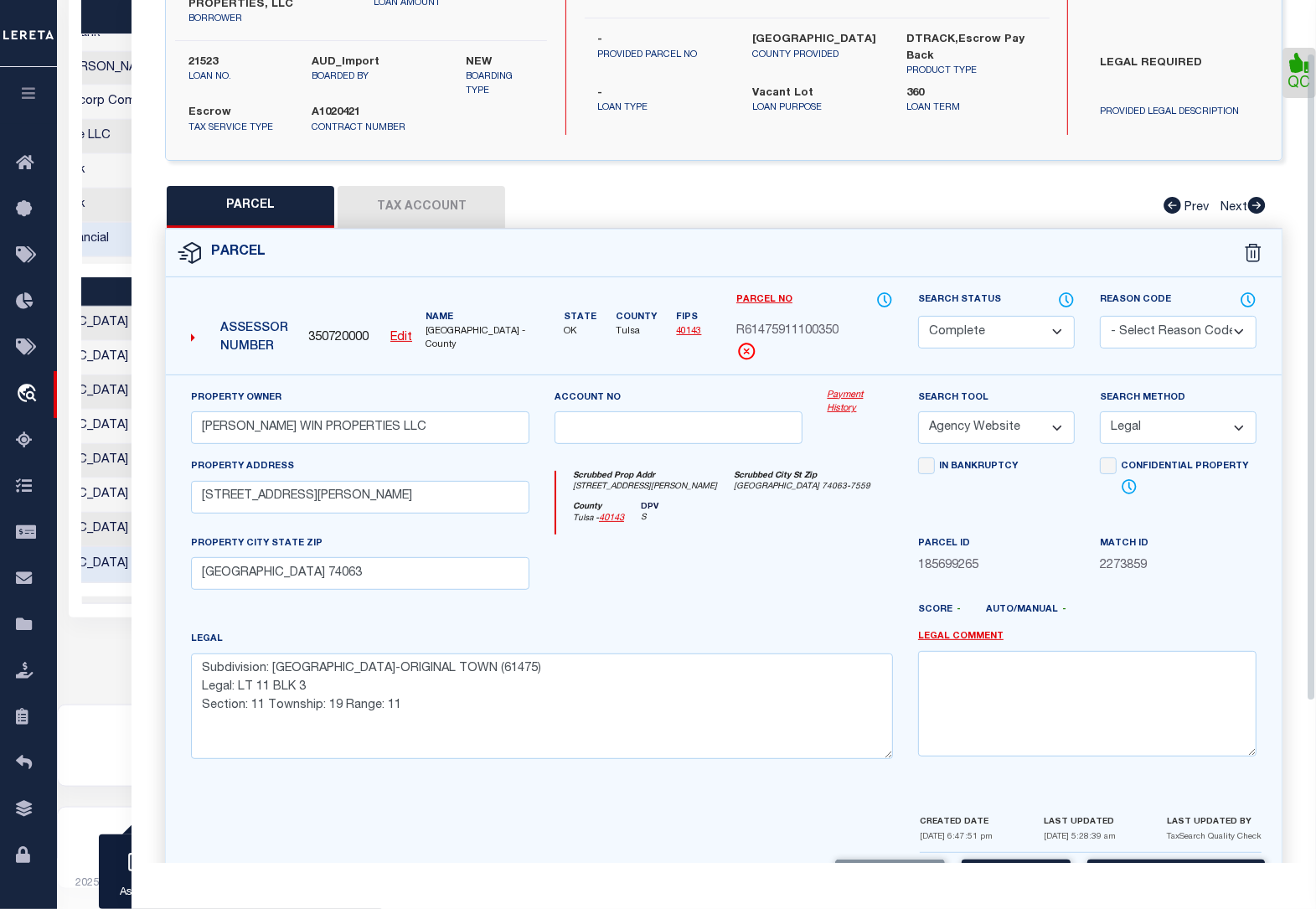
scroll to position [284, 0]
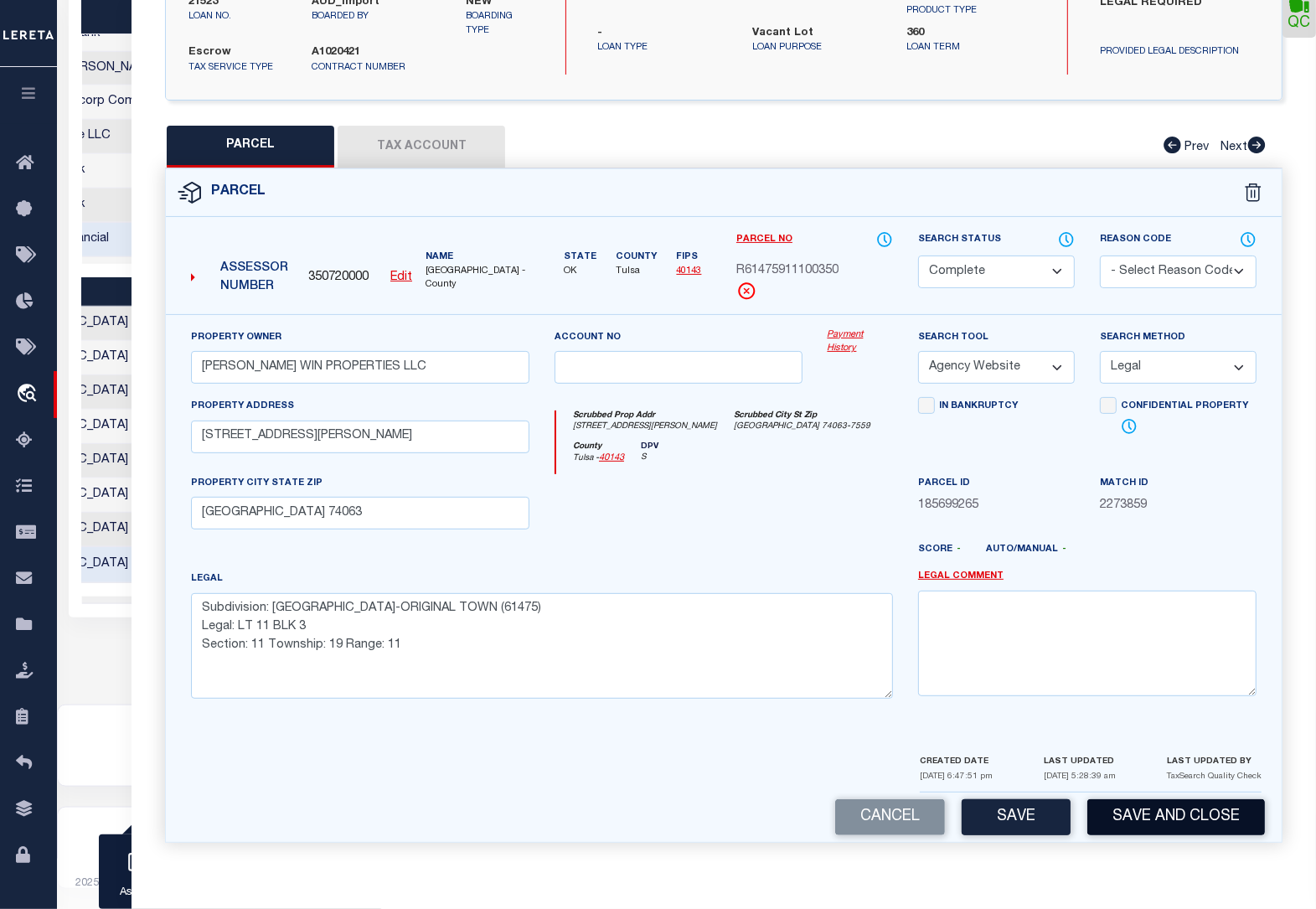
click at [1133, 819] on button "Save and Close" at bounding box center [1176, 817] width 178 height 36
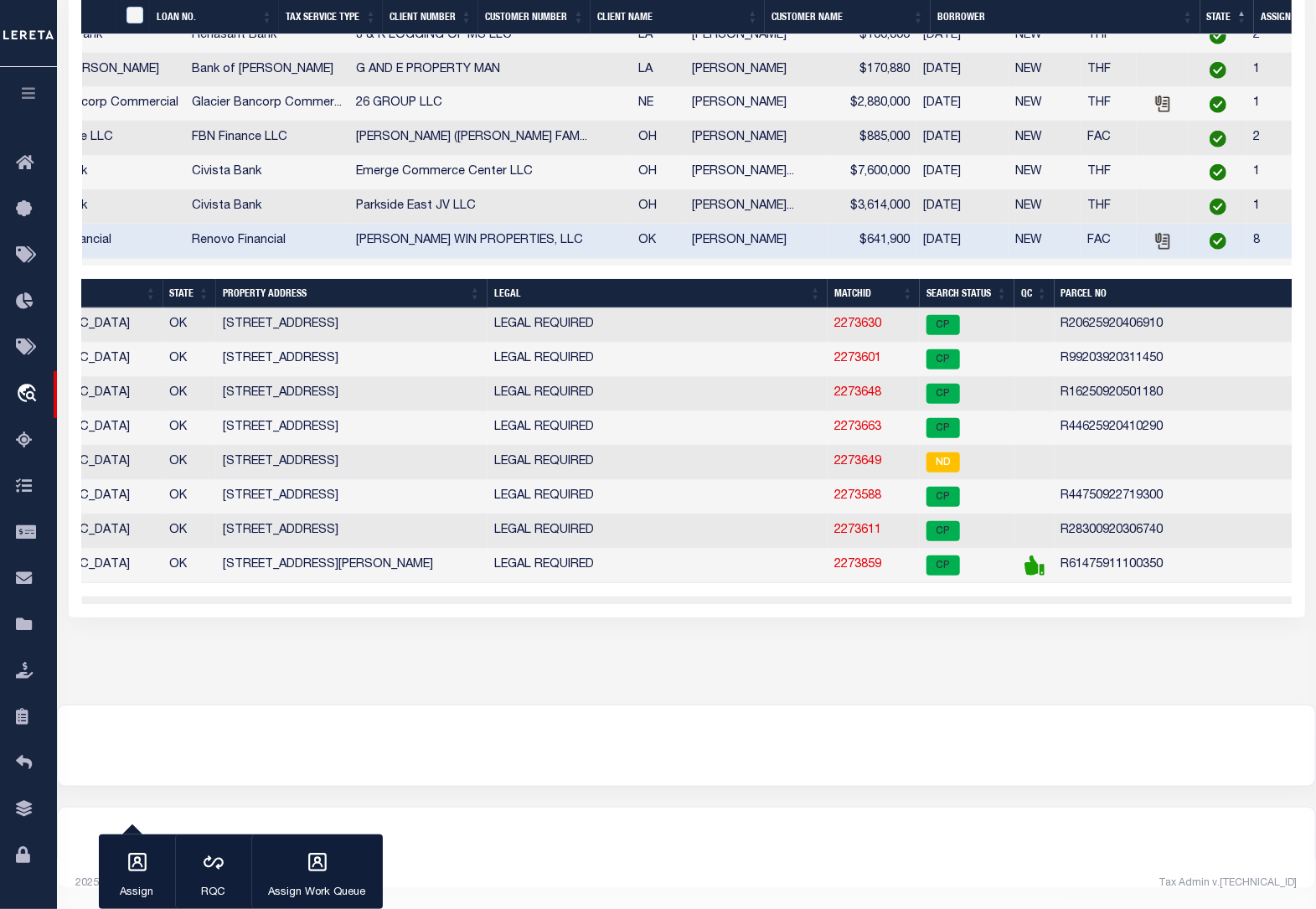
scroll to position [0, 576]
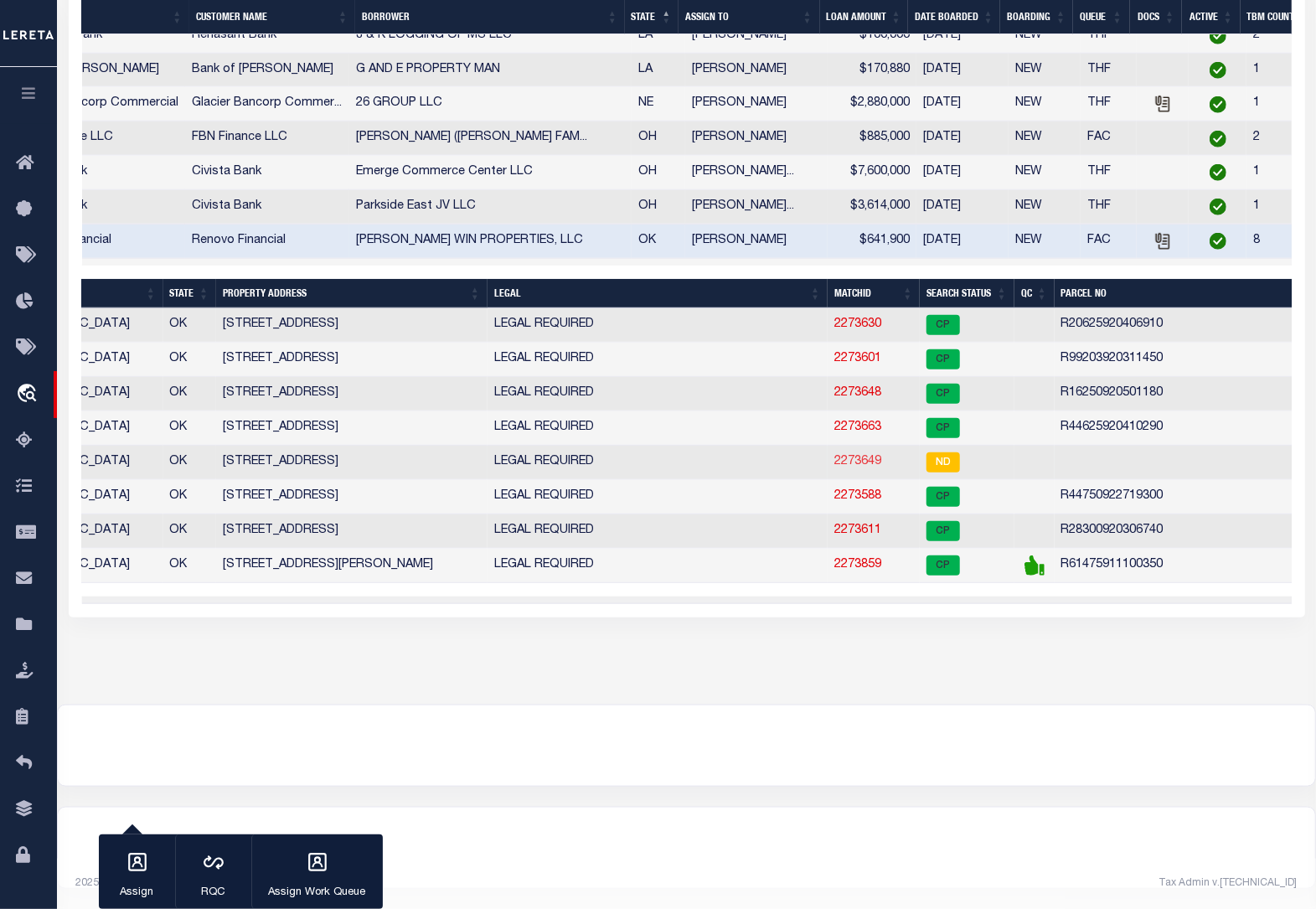
click at [853, 467] on link "2273649" at bounding box center [858, 462] width 47 height 12
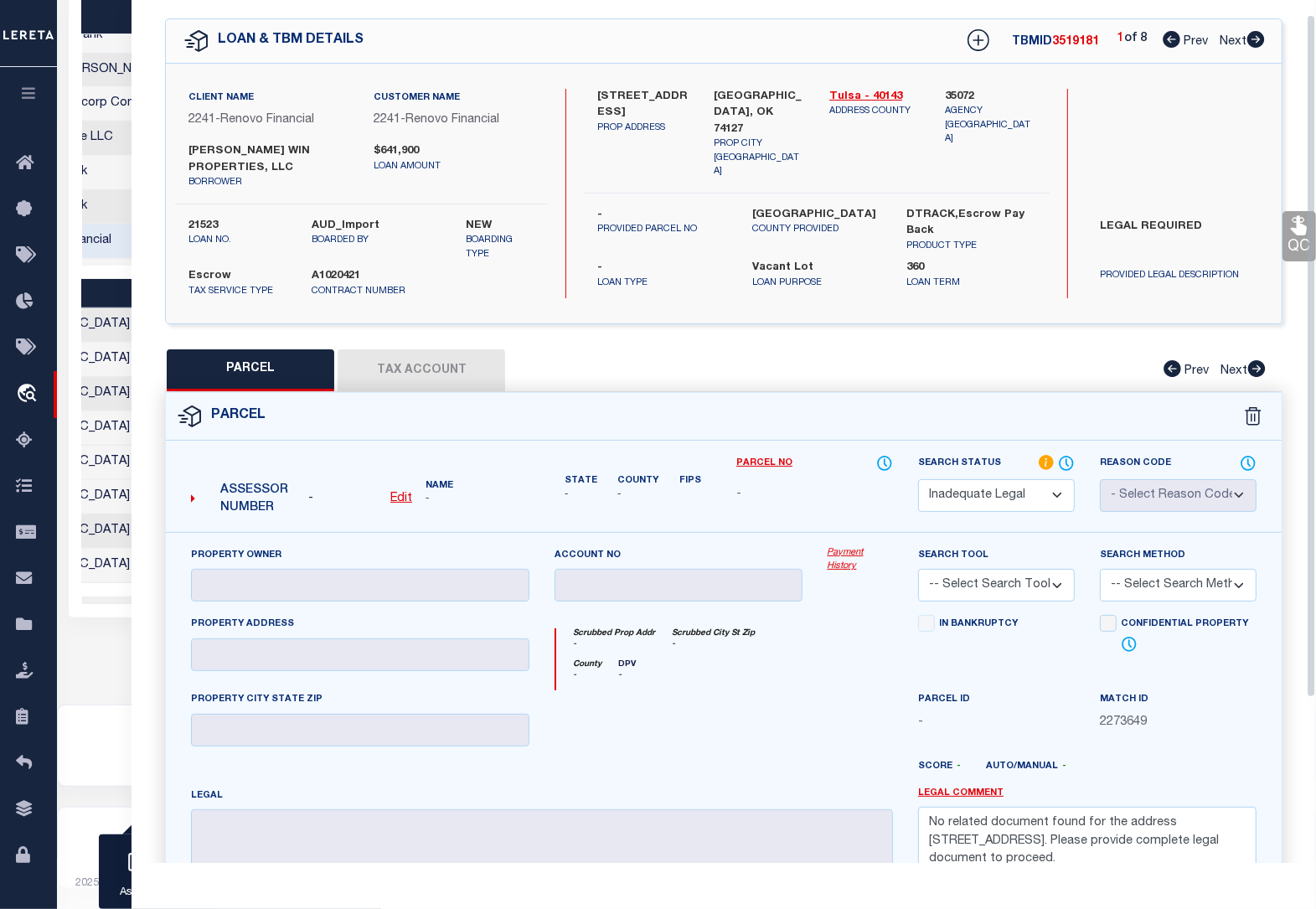
scroll to position [0, 0]
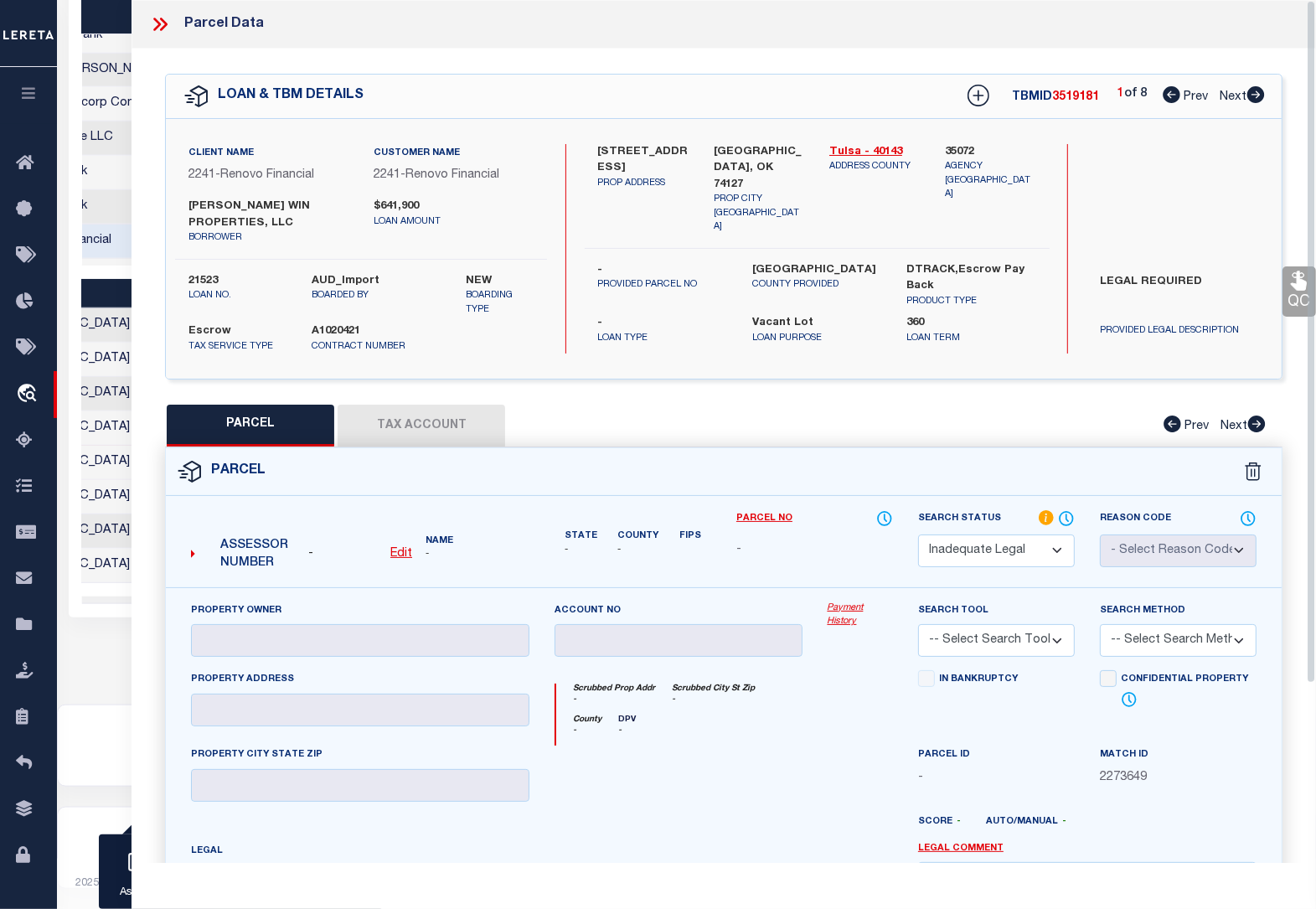
click at [159, 28] on icon at bounding box center [159, 24] width 22 height 22
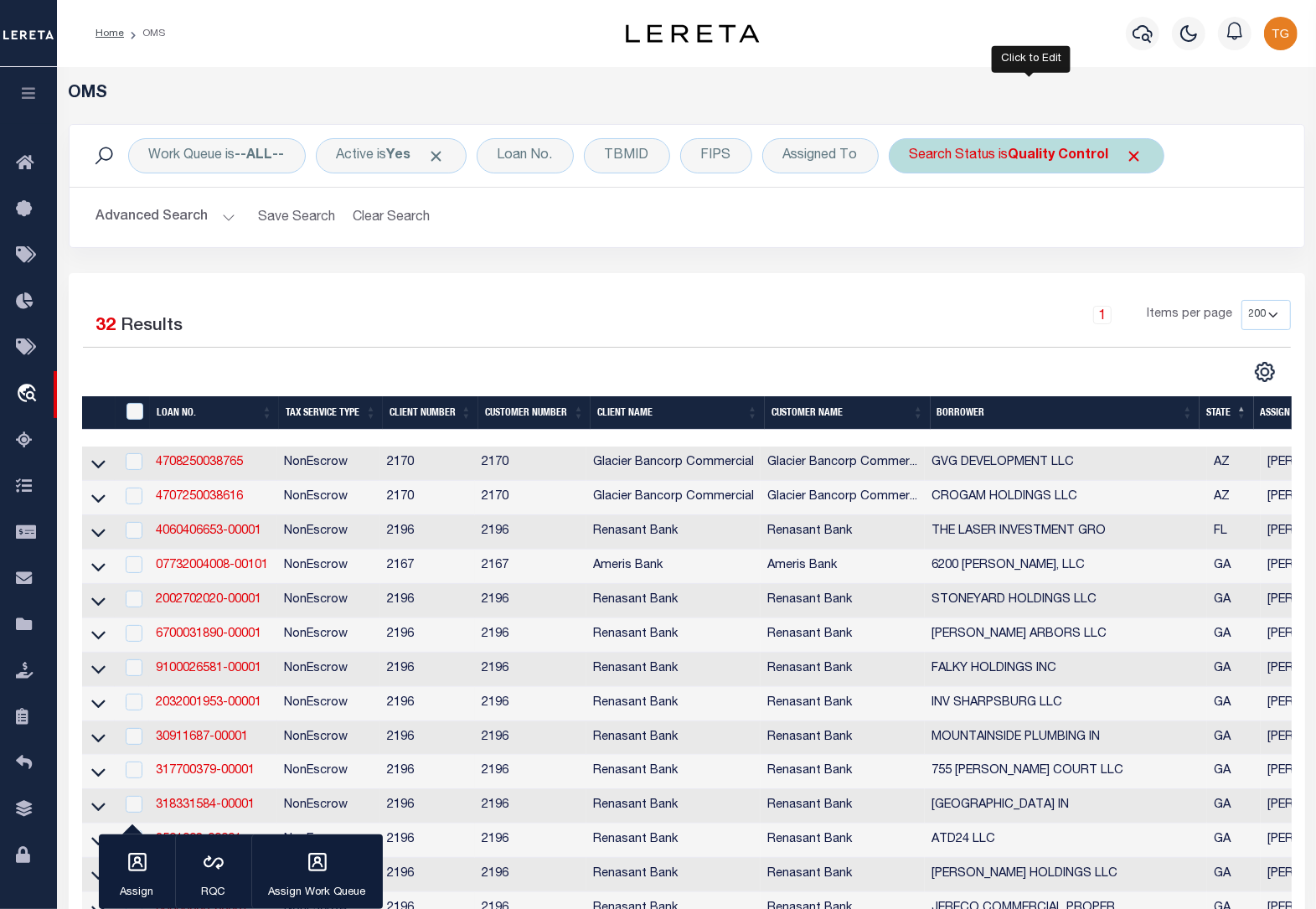
click at [1069, 159] on b "Quality Control" at bounding box center [1058, 156] width 101 height 14
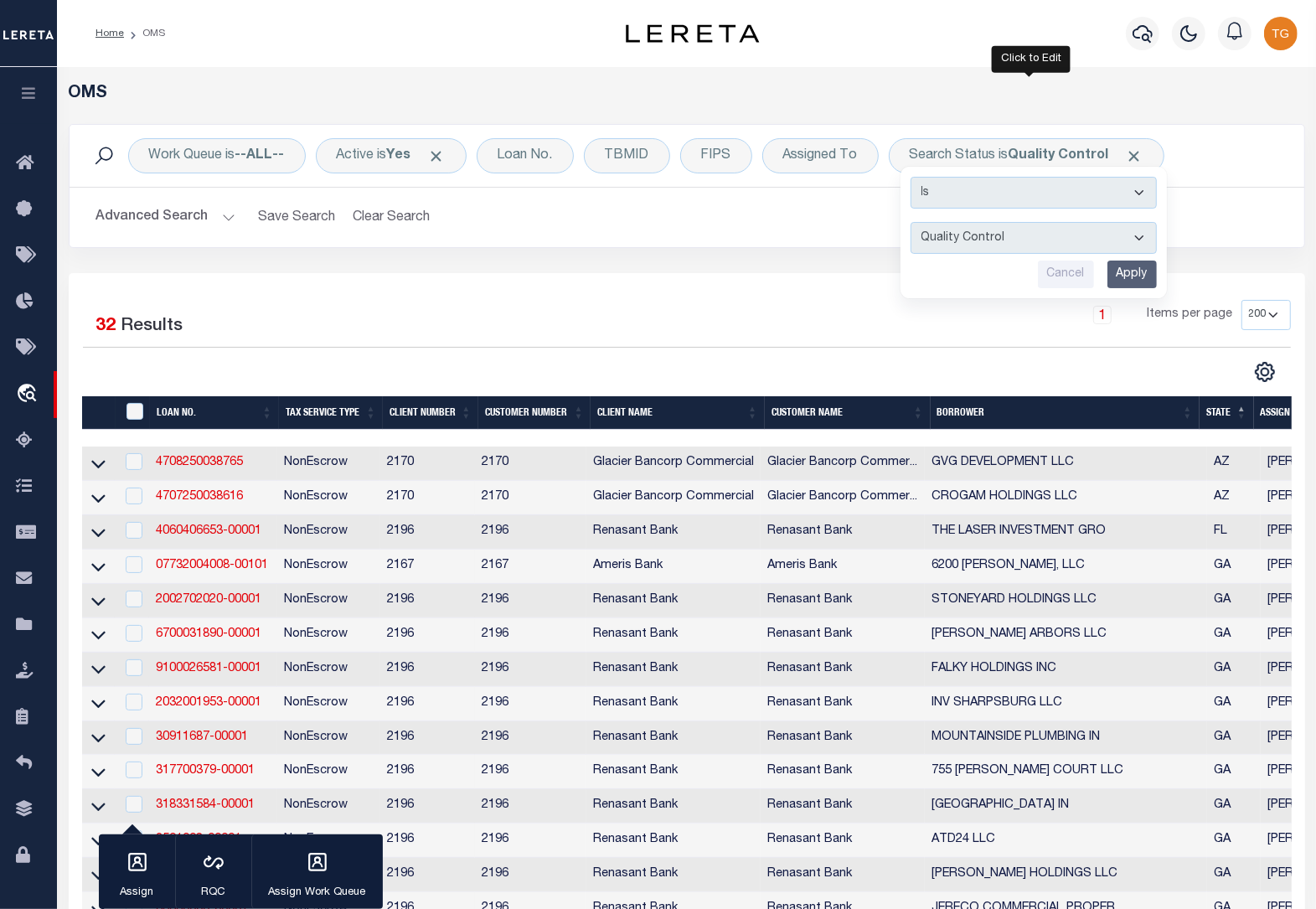
click at [1135, 274] on input "Apply" at bounding box center [1132, 274] width 49 height 28
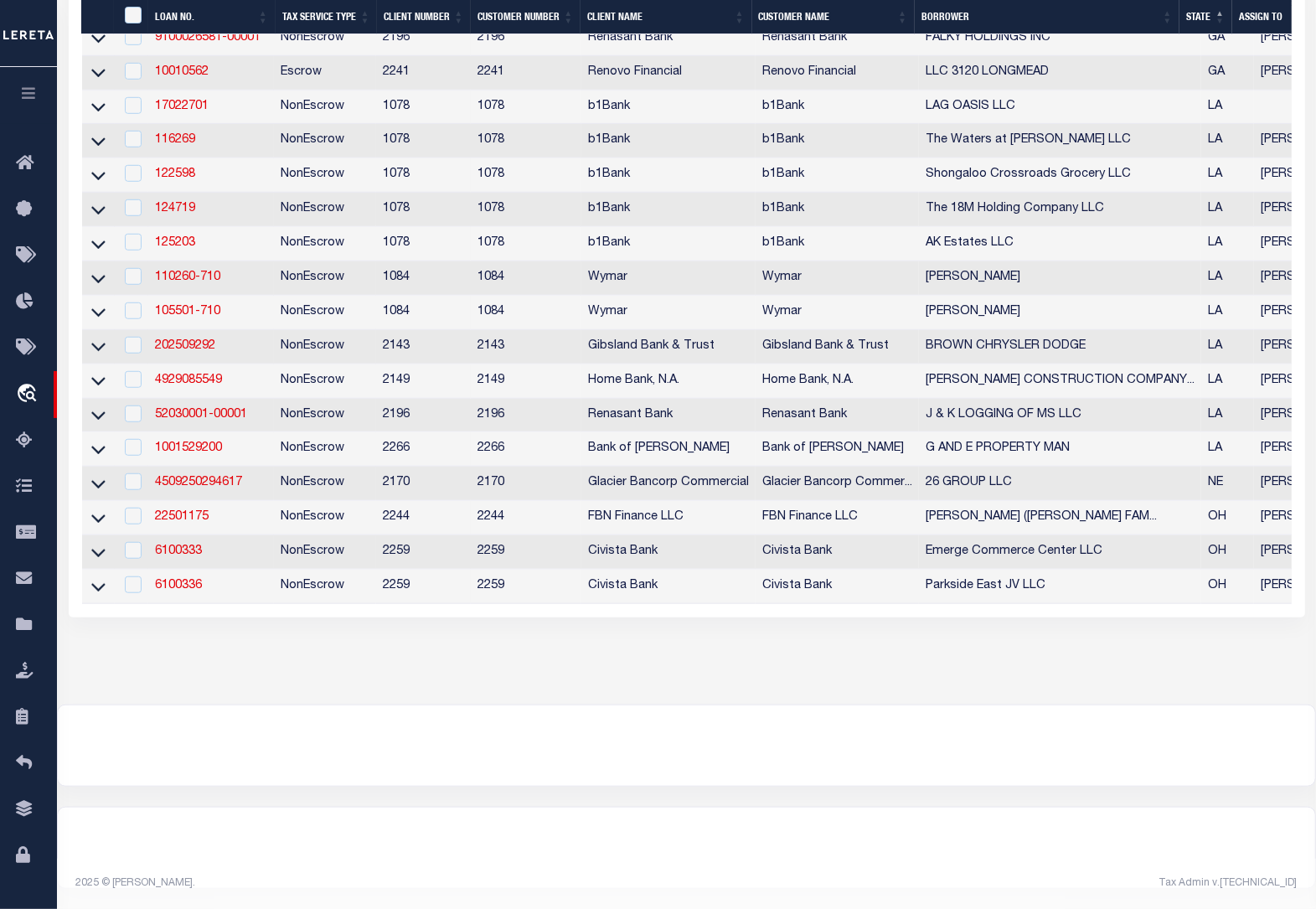
scroll to position [977, 0]
click at [183, 580] on link "6100336" at bounding box center [178, 586] width 47 height 12
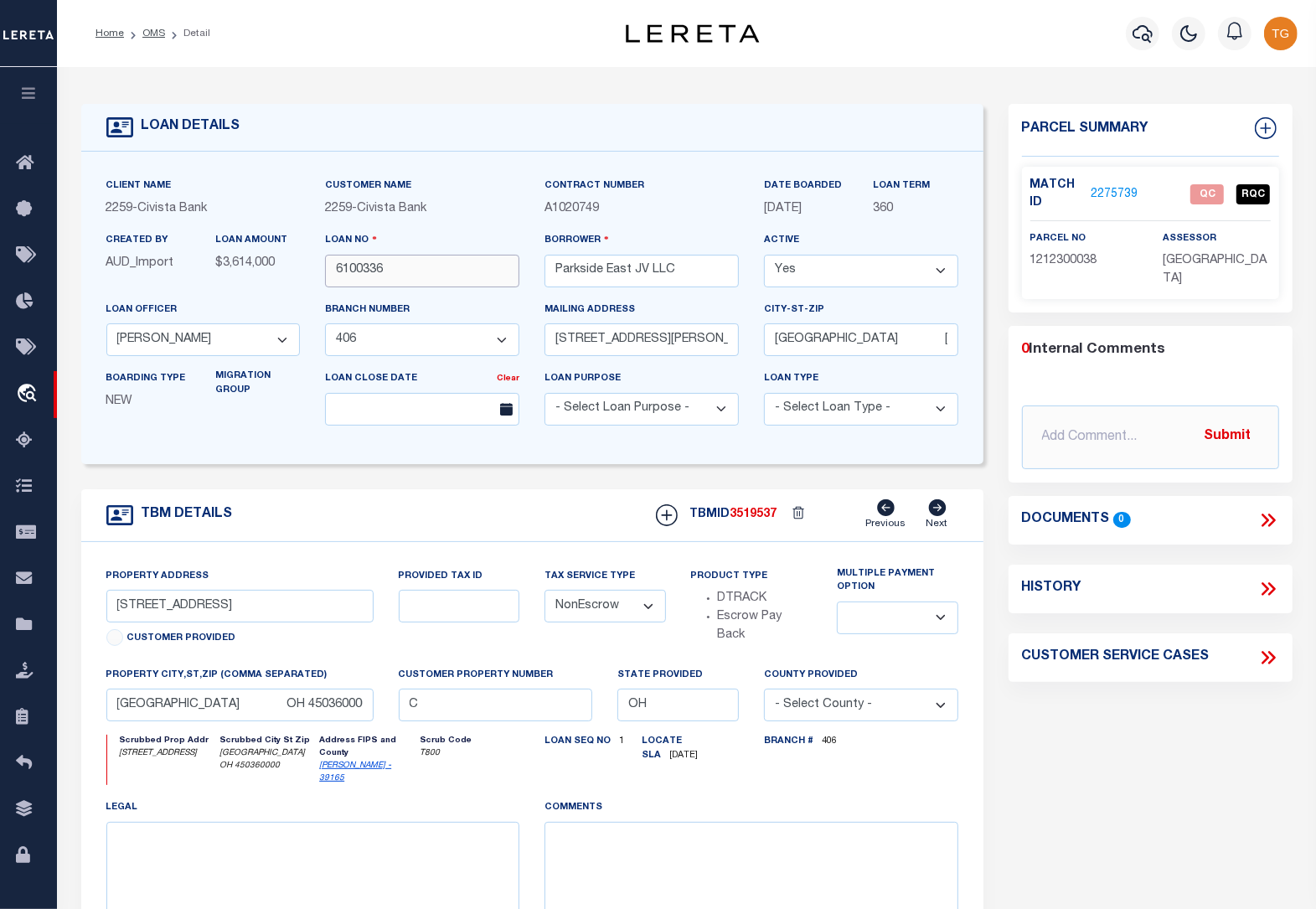
drag, startPoint x: 403, startPoint y: 279, endPoint x: 333, endPoint y: 275, distance: 70.1
click at [333, 275] on input "6100336" at bounding box center [422, 271] width 195 height 33
click at [1111, 190] on link "2275739" at bounding box center [1114, 195] width 47 height 17
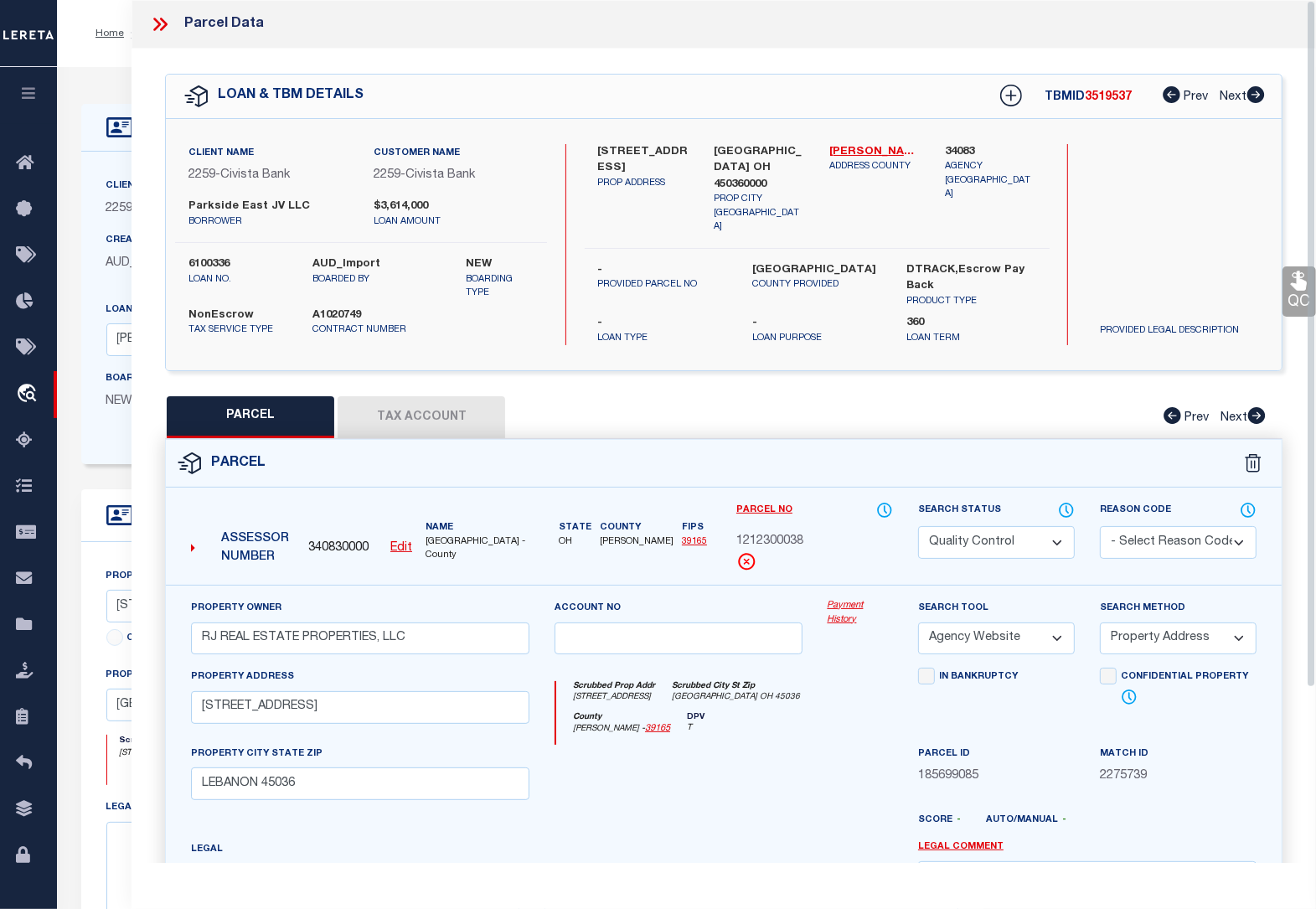
click at [763, 821] on div at bounding box center [770, 826] width 272 height 27
click at [469, 401] on button "Tax Account" at bounding box center [421, 417] width 167 height 42
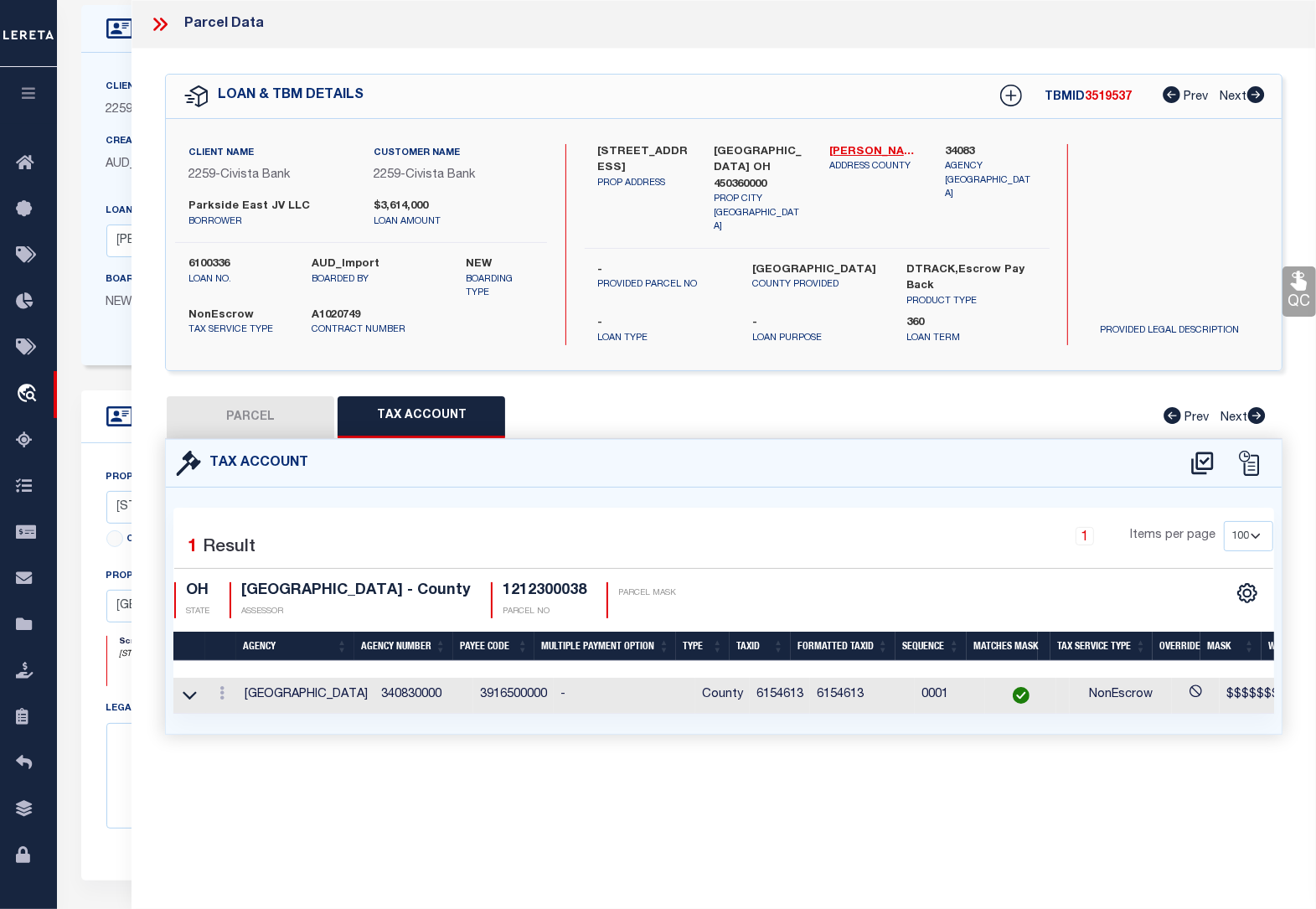
scroll to position [105, 0]
click at [271, 396] on button "PARCEL" at bounding box center [250, 417] width 167 height 42
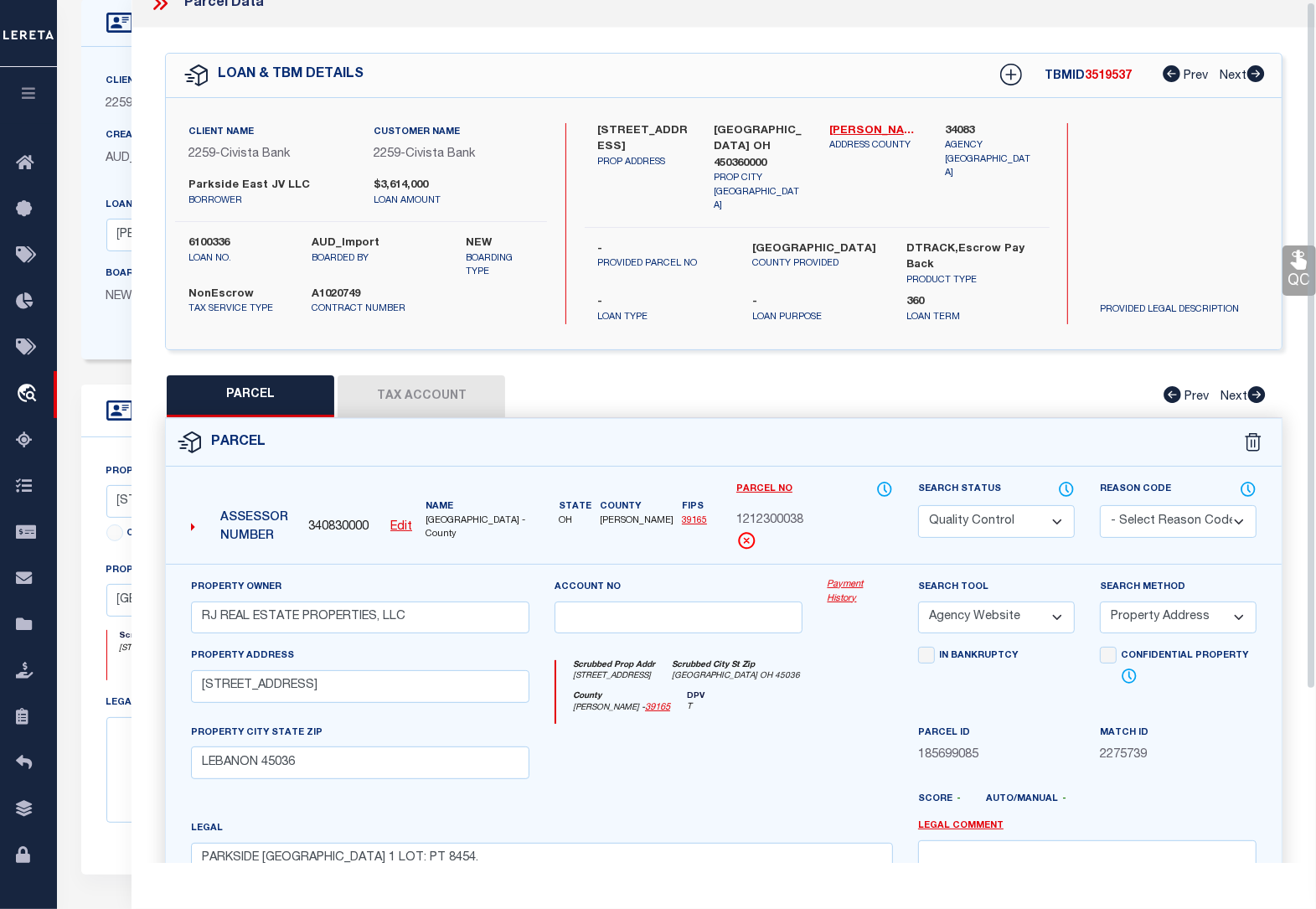
scroll to position [0, 0]
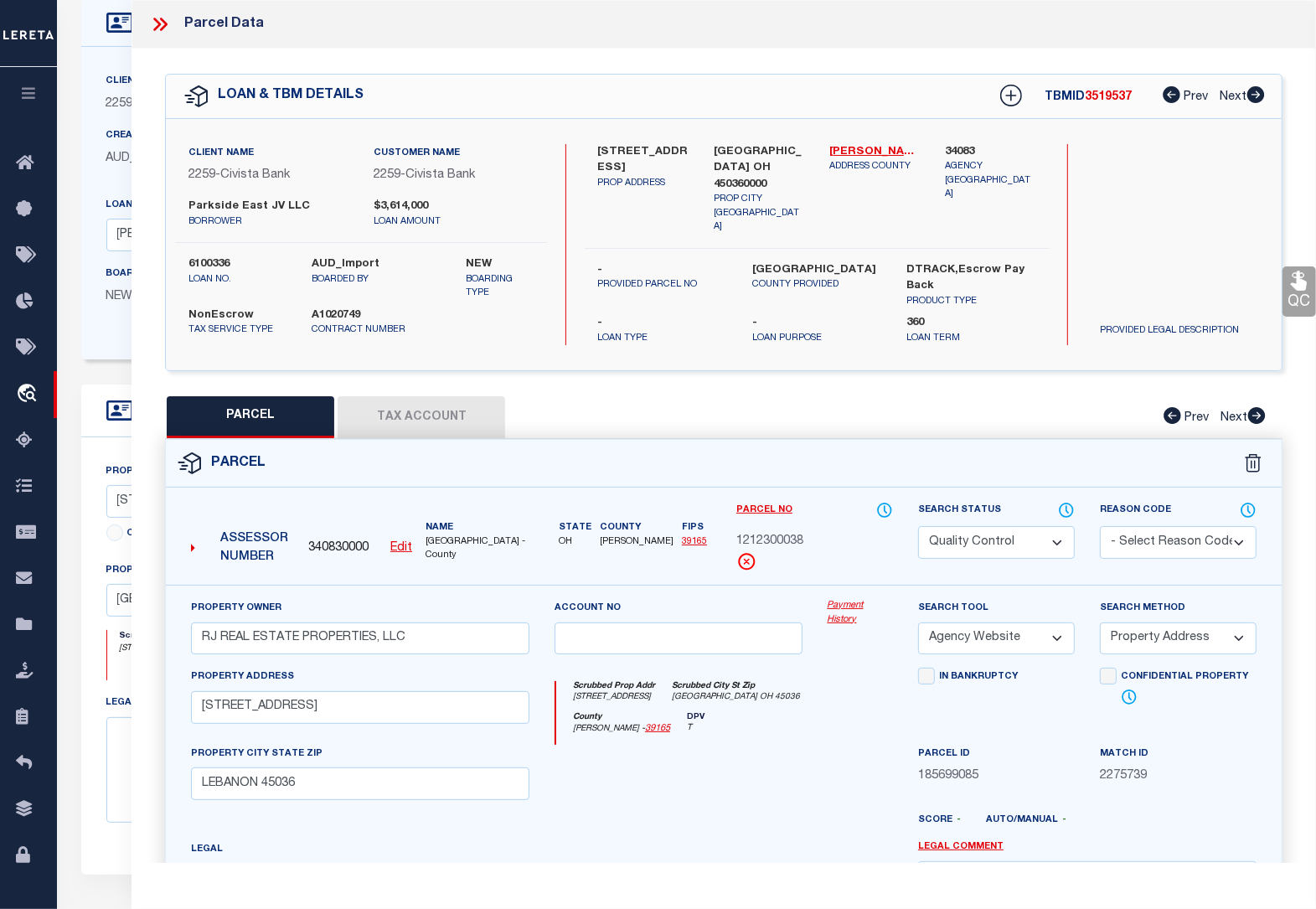
click at [155, 22] on icon at bounding box center [159, 24] width 22 height 22
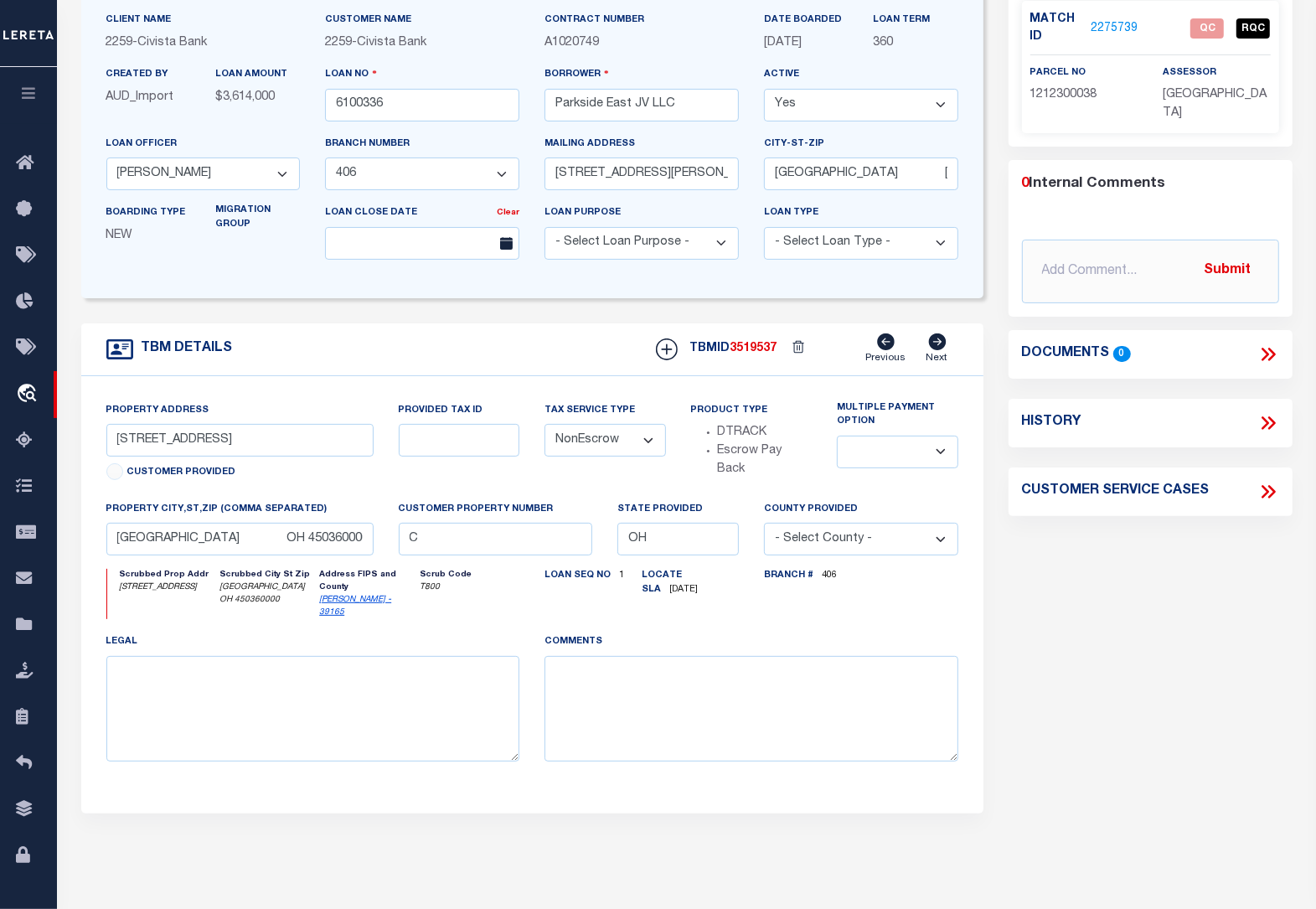
scroll to position [105, 0]
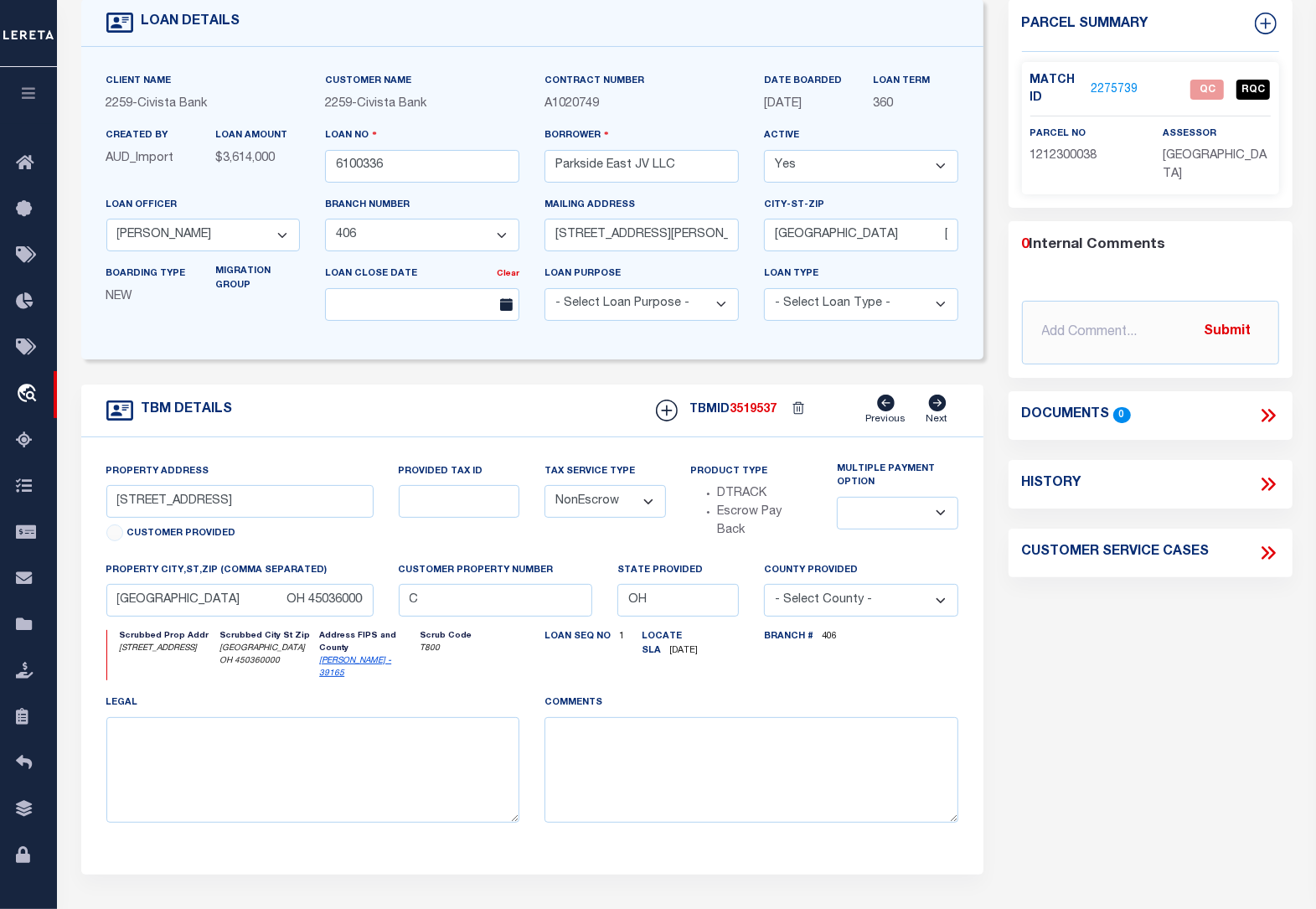
click at [1107, 90] on link "2275739" at bounding box center [1114, 90] width 47 height 17
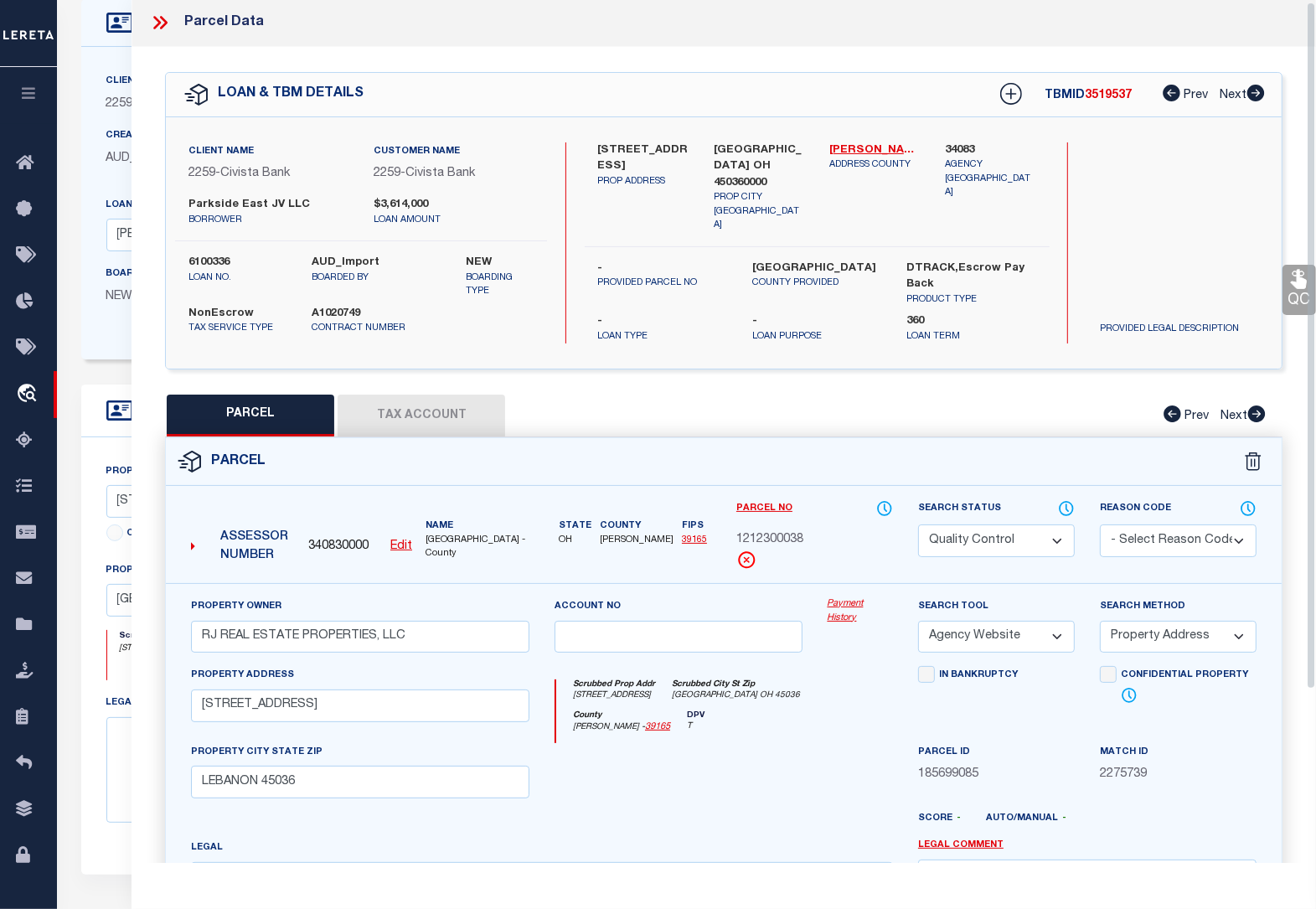
scroll to position [0, 0]
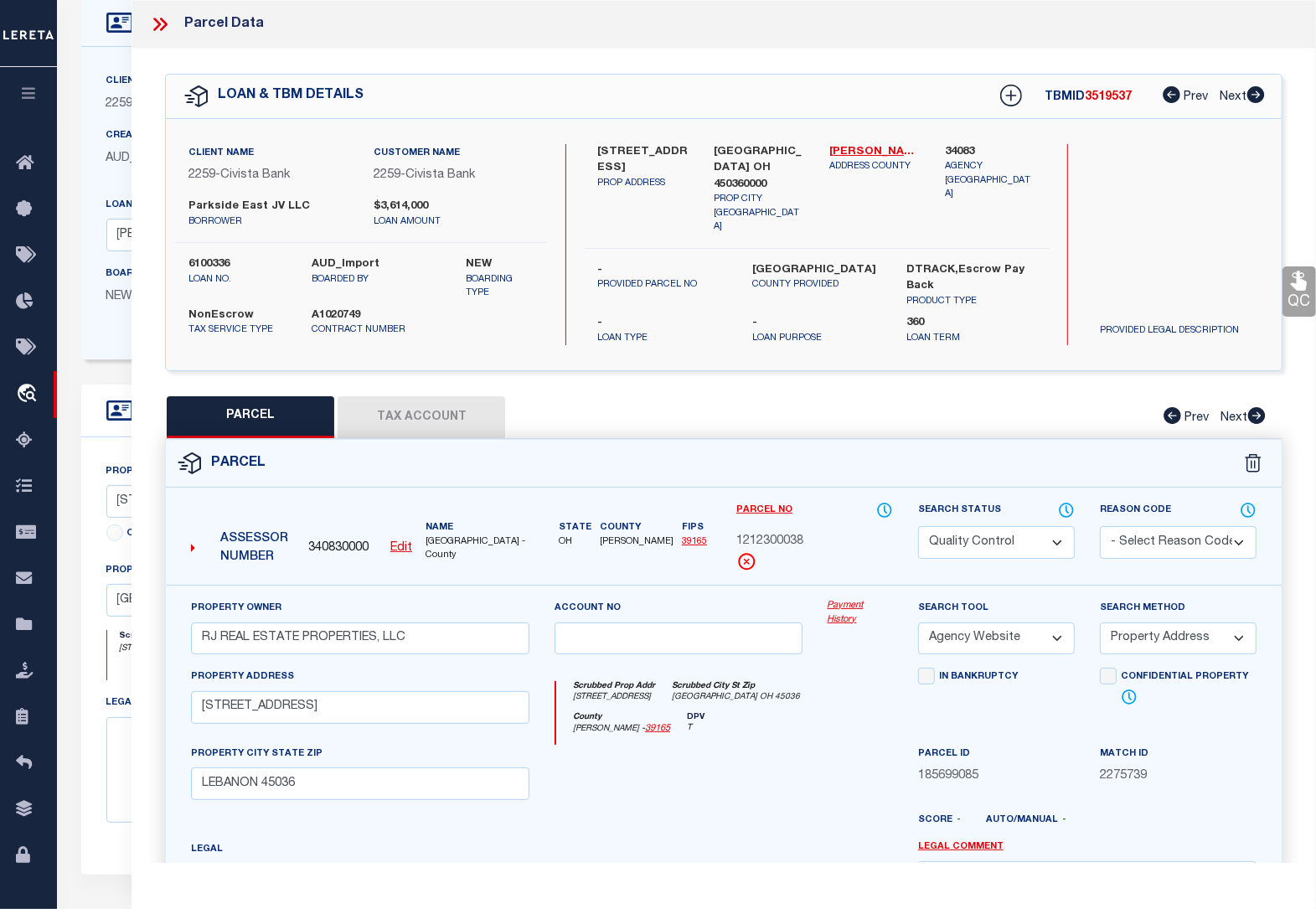
click at [1043, 537] on select "Automated Search Bad Parcel Complete Duplicate Parcel High Dollar Reporting In …" at bounding box center [996, 542] width 157 height 33
click at [918, 526] on select "Automated Search Bad Parcel Complete Duplicate Parcel High Dollar Reporting In …" at bounding box center [996, 542] width 157 height 33
click at [1151, 532] on select "- Select Reason Code - 099 - Other (Provide additional detail) ACT - Agency Cha…" at bounding box center [1178, 542] width 157 height 33
click at [1100, 526] on select "- Select Reason Code - 099 - Other (Provide additional detail) ACT - Agency Cha…" at bounding box center [1178, 542] width 157 height 33
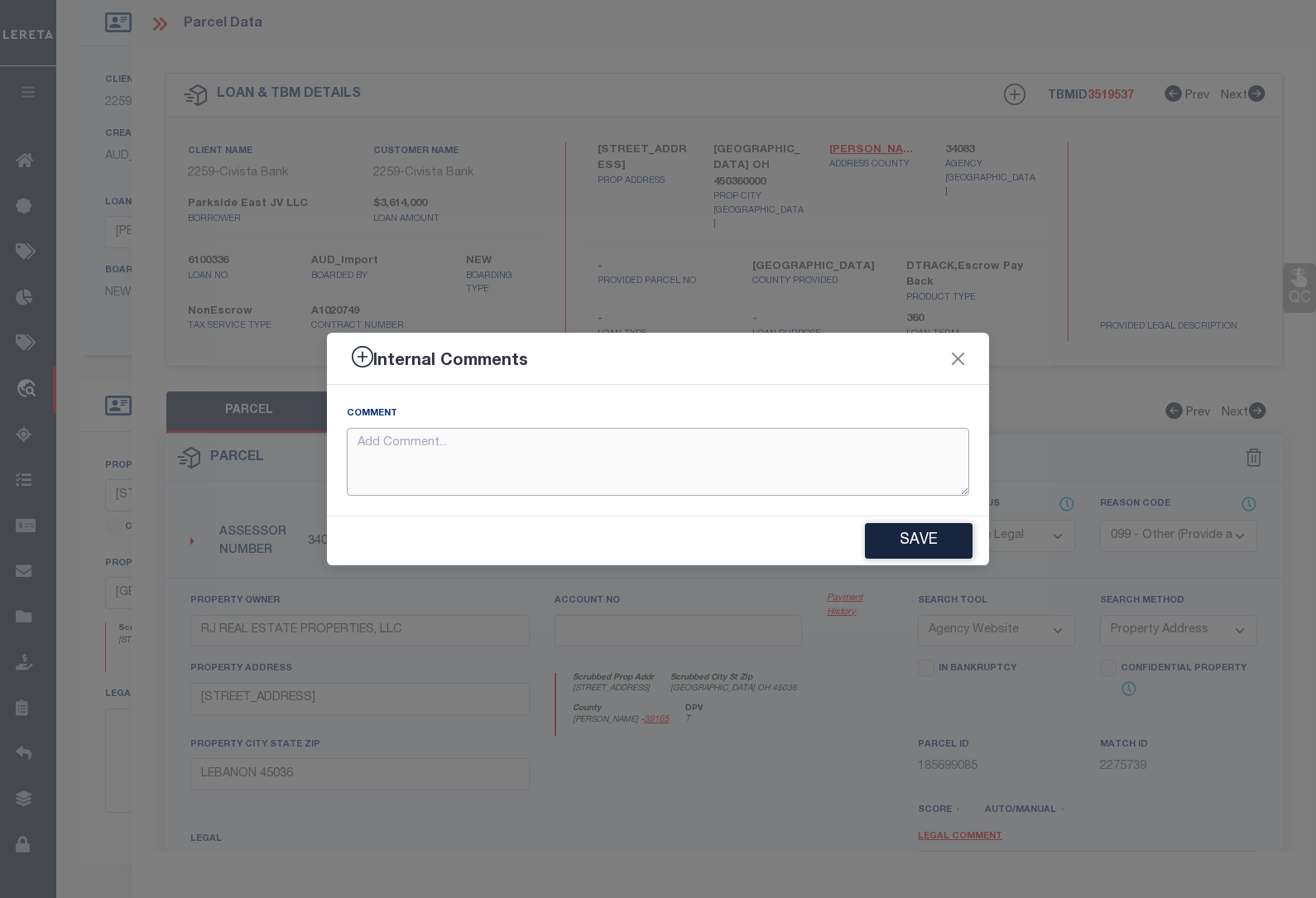
click at [463, 453] on textarea at bounding box center [657, 462] width 622 height 69
click at [421, 440] on textarea "need legal. there are two parcels with the same address and owners. Need legal …" at bounding box center [657, 462] width 622 height 69
click at [924, 541] on button "Save" at bounding box center [918, 541] width 107 height 36
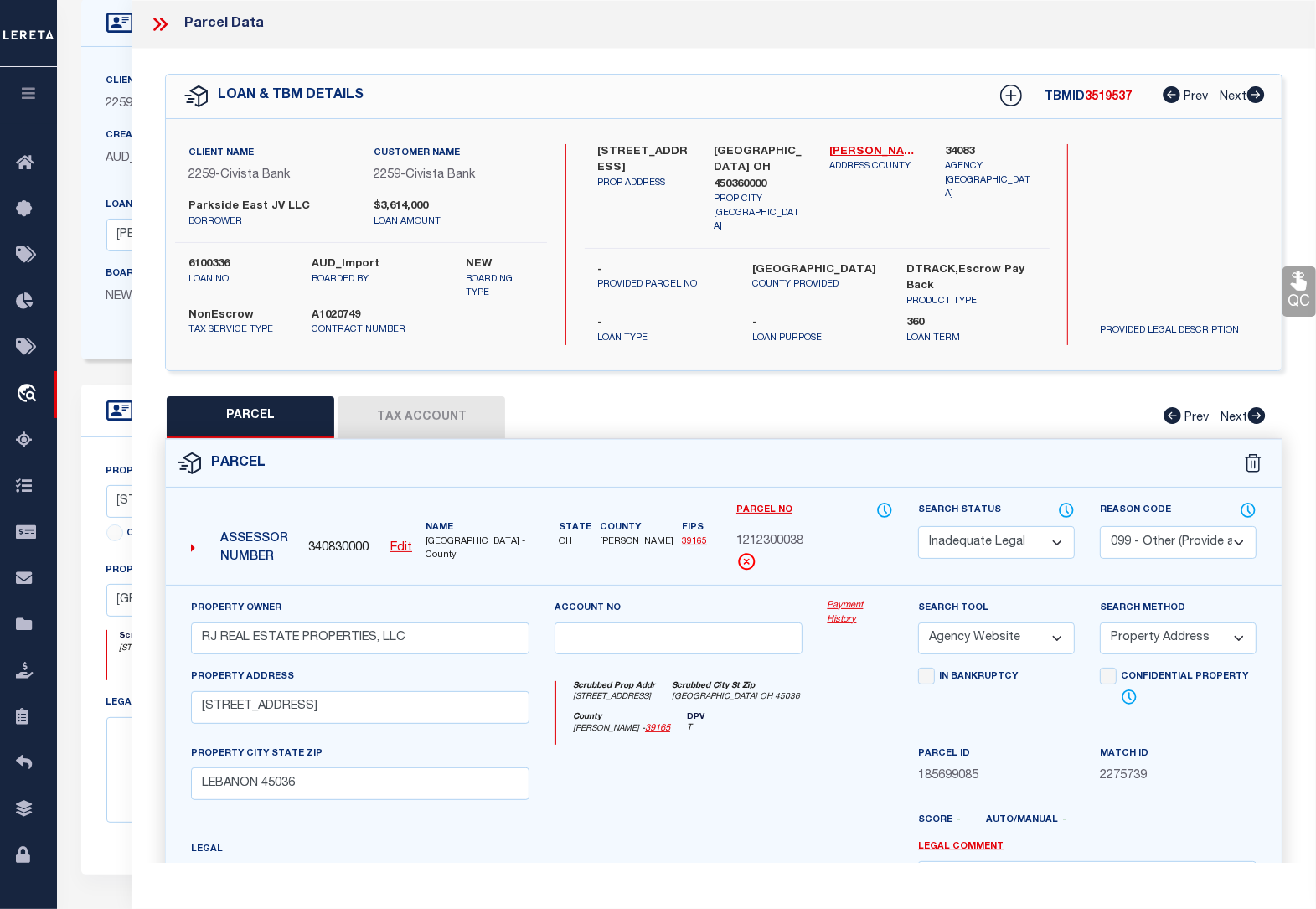
click at [1301, 283] on icon at bounding box center [1299, 281] width 16 height 19
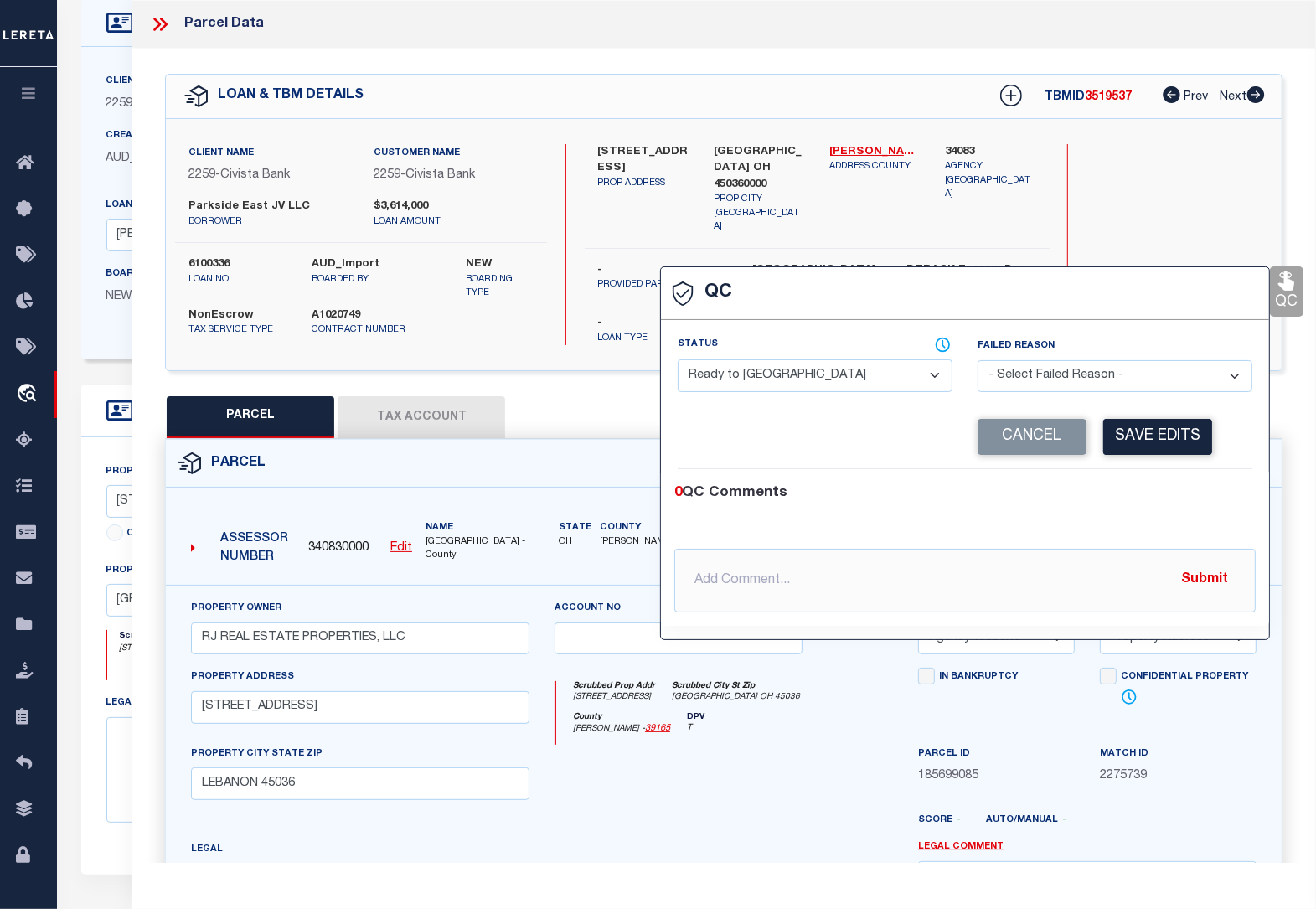
click at [811, 385] on select "- Select Status - Ready to QC Correct Incorrect" at bounding box center [814, 376] width 275 height 33
click at [677, 361] on select "- Select Status - Ready to QC Correct Incorrect" at bounding box center [814, 376] width 275 height 33
click at [1040, 385] on select "- Select Failed Reason - Additional Parcel Located Confidential Property Double…" at bounding box center [1114, 377] width 275 height 33
click at [934, 370] on select "- Select Status - Ready to QC Correct Incorrect" at bounding box center [814, 376] width 275 height 33
click at [677, 361] on select "- Select Status - Ready to QC Correct Incorrect" at bounding box center [814, 376] width 275 height 33
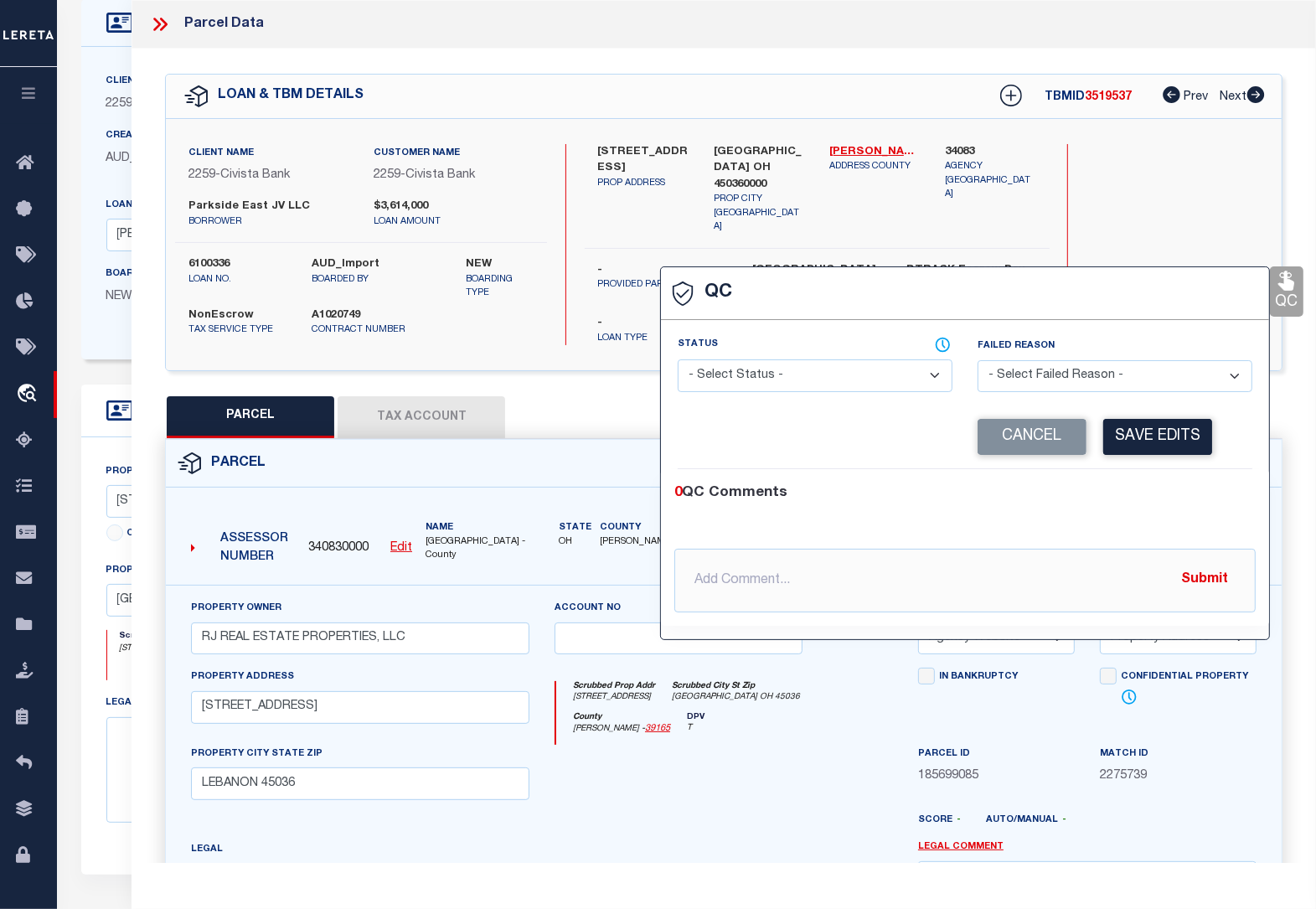
click at [1149, 209] on div "Search by Legal Customer" at bounding box center [1180, 205] width 186 height 123
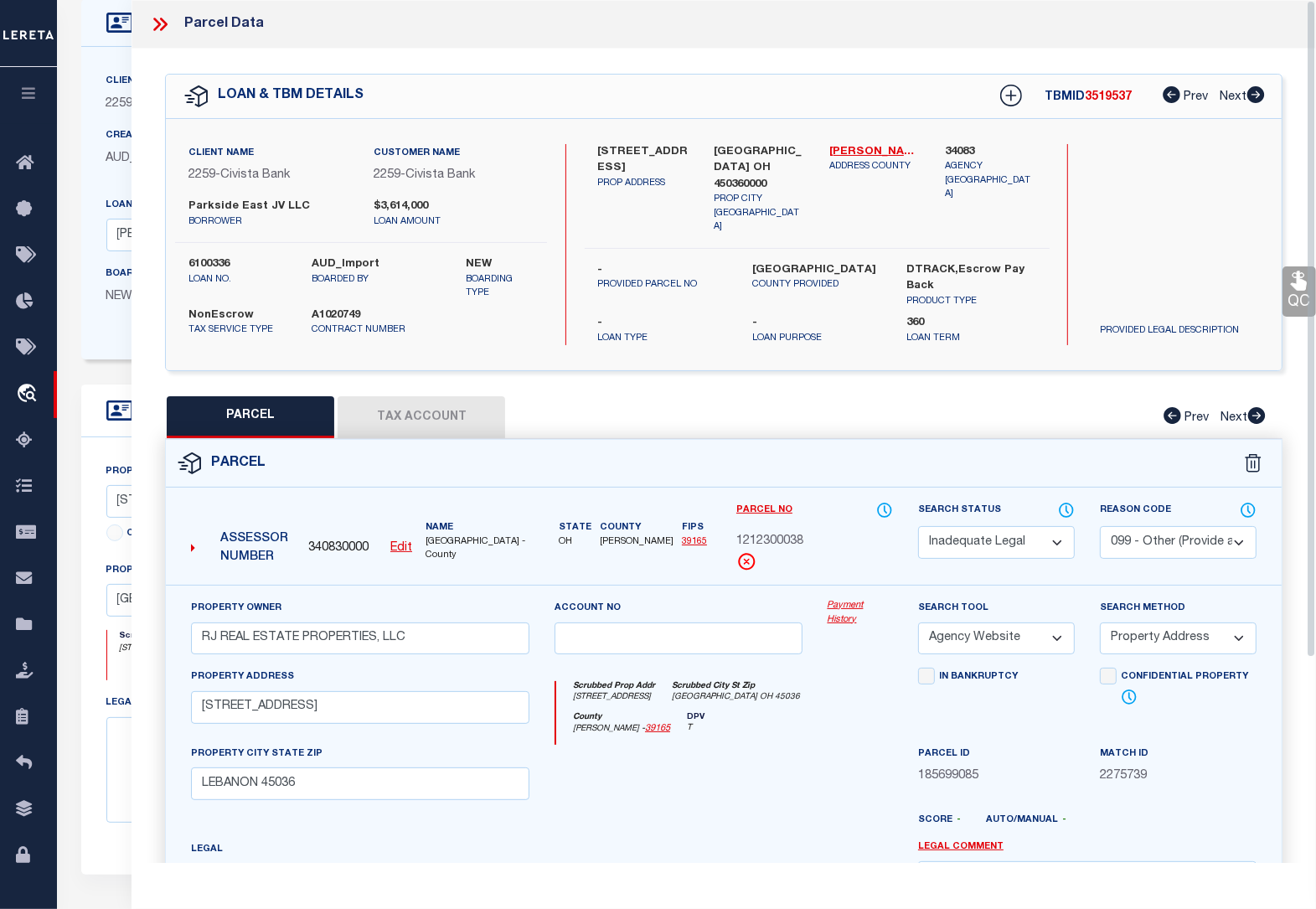
click at [1295, 445] on div "QC QC QC" at bounding box center [724, 590] width 1184 height 1085
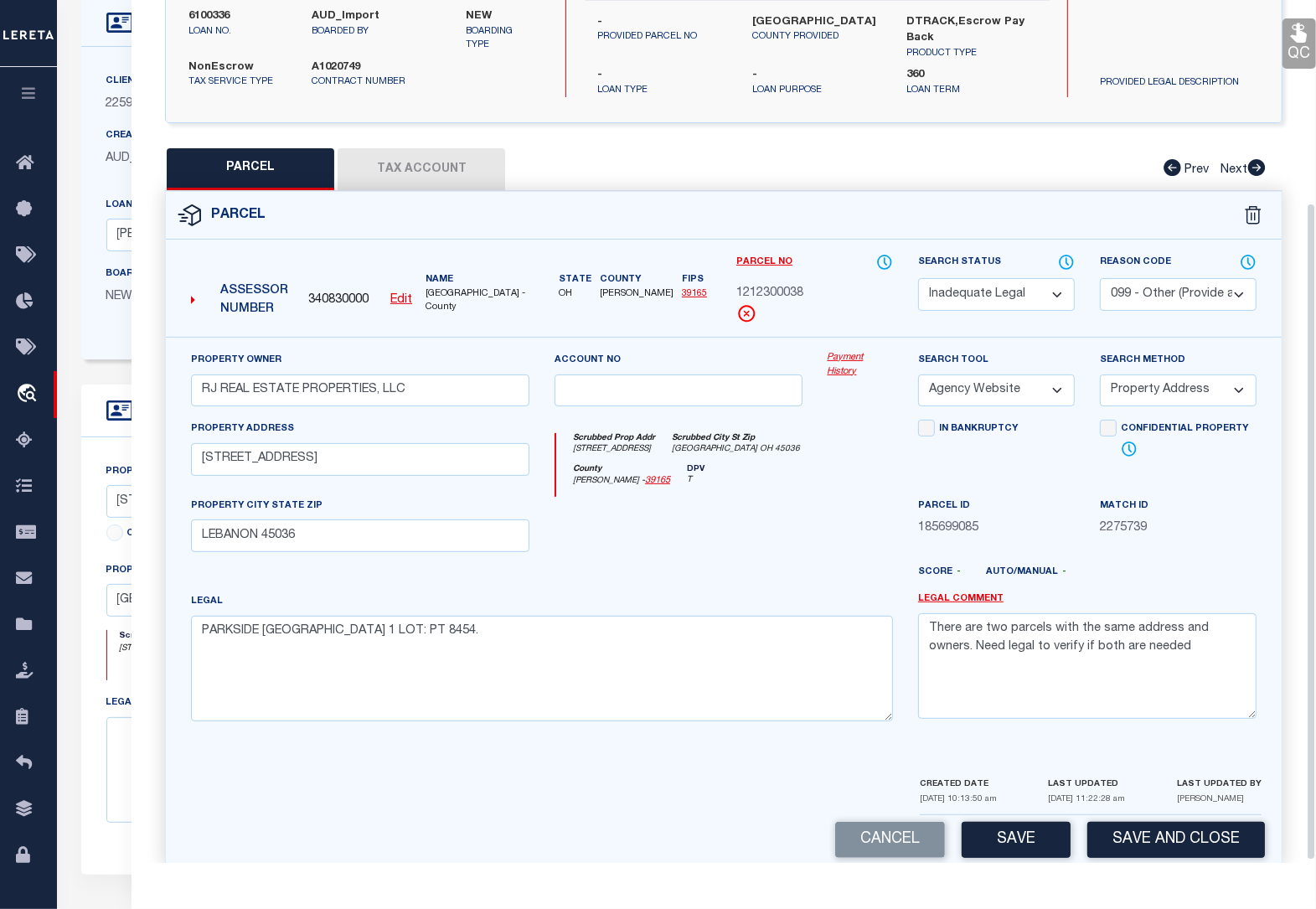
scroll to position [268, 0]
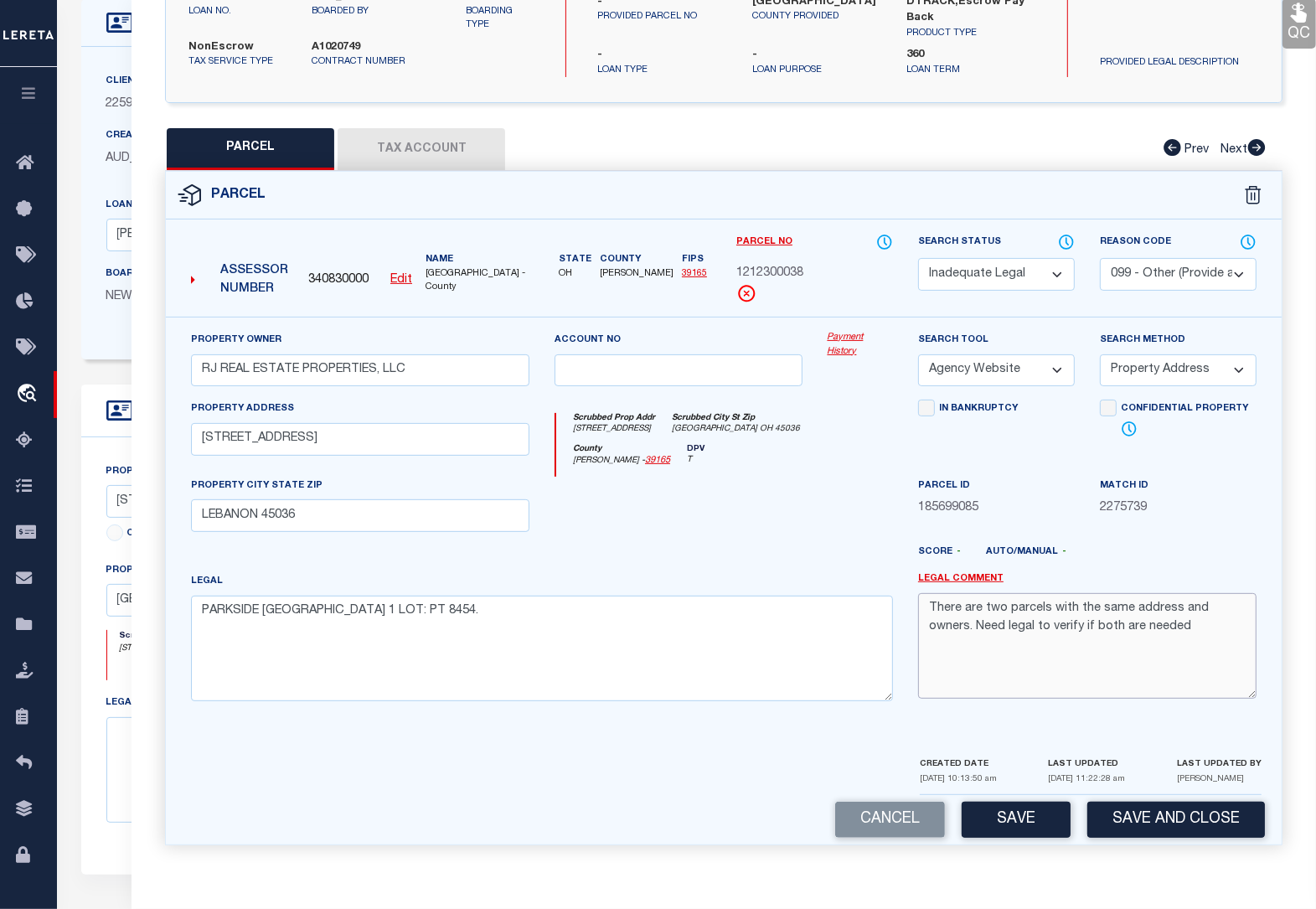
click at [1156, 638] on textarea "There are two parcels with the same address and owners. Need legal to verify if…" at bounding box center [1087, 645] width 339 height 105
drag, startPoint x: 1195, startPoint y: 631, endPoint x: 927, endPoint y: 604, distance: 269.4
click at [927, 604] on textarea "There are two parcels with the same address and owners. Need legal to verify if…" at bounding box center [1087, 645] width 339 height 105
click at [897, 813] on button "Cancel" at bounding box center [889, 819] width 109 height 36
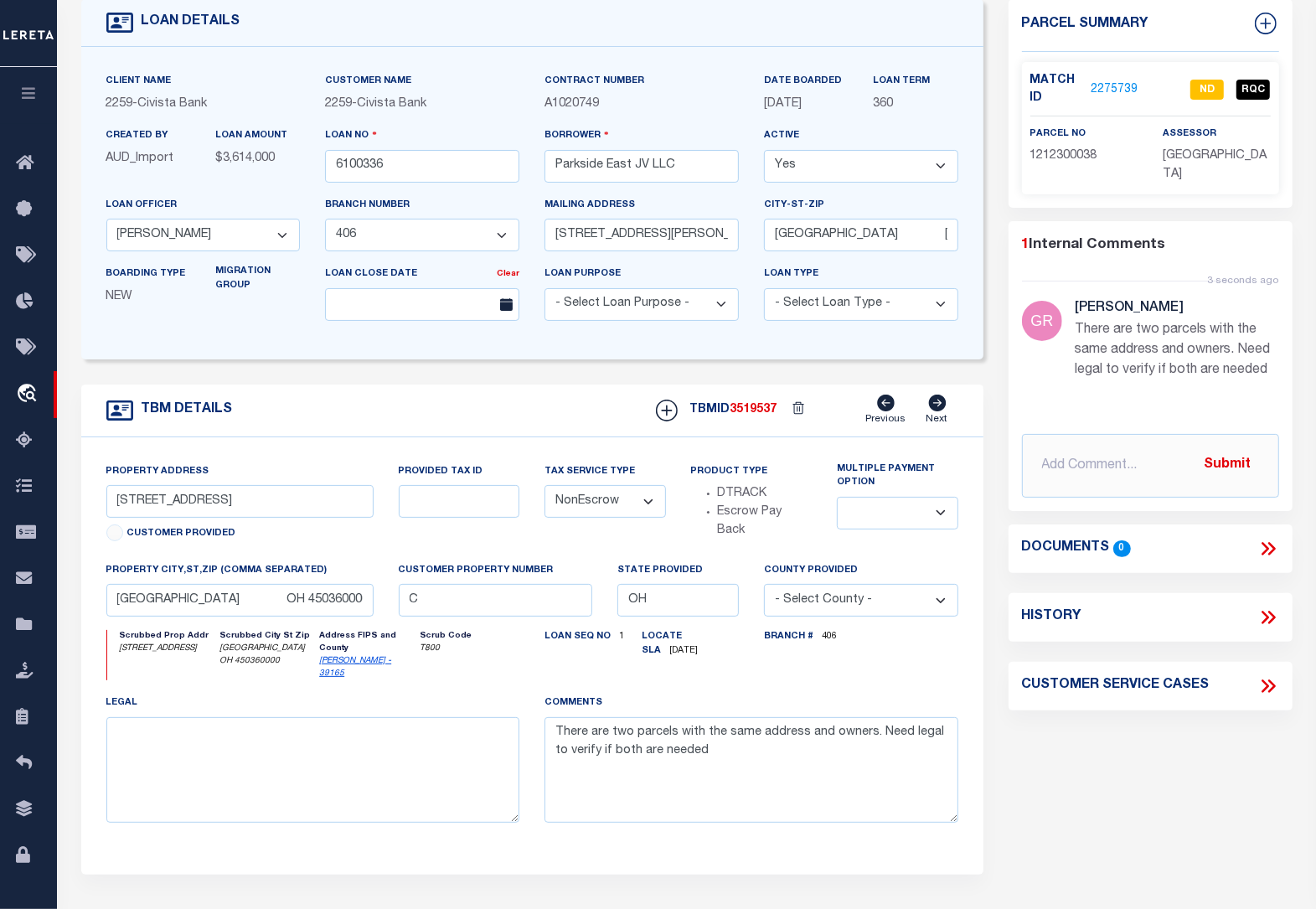
click at [1161, 320] on p "There are two parcels with the same address and owners. Need legal to verify if…" at bounding box center [1177, 350] width 203 height 60
click at [1117, 81] on link "2275739" at bounding box center [1114, 90] width 47 height 17
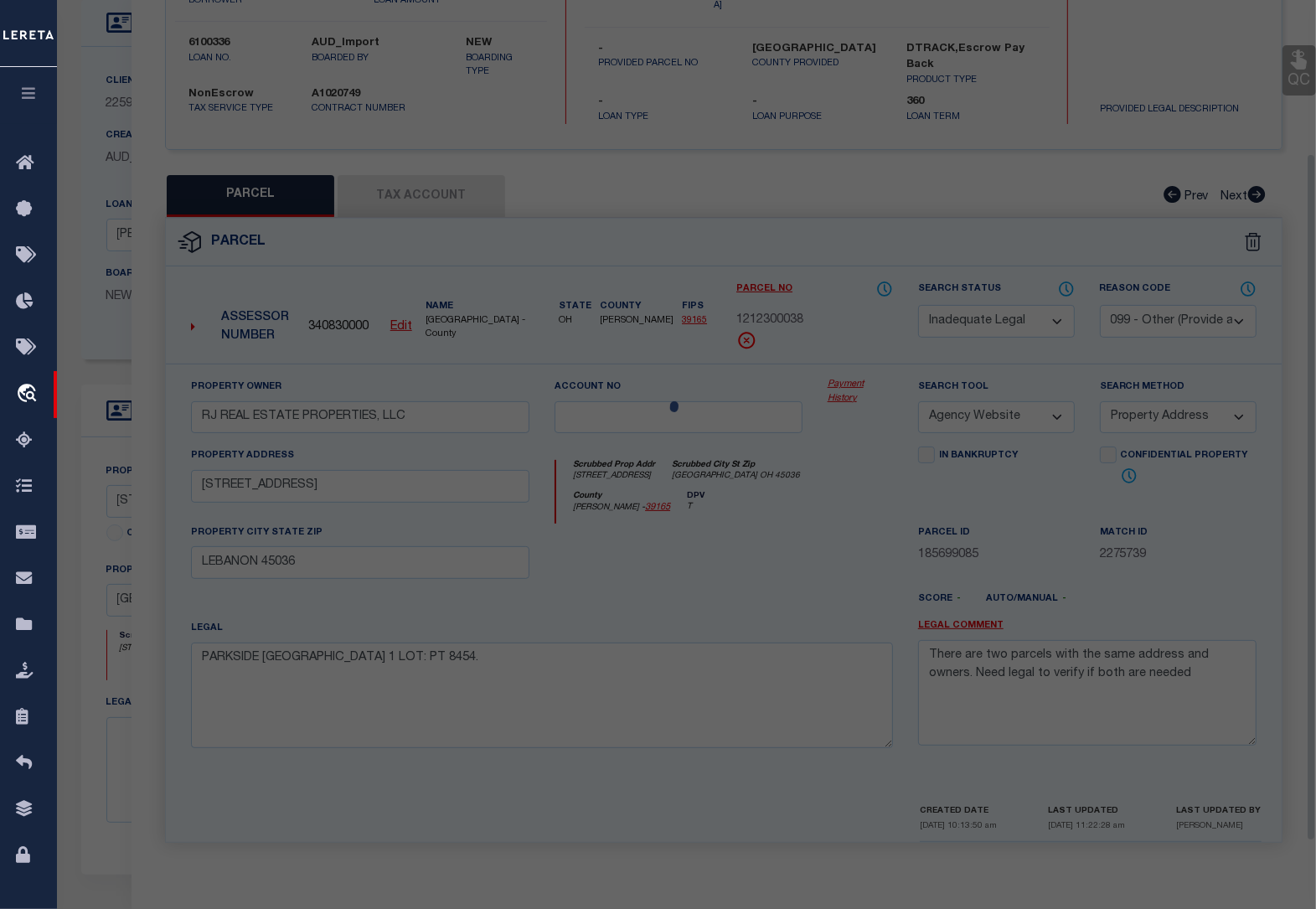
scroll to position [191, 0]
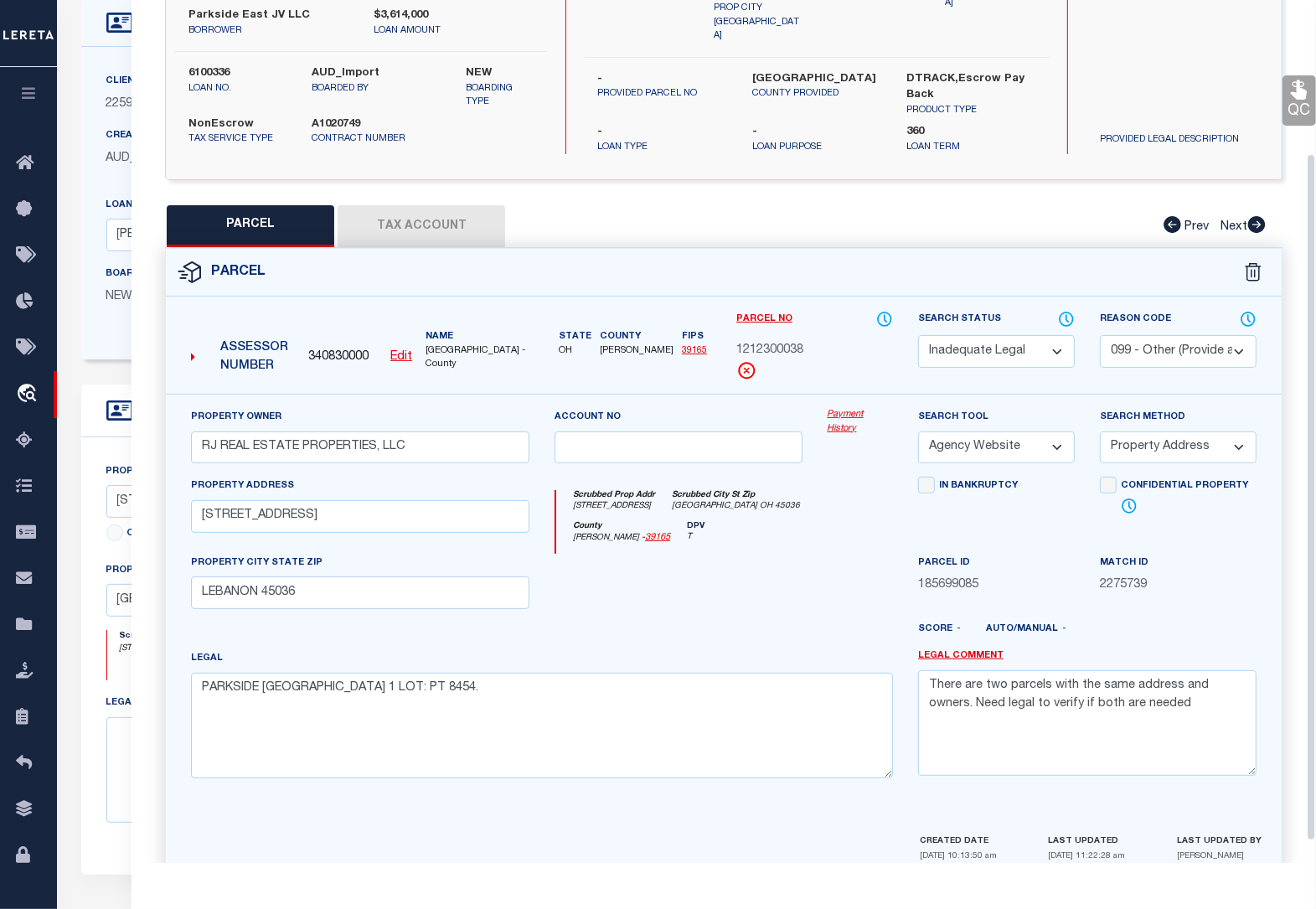
click at [976, 350] on select "Automated Search Bad Parcel Complete Duplicate Parcel High Dollar Reporting In …" at bounding box center [996, 352] width 157 height 33
click at [918, 335] on select "Automated Search Bad Parcel Complete Duplicate Parcel High Dollar Reporting In …" at bounding box center [996, 352] width 157 height 33
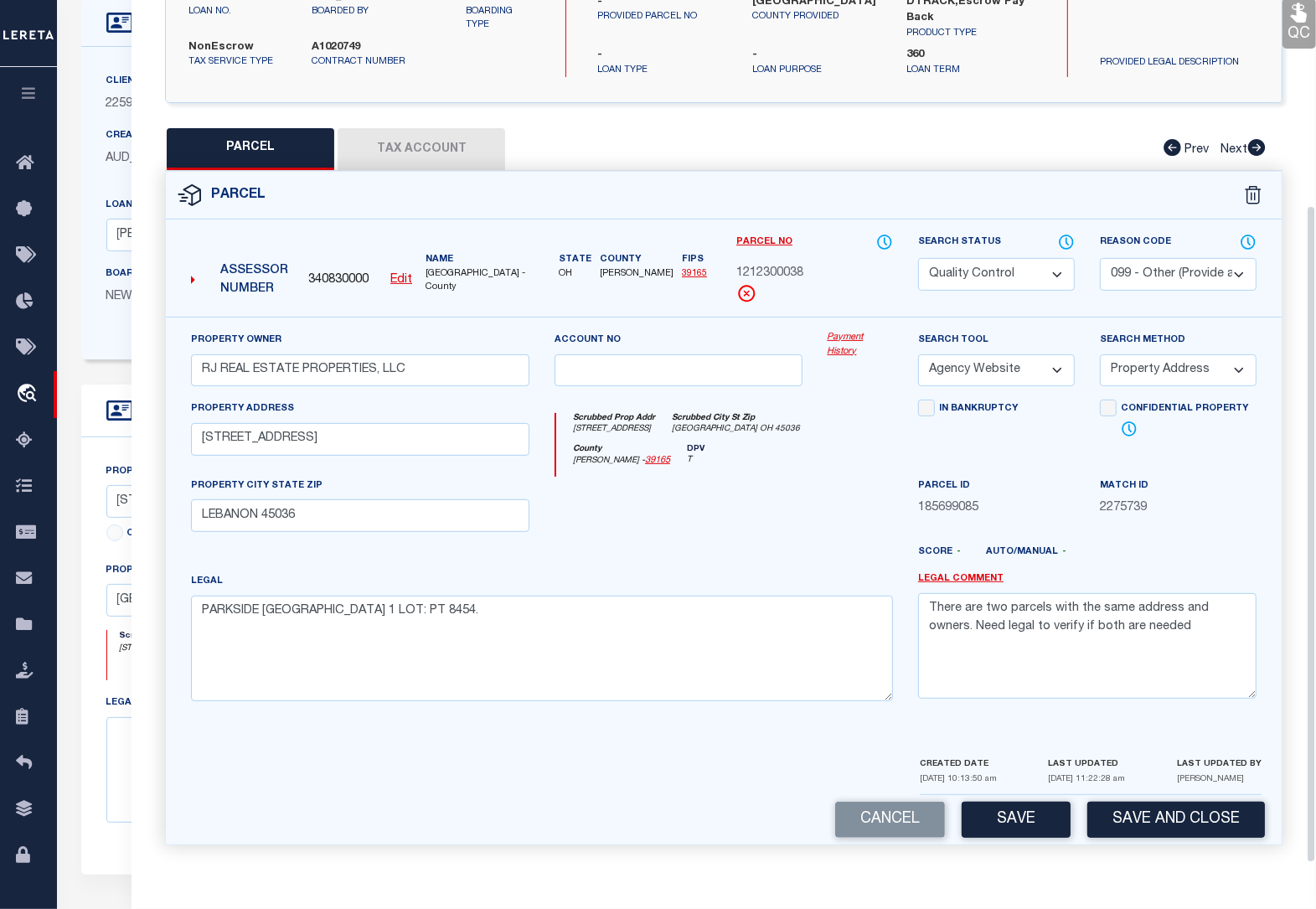
scroll to position [314, 0]
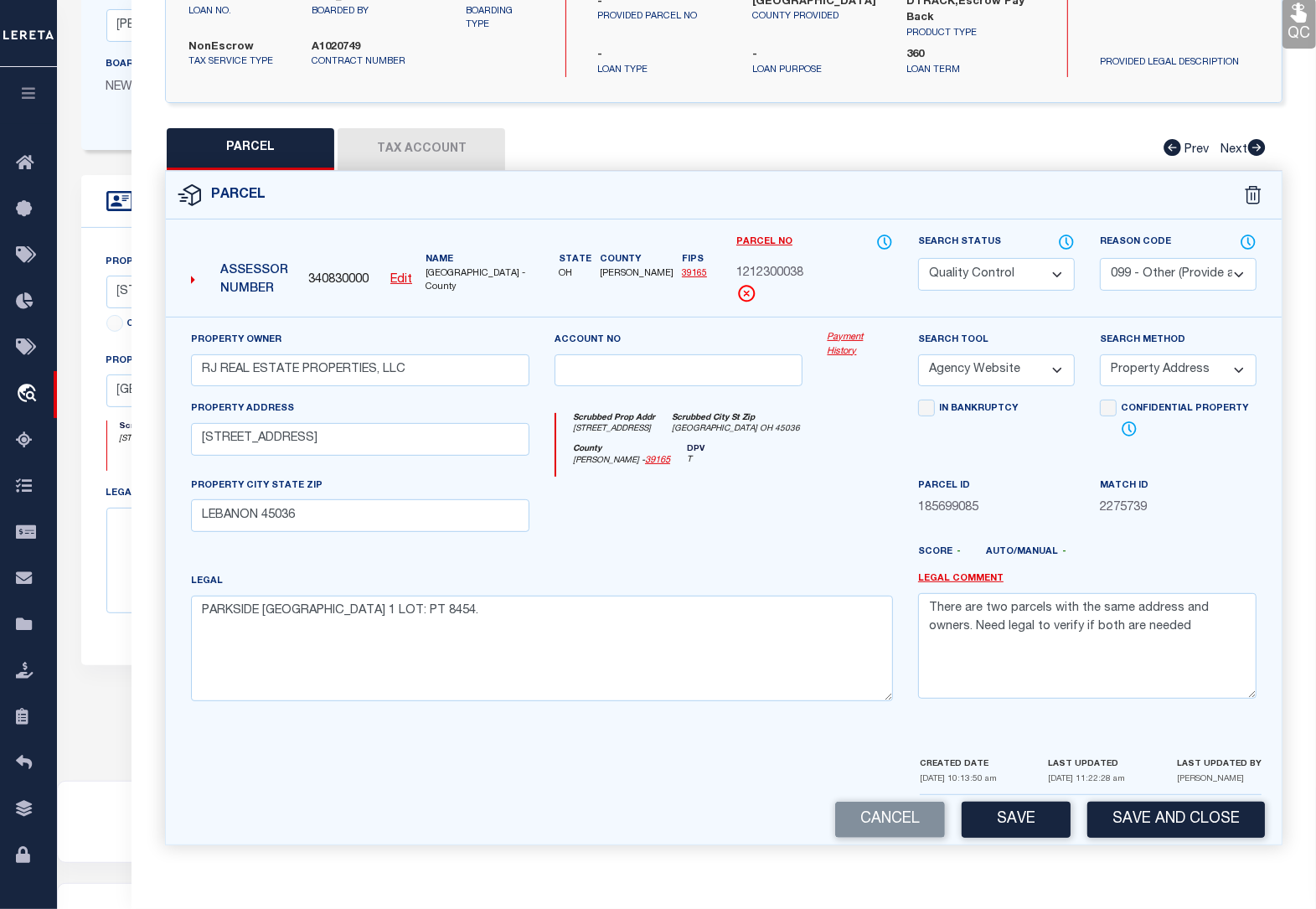
click at [995, 266] on select "Automated Search Bad Parcel Complete Duplicate Parcel High Dollar Reporting In …" at bounding box center [996, 274] width 157 height 33
click at [918, 258] on select "Automated Search Bad Parcel Complete Duplicate Parcel High Dollar Reporting In …" at bounding box center [996, 274] width 157 height 33
click at [1142, 633] on textarea "There are two parcels with the same address and owners. Need legal to verify if…" at bounding box center [1087, 645] width 339 height 105
drag, startPoint x: 1142, startPoint y: 633, endPoint x: 928, endPoint y: 604, distance: 216.0
click at [928, 604] on textarea "There are two parcels with the same address and owners. Need legal to verify if…" at bounding box center [1087, 645] width 339 height 105
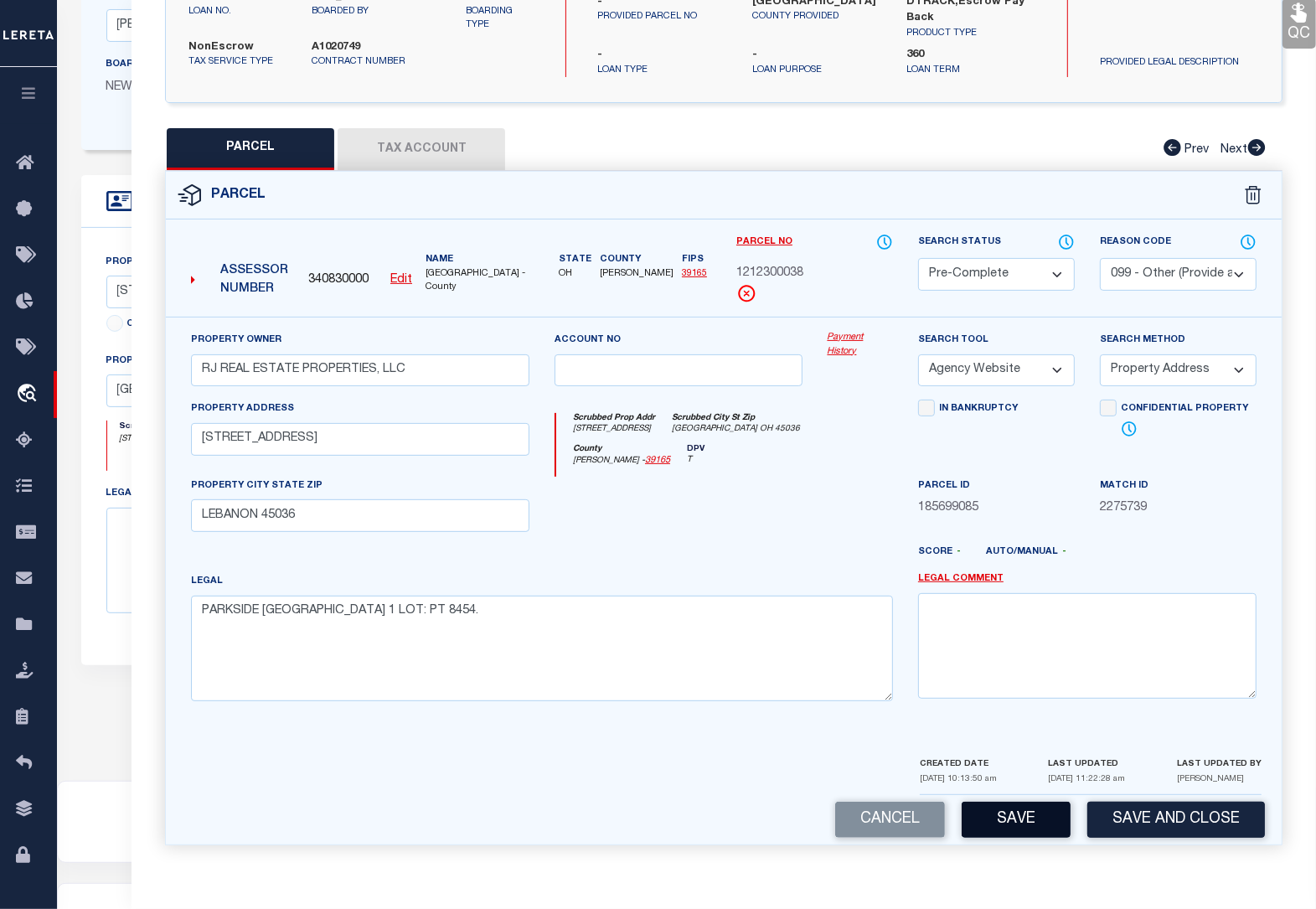
click at [1037, 818] on button "Save" at bounding box center [1016, 819] width 109 height 36
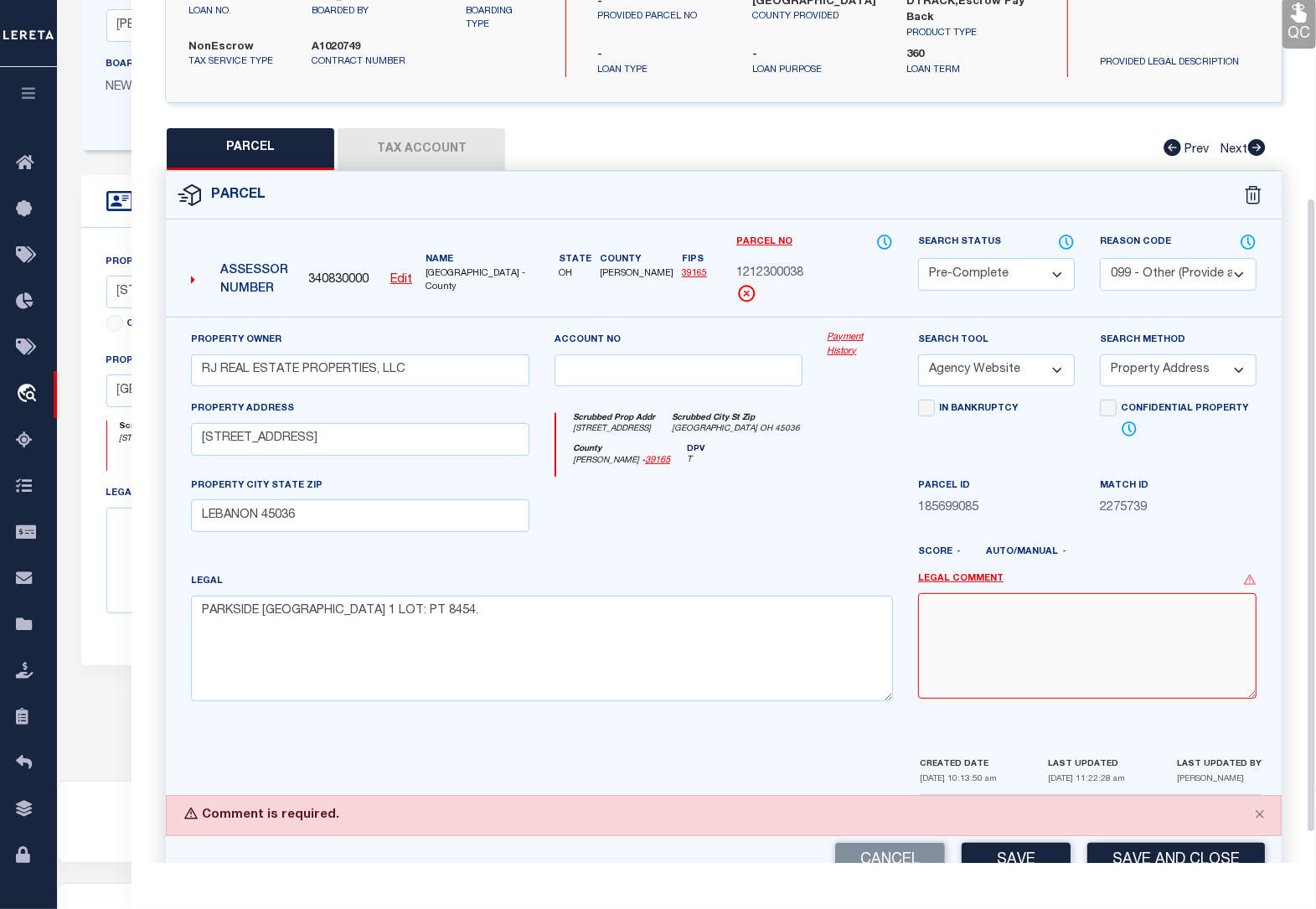
click at [952, 607] on textarea at bounding box center [1087, 645] width 339 height 105
paste textarea "PARKSIDE [GEOGRAPHIC_DATA] 1 LOT: PT 8454 74.2952 ACRES"
click at [1043, 637] on textarea "PARKSIDE [GEOGRAPHIC_DATA] 1 LOT: PT 8454 74.2952 ACRES" at bounding box center [1087, 645] width 339 height 105
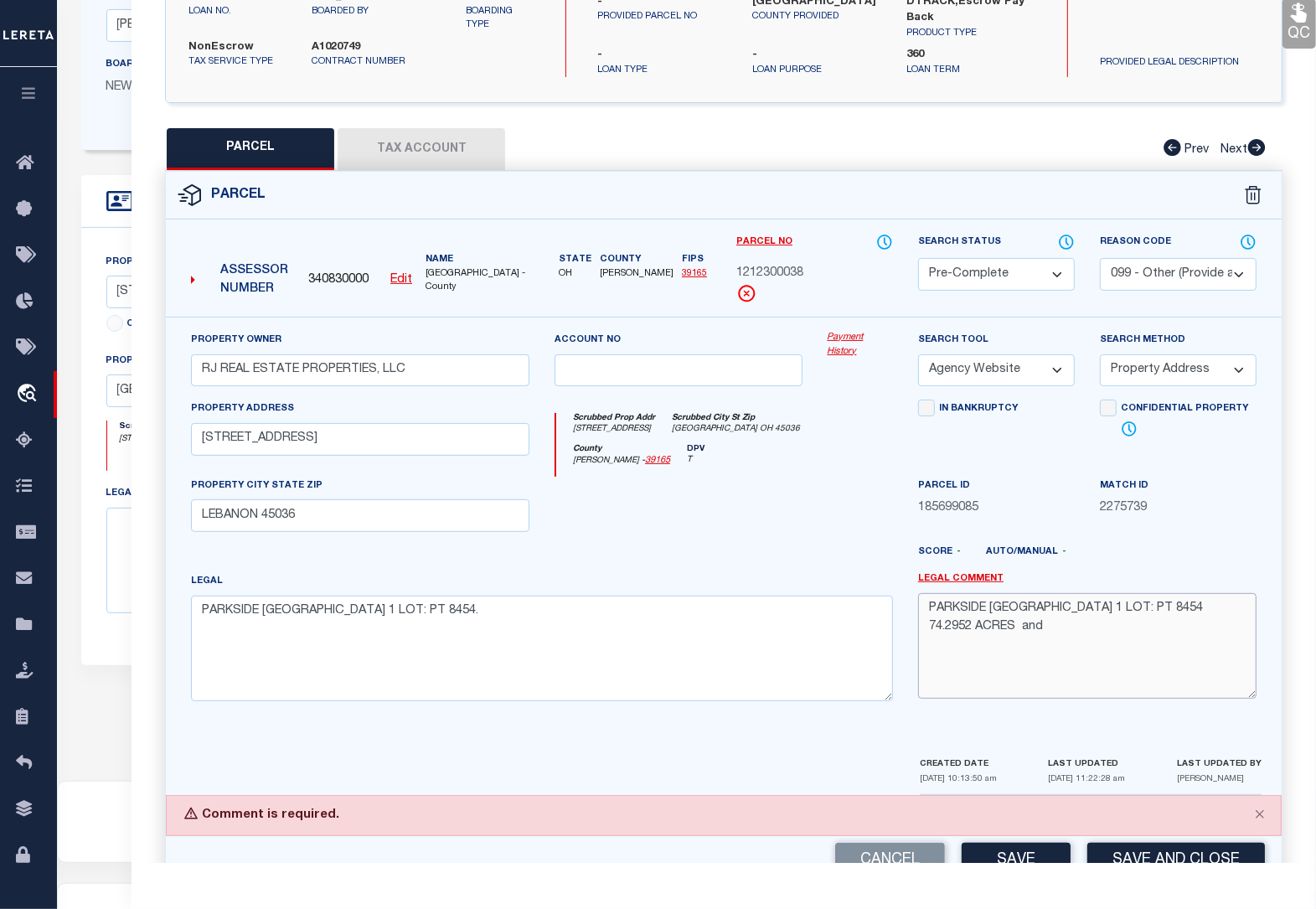
paste textarea "PARKSIDE [GEOGRAPHIC_DATA] 1 LOT: PT 8454 17.0805 ACRES"
click at [989, 638] on textarea "PARKSIDE [GEOGRAPHIC_DATA] 1 LOT: PT 8454 74.2952 ACRES and PARKSIDE [GEOGRAPHI…" at bounding box center [1087, 645] width 339 height 105
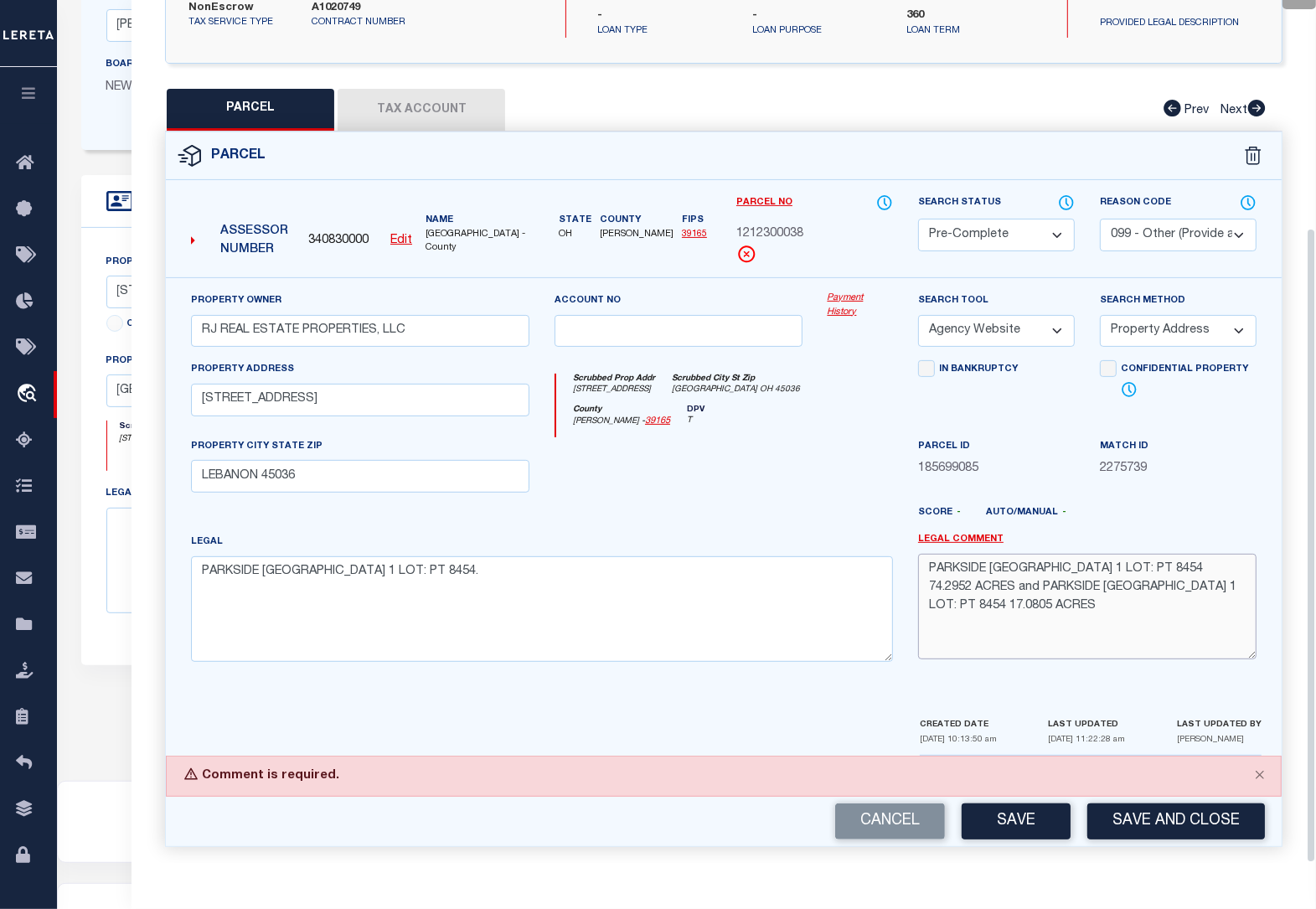
scroll to position [308, 0]
click at [1020, 818] on button "Save" at bounding box center [1016, 820] width 109 height 36
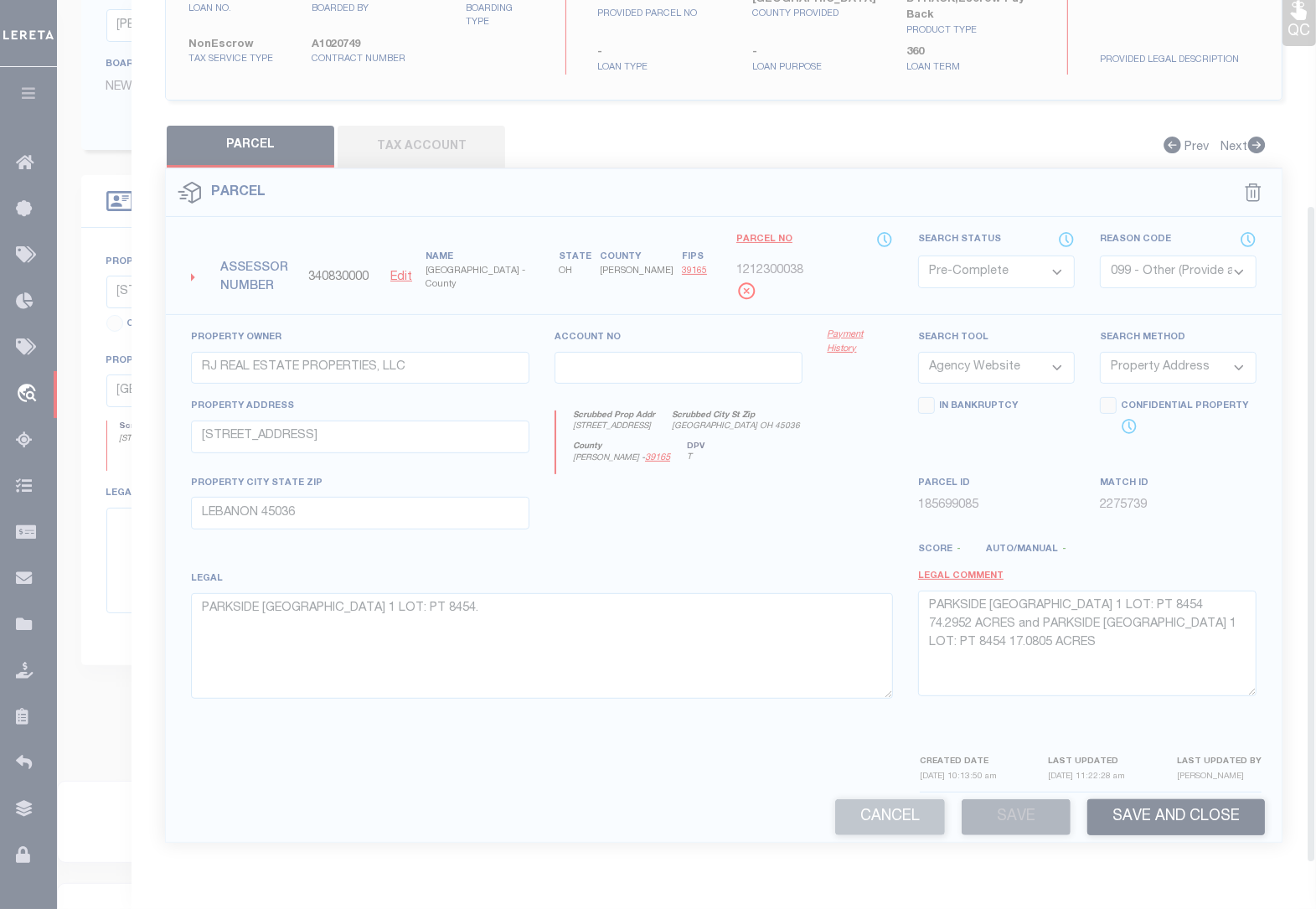
scroll to position [268, 0]
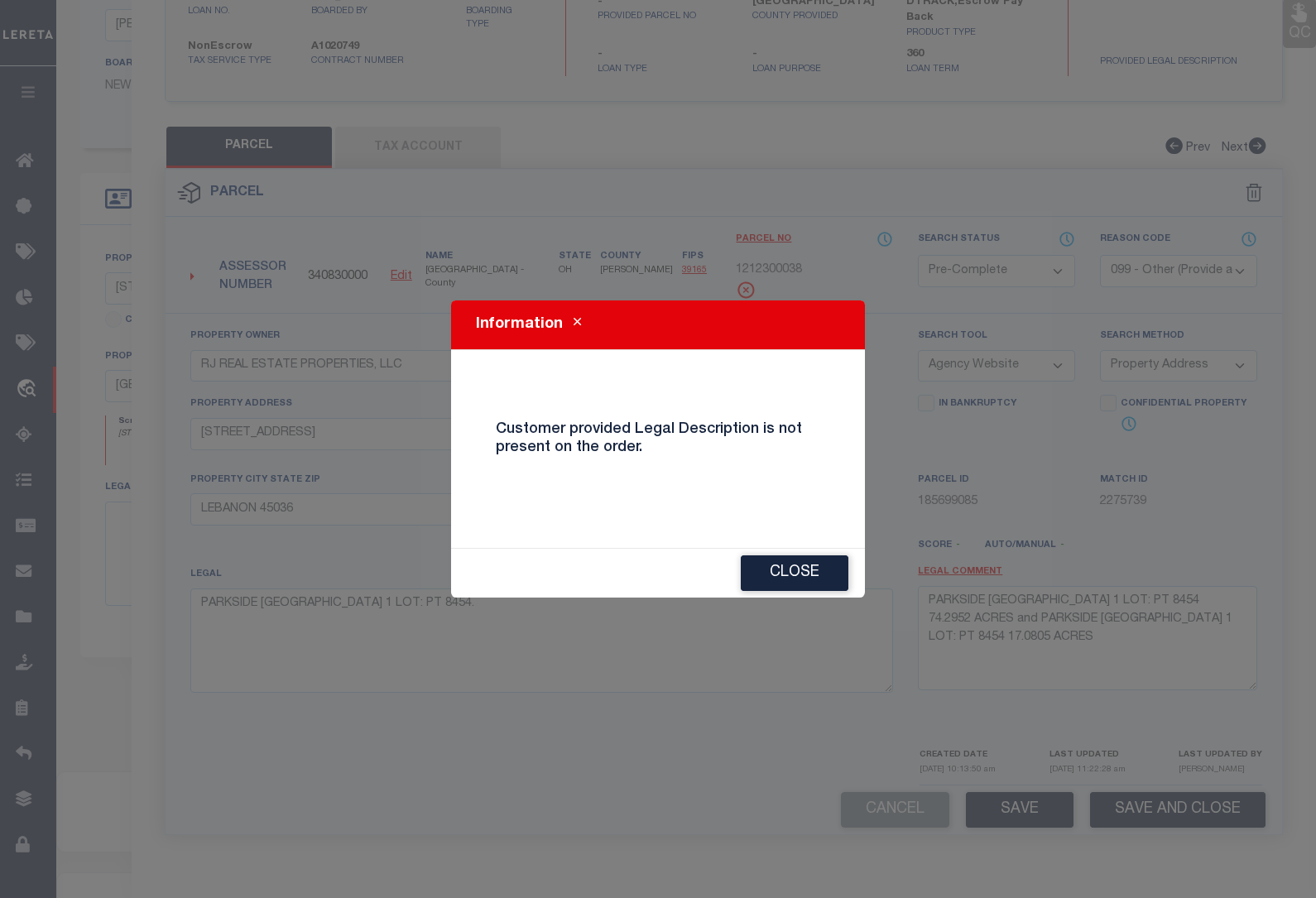
click at [798, 574] on button "Close" at bounding box center [794, 573] width 107 height 36
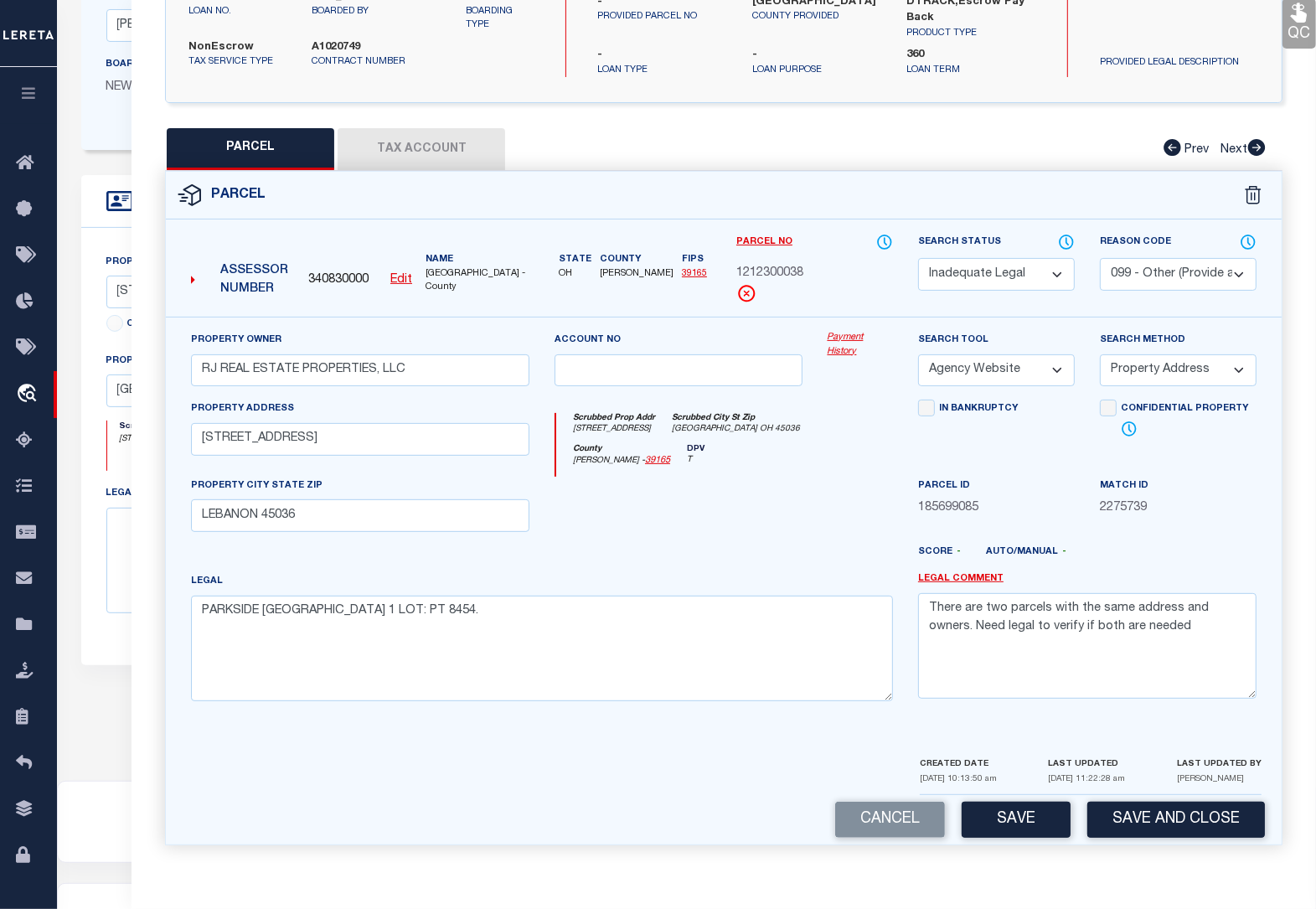
click at [1123, 819] on button "Save and Close" at bounding box center [1176, 819] width 178 height 36
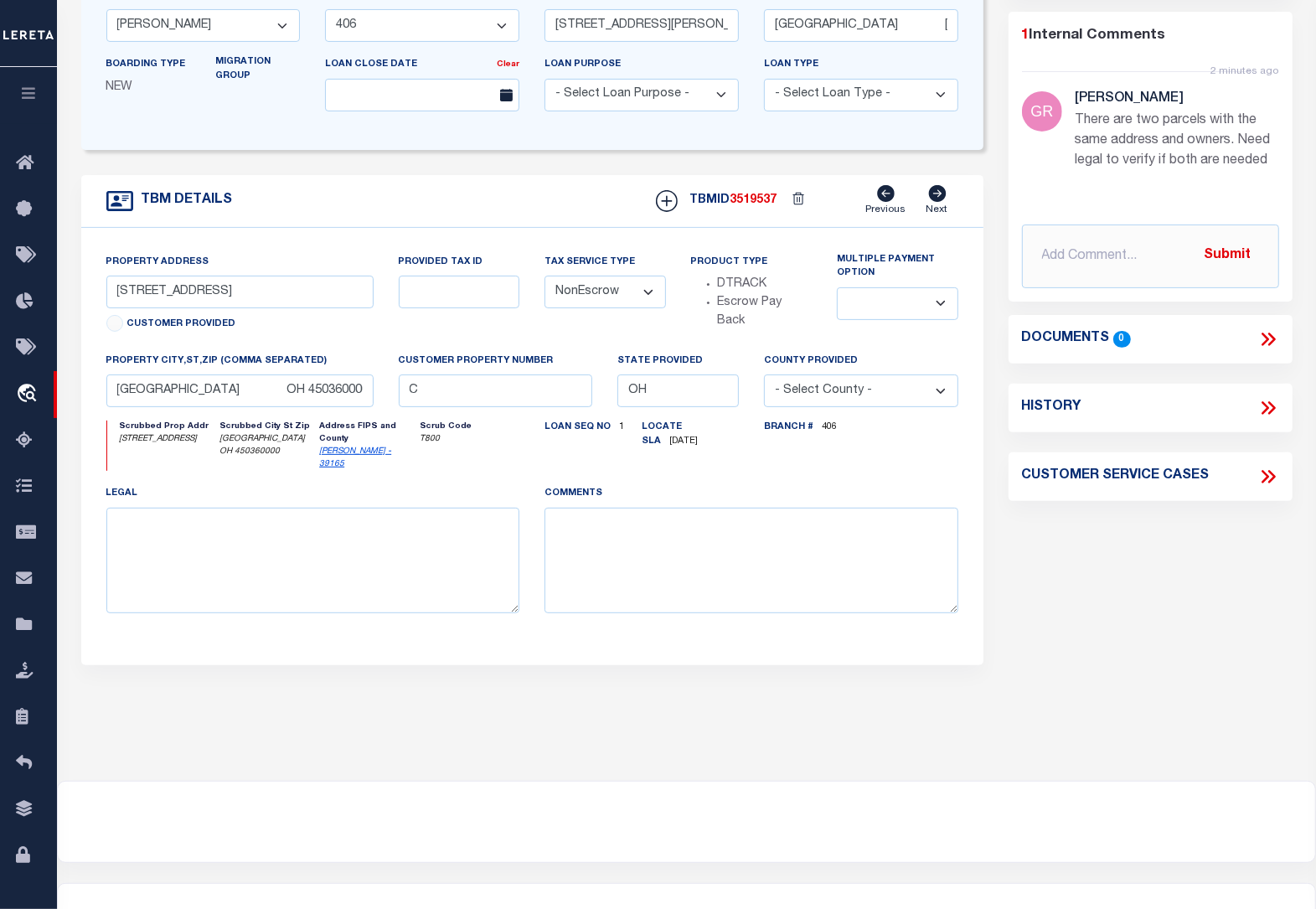
scroll to position [0, 0]
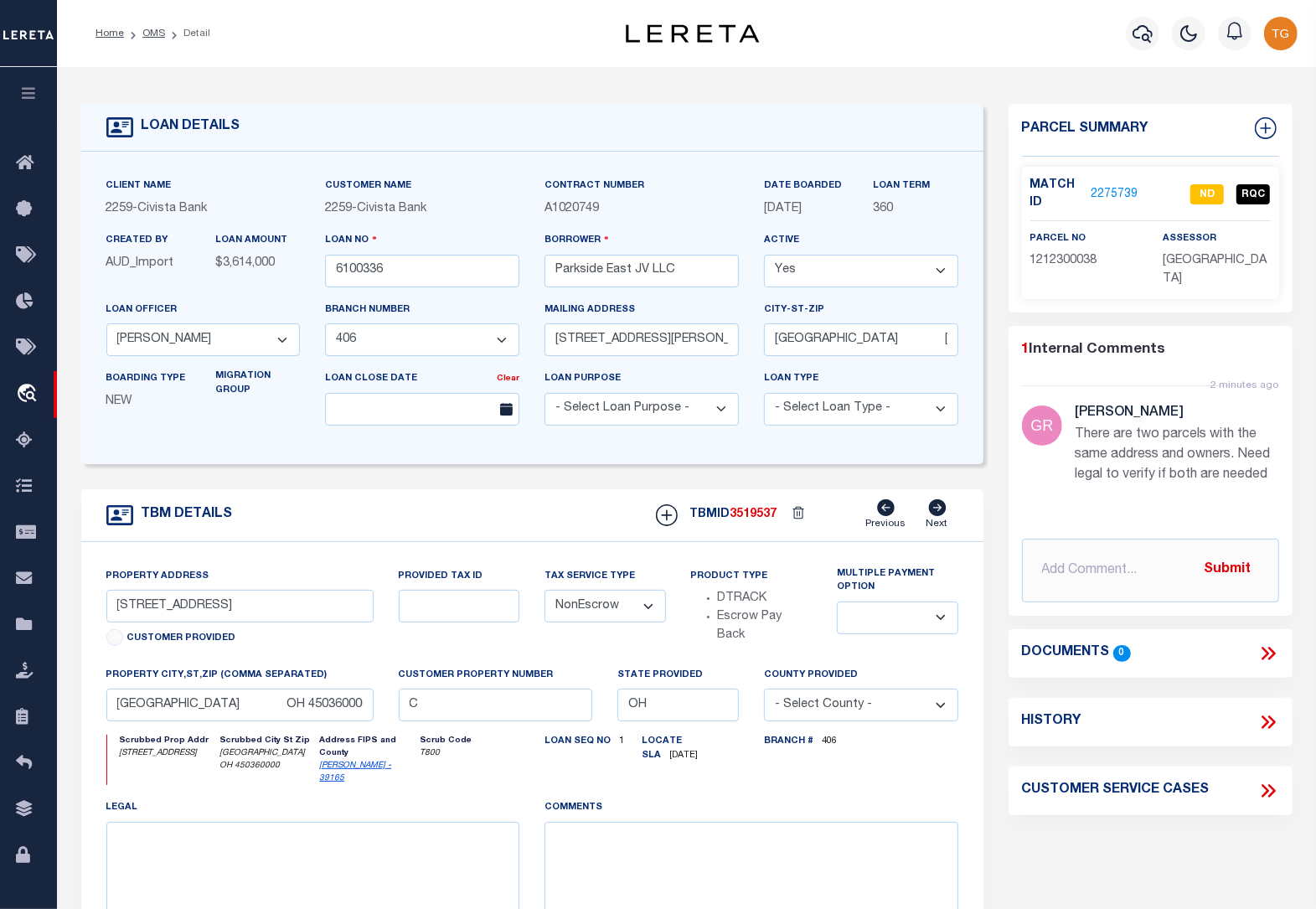
click at [1117, 194] on link "2275739" at bounding box center [1114, 195] width 47 height 17
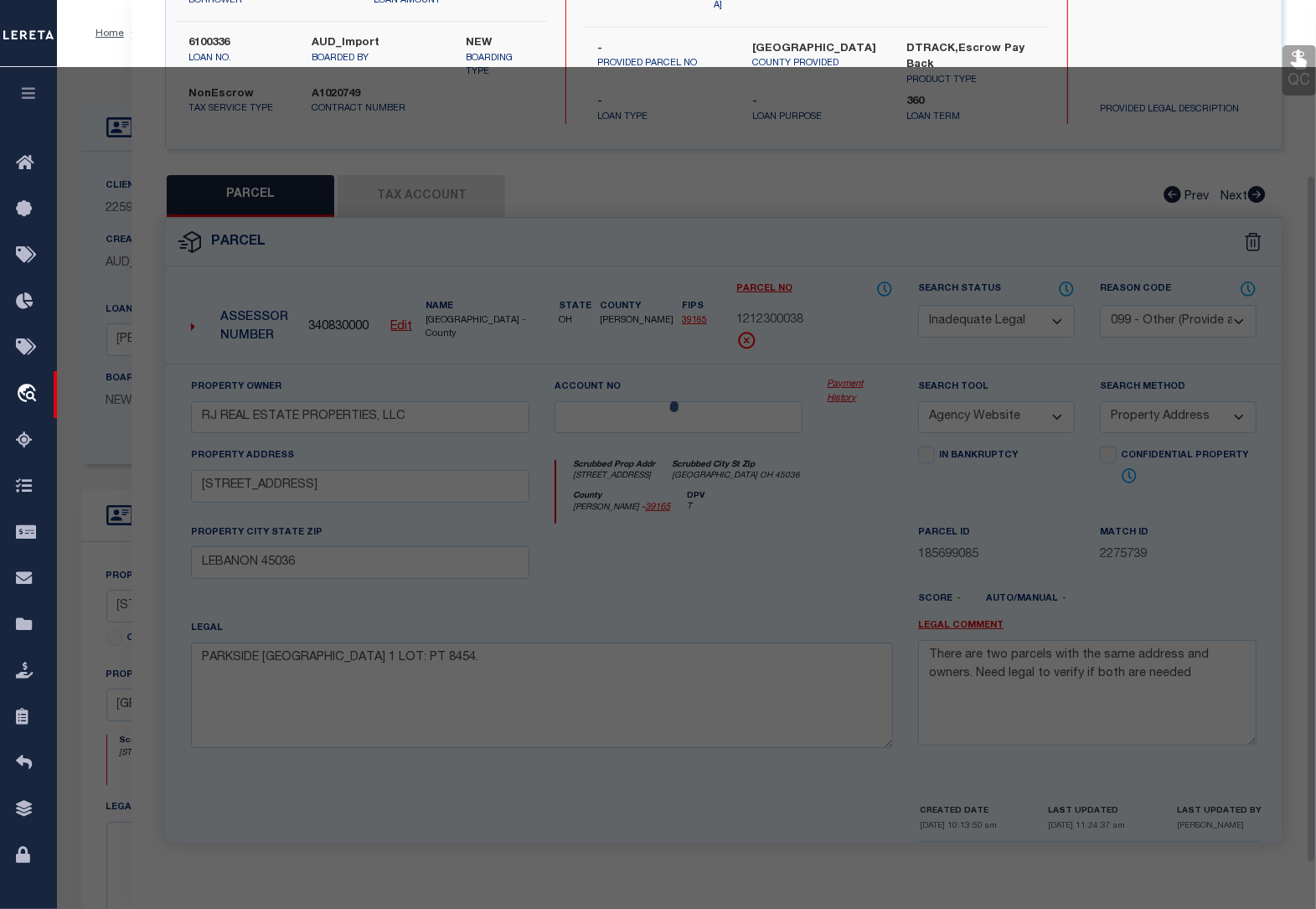
scroll to position [219, 0]
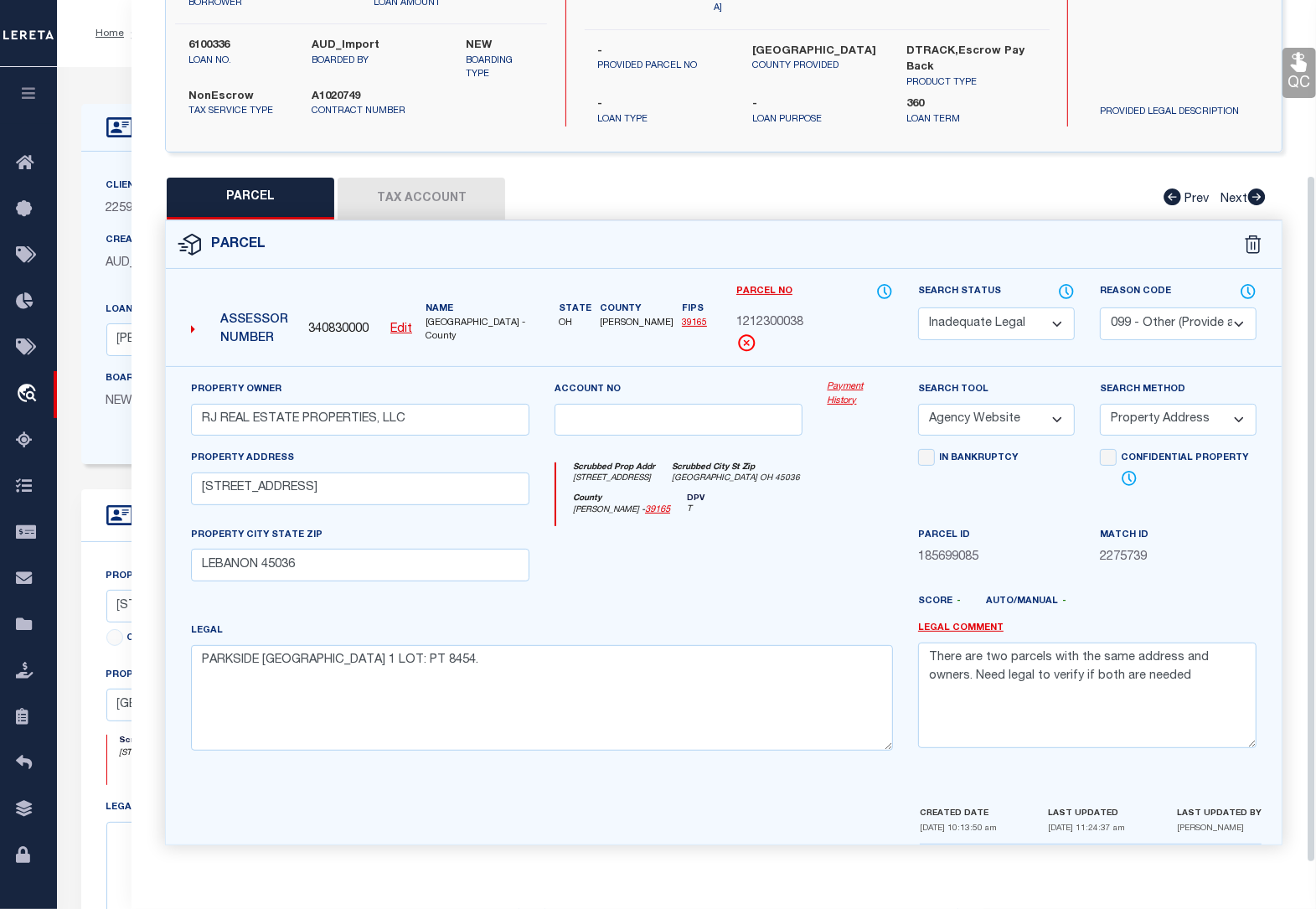
click at [998, 311] on select "Automated Search Bad Parcel Complete Duplicate Parcel High Dollar Reporting In …" at bounding box center [996, 324] width 157 height 33
click at [918, 308] on select "Automated Search Bad Parcel Complete Duplicate Parcel High Dollar Reporting In …" at bounding box center [996, 324] width 157 height 33
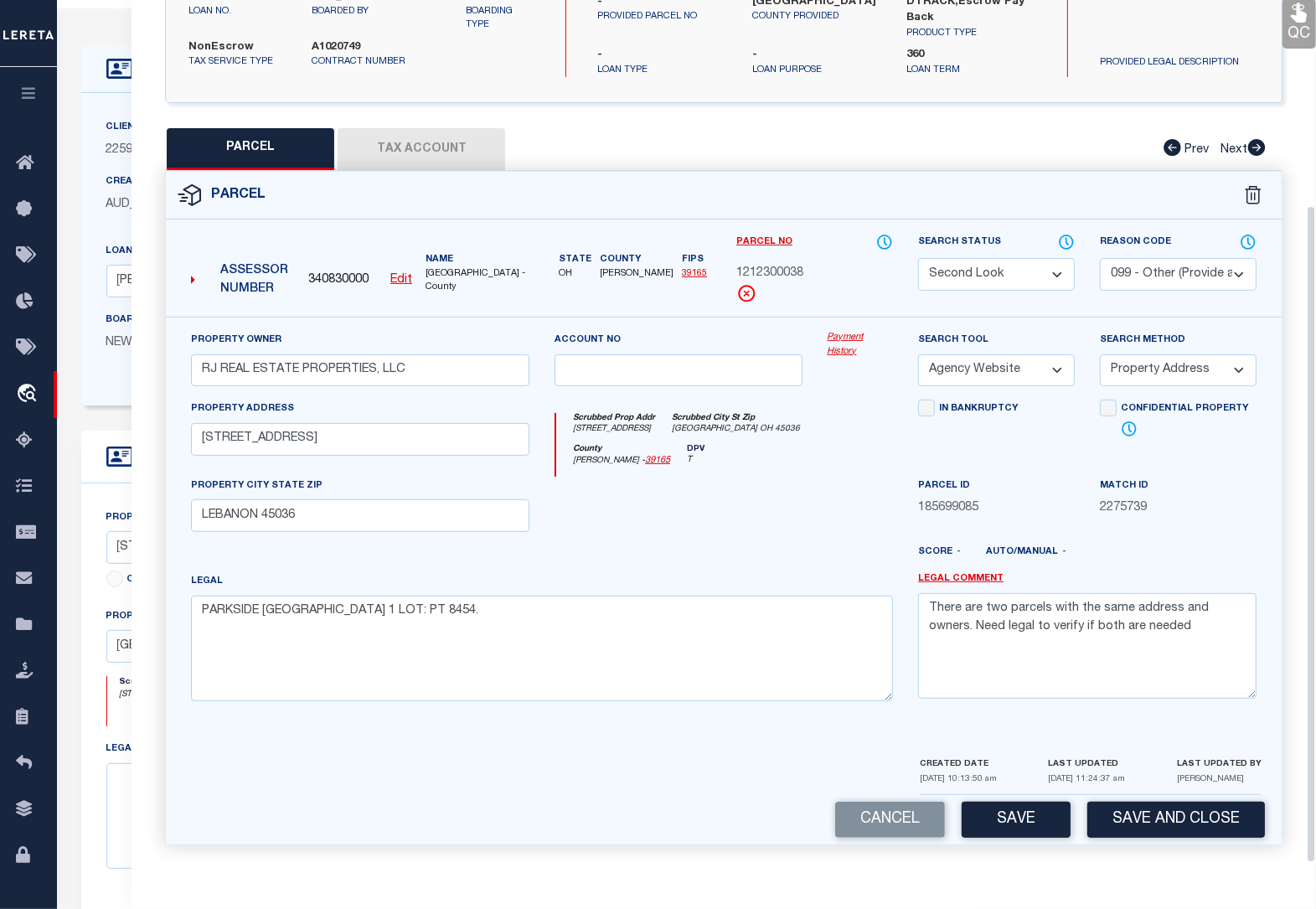
scroll to position [105, 0]
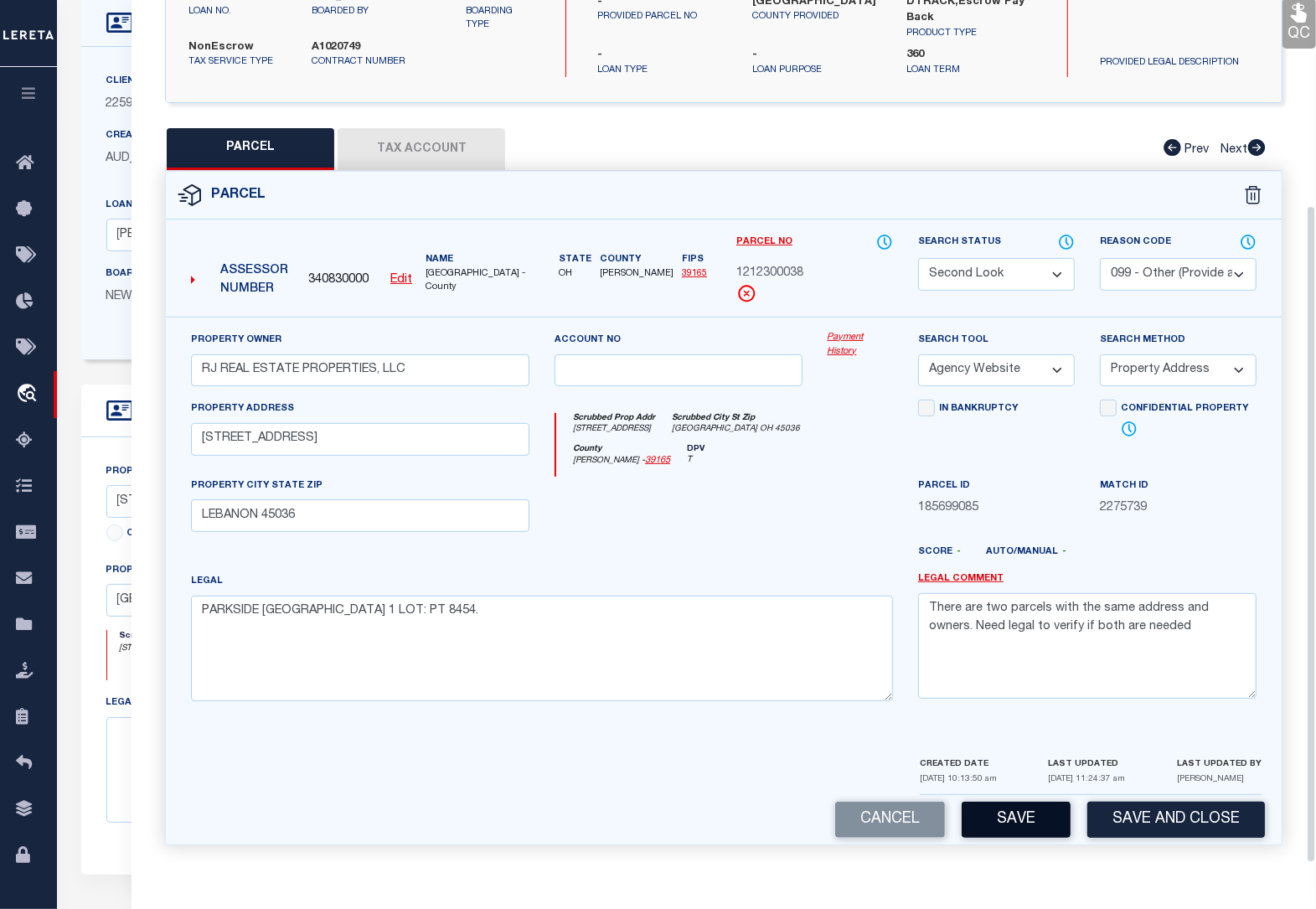
click at [1048, 811] on button "Save" at bounding box center [1016, 819] width 109 height 36
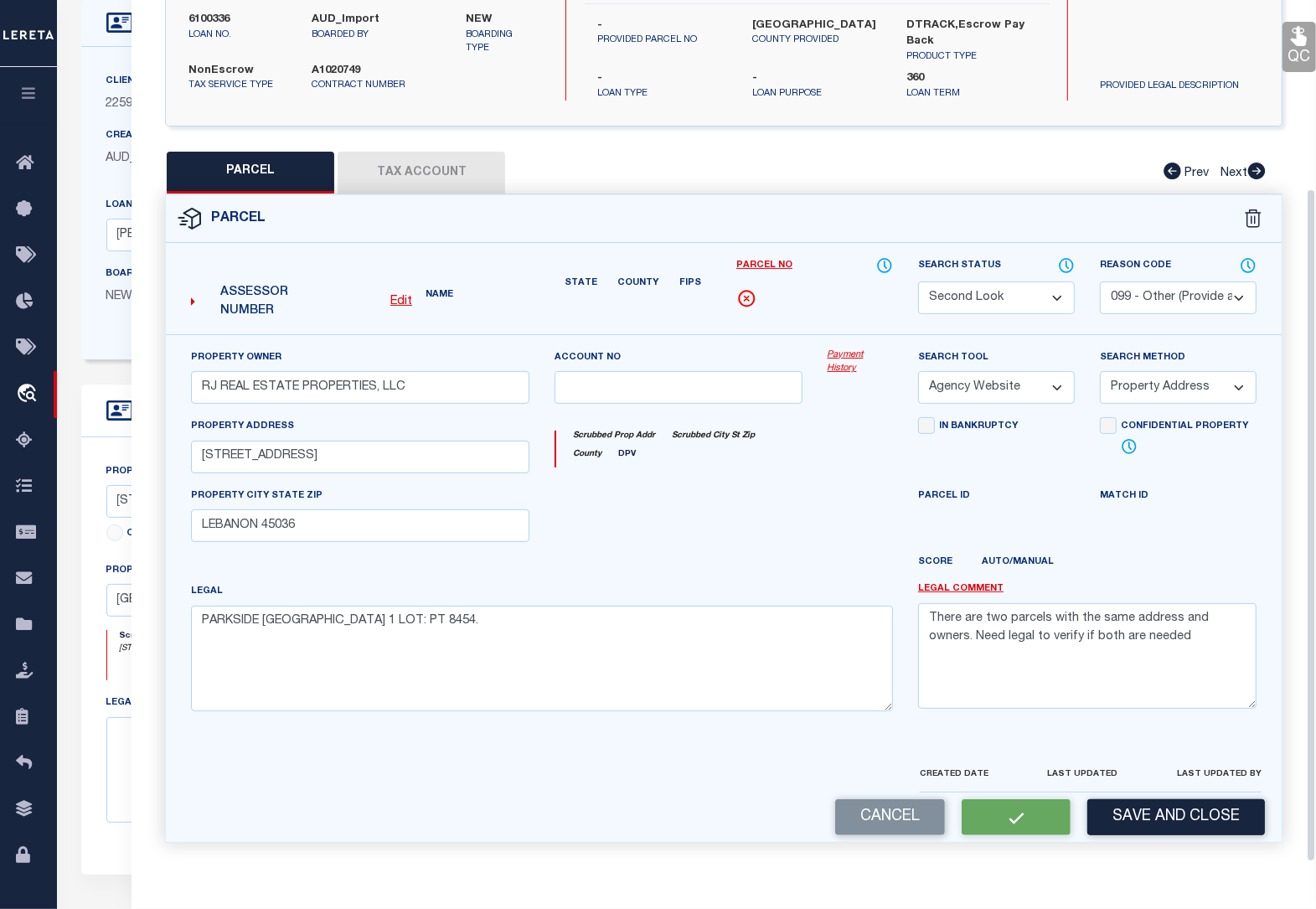
scroll to position [240, 0]
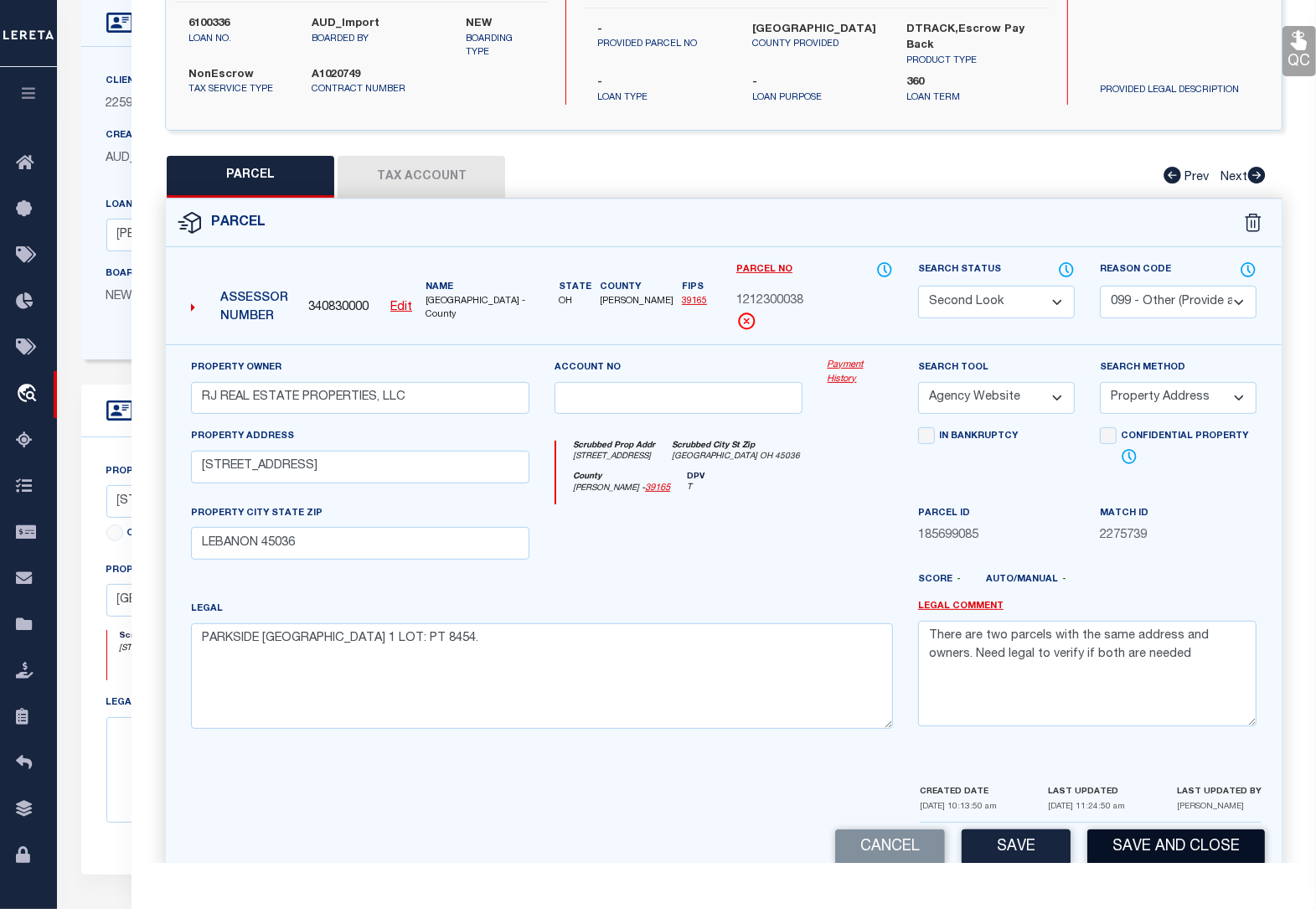
click at [1123, 846] on button "Save and Close" at bounding box center [1176, 847] width 178 height 36
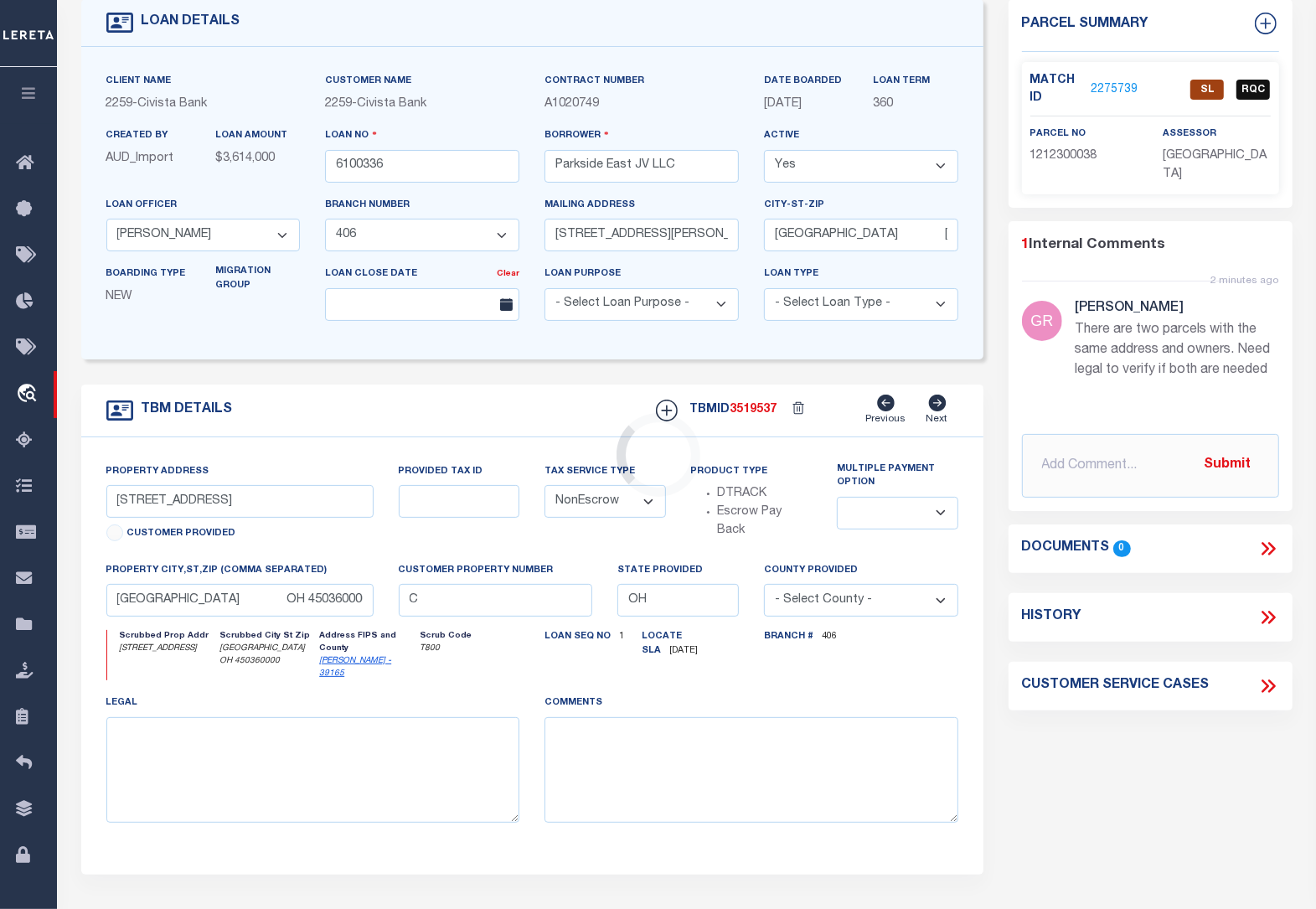
scroll to position [0, 0]
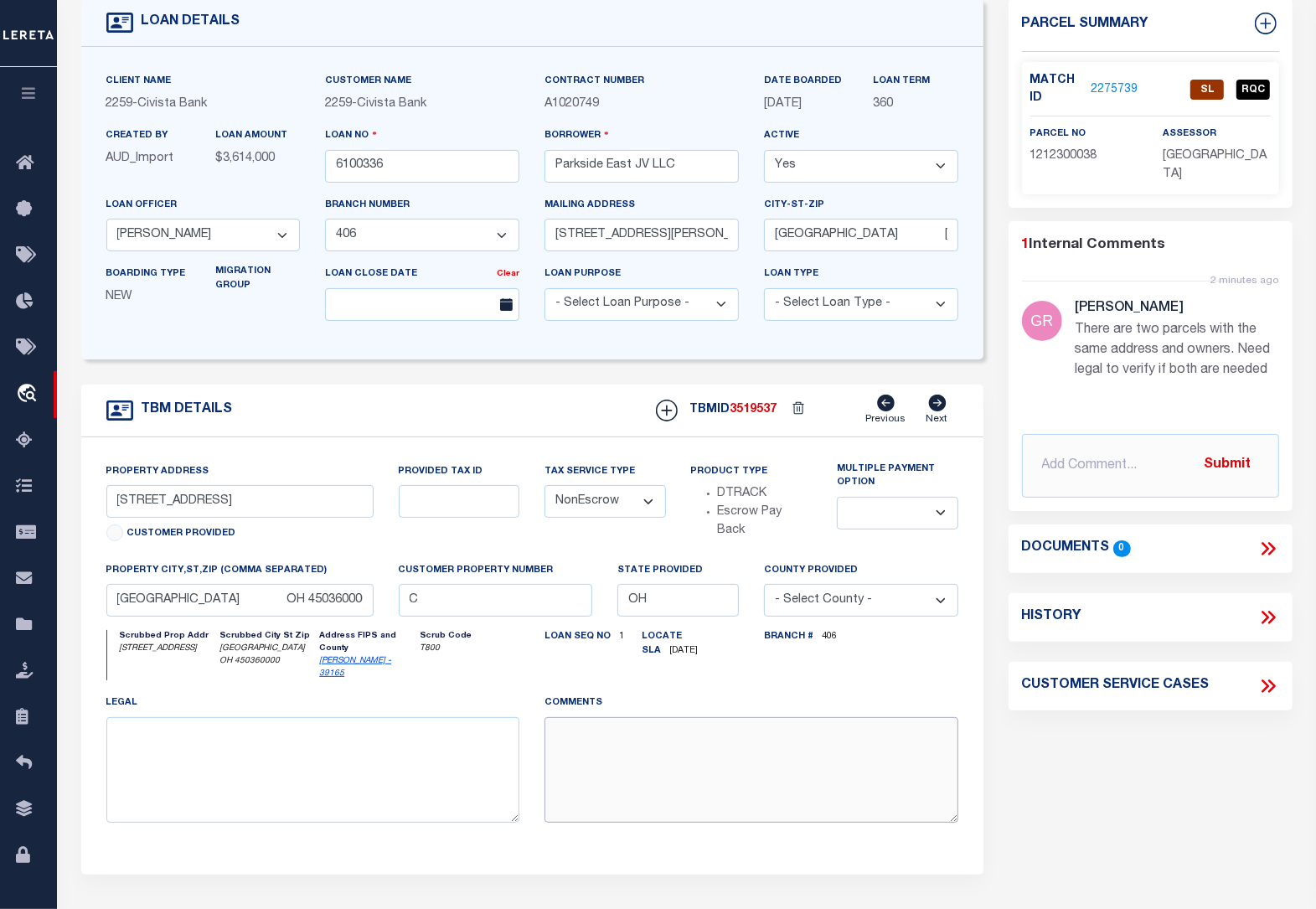
drag, startPoint x: 725, startPoint y: 804, endPoint x: 719, endPoint y: 815, distance: 12.5
click at [723, 806] on textarea at bounding box center [752, 769] width 414 height 105
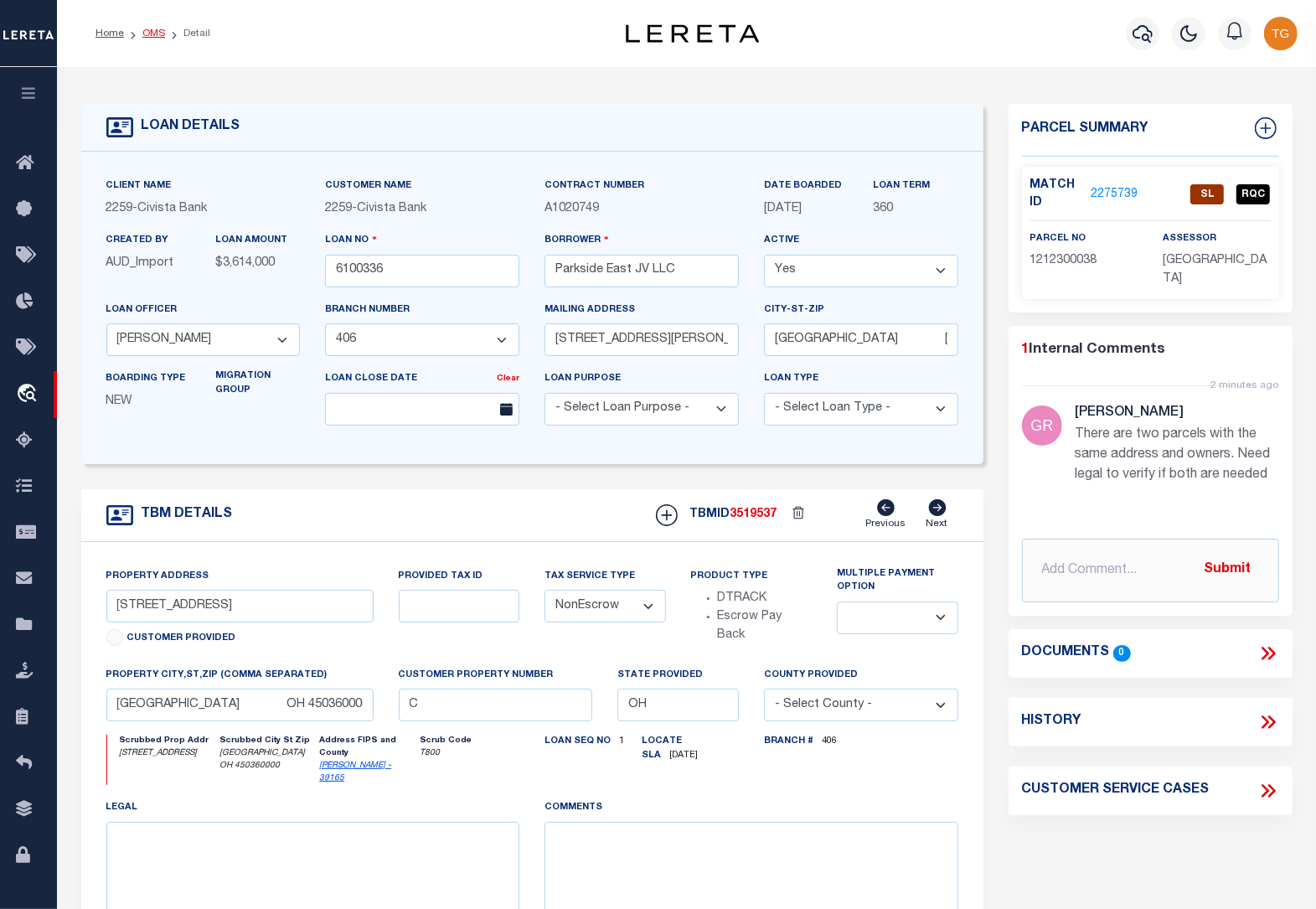
click at [142, 32] on link "OMS" at bounding box center [153, 34] width 22 height 10
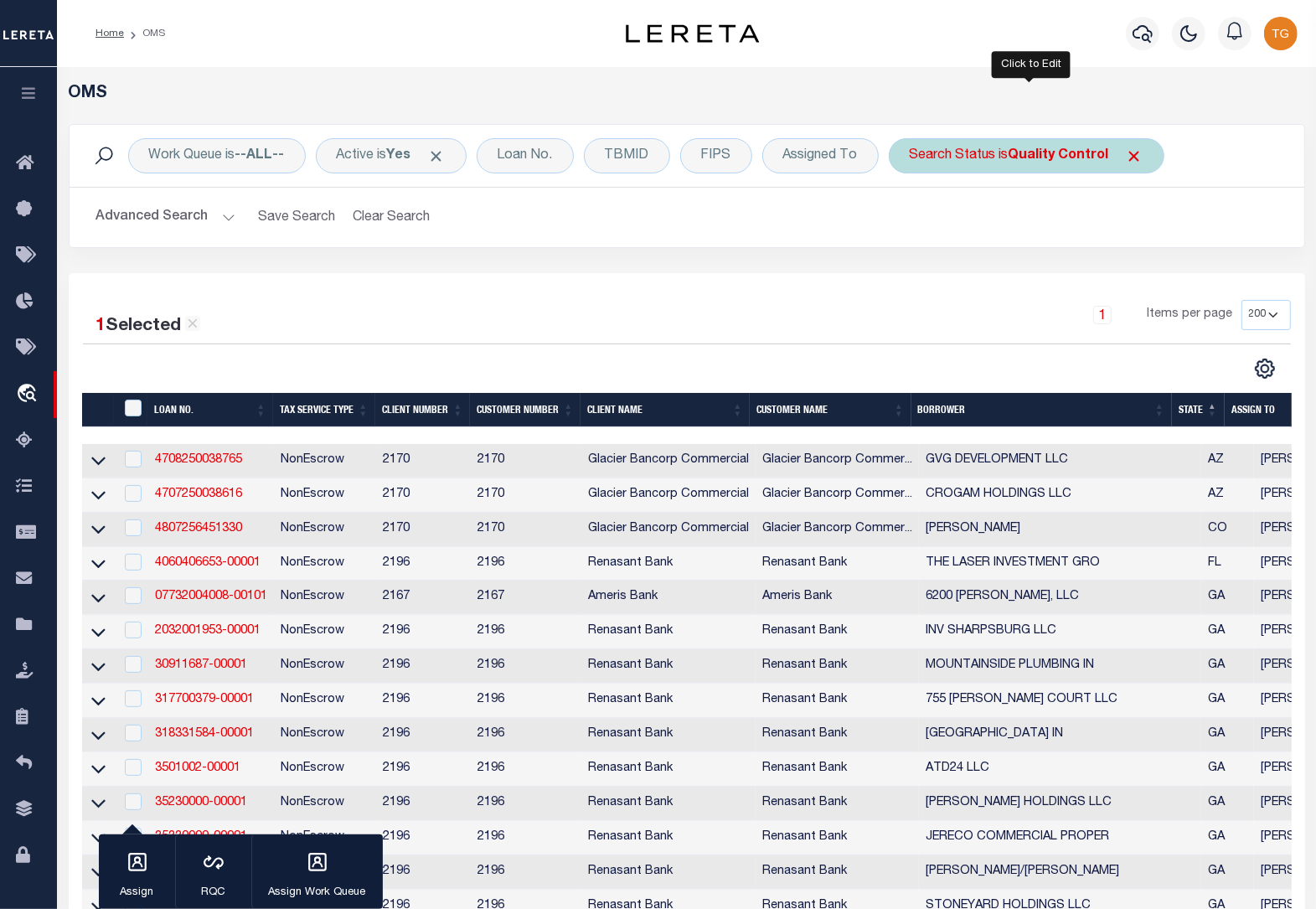
click at [1082, 138] on div "Search Status is Quality Control" at bounding box center [1026, 155] width 276 height 35
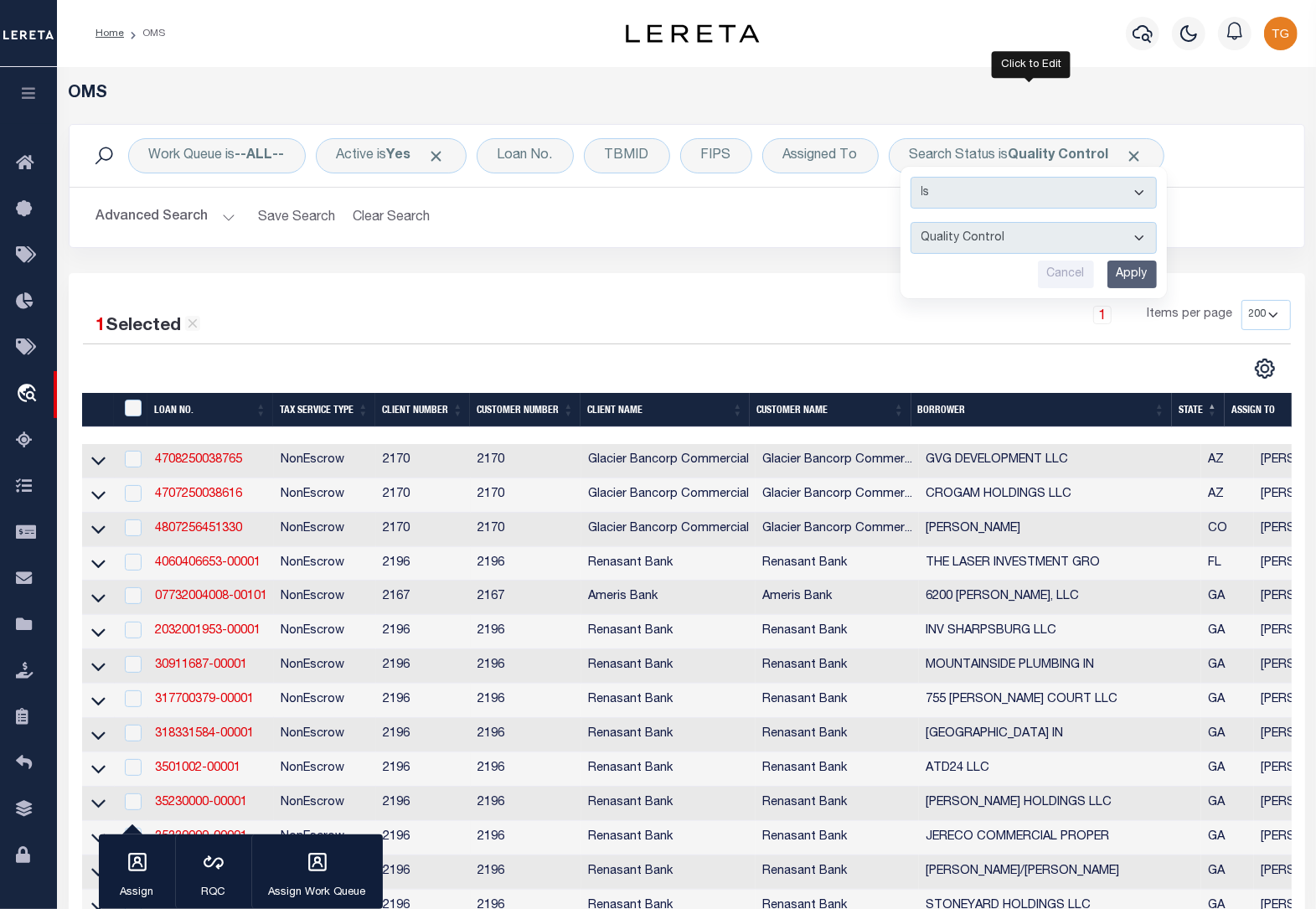
click at [1135, 274] on input "Apply" at bounding box center [1132, 274] width 49 height 28
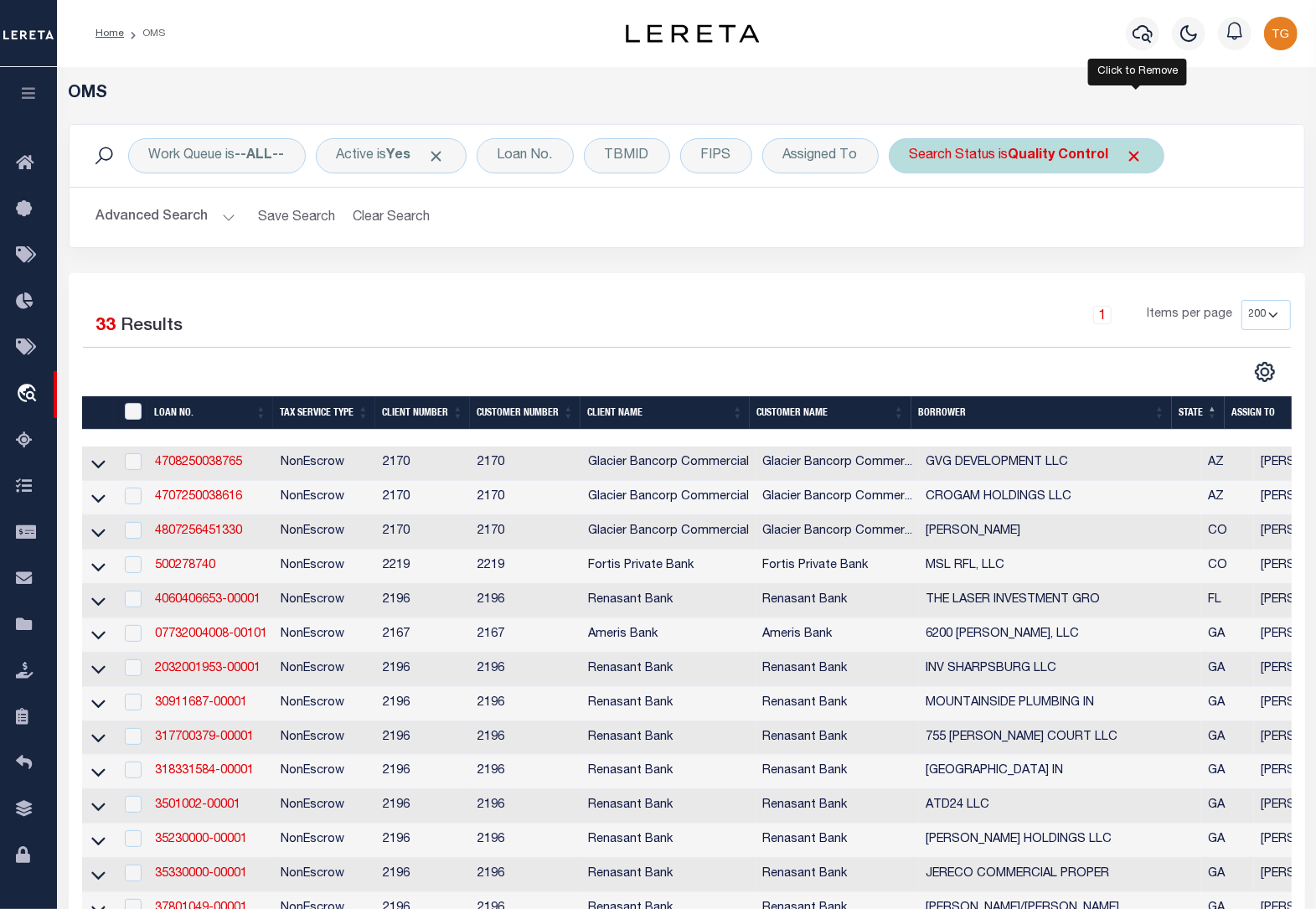
click at [1136, 155] on span "Click to Remove" at bounding box center [1134, 156] width 17 height 17
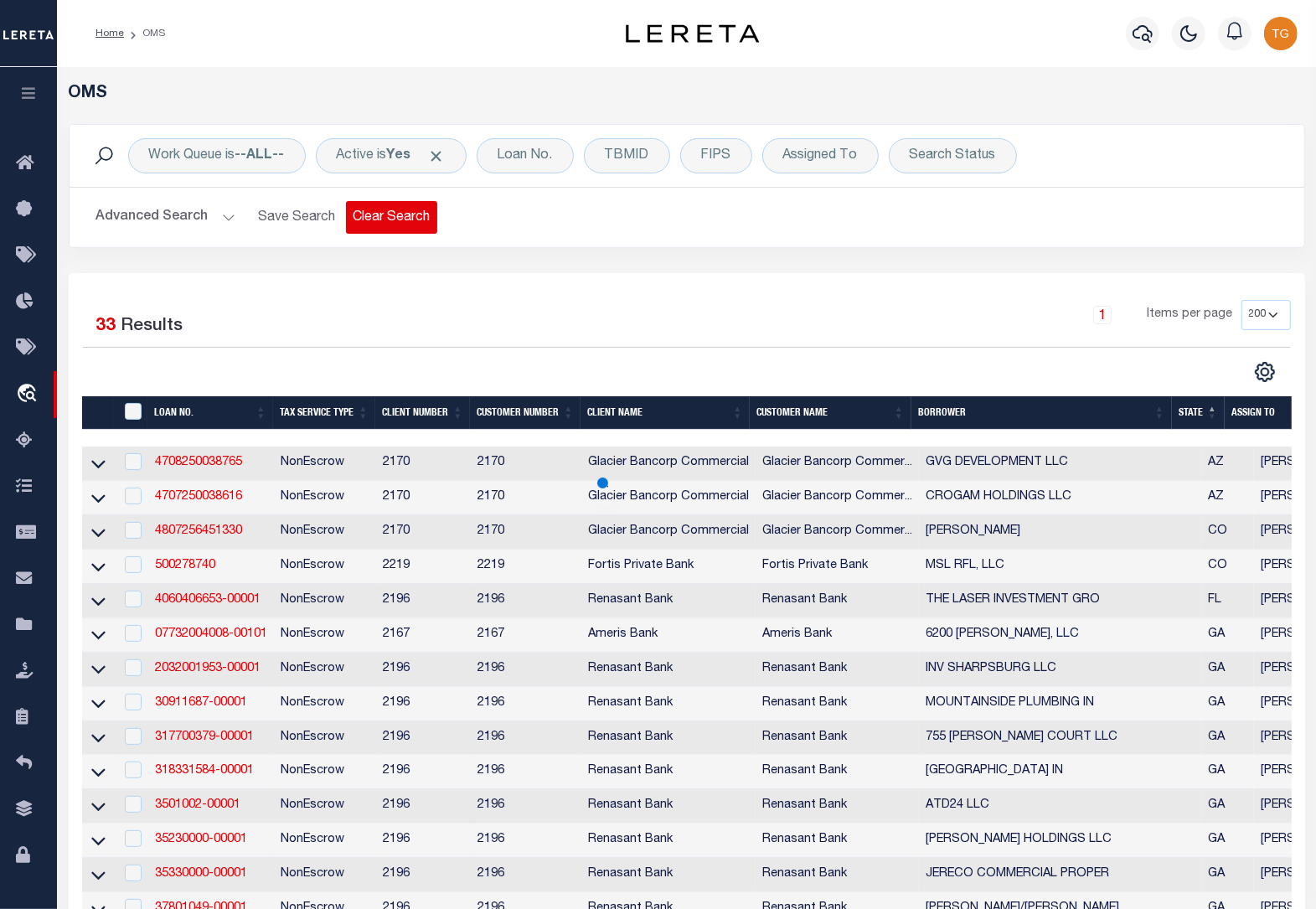
click at [365, 221] on button "Clear Search" at bounding box center [391, 217] width 91 height 33
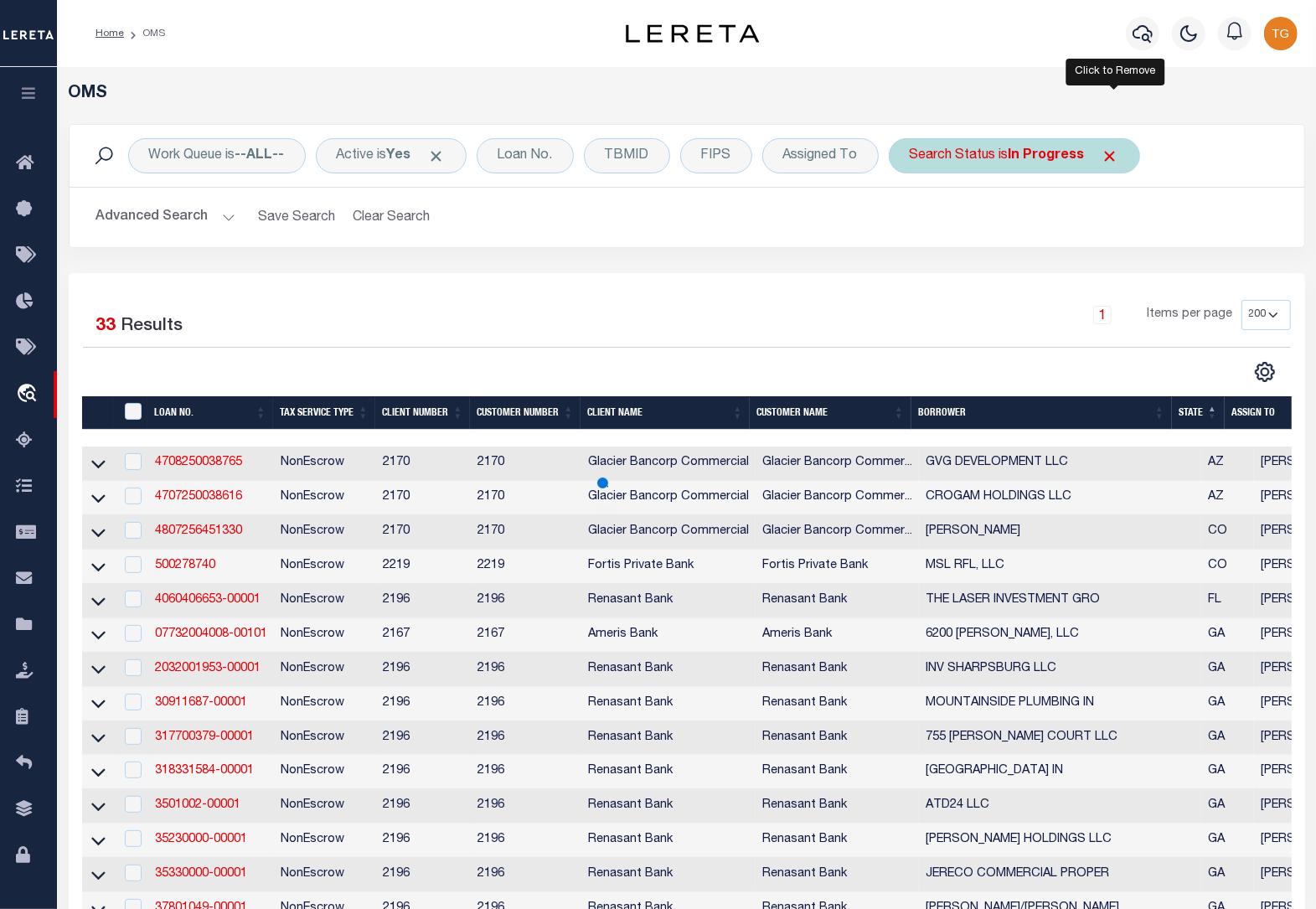
click at [1120, 157] on span "Click to Remove" at bounding box center [1110, 156] width 17 height 17
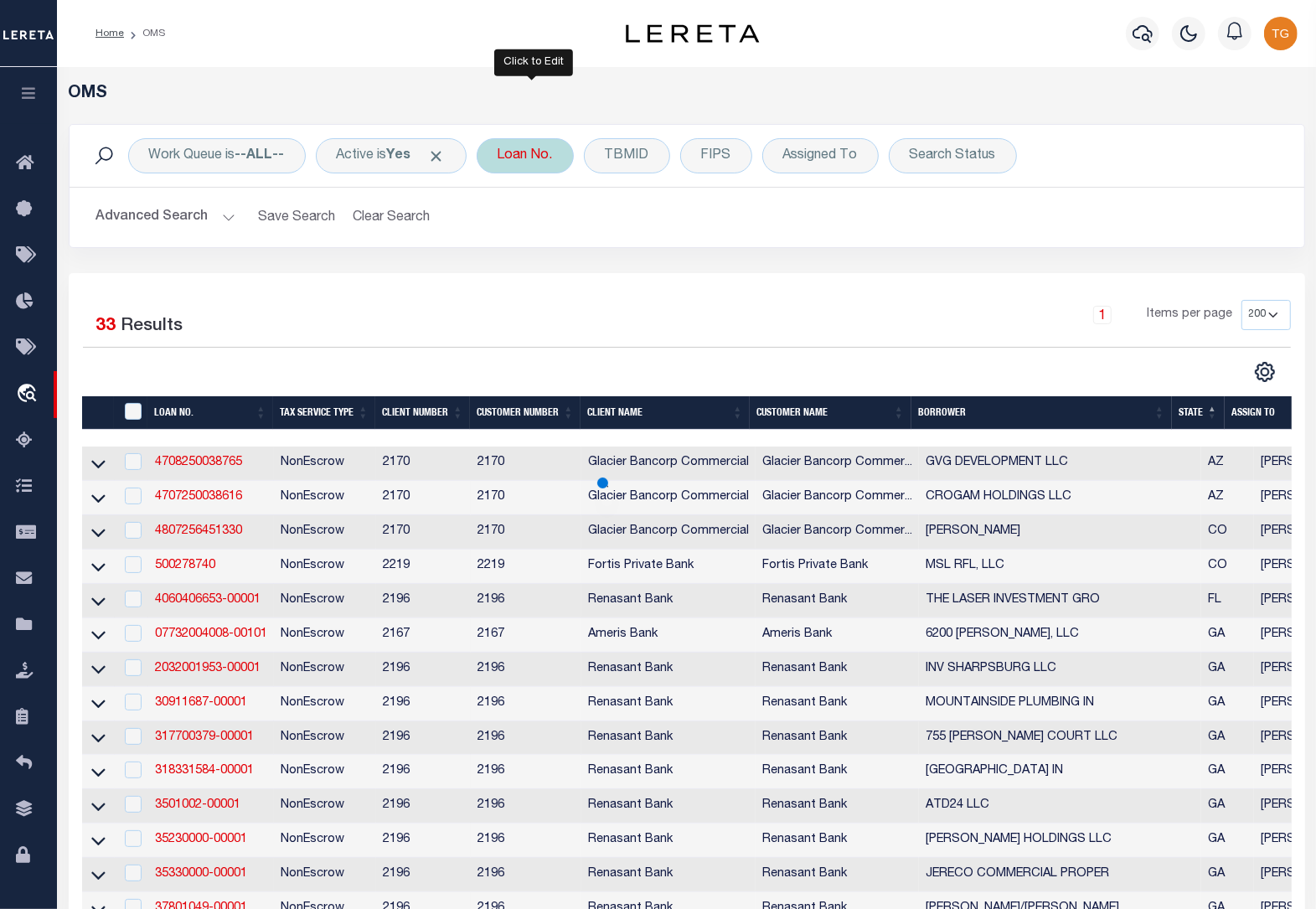
click at [536, 152] on div "Loan No." at bounding box center [525, 155] width 97 height 35
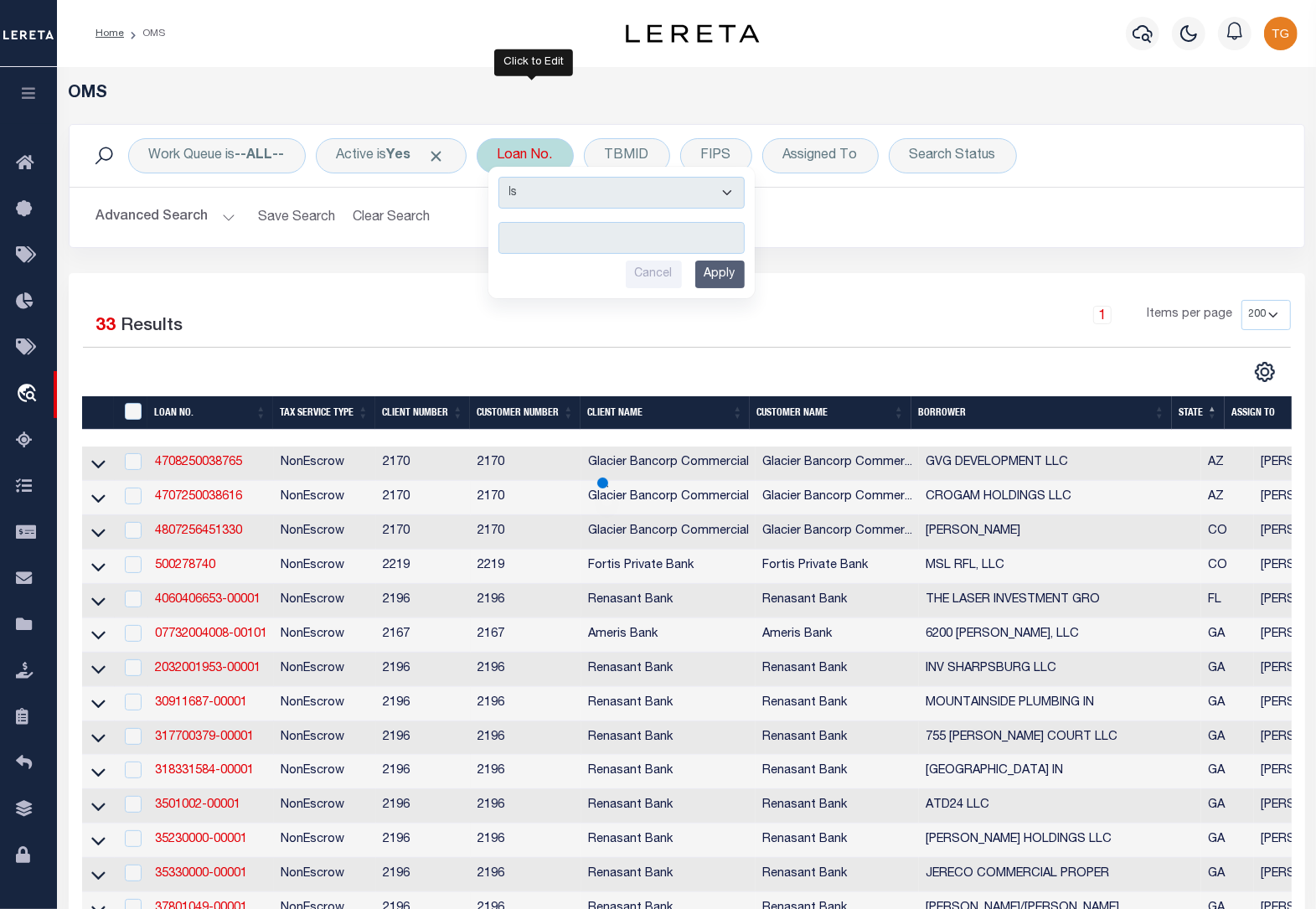
click at [554, 227] on input "text" at bounding box center [621, 238] width 246 height 32
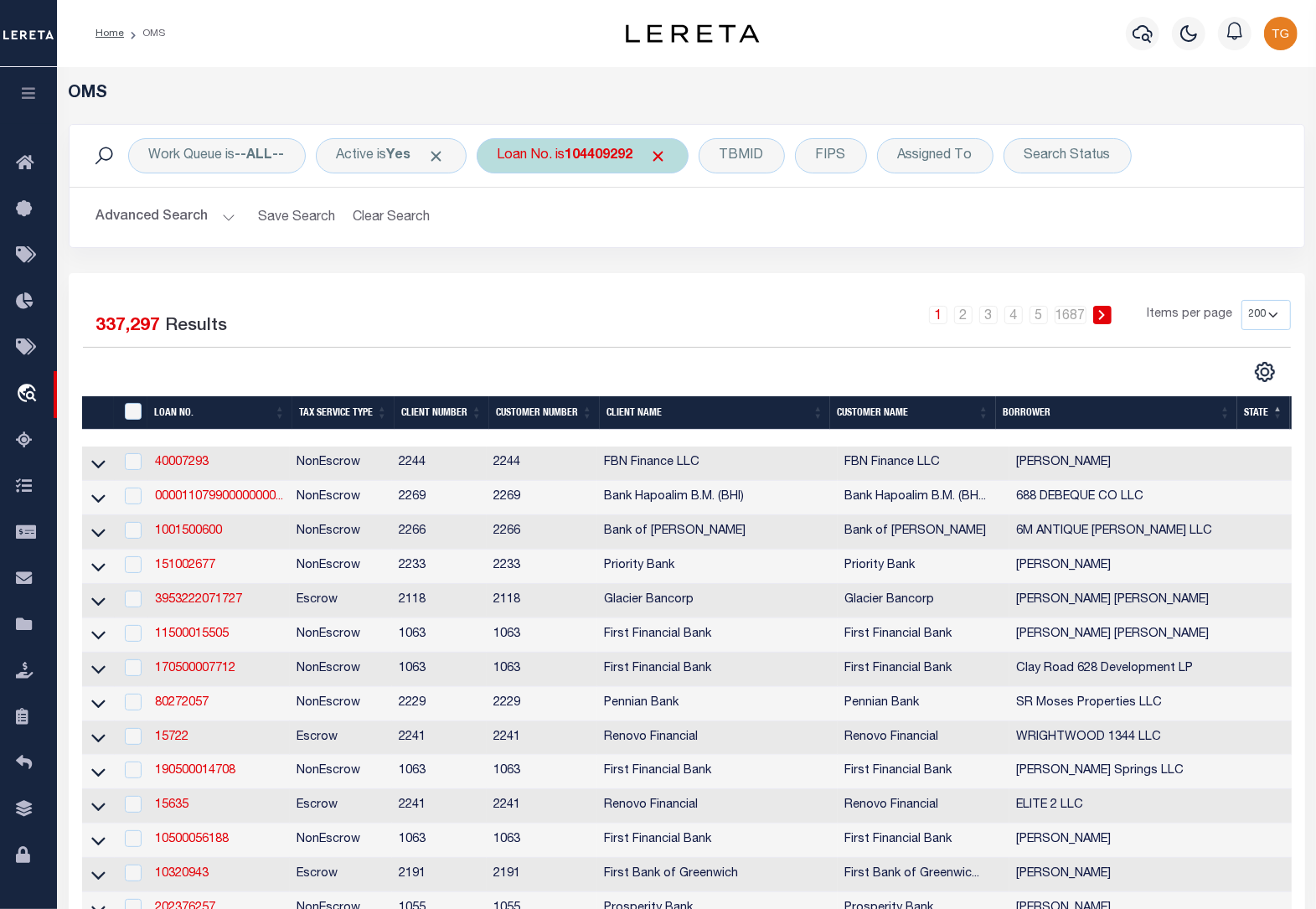
click at [614, 155] on b "104409292" at bounding box center [599, 156] width 68 height 14
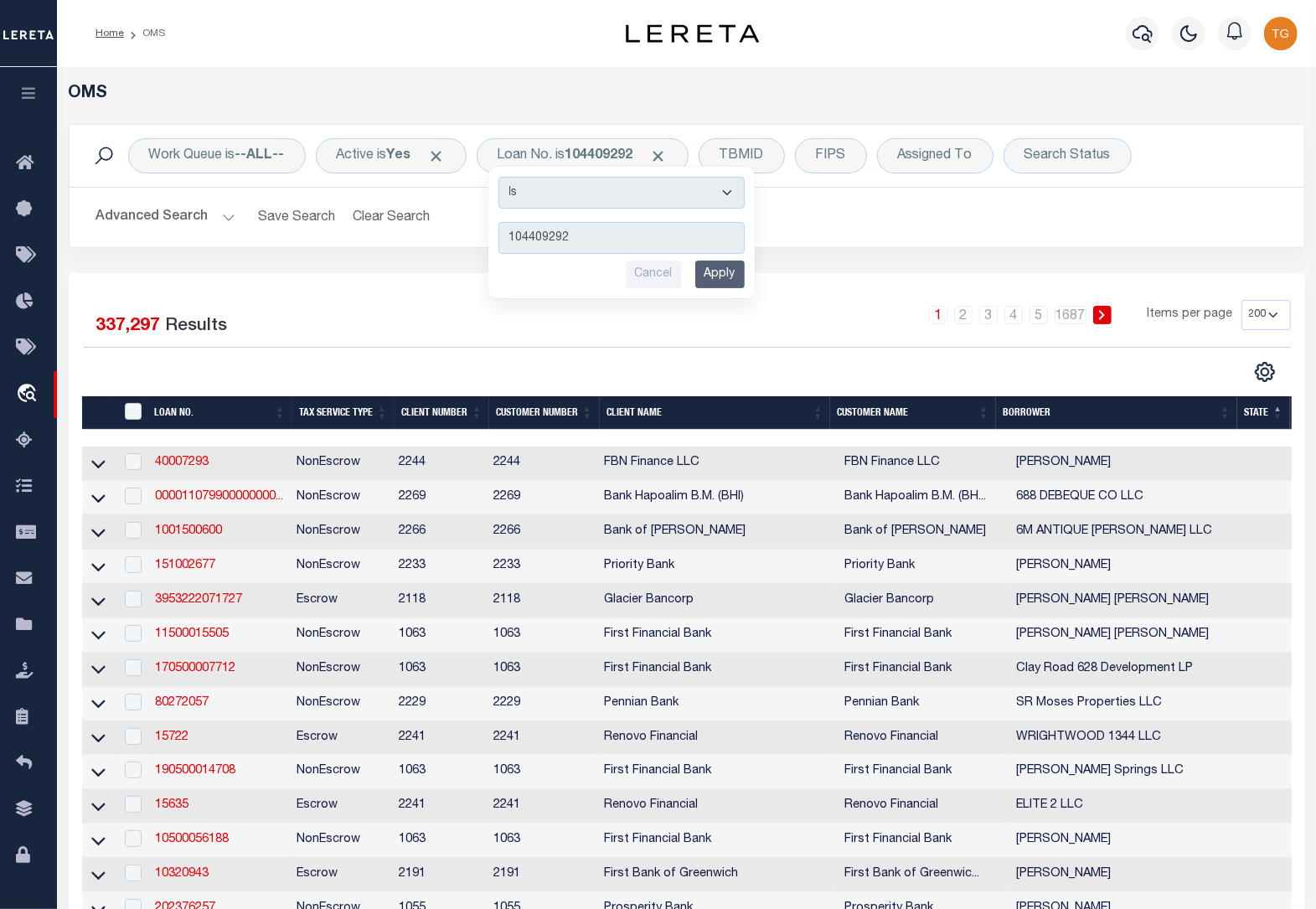
click at [733, 272] on input "Apply" at bounding box center [720, 274] width 49 height 28
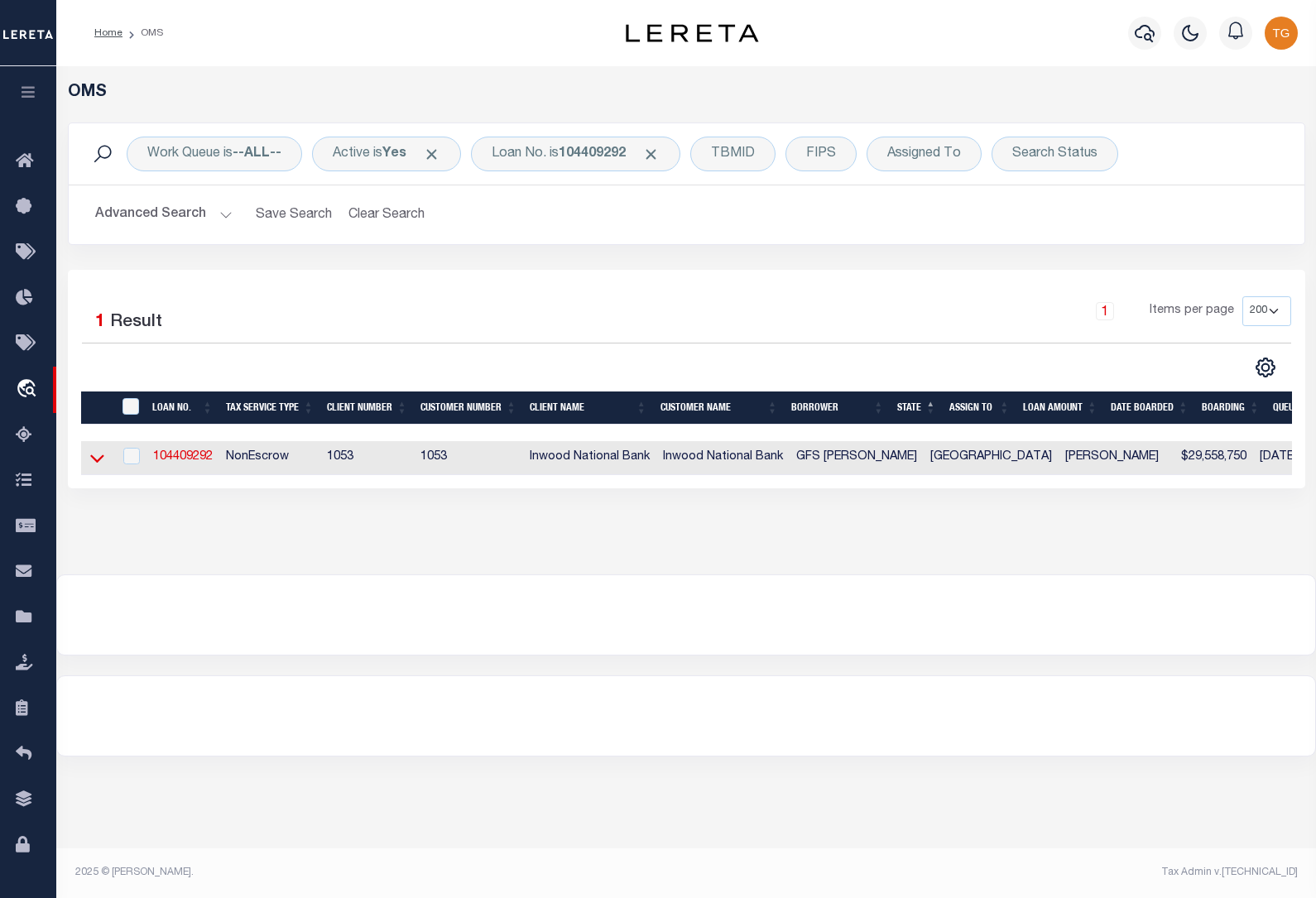
click at [98, 460] on icon at bounding box center [97, 458] width 14 height 17
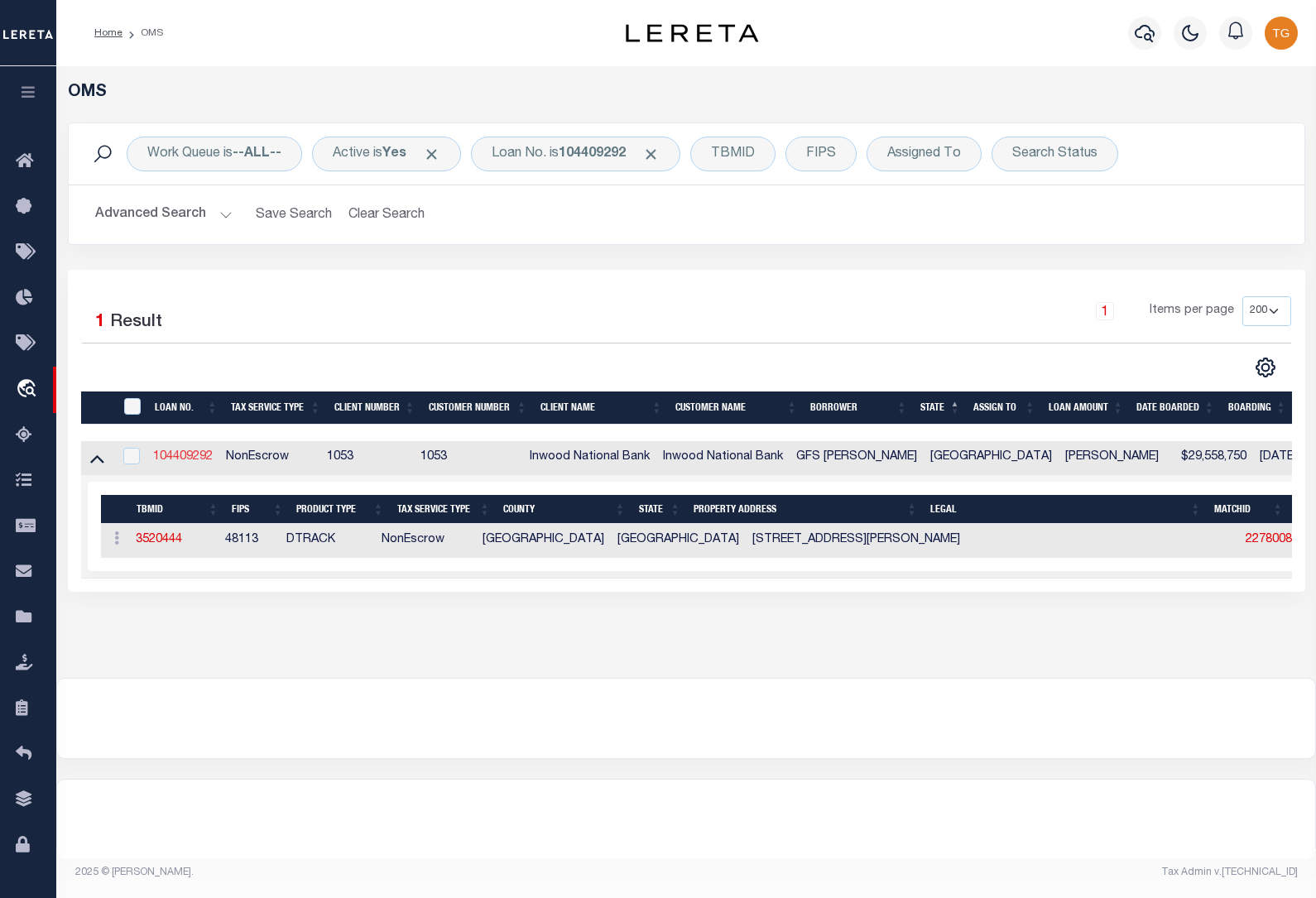
click at [192, 456] on link "104409292" at bounding box center [183, 457] width 60 height 12
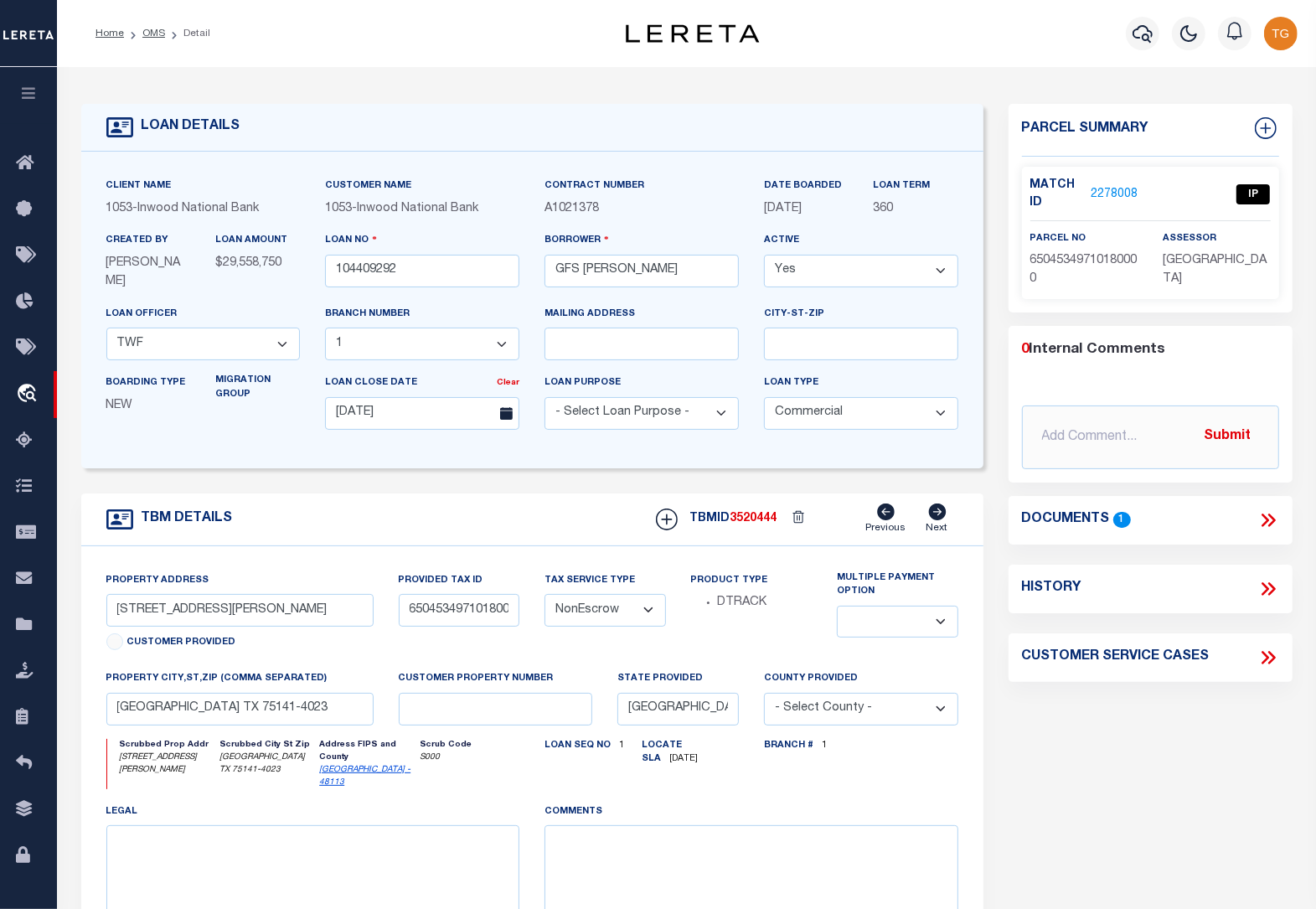
click at [1112, 189] on link "2278008" at bounding box center [1114, 195] width 47 height 17
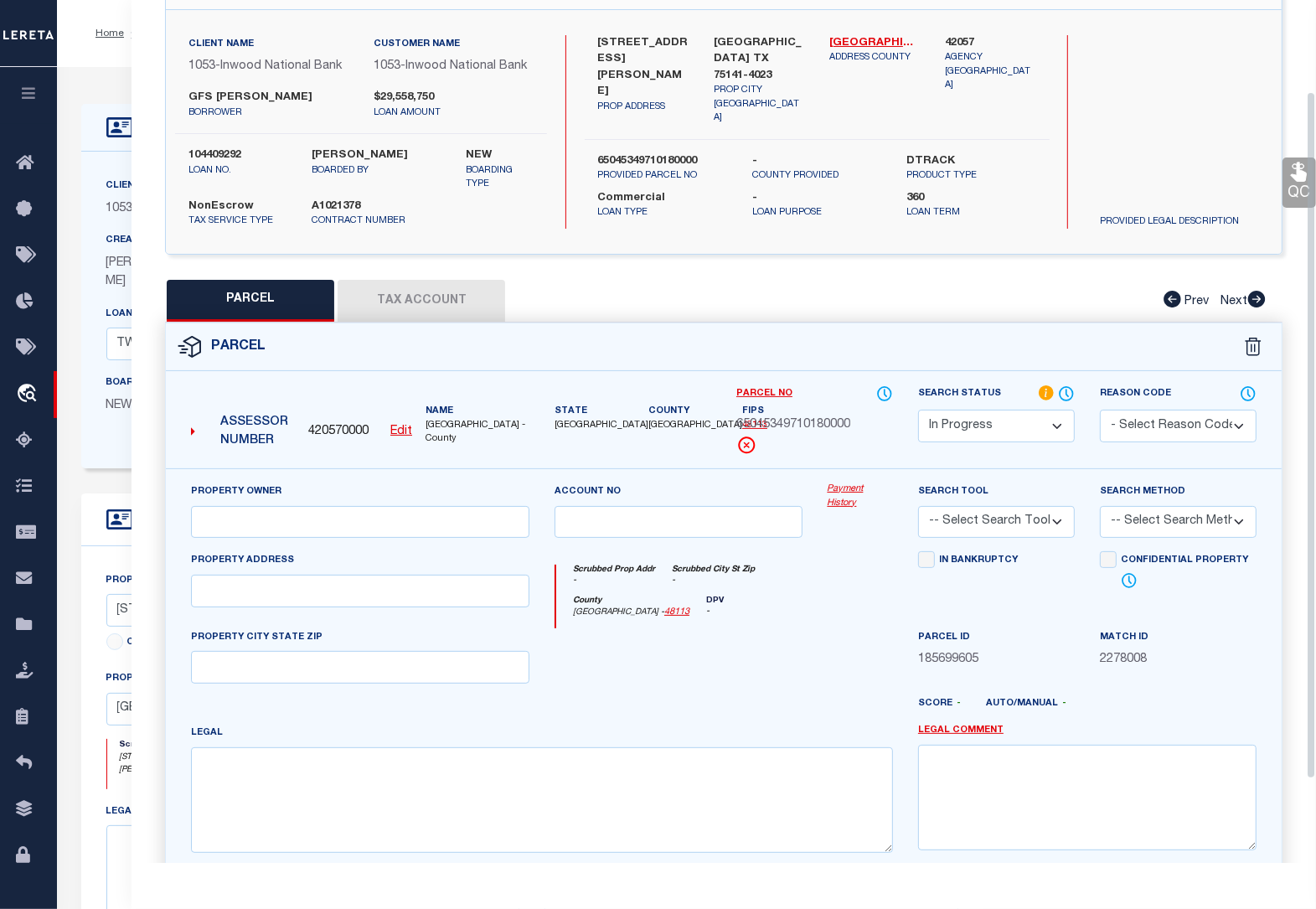
scroll to position [114, 0]
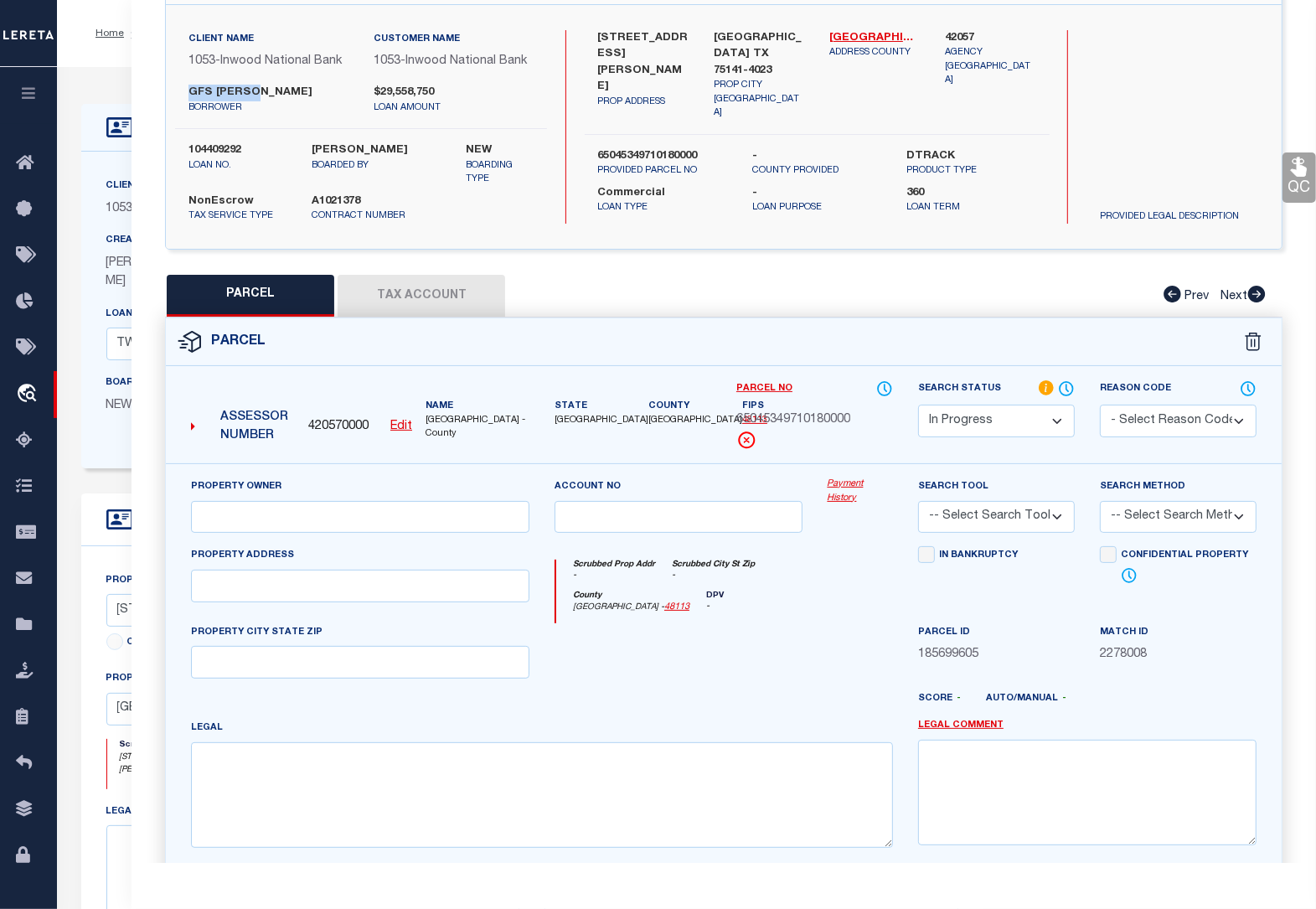
drag, startPoint x: 259, startPoint y: 84, endPoint x: 185, endPoint y: 85, distance: 74.0
click at [185, 85] on div "GFS [PERSON_NAME] borrower" at bounding box center [268, 99] width 185 height 30
copy label "GFS [PERSON_NAME],"
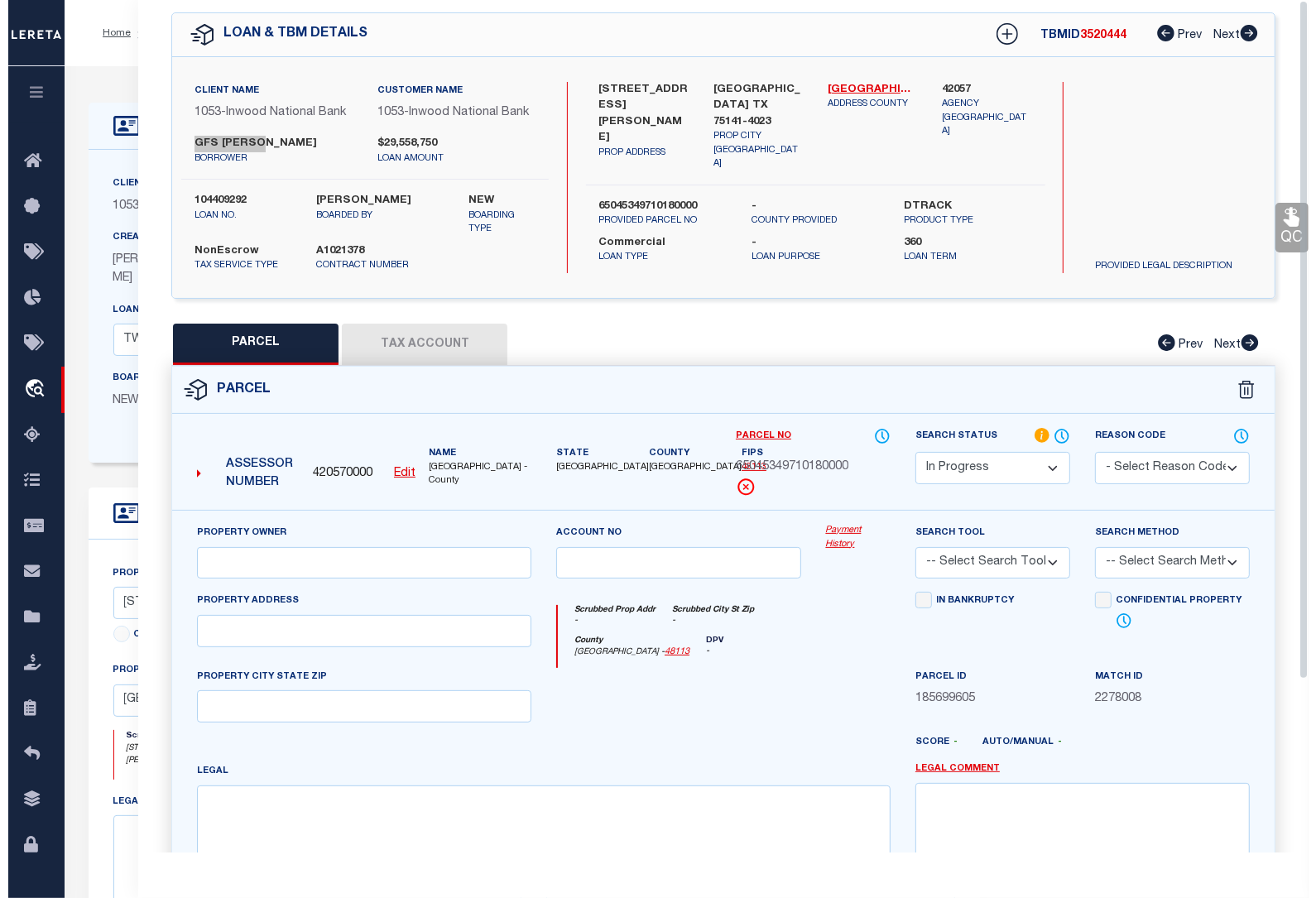
scroll to position [0, 0]
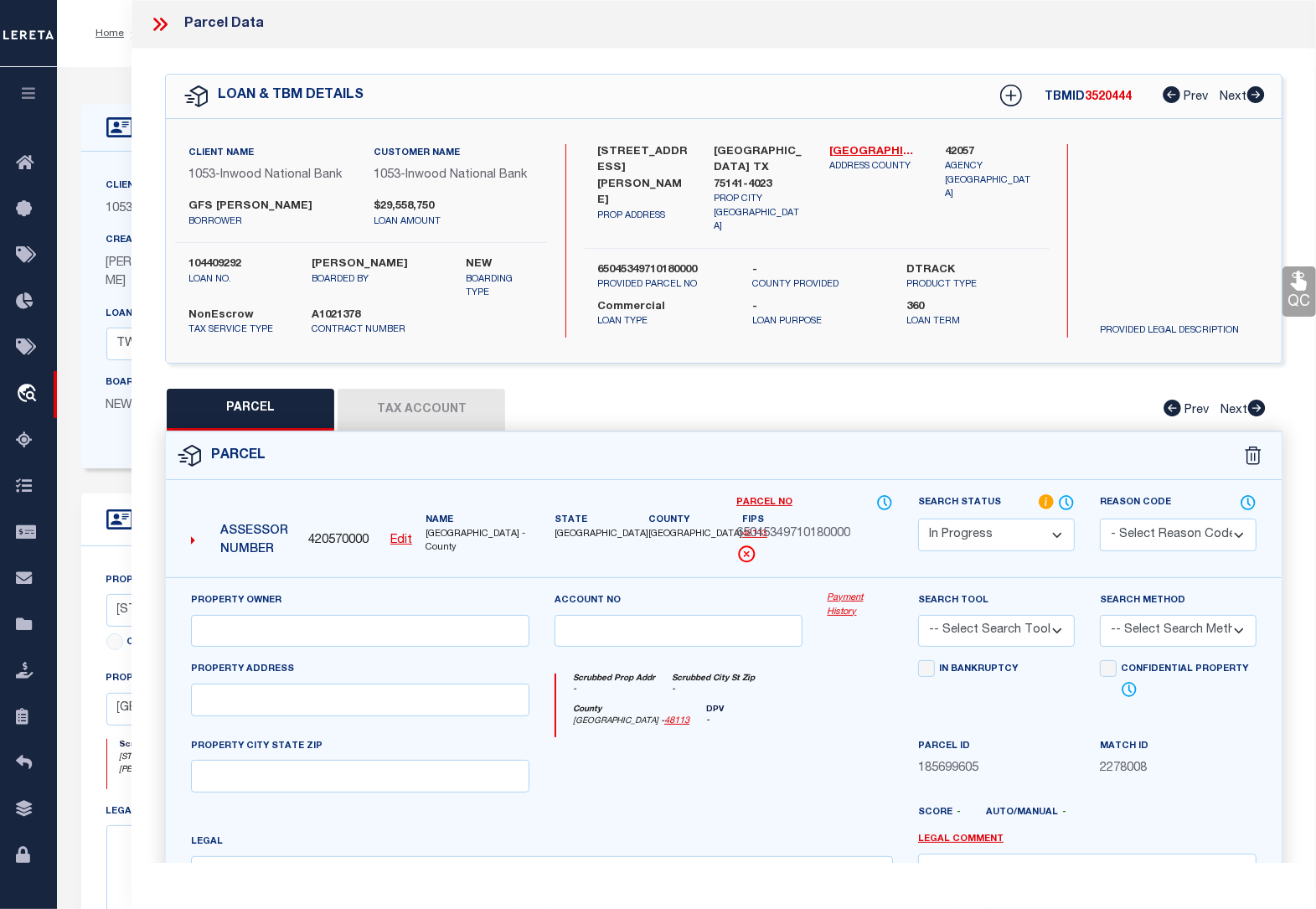
click at [165, 19] on icon at bounding box center [159, 24] width 22 height 22
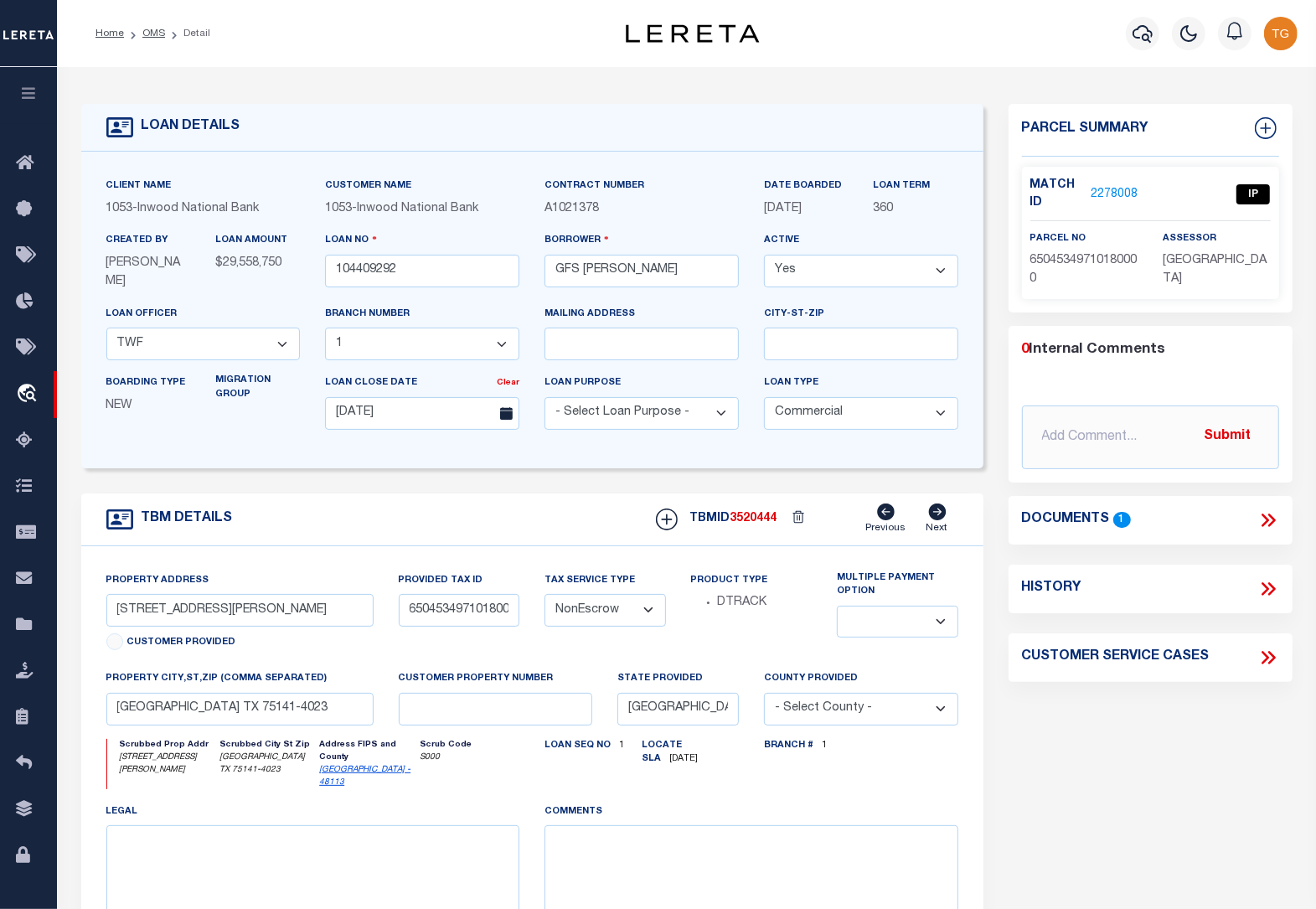
click at [1272, 520] on icon at bounding box center [1268, 520] width 22 height 22
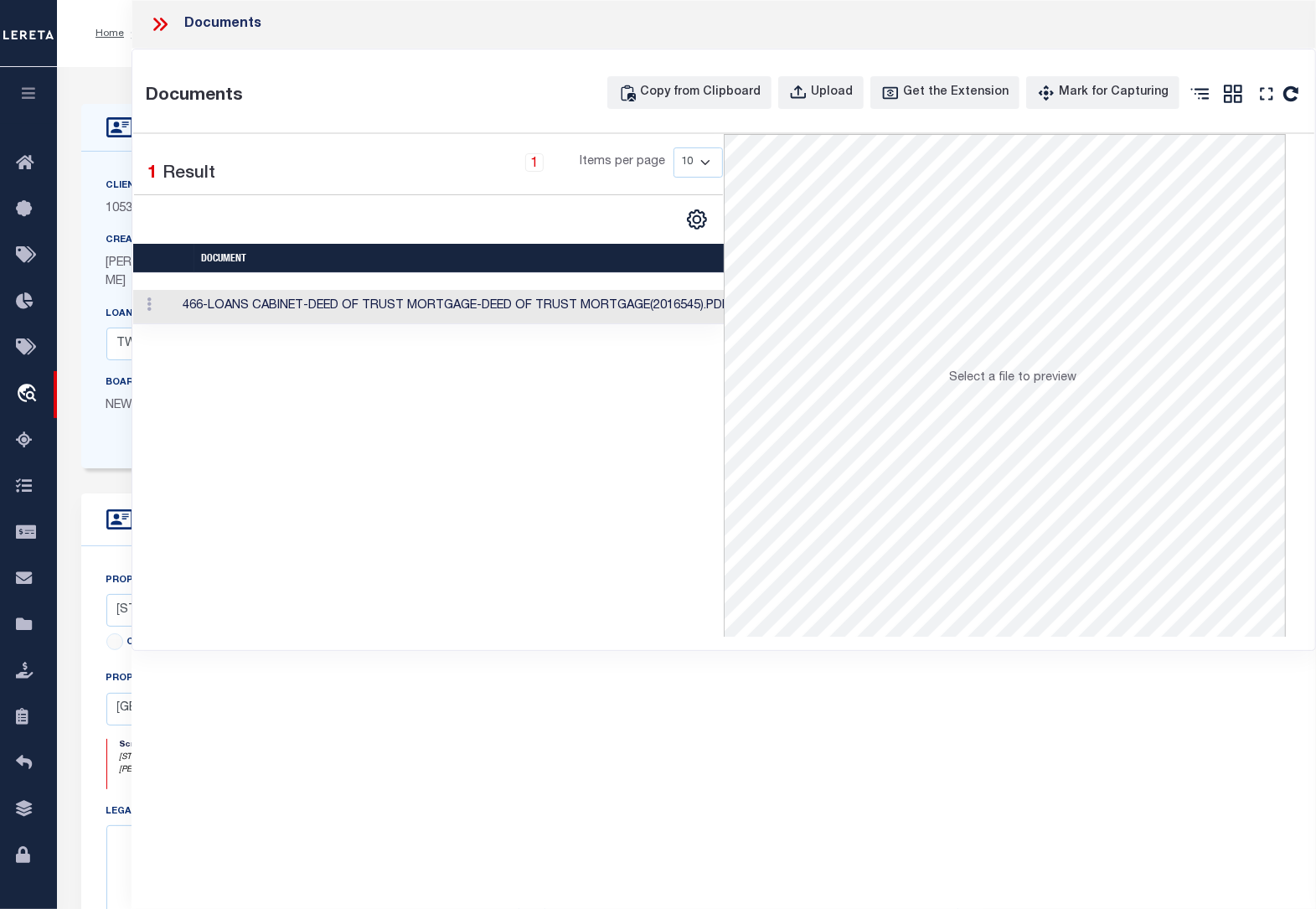
click at [676, 311] on td "466-LOANS CABINET-DEED OF TRUST MORTGAGE-DEED OF TRUST MORTGAGE(2016545).PDF" at bounding box center [455, 307] width 559 height 34
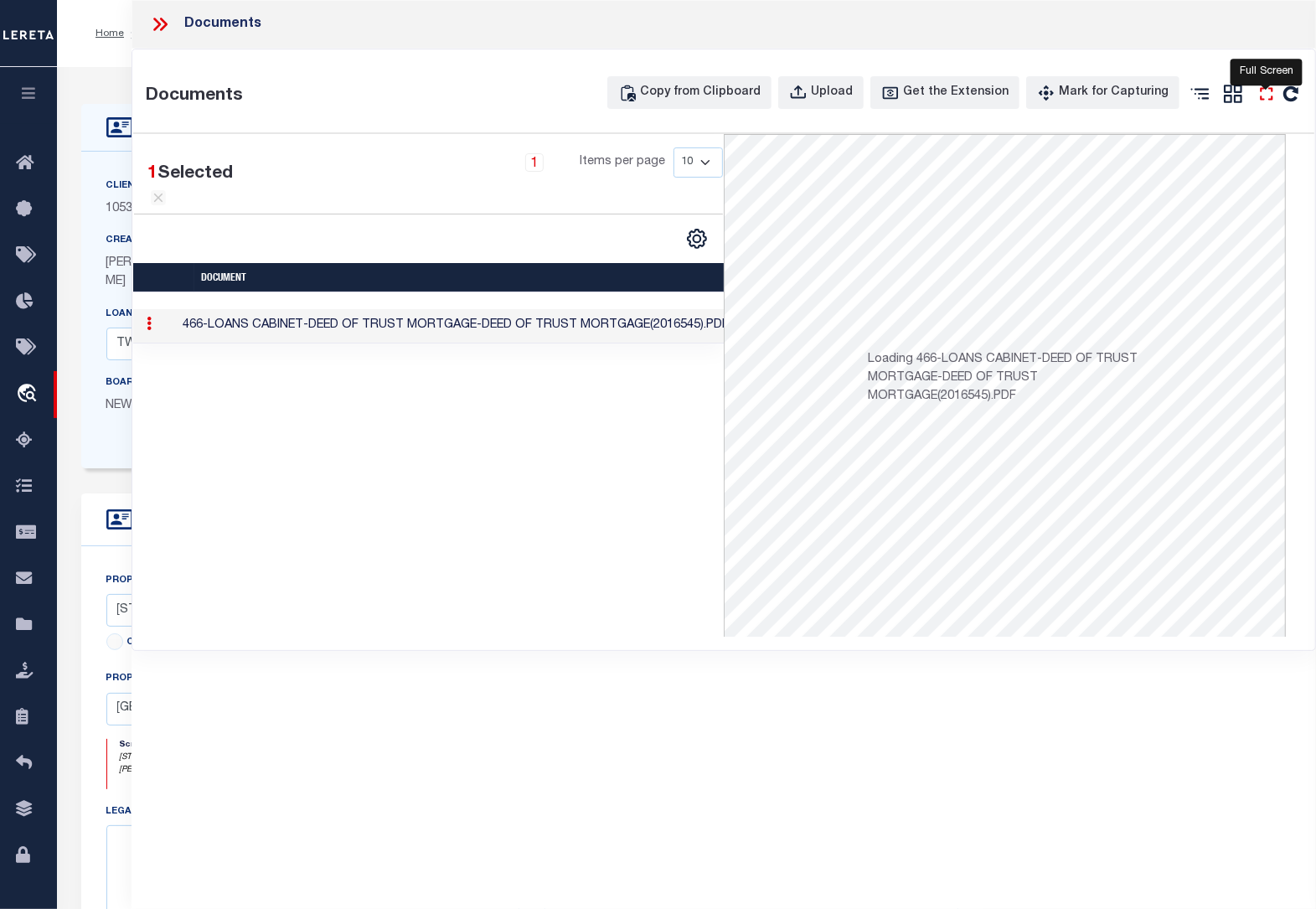
click at [1272, 92] on icon "" at bounding box center [1266, 93] width 13 height 13
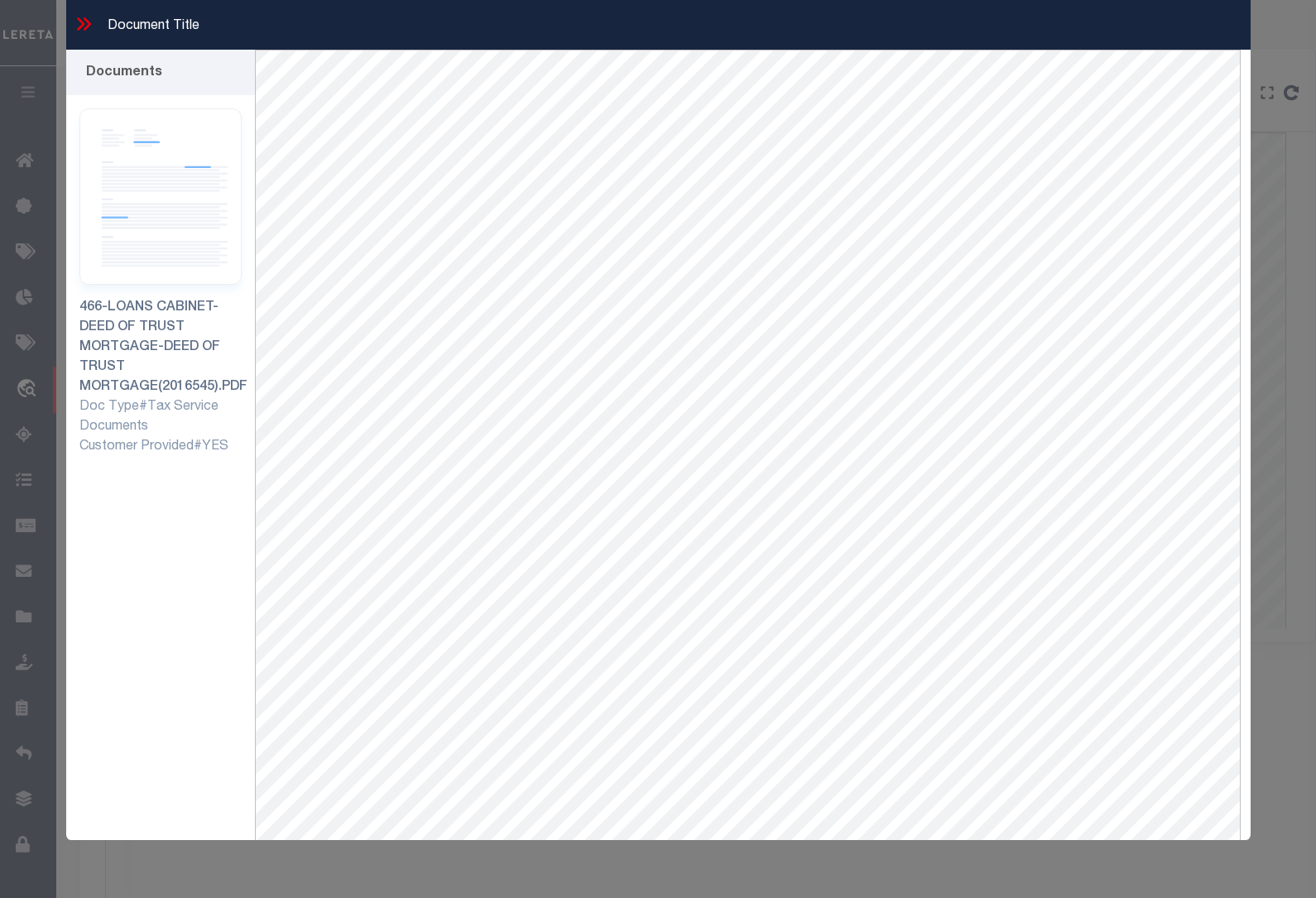
click at [76, 21] on icon at bounding box center [83, 24] width 21 height 21
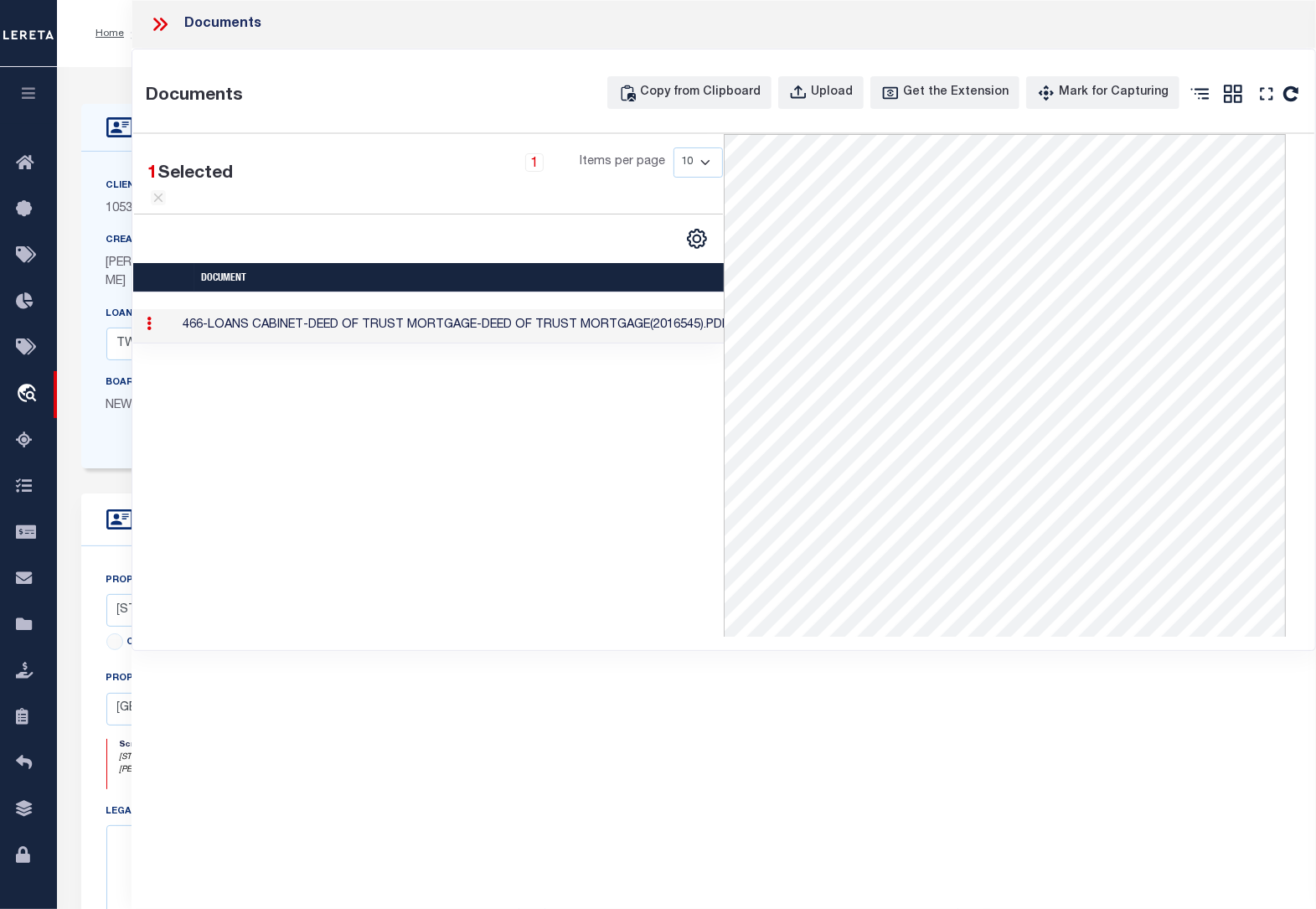
click at [153, 26] on icon at bounding box center [159, 24] width 22 height 22
